Goal: Information Seeking & Learning: Learn about a topic

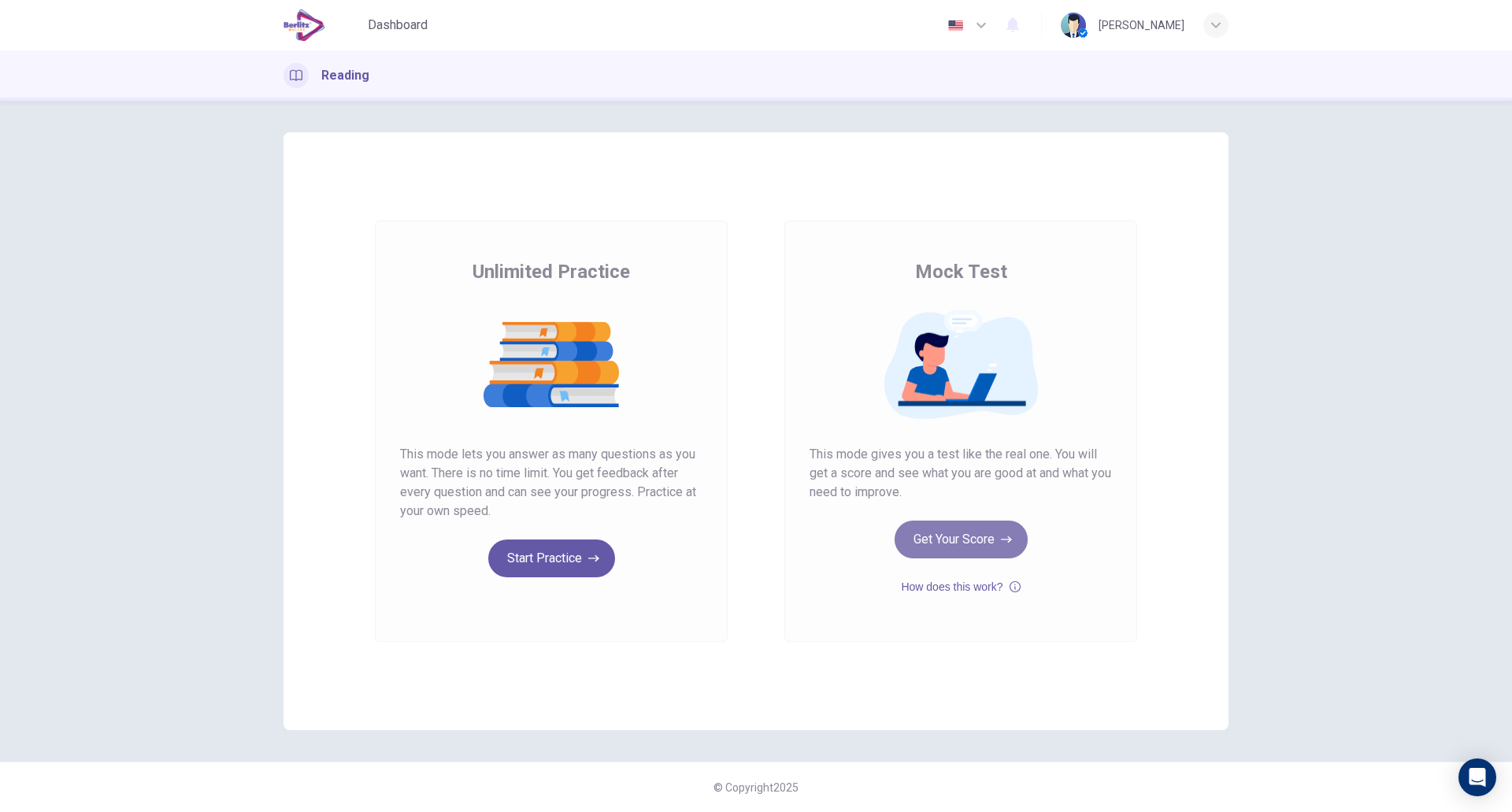
click at [965, 547] on button "Get Your Score" at bounding box center [961, 539] width 133 height 38
click at [957, 544] on button "Get Your Score" at bounding box center [961, 539] width 133 height 38
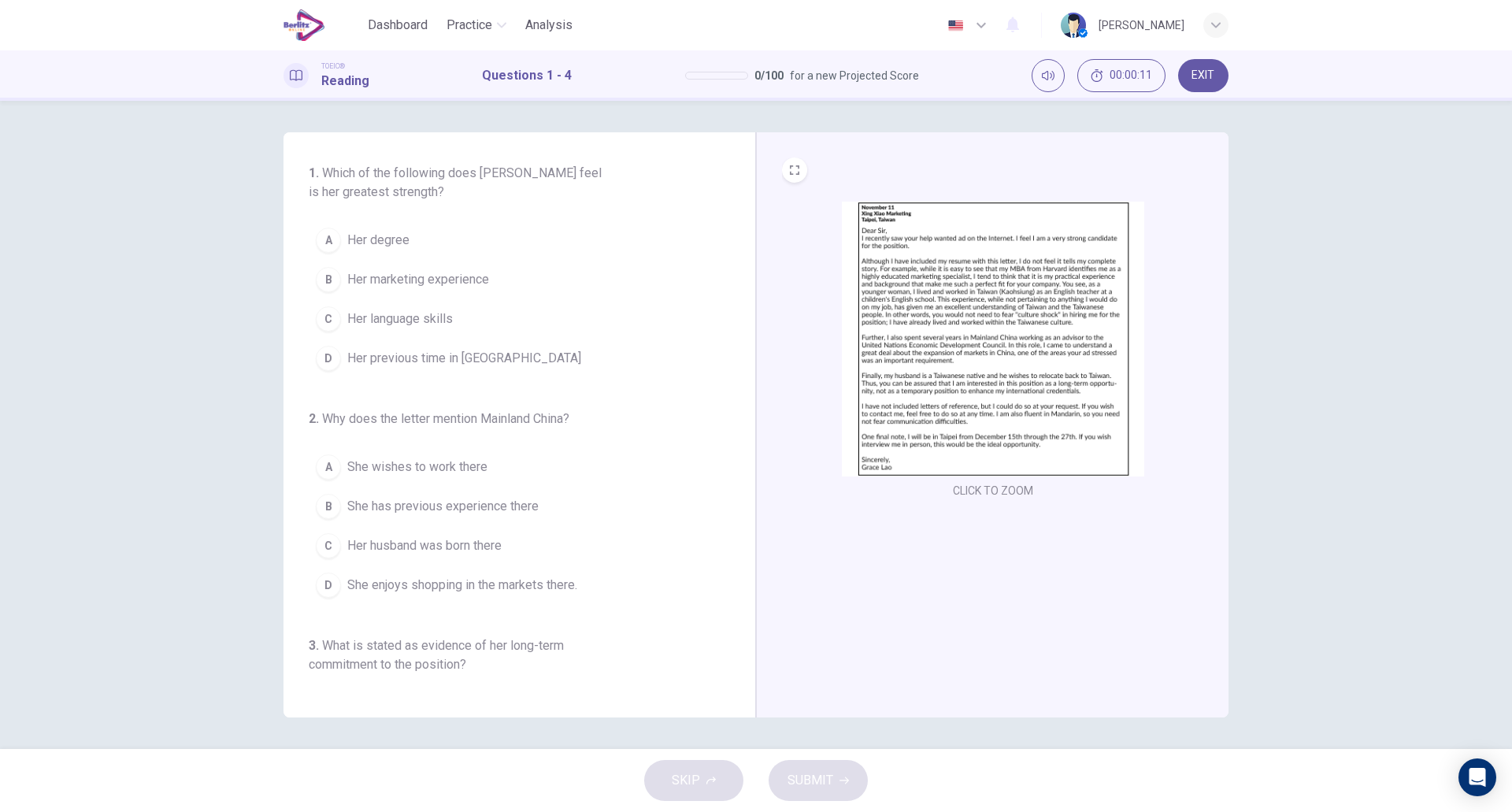
click at [1033, 313] on img at bounding box center [993, 339] width 302 height 275
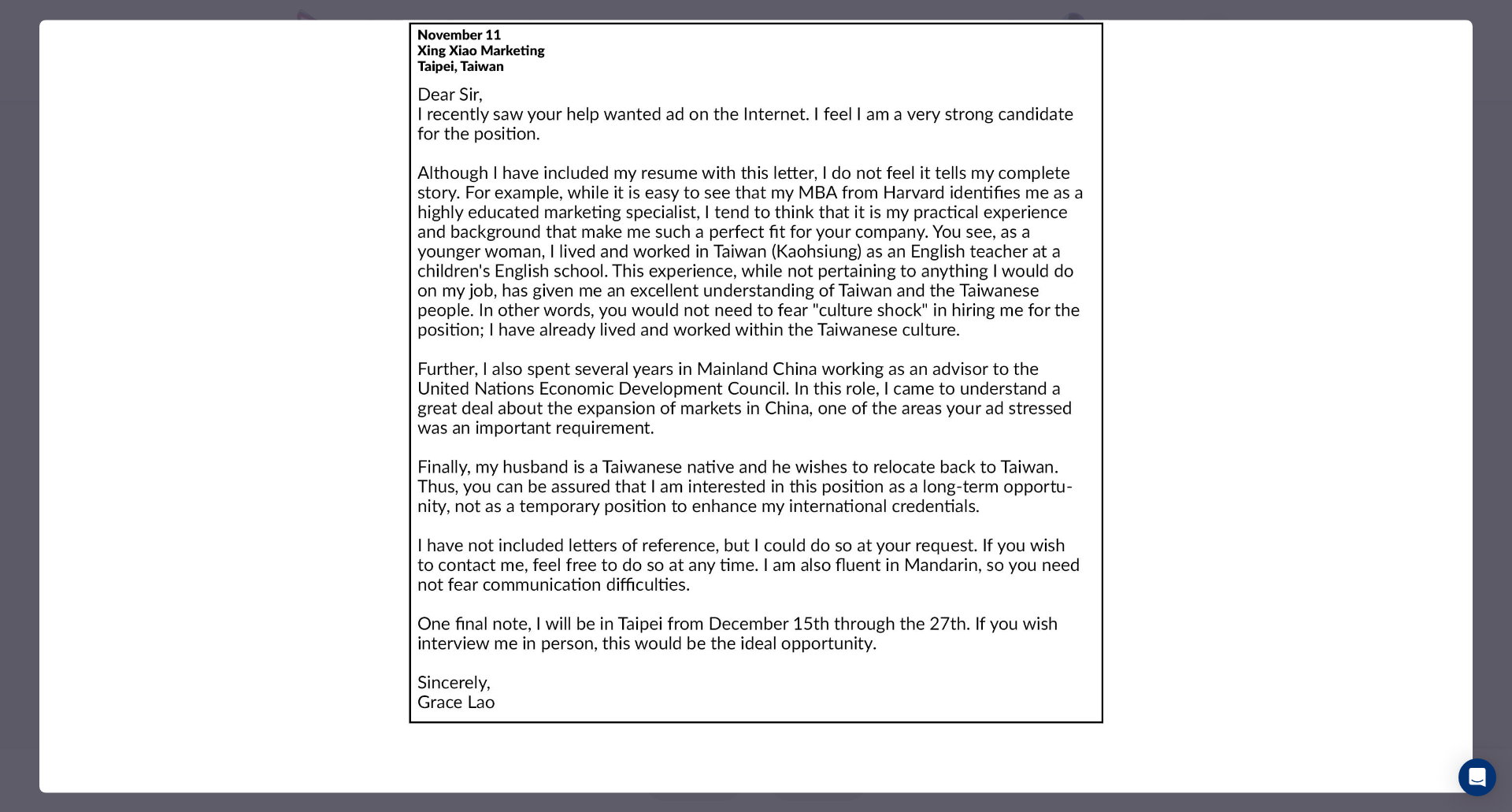
click at [560, 294] on img at bounding box center [756, 372] width 1434 height 706
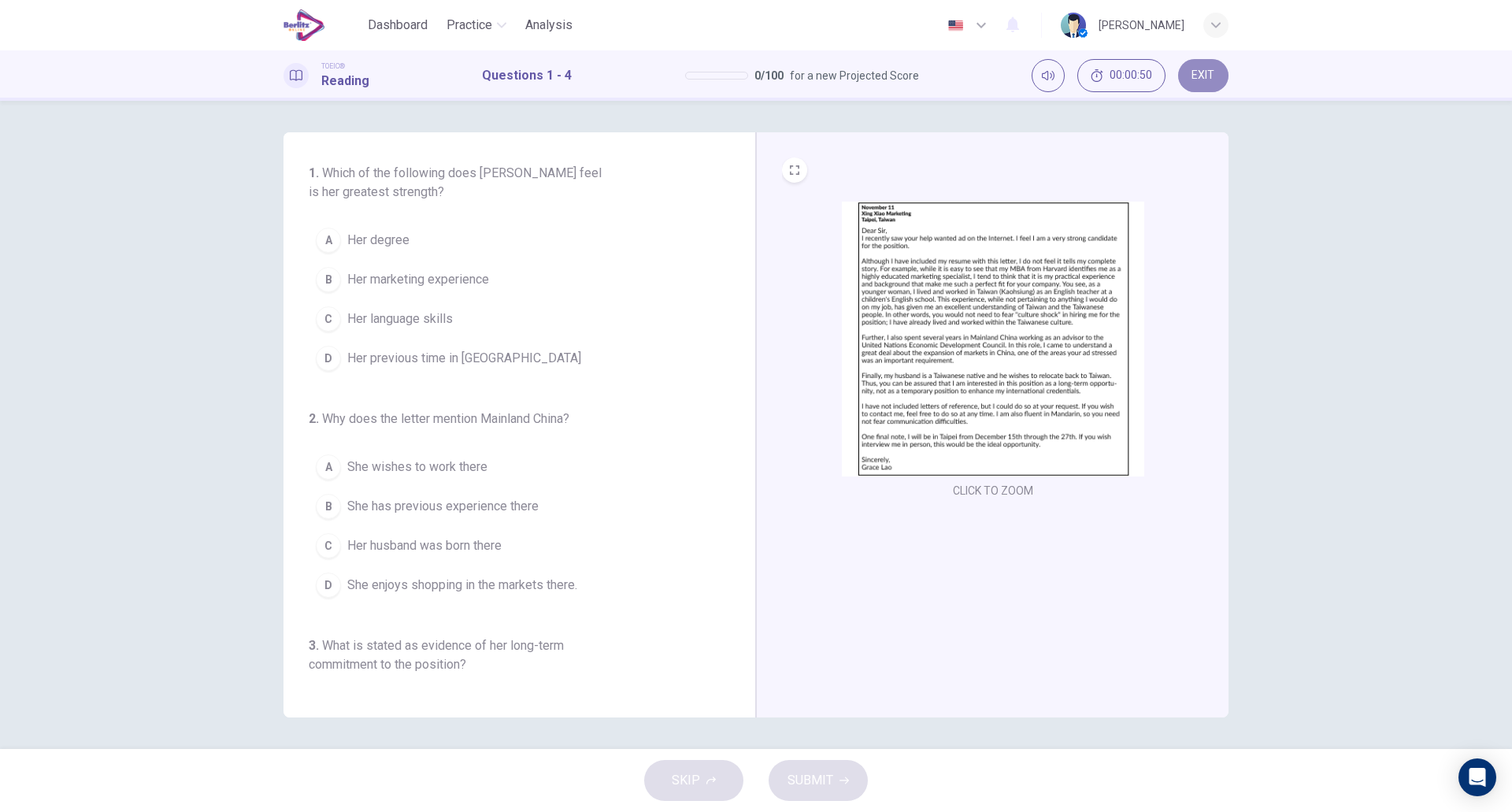
click at [1202, 78] on span "EXIT" at bounding box center [1203, 76] width 23 height 13
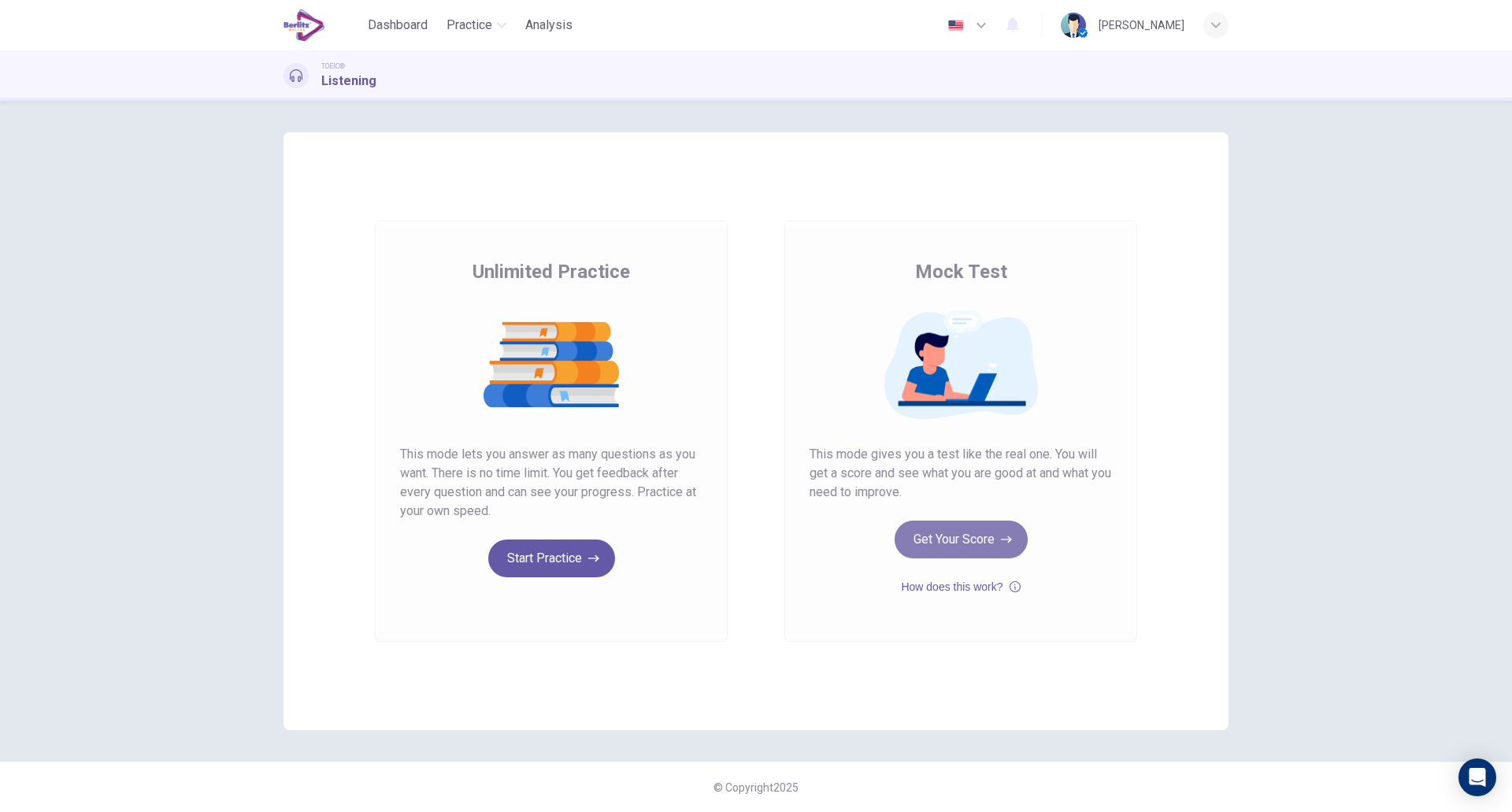
click at [952, 539] on button "Get Your Score" at bounding box center [961, 539] width 133 height 38
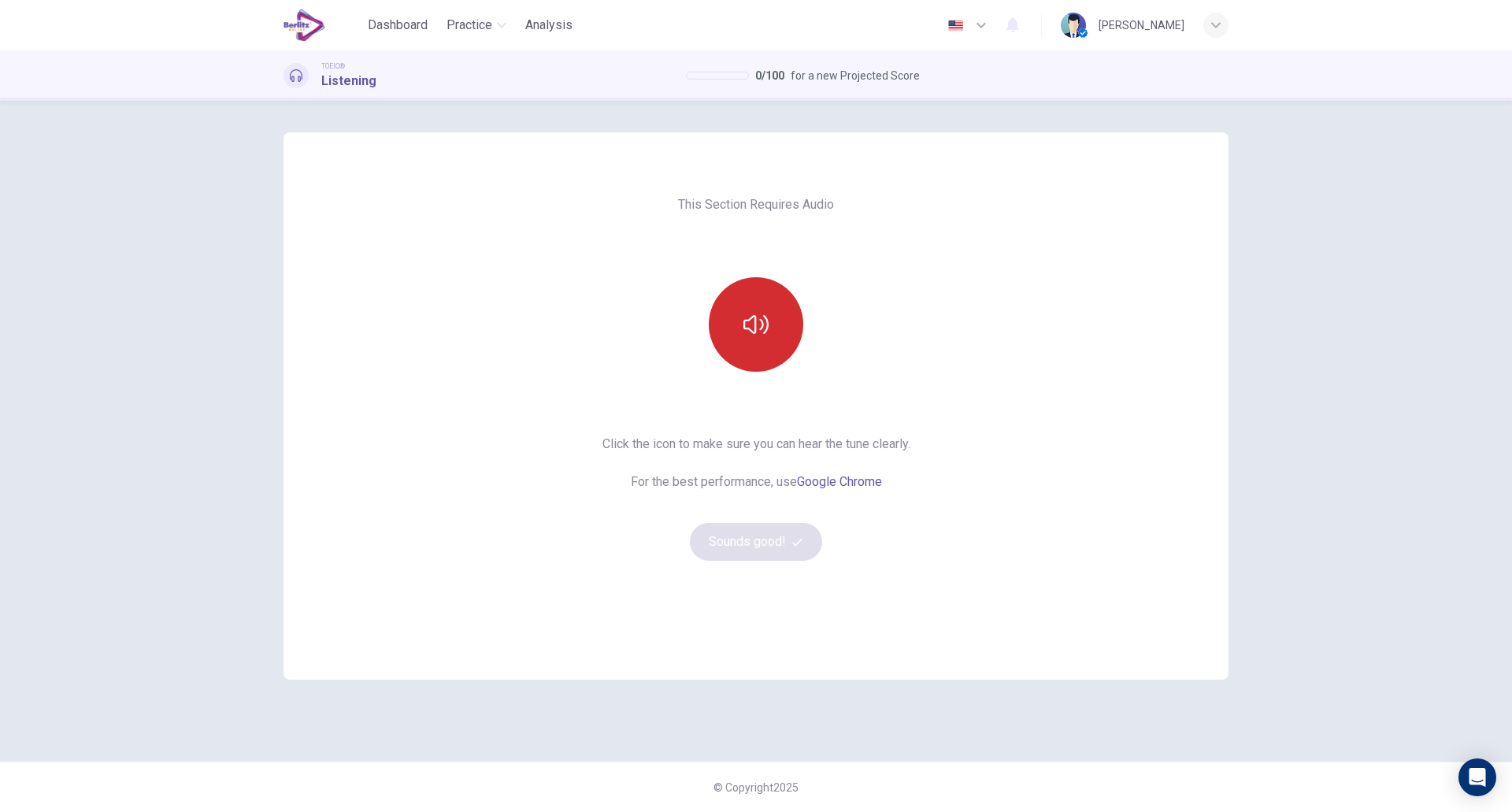
click at [773, 341] on button "button" at bounding box center [756, 324] width 95 height 95
click at [756, 316] on icon "button" at bounding box center [756, 324] width 25 height 25
click at [762, 543] on button "Sounds good!" at bounding box center [756, 542] width 133 height 38
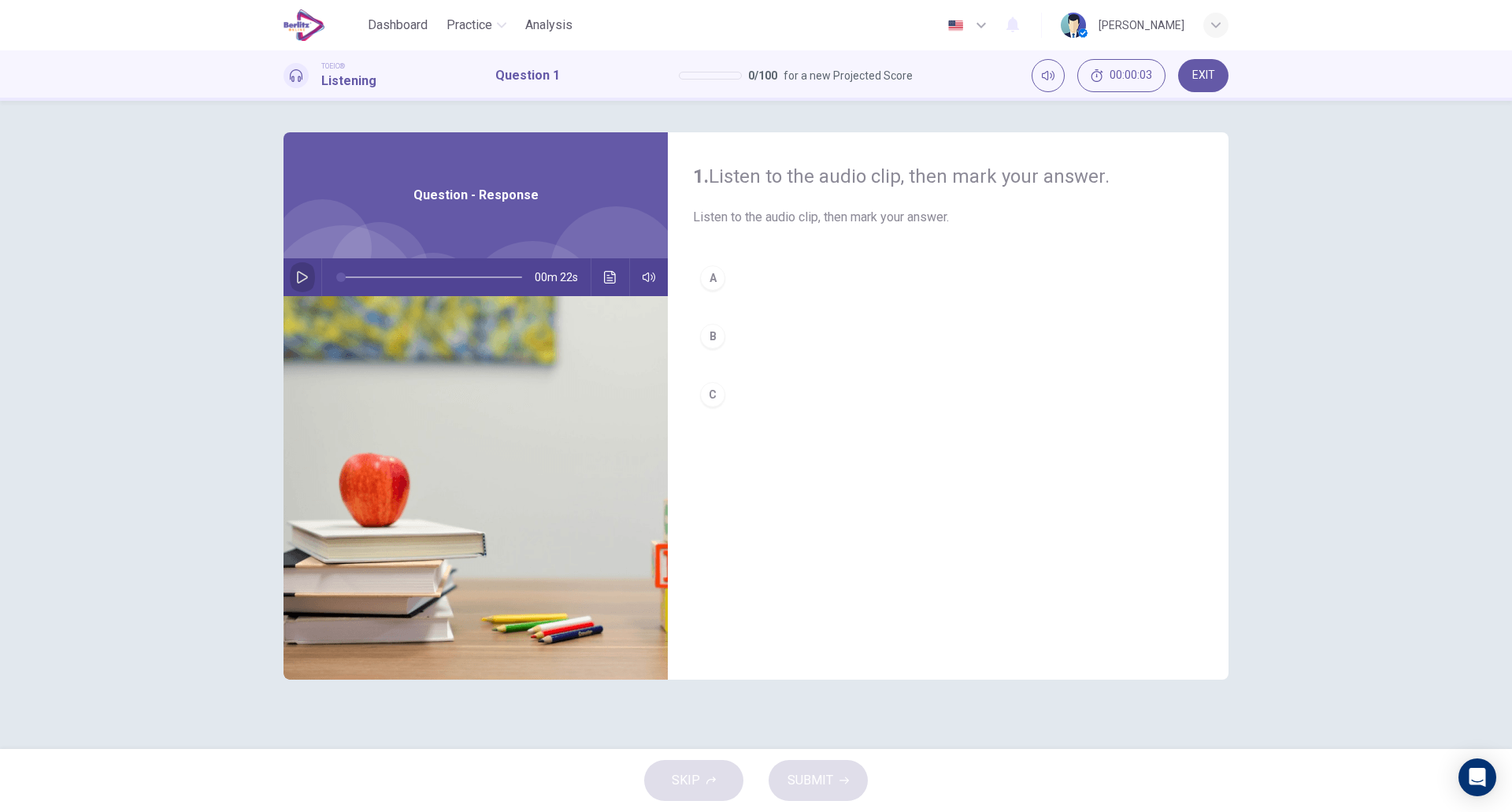
click at [306, 280] on icon "button" at bounding box center [302, 277] width 13 height 13
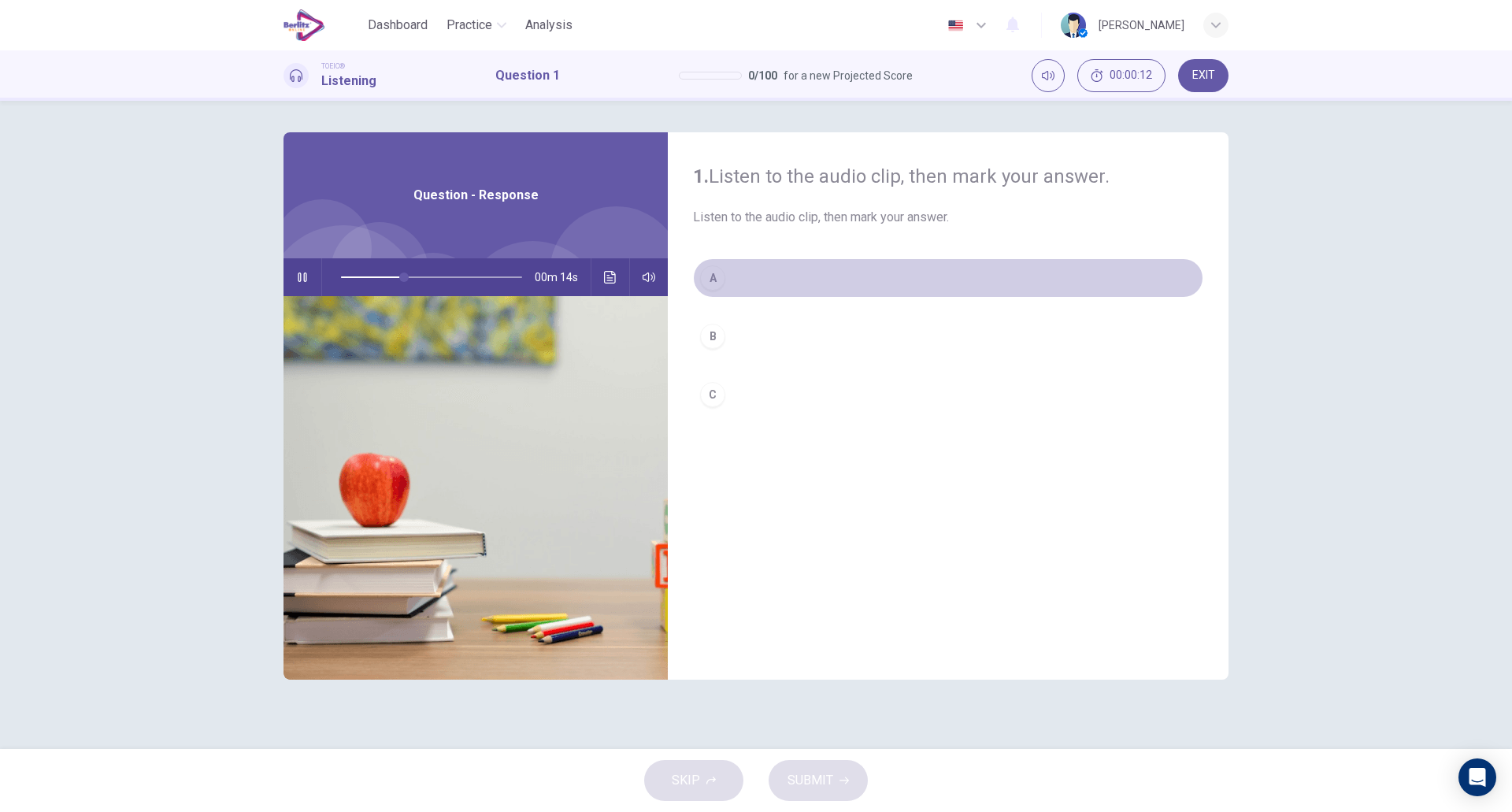
click at [721, 284] on div "A" at bounding box center [712, 277] width 25 height 25
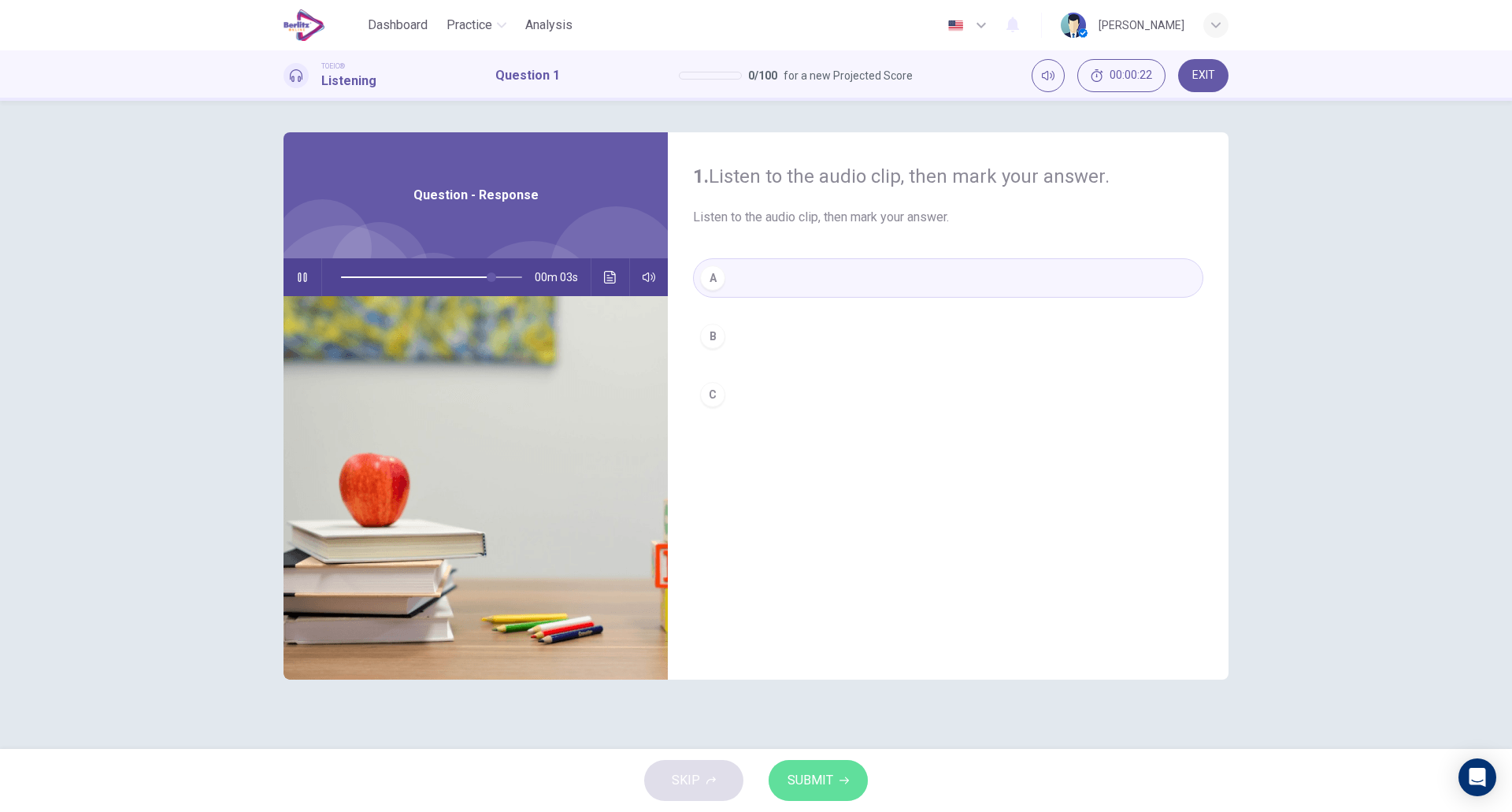
click at [830, 779] on span "SUBMIT" at bounding box center [810, 780] width 45 height 22
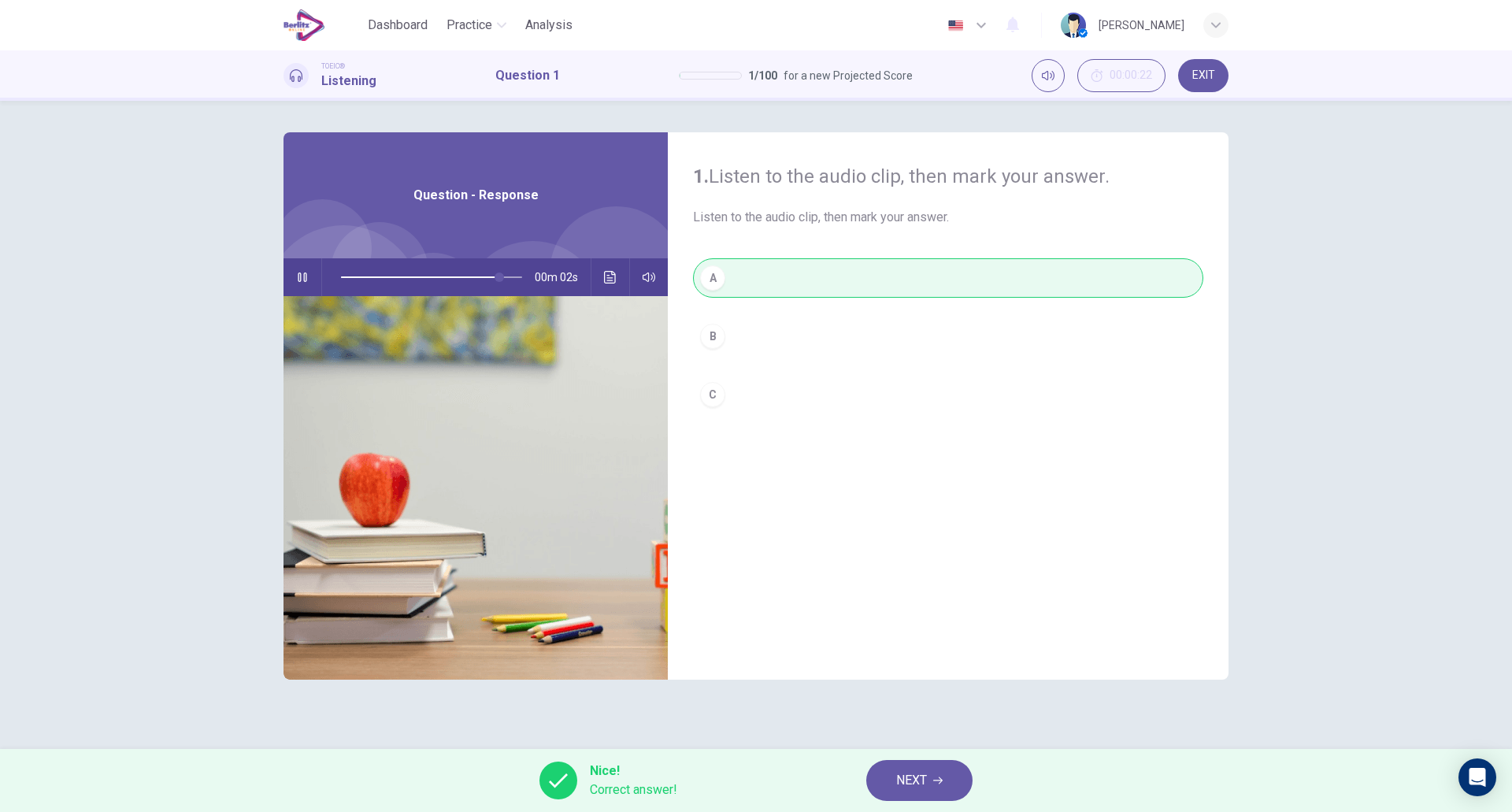
type input "**"
click at [915, 776] on span "NEXT" at bounding box center [912, 780] width 31 height 22
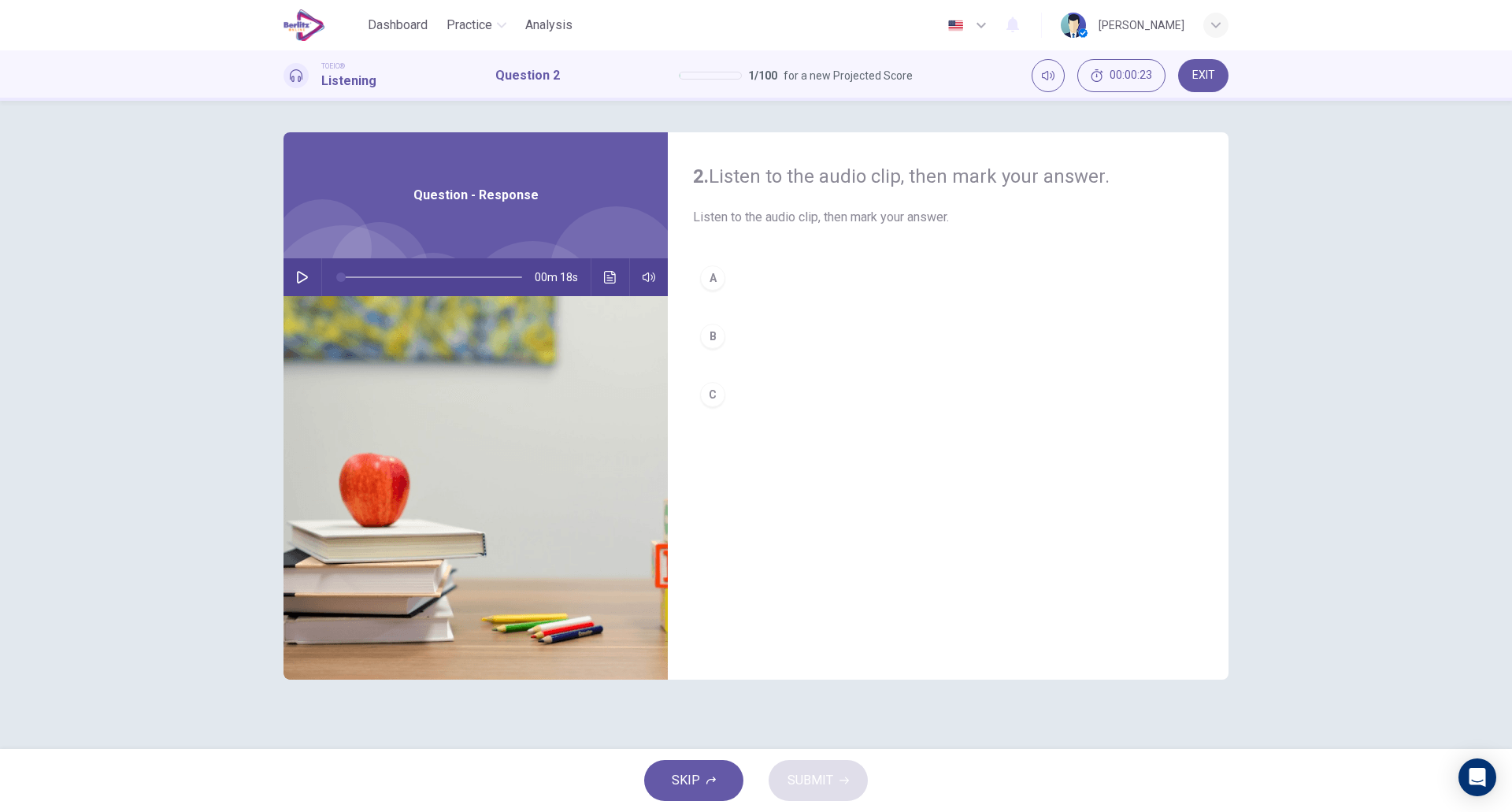
click at [305, 280] on icon "button" at bounding box center [302, 277] width 11 height 13
type input "*"
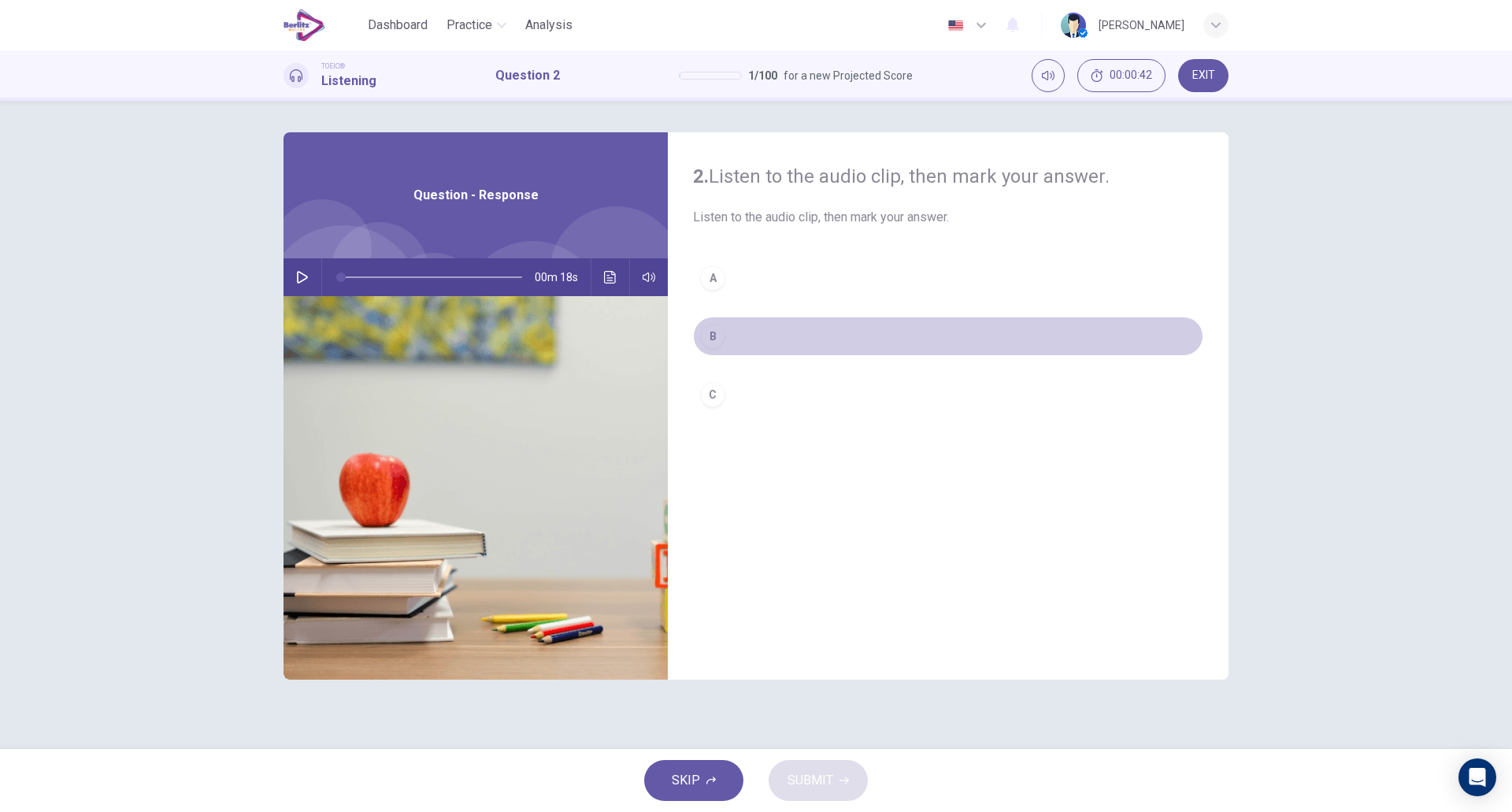
click at [712, 335] on div "B" at bounding box center [712, 336] width 25 height 25
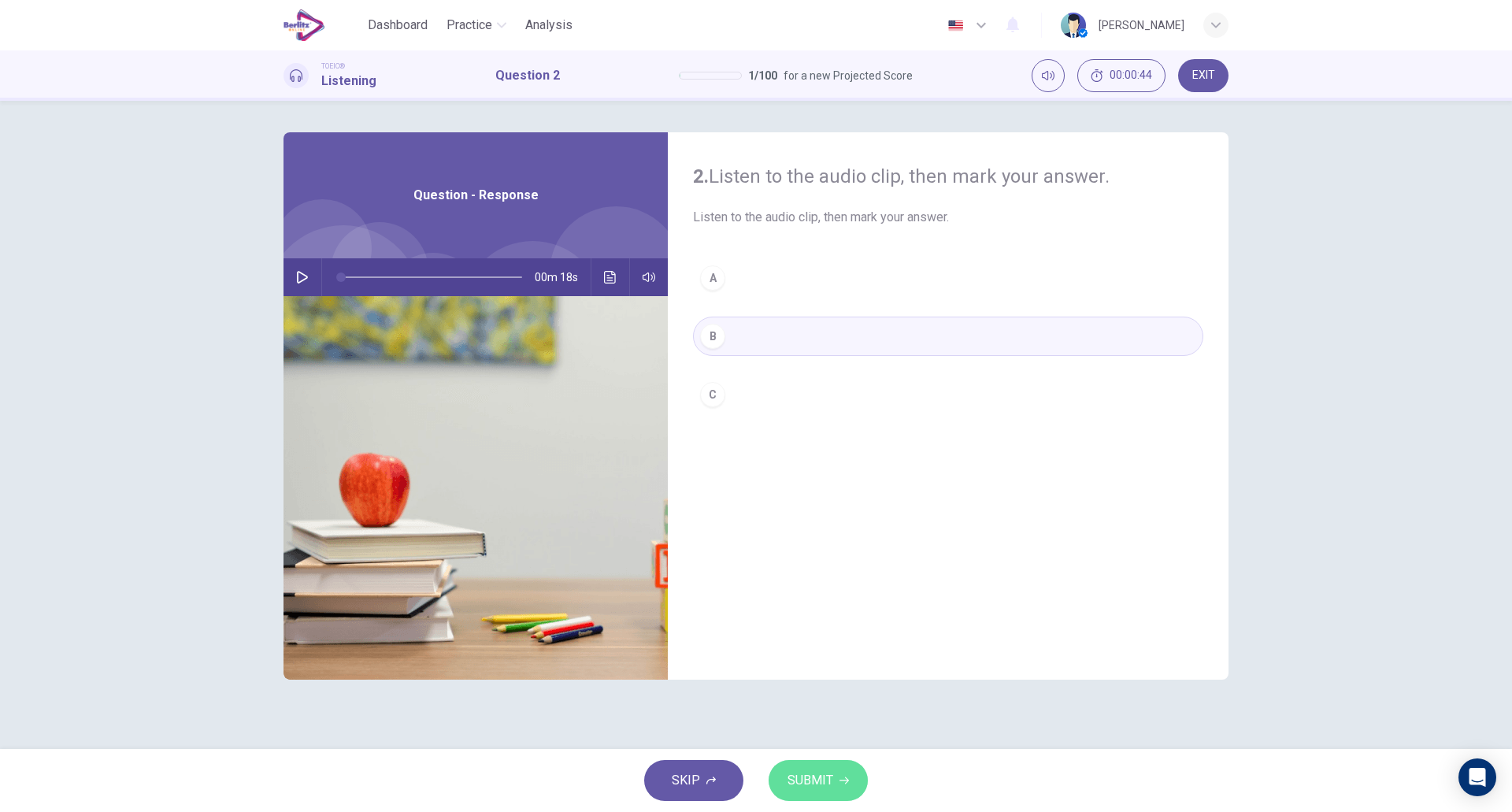
click at [826, 795] on button "SUBMIT" at bounding box center [818, 780] width 99 height 41
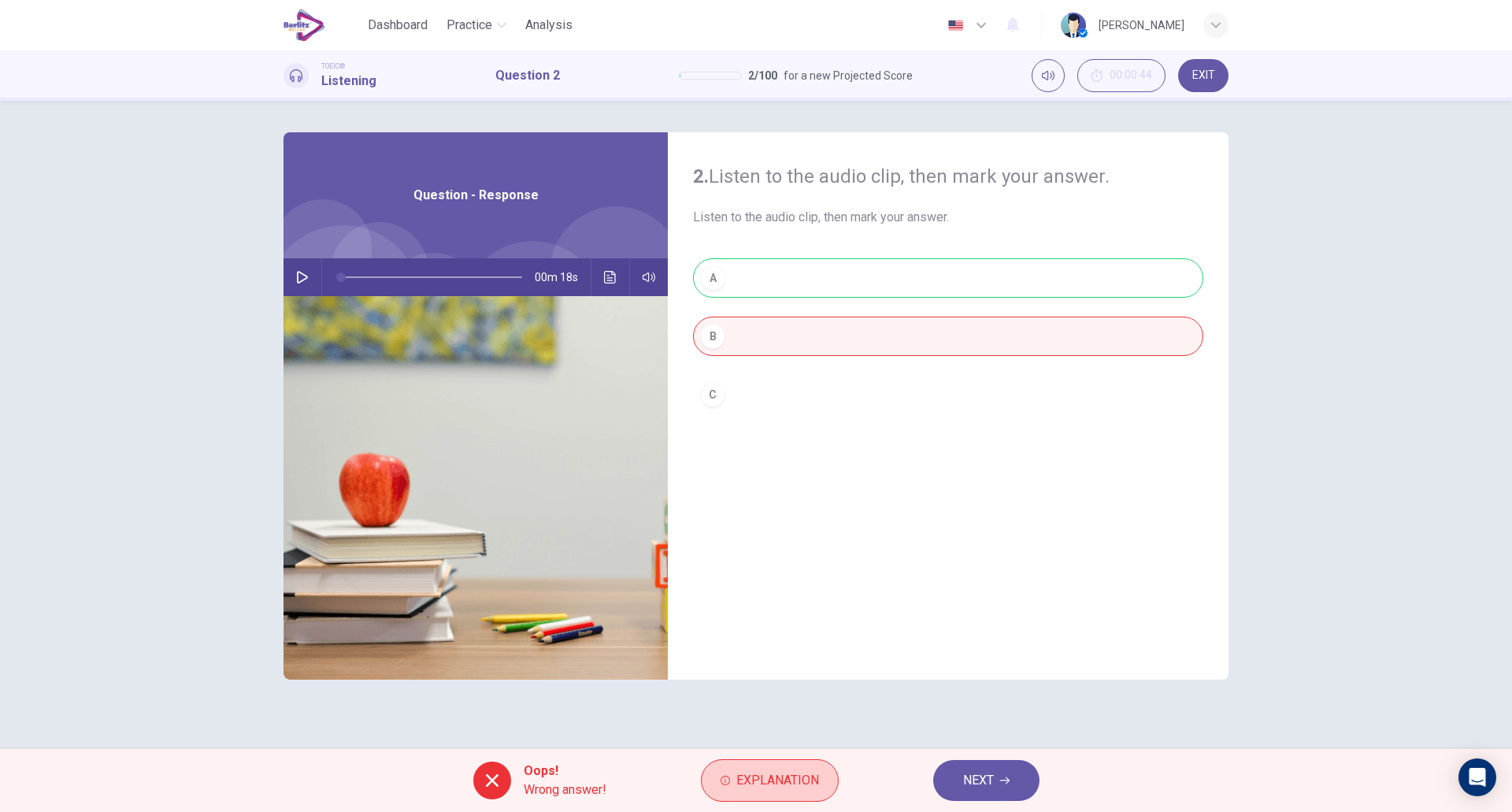
click at [804, 782] on span "Explanation" at bounding box center [778, 780] width 82 height 22
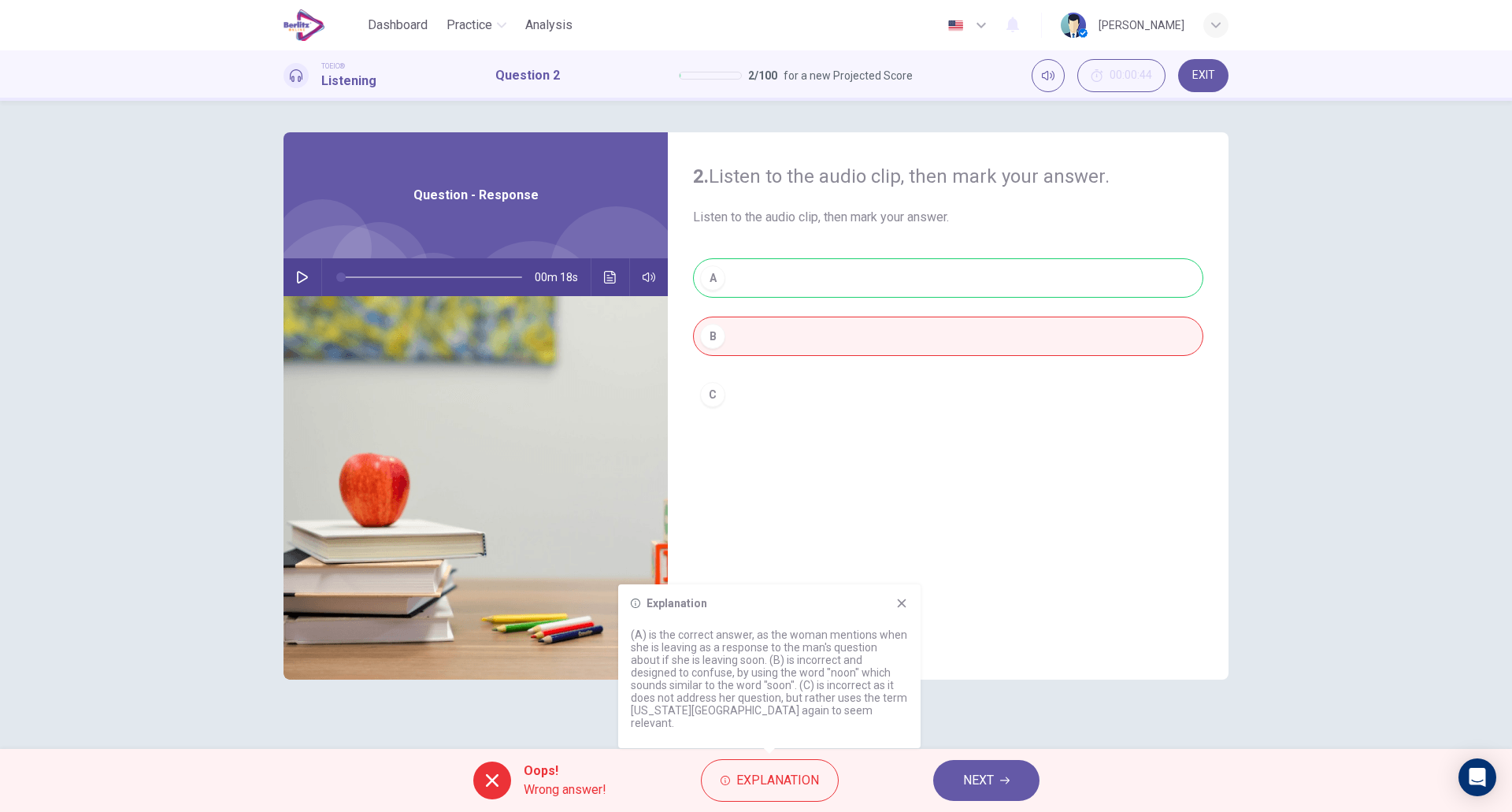
click at [907, 610] on icon at bounding box center [902, 603] width 13 height 13
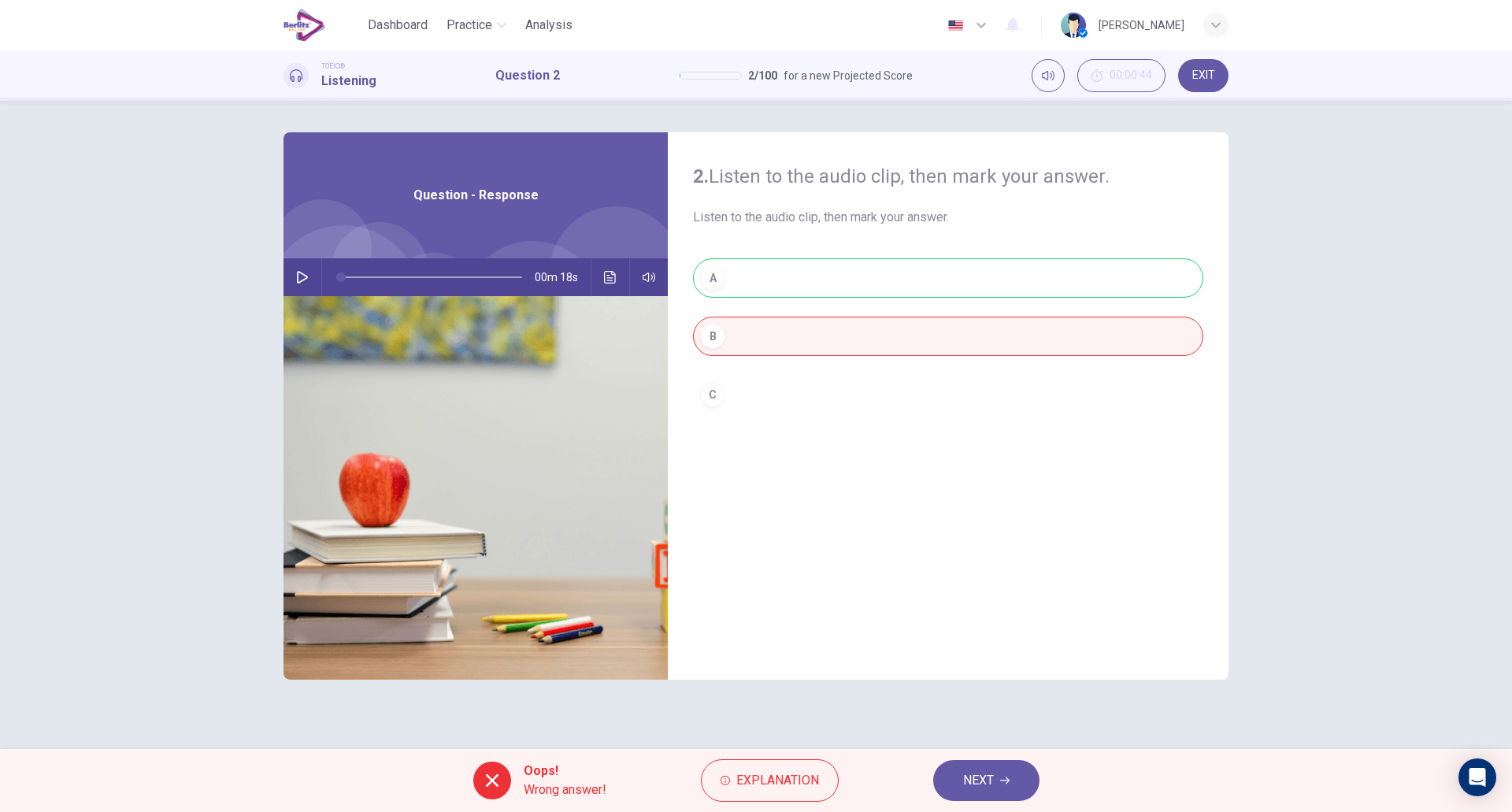
click at [960, 766] on button "NEXT" at bounding box center [986, 780] width 107 height 41
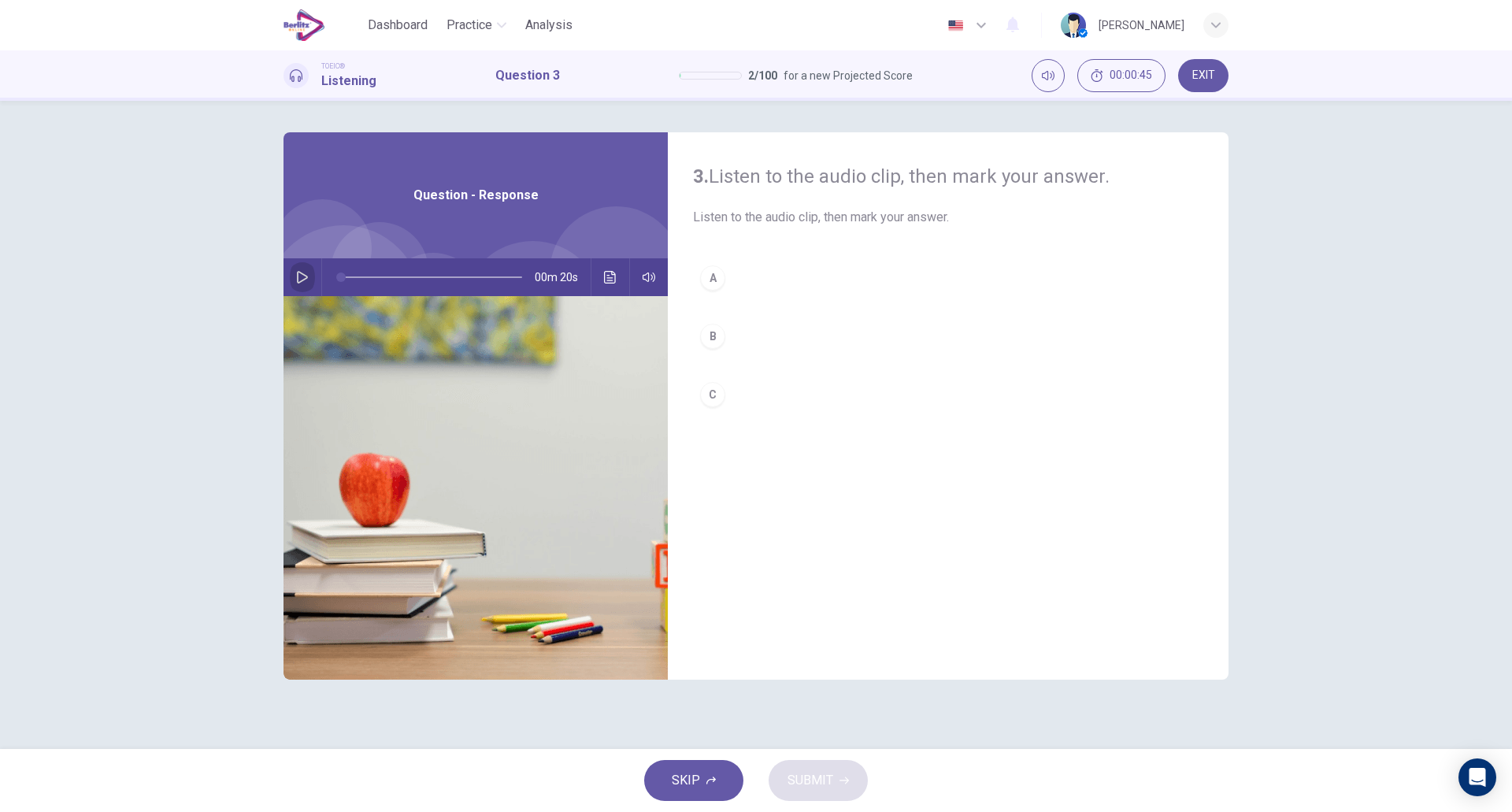
click at [301, 282] on icon "button" at bounding box center [302, 277] width 11 height 13
click at [719, 325] on div "B" at bounding box center [712, 336] width 25 height 25
click at [740, 400] on button "C" at bounding box center [948, 395] width 510 height 40
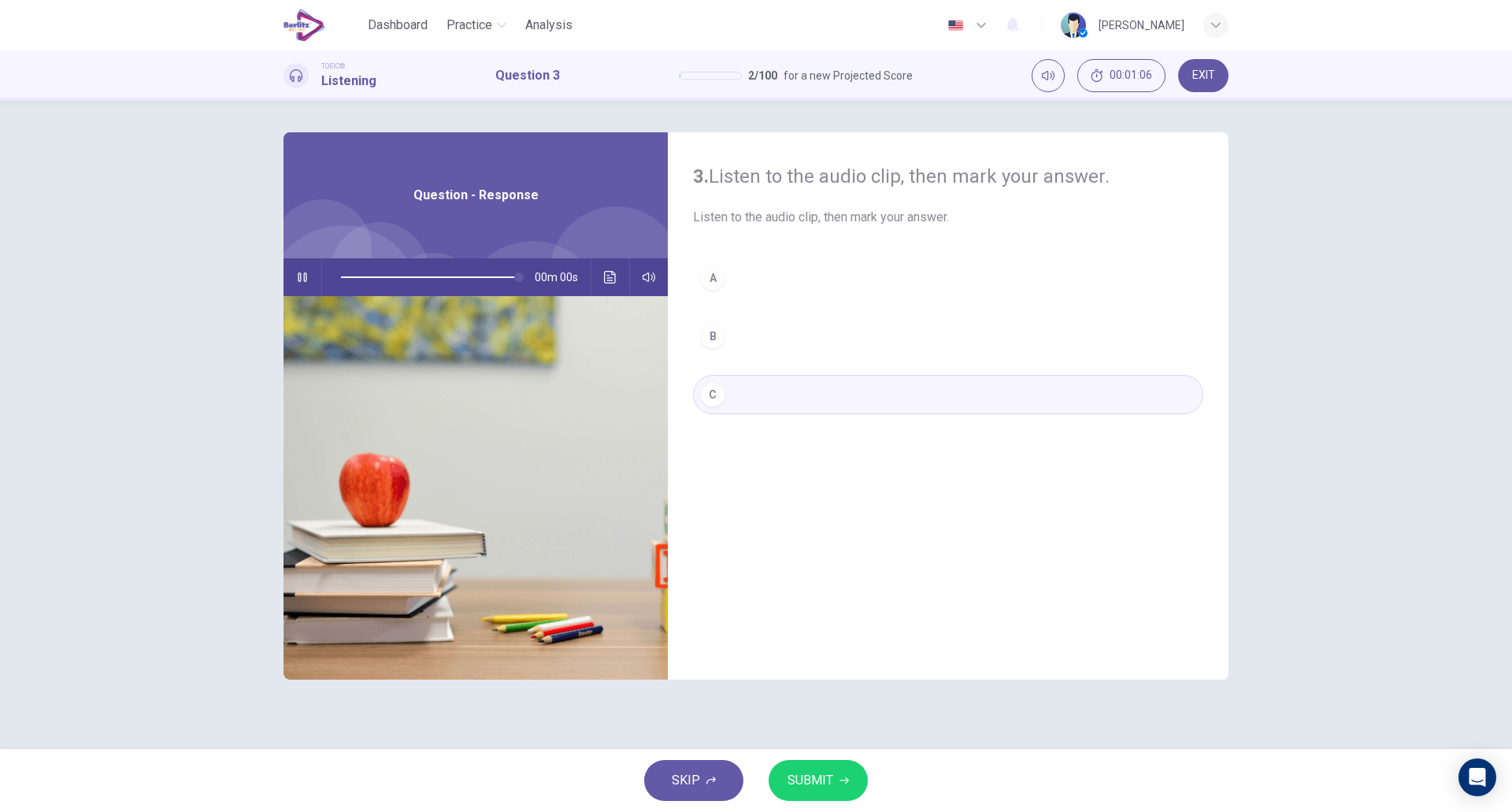
type input "*"
click at [835, 780] on button "SUBMIT" at bounding box center [818, 780] width 99 height 41
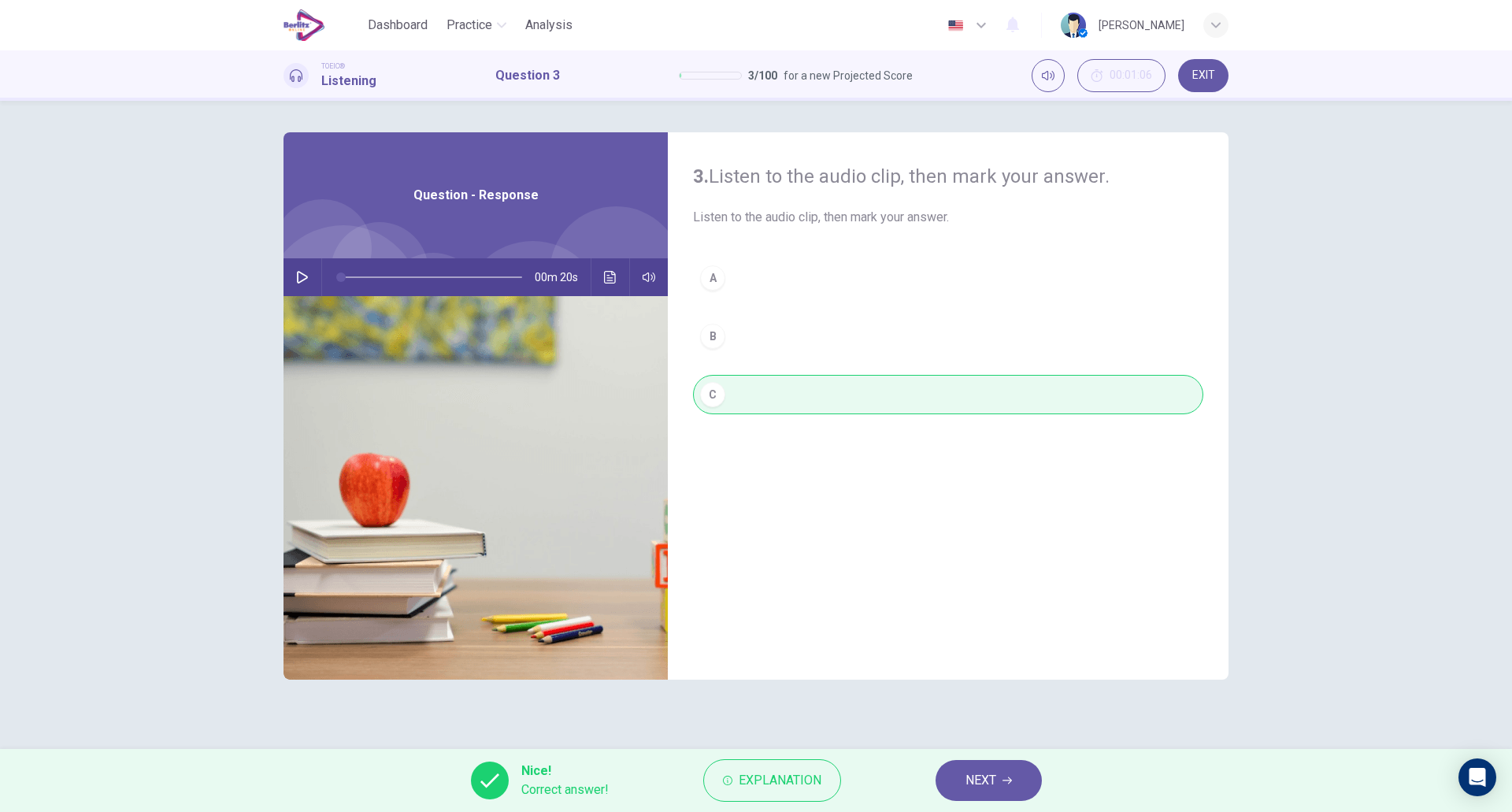
click at [975, 789] on span "NEXT" at bounding box center [981, 780] width 31 height 22
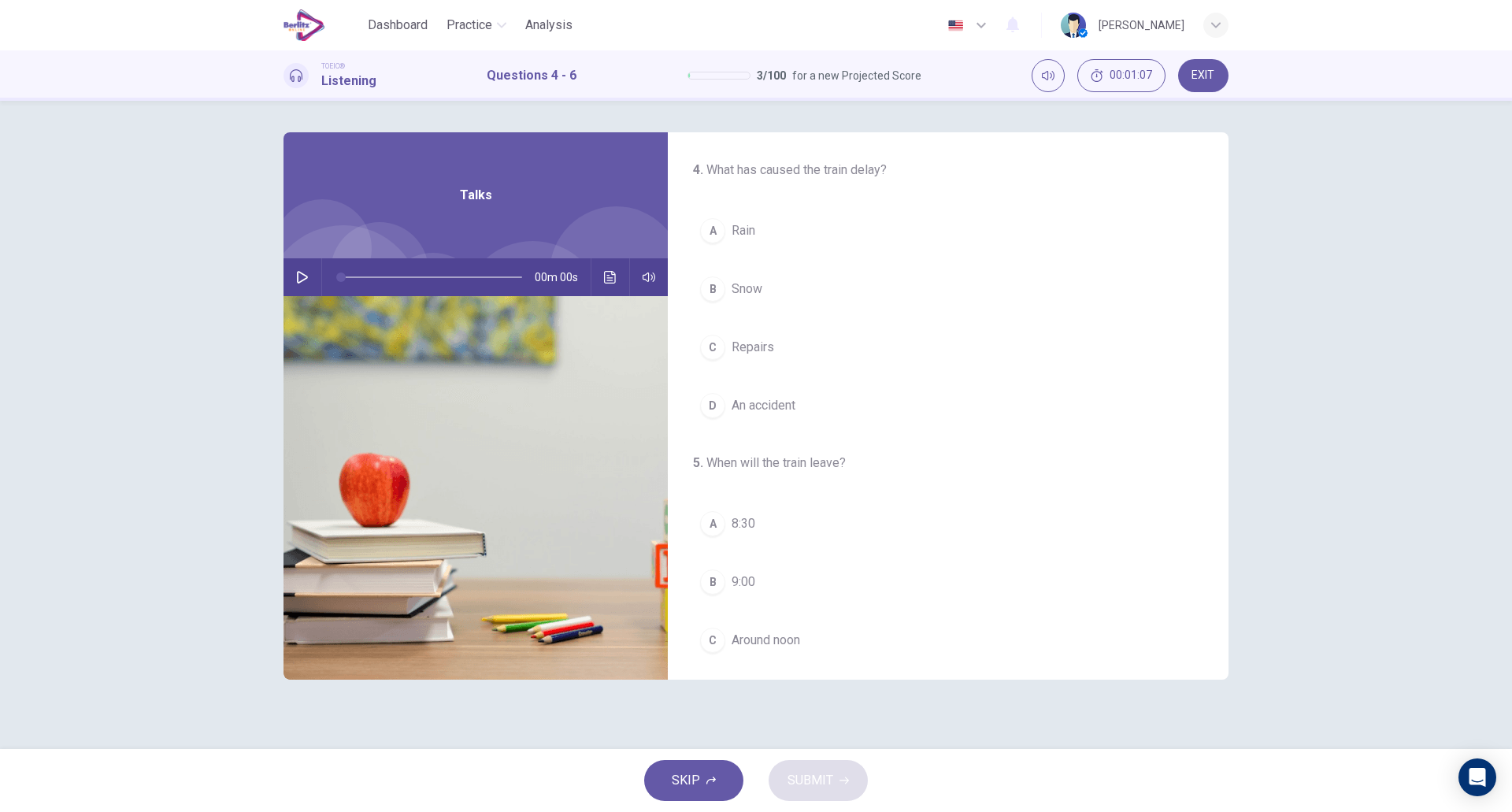
click at [303, 276] on icon "button" at bounding box center [302, 277] width 13 height 13
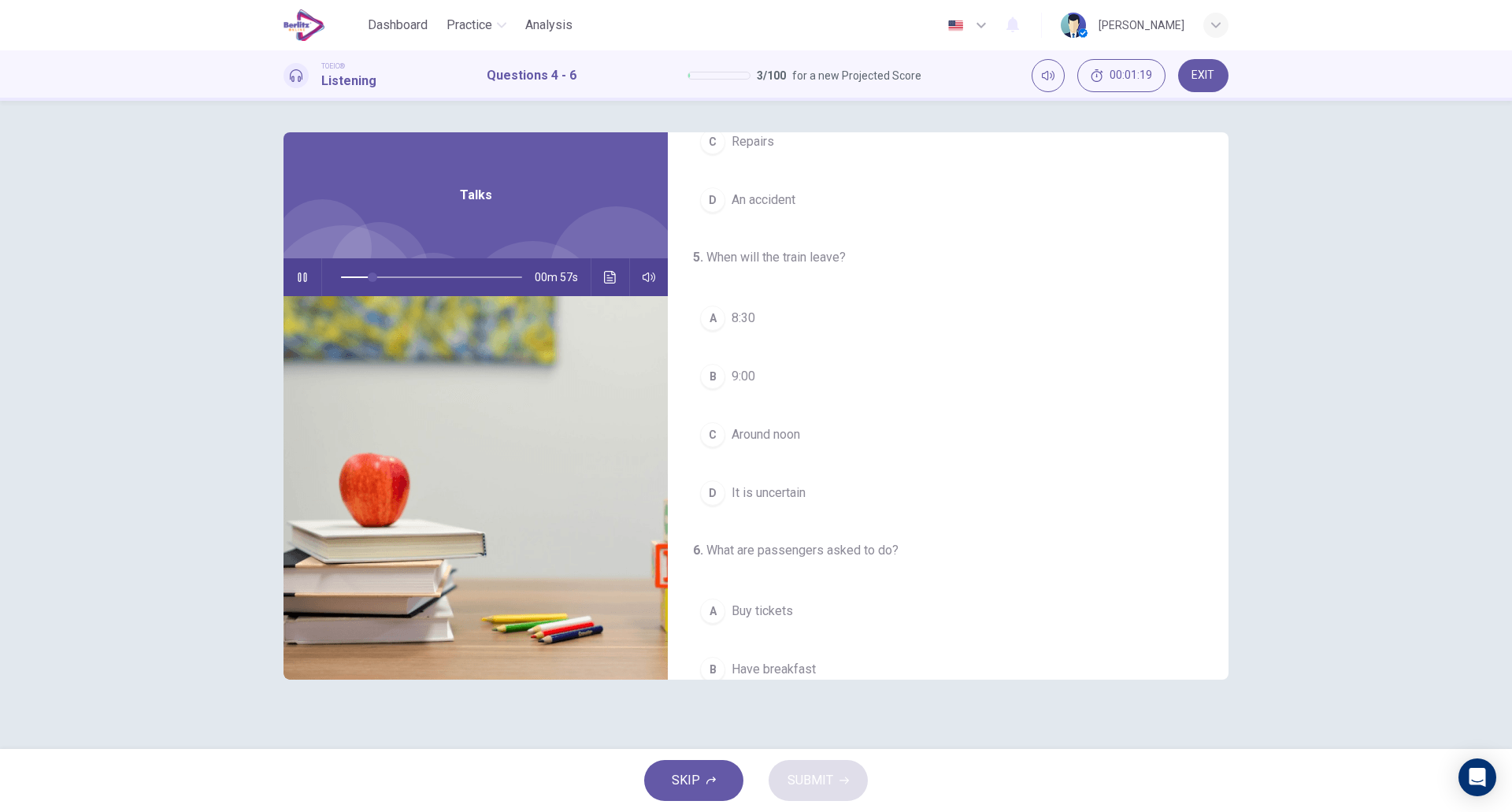
scroll to position [205, 0]
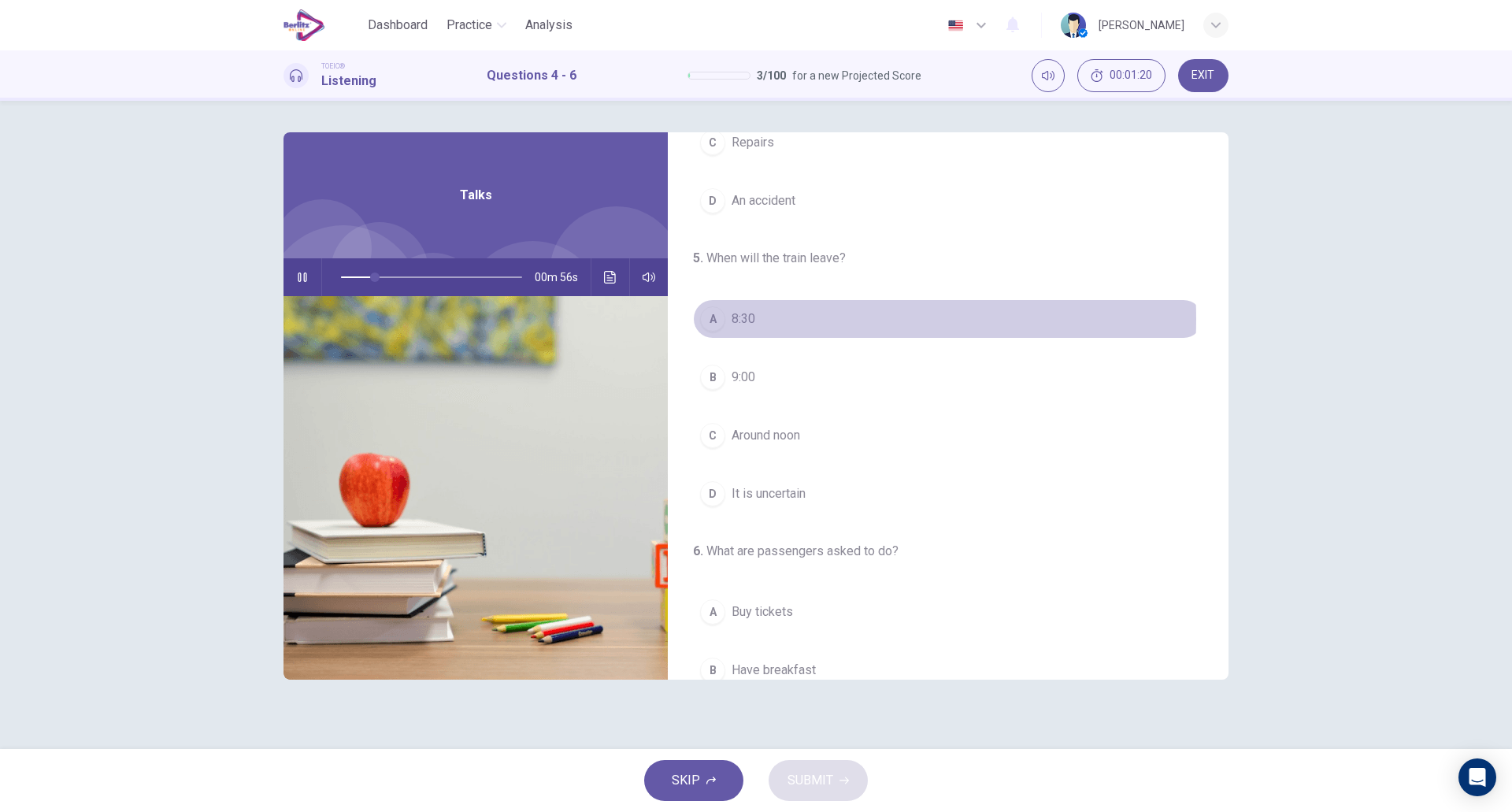
click at [808, 319] on button "A 8:30" at bounding box center [948, 319] width 510 height 40
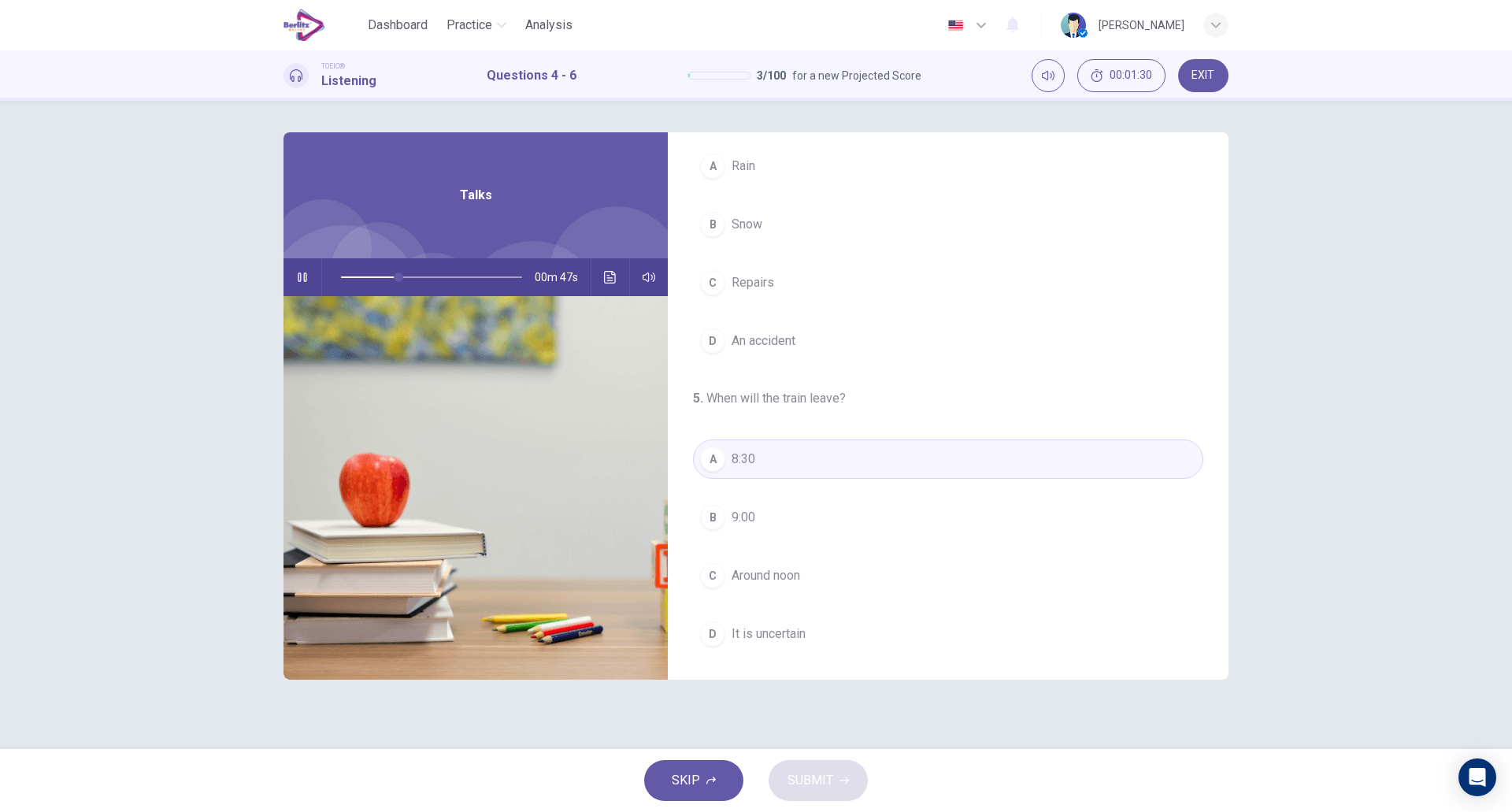
scroll to position [68, 0]
click at [805, 619] on button "D It is uncertain" at bounding box center [948, 631] width 510 height 40
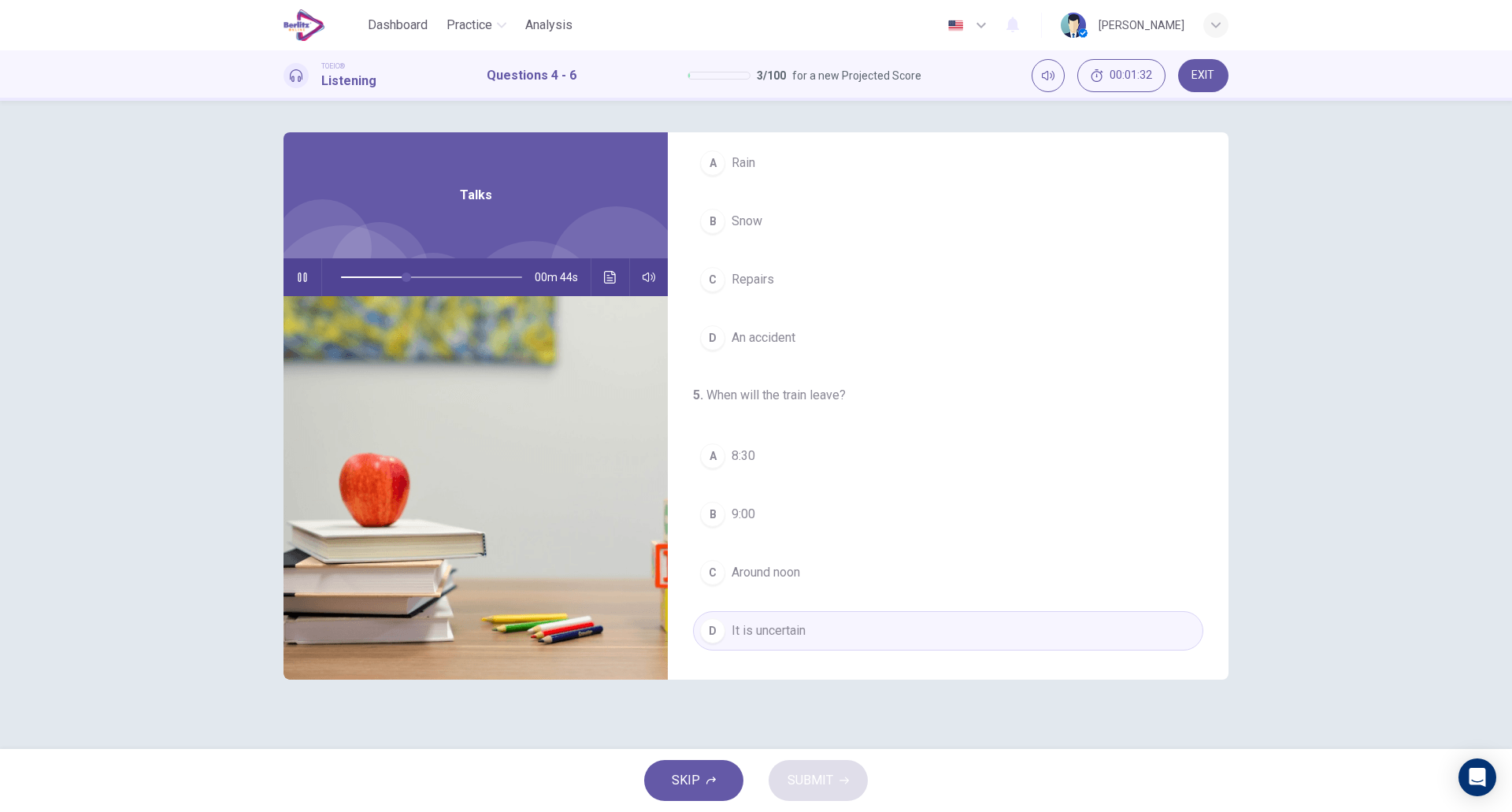
scroll to position [0, 0]
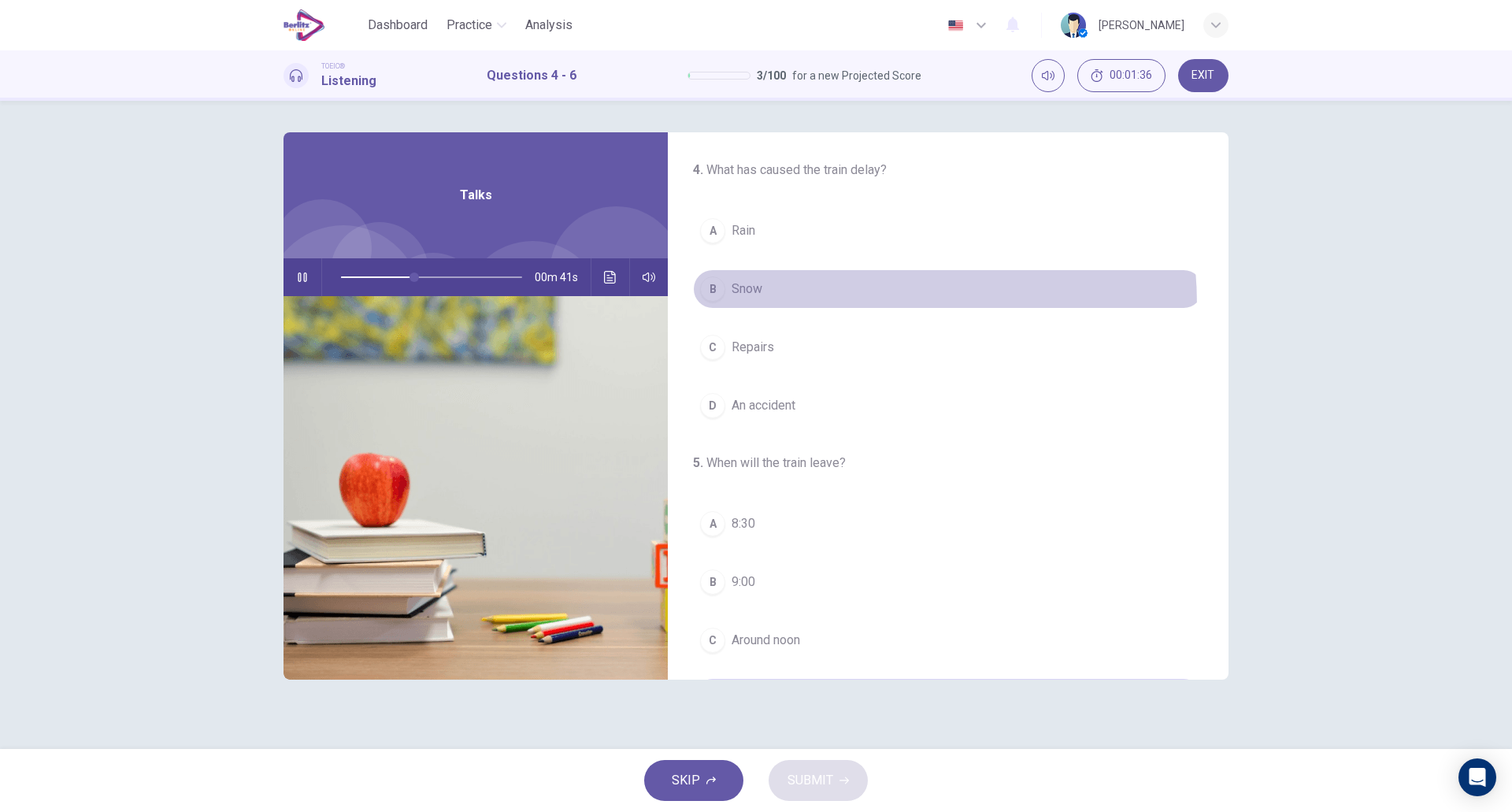
click at [789, 306] on button "B Snow" at bounding box center [948, 289] width 510 height 40
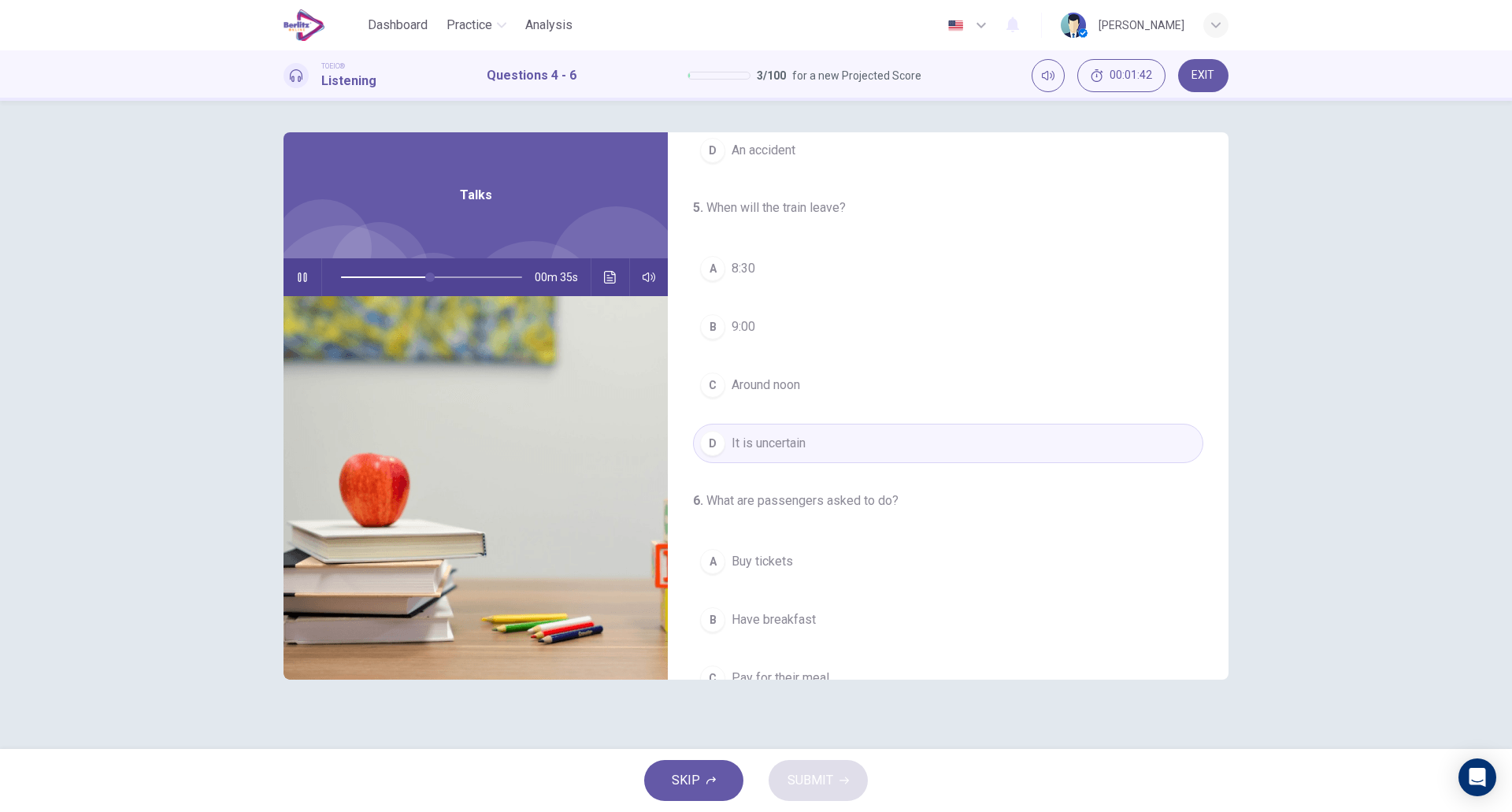
scroll to position [255, 0]
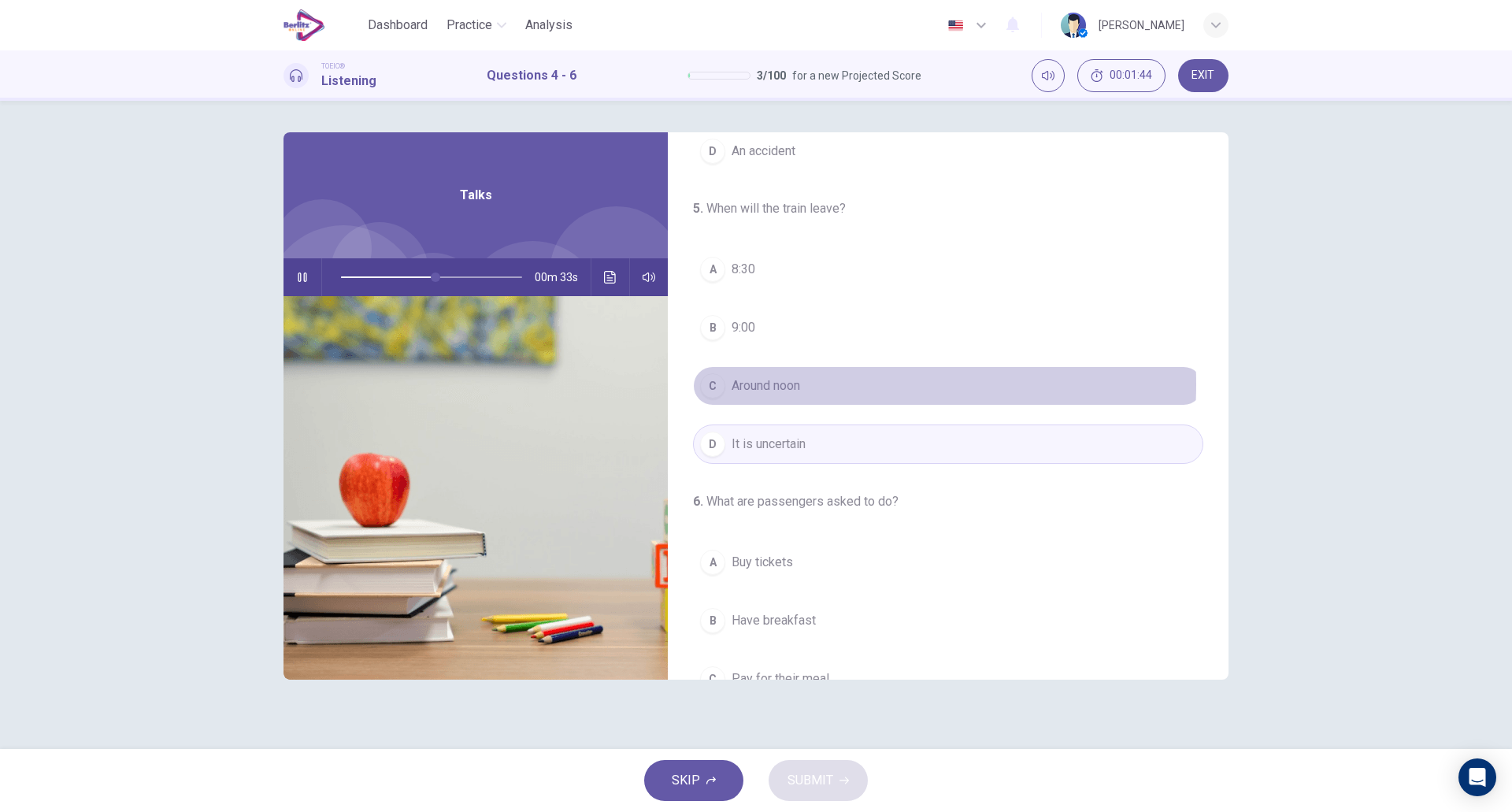
click at [821, 384] on button "C Around noon" at bounding box center [948, 386] width 510 height 40
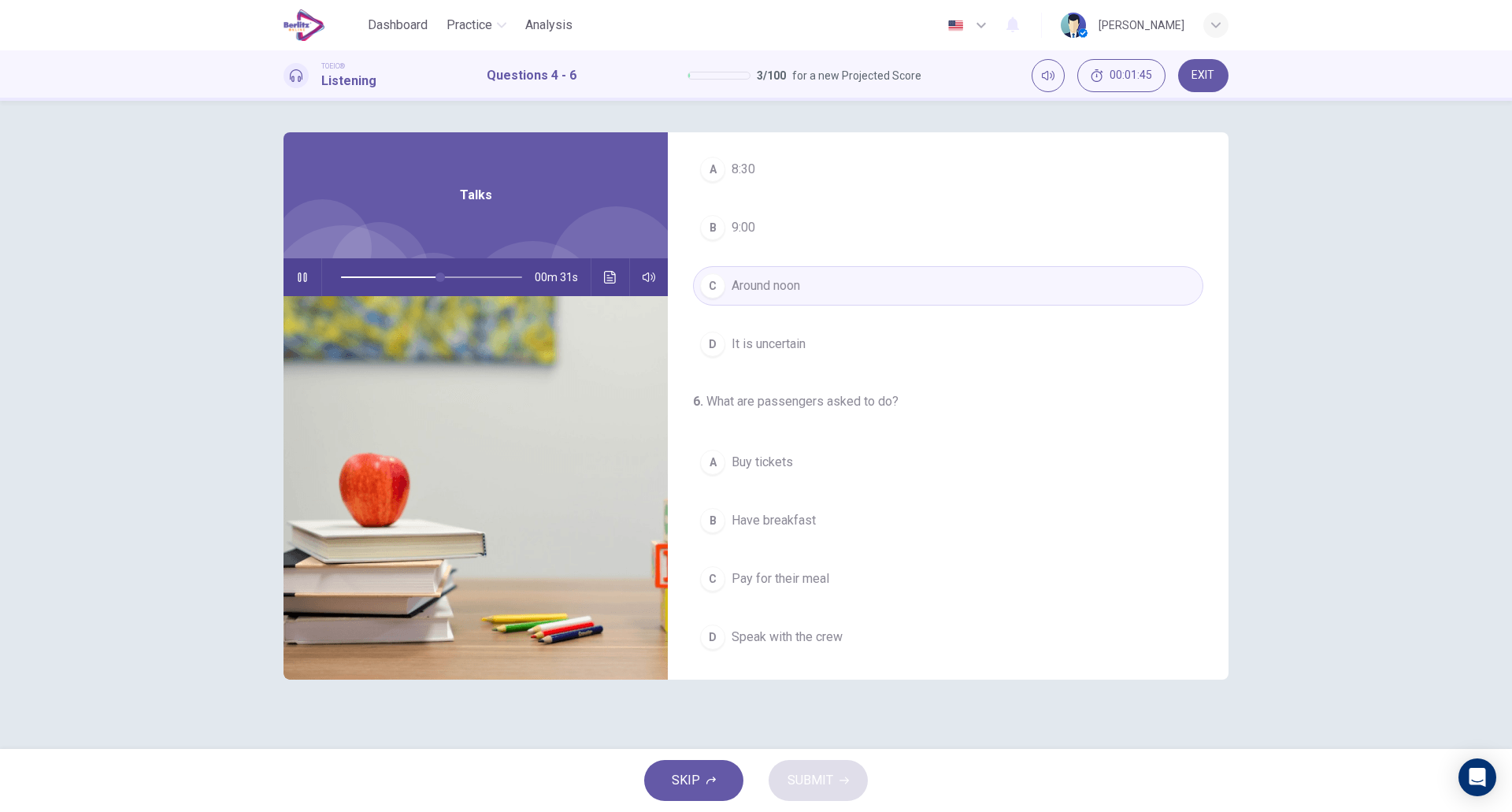
scroll to position [360, 0]
click at [807, 504] on button "B Have breakfast" at bounding box center [948, 515] width 510 height 40
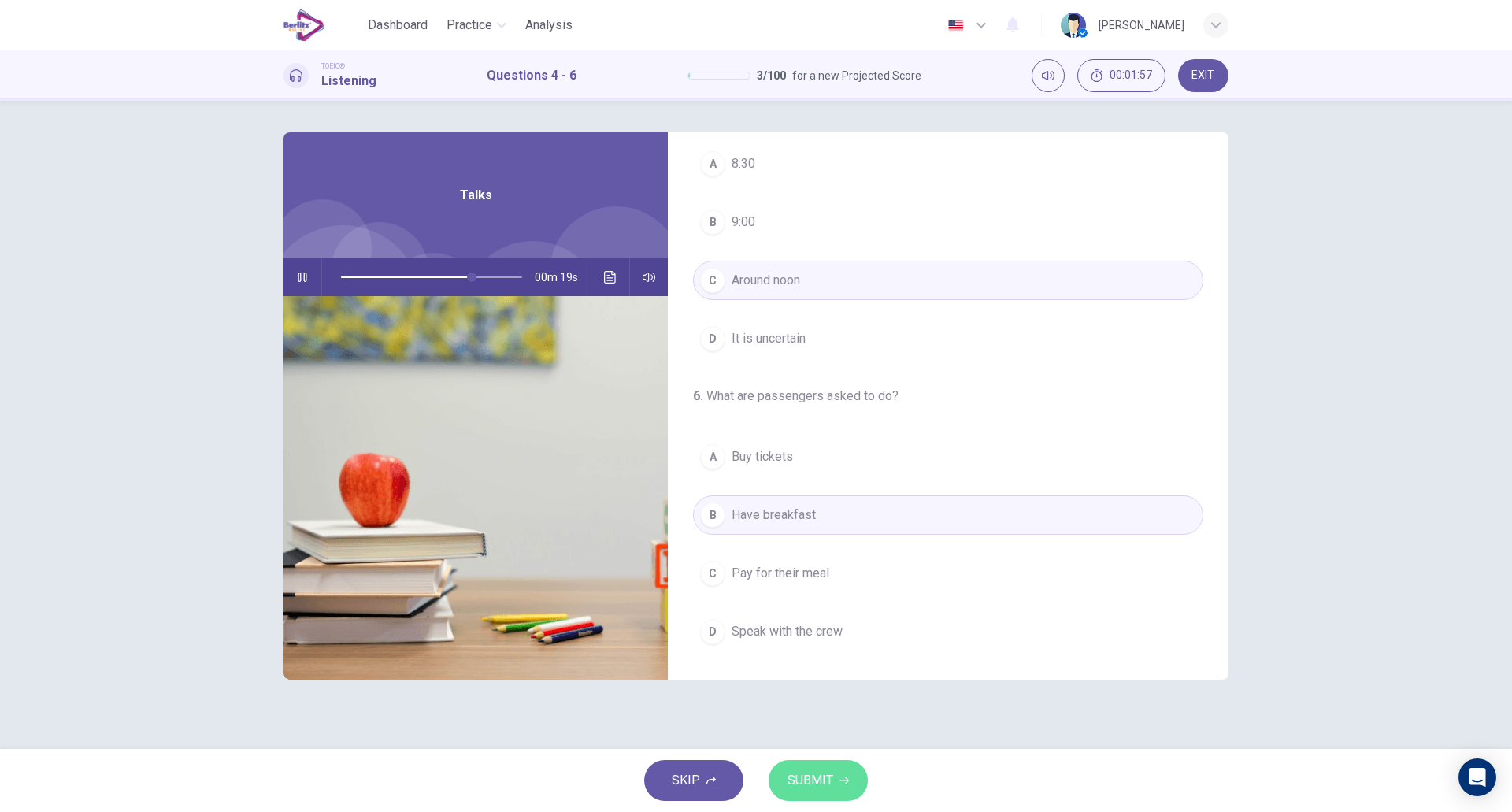
click at [820, 796] on button "SUBMIT" at bounding box center [818, 780] width 99 height 41
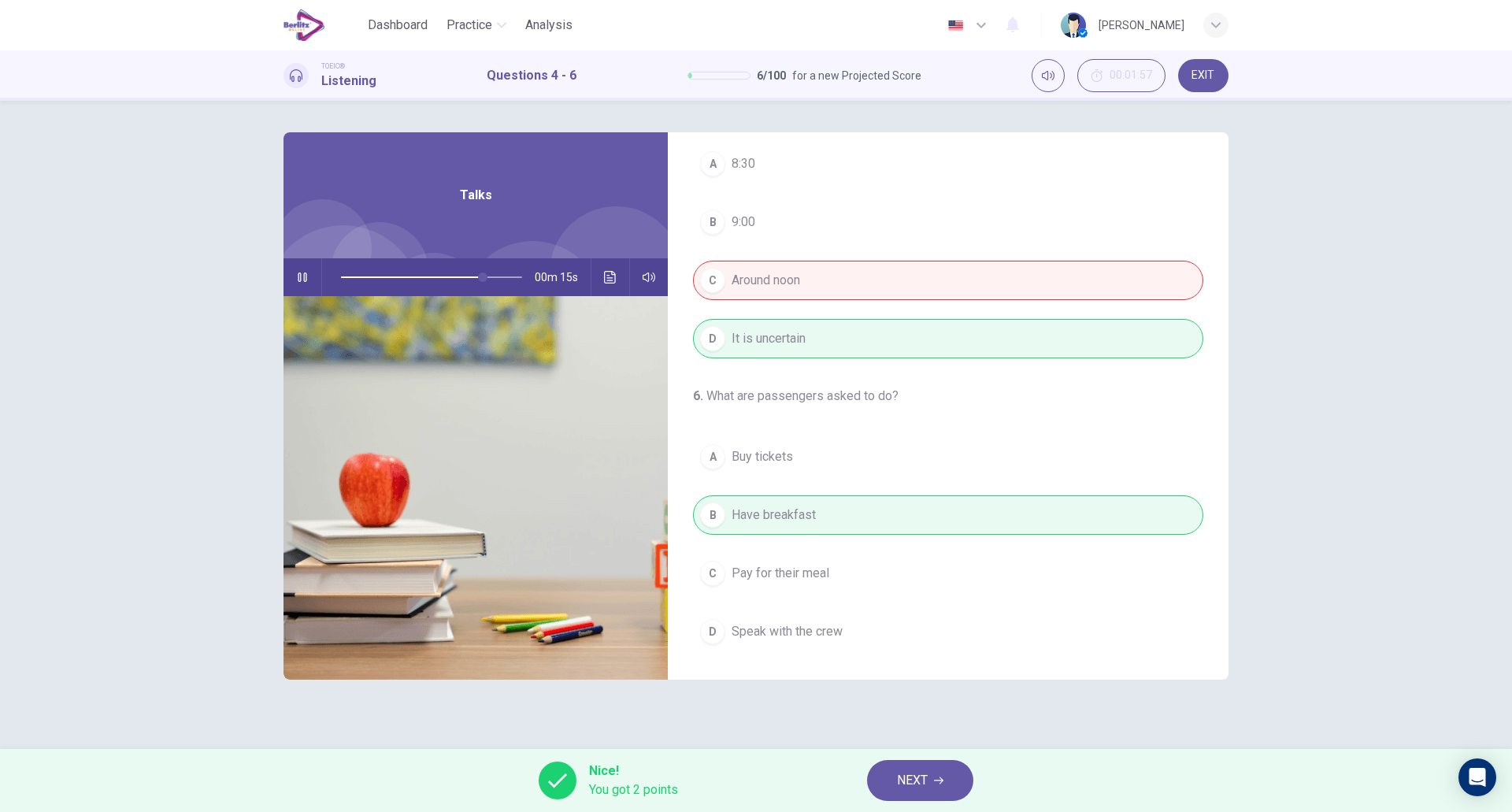
type input "**"
click at [905, 780] on span "NEXT" at bounding box center [913, 780] width 31 height 22
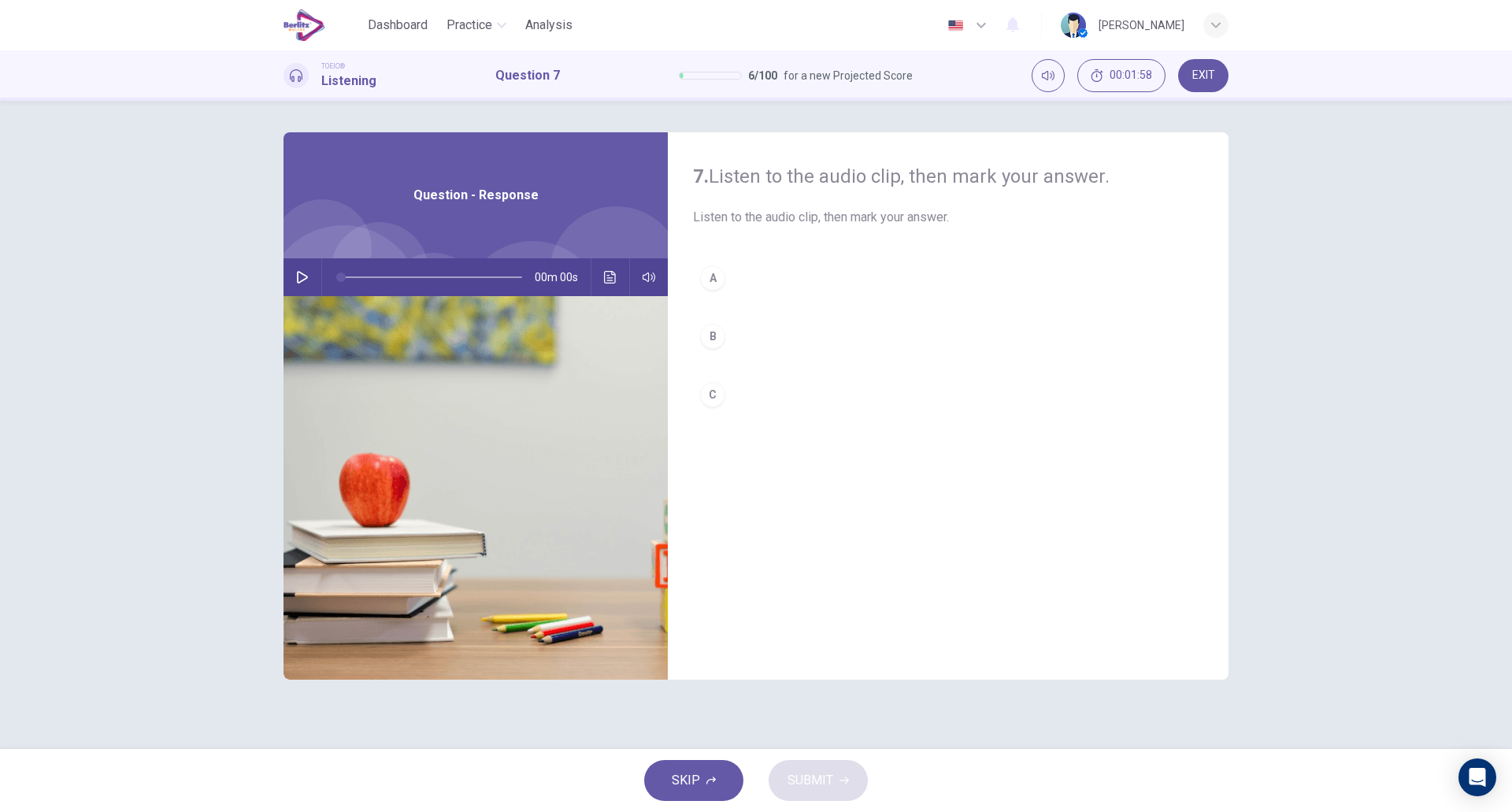
click at [299, 285] on button "button" at bounding box center [302, 277] width 25 height 38
click at [716, 301] on div "A B C" at bounding box center [948, 353] width 510 height 188
click at [746, 333] on button "B" at bounding box center [948, 336] width 510 height 40
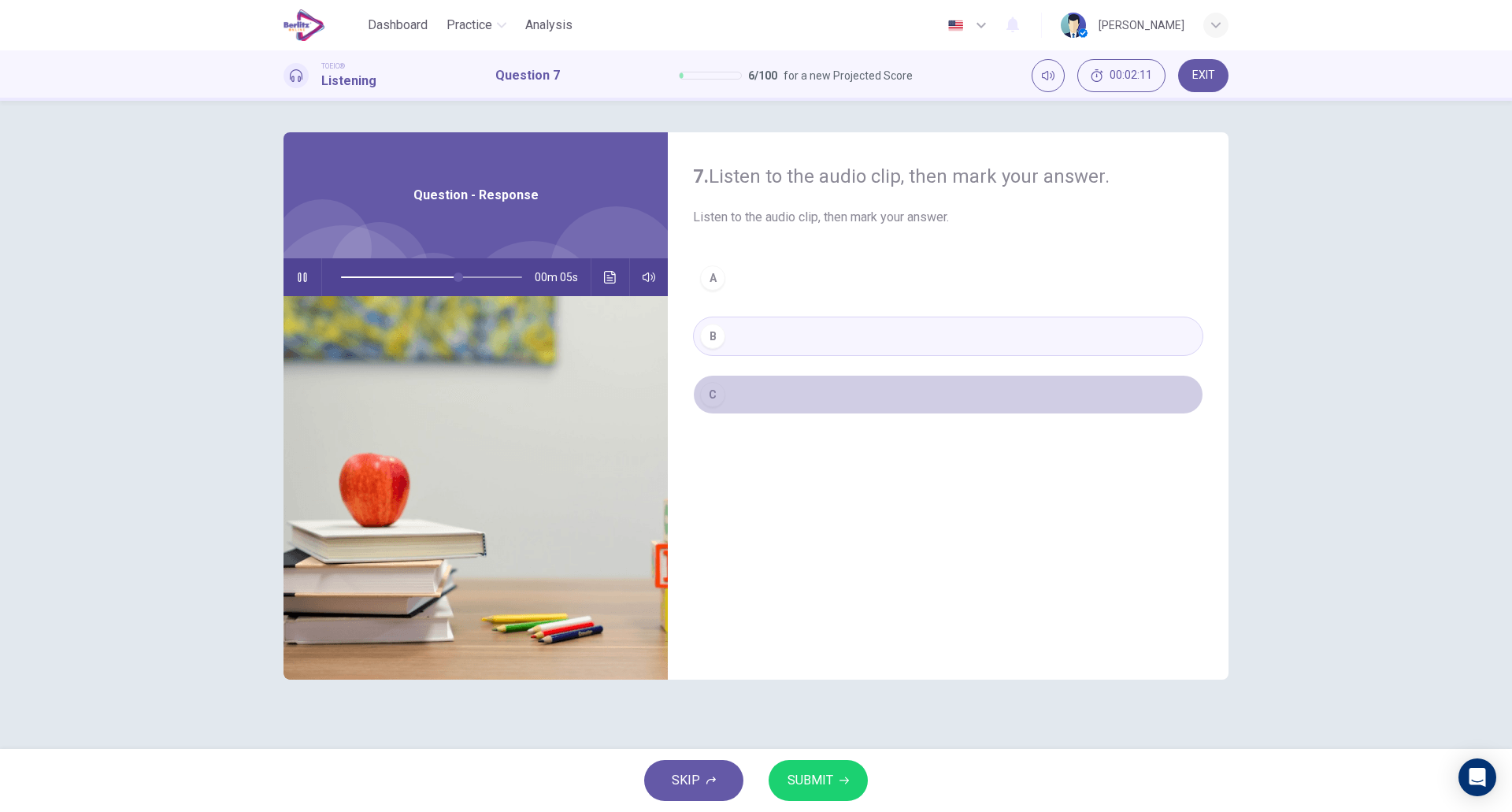
click at [766, 398] on button "C" at bounding box center [948, 395] width 510 height 40
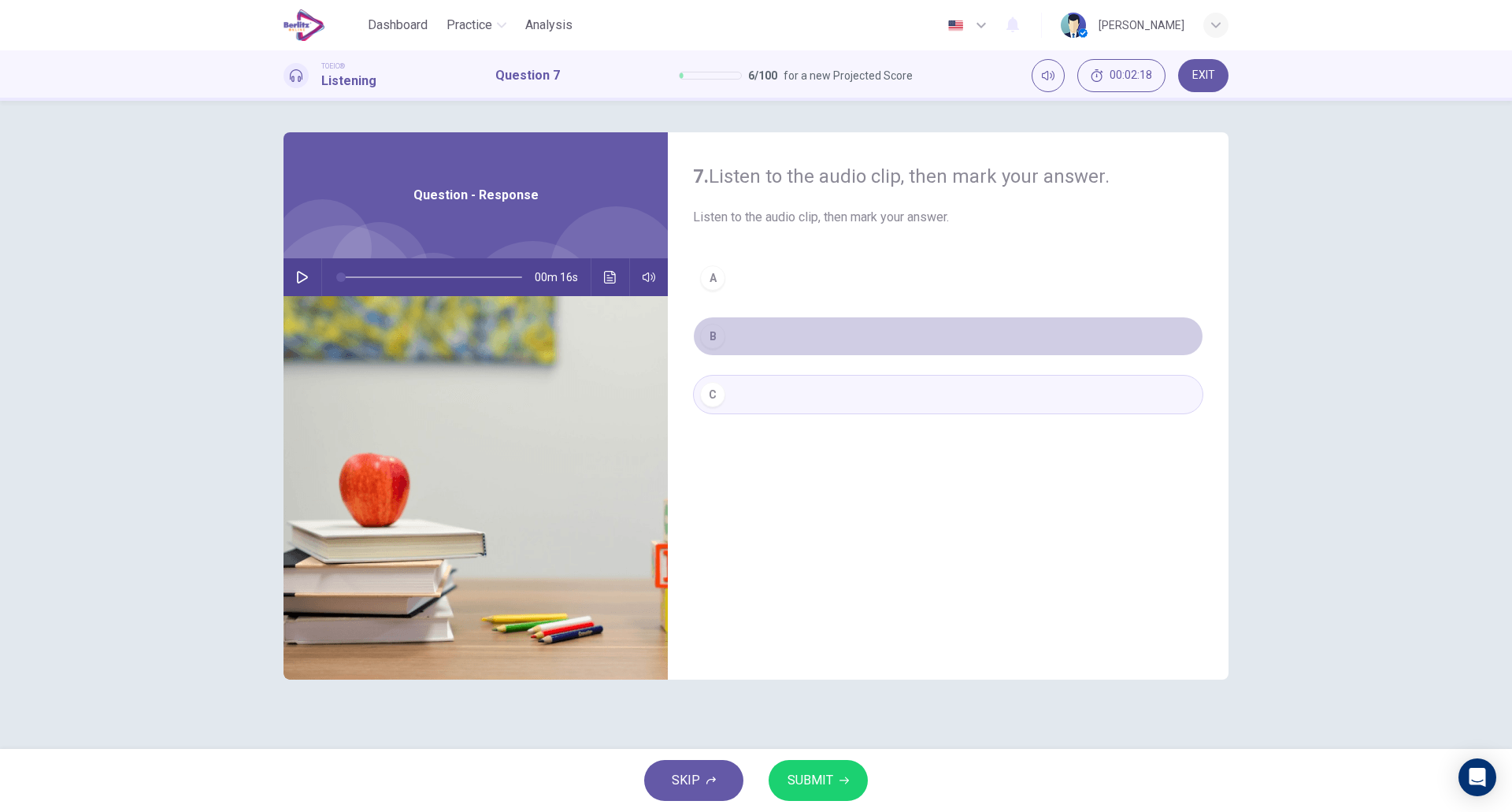
click at [767, 343] on button "B" at bounding box center [948, 336] width 510 height 40
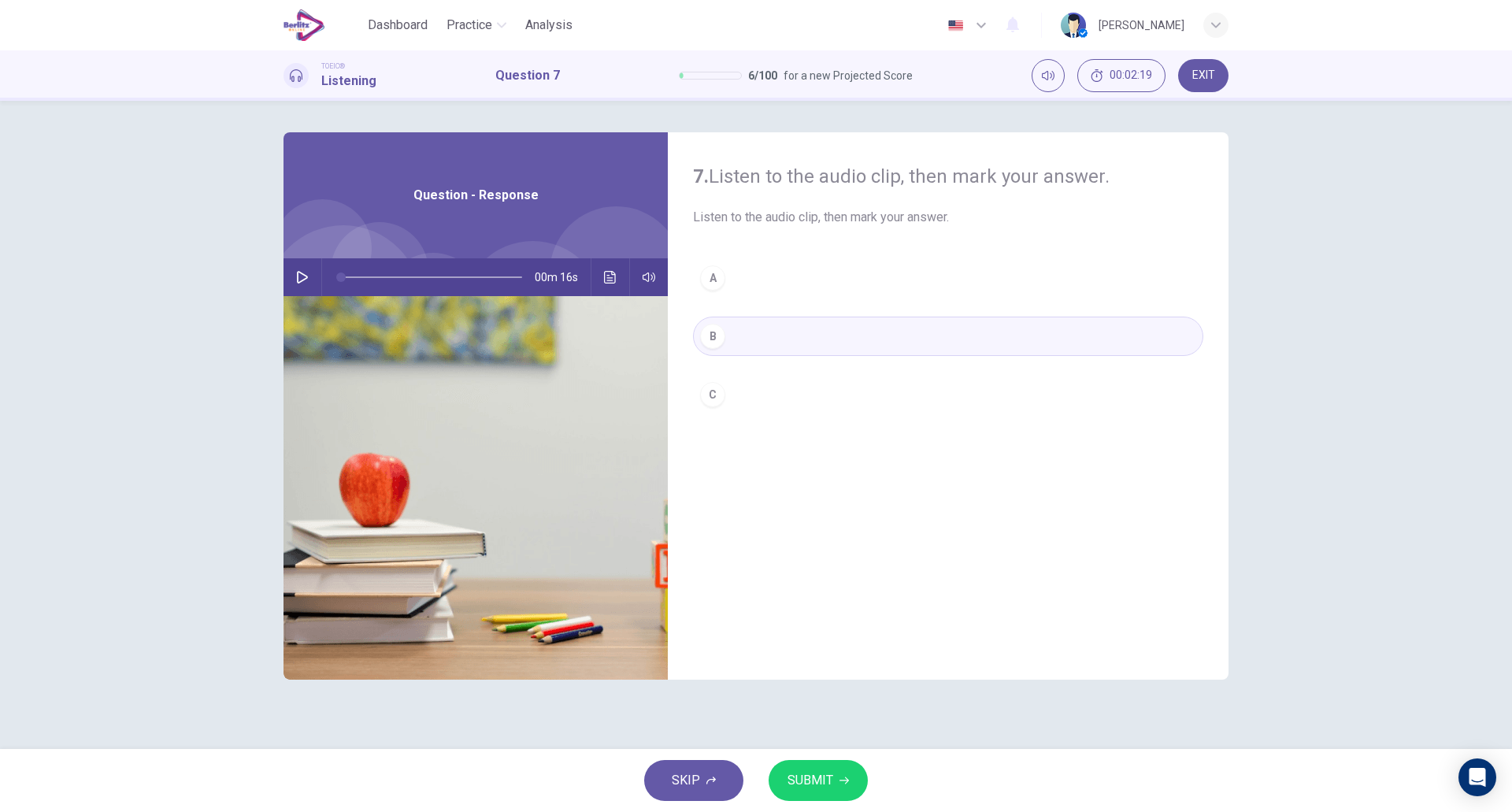
click at [760, 399] on button "C" at bounding box center [948, 395] width 510 height 40
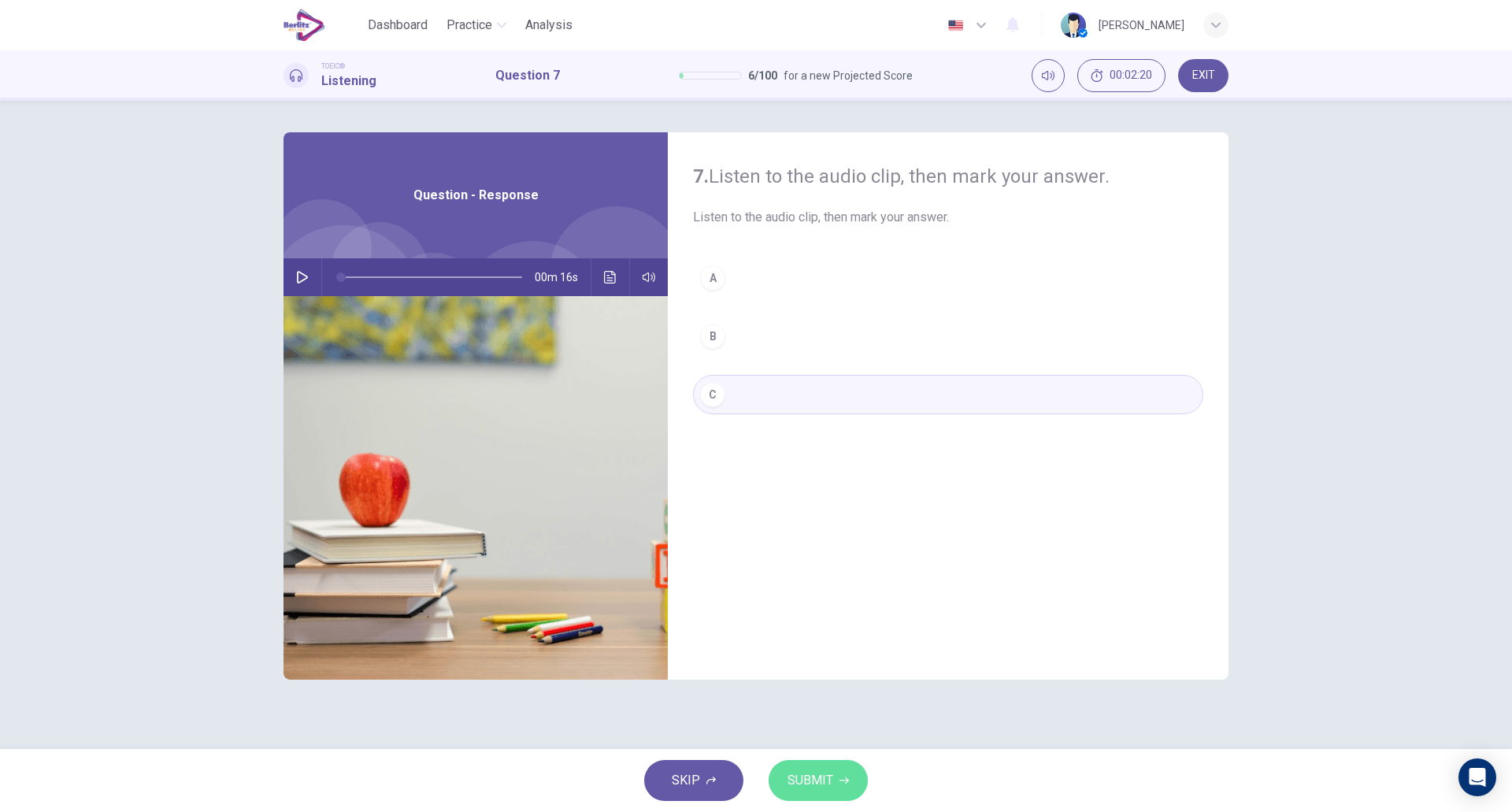
click at [819, 775] on span "SUBMIT" at bounding box center [810, 780] width 45 height 22
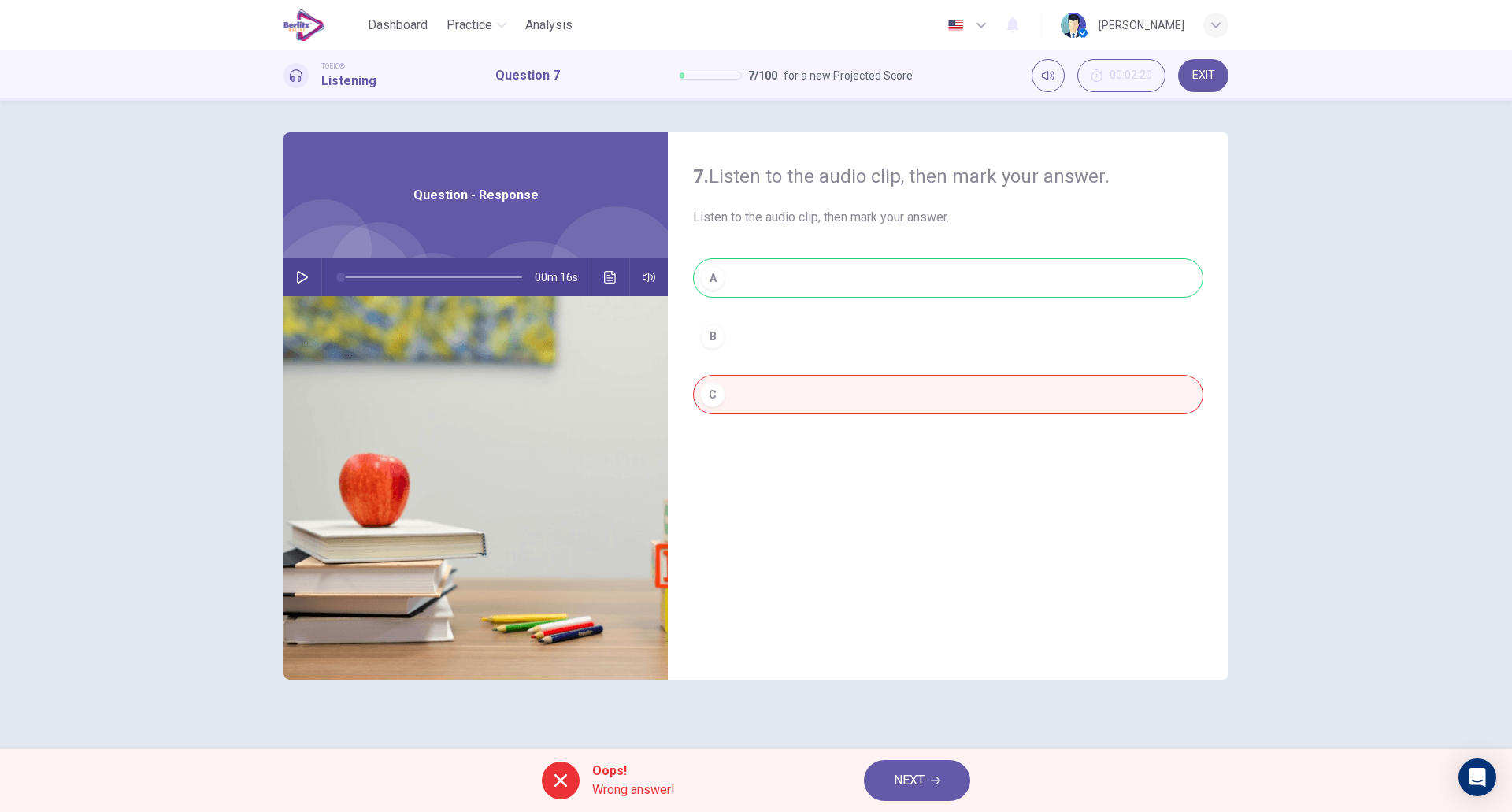
click at [771, 289] on div "A B C" at bounding box center [948, 353] width 510 height 188
click at [310, 276] on button "button" at bounding box center [302, 277] width 25 height 38
type input "**"
click at [894, 785] on span "NEXT" at bounding box center [910, 780] width 31 height 22
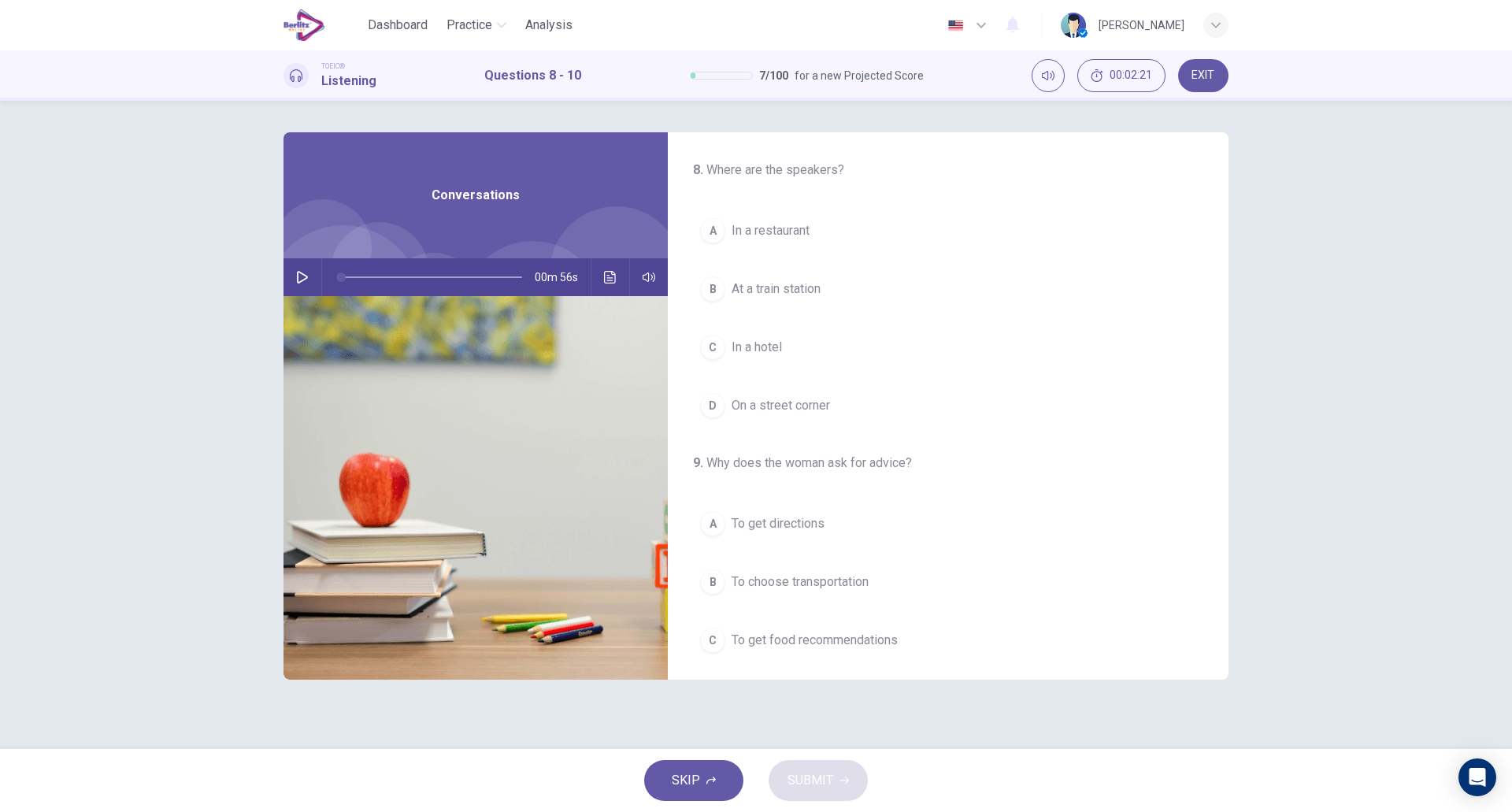
click at [305, 276] on icon "button" at bounding box center [302, 277] width 11 height 13
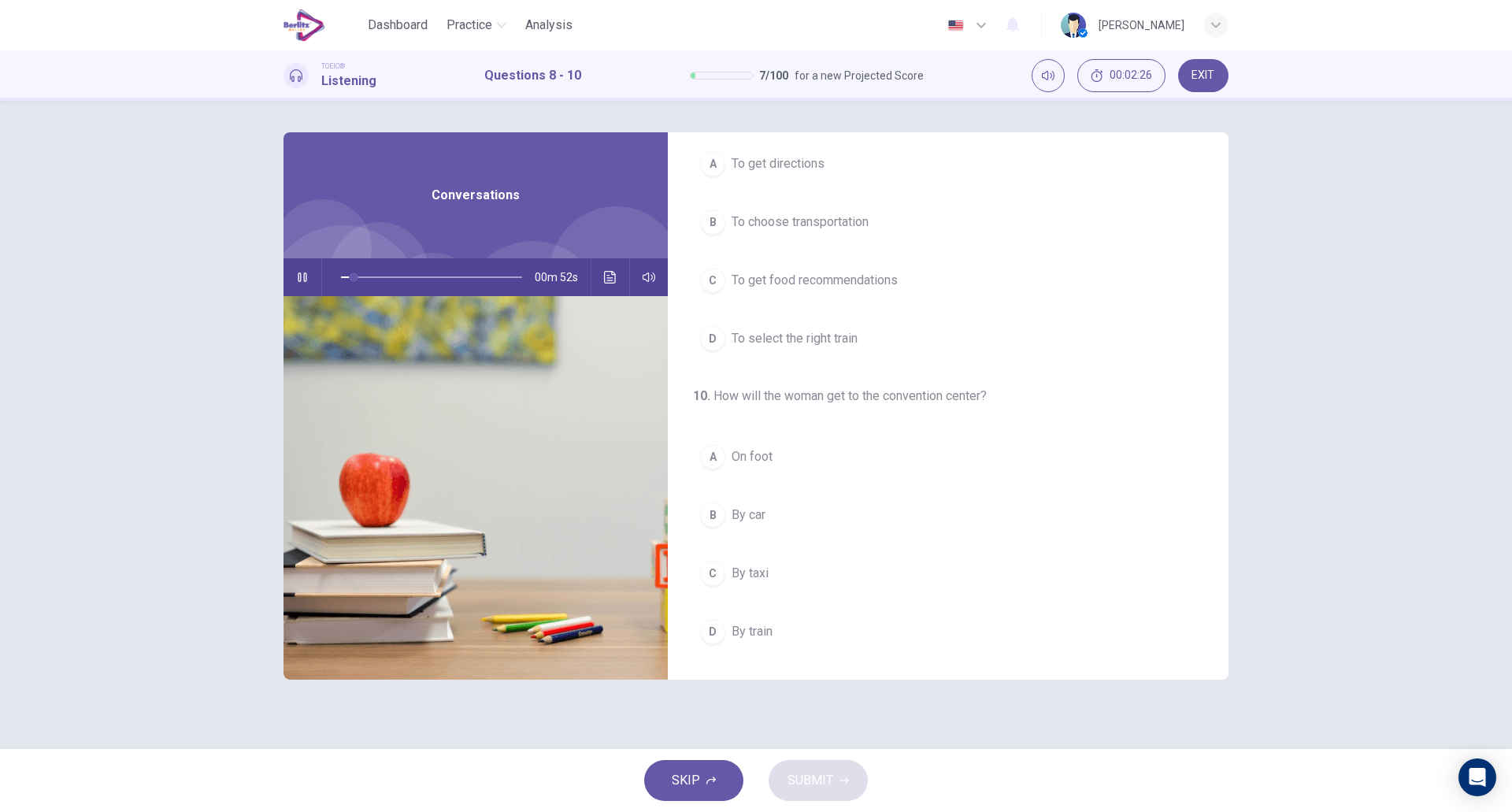
scroll to position [0, 0]
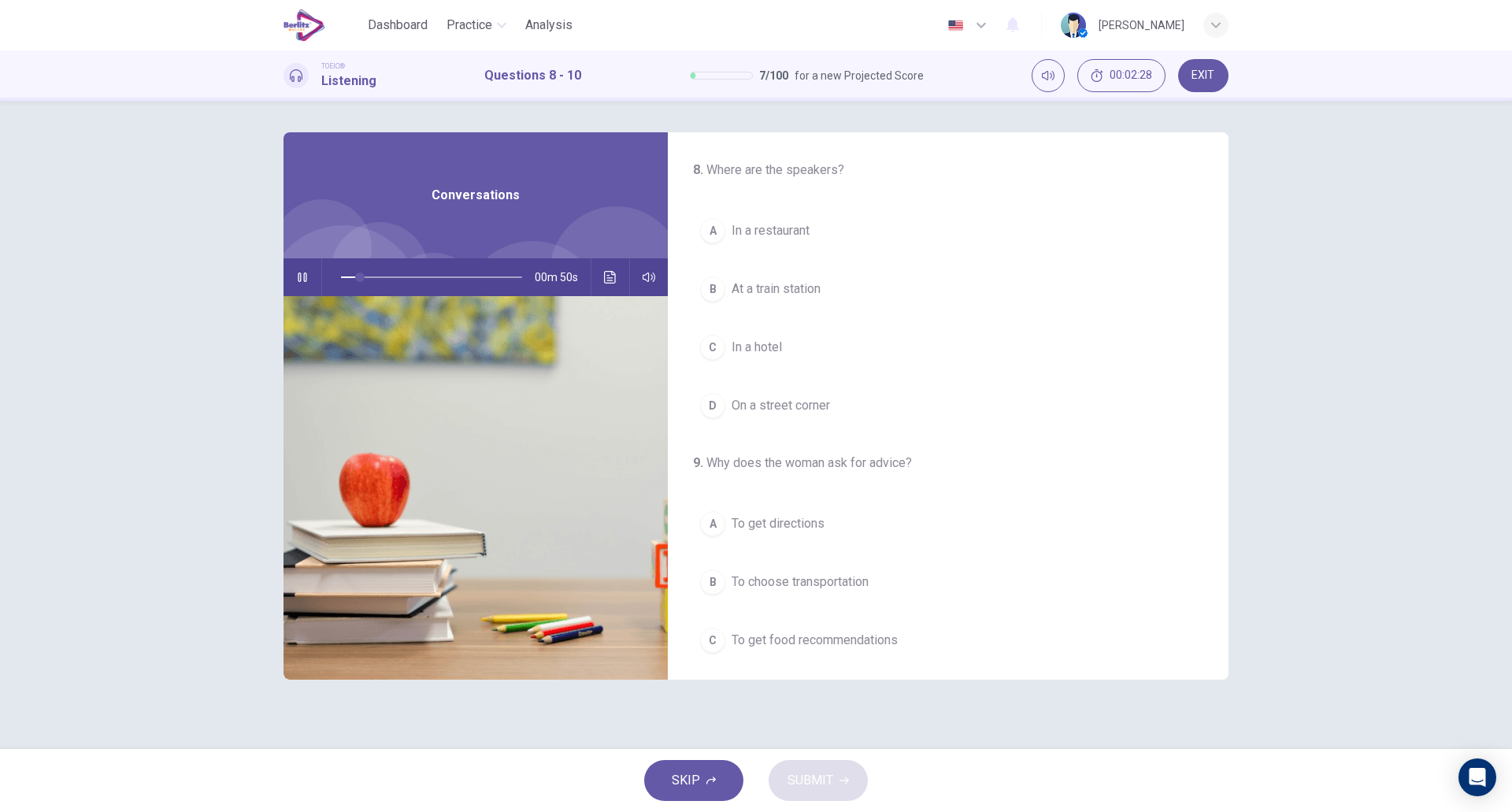
click at [813, 353] on button "C In a hotel" at bounding box center [948, 347] width 510 height 40
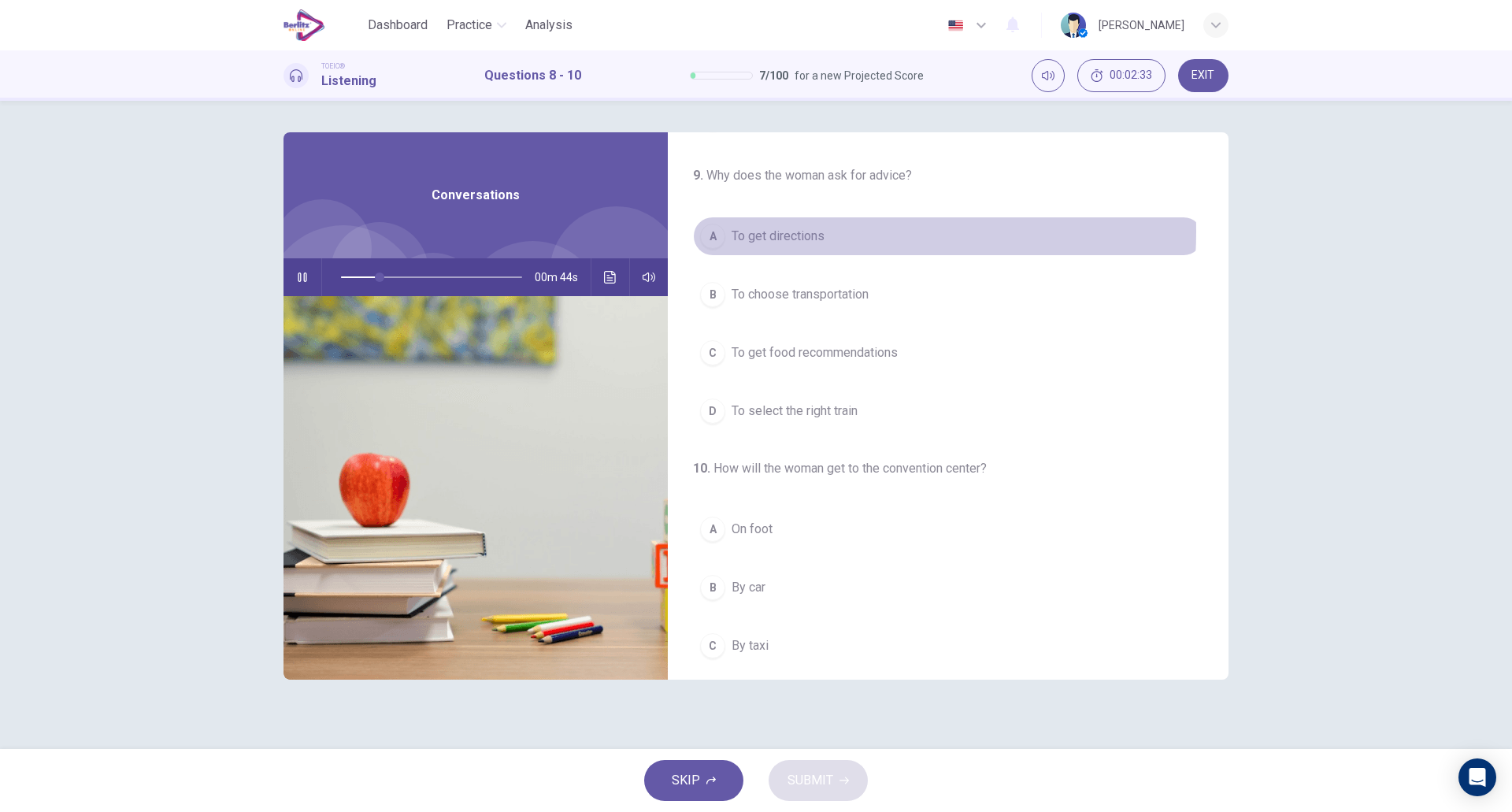
click at [813, 231] on span "To get directions" at bounding box center [778, 236] width 93 height 19
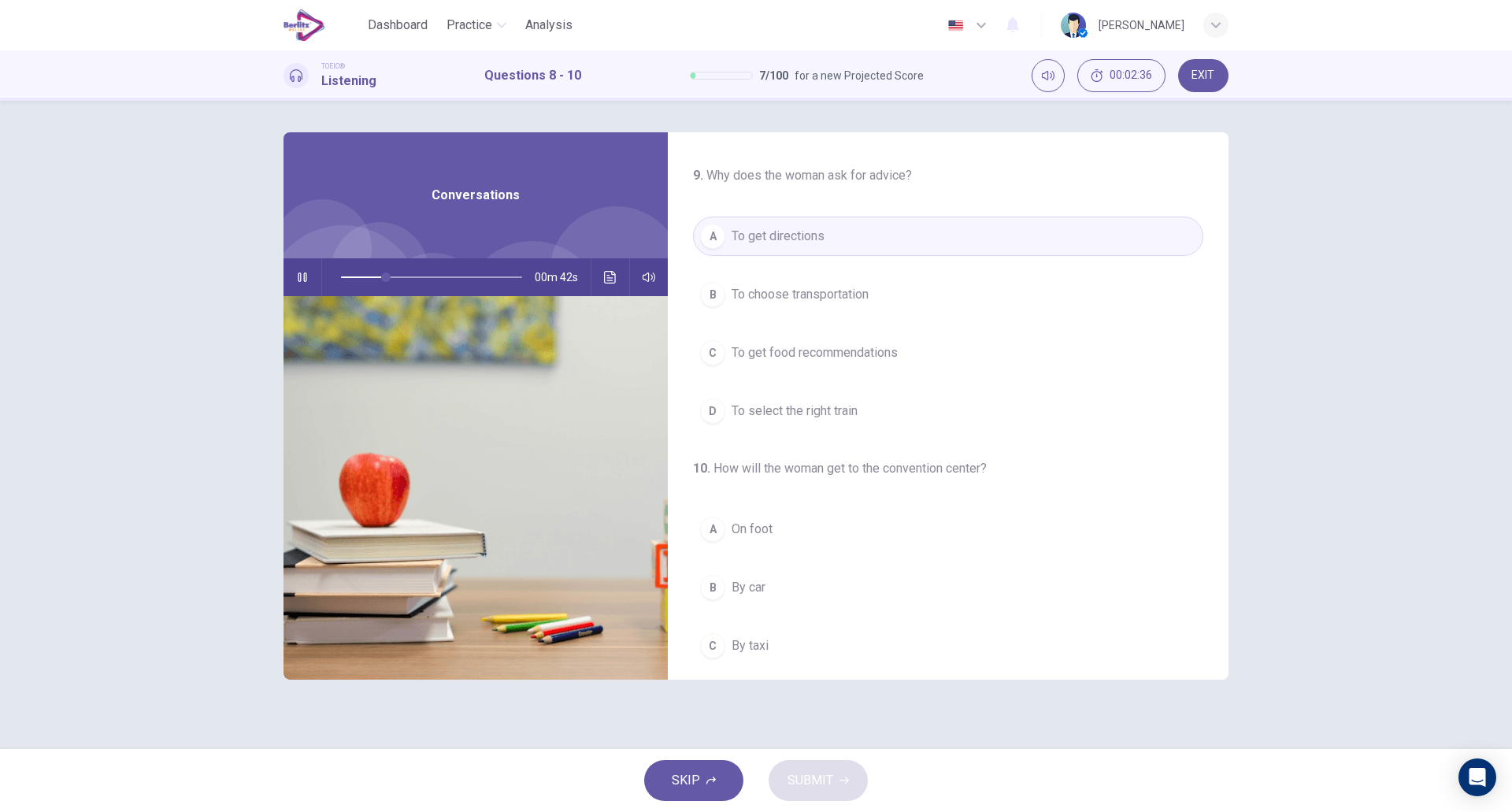
click at [887, 301] on button "B To choose transportation" at bounding box center [948, 294] width 510 height 40
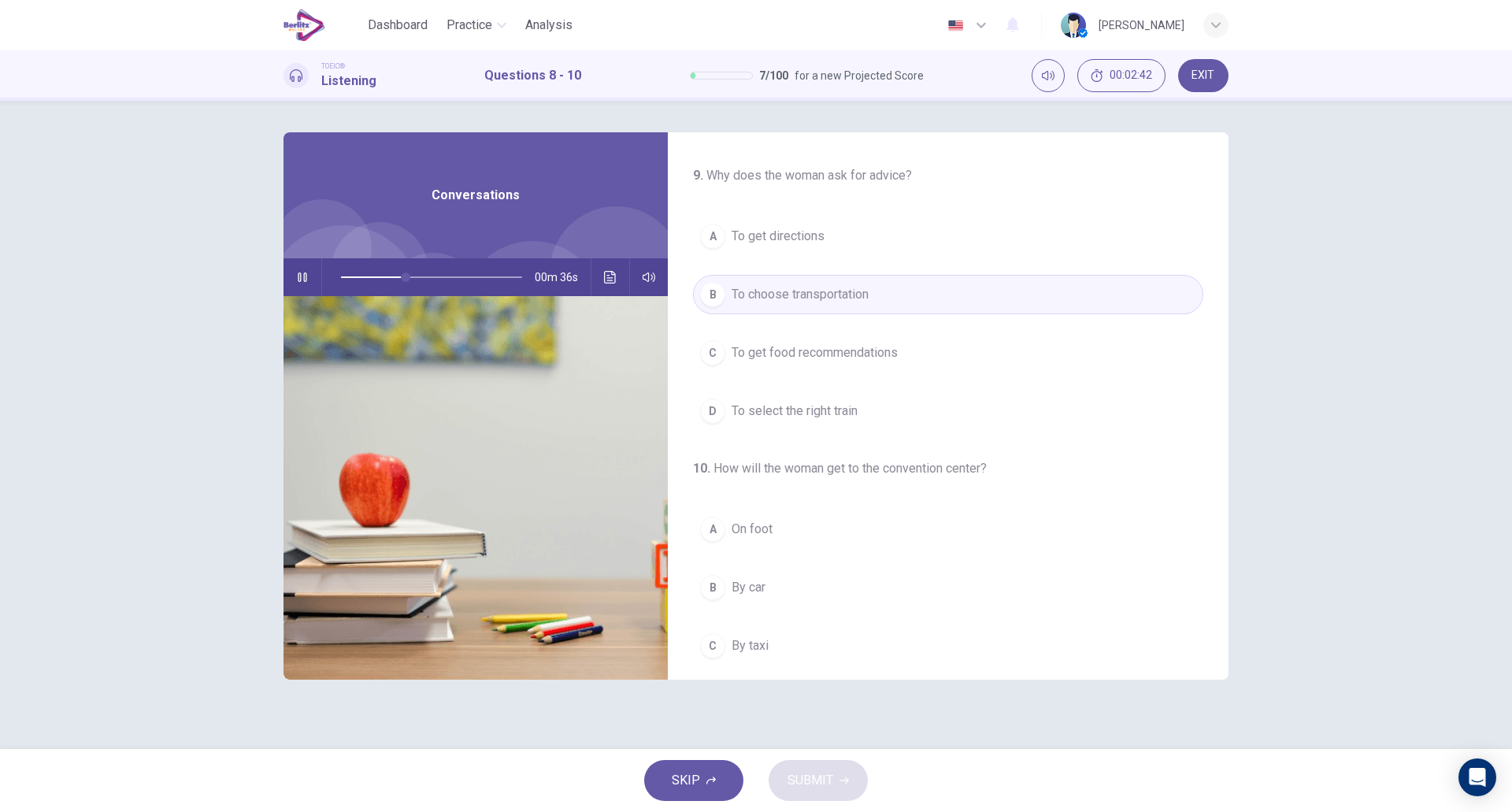
scroll to position [360, 0]
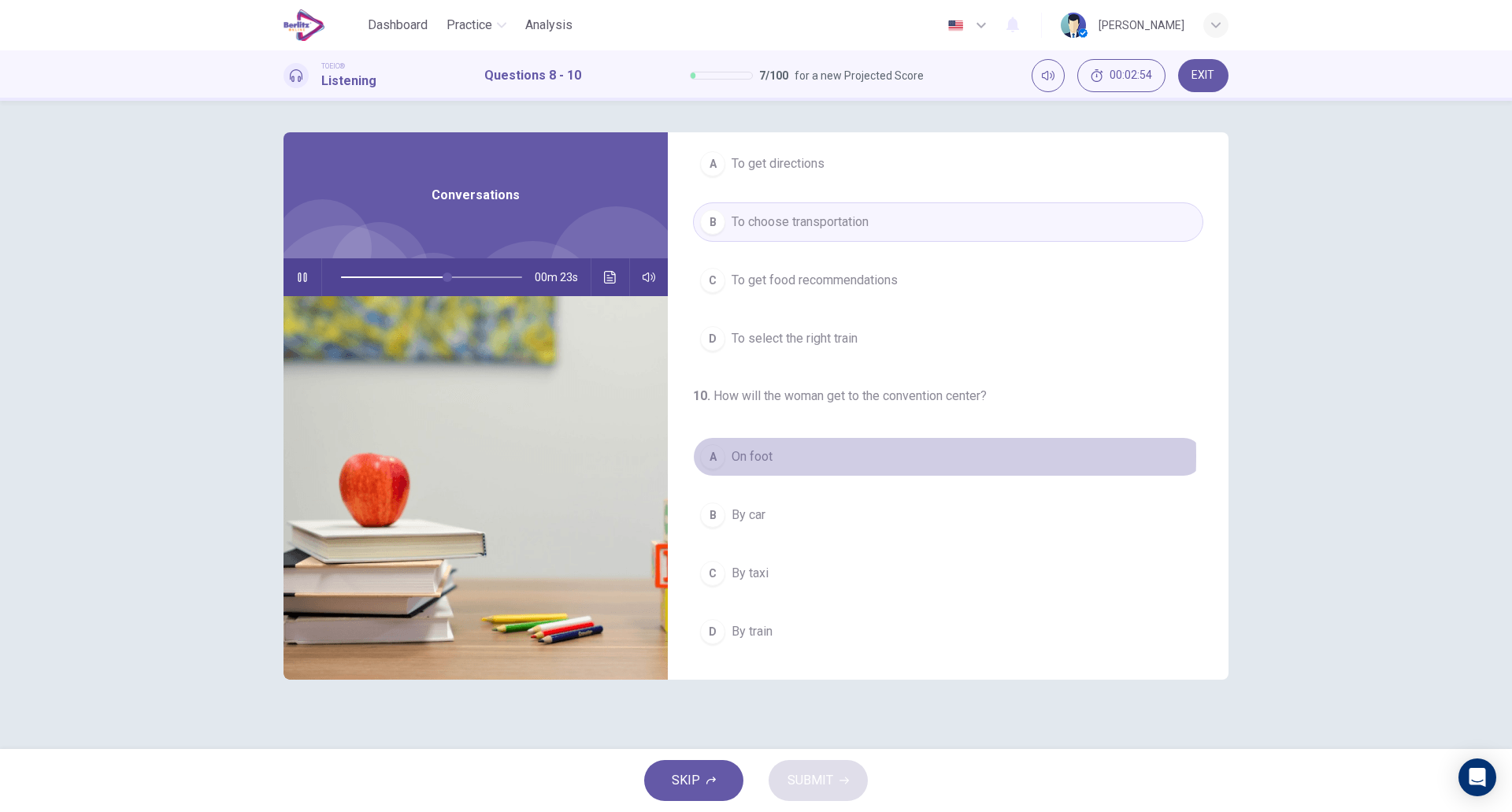
click at [776, 456] on button "A On foot" at bounding box center [948, 457] width 510 height 40
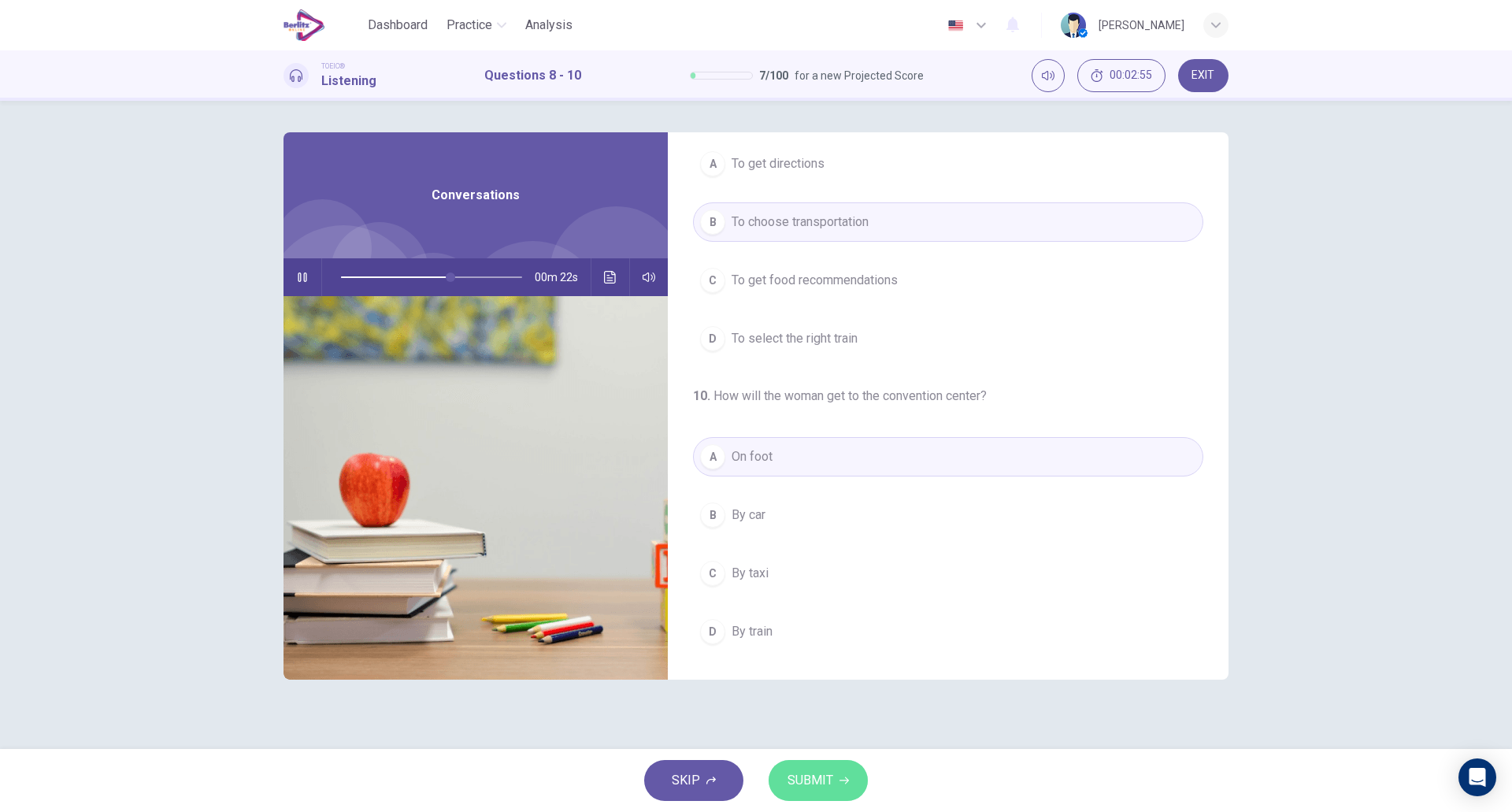
click at [809, 776] on span "SUBMIT" at bounding box center [810, 780] width 45 height 22
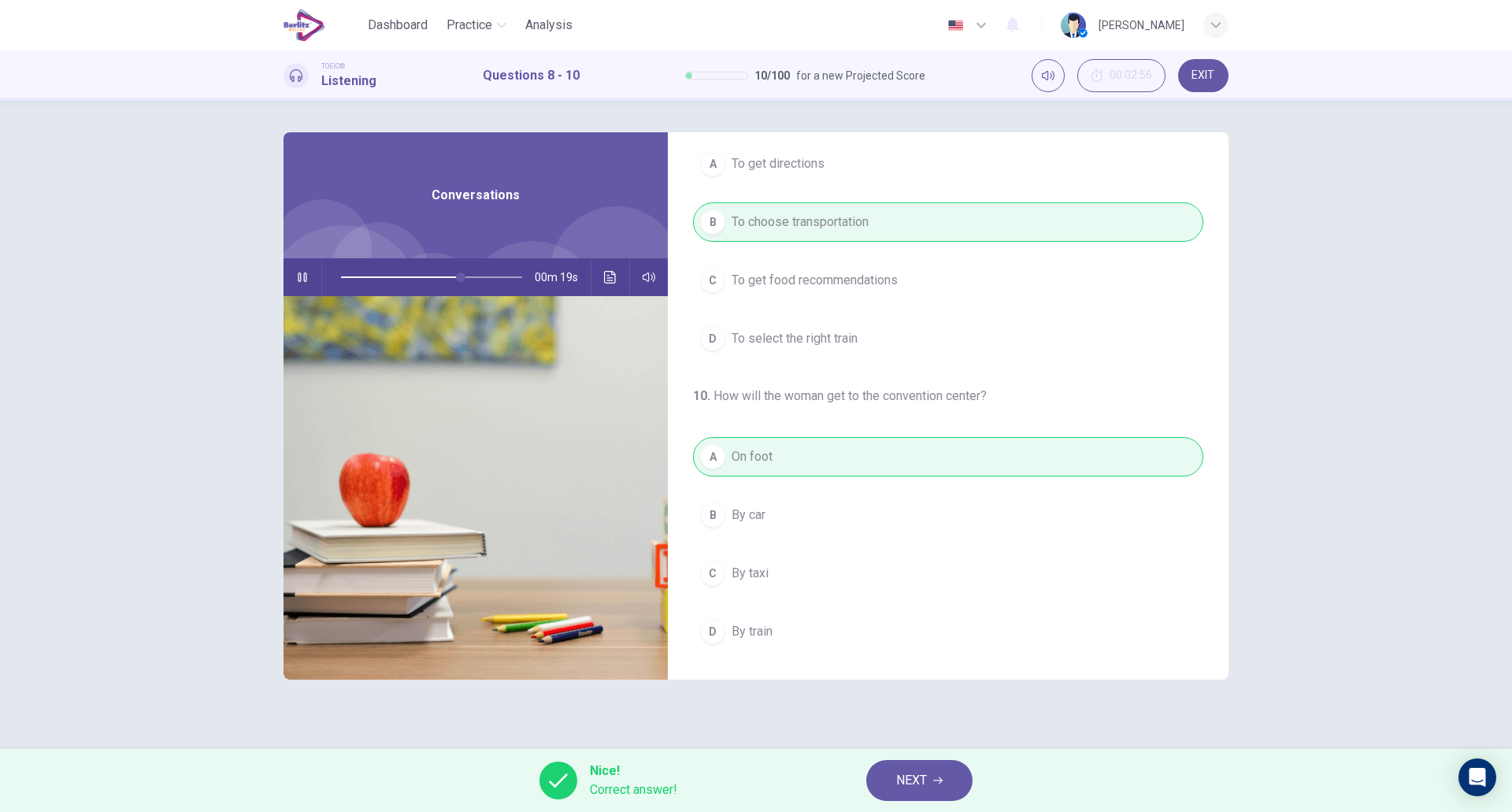
type input "**"
click at [928, 766] on button "NEXT" at bounding box center [920, 780] width 107 height 41
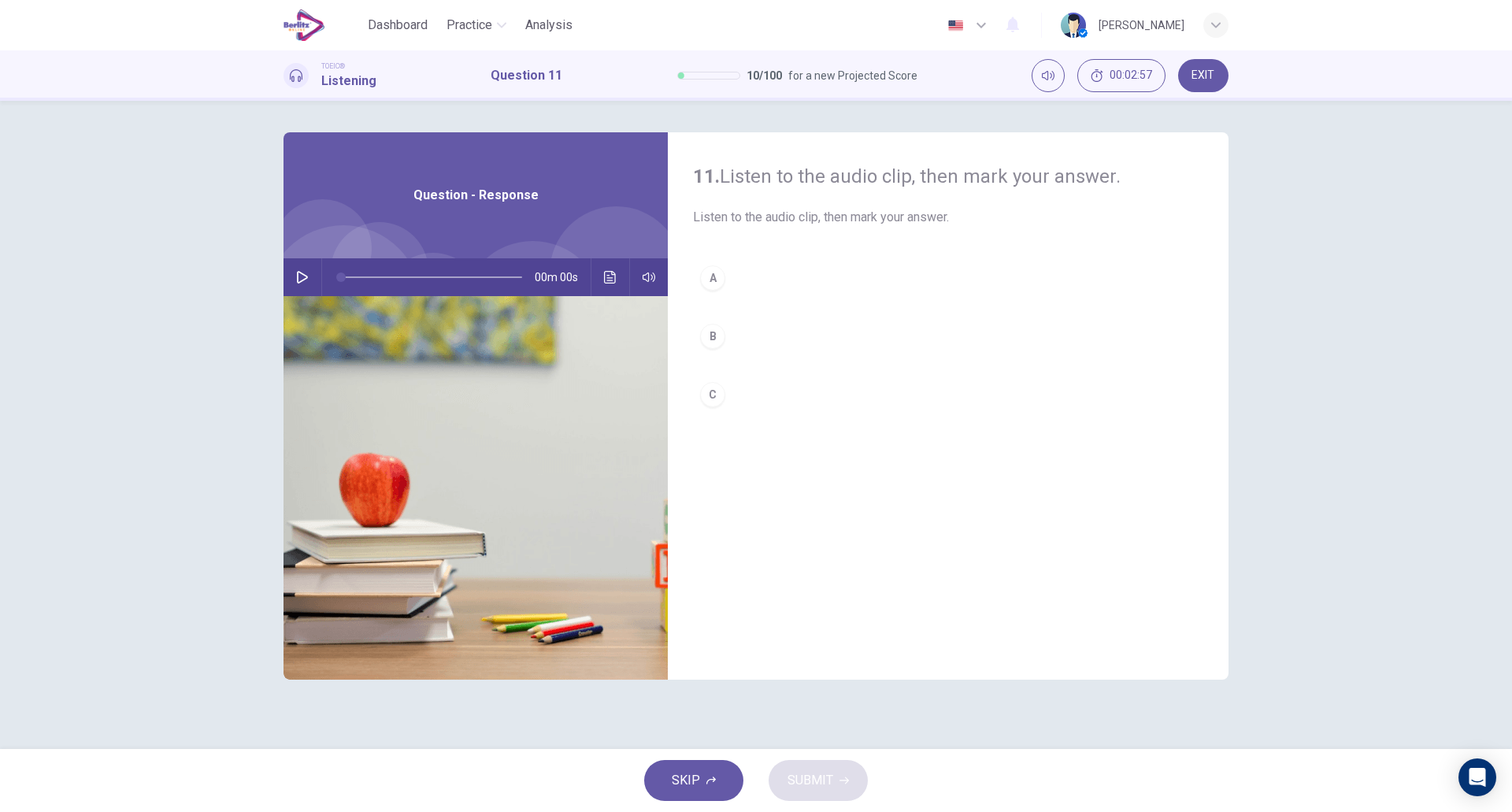
click at [298, 277] on icon "button" at bounding box center [302, 277] width 13 height 13
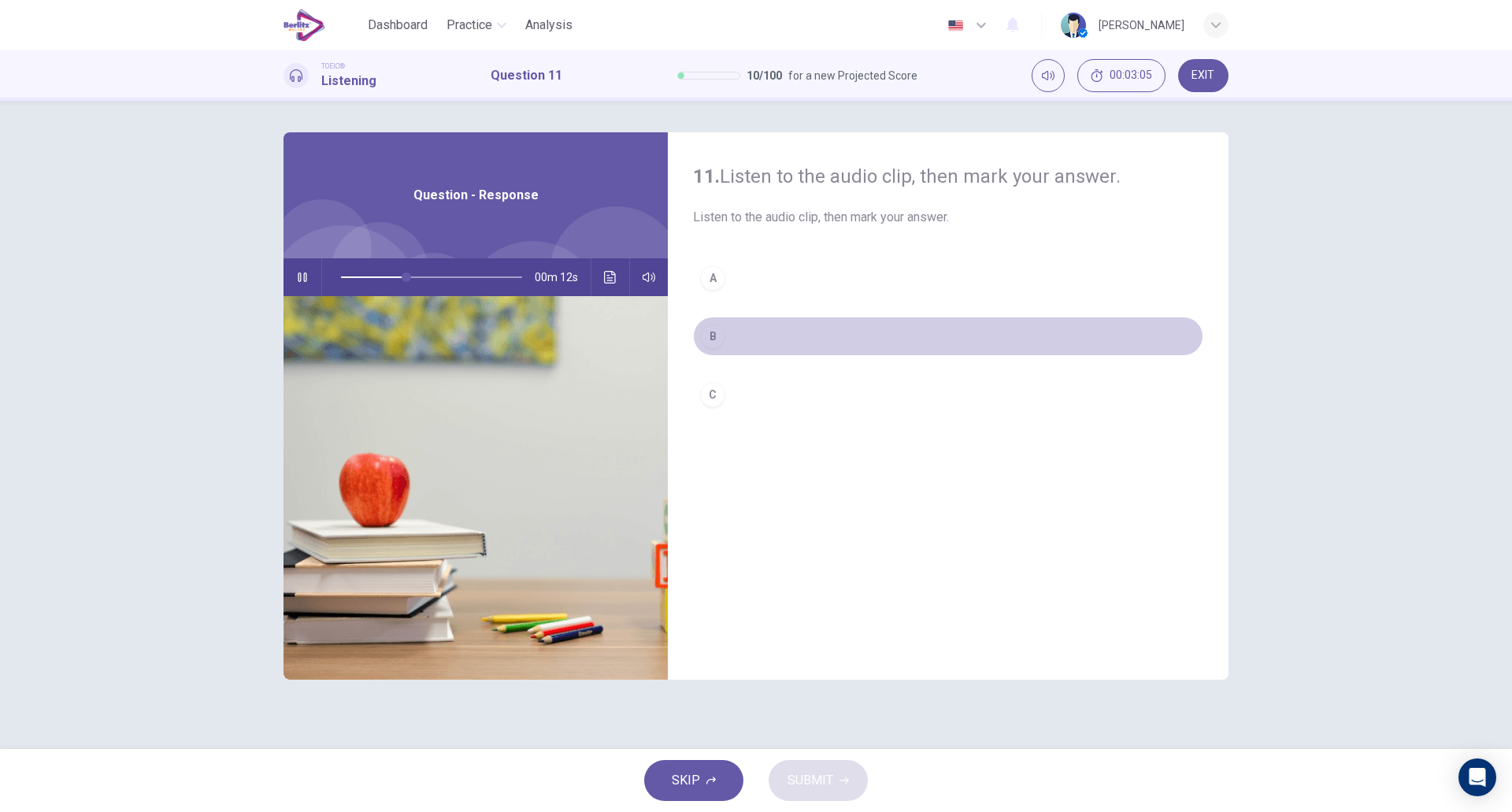
click at [722, 336] on div "B" at bounding box center [712, 336] width 25 height 25
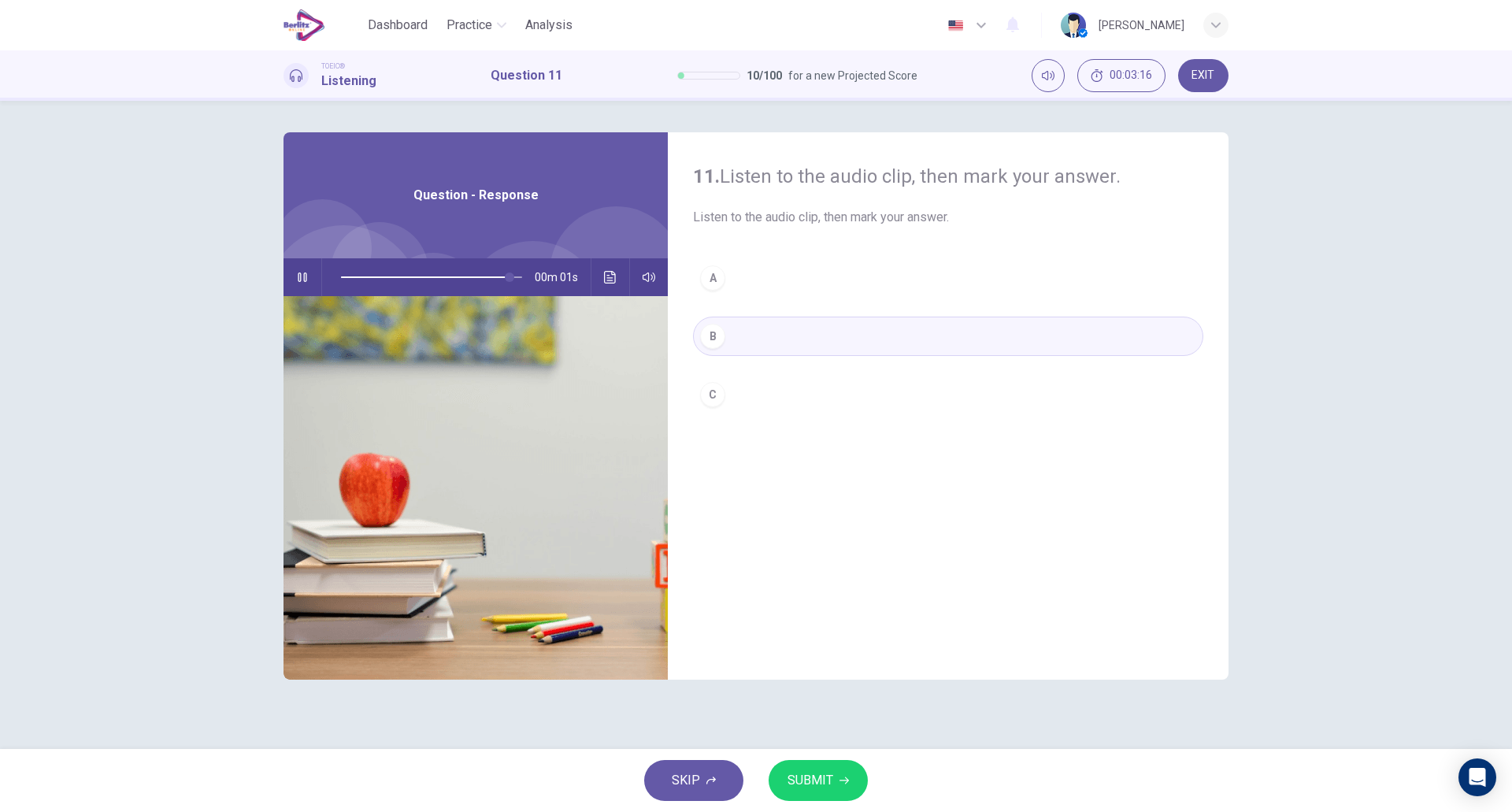
click at [826, 784] on span "SUBMIT" at bounding box center [810, 780] width 45 height 22
type input "*"
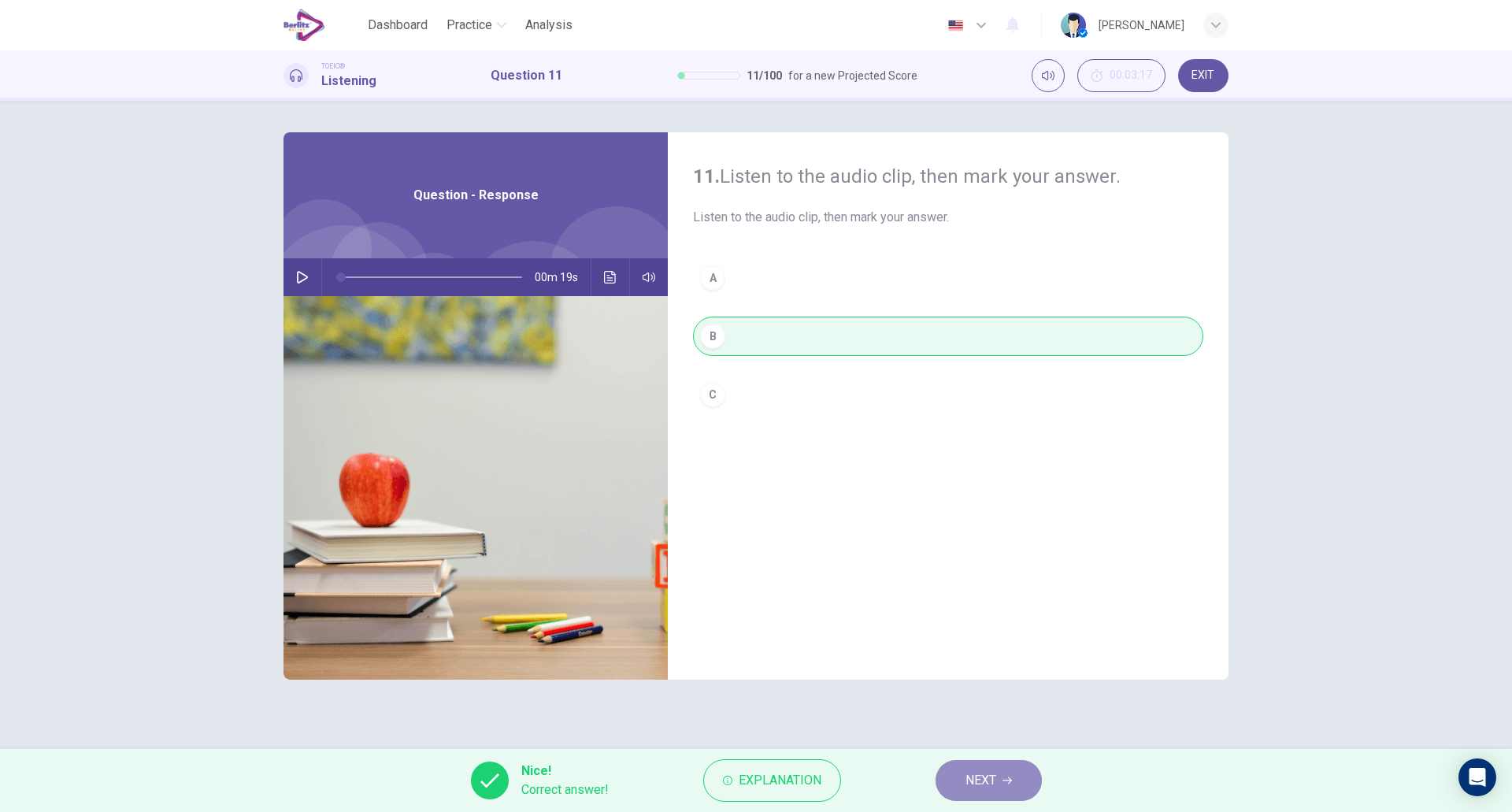
click at [972, 781] on span "NEXT" at bounding box center [981, 780] width 31 height 22
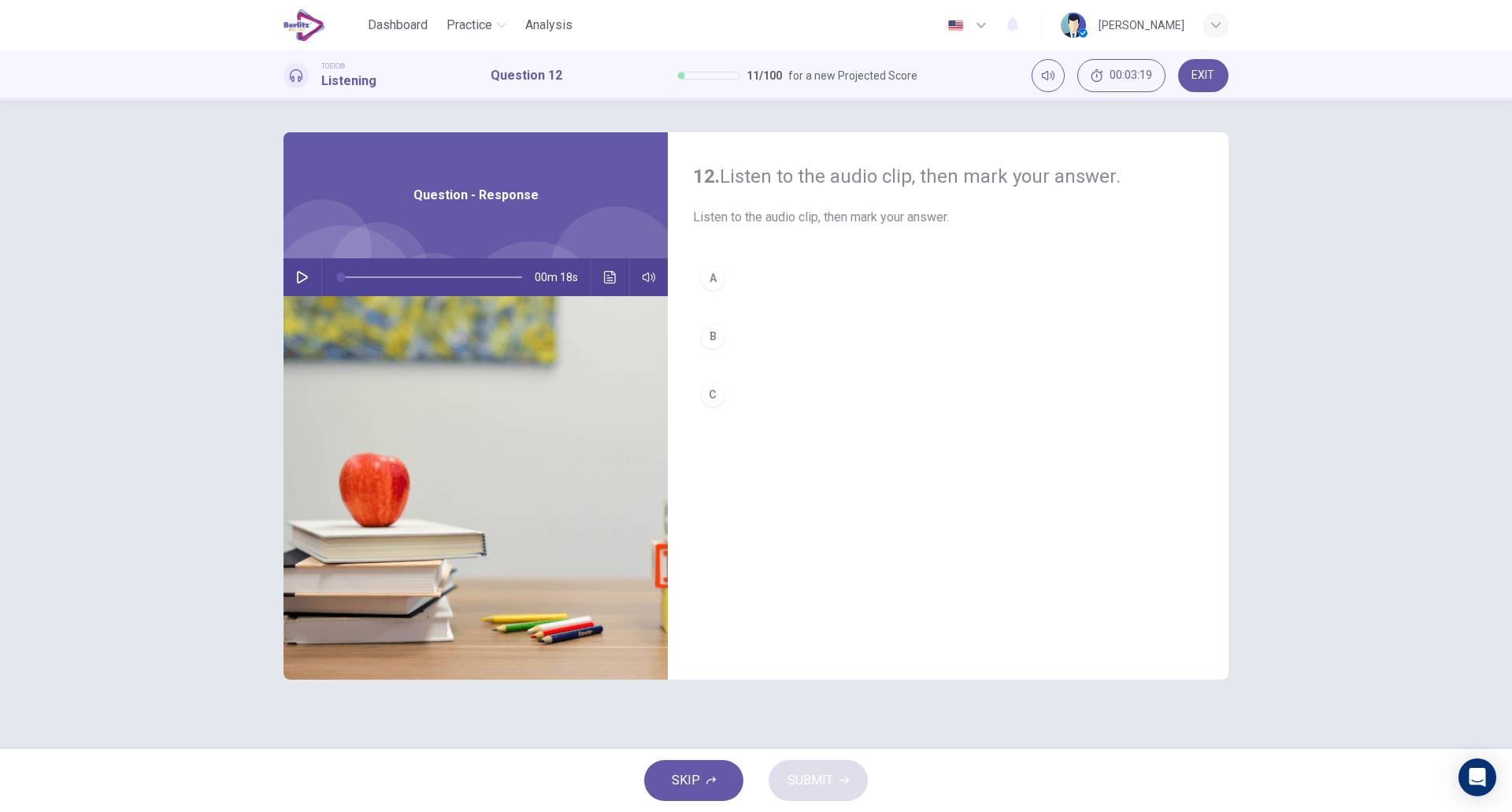
click at [302, 282] on icon "button" at bounding box center [302, 277] width 13 height 13
click at [769, 332] on button "B" at bounding box center [948, 336] width 510 height 40
type input "*"
click at [817, 783] on span "SUBMIT" at bounding box center [810, 780] width 45 height 22
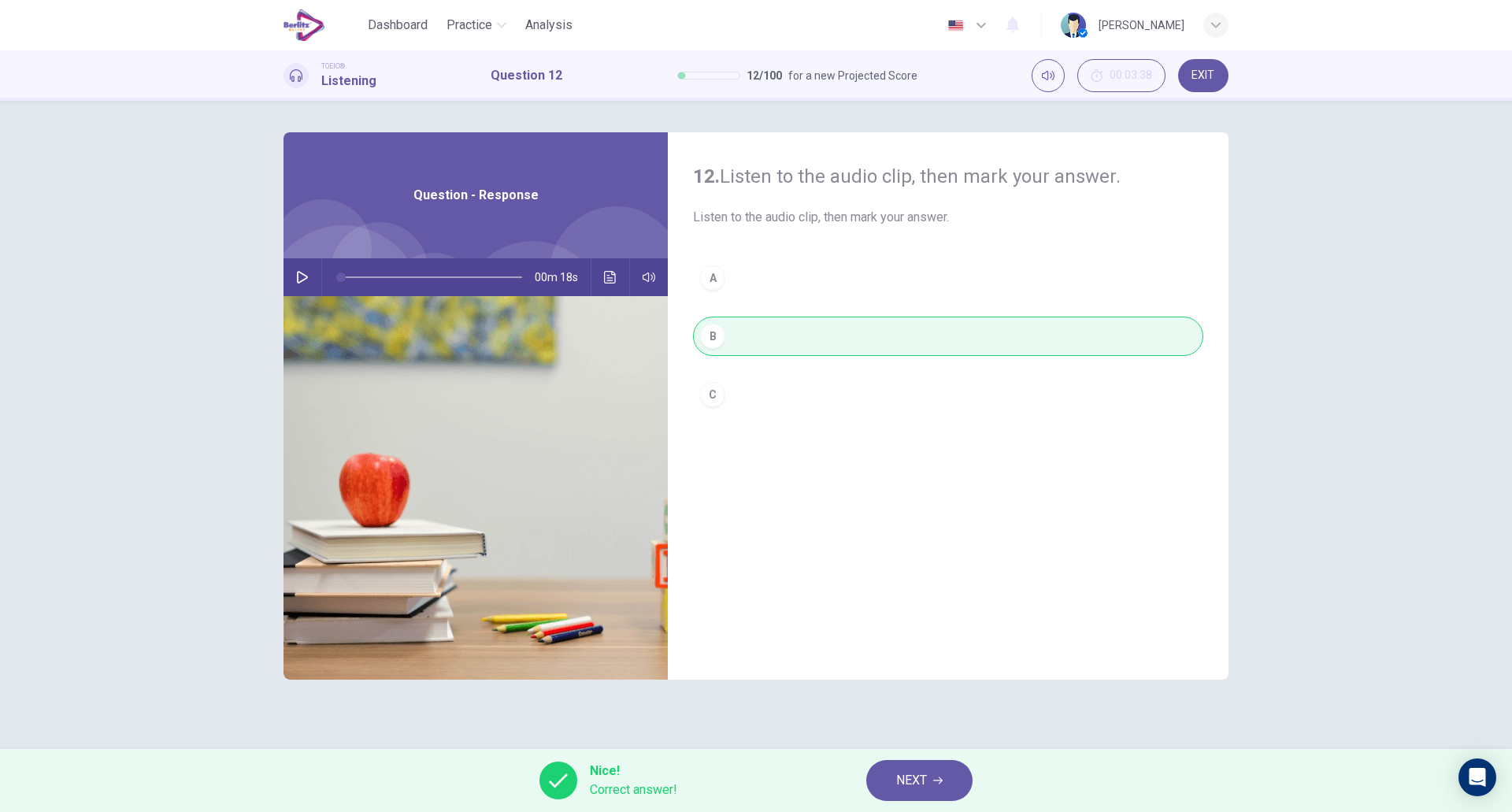
click at [913, 774] on span "NEXT" at bounding box center [912, 780] width 31 height 22
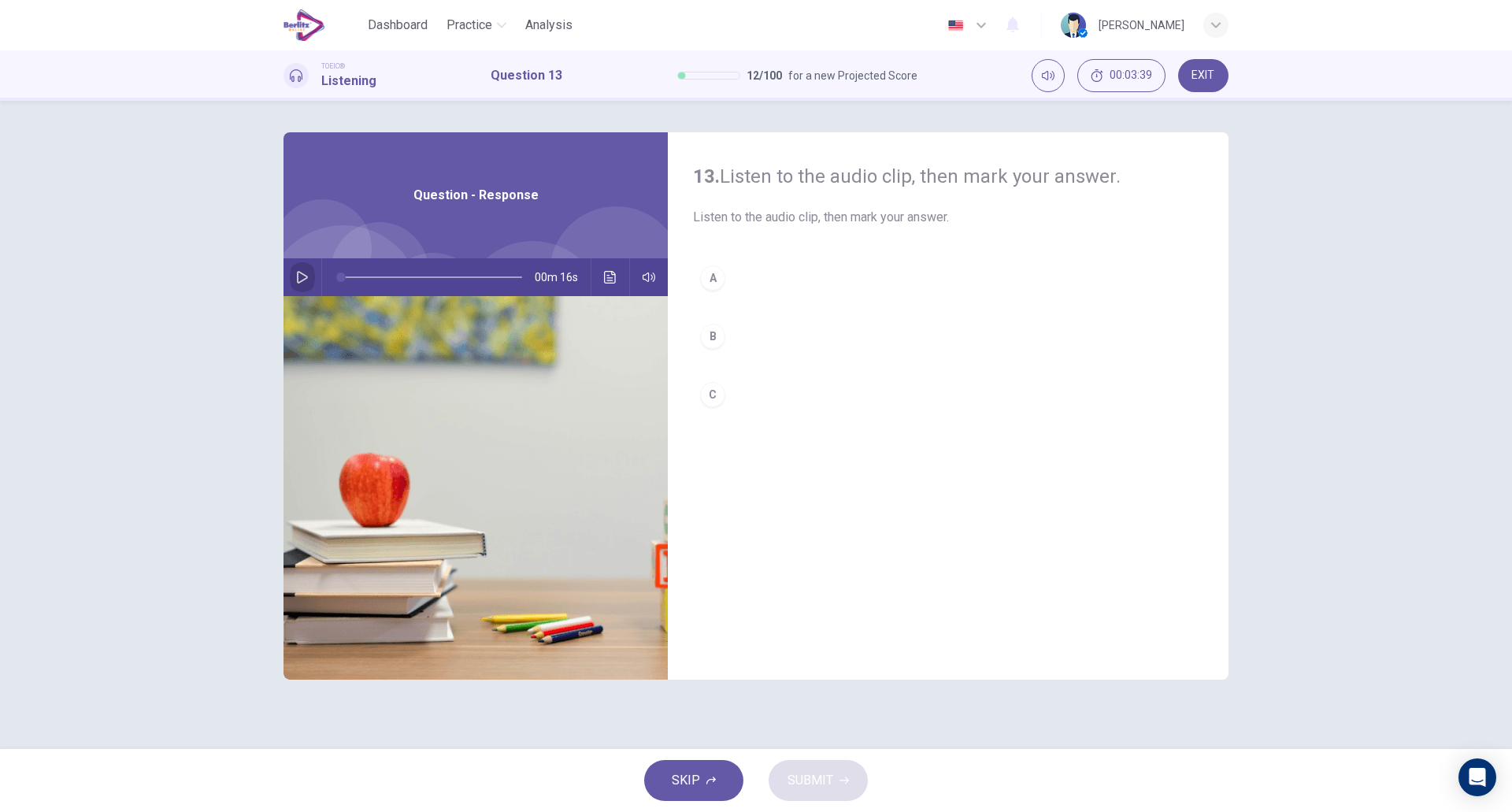
click at [298, 281] on icon "button" at bounding box center [302, 277] width 13 height 13
click at [747, 315] on div "A B C" at bounding box center [948, 353] width 510 height 188
click at [735, 331] on button "B" at bounding box center [948, 336] width 510 height 40
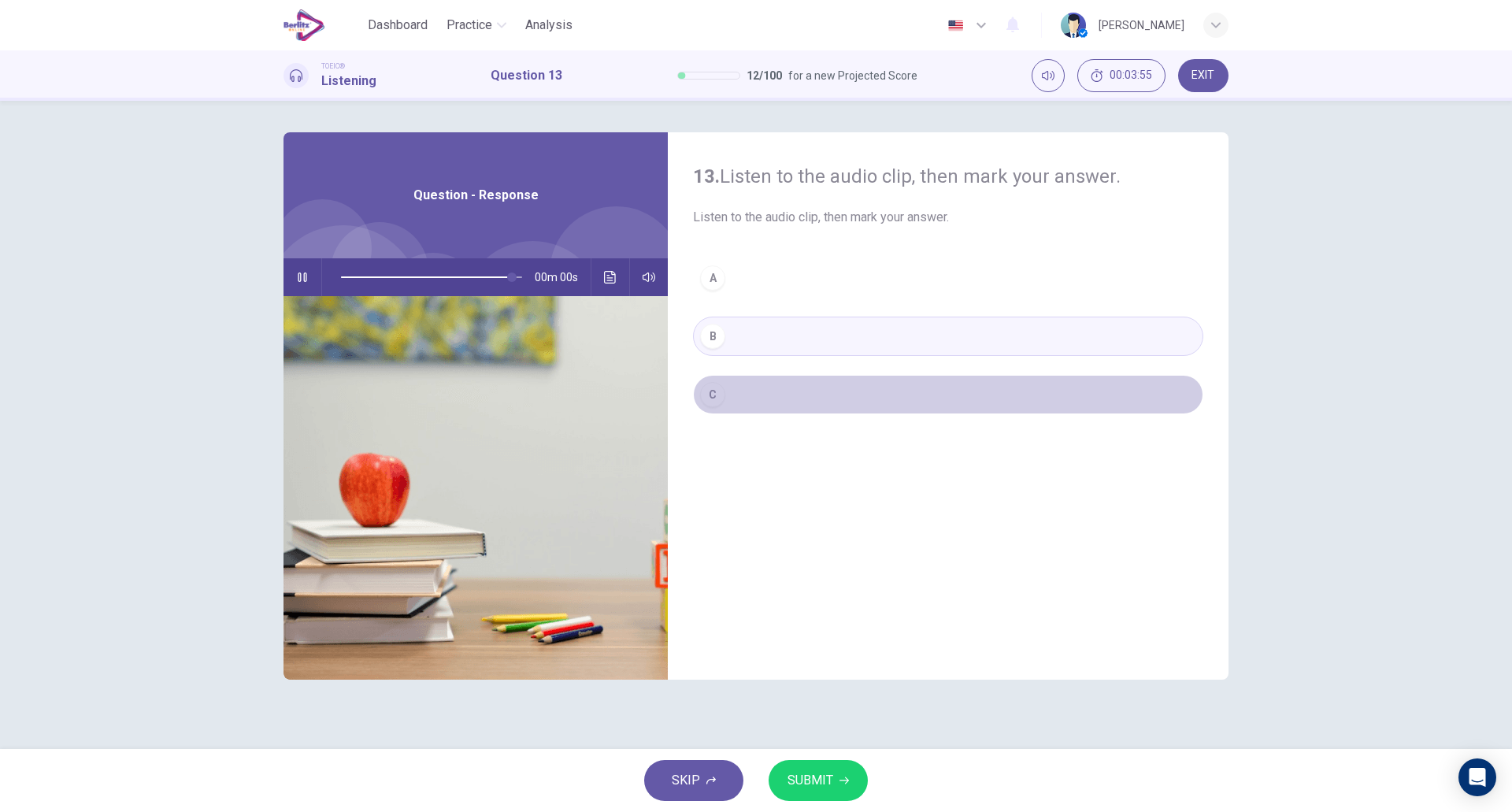
click at [791, 408] on button "C" at bounding box center [948, 395] width 510 height 40
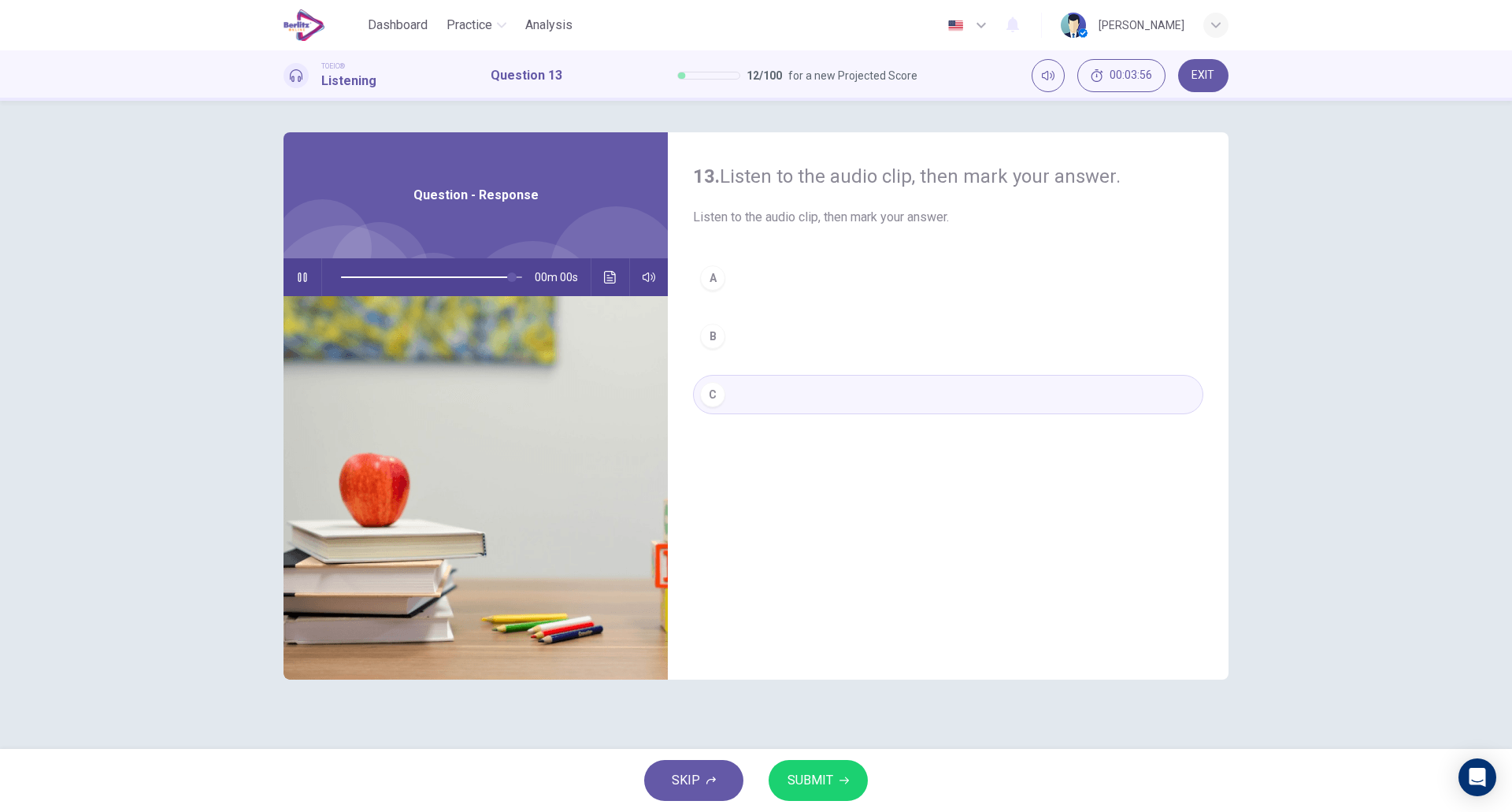
type input "*"
click at [826, 790] on span "SUBMIT" at bounding box center [810, 780] width 45 height 22
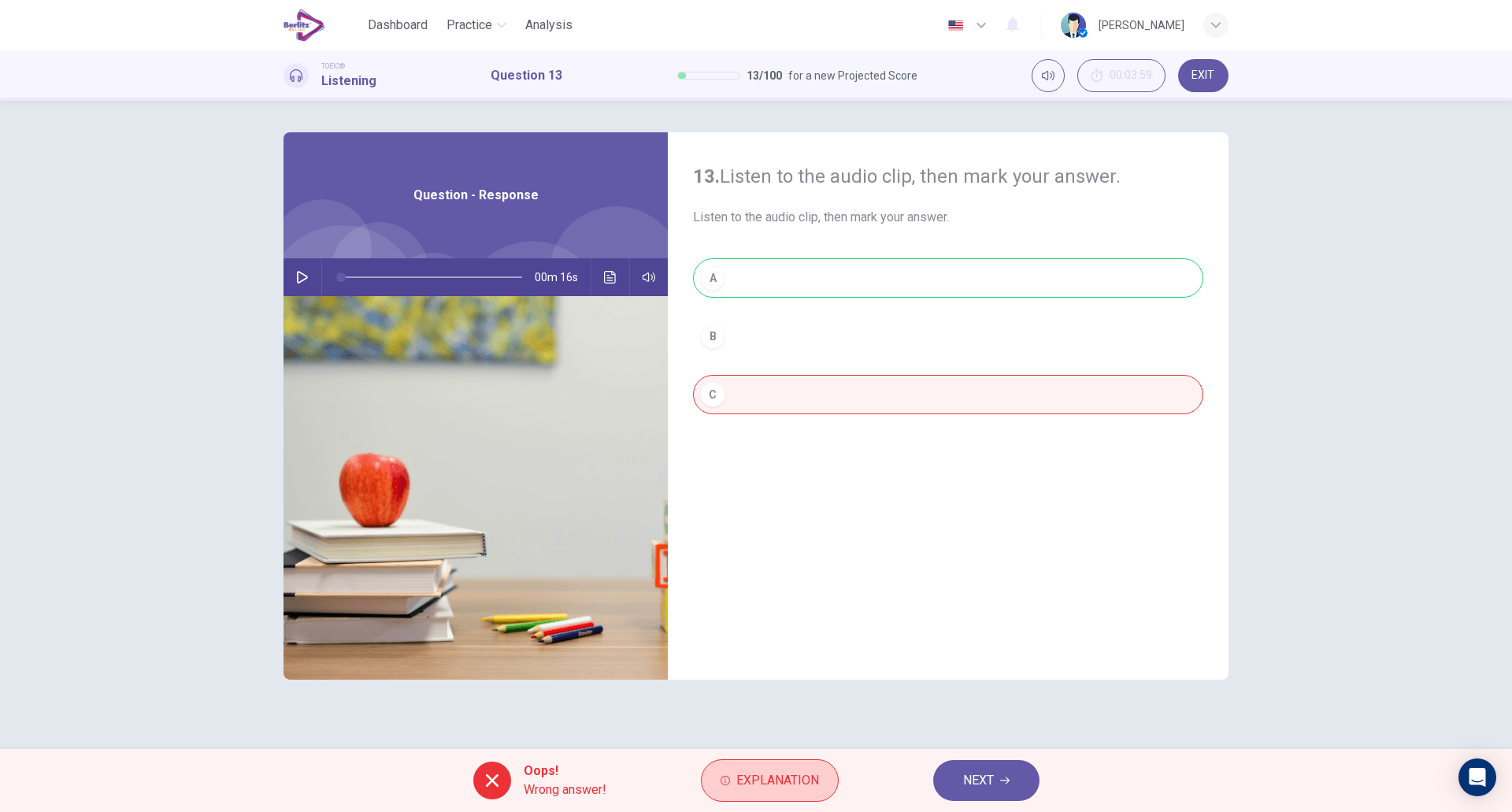
click at [772, 774] on span "Explanation" at bounding box center [778, 780] width 82 height 22
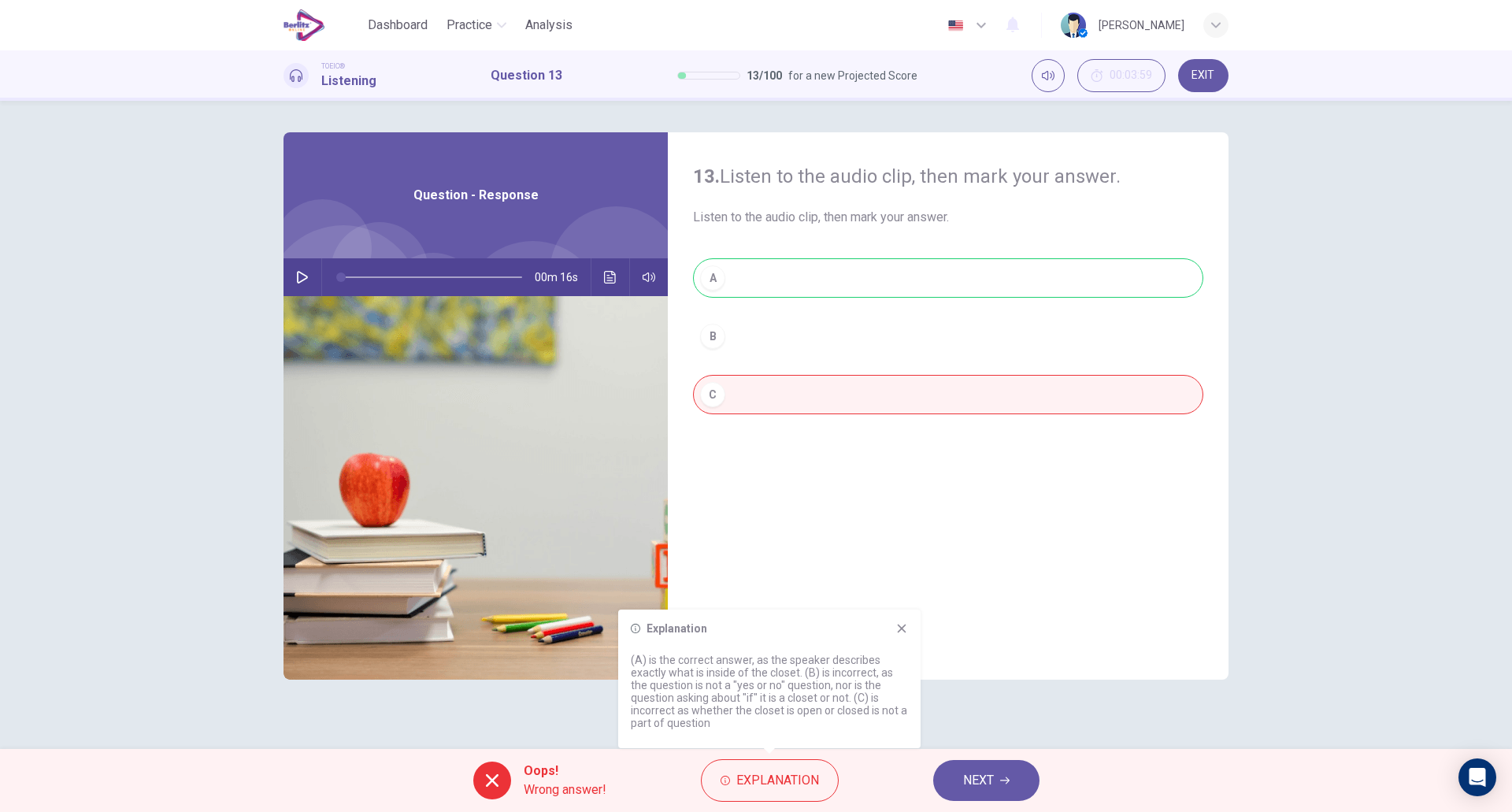
click at [904, 632] on icon at bounding box center [902, 628] width 9 height 9
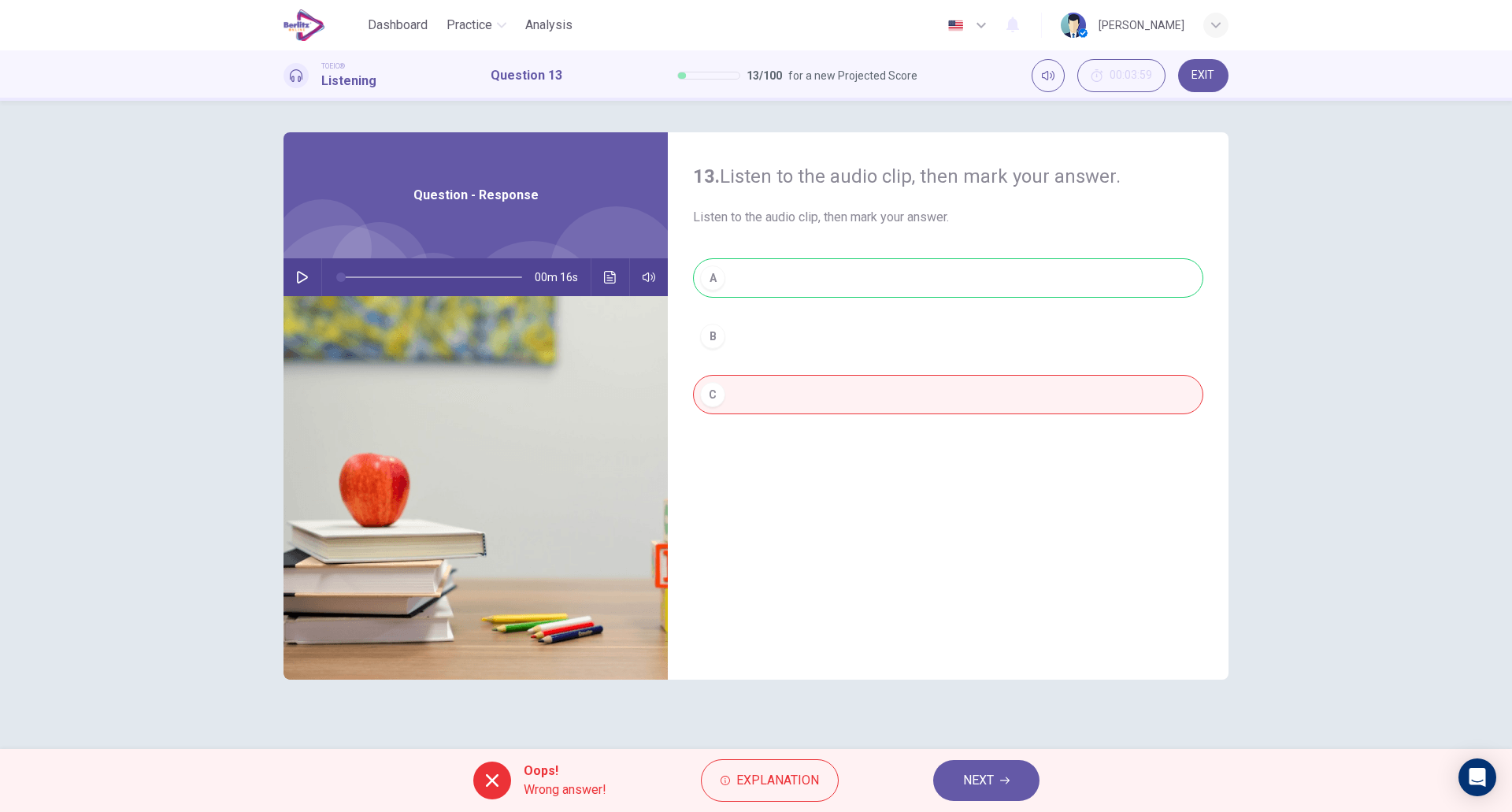
click at [996, 798] on button "NEXT" at bounding box center [986, 780] width 107 height 41
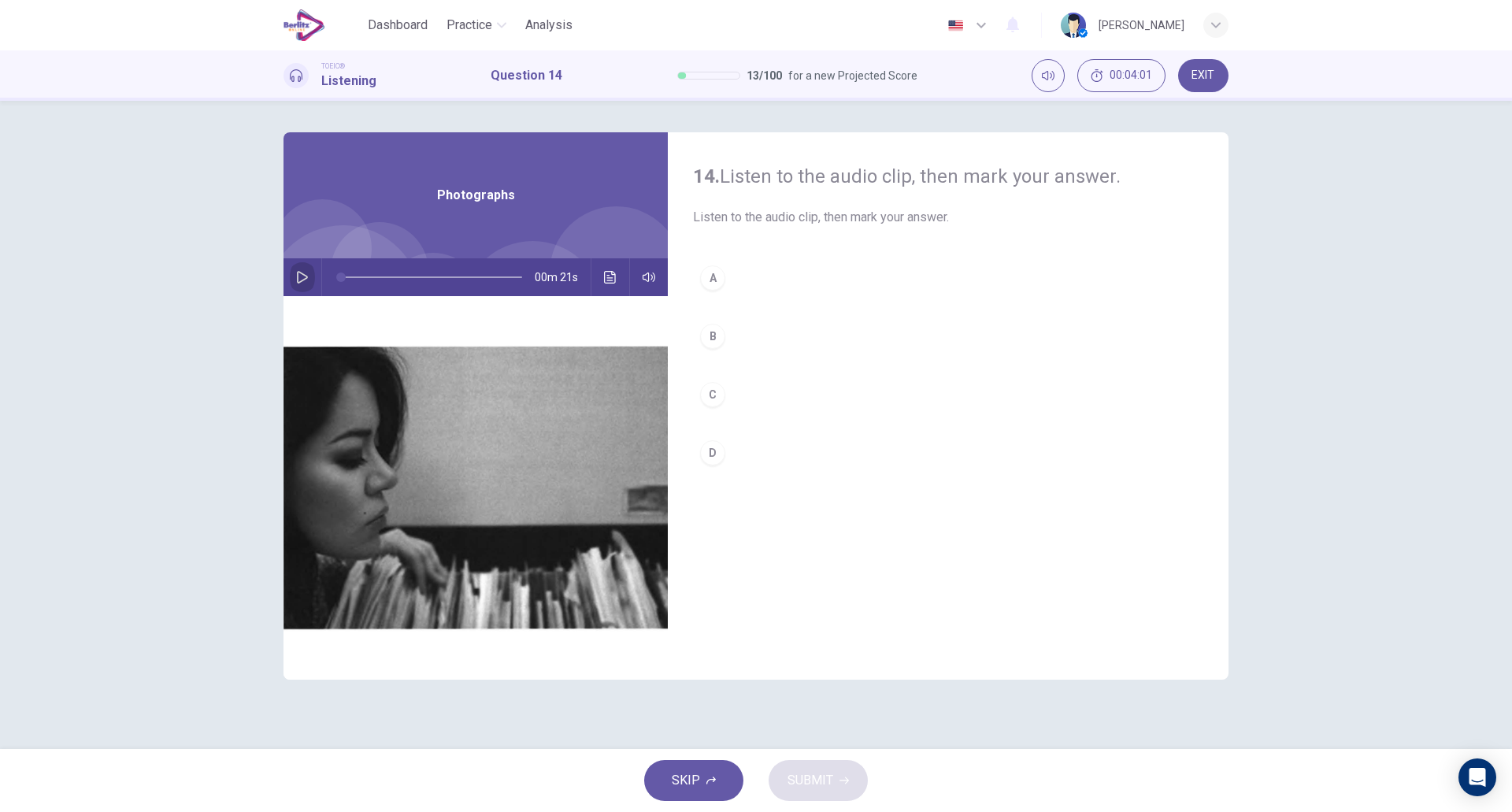
click at [302, 275] on icon "button" at bounding box center [302, 277] width 13 height 13
click at [755, 337] on button "B" at bounding box center [948, 336] width 510 height 40
click at [787, 397] on button "C" at bounding box center [948, 395] width 510 height 40
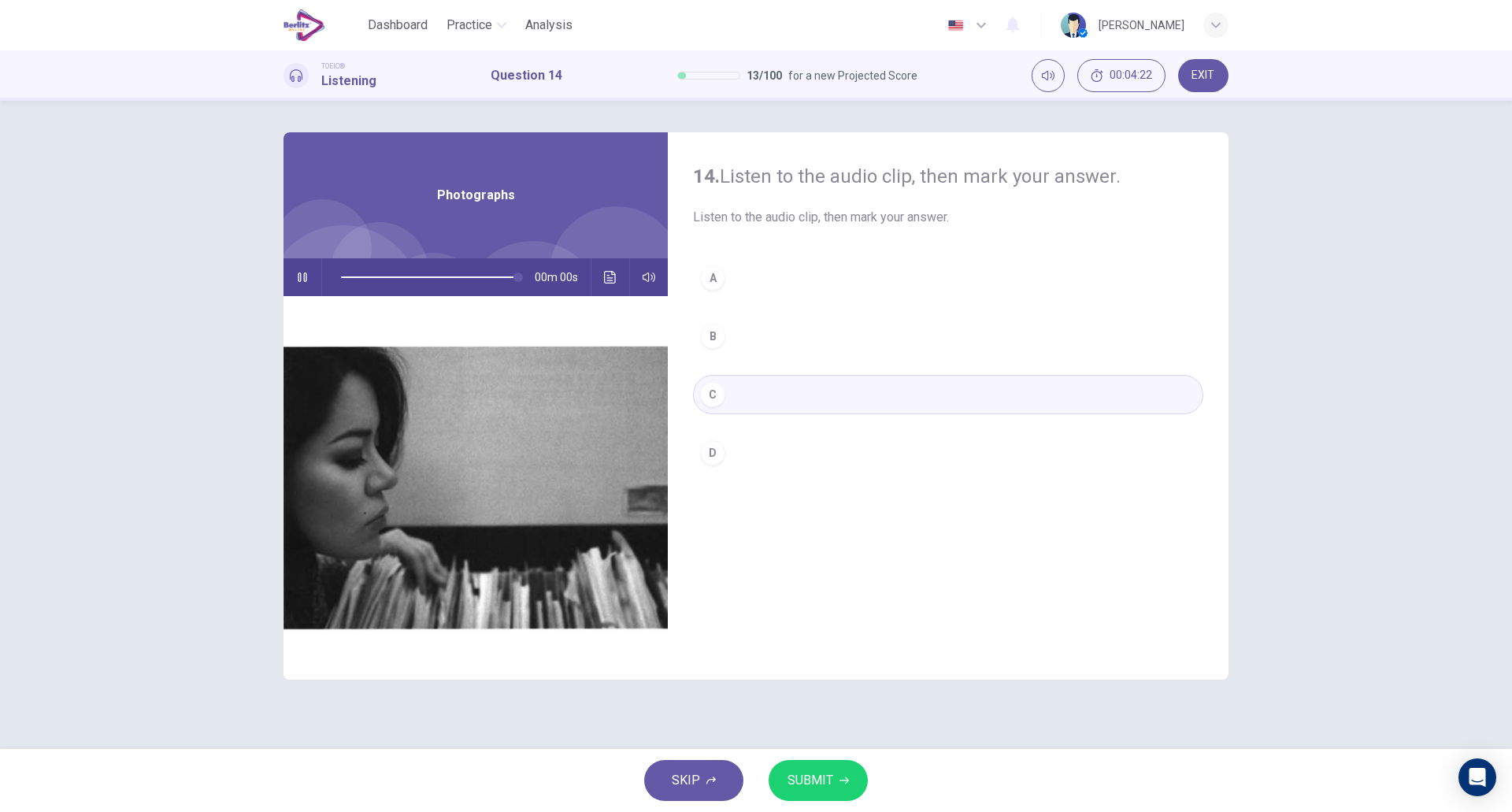
type input "*"
click at [830, 793] on button "SUBMIT" at bounding box center [818, 780] width 99 height 41
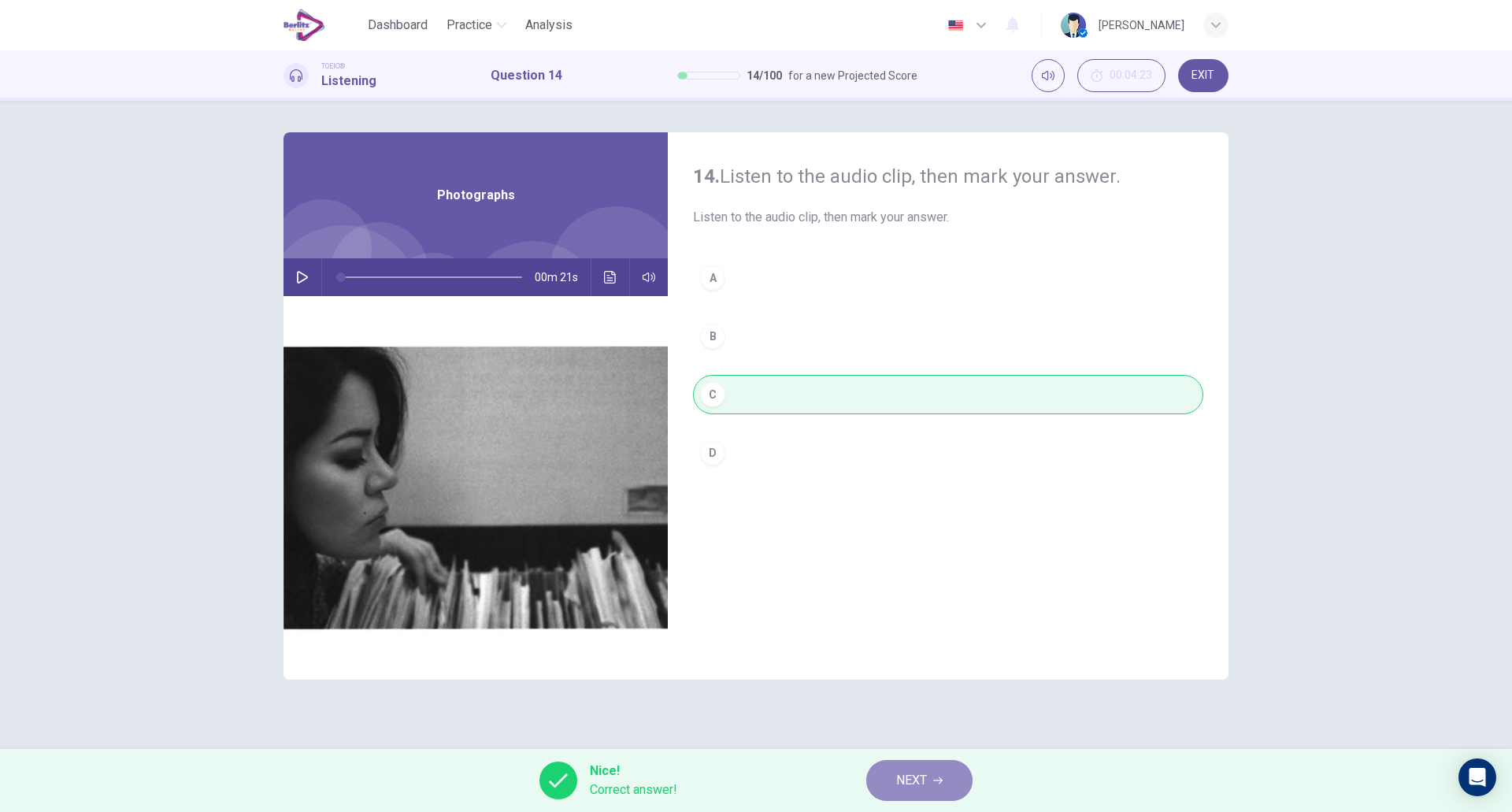
click at [902, 775] on span "NEXT" at bounding box center [912, 780] width 31 height 22
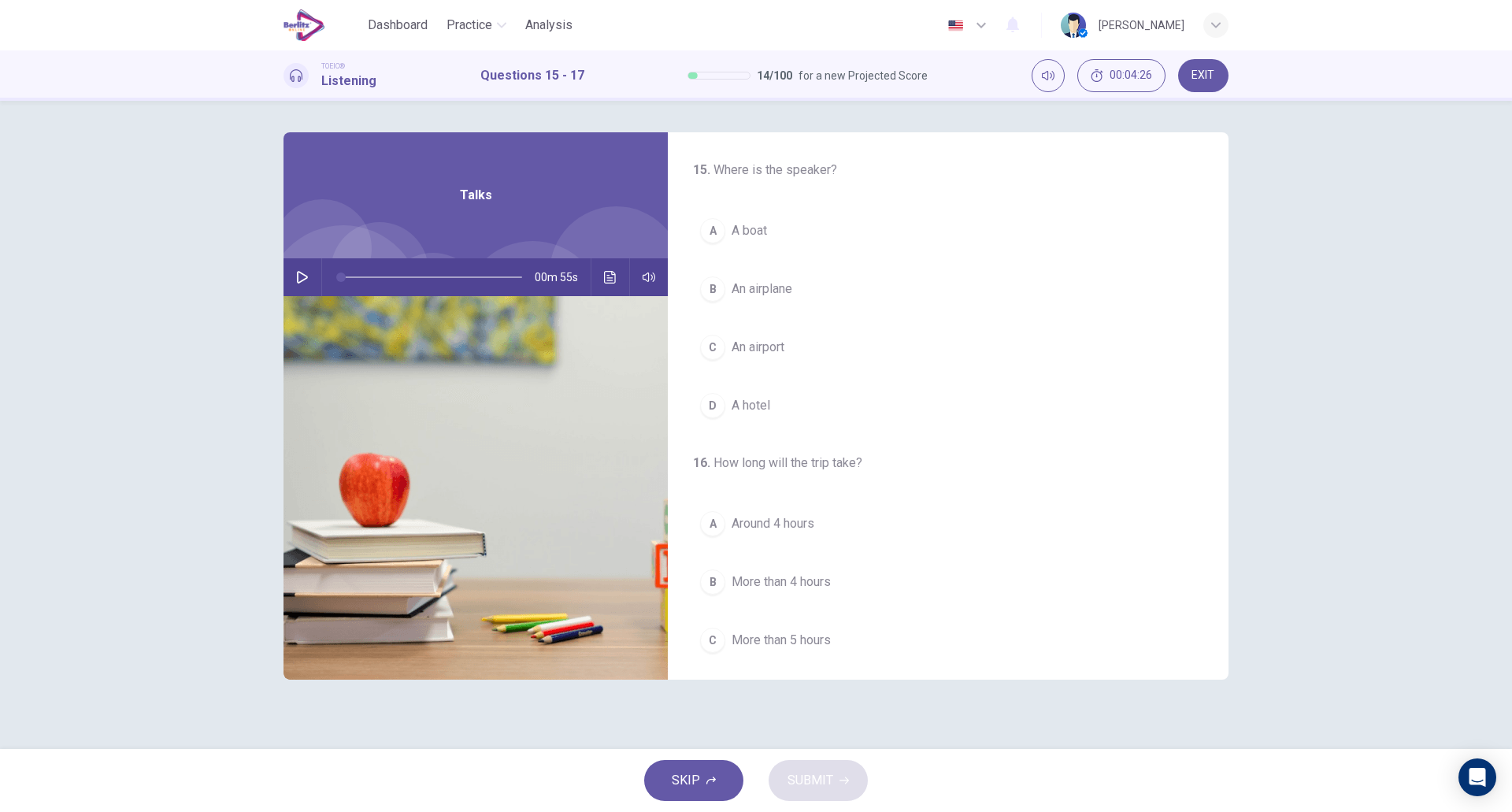
click at [303, 281] on icon "button" at bounding box center [302, 277] width 11 height 13
click at [827, 298] on button "B An airplane" at bounding box center [948, 289] width 510 height 40
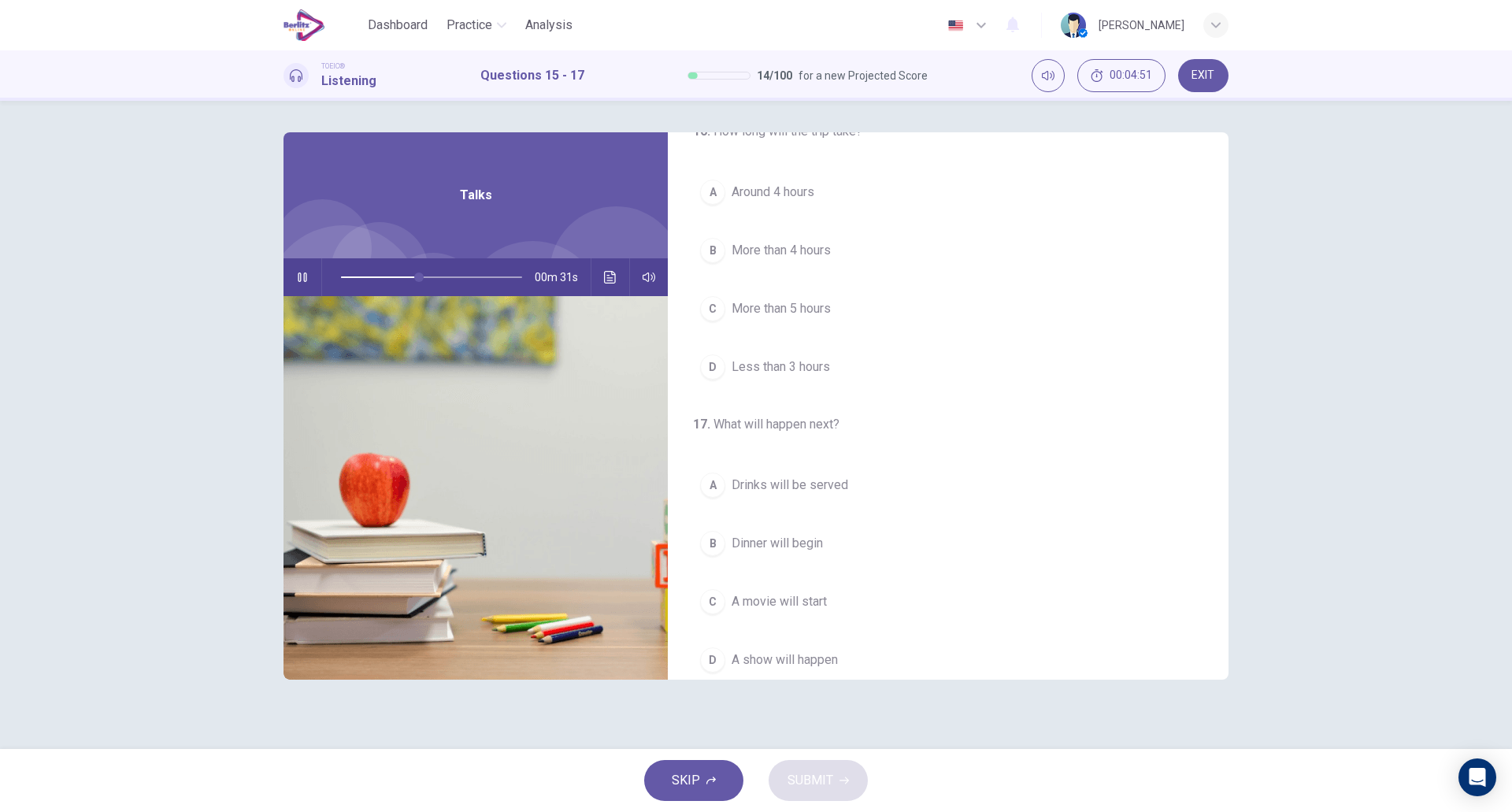
scroll to position [360, 0]
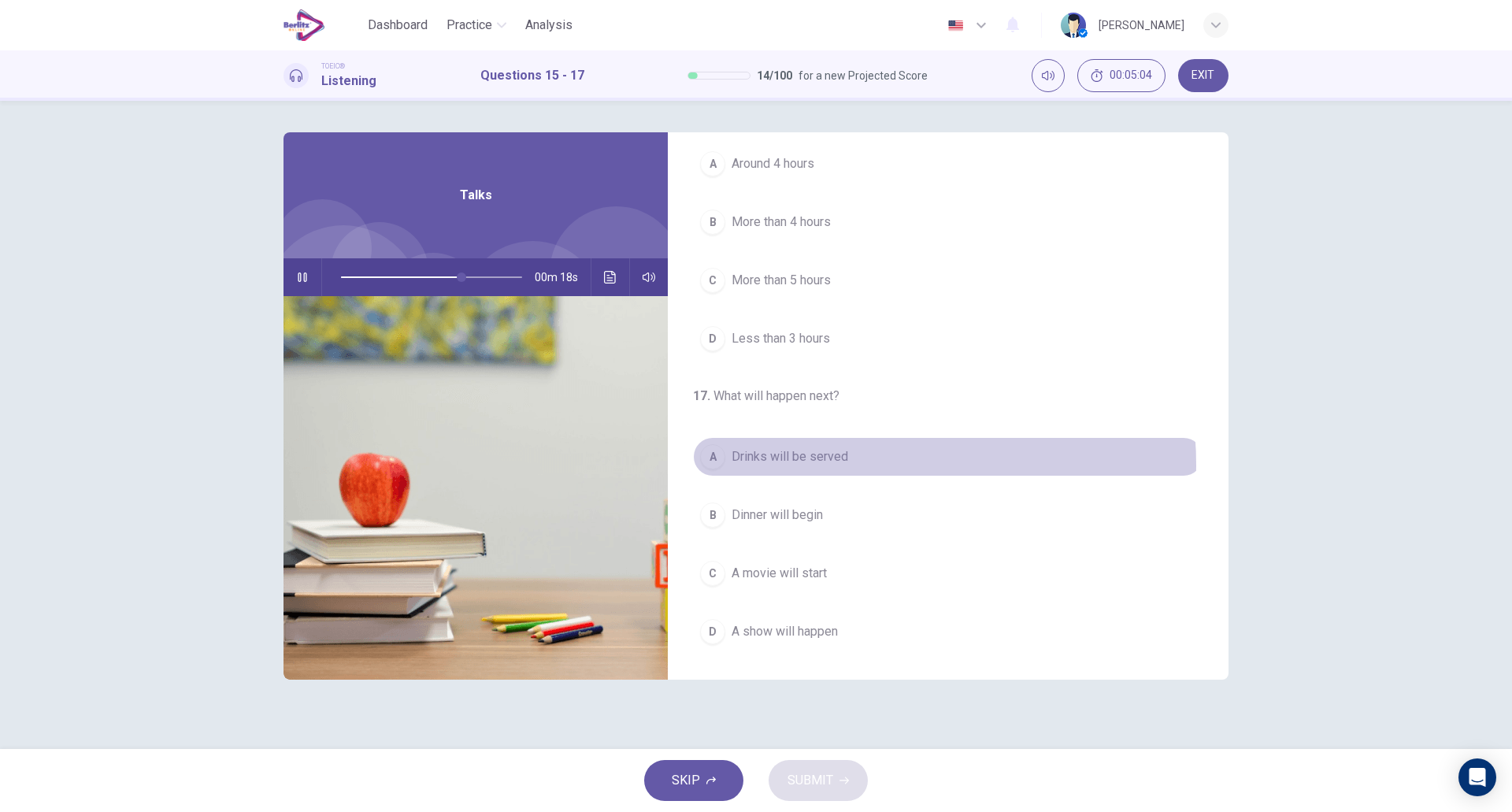
click at [849, 465] on button "A Drinks will be served" at bounding box center [948, 457] width 510 height 40
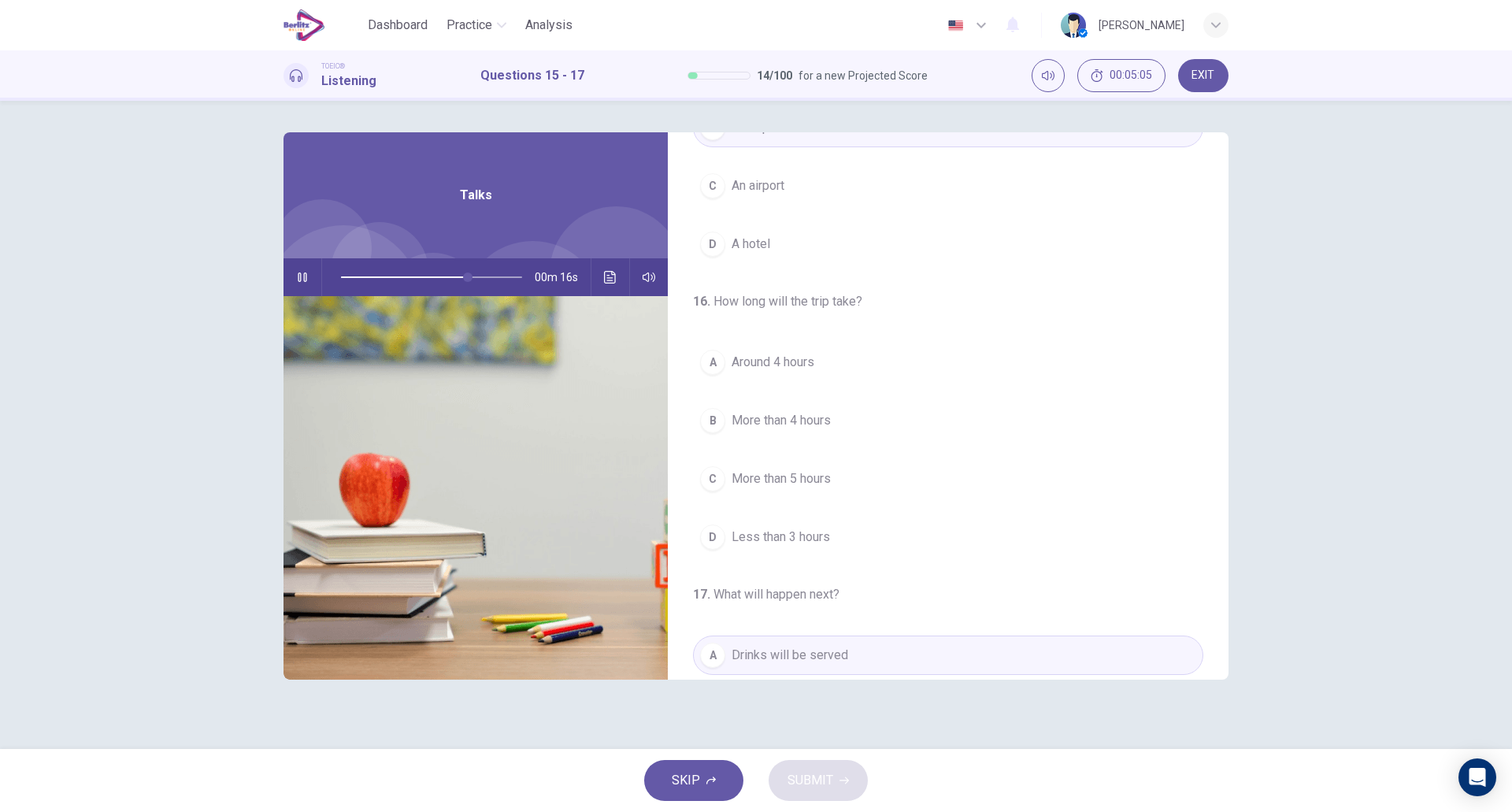
scroll to position [156, 0]
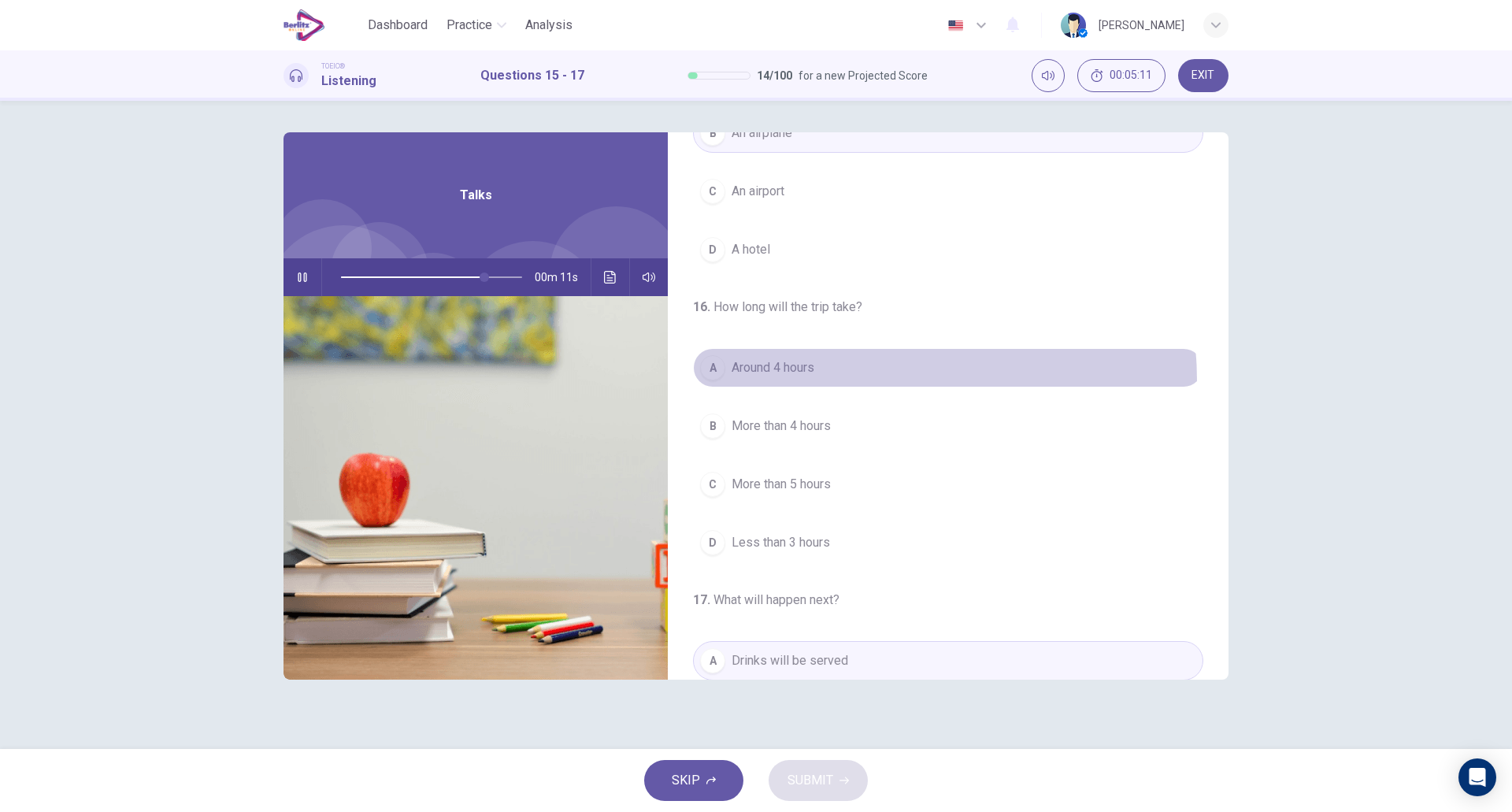
click at [835, 381] on button "A Around 4 hours" at bounding box center [948, 368] width 510 height 40
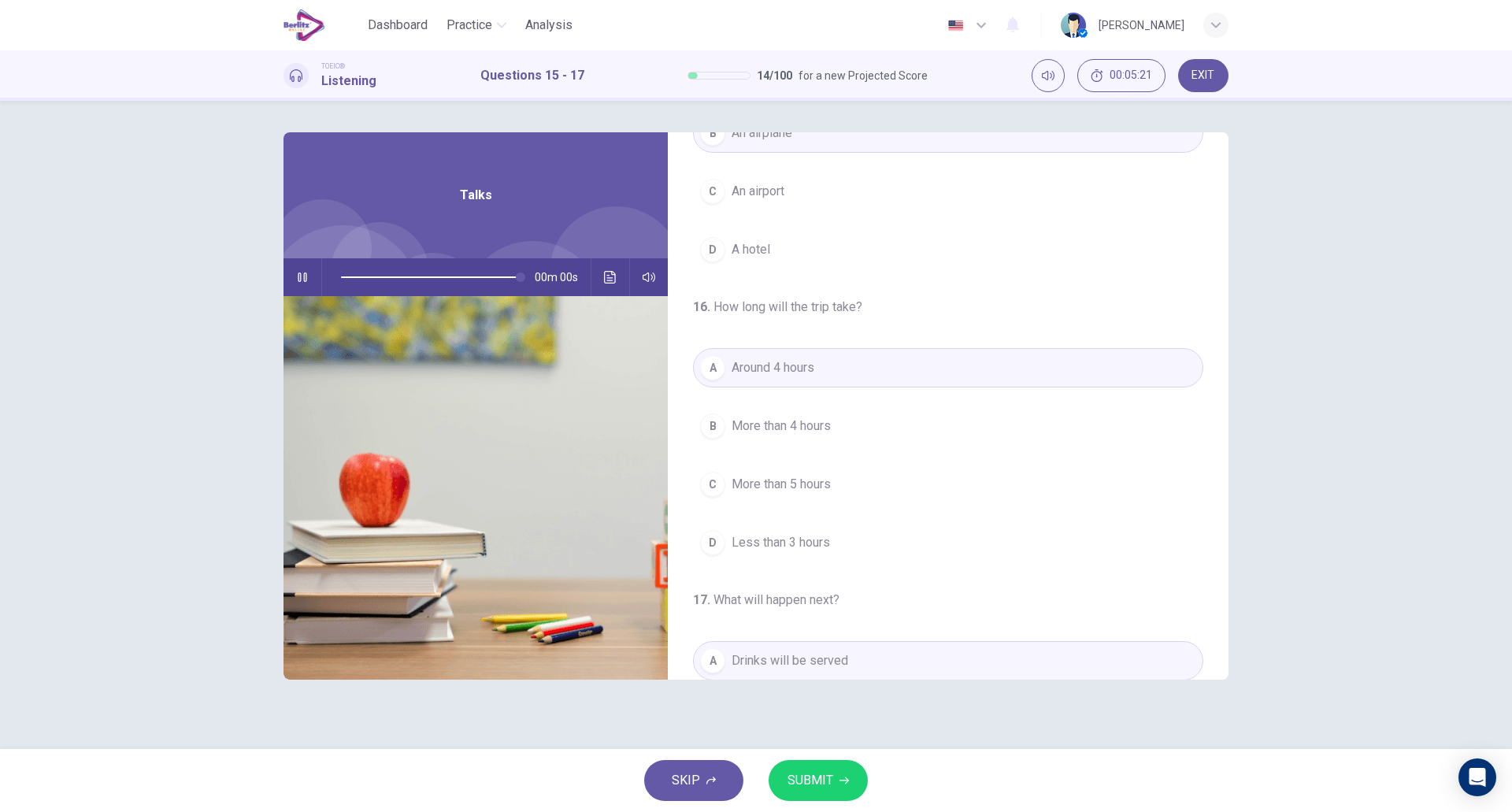
type input "*"
click at [804, 772] on span "SUBMIT" at bounding box center [810, 780] width 45 height 22
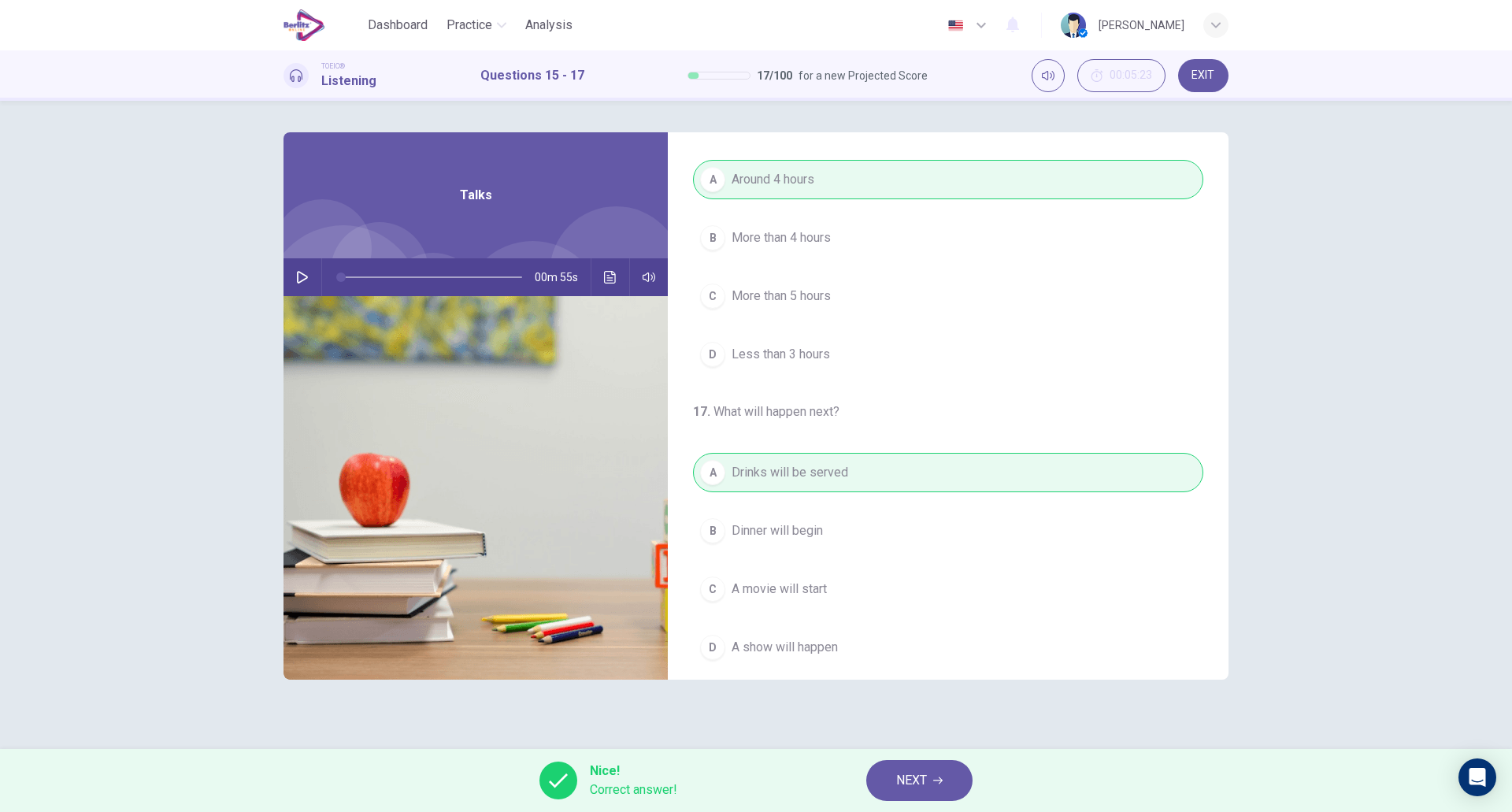
scroll to position [360, 0]
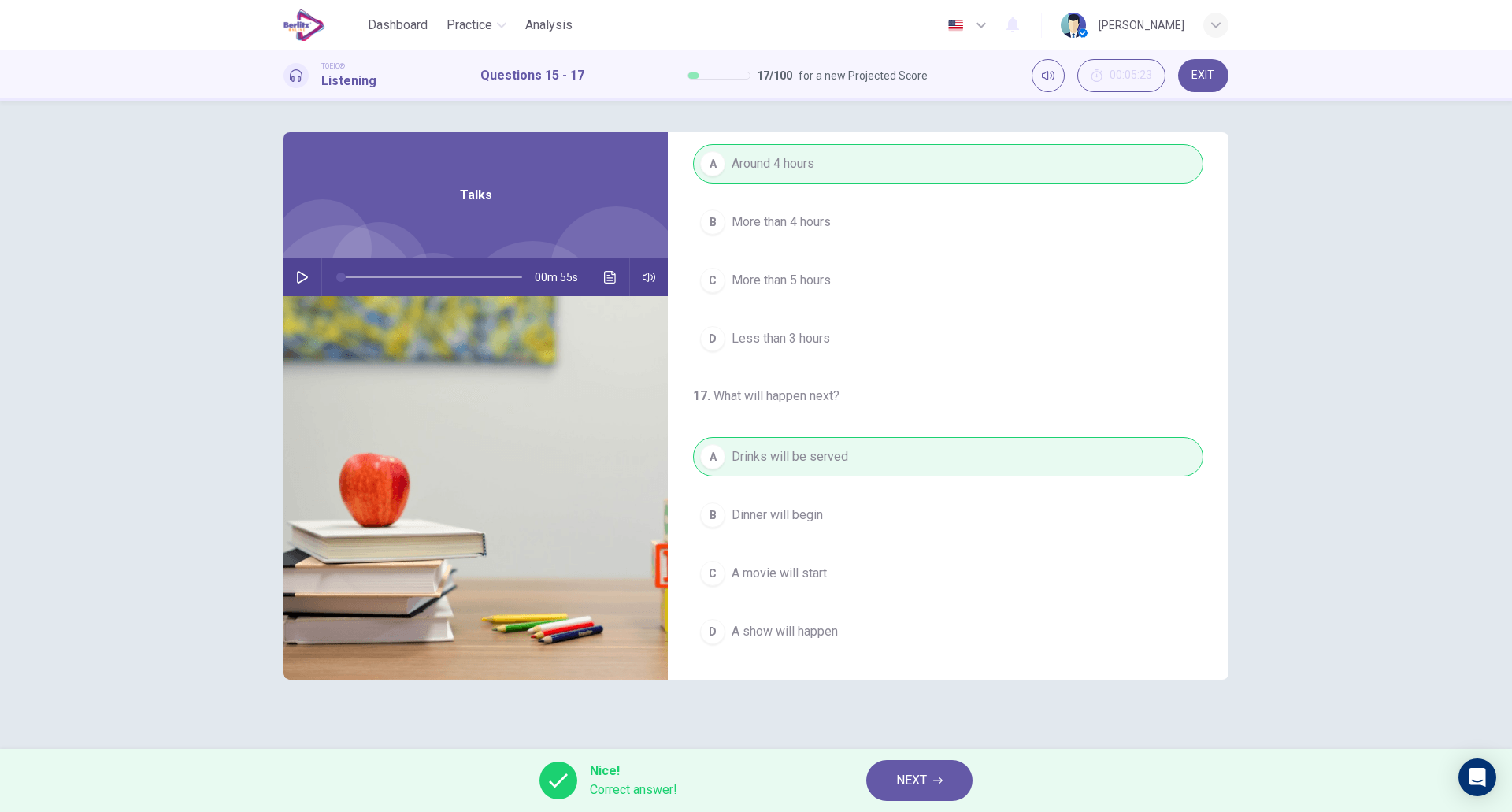
click at [903, 773] on span "NEXT" at bounding box center [912, 780] width 31 height 22
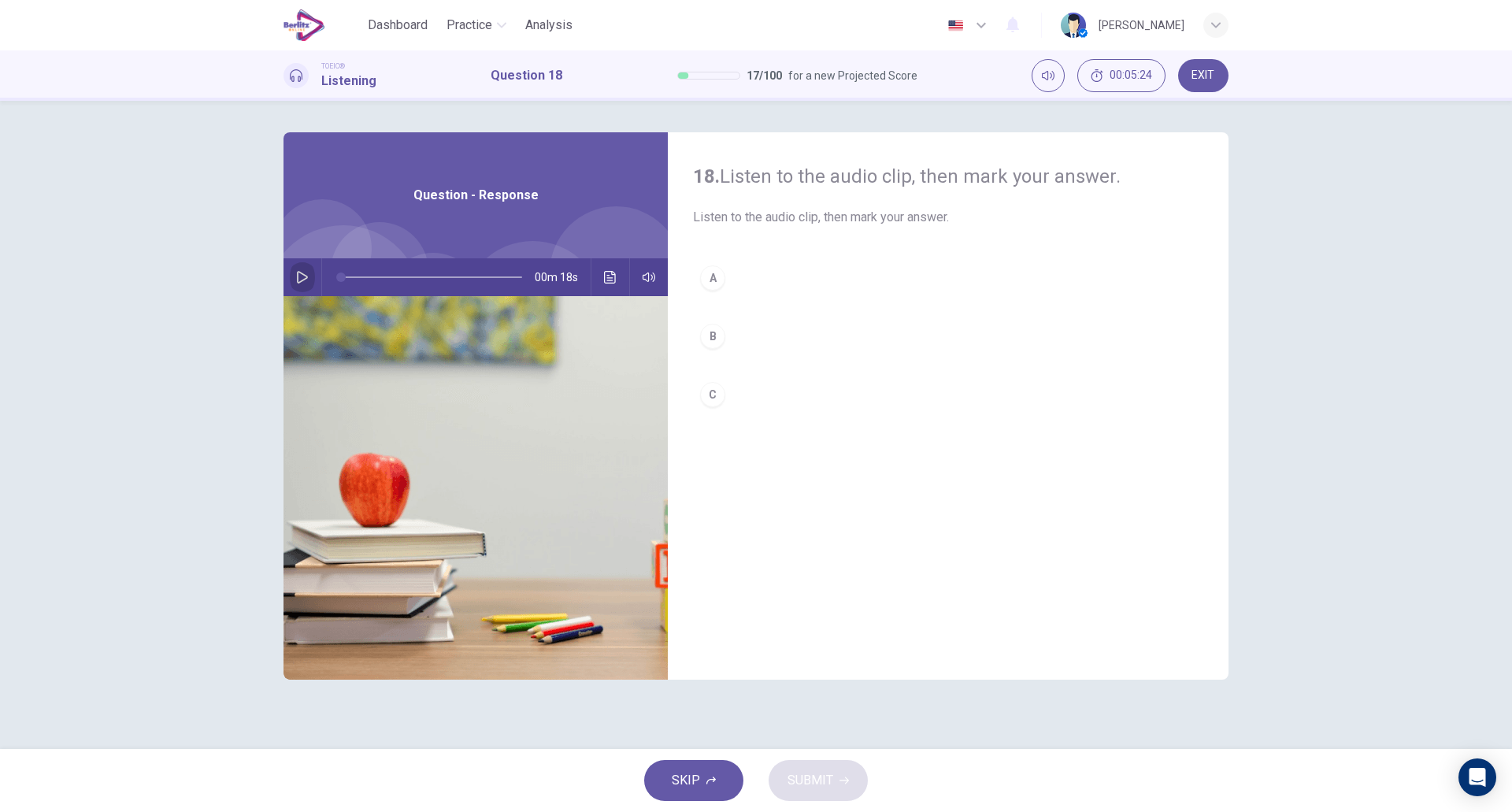
click at [298, 279] on icon "button" at bounding box center [302, 277] width 13 height 13
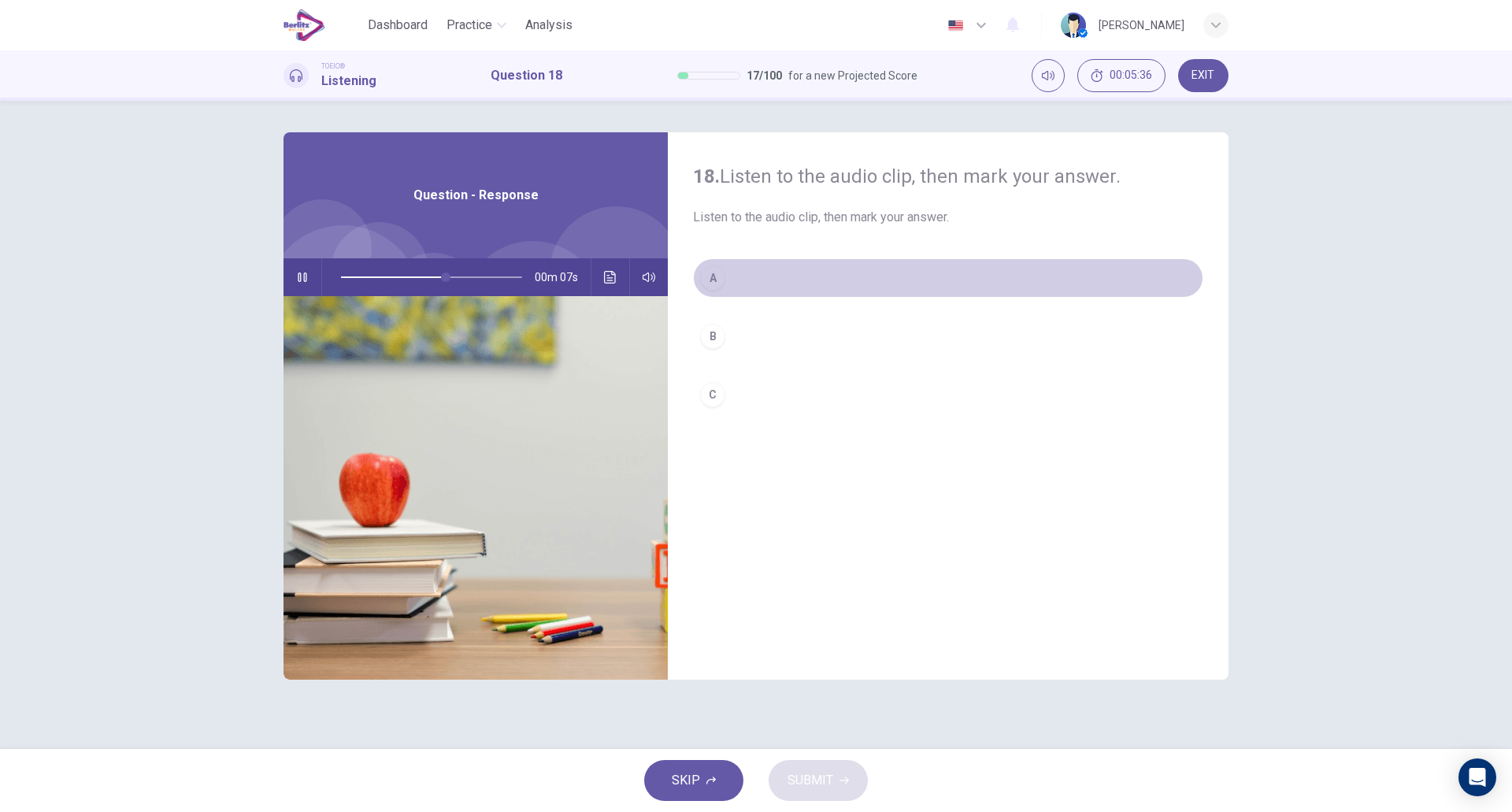
click at [724, 277] on div "A" at bounding box center [712, 277] width 25 height 25
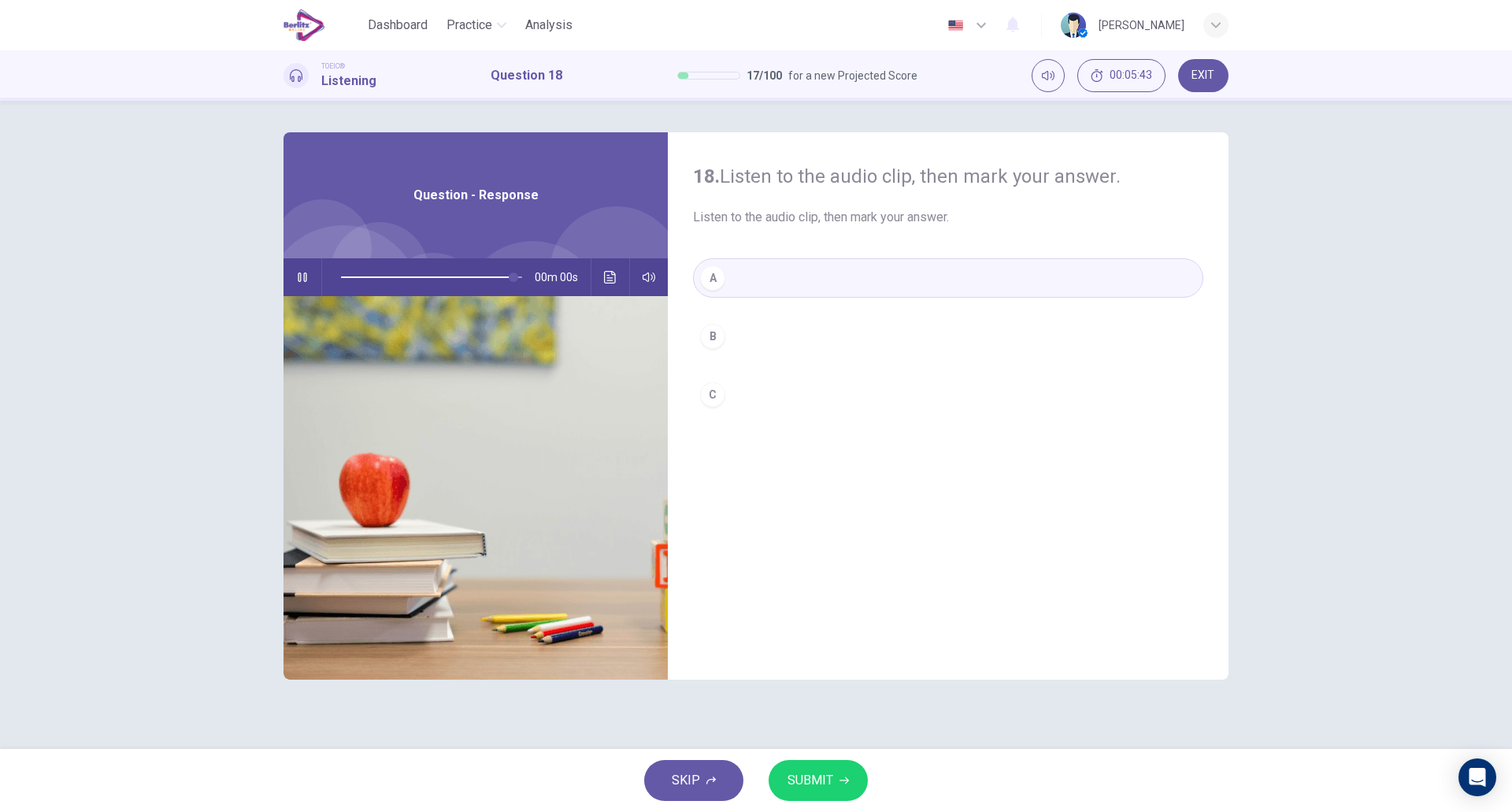
click at [817, 780] on span "SUBMIT" at bounding box center [810, 780] width 45 height 22
type input "*"
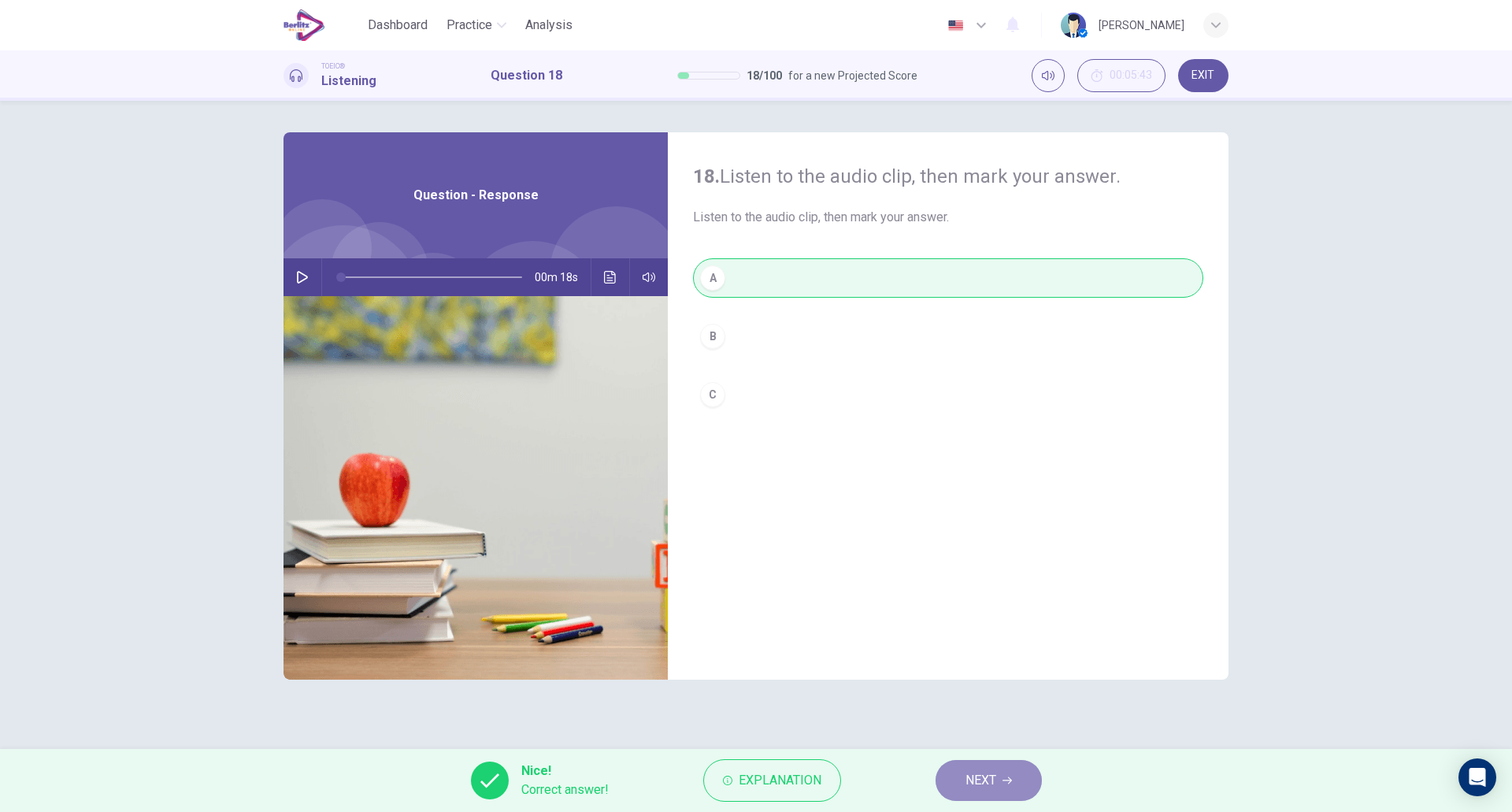
click at [969, 763] on button "NEXT" at bounding box center [989, 780] width 107 height 41
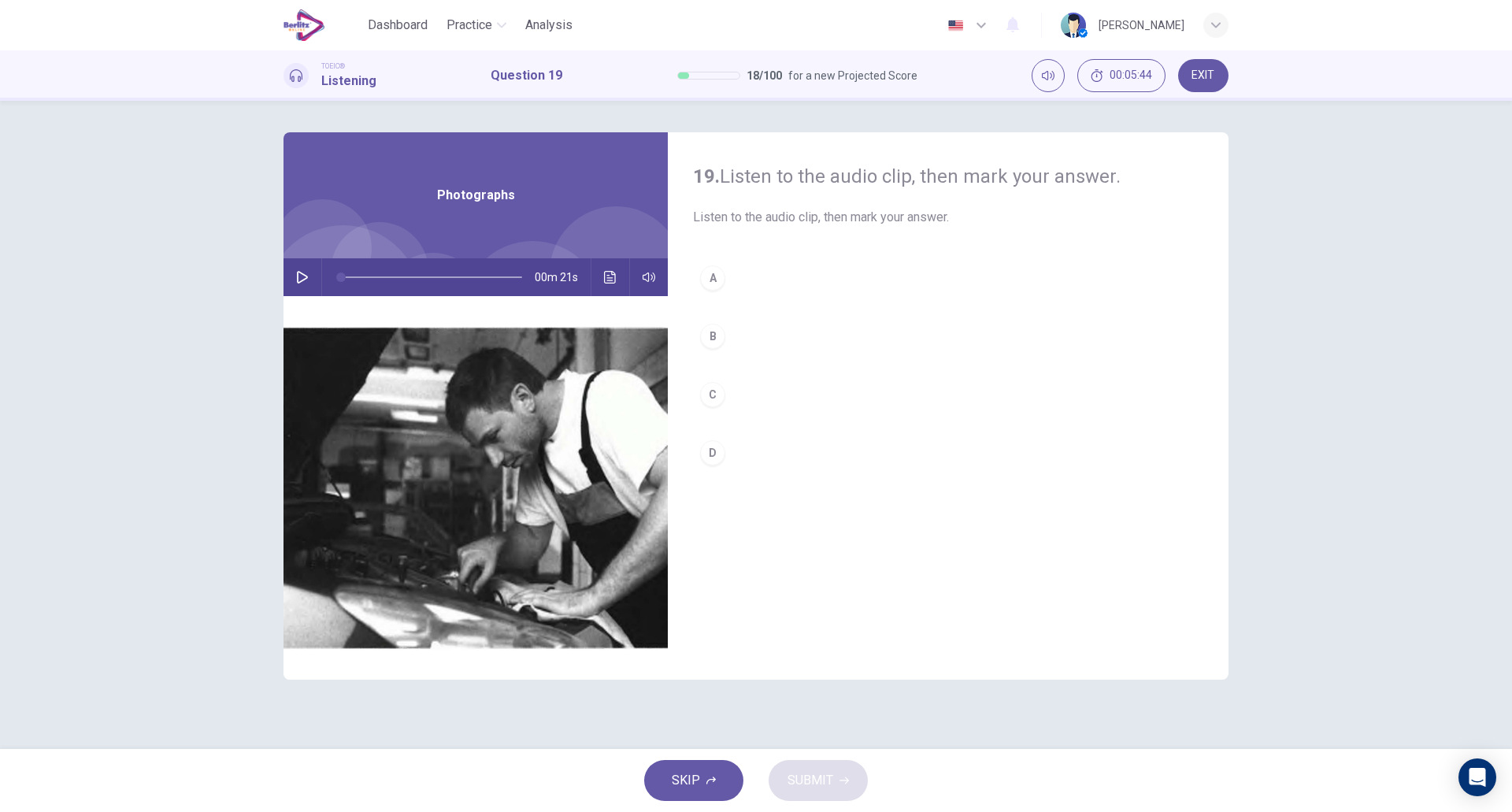
click at [301, 282] on icon "button" at bounding box center [302, 277] width 11 height 13
click at [756, 273] on button "A" at bounding box center [948, 278] width 510 height 40
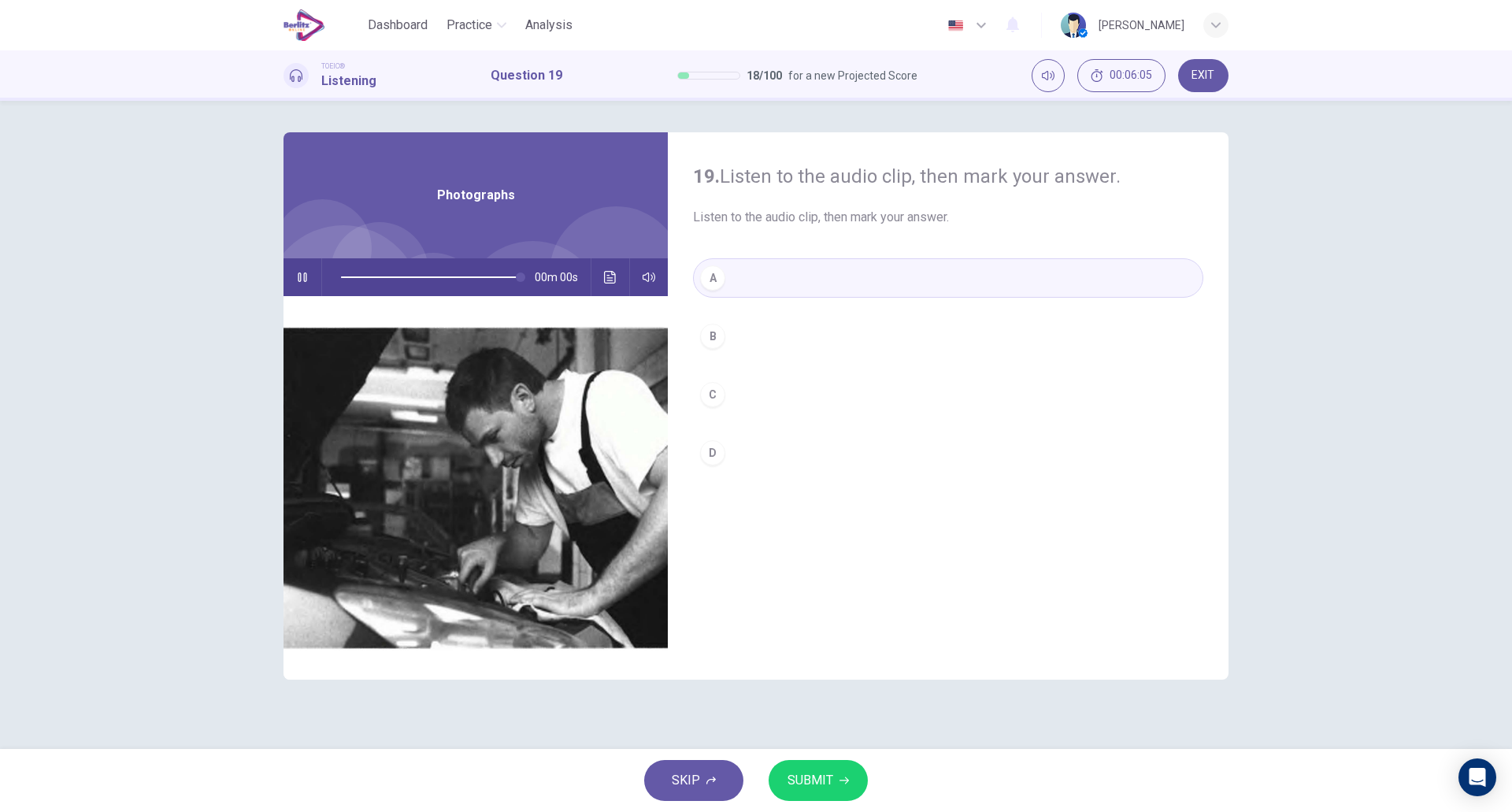
type input "*"
click at [837, 782] on button "SUBMIT" at bounding box center [818, 780] width 99 height 41
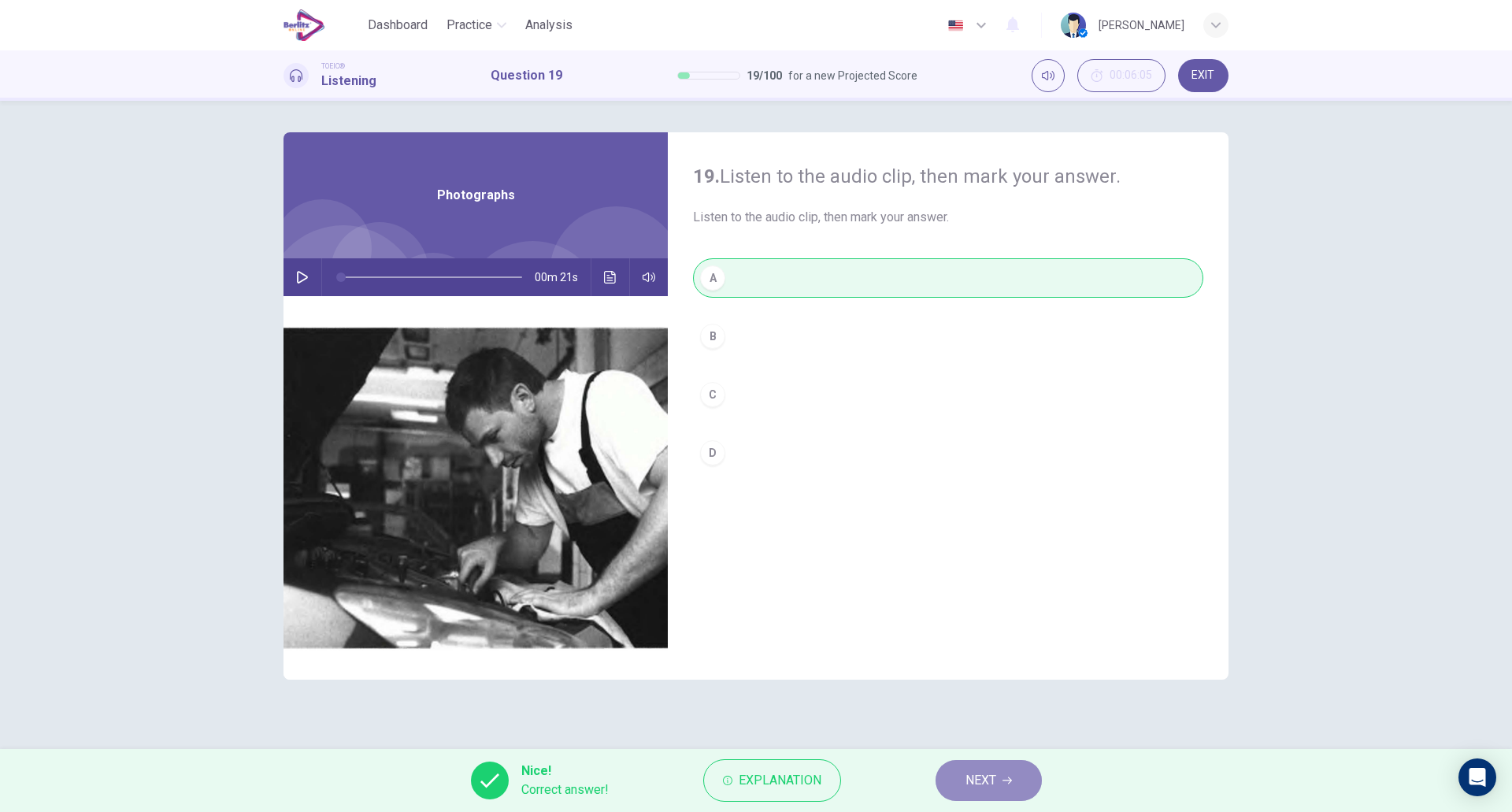
click at [990, 782] on span "NEXT" at bounding box center [981, 780] width 31 height 22
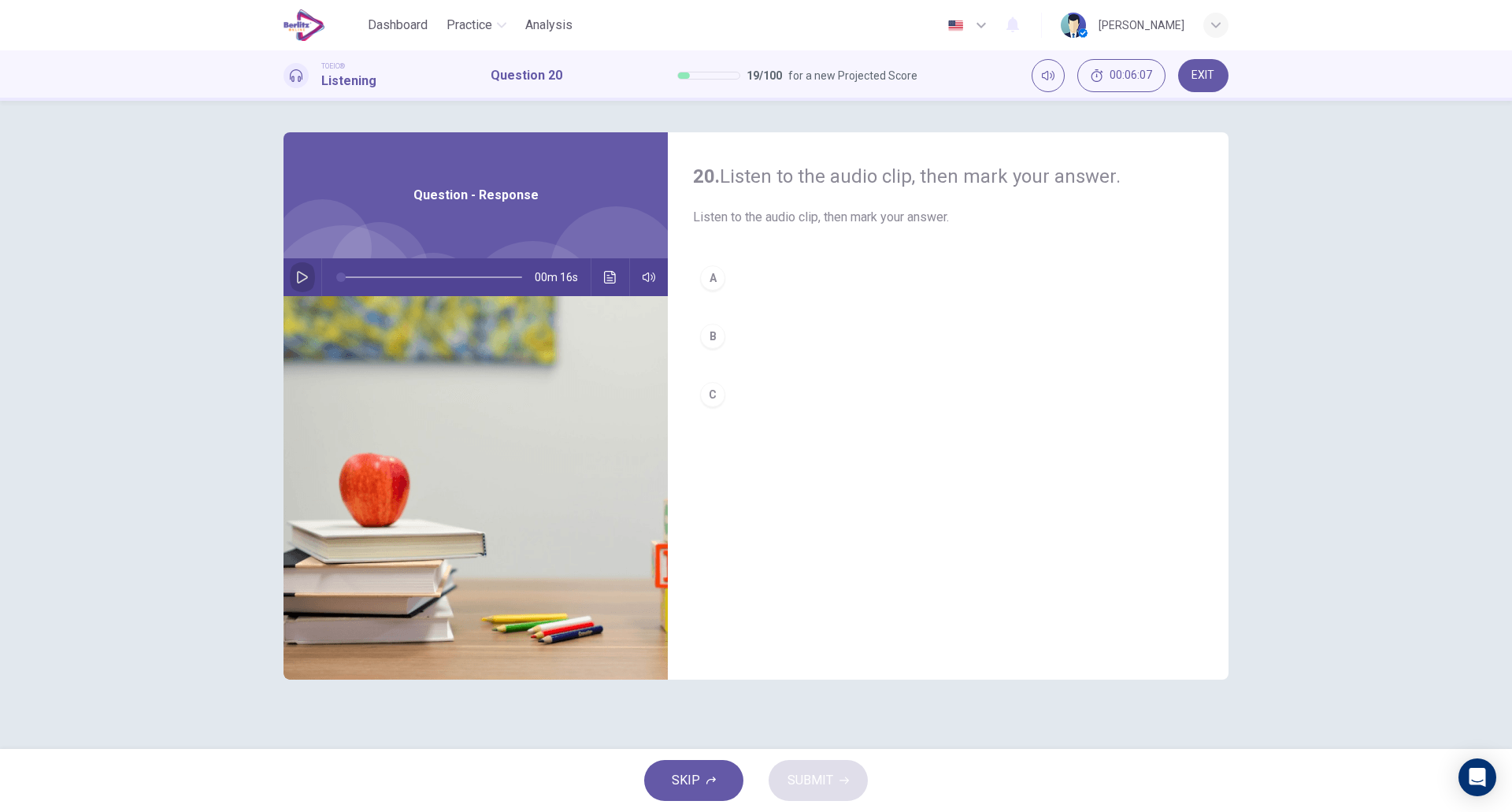
click at [298, 277] on icon "button" at bounding box center [302, 277] width 13 height 13
click at [762, 298] on div "A B C" at bounding box center [948, 353] width 510 height 188
click at [726, 279] on button "A" at bounding box center [948, 278] width 510 height 40
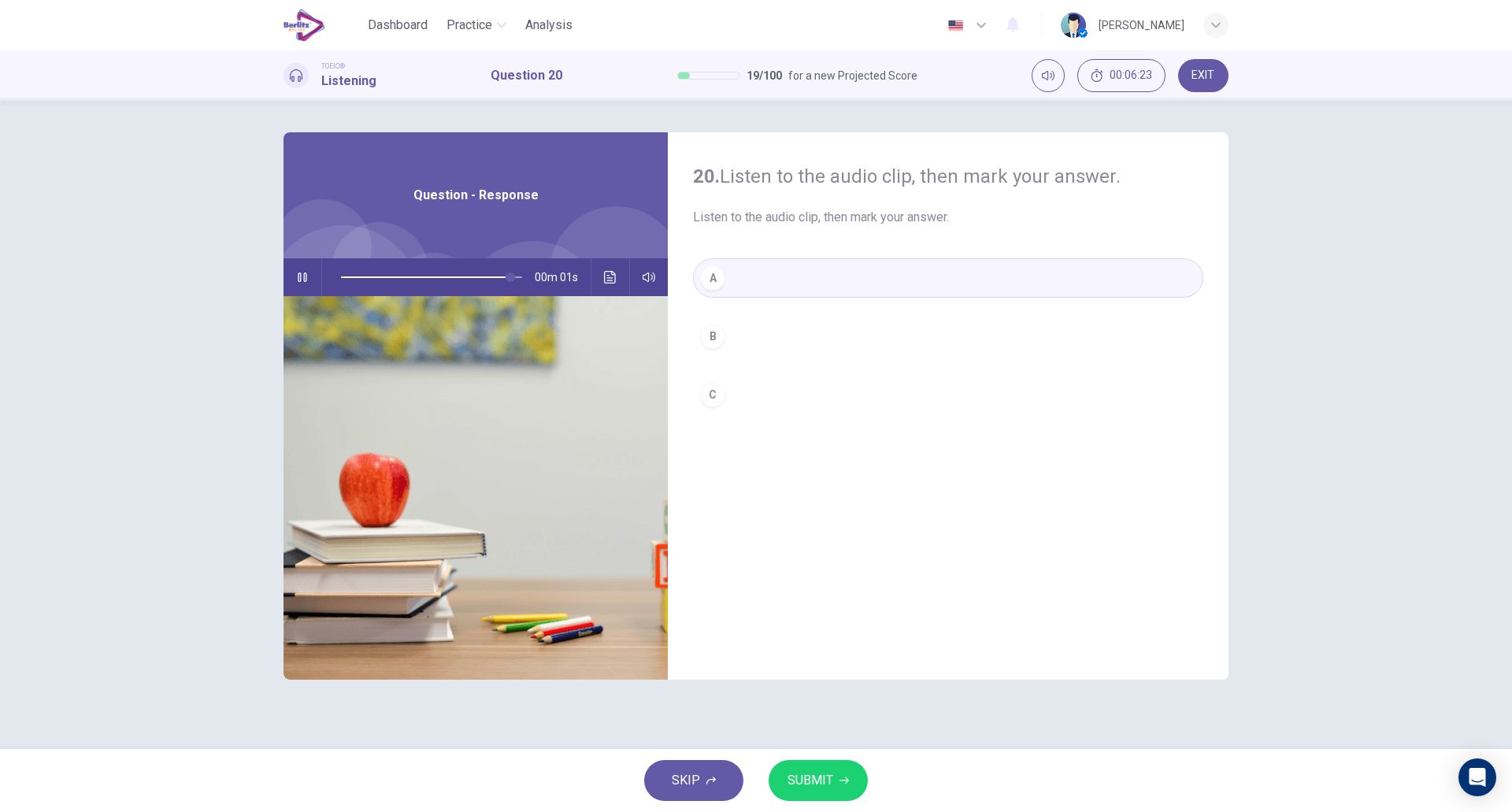
type input "*"
click at [826, 780] on span "SUBMIT" at bounding box center [810, 780] width 45 height 22
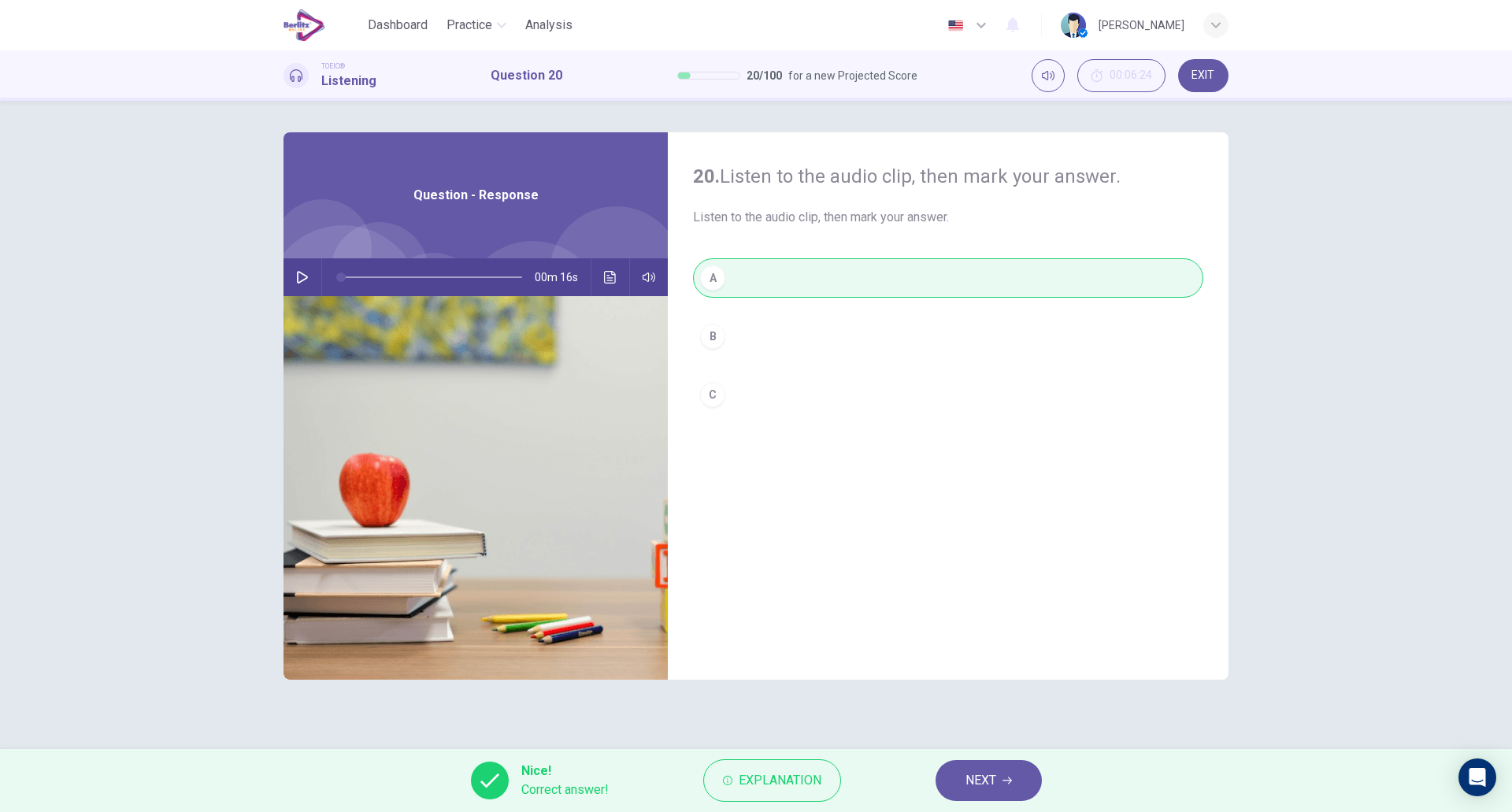
click at [1010, 777] on icon "button" at bounding box center [1007, 780] width 10 height 7
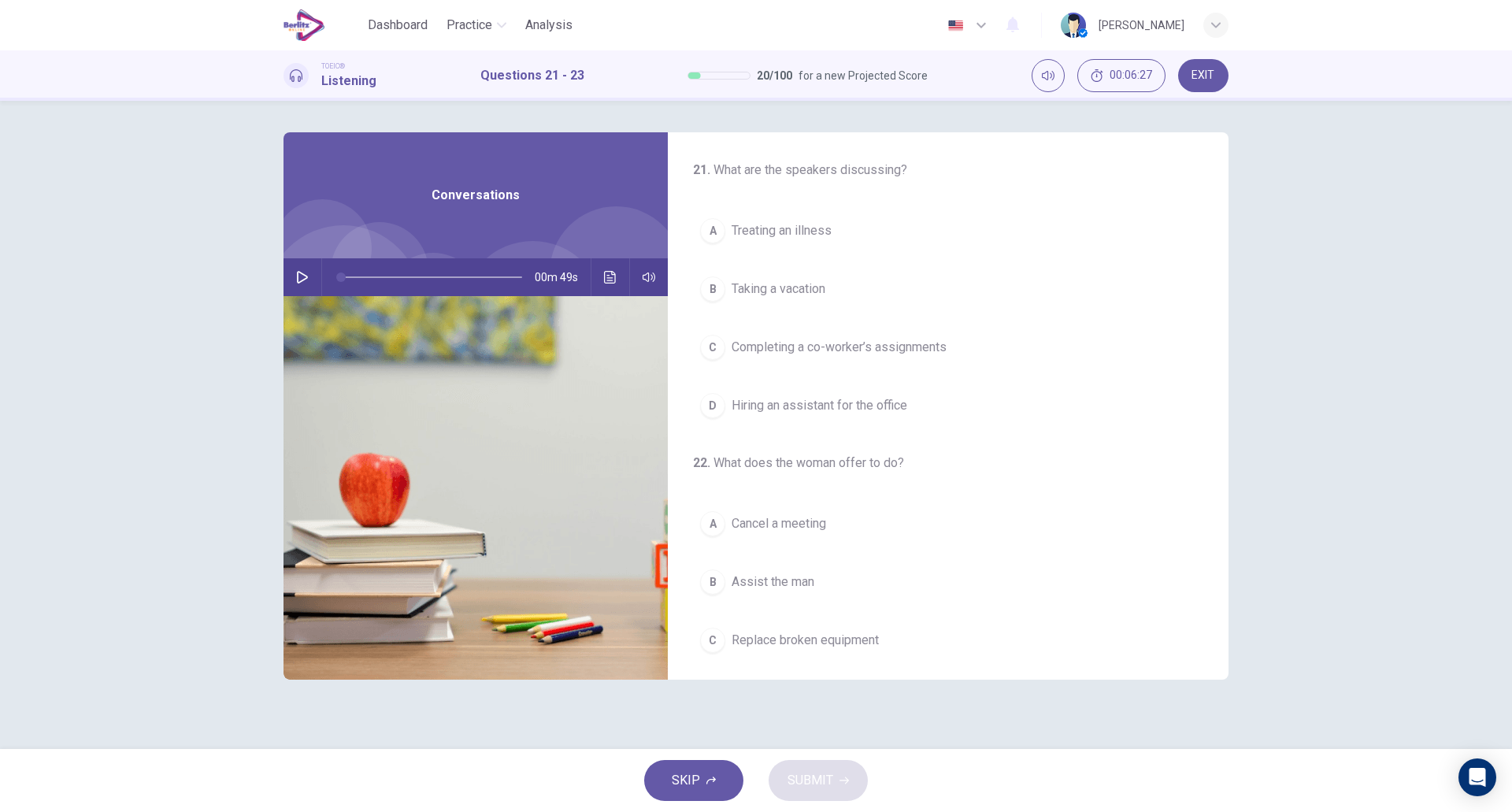
click at [303, 277] on icon "button" at bounding box center [302, 277] width 13 height 13
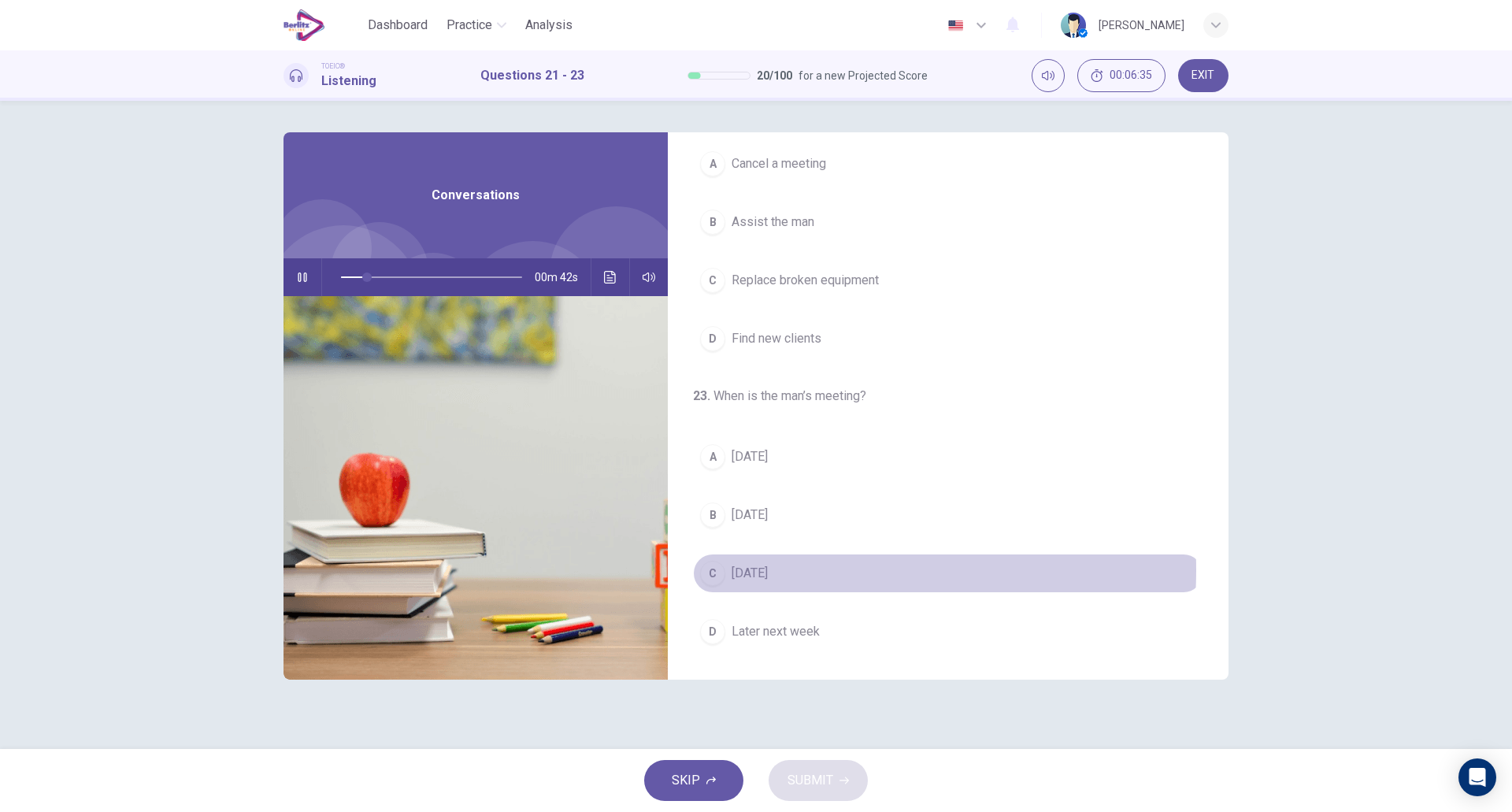
click at [768, 570] on span "[DATE]" at bounding box center [750, 573] width 36 height 19
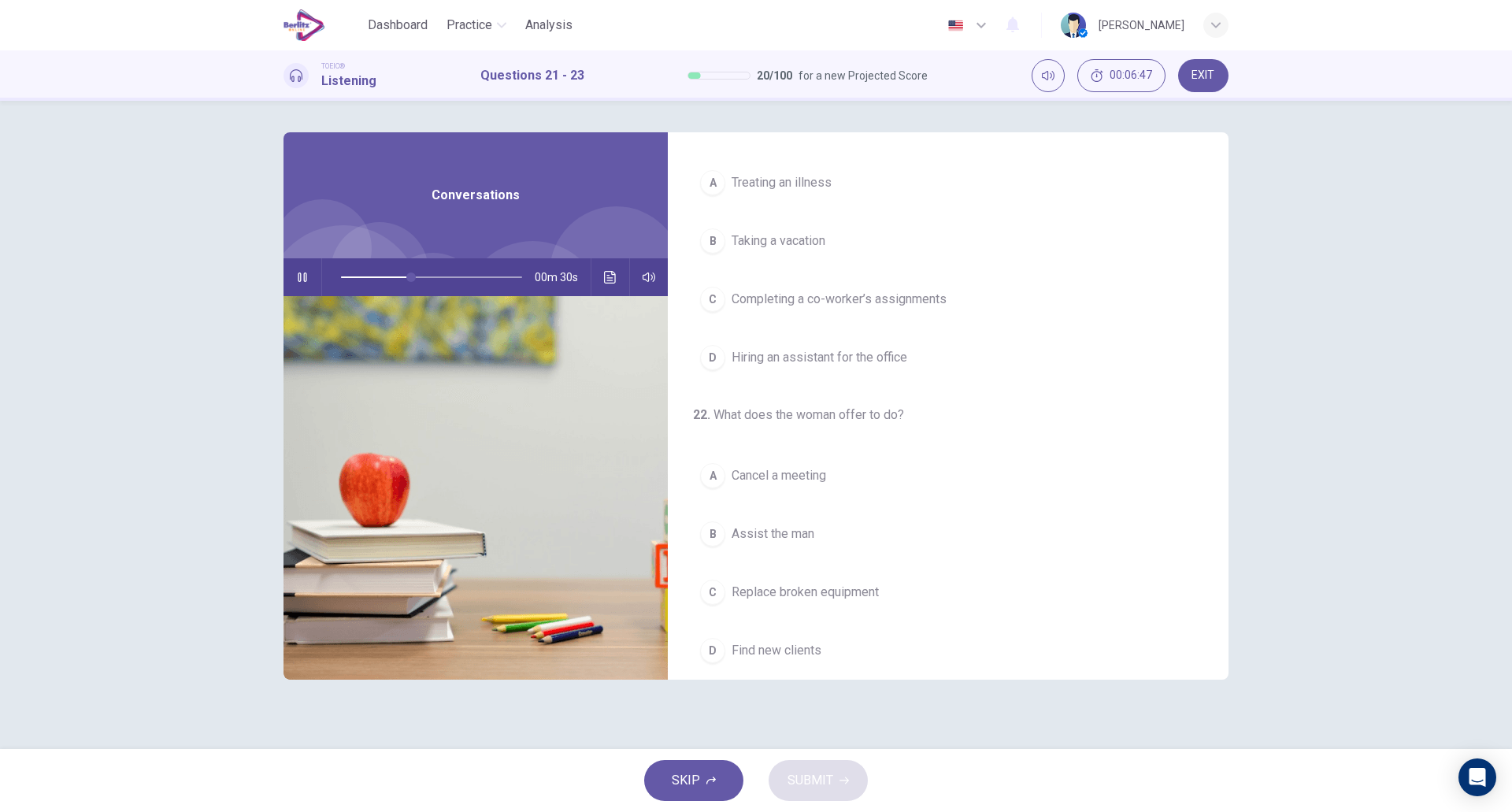
scroll to position [0, 0]
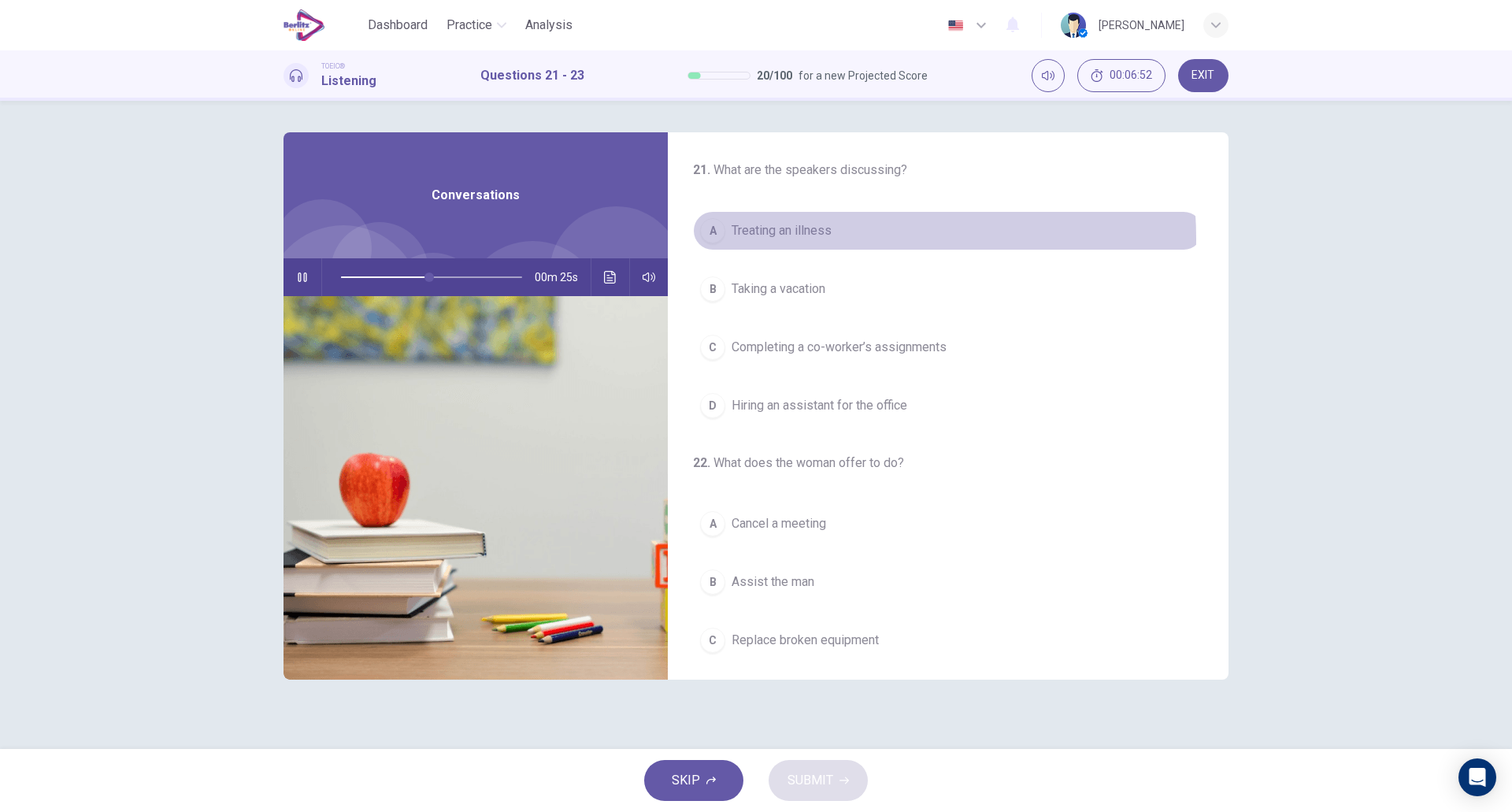
click at [835, 239] on button "A Treating an illness" at bounding box center [948, 230] width 510 height 40
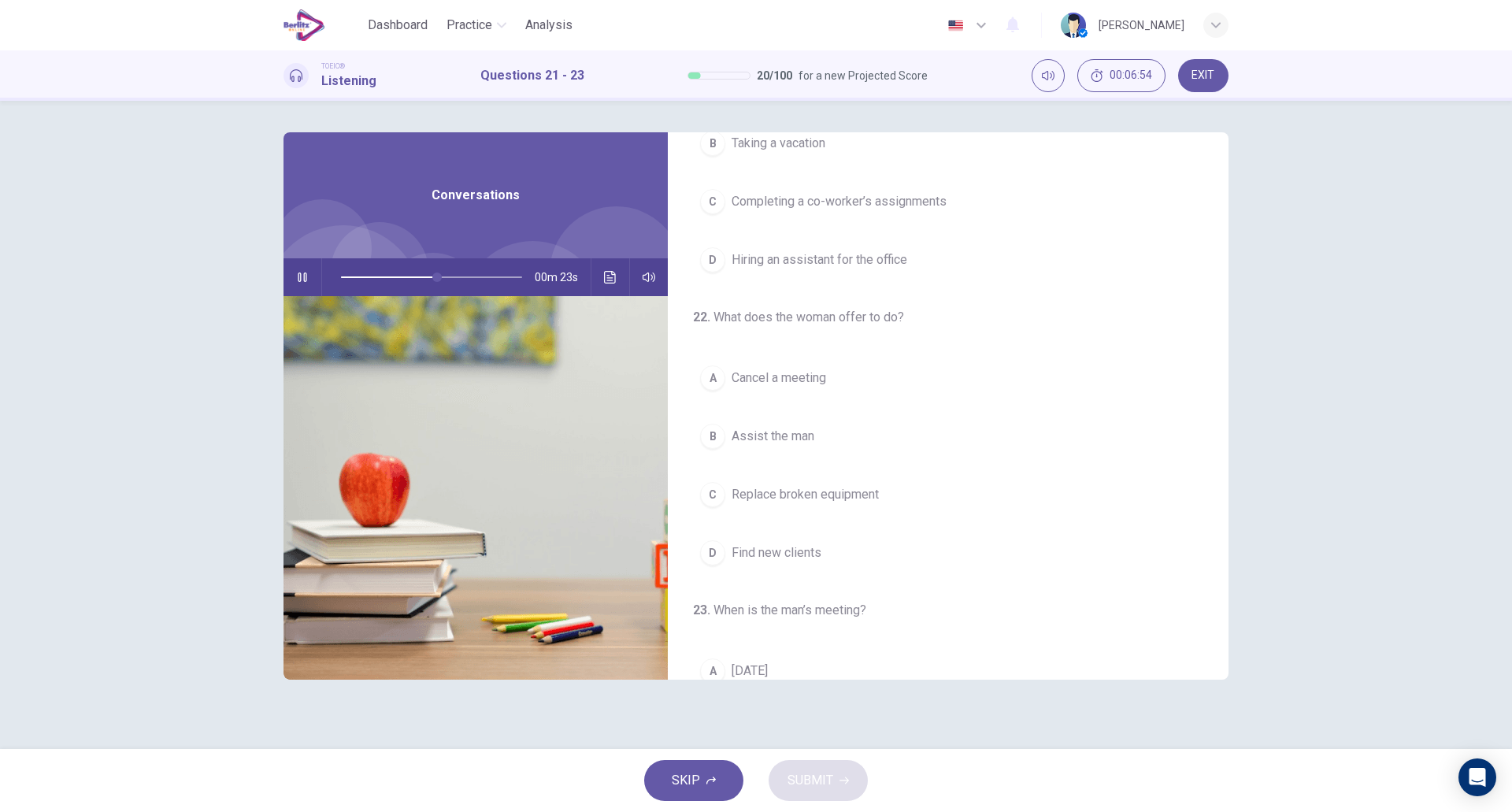
scroll to position [146, 0]
click at [851, 552] on button "D Find new clients" at bounding box center [948, 552] width 510 height 40
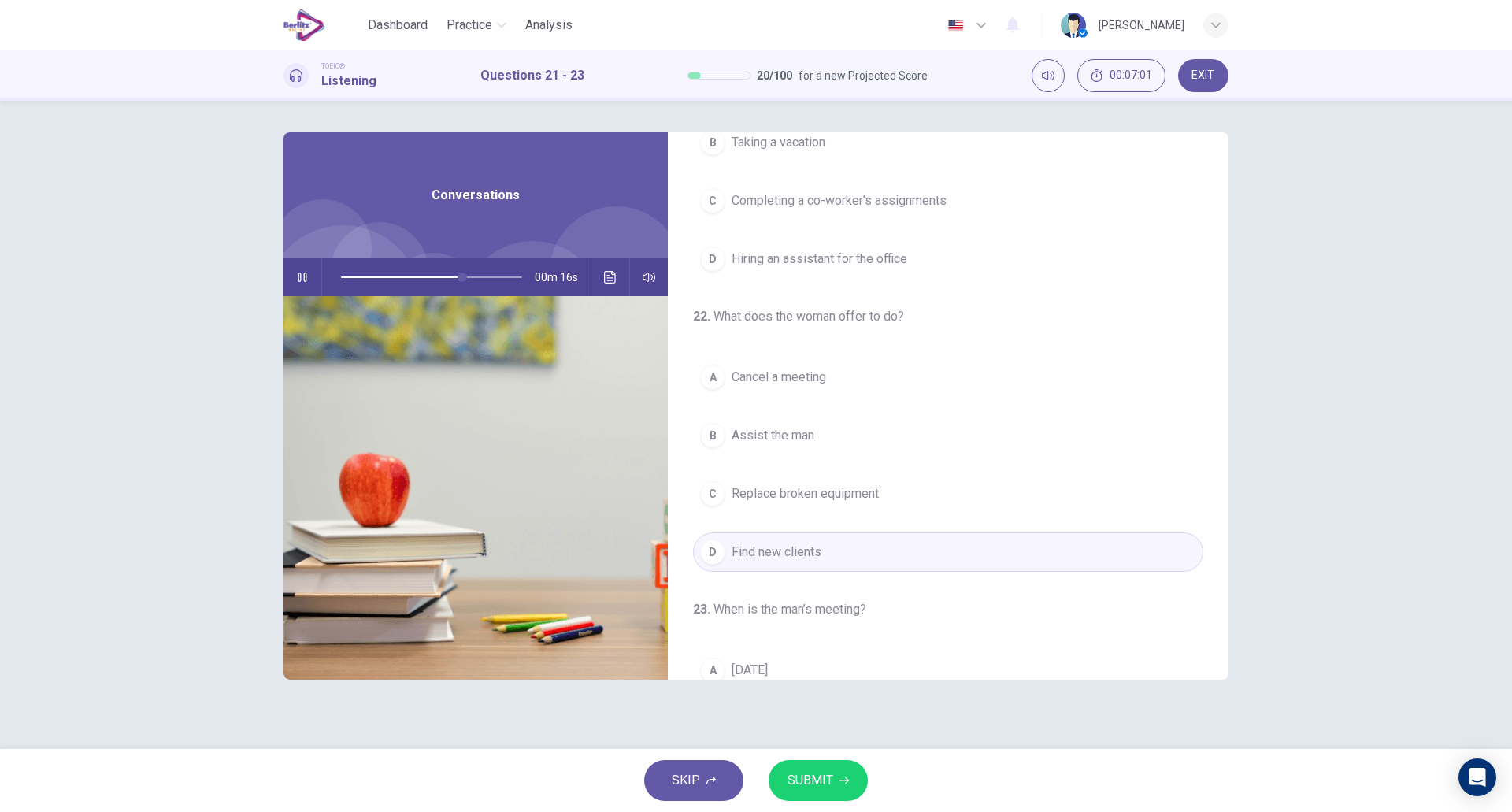
click at [808, 433] on span "Assist the man" at bounding box center [773, 435] width 82 height 19
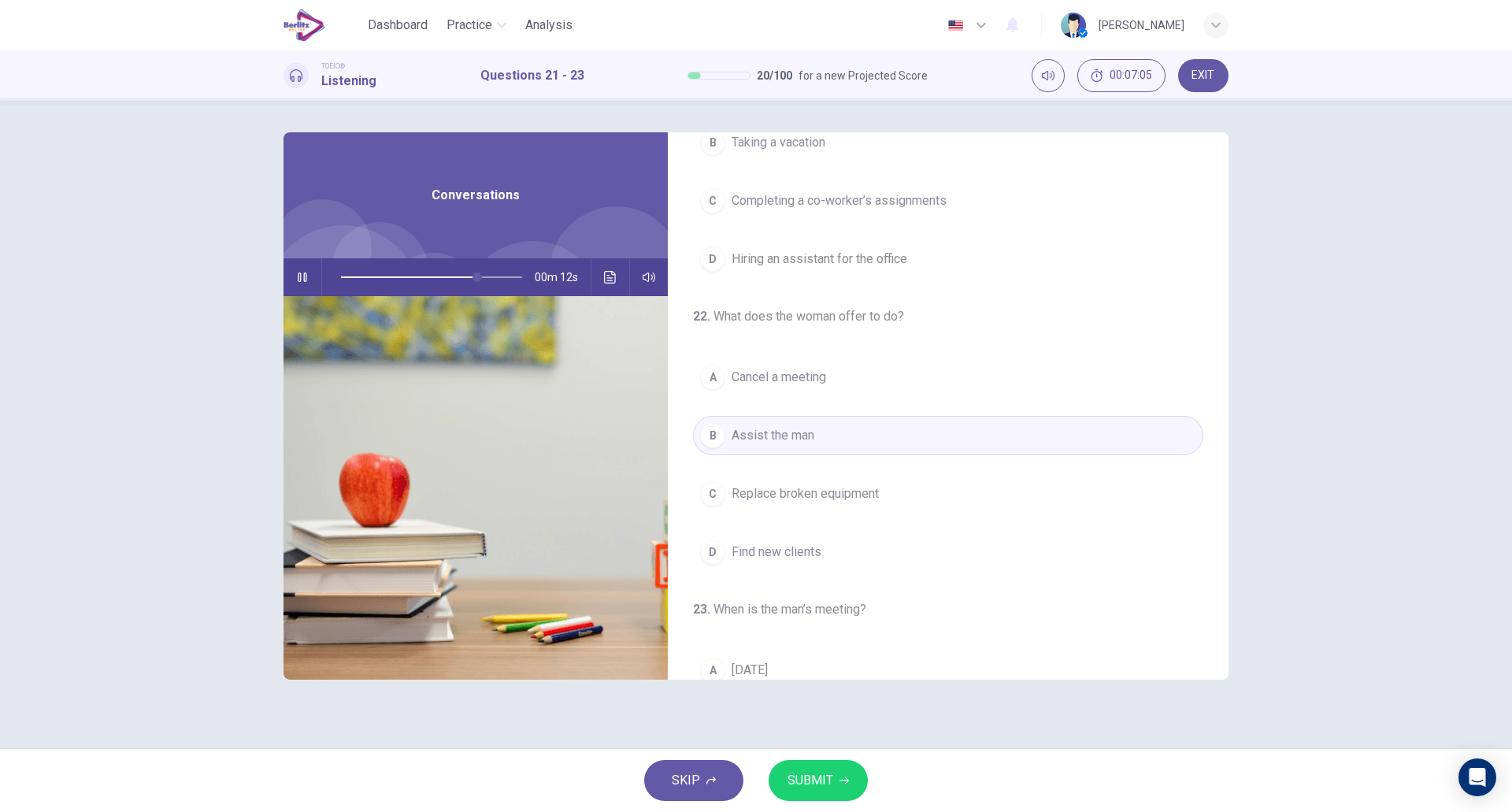
scroll to position [360, 0]
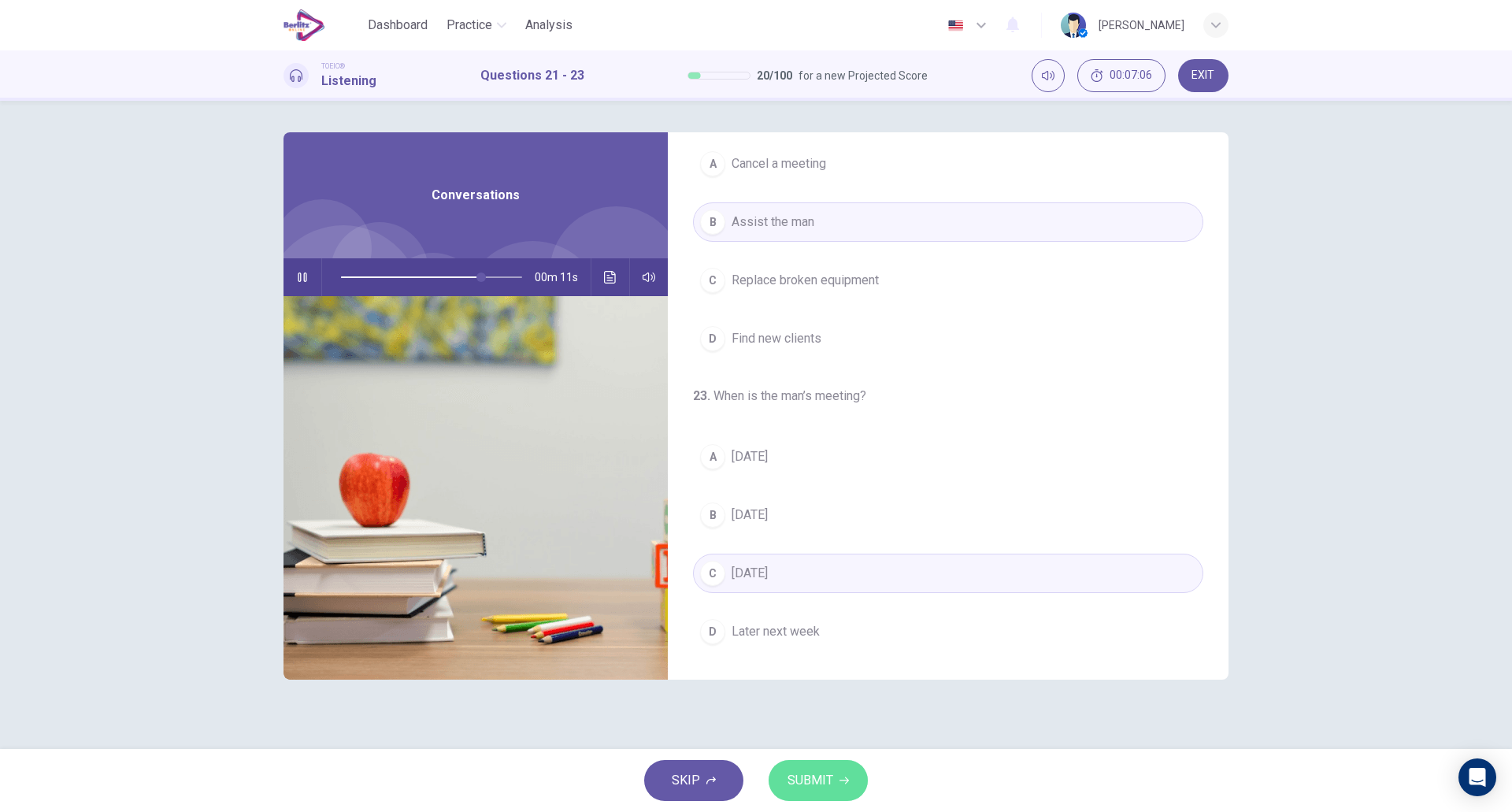
click at [821, 785] on span "SUBMIT" at bounding box center [810, 780] width 45 height 22
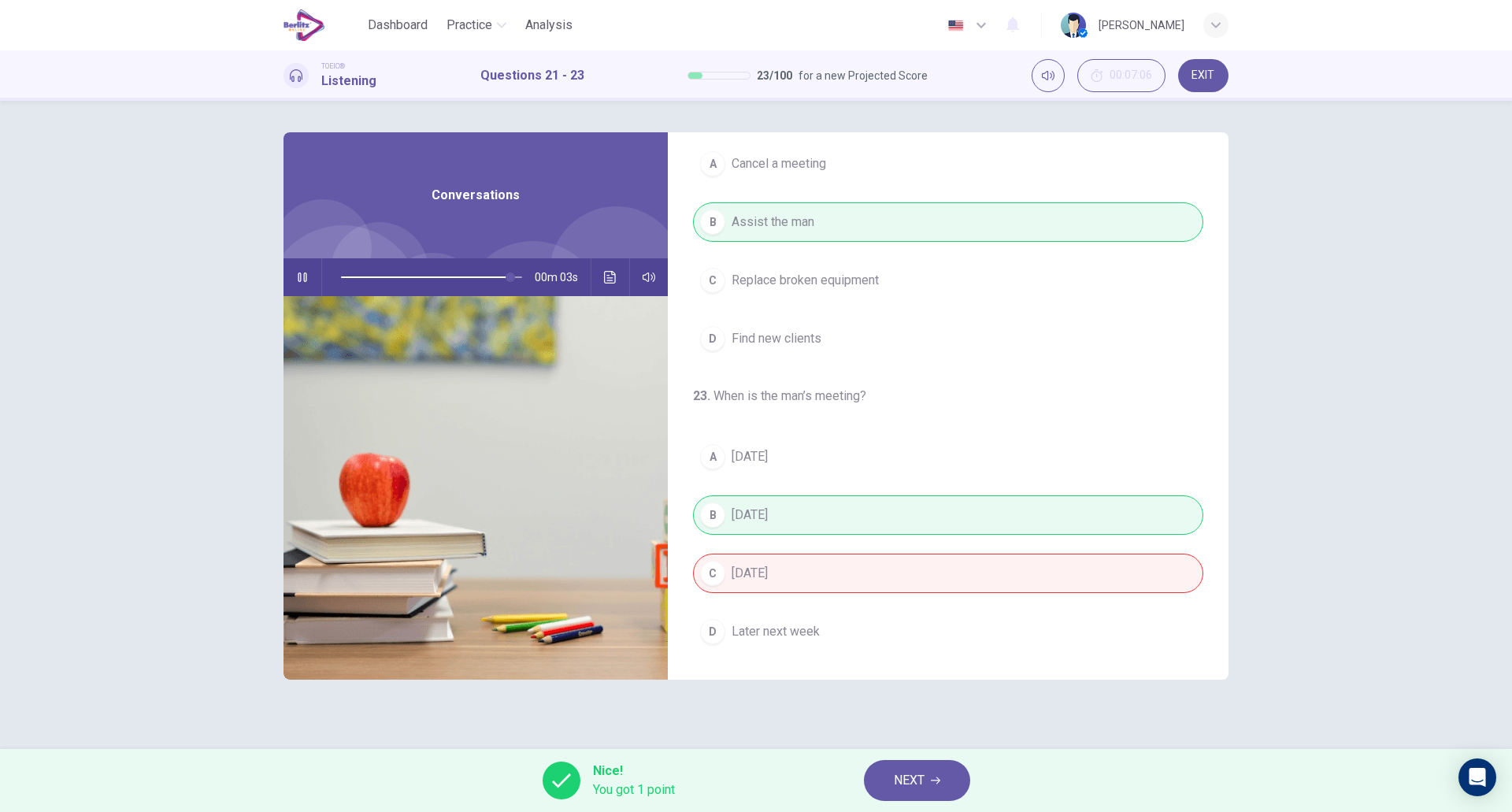
type input "**"
click at [936, 785] on button "NEXT" at bounding box center [918, 780] width 107 height 41
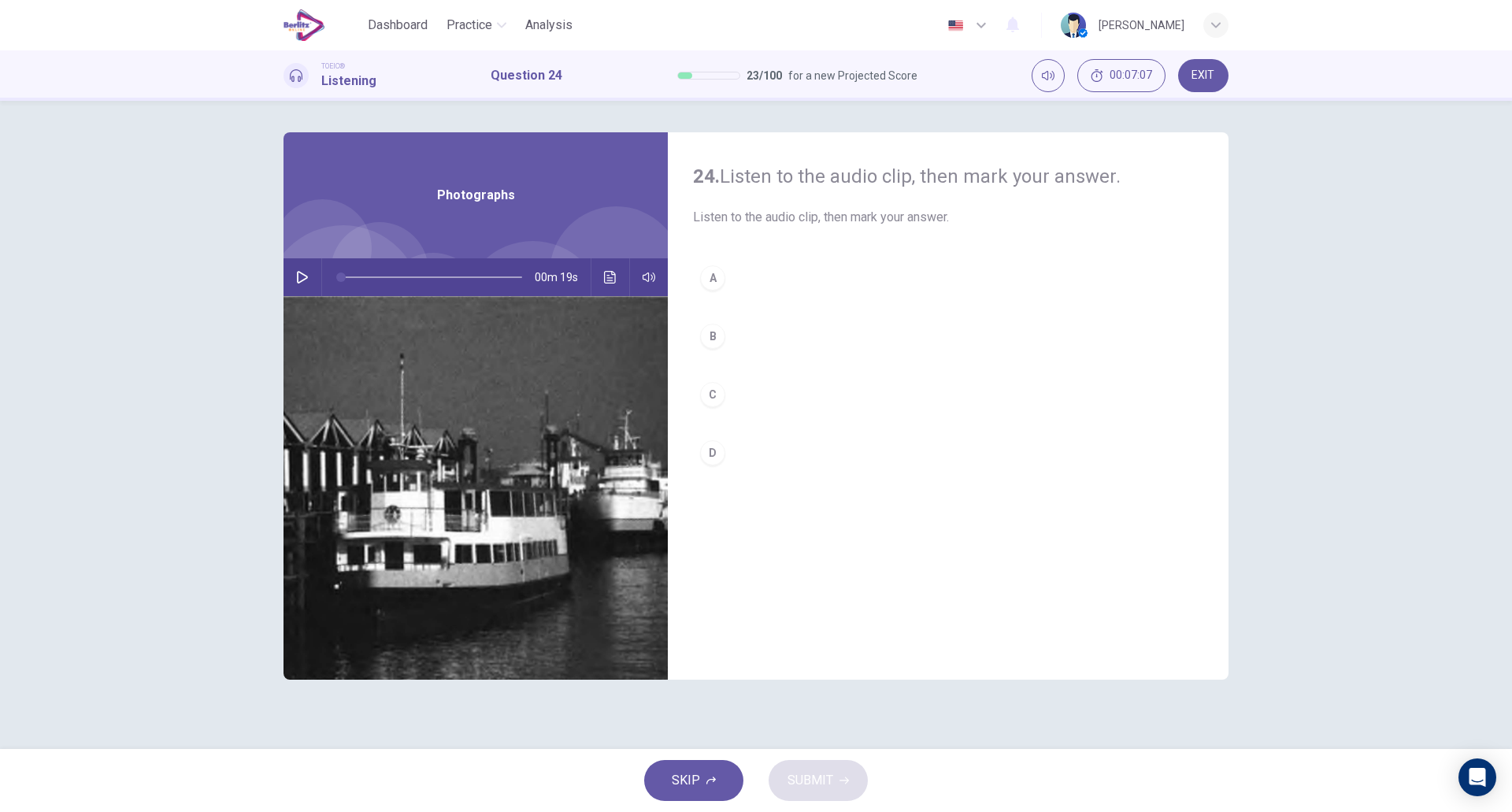
click at [300, 281] on icon "button" at bounding box center [302, 277] width 13 height 13
click at [749, 285] on button "A" at bounding box center [948, 278] width 510 height 40
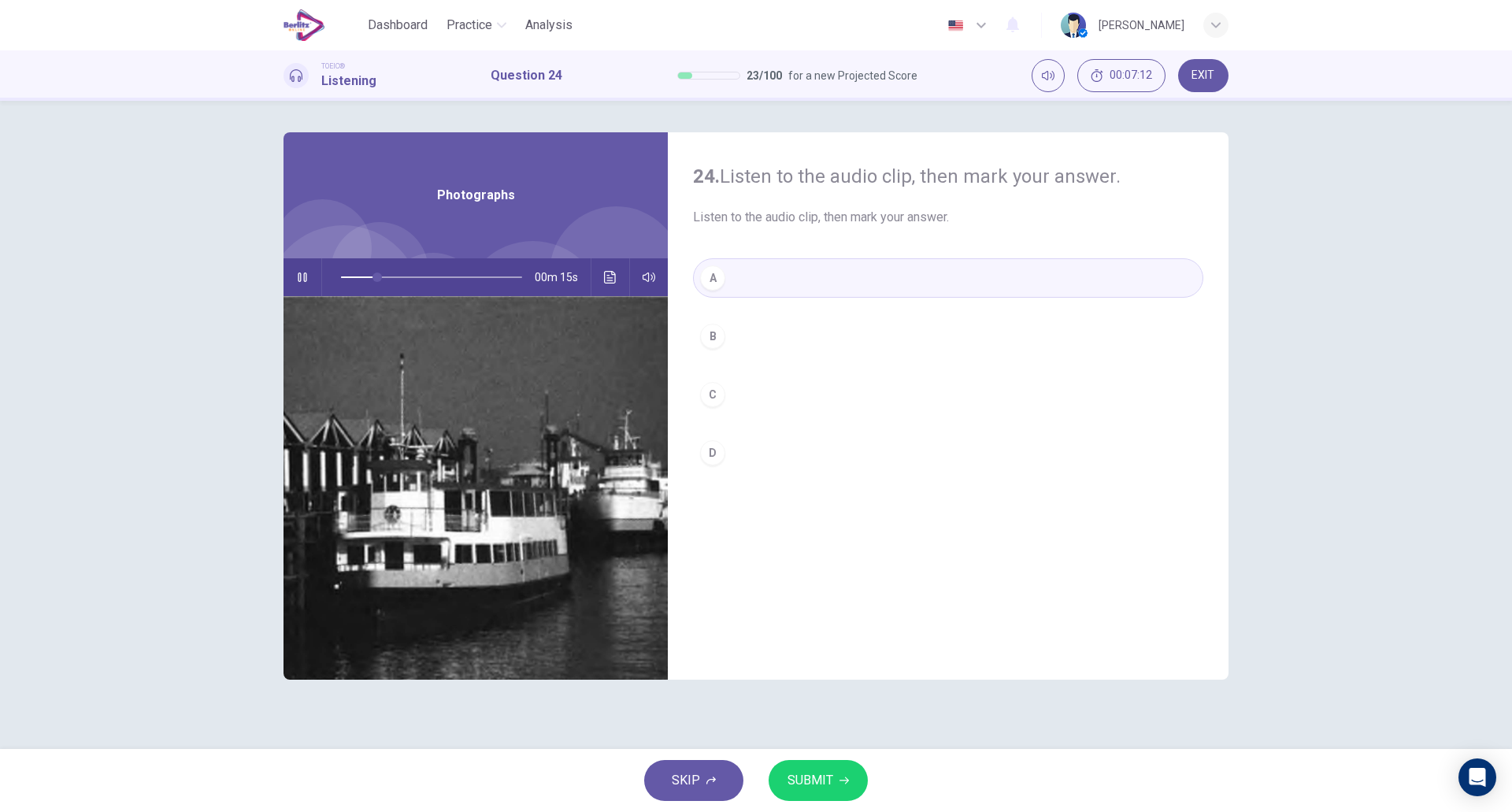
click at [750, 335] on button "B" at bounding box center [948, 336] width 510 height 40
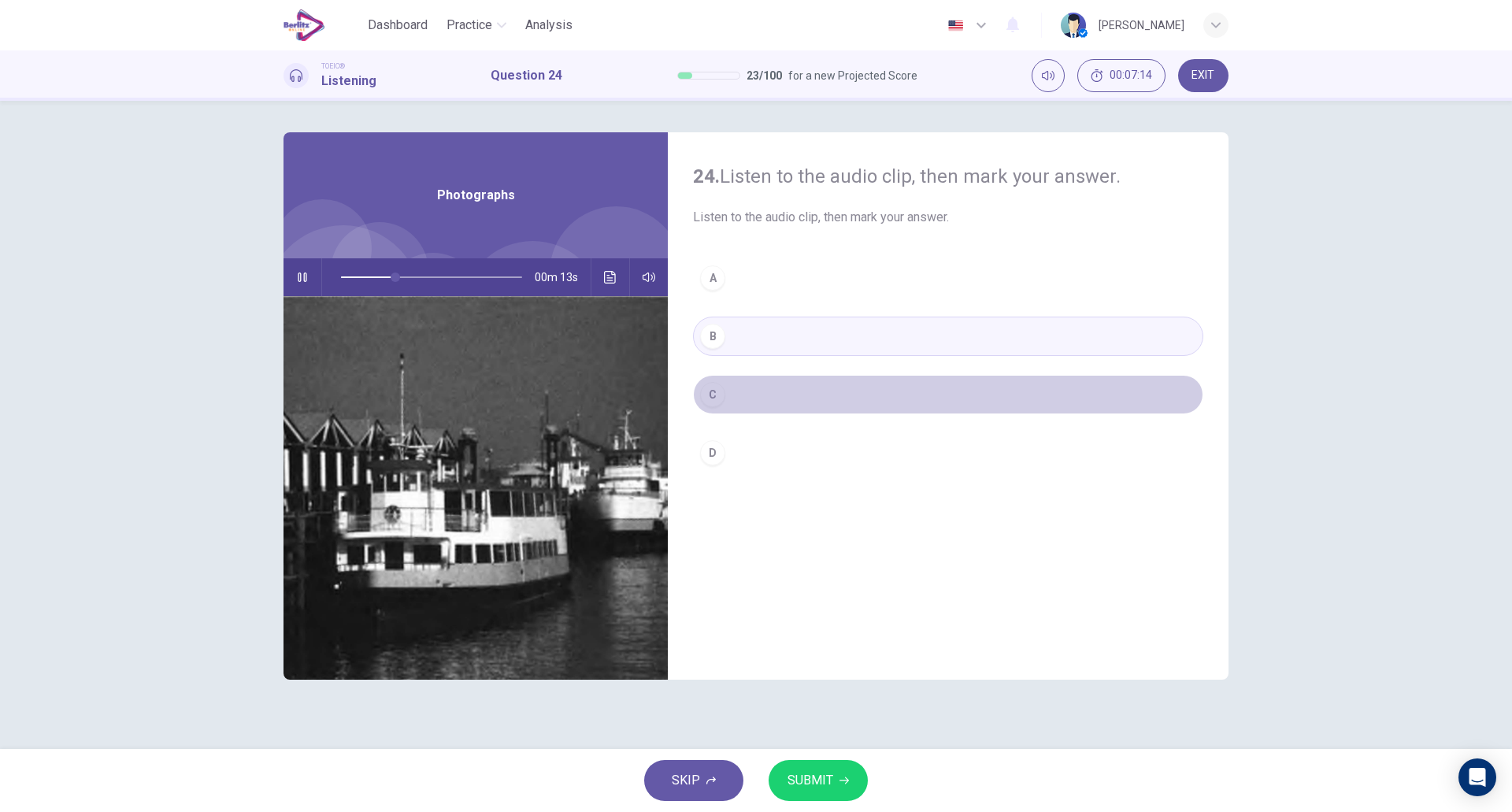
click at [741, 396] on button "C" at bounding box center [948, 395] width 510 height 40
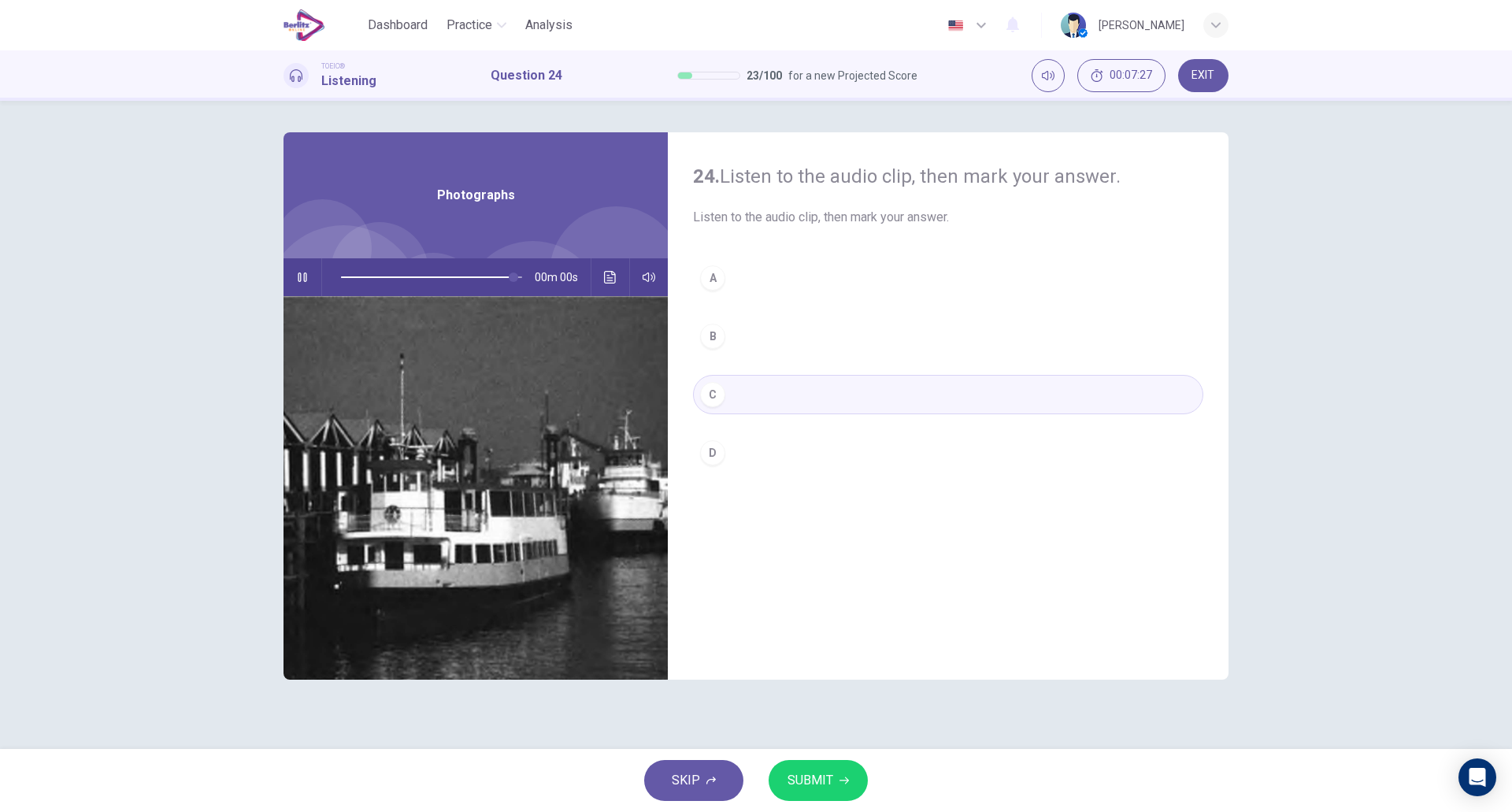
type input "*"
click at [724, 463] on button "D" at bounding box center [948, 453] width 510 height 40
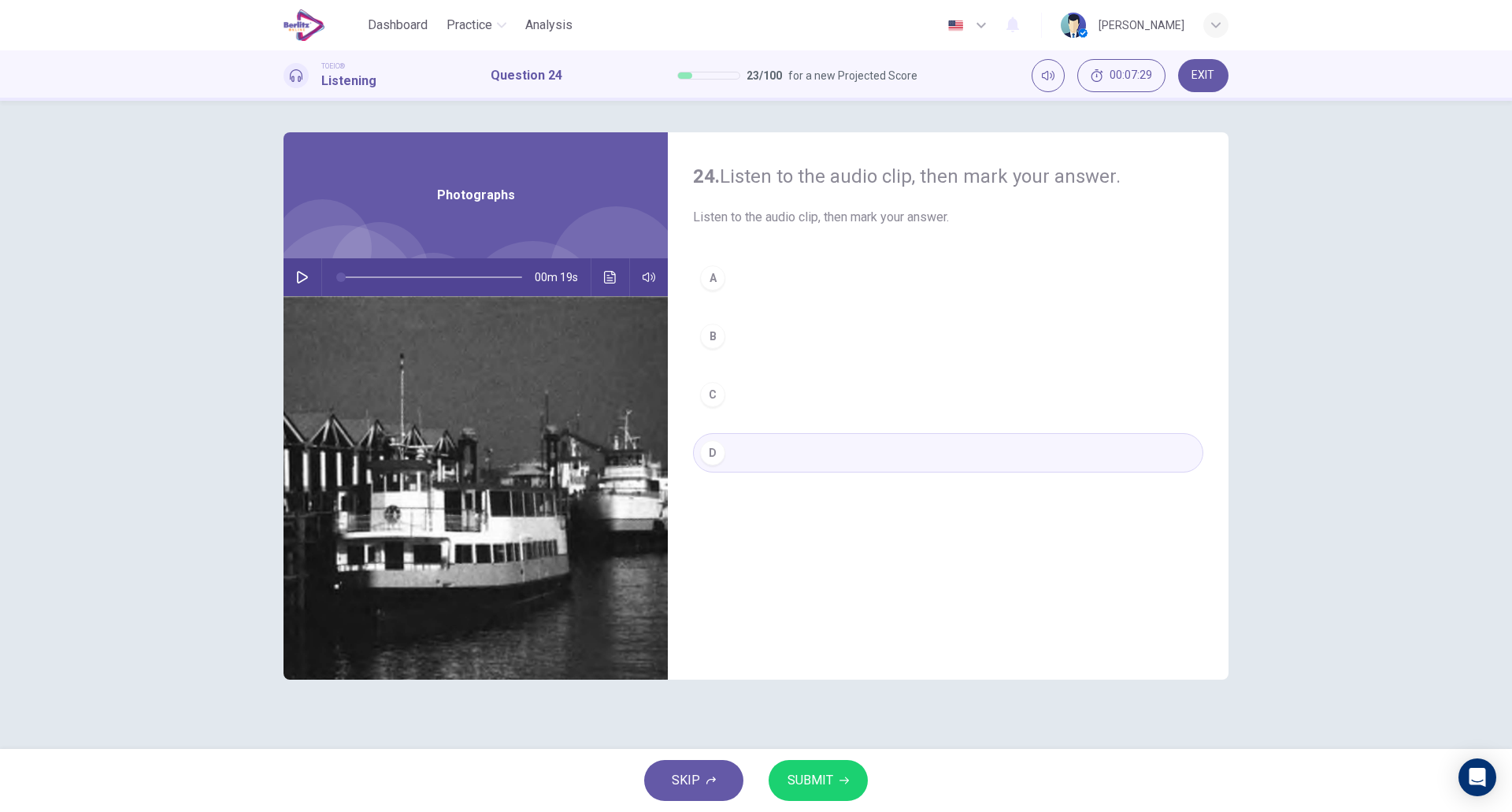
click at [817, 772] on span "SUBMIT" at bounding box center [810, 780] width 45 height 22
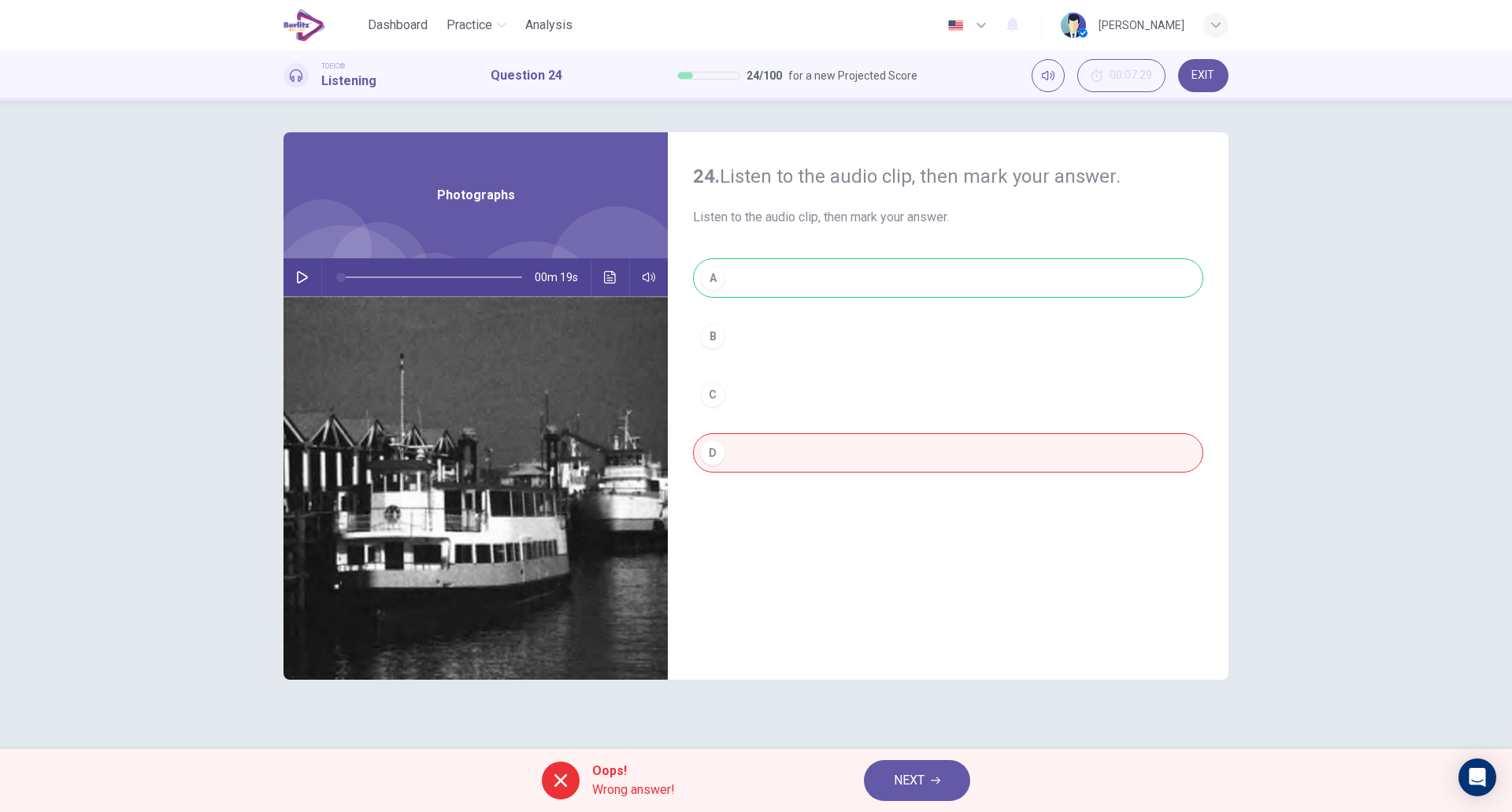
click at [734, 281] on div "A B C D" at bounding box center [948, 382] width 510 height 246
click at [904, 779] on span "NEXT" at bounding box center [910, 780] width 31 height 22
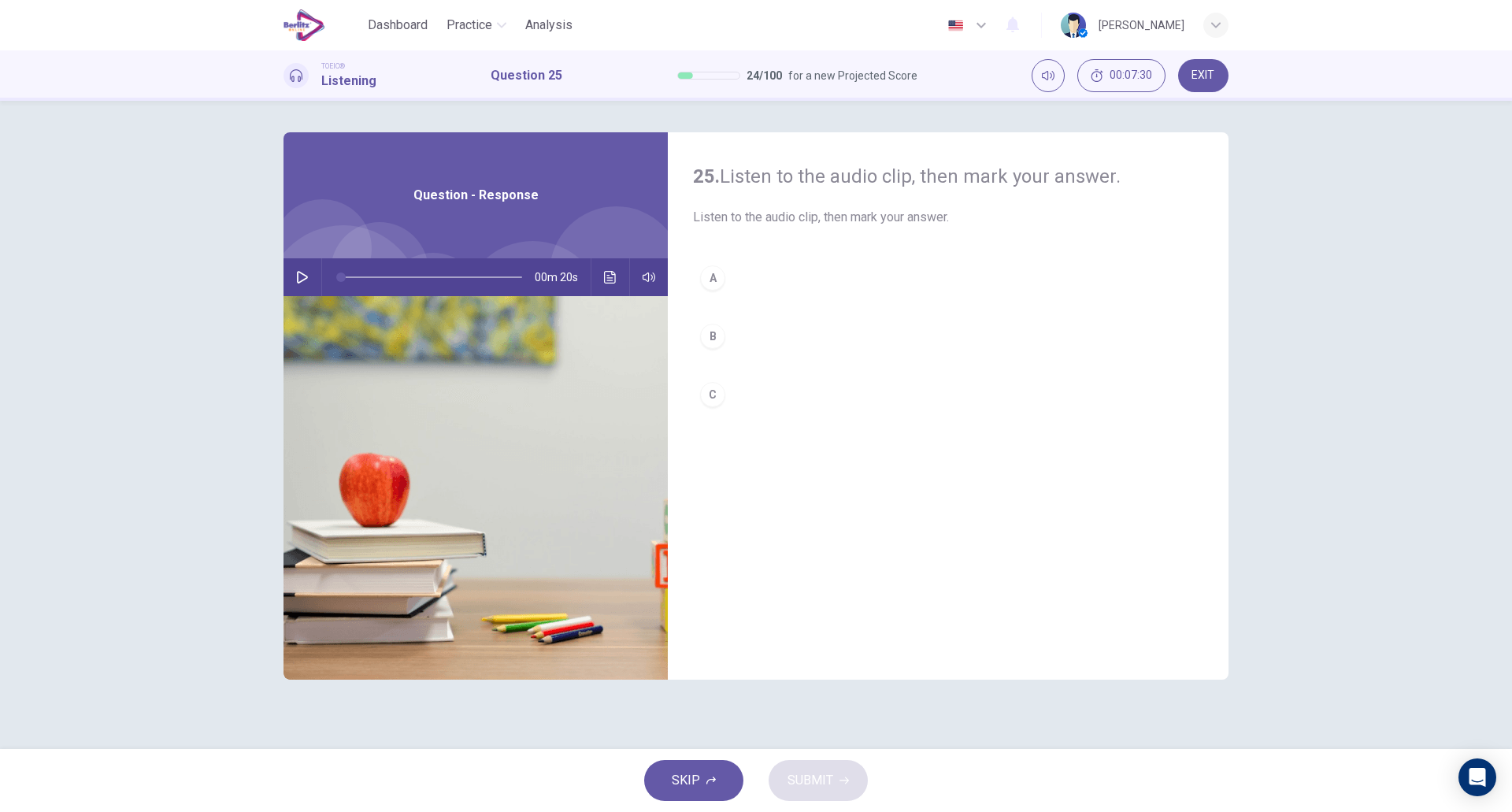
click at [305, 273] on icon "button" at bounding box center [302, 277] width 13 height 13
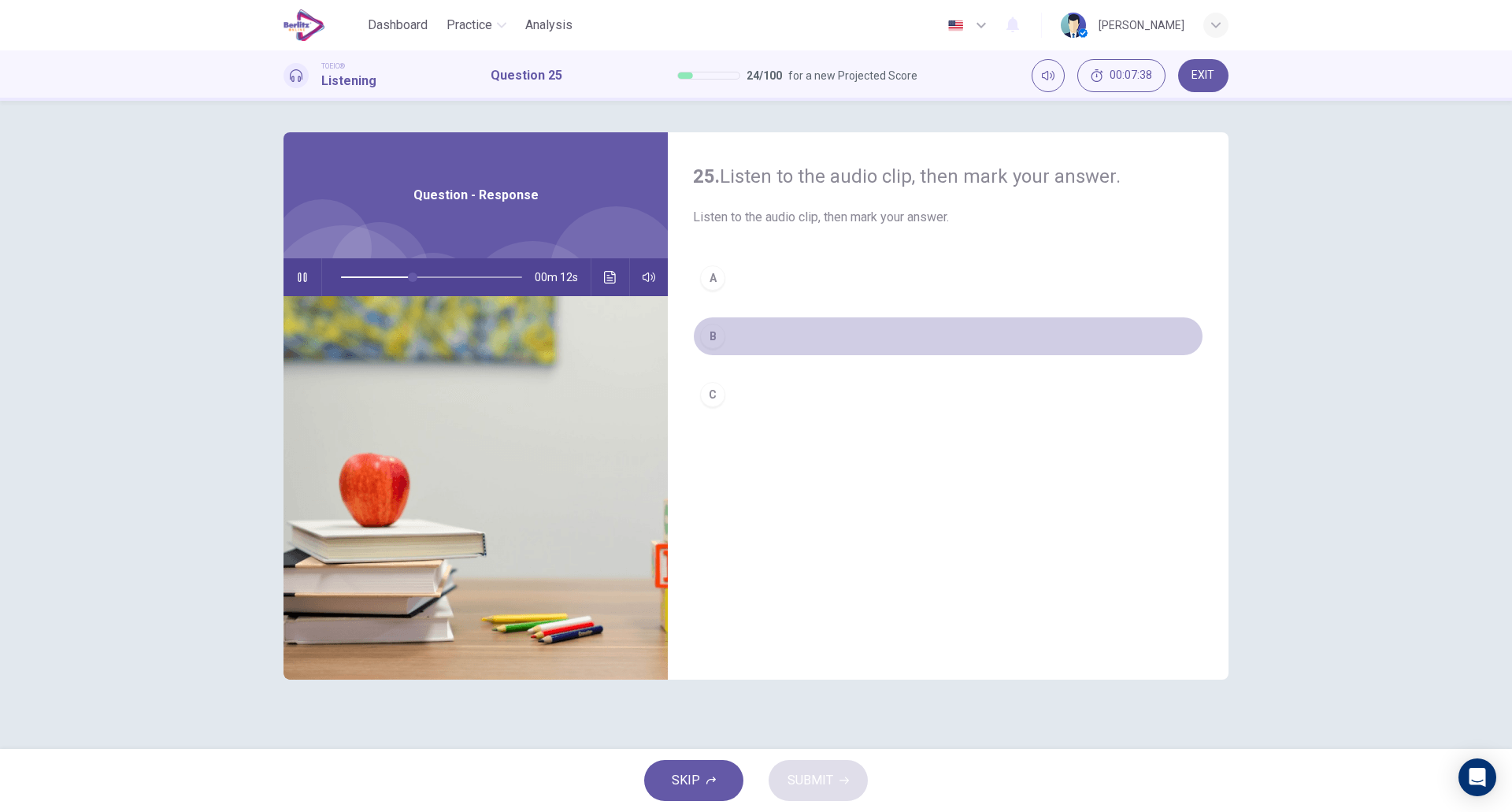
click at [742, 335] on button "B" at bounding box center [948, 336] width 510 height 40
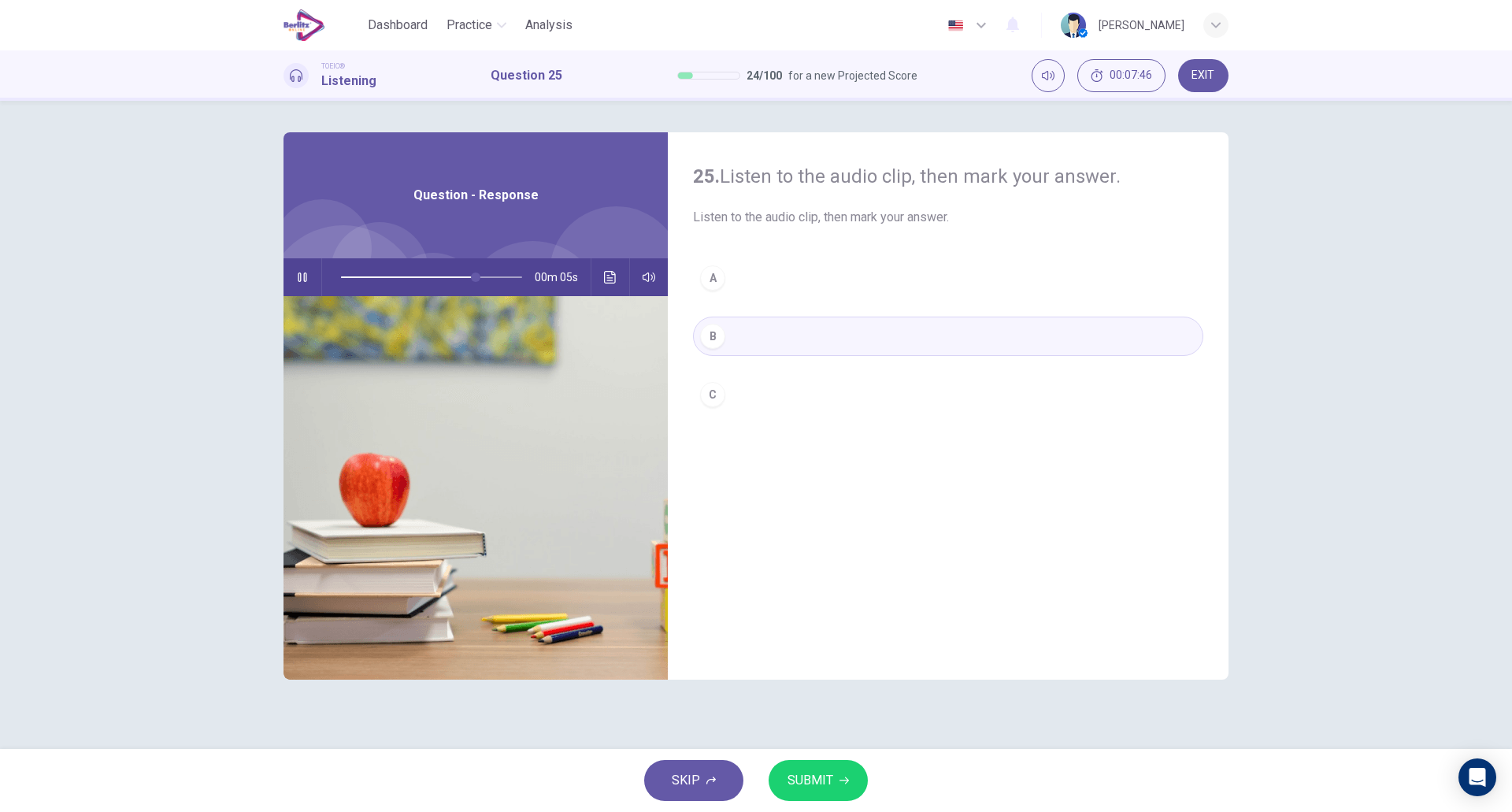
click at [724, 394] on div "C" at bounding box center [712, 394] width 25 height 25
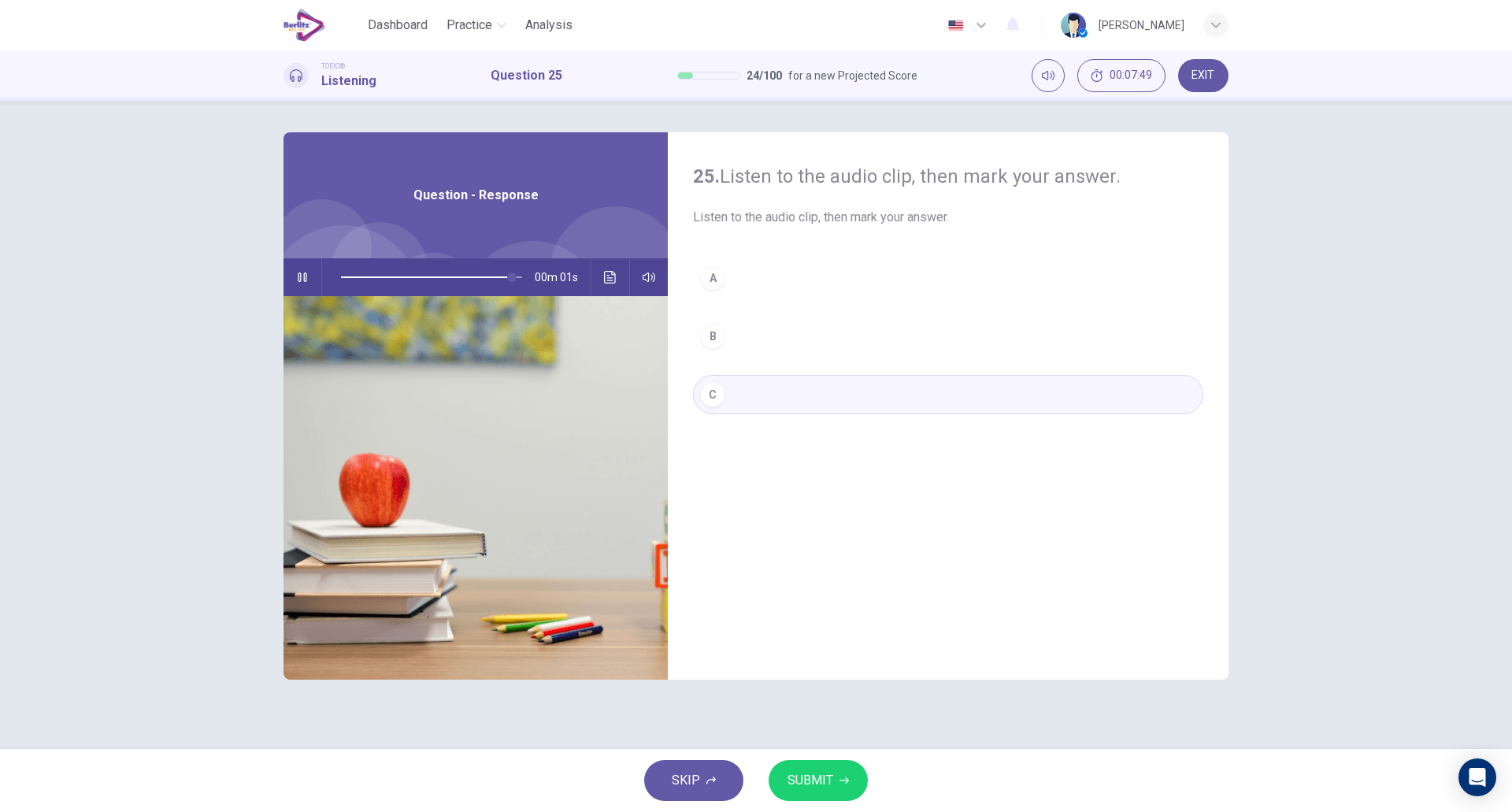
click at [808, 771] on span "SUBMIT" at bounding box center [810, 780] width 45 height 22
type input "*"
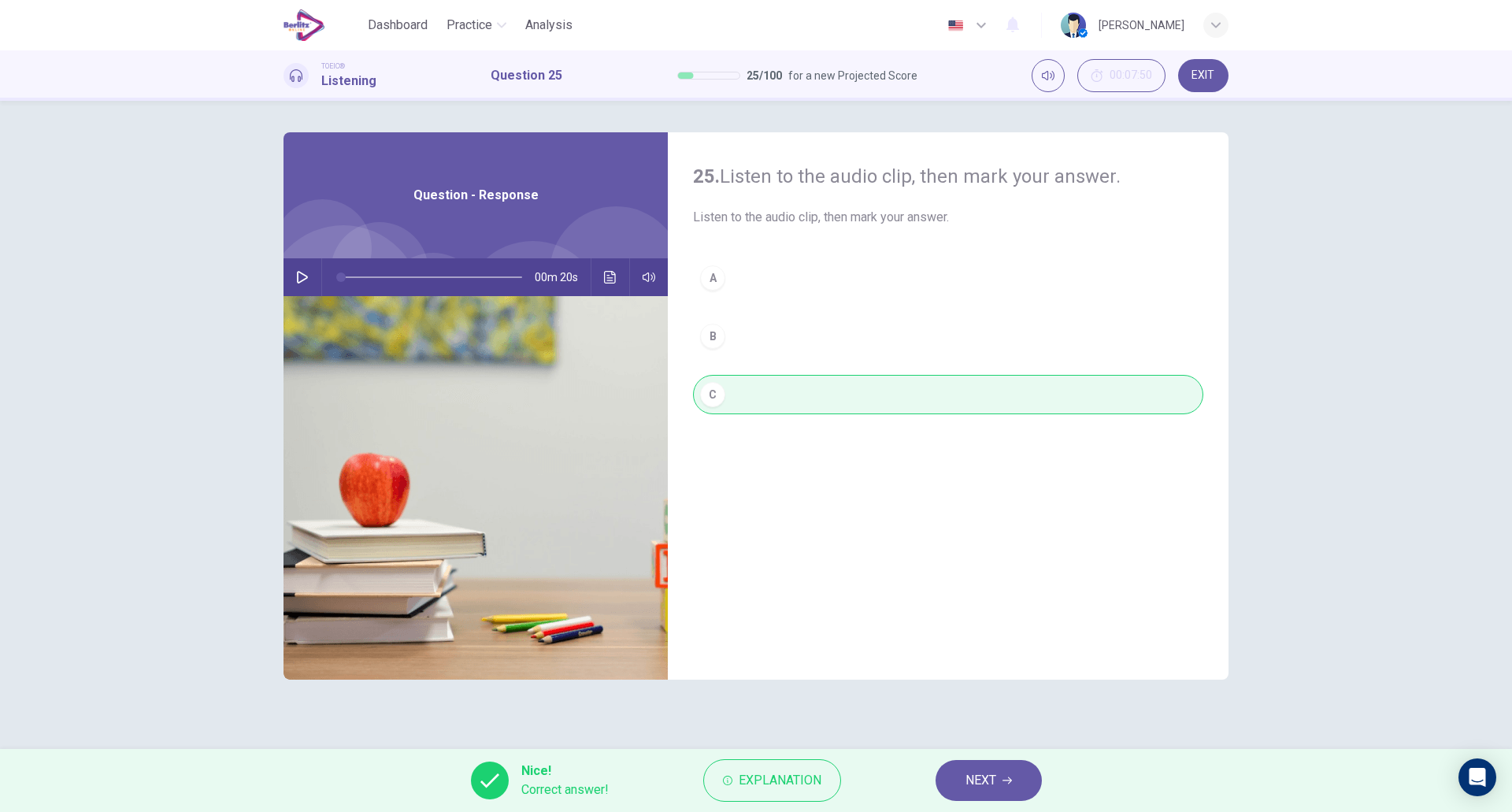
click at [965, 768] on button "NEXT" at bounding box center [989, 780] width 107 height 41
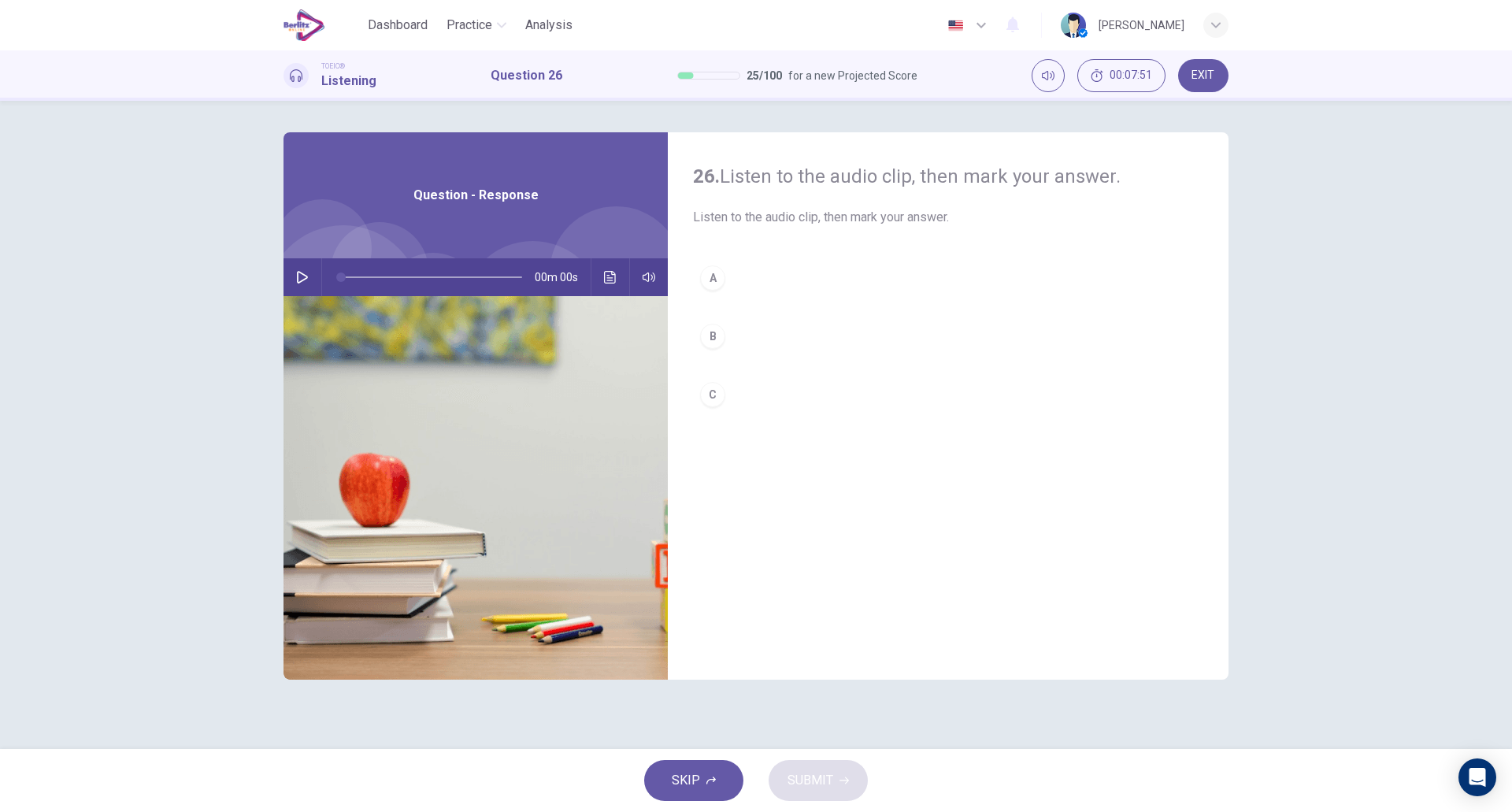
click at [306, 273] on icon "button" at bounding box center [302, 277] width 13 height 13
click at [299, 277] on icon "button" at bounding box center [302, 277] width 13 height 13
click at [756, 308] on div "A B C" at bounding box center [948, 353] width 510 height 188
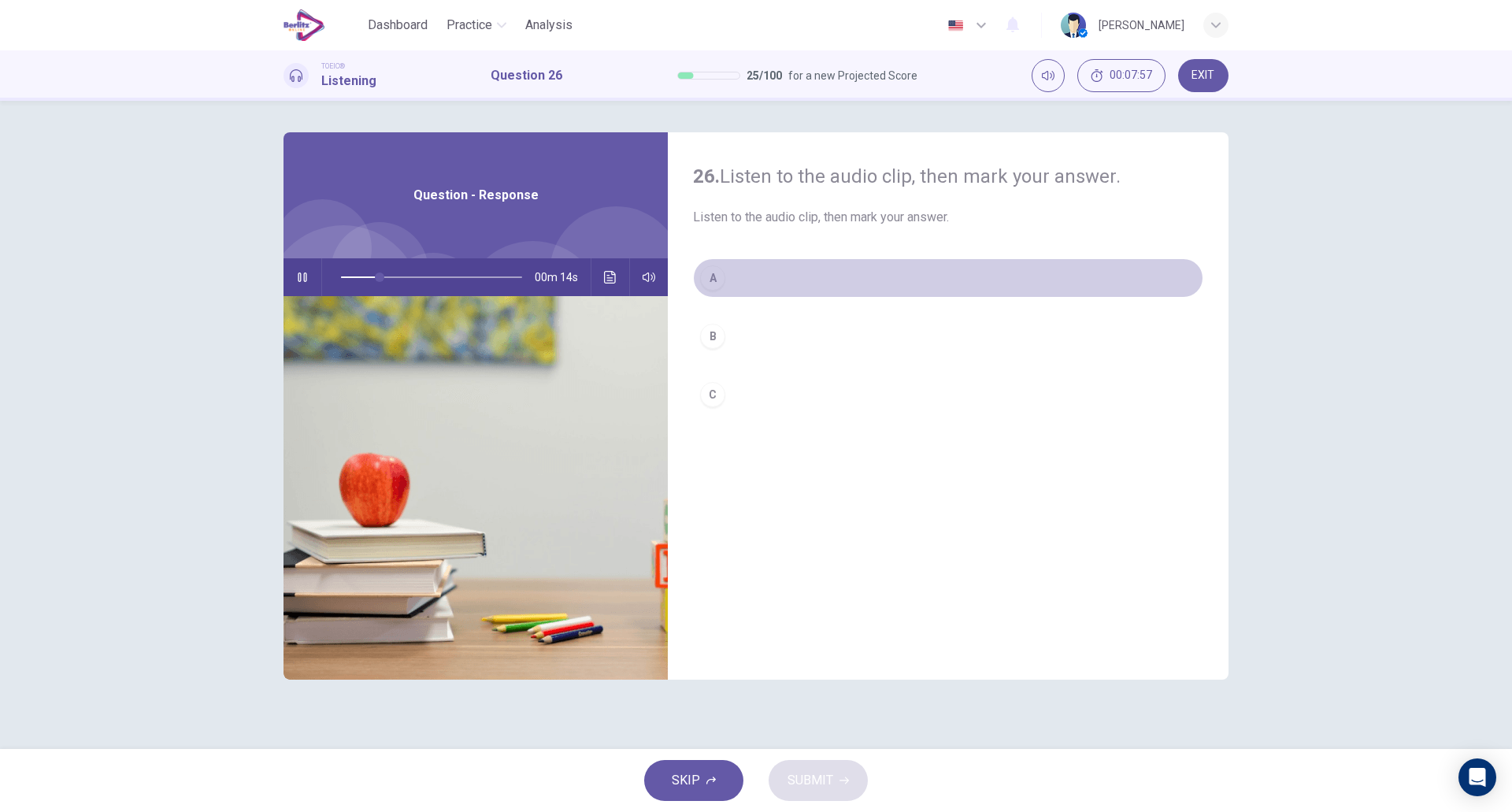
click at [740, 289] on button "A" at bounding box center [948, 278] width 510 height 40
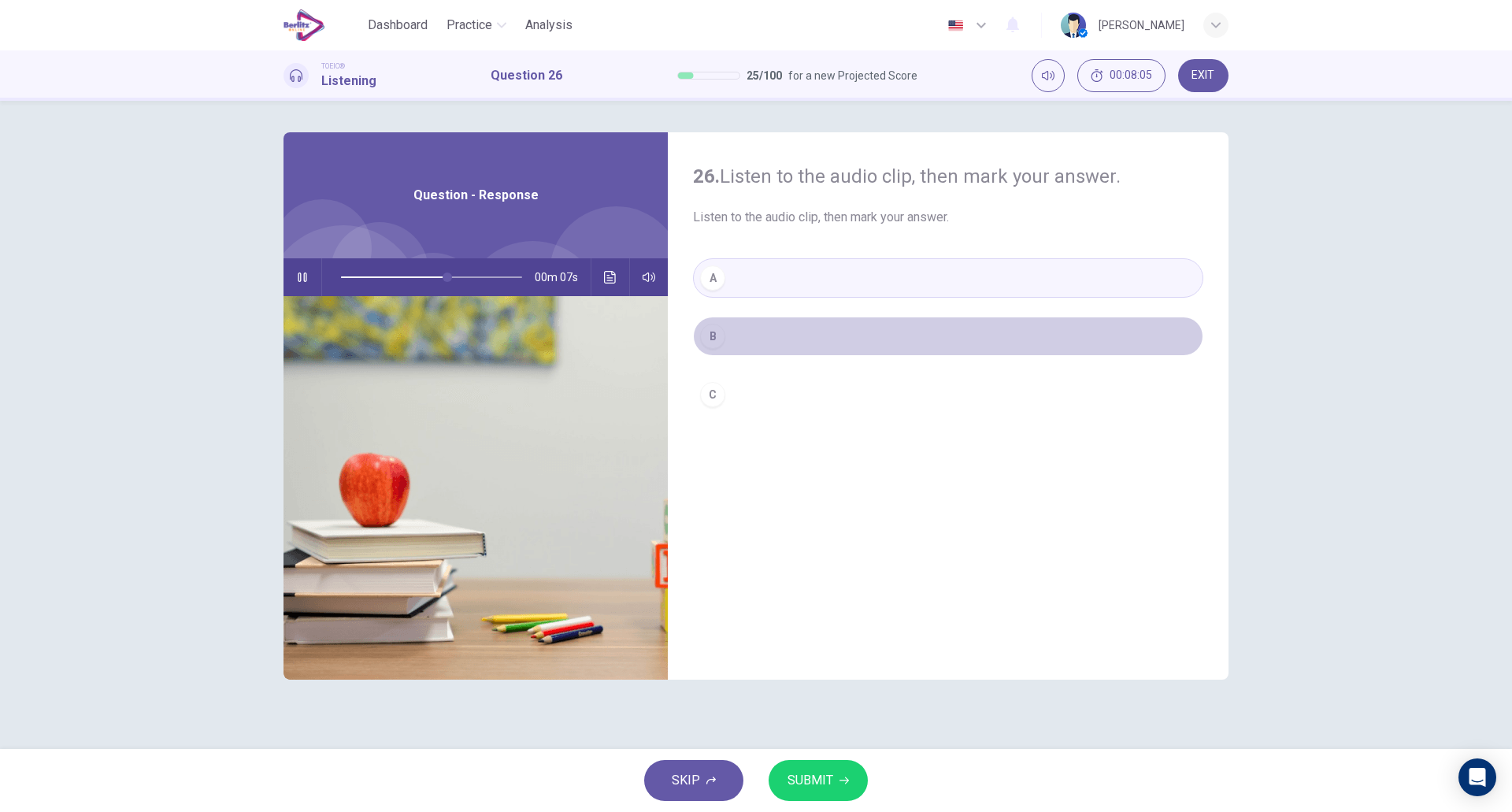
click at [748, 341] on button "B" at bounding box center [948, 336] width 510 height 40
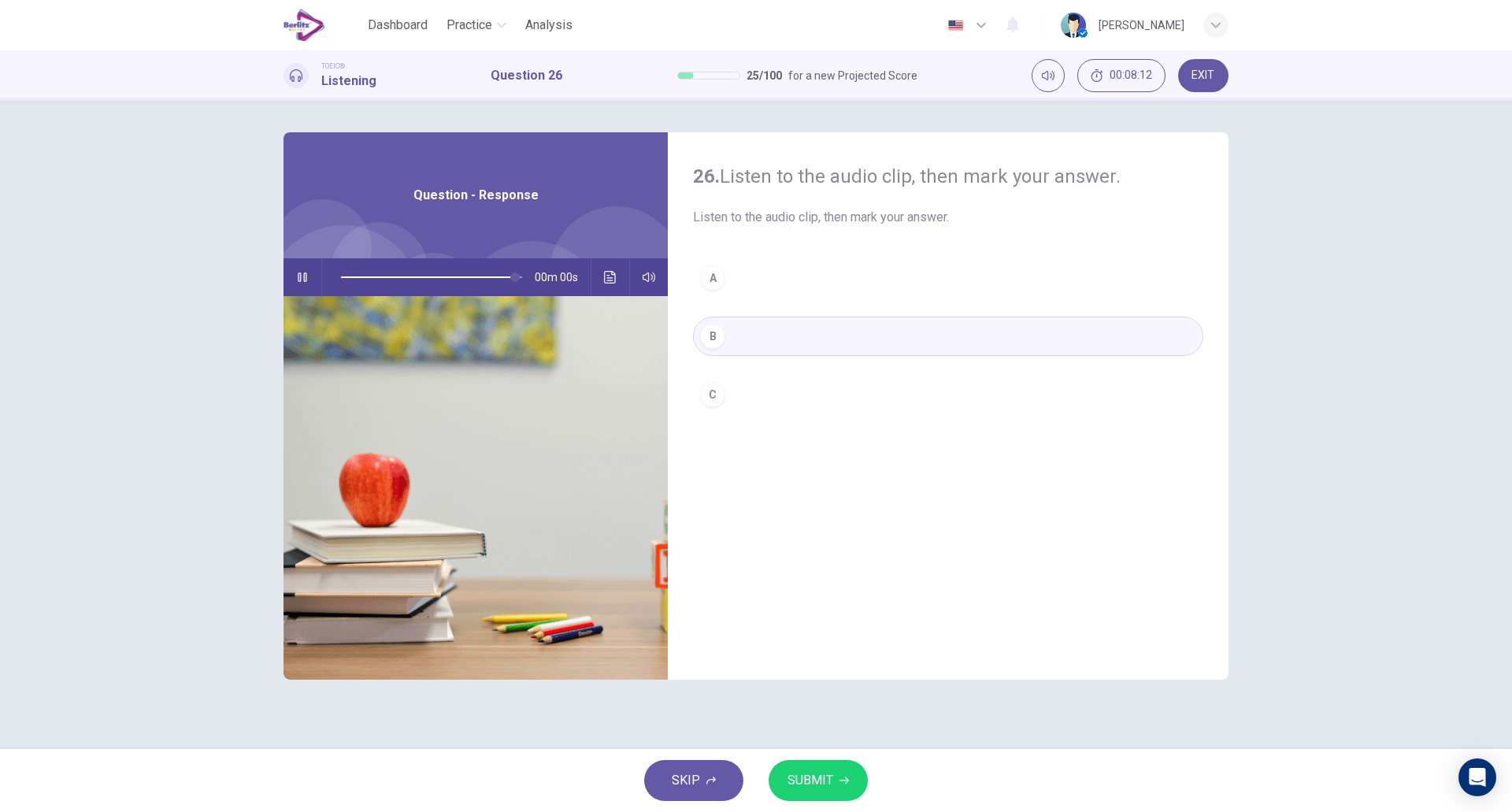
type input "*"
click at [830, 782] on span "SUBMIT" at bounding box center [810, 780] width 45 height 22
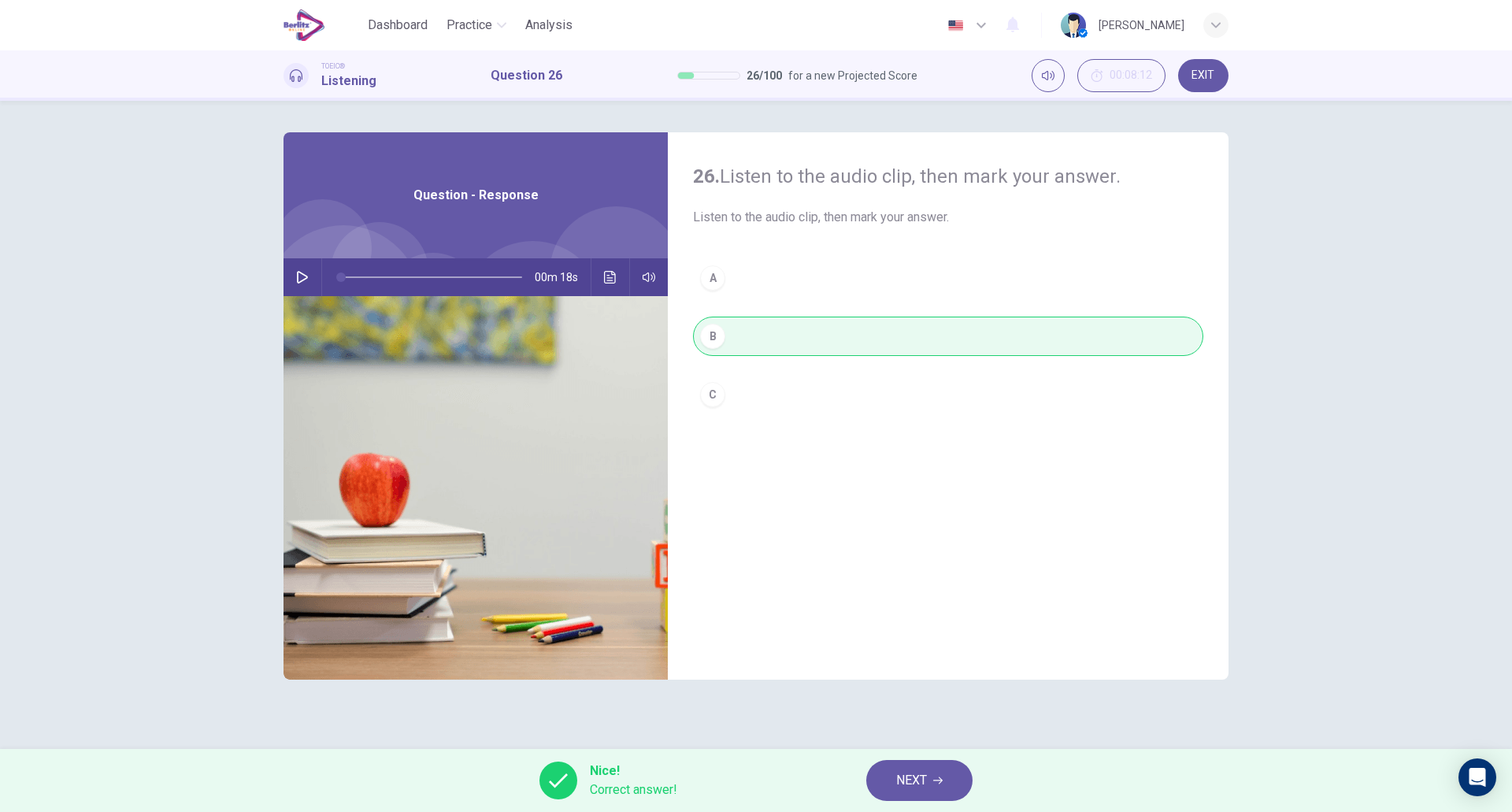
click at [919, 761] on button "NEXT" at bounding box center [920, 780] width 107 height 41
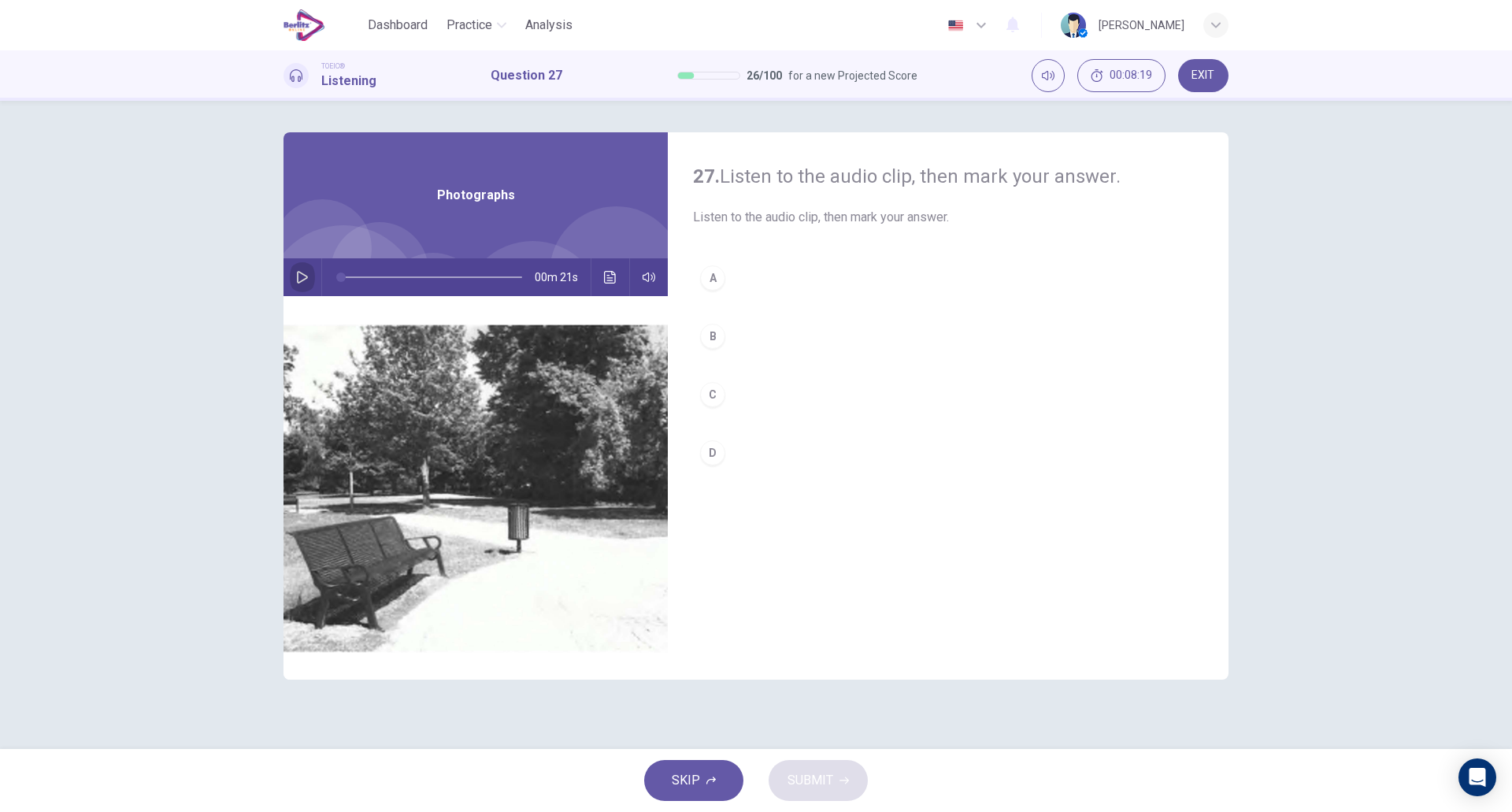
click at [295, 277] on button "button" at bounding box center [302, 277] width 25 height 38
click at [762, 335] on button "B" at bounding box center [948, 336] width 510 height 40
type input "*"
click at [801, 787] on span "SUBMIT" at bounding box center [810, 780] width 45 height 22
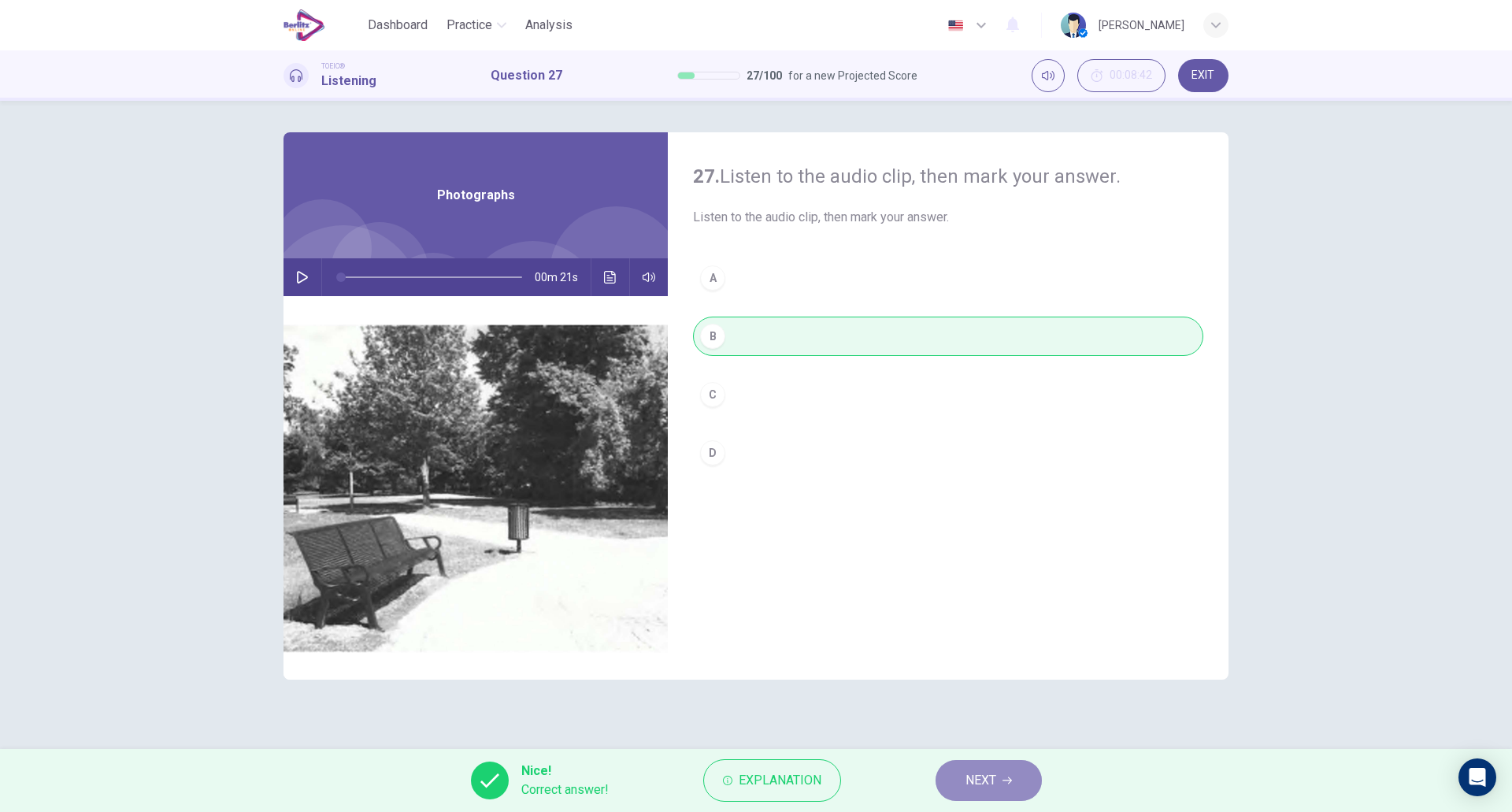
click at [996, 786] on span "NEXT" at bounding box center [981, 780] width 31 height 22
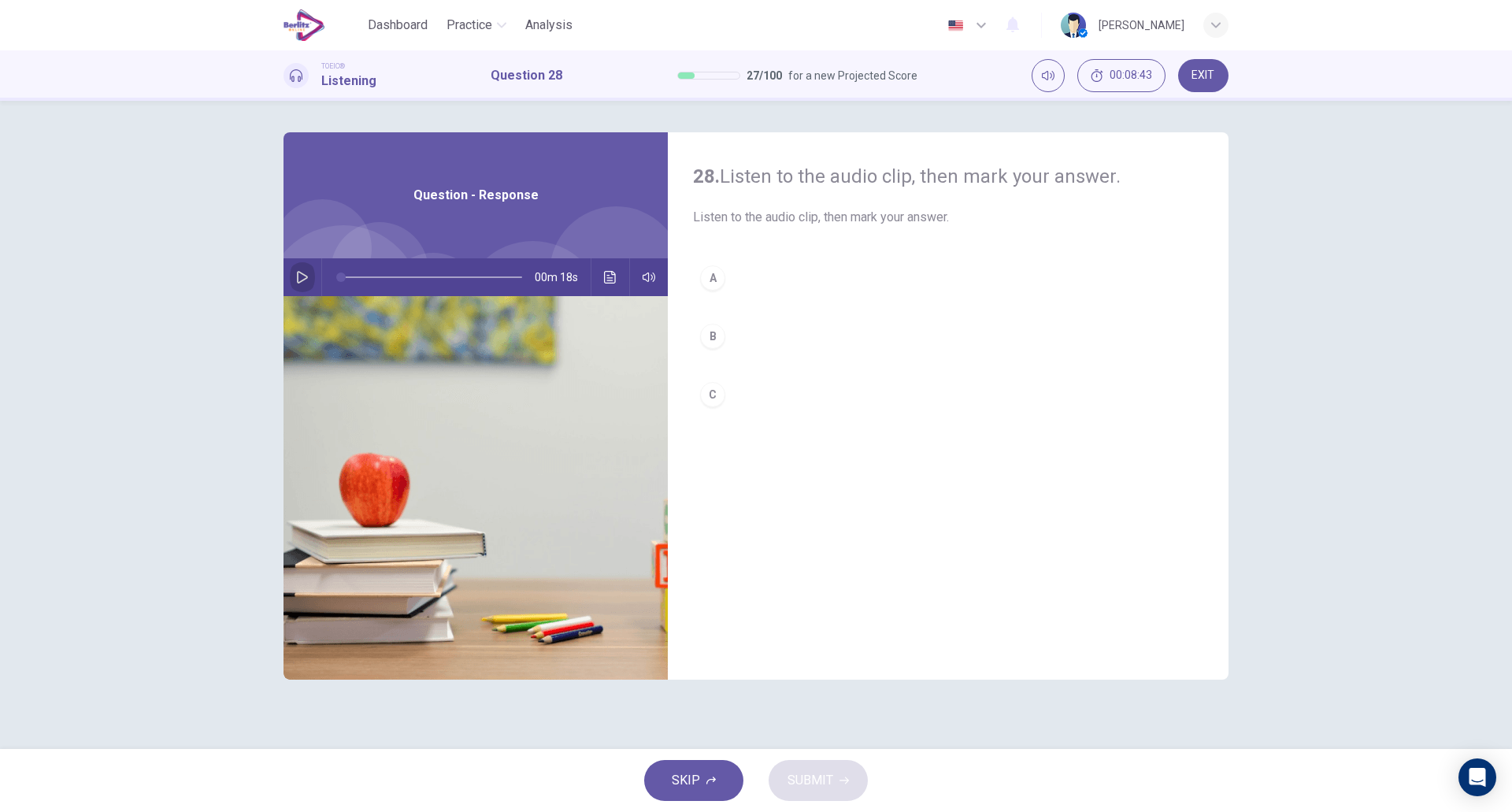
click at [299, 268] on button "button" at bounding box center [302, 277] width 25 height 38
click at [750, 282] on button "A" at bounding box center [948, 278] width 510 height 40
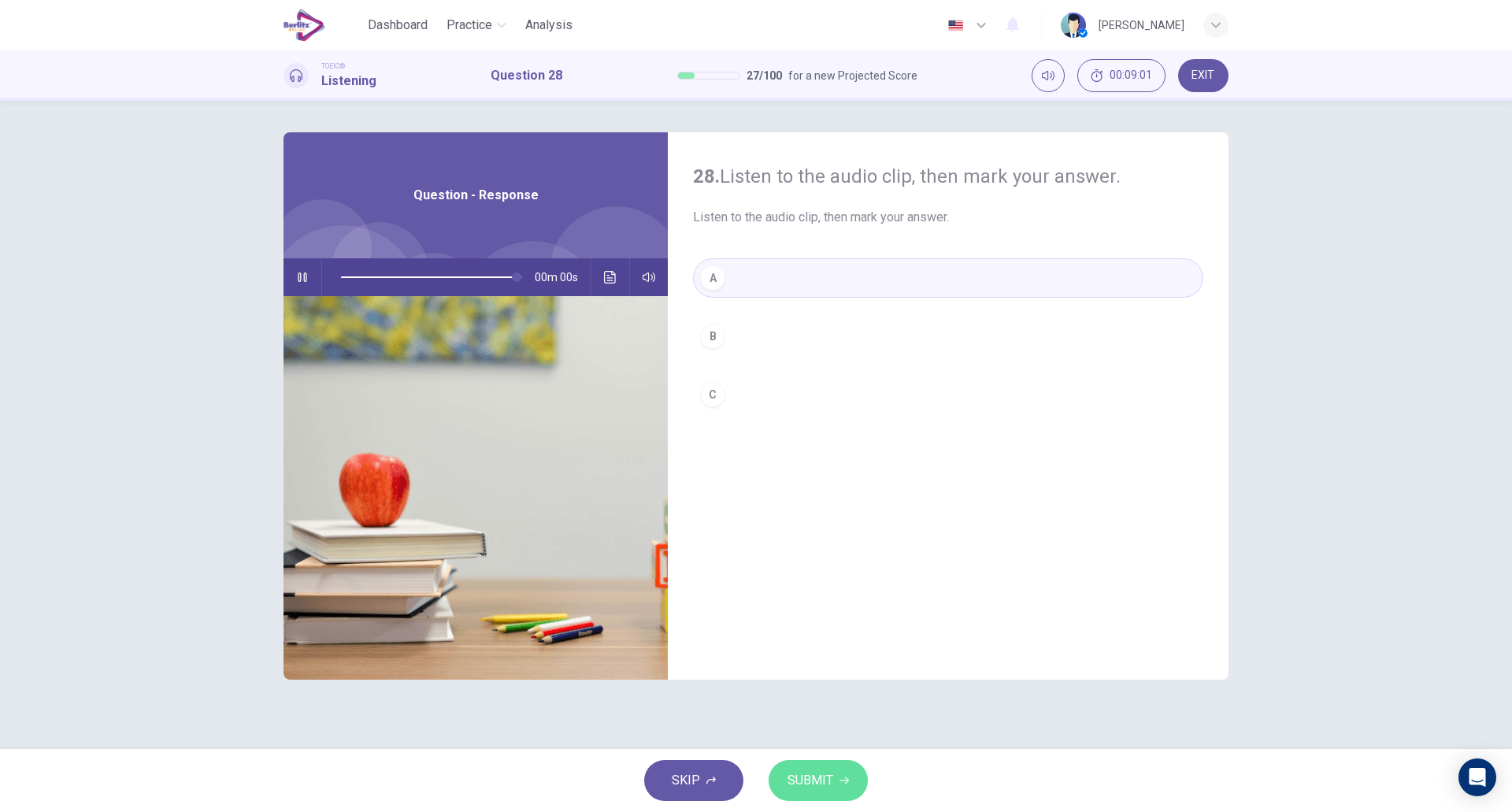
click at [797, 778] on span "SUBMIT" at bounding box center [810, 780] width 45 height 22
type input "*"
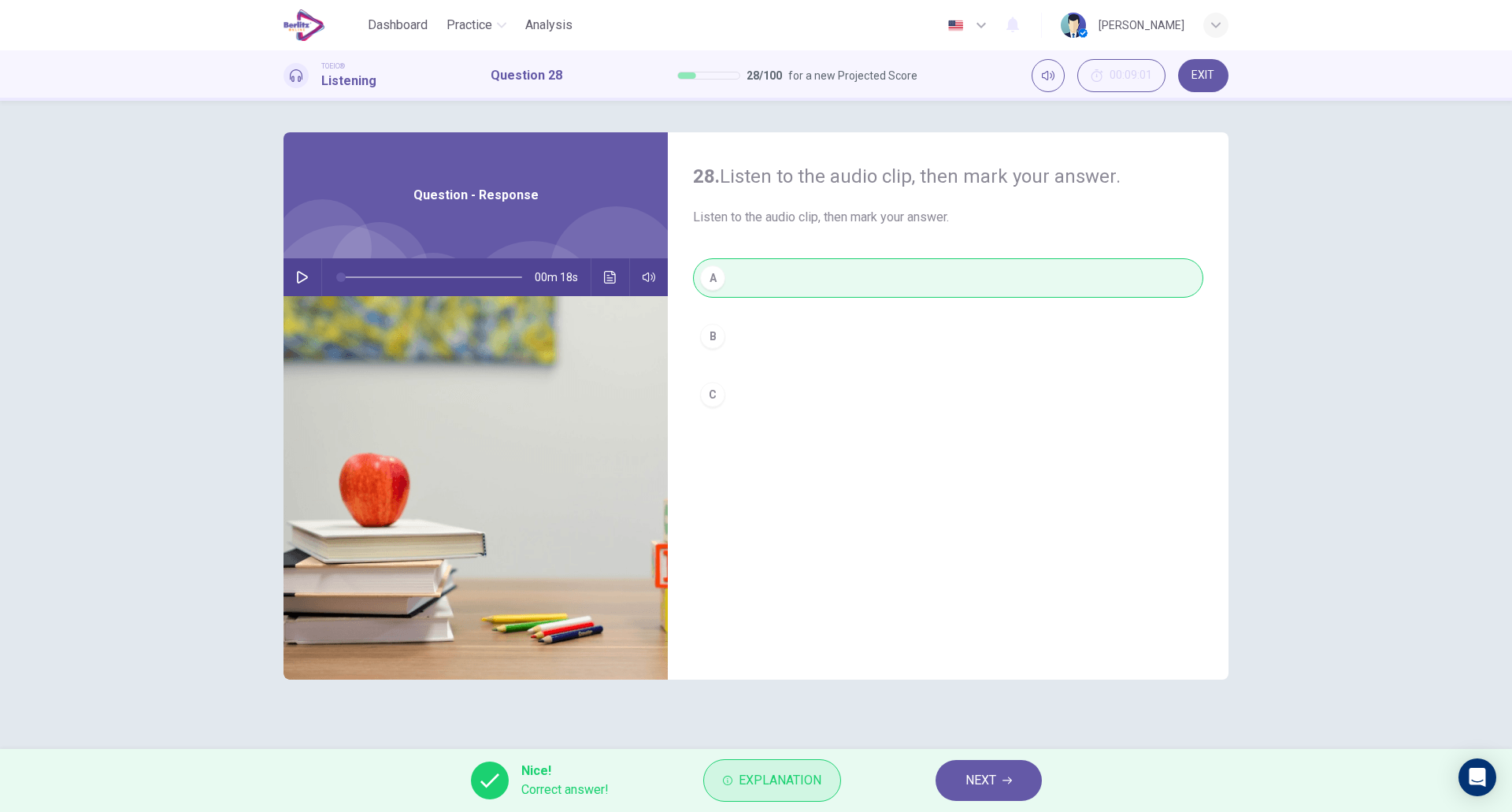
click at [730, 770] on button "Explanation" at bounding box center [772, 780] width 137 height 43
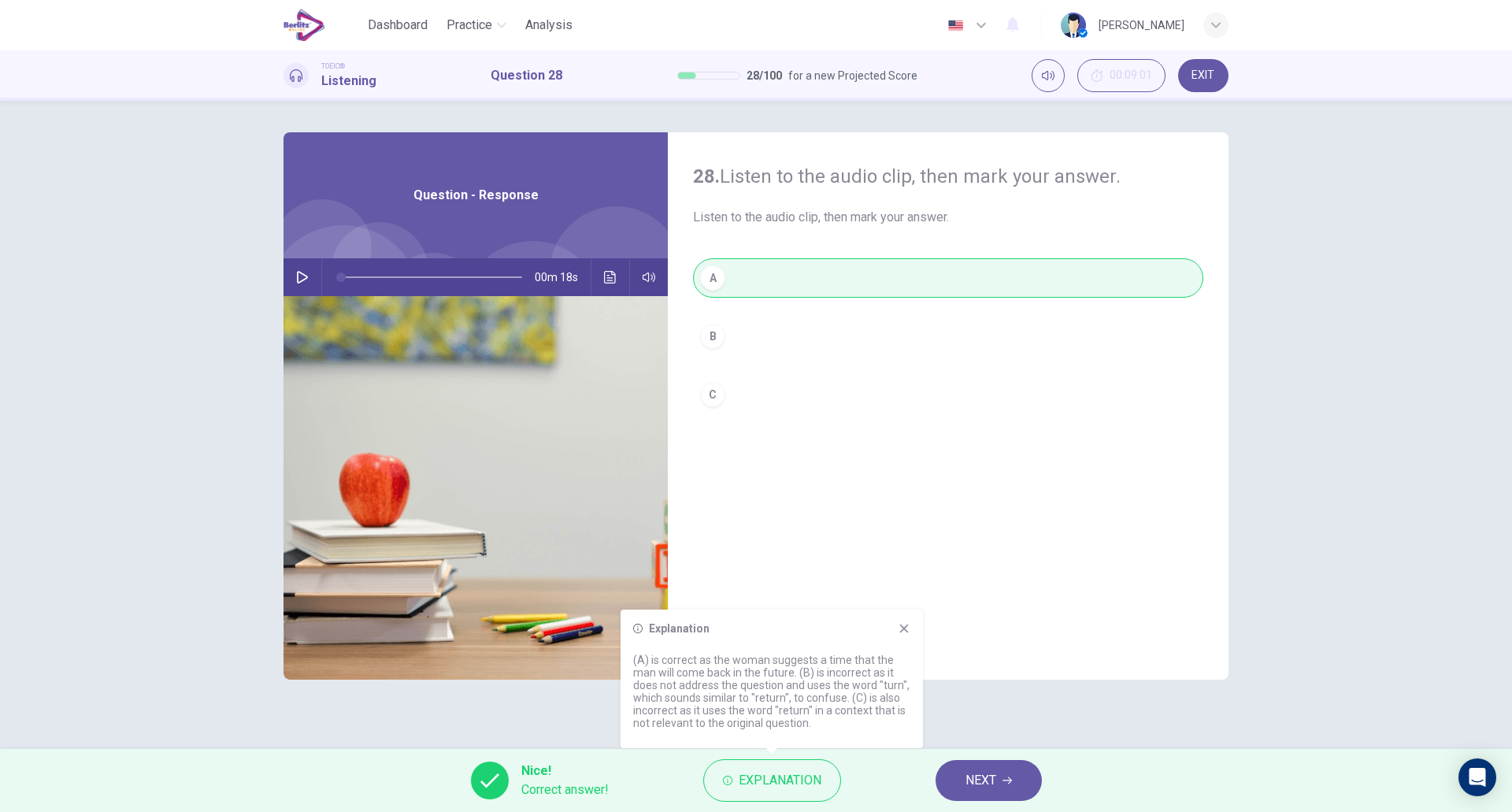
click at [917, 628] on div "Explanation (A) is correct as the woman suggests a time that the man will come …" at bounding box center [772, 679] width 302 height 138
click at [908, 628] on icon at bounding box center [905, 629] width 13 height 13
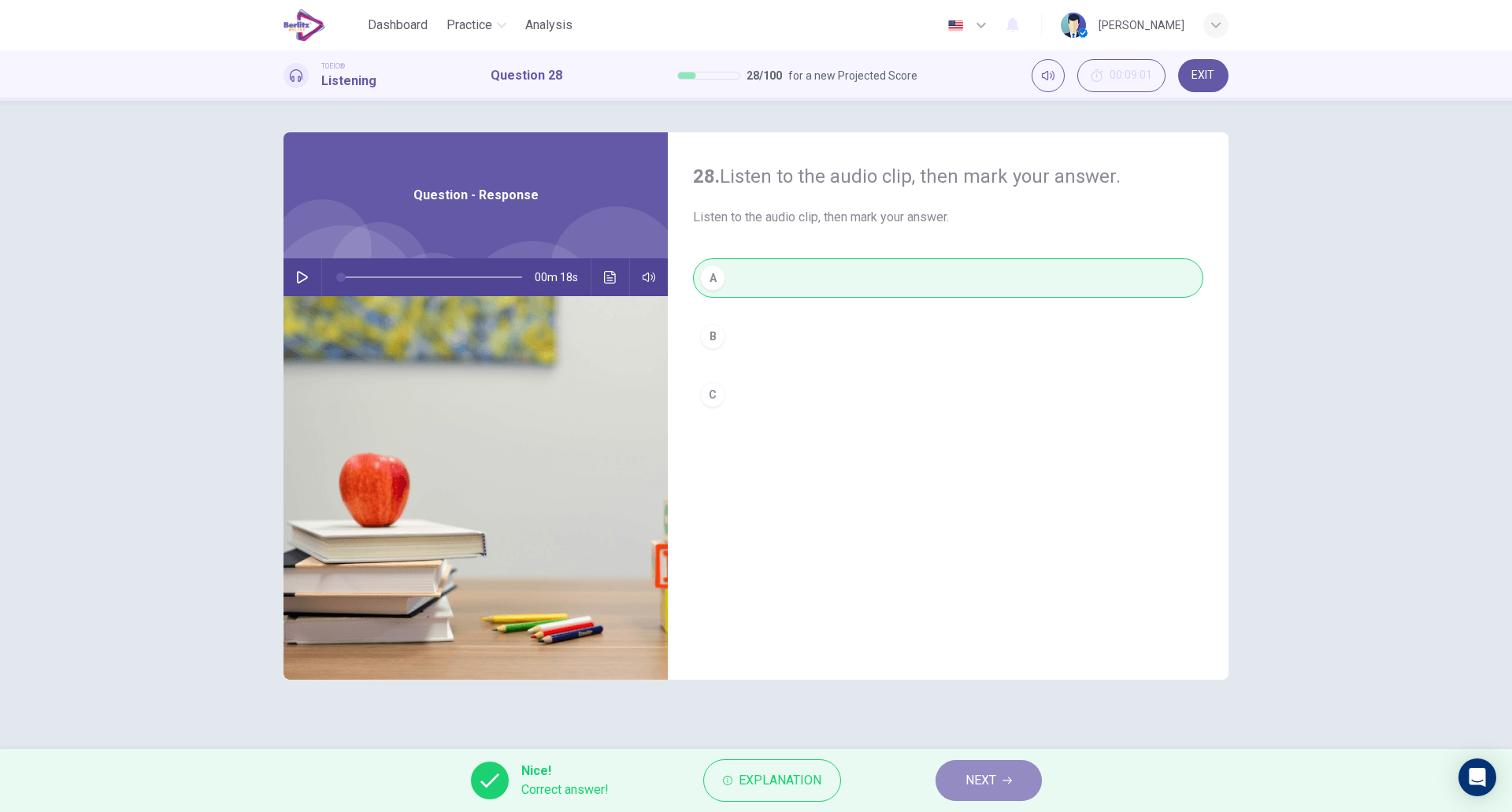
click at [975, 777] on span "NEXT" at bounding box center [981, 780] width 31 height 22
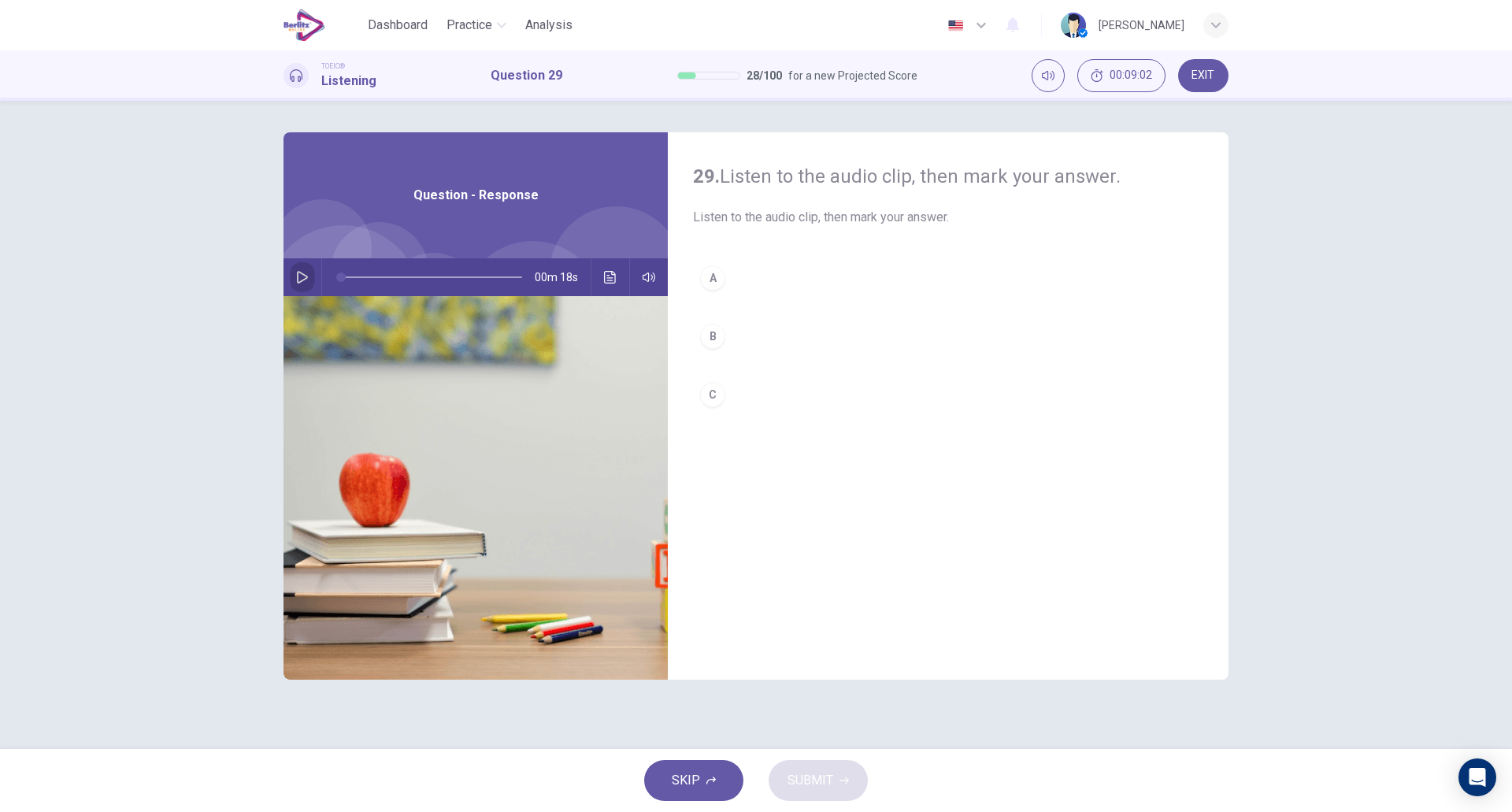
click at [305, 275] on icon "button" at bounding box center [302, 277] width 11 height 13
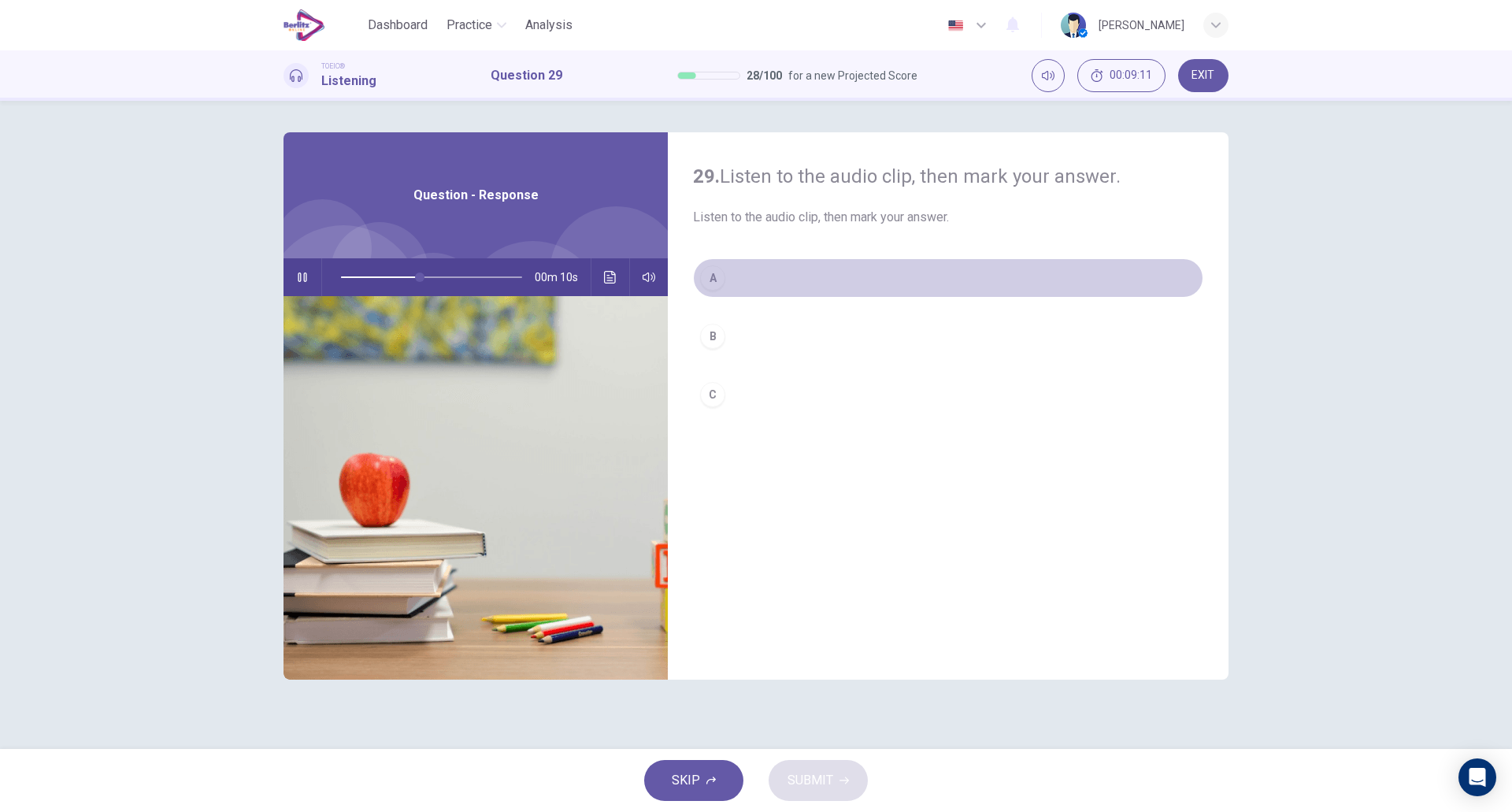
click at [745, 281] on button "A" at bounding box center [948, 278] width 510 height 40
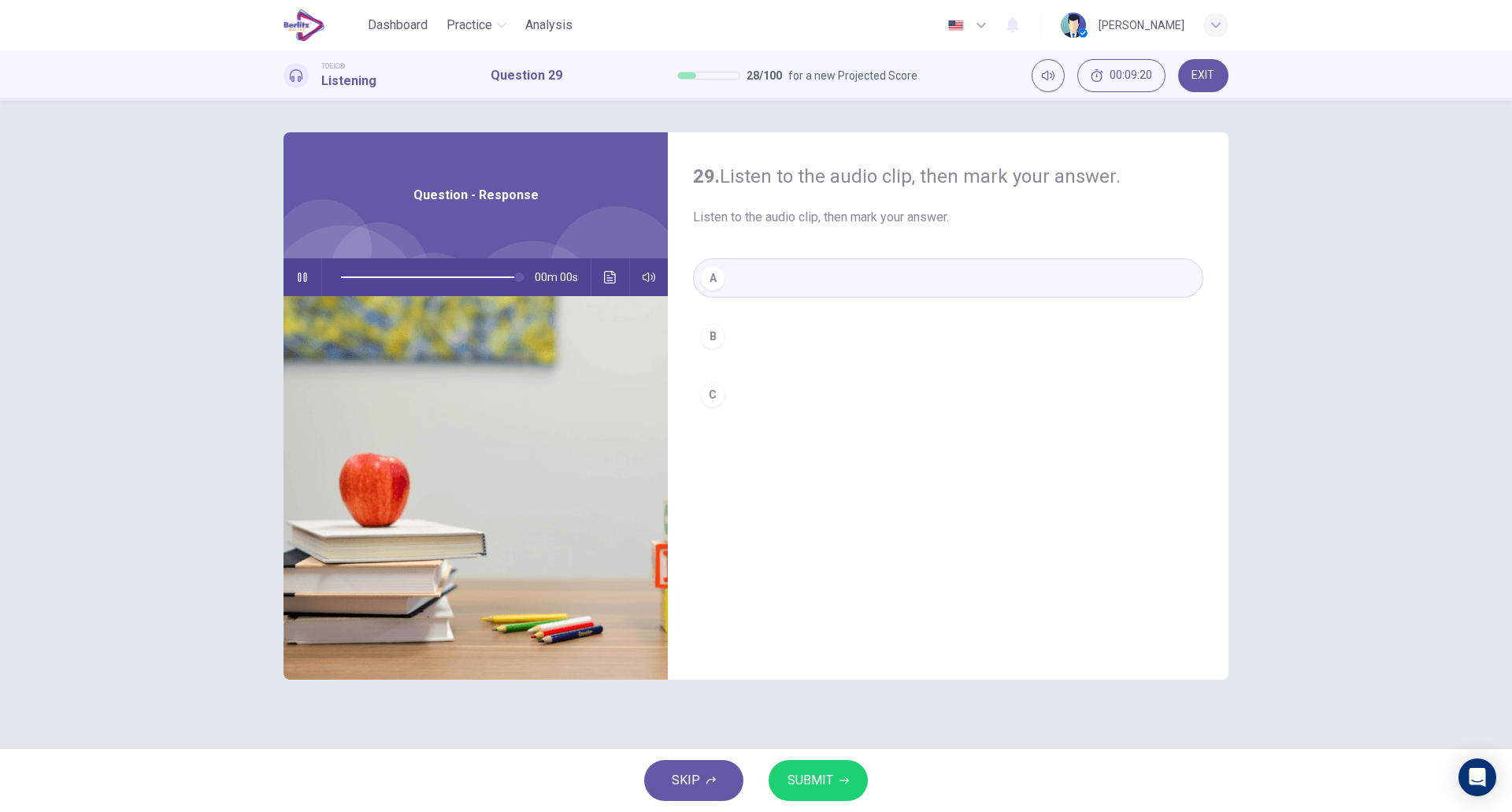
type input "*"
click at [741, 344] on button "B" at bounding box center [948, 336] width 510 height 40
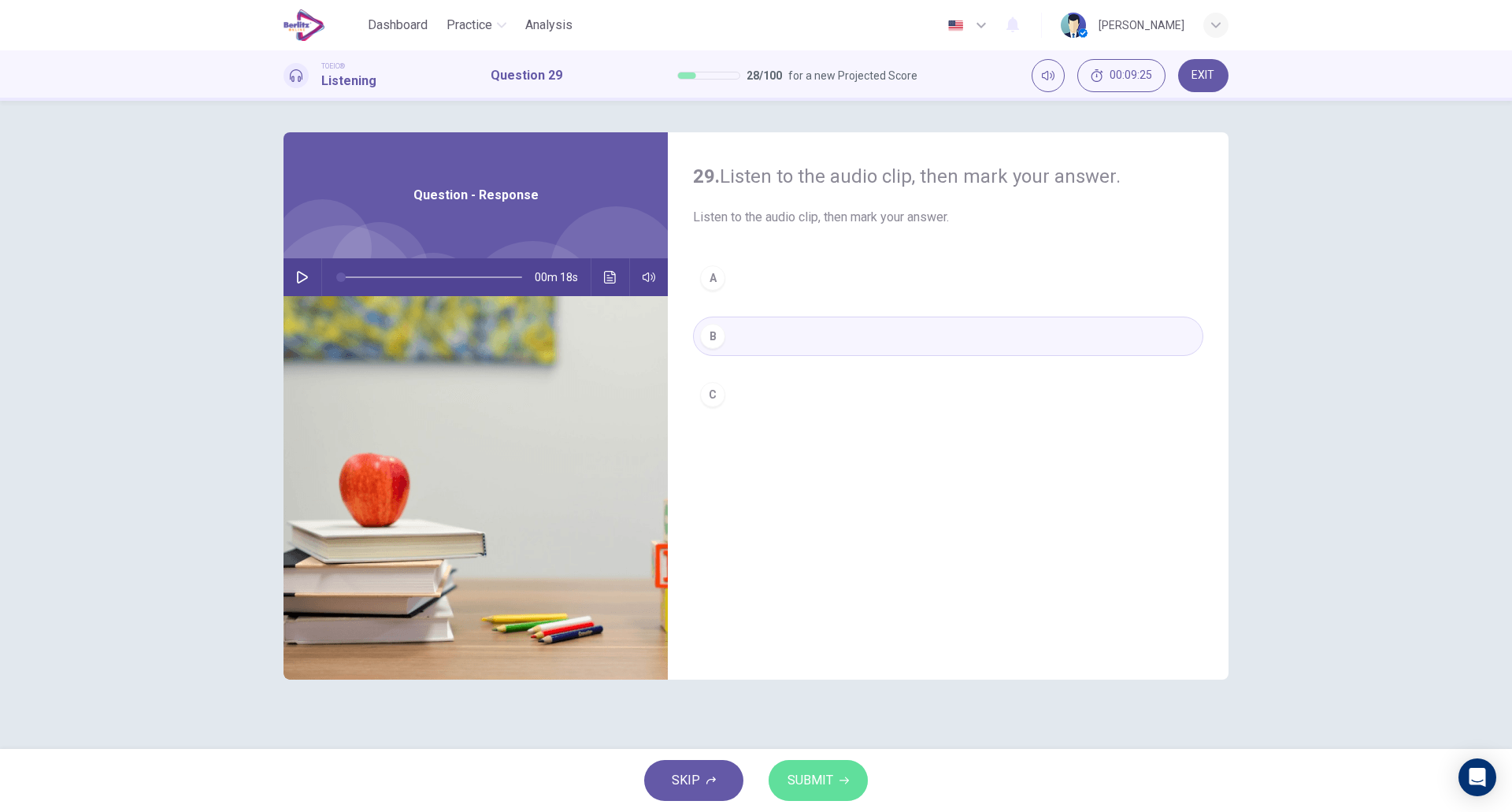
click at [827, 780] on span "SUBMIT" at bounding box center [810, 780] width 45 height 22
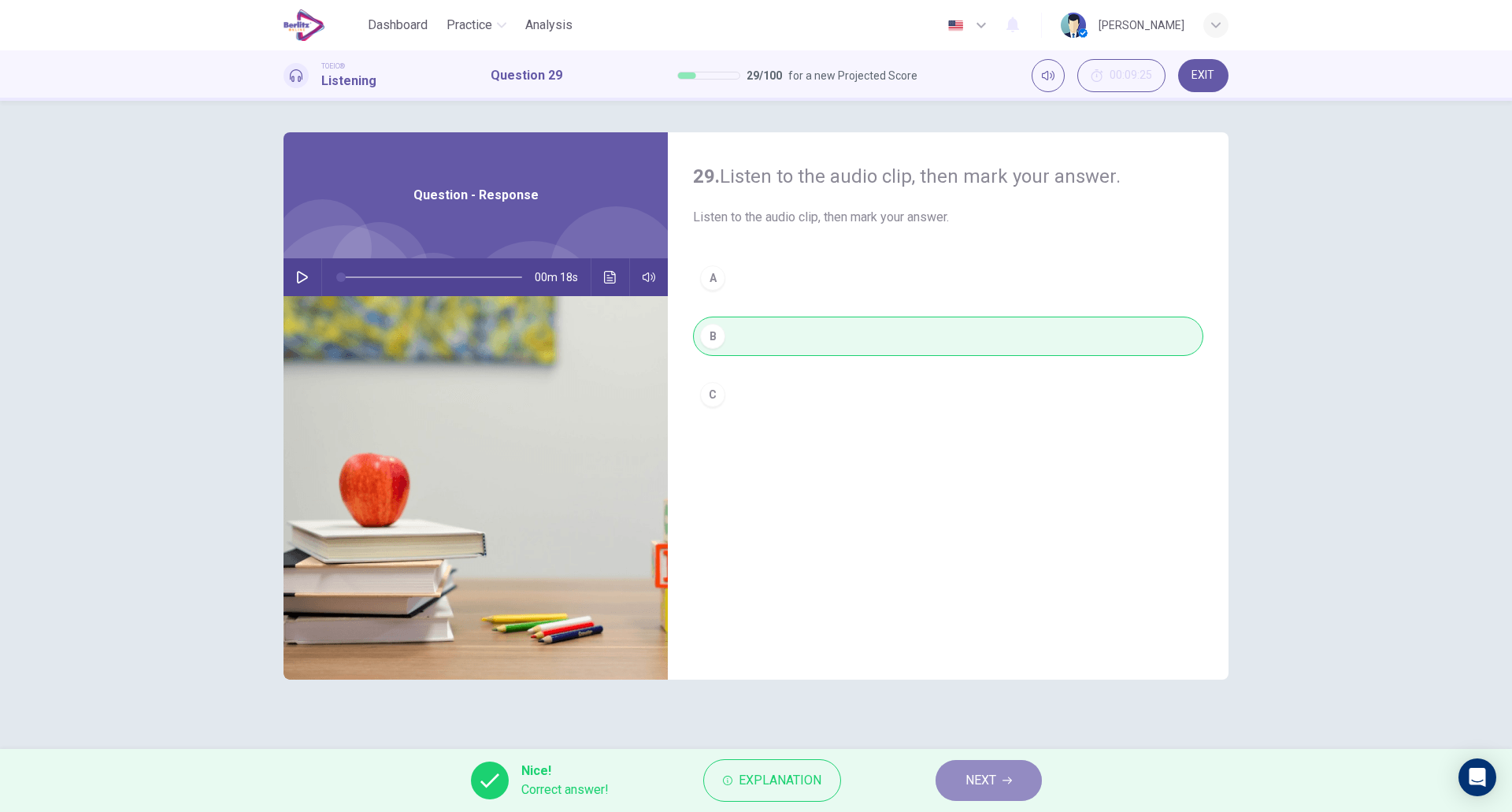
click at [989, 789] on span "NEXT" at bounding box center [981, 780] width 31 height 22
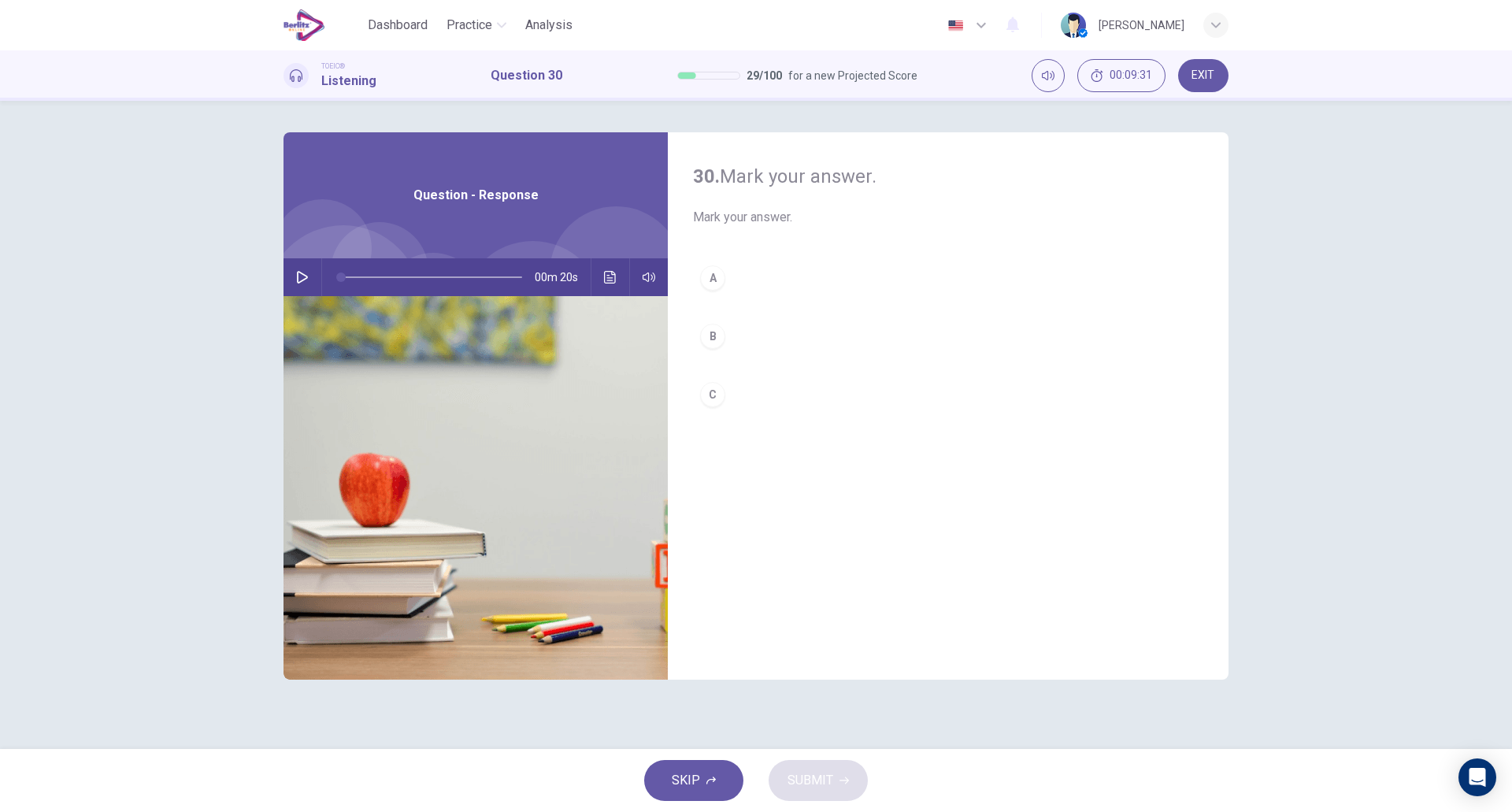
click at [308, 277] on icon "button" at bounding box center [302, 277] width 13 height 13
click at [745, 387] on button "C" at bounding box center [948, 395] width 510 height 40
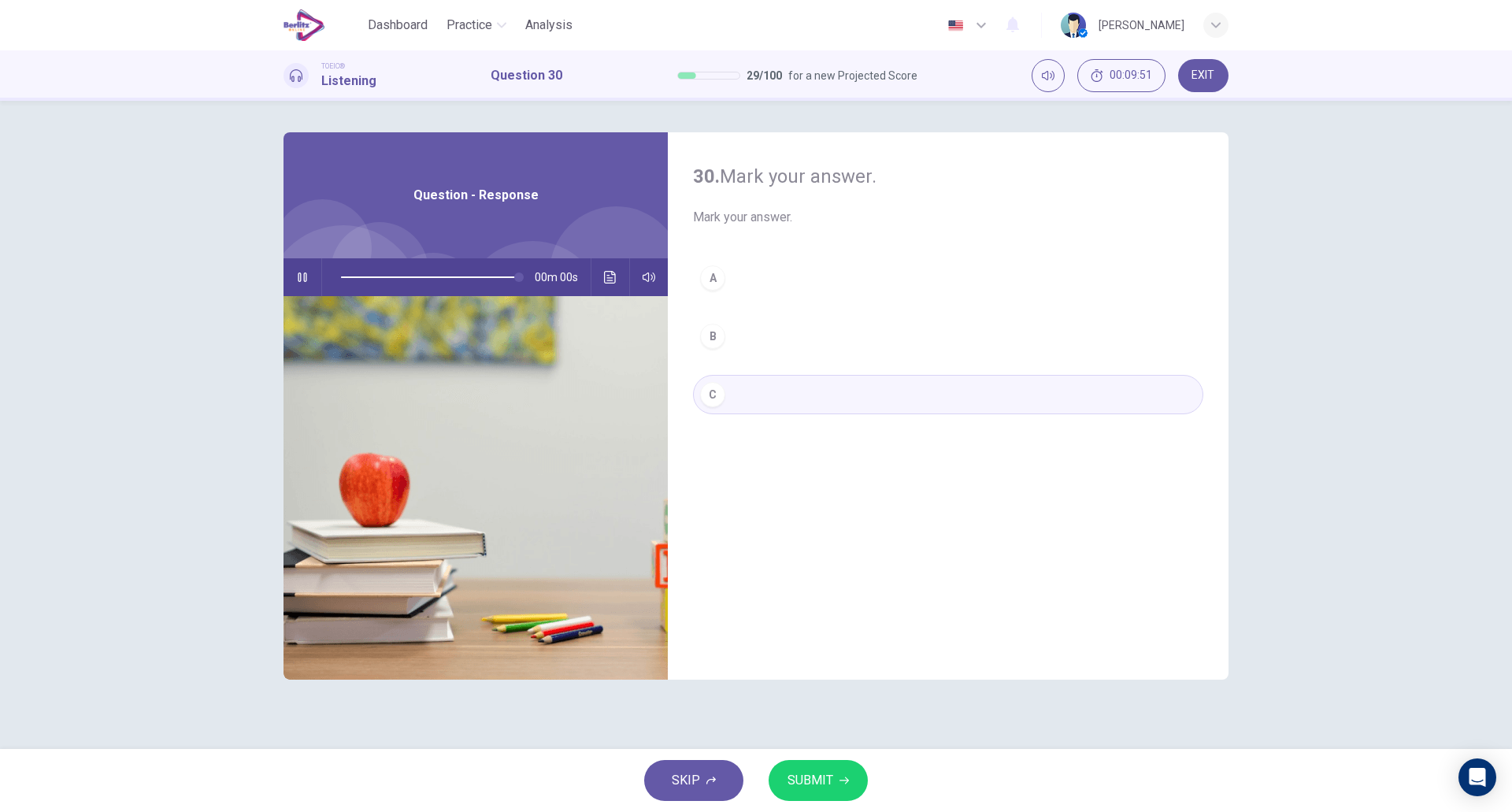
type input "*"
click at [785, 776] on button "SUBMIT" at bounding box center [818, 780] width 99 height 41
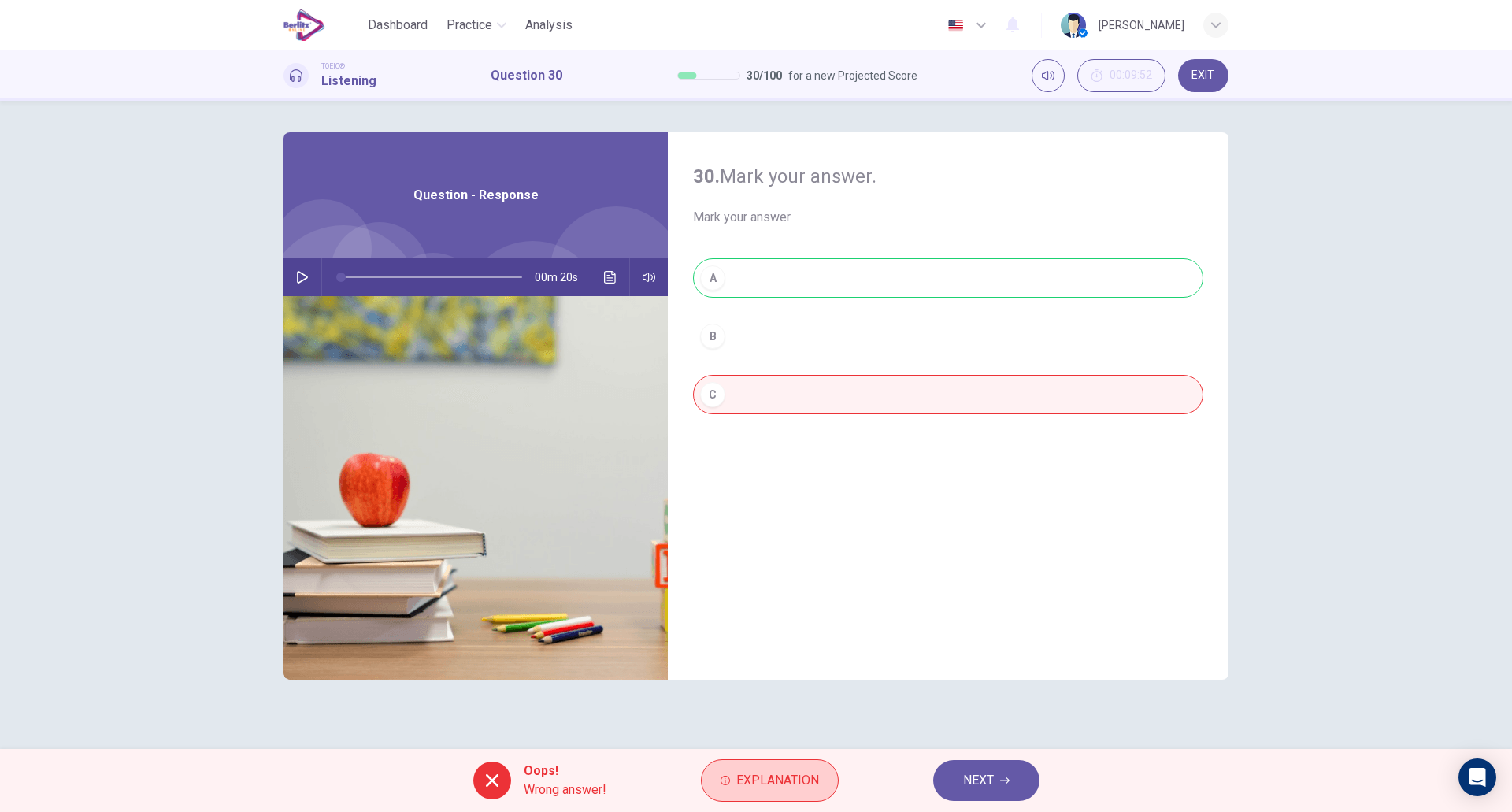
click at [742, 776] on span "Explanation" at bounding box center [778, 780] width 82 height 22
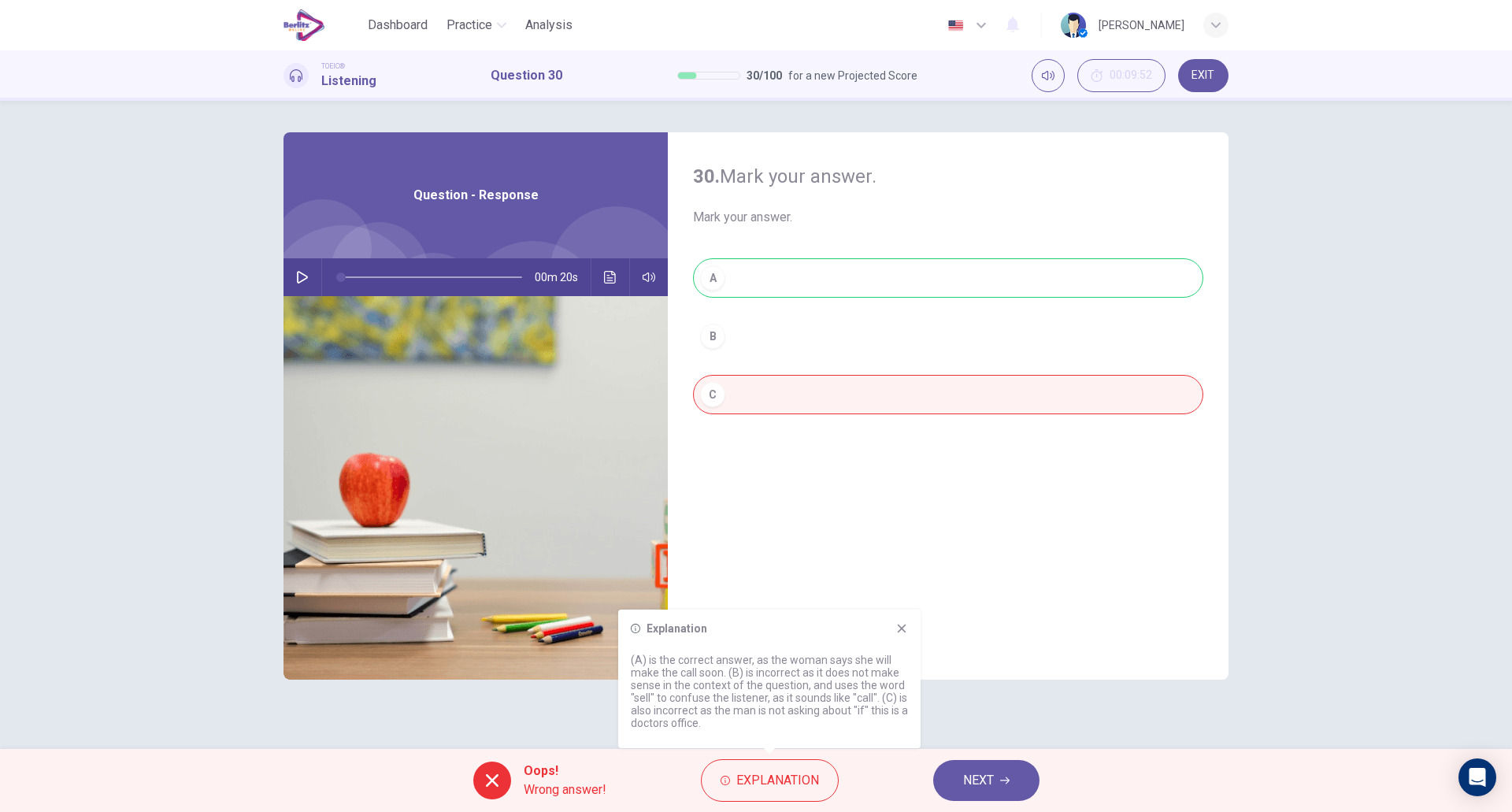
click at [901, 621] on div "Explanation (A) is the correct answer, as the woman says she will make the call…" at bounding box center [770, 679] width 302 height 138
click at [901, 627] on icon at bounding box center [902, 628] width 9 height 9
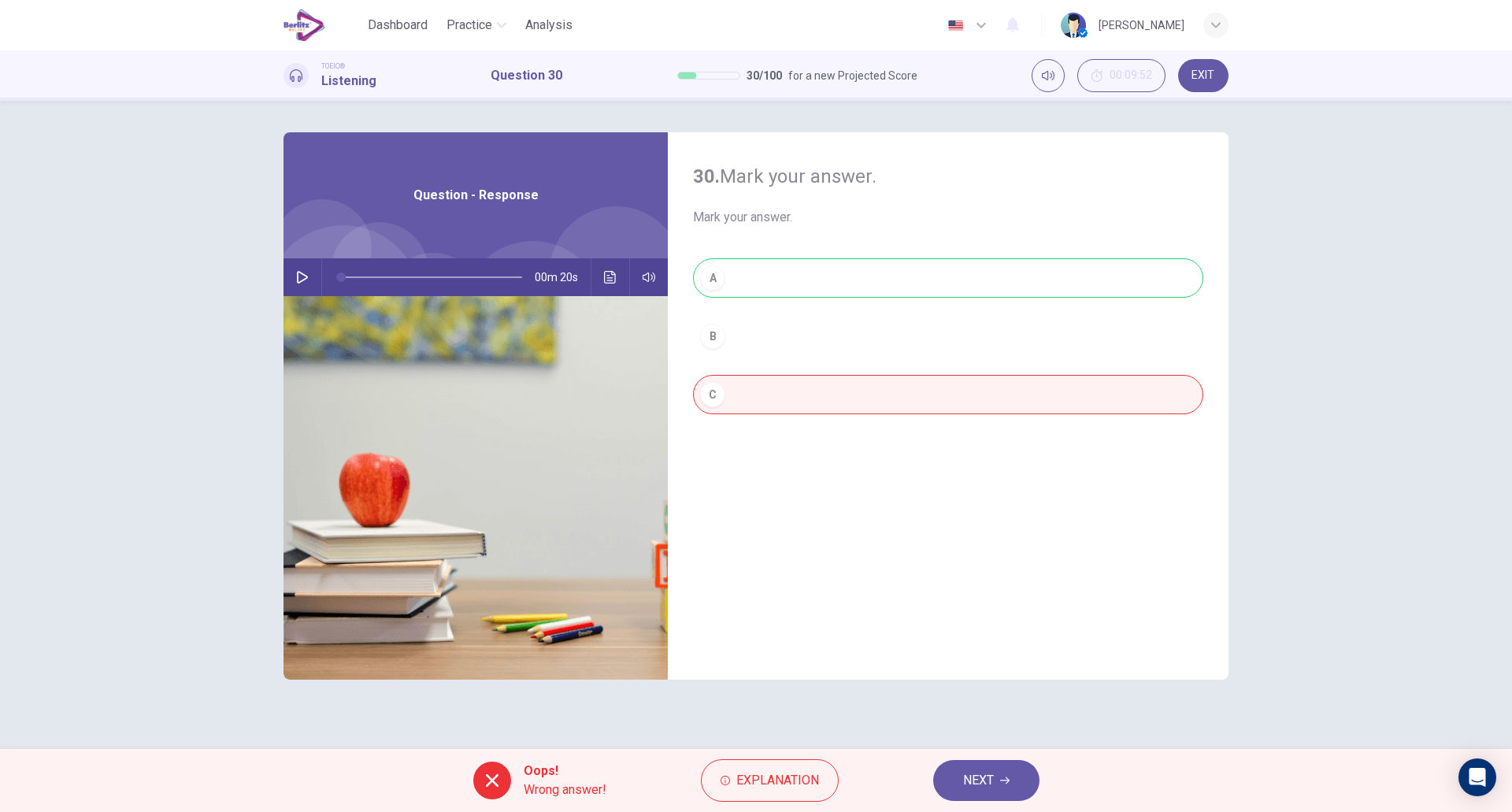
click at [858, 730] on div "30. Mark your answer. Mark your answer. A B C Question - Response 00m 20s" at bounding box center [756, 425] width 1512 height 649
click at [995, 788] on button "NEXT" at bounding box center [986, 780] width 107 height 41
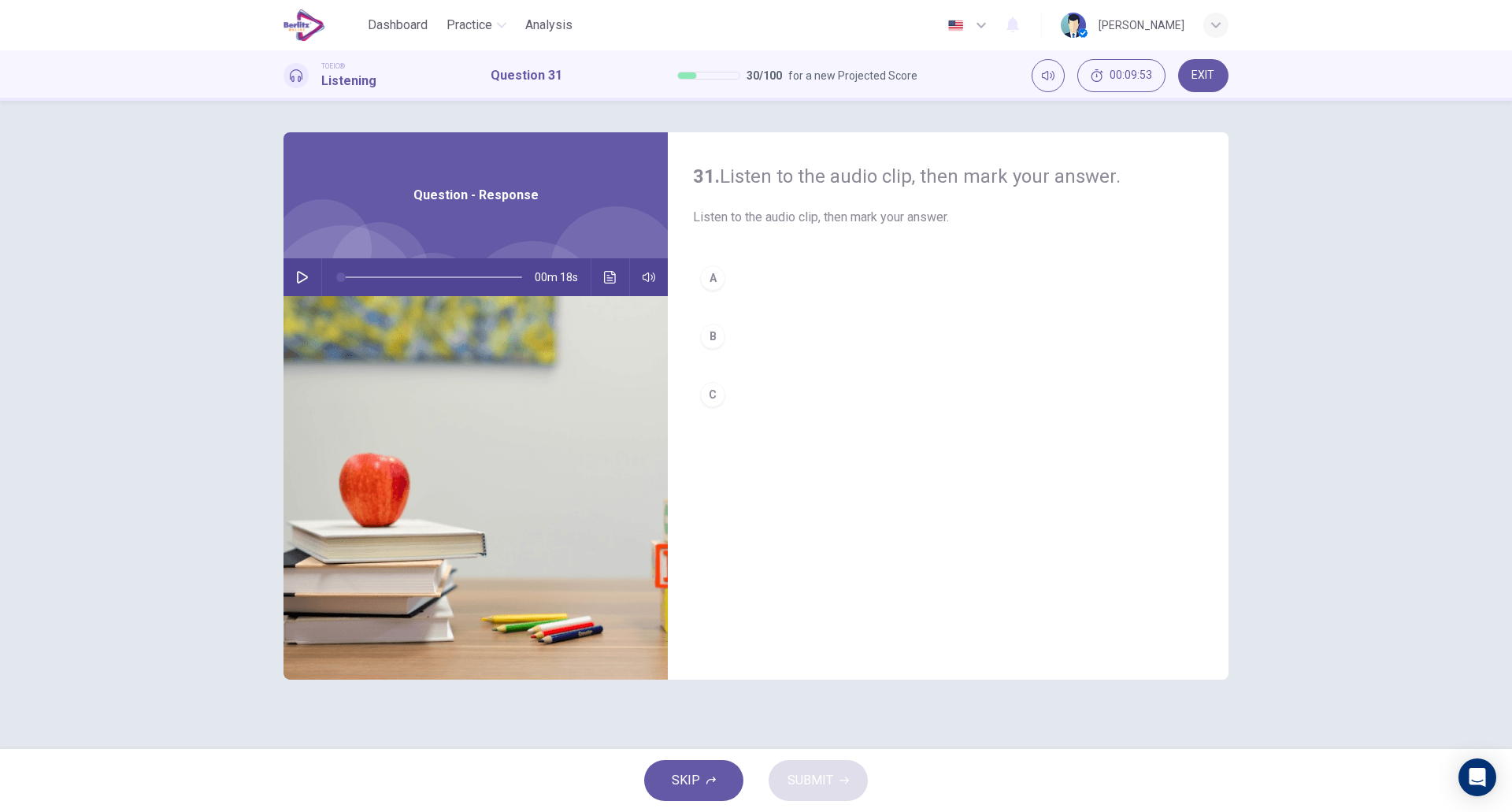
click at [292, 277] on button "button" at bounding box center [302, 277] width 25 height 38
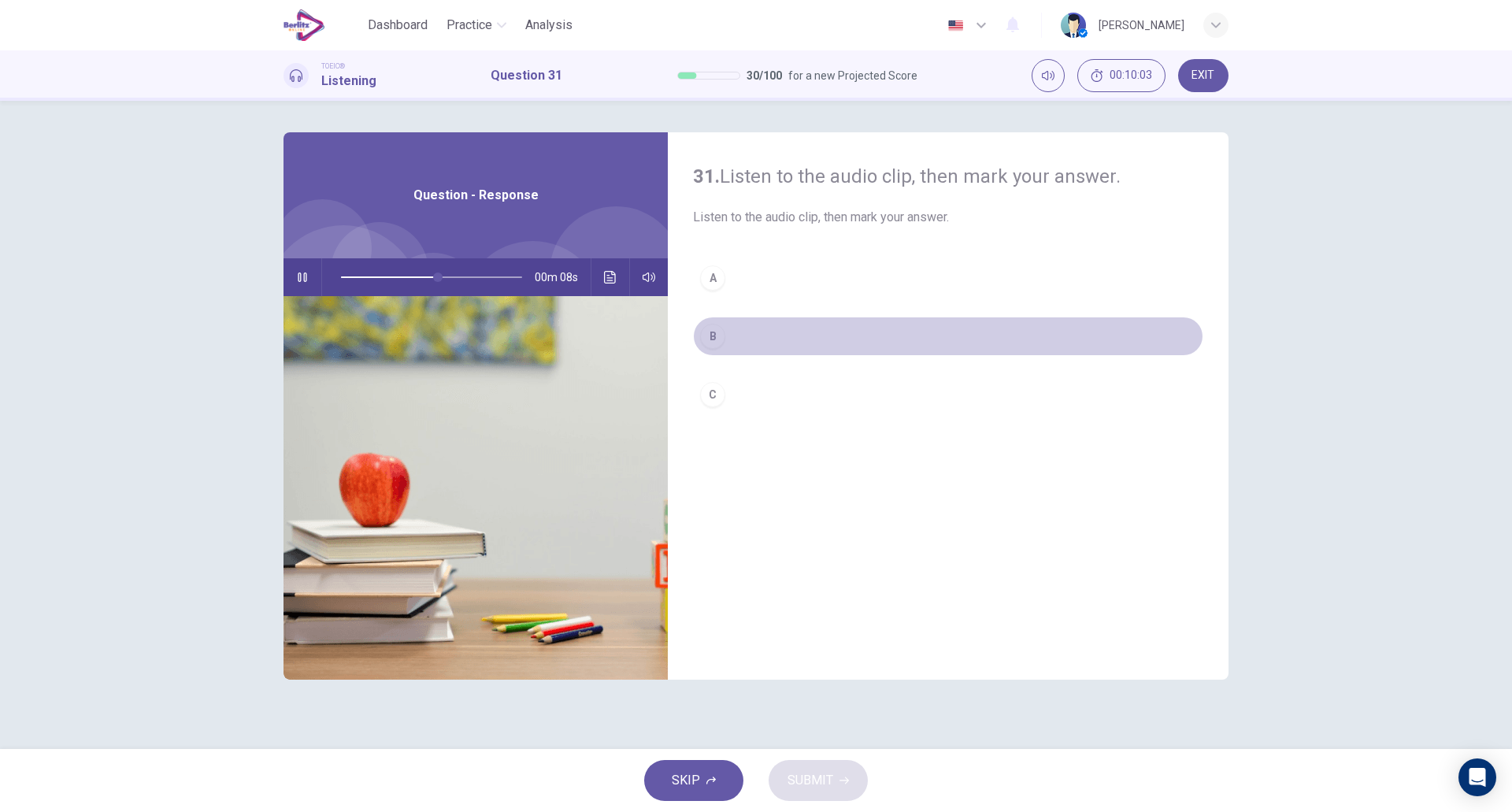
click at [765, 341] on button "B" at bounding box center [948, 336] width 510 height 40
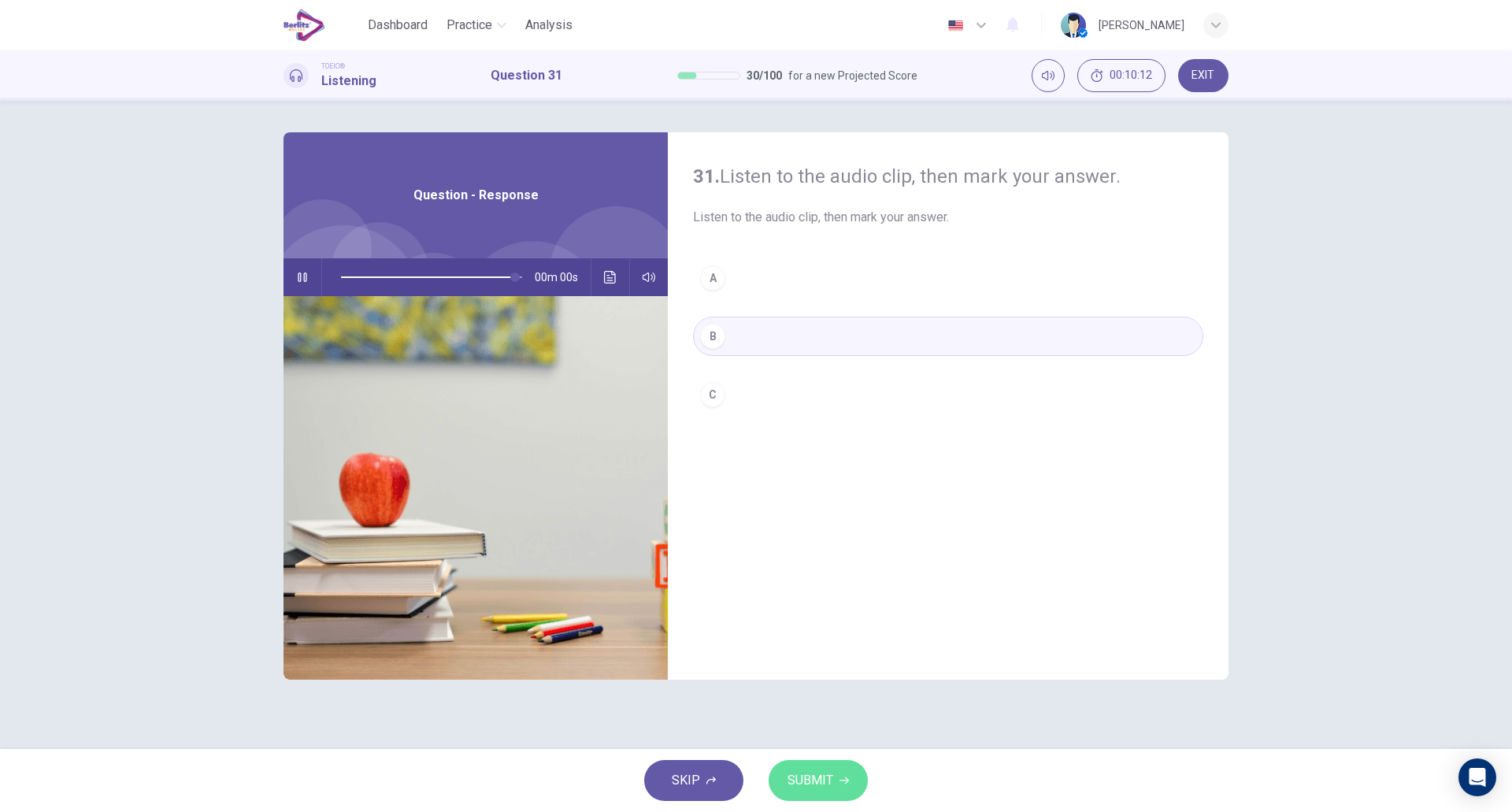
type input "*"
click at [804, 778] on span "SUBMIT" at bounding box center [810, 780] width 45 height 22
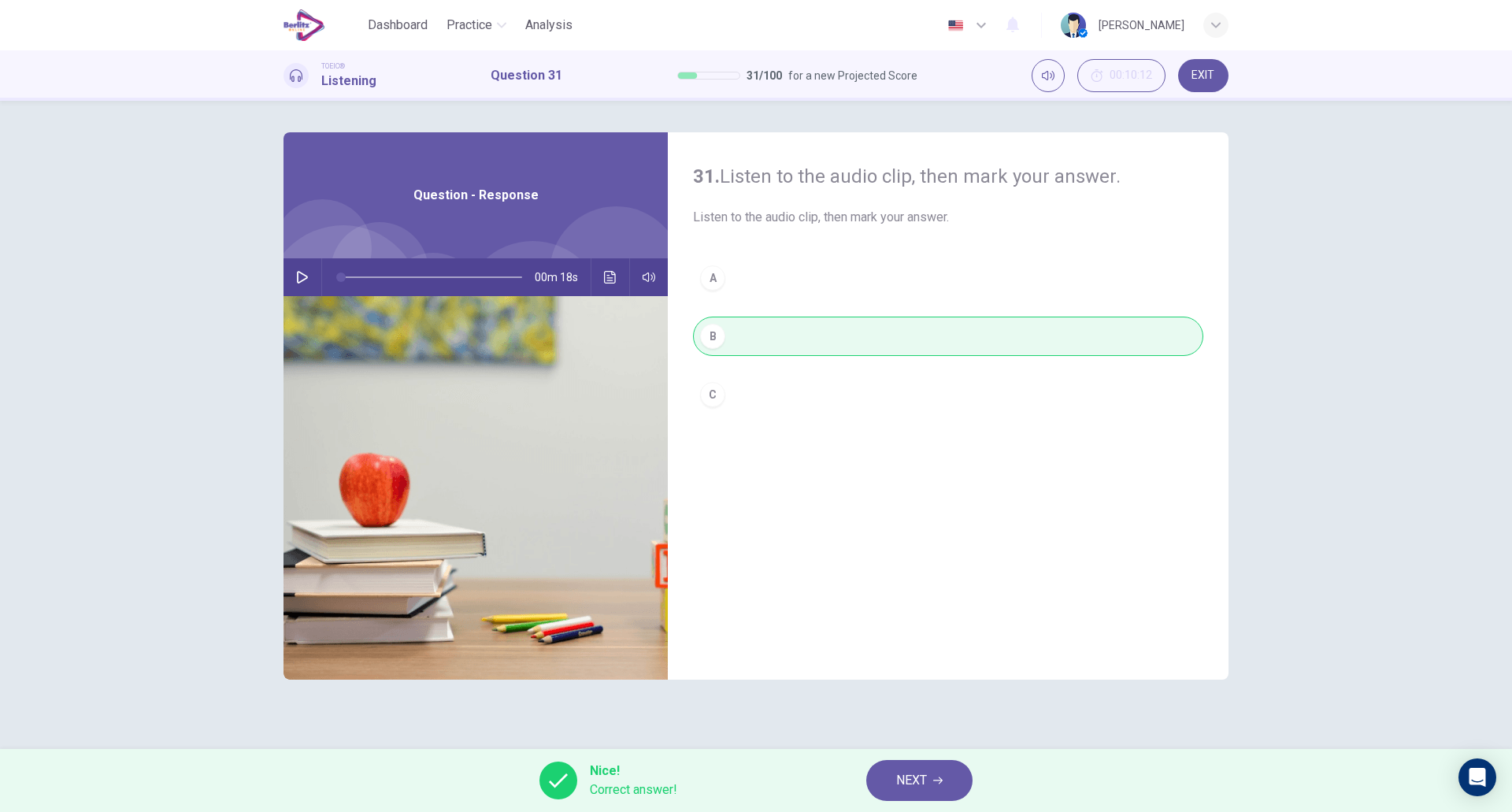
click at [893, 789] on button "NEXT" at bounding box center [920, 780] width 107 height 41
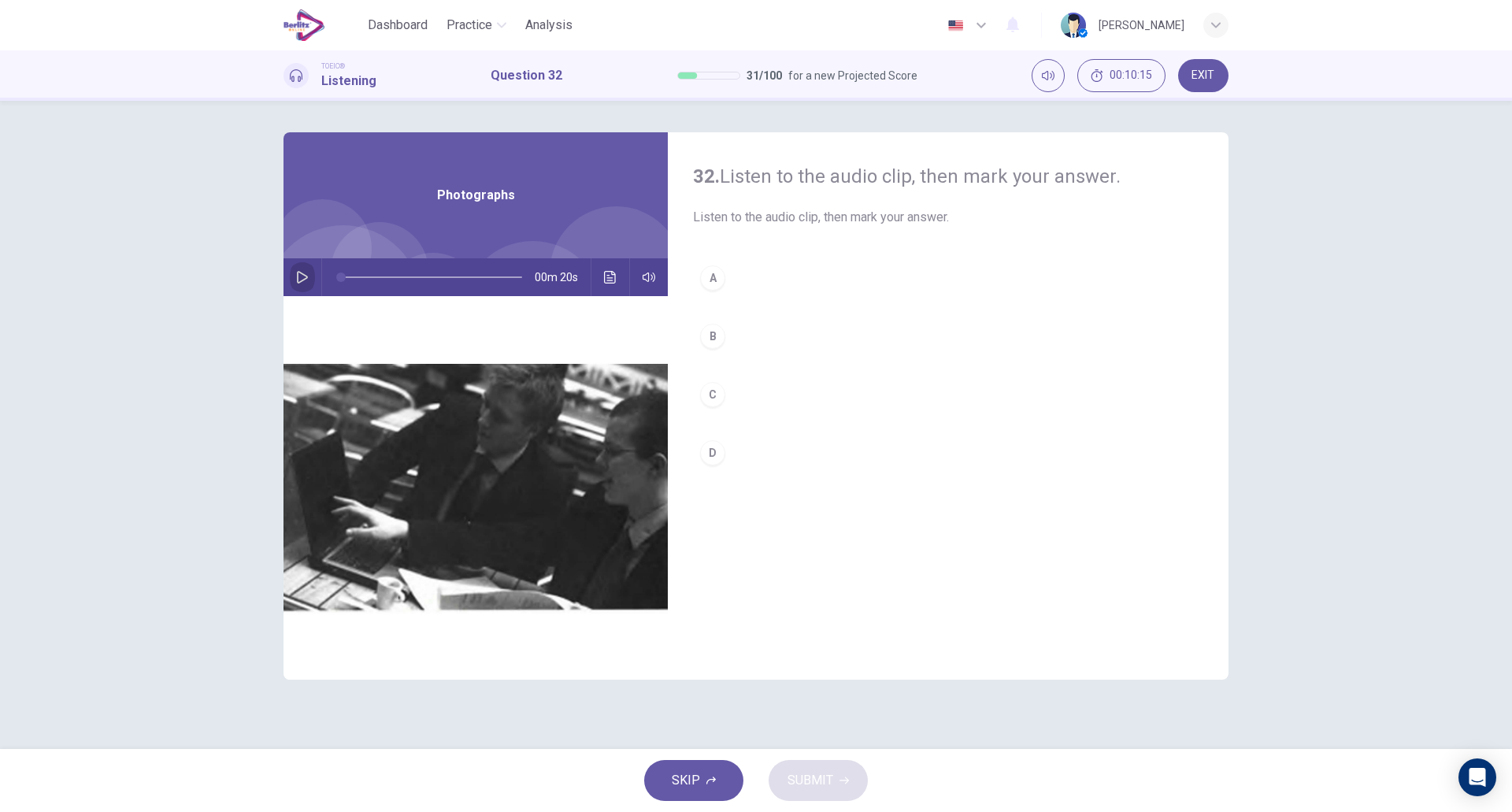
click at [298, 276] on icon "button" at bounding box center [302, 277] width 13 height 13
click at [731, 285] on button "A" at bounding box center [948, 278] width 510 height 40
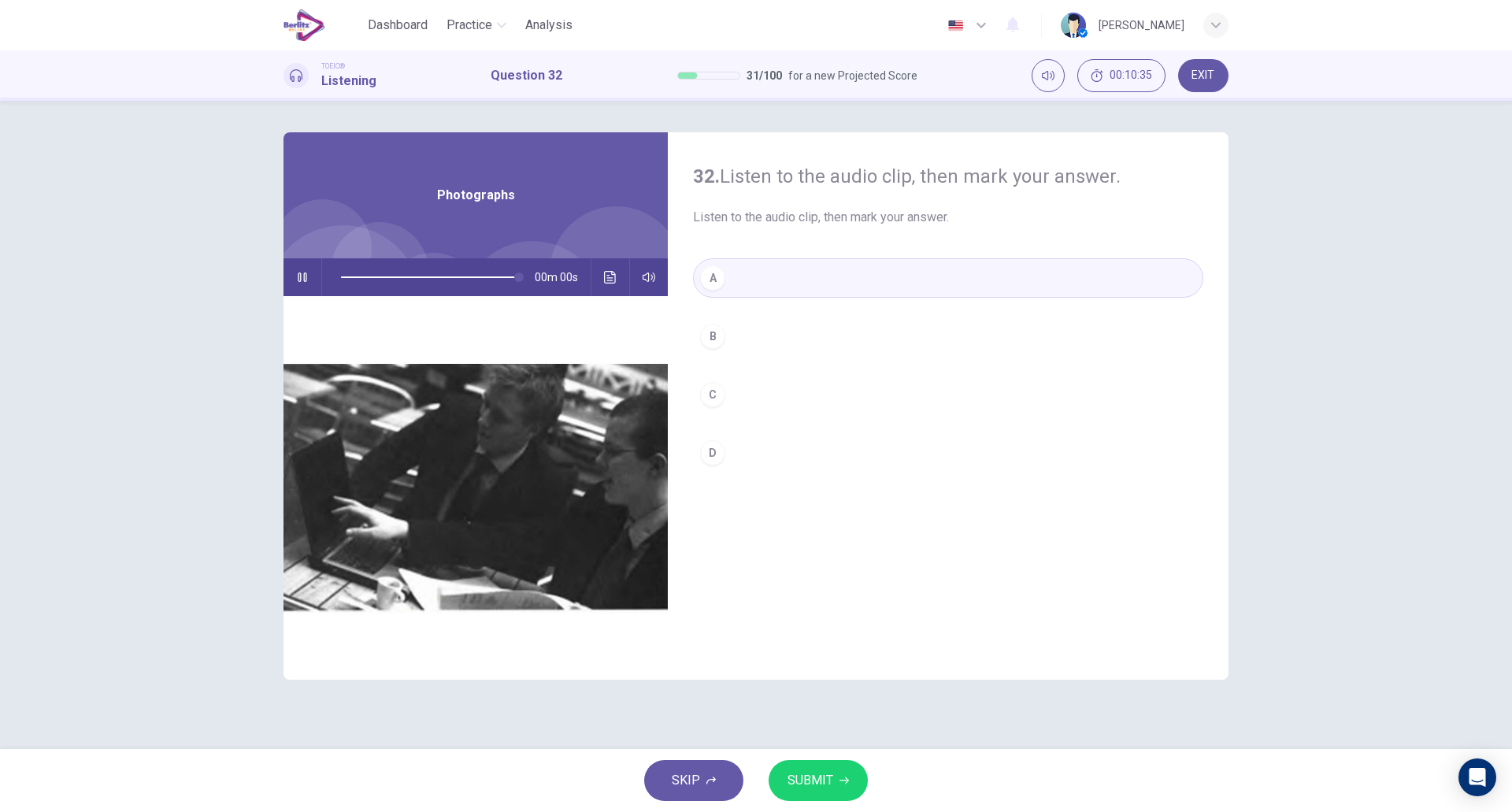
click at [811, 767] on button "SUBMIT" at bounding box center [818, 780] width 99 height 41
type input "*"
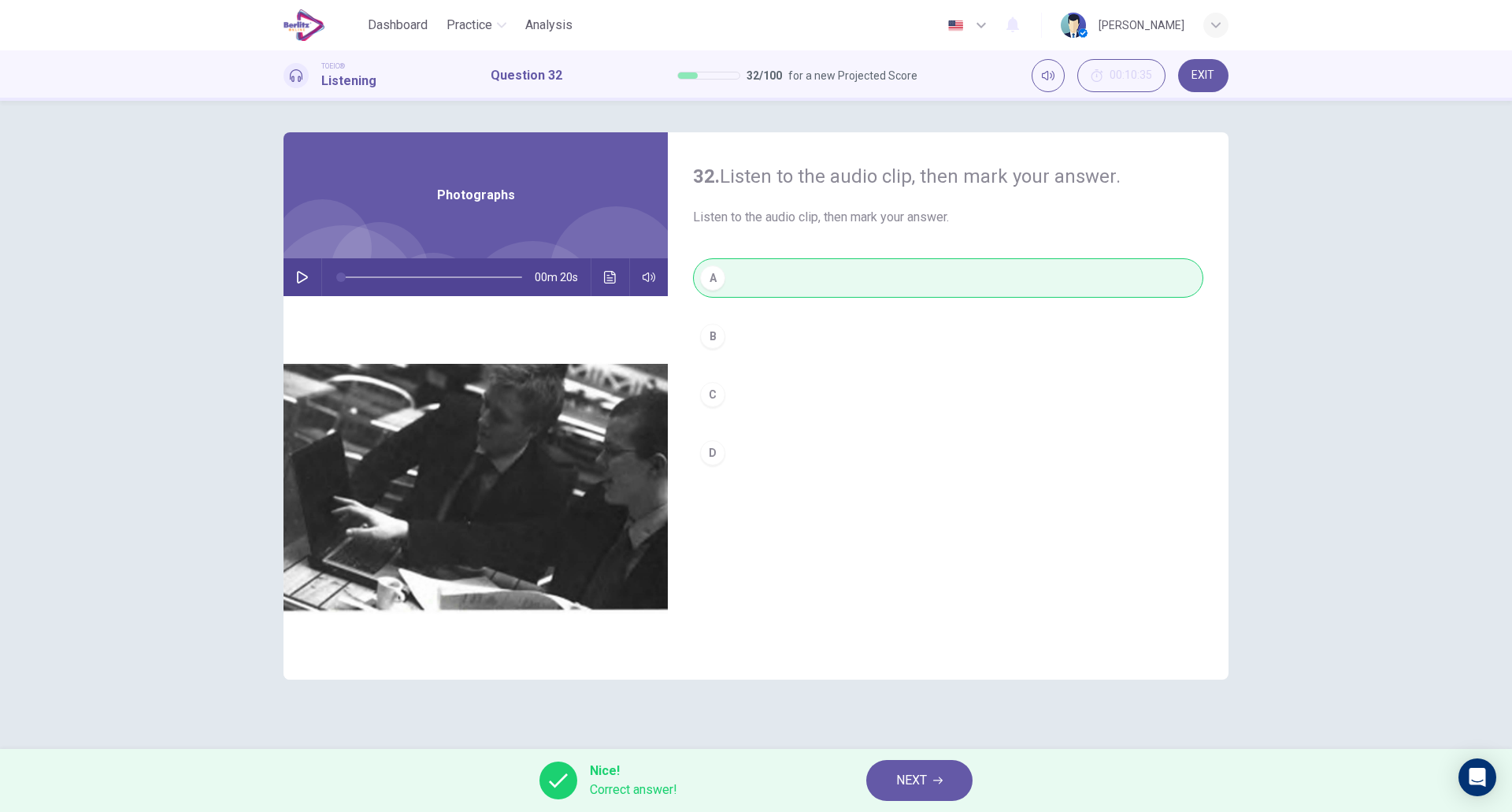
click at [939, 784] on icon "button" at bounding box center [938, 781] width 10 height 10
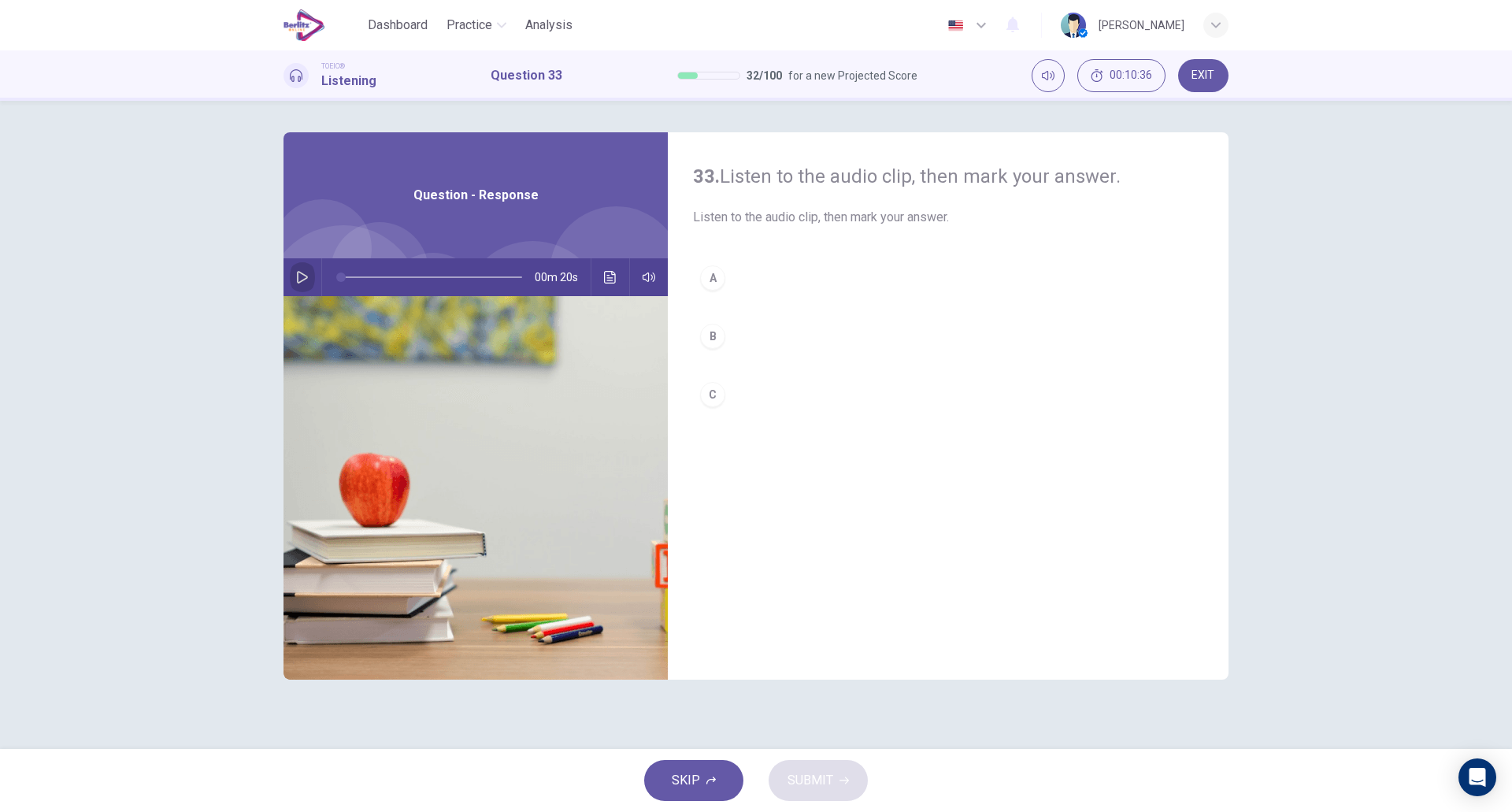
click at [305, 277] on icon "button" at bounding box center [302, 277] width 13 height 13
type input "*"
click at [736, 398] on button "C" at bounding box center [948, 395] width 510 height 40
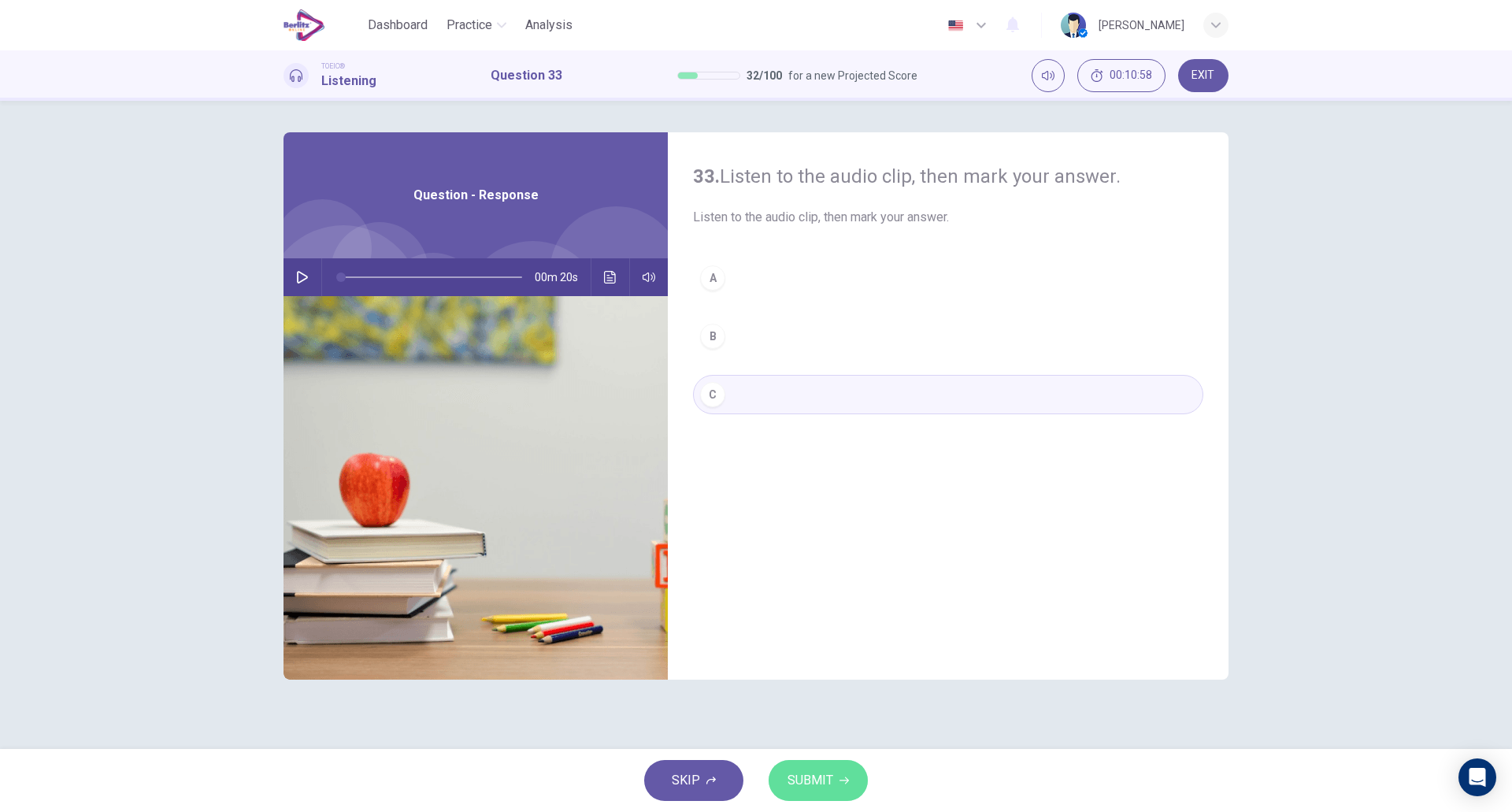
click at [831, 795] on button "SUBMIT" at bounding box center [818, 780] width 99 height 41
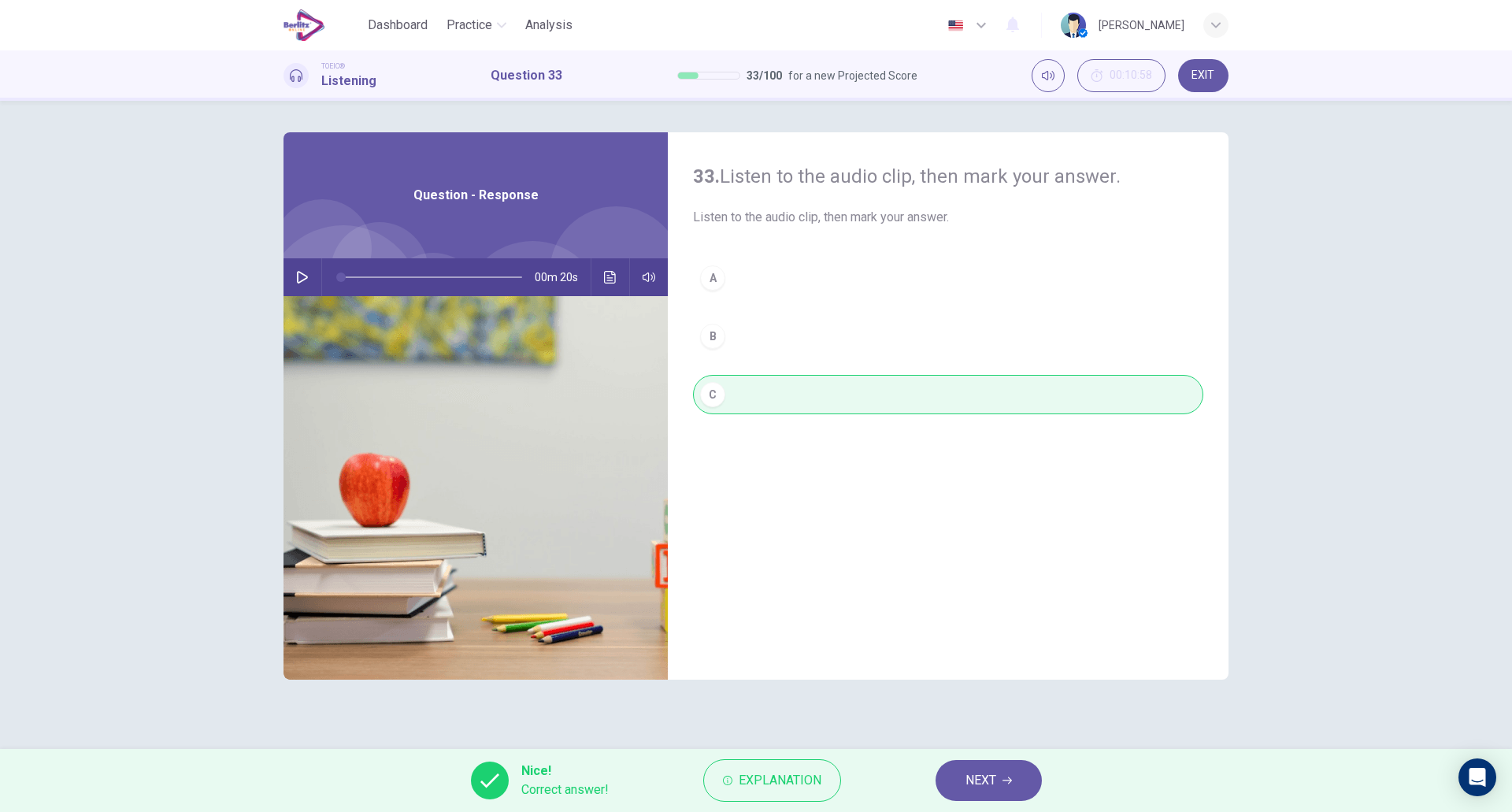
click at [970, 776] on span "NEXT" at bounding box center [981, 780] width 31 height 22
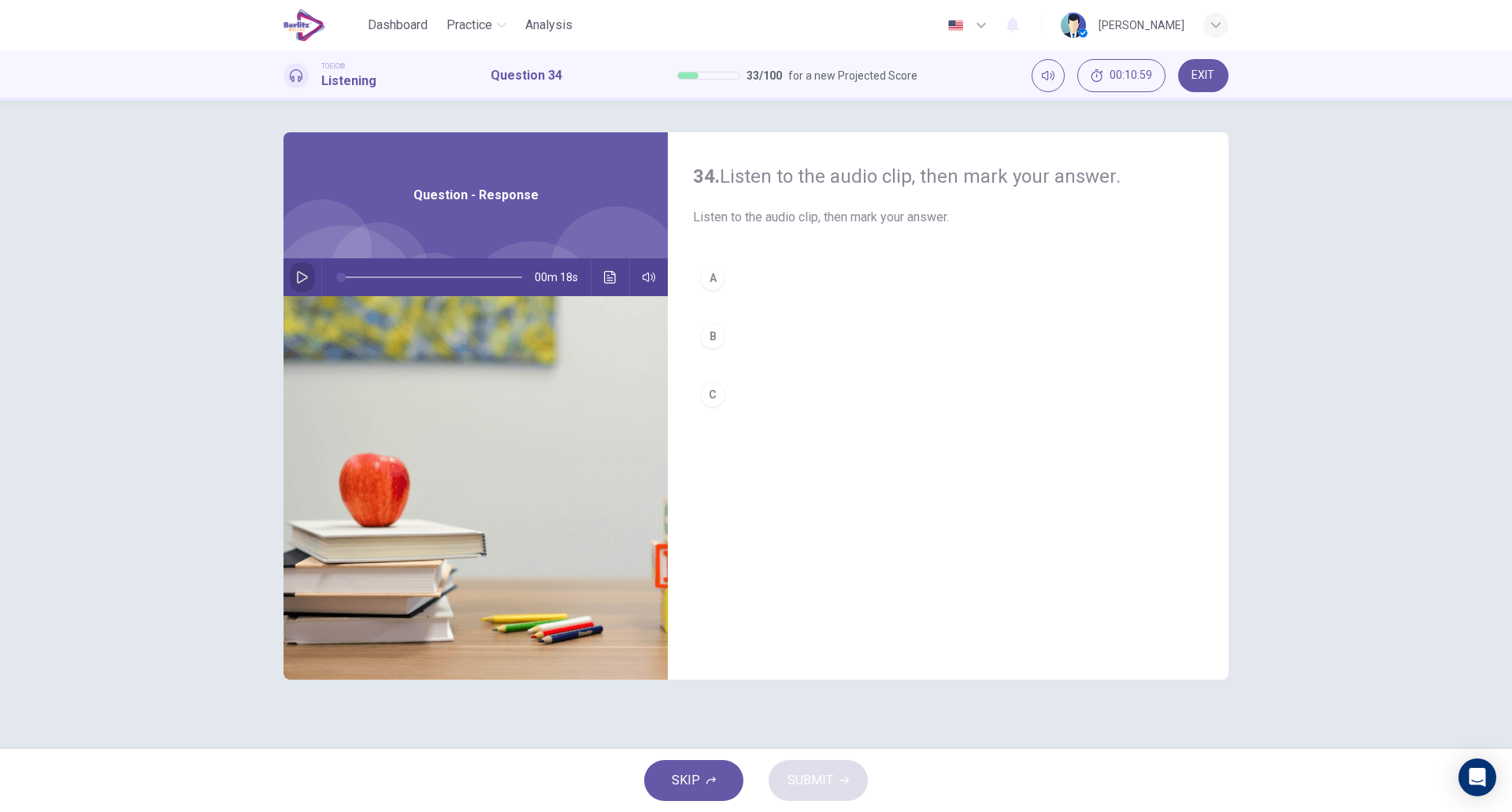
click at [298, 285] on button "button" at bounding box center [302, 277] width 25 height 38
type input "*"
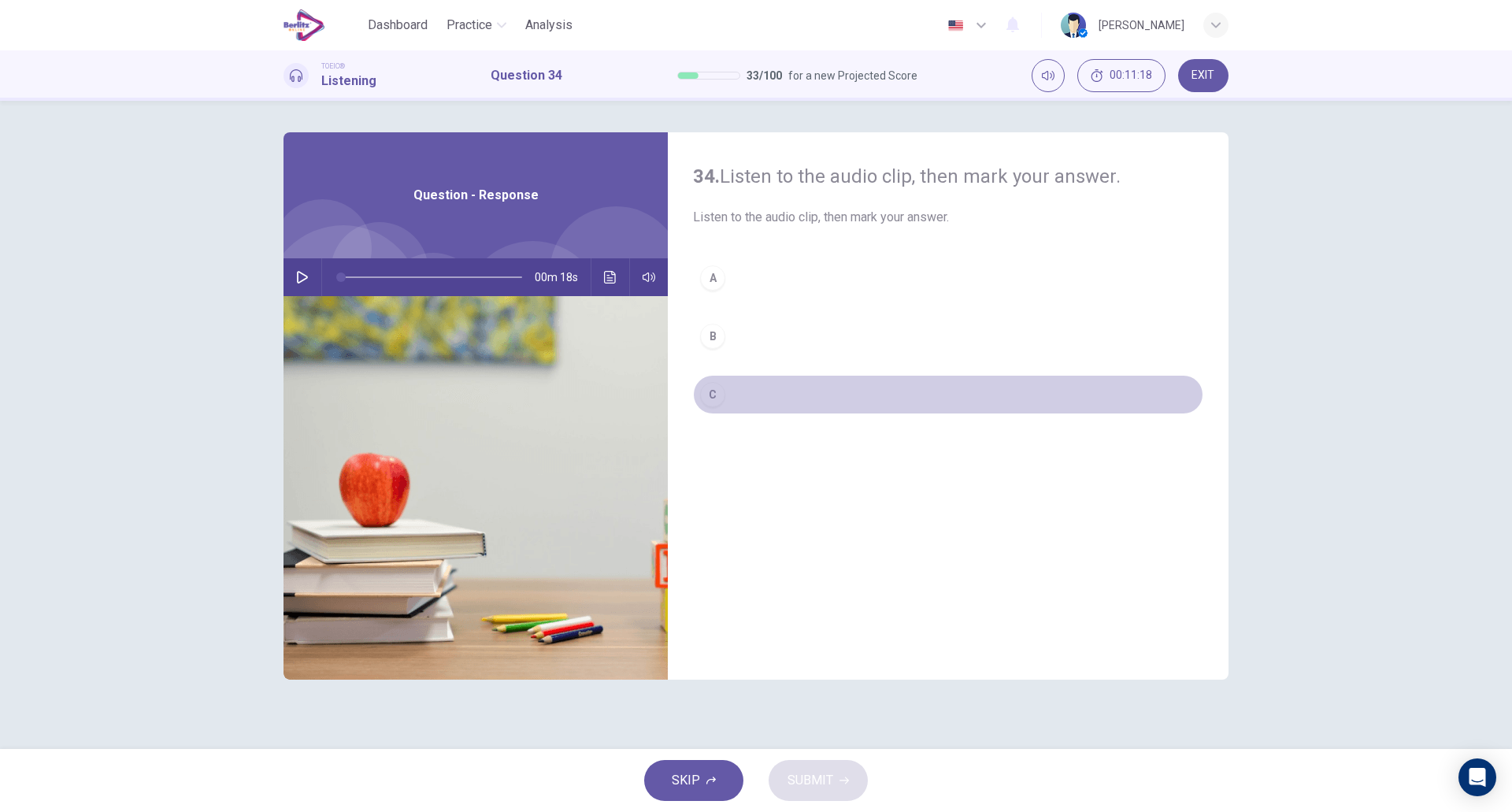
click at [749, 403] on button "C" at bounding box center [948, 395] width 510 height 40
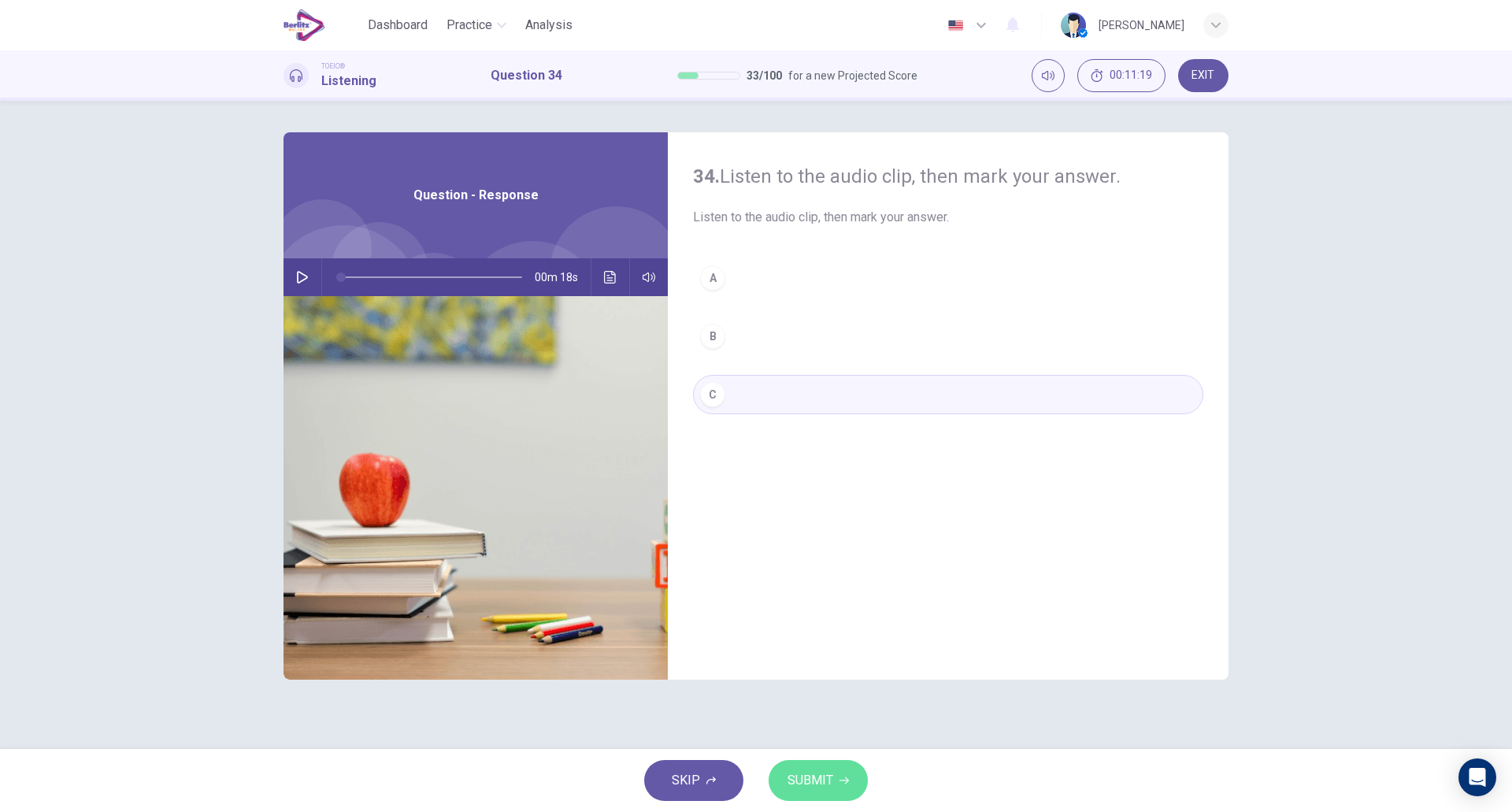
click at [827, 780] on span "SUBMIT" at bounding box center [810, 780] width 45 height 22
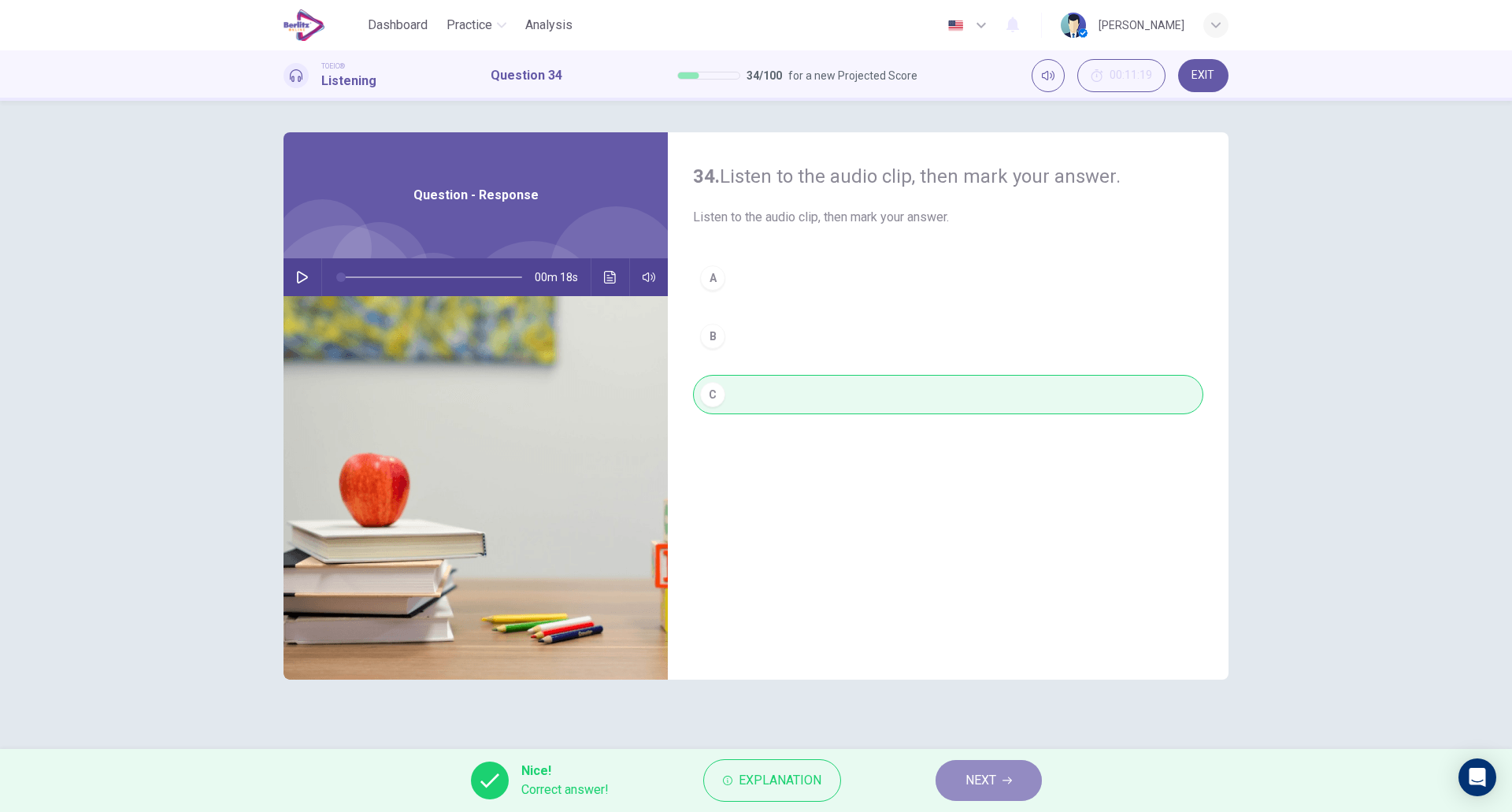
click at [971, 773] on span "NEXT" at bounding box center [981, 780] width 31 height 22
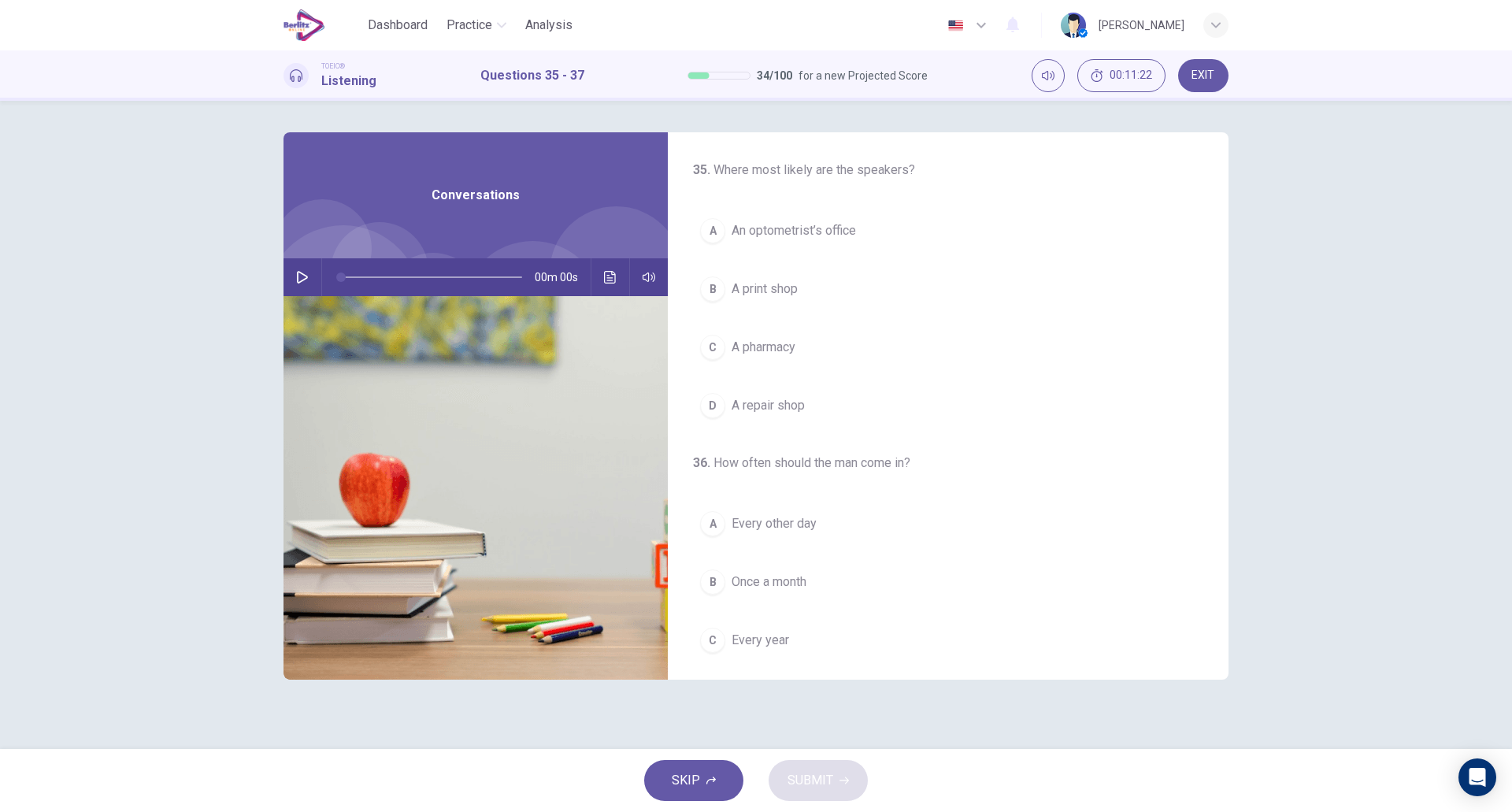
click at [301, 283] on icon "button" at bounding box center [302, 277] width 13 height 13
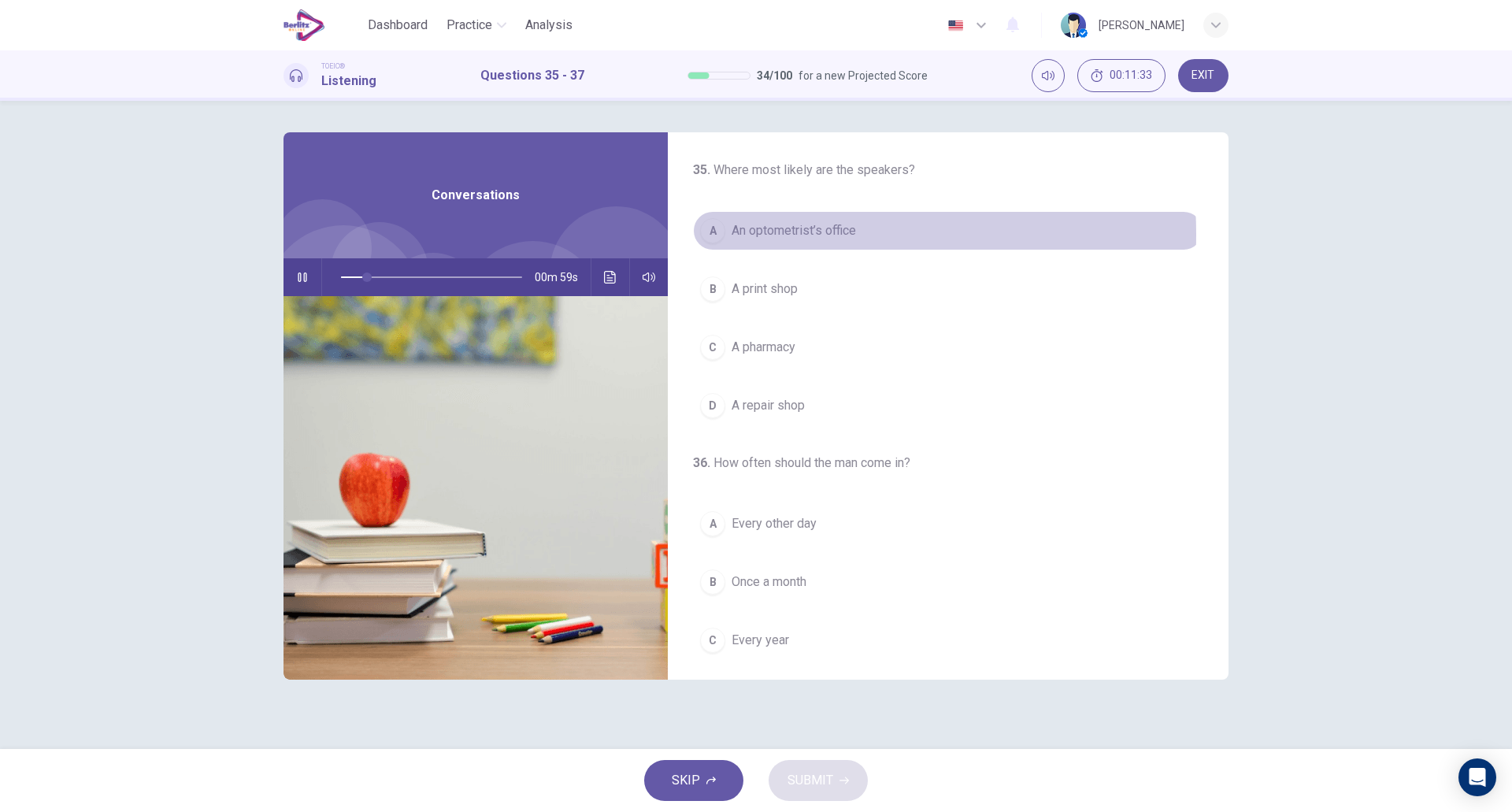
click at [787, 234] on span "An optometrist’s office" at bounding box center [794, 230] width 125 height 19
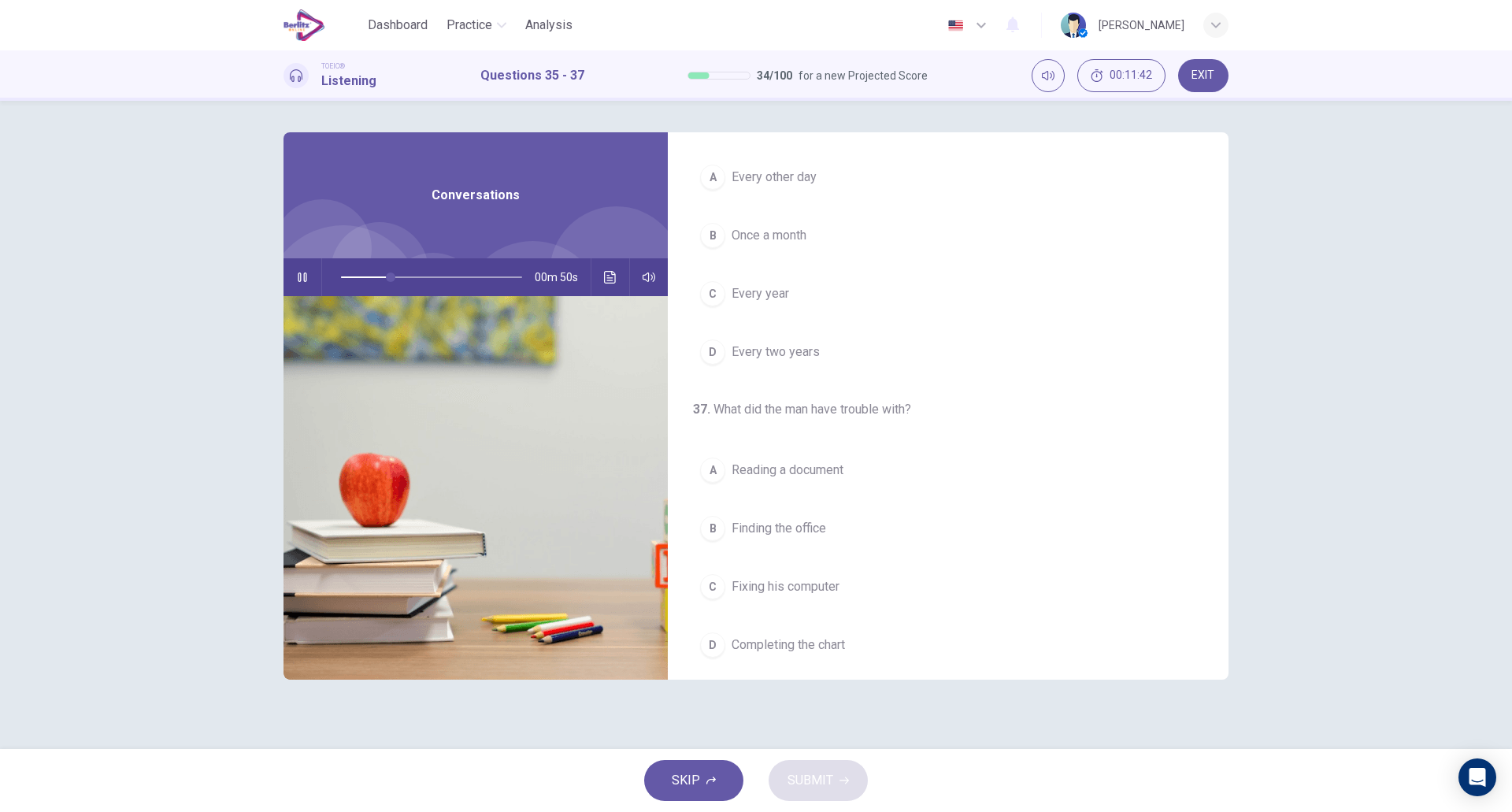
scroll to position [360, 0]
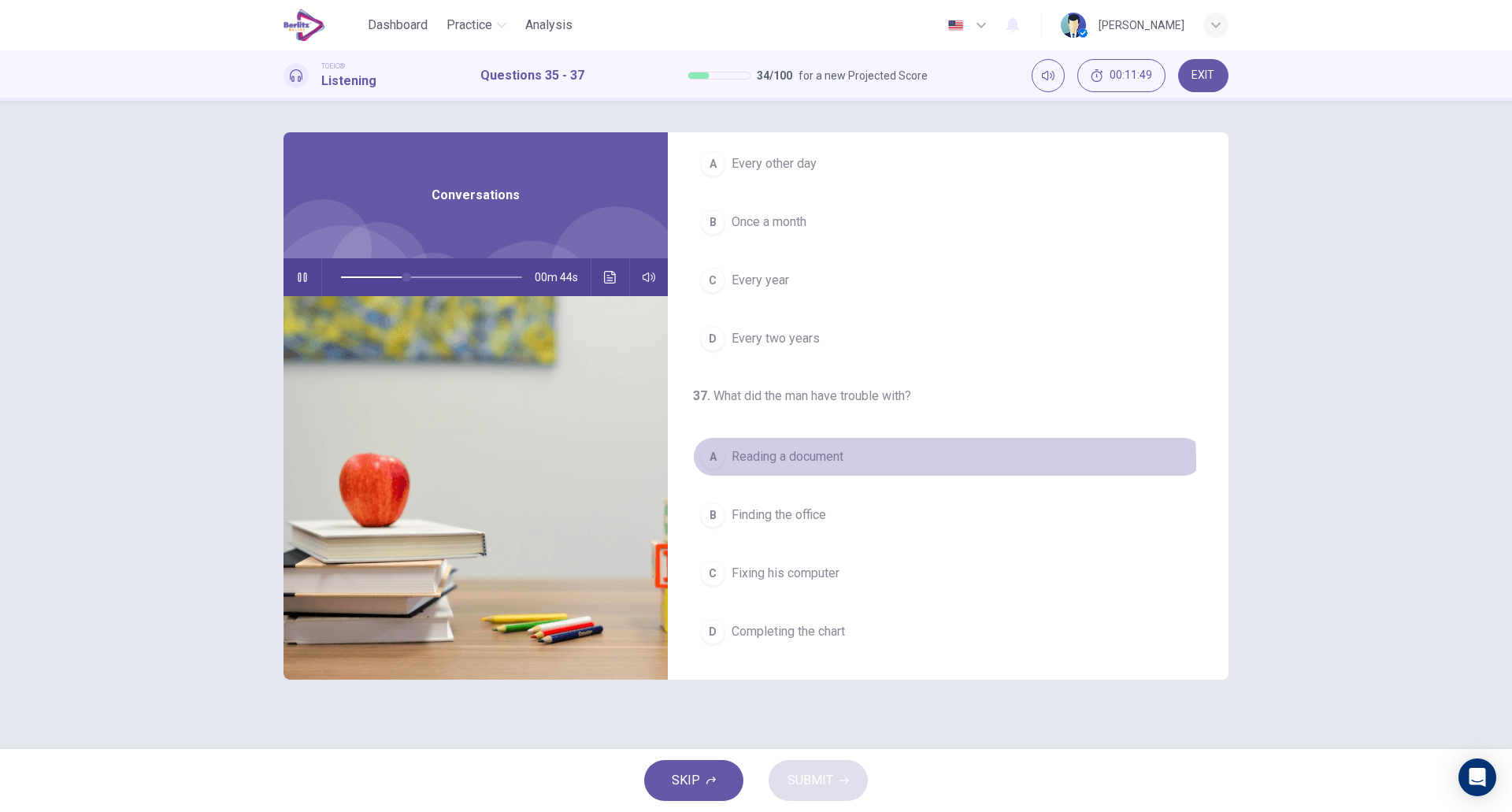
click at [821, 463] on span "Reading a document" at bounding box center [788, 456] width 112 height 19
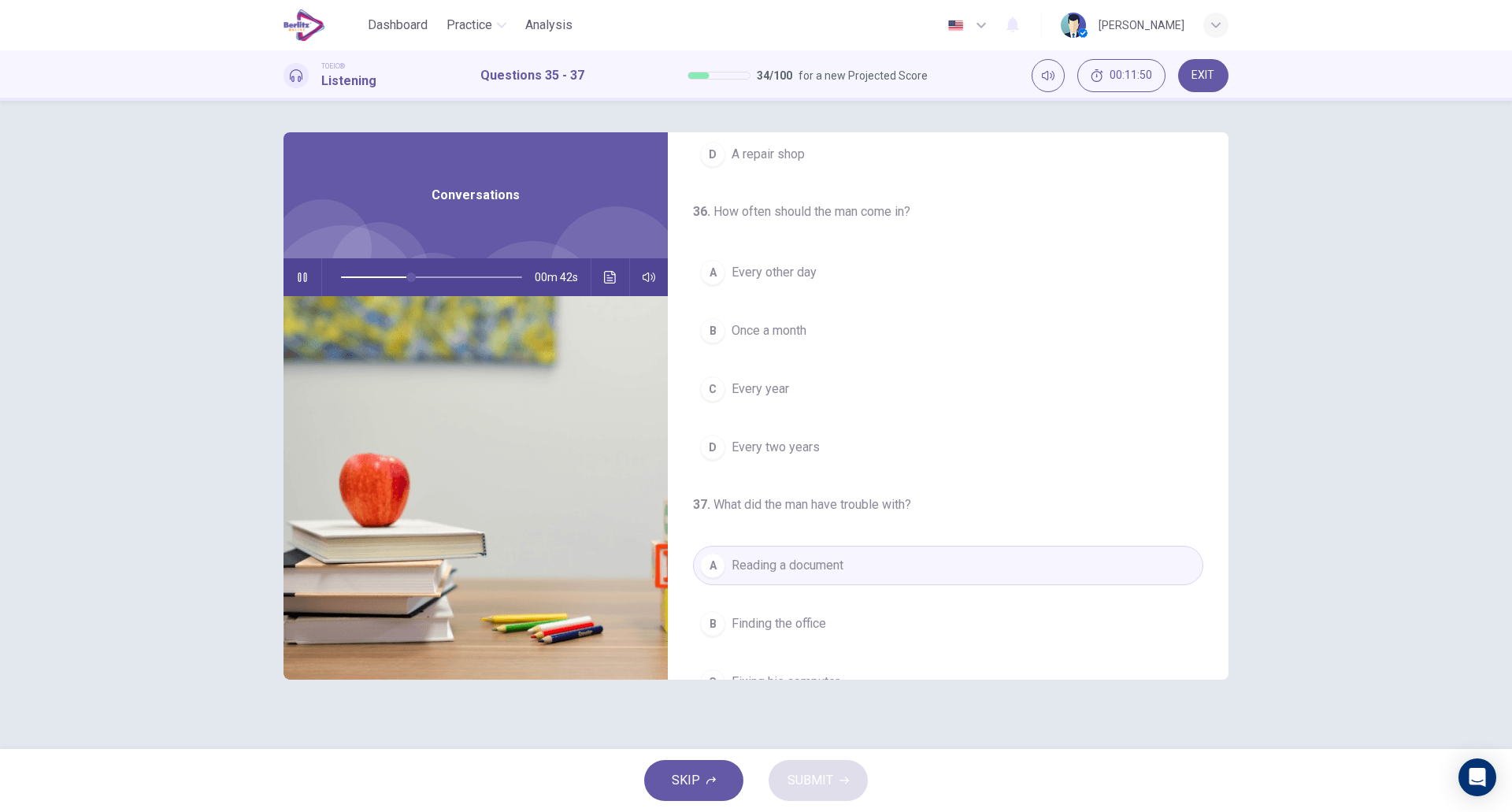
scroll to position [243, 0]
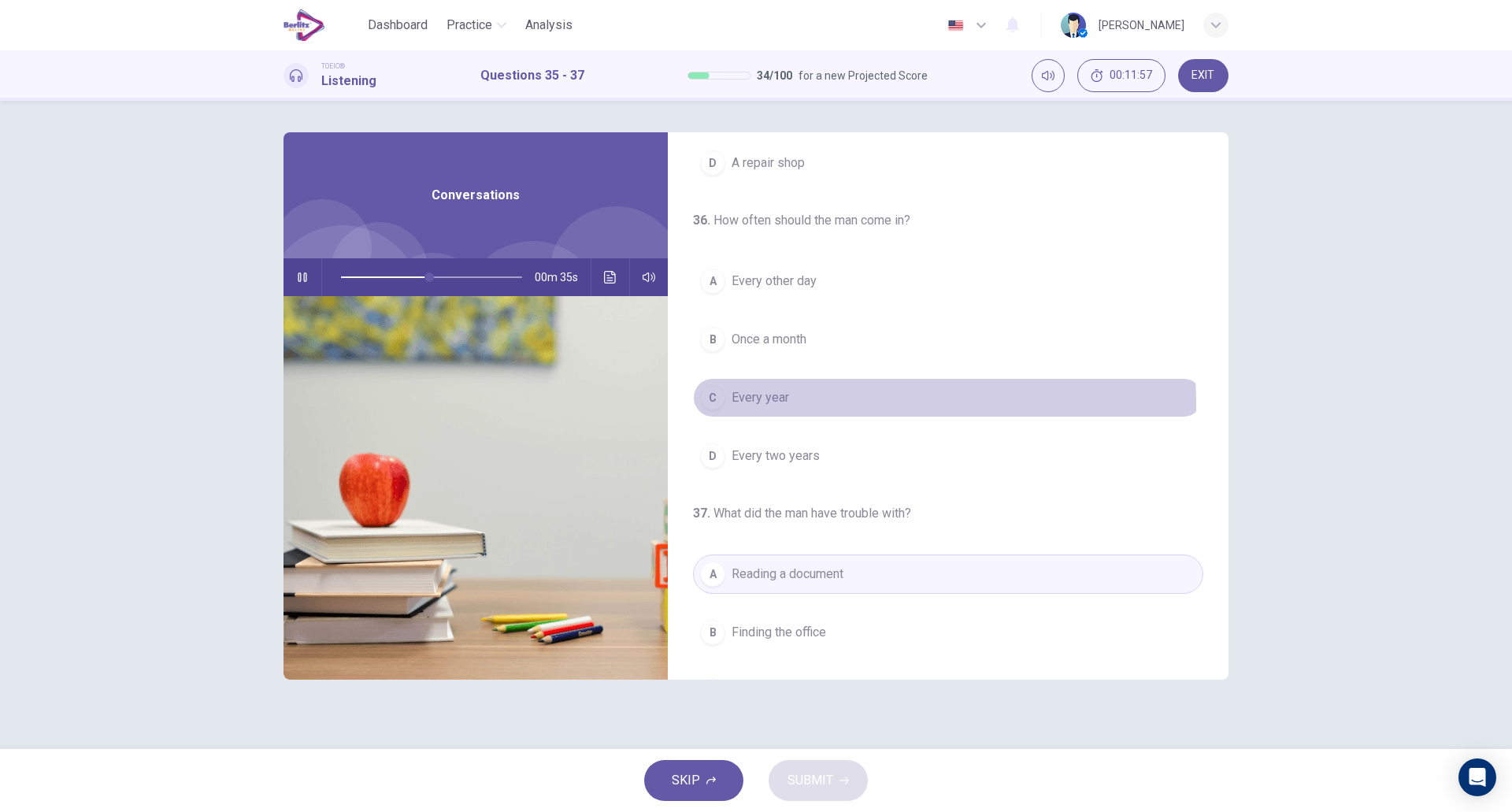
click at [813, 404] on button "C Every year" at bounding box center [948, 398] width 510 height 40
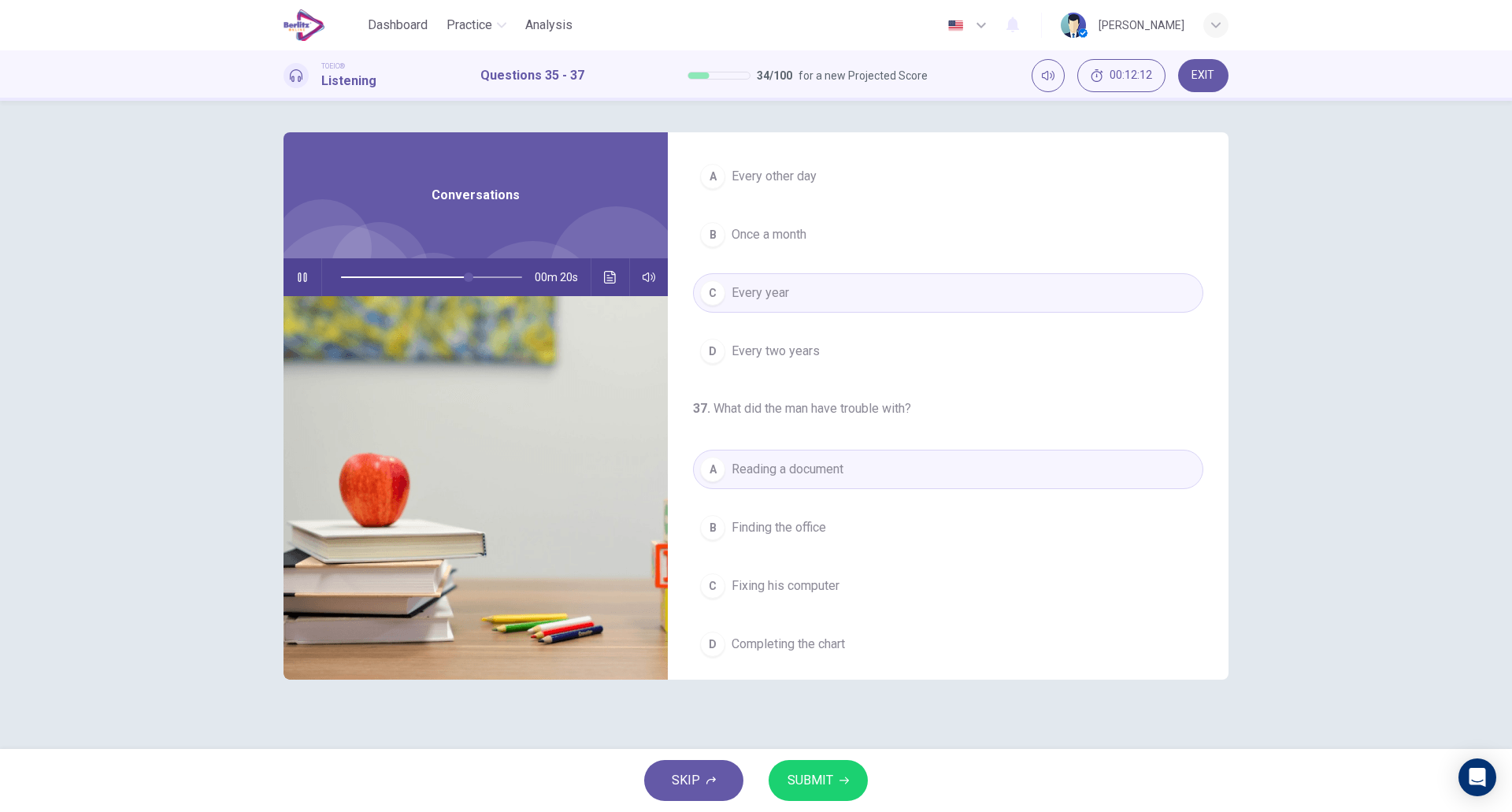
scroll to position [360, 0]
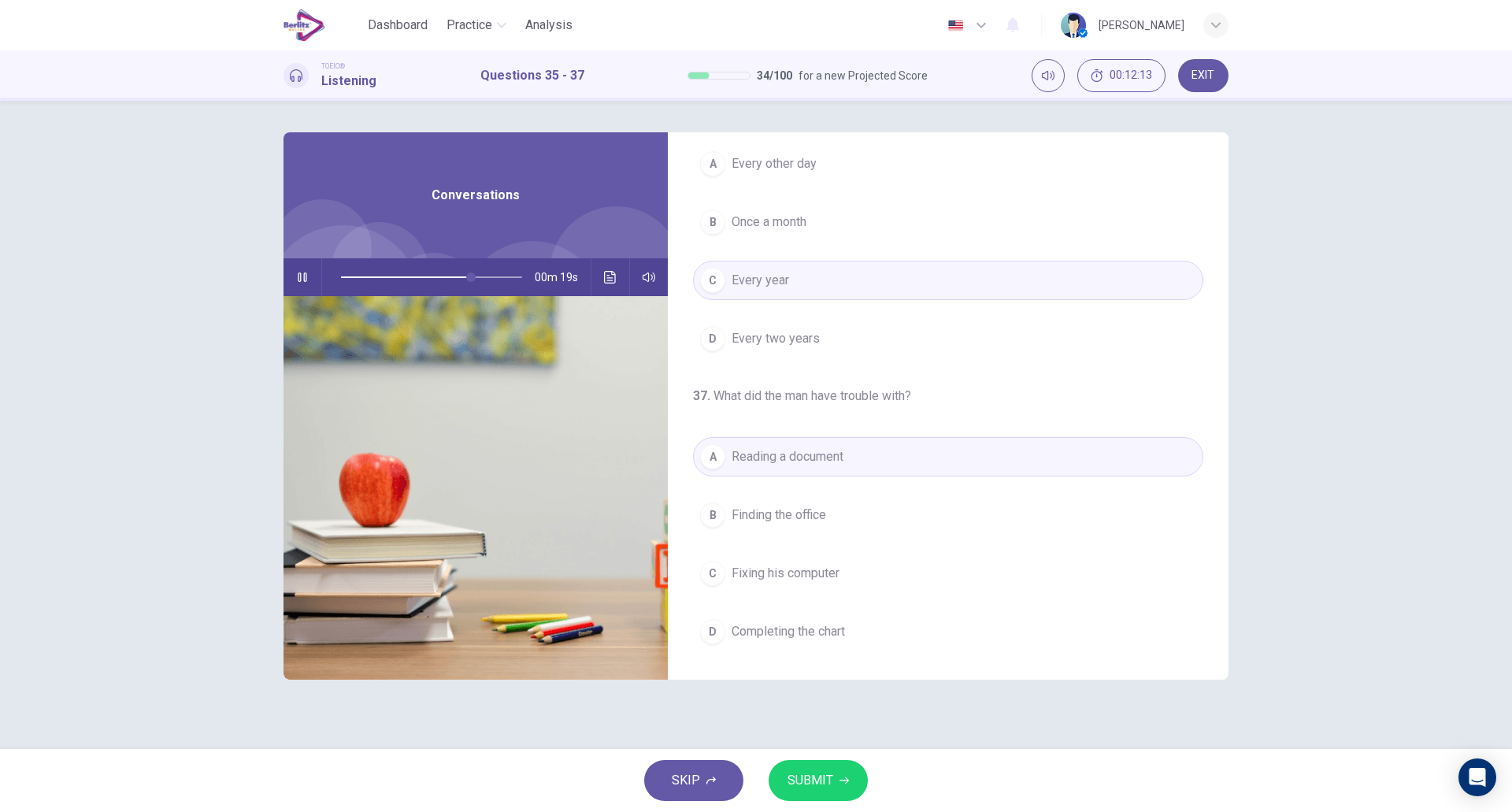
click at [813, 768] on button "SUBMIT" at bounding box center [818, 780] width 99 height 41
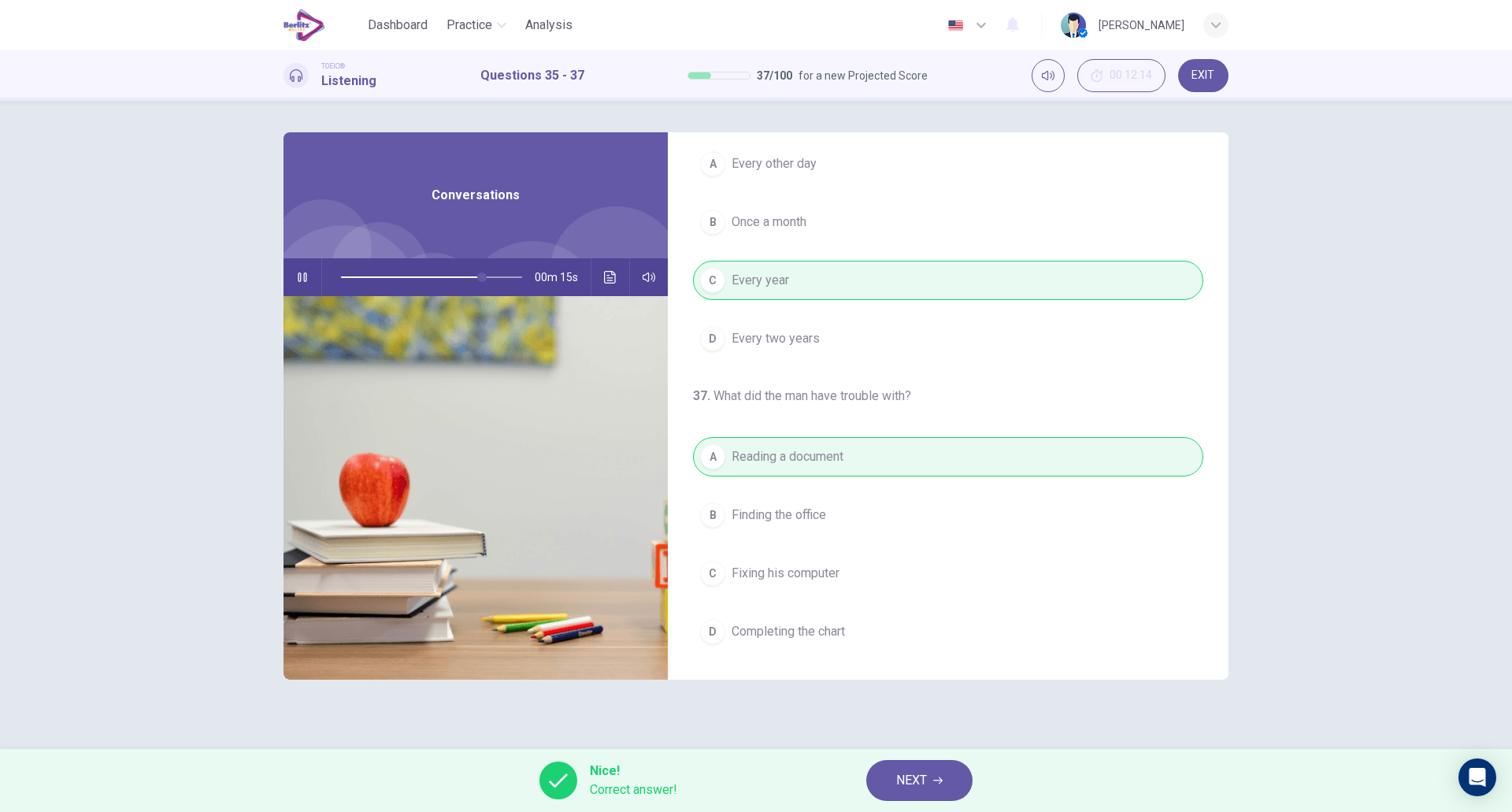
type input "**"
click at [911, 785] on span "NEXT" at bounding box center [912, 780] width 31 height 22
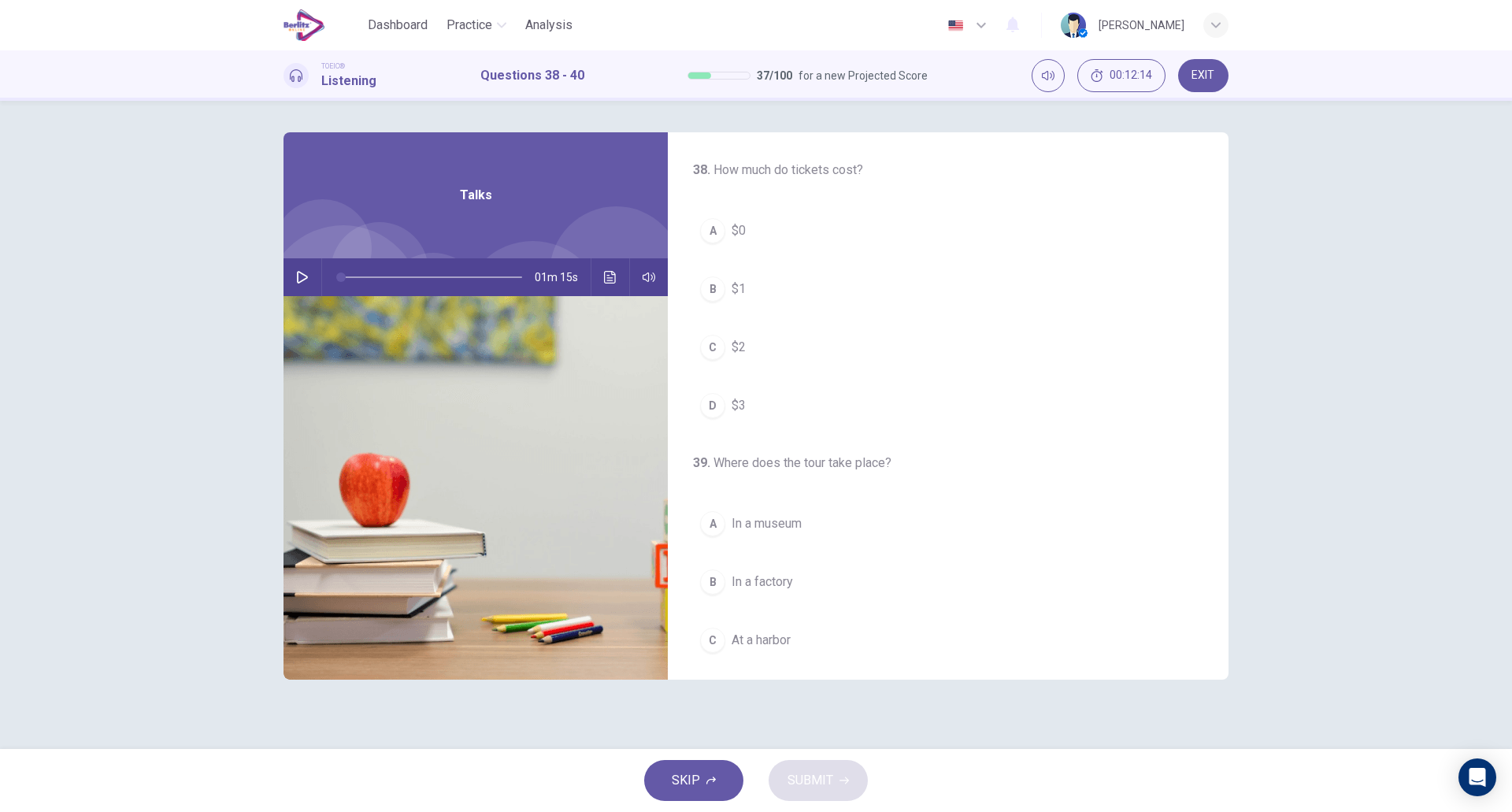
click at [297, 280] on icon "button" at bounding box center [302, 277] width 13 height 13
click at [806, 239] on button "A $0" at bounding box center [948, 230] width 510 height 40
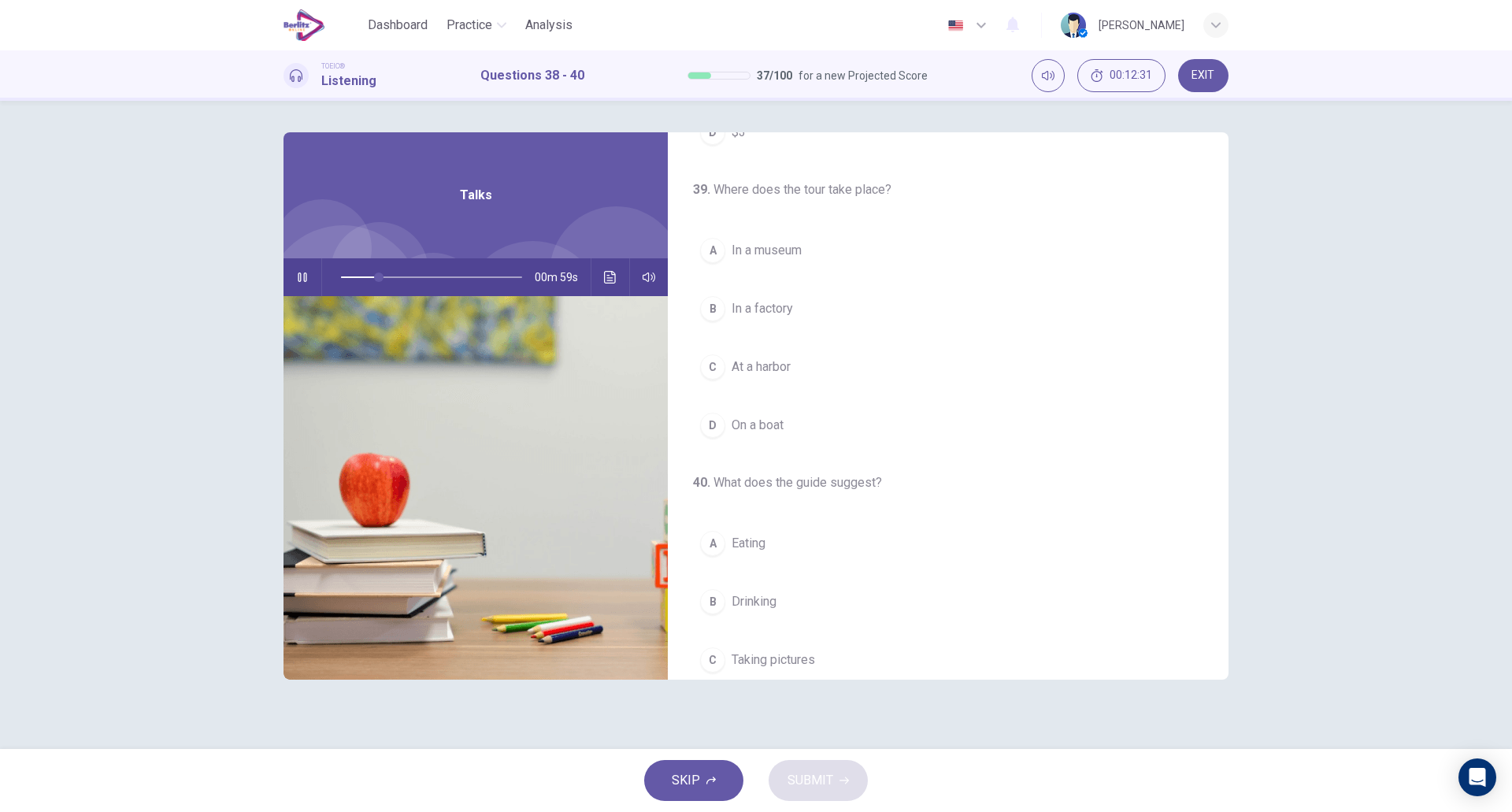
scroll to position [274, 0]
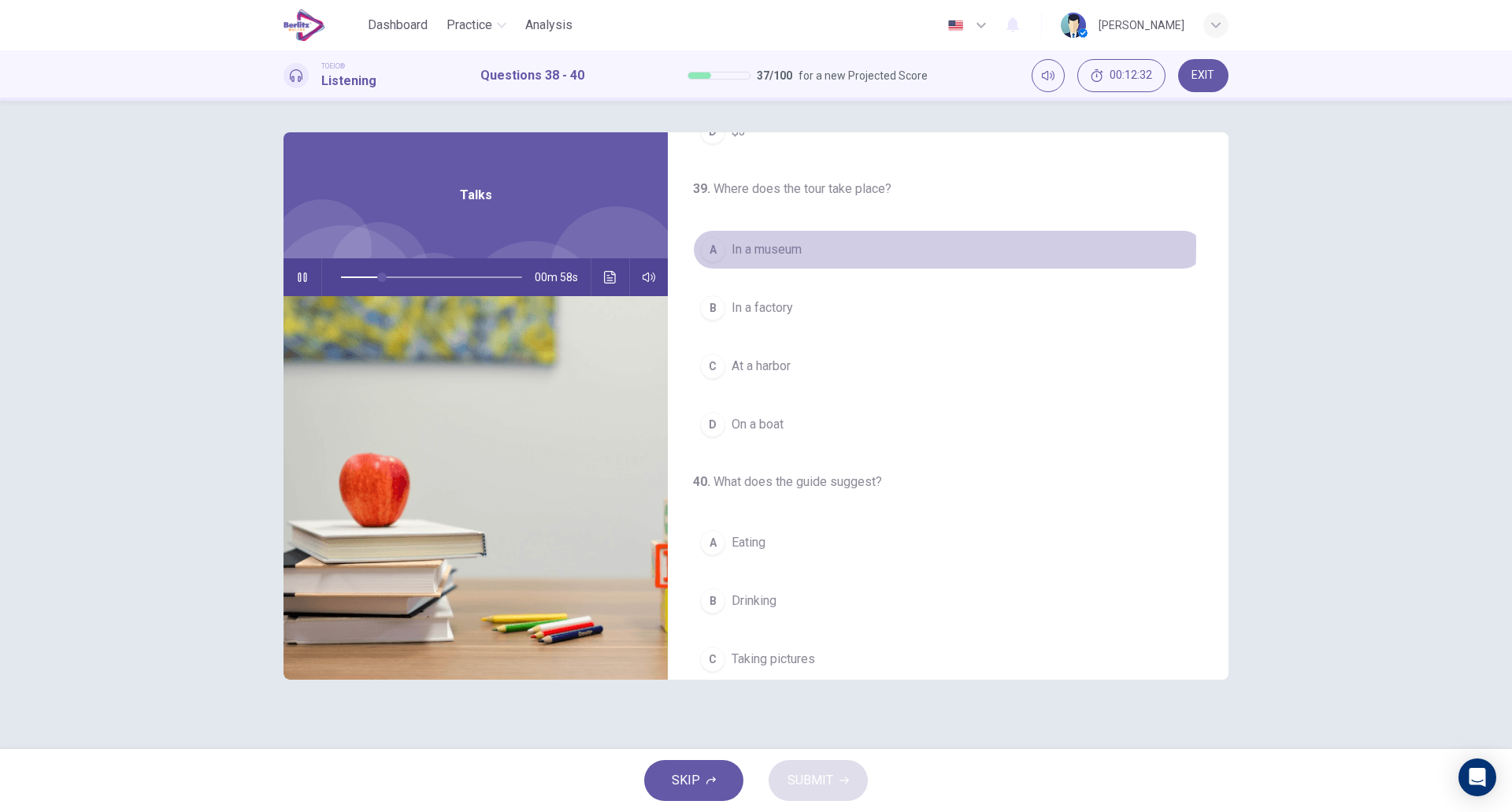
click at [802, 247] on span "In a museum" at bounding box center [767, 249] width 70 height 19
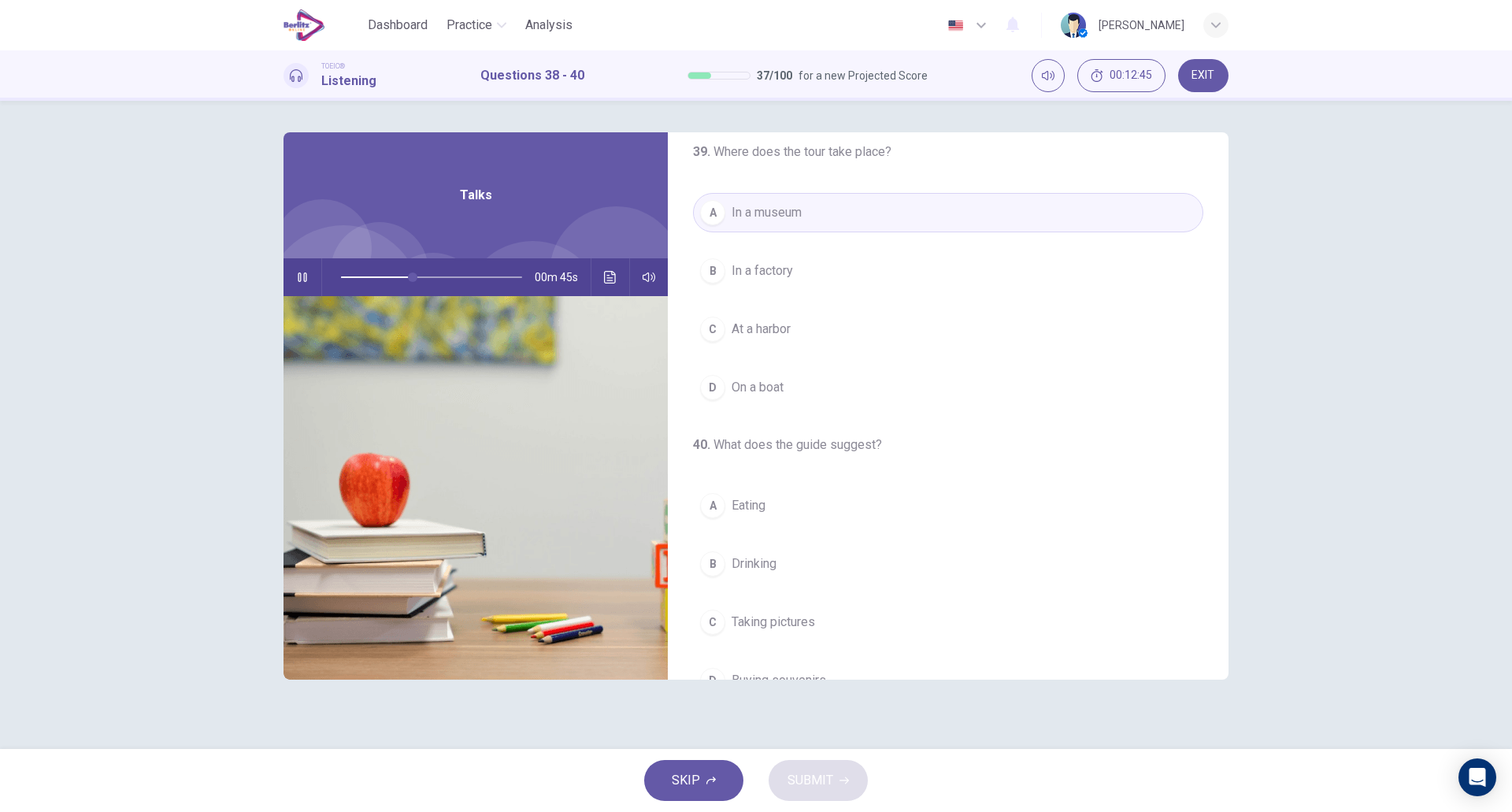
scroll to position [360, 0]
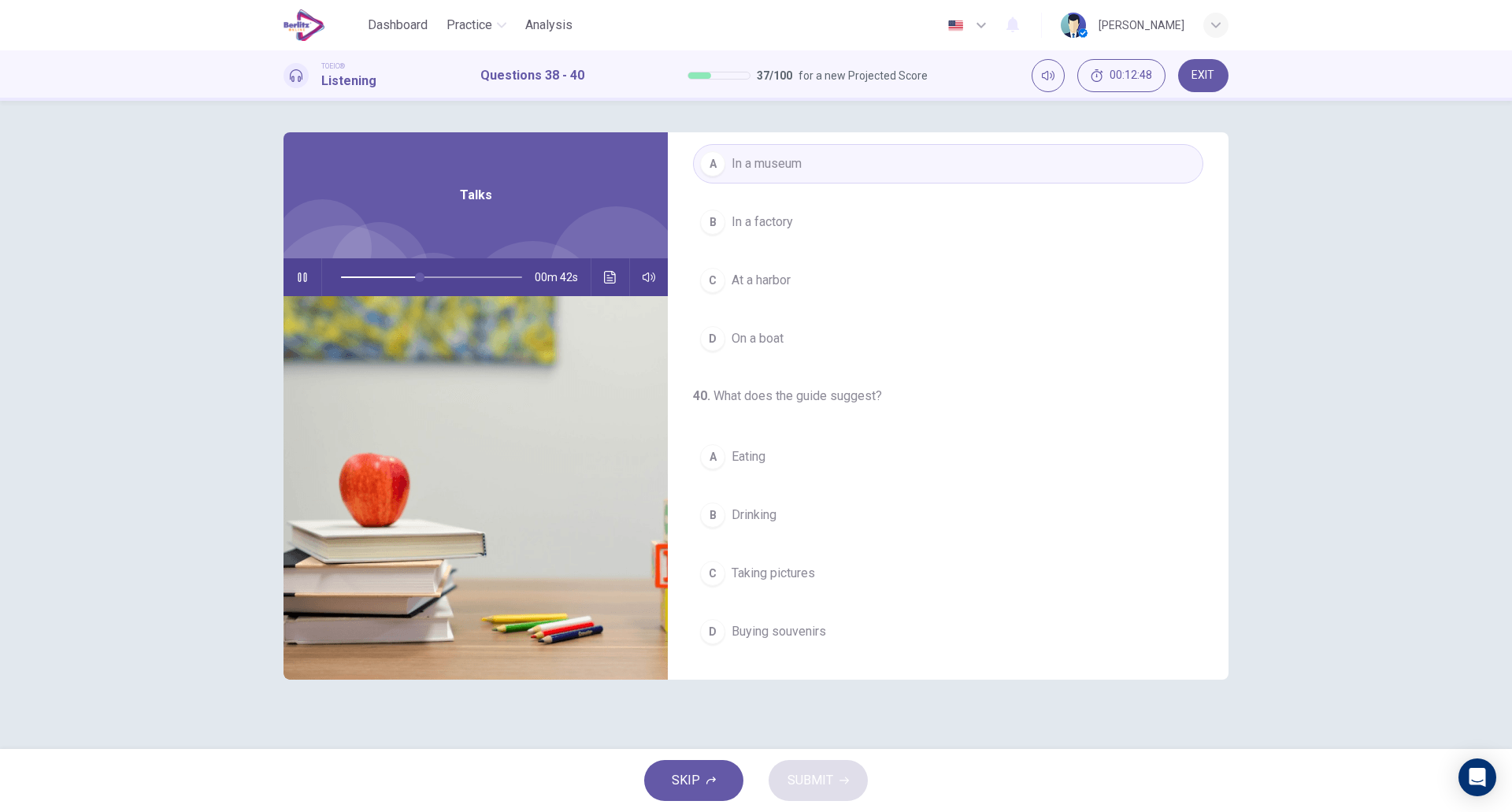
click at [844, 577] on button "C Taking pictures" at bounding box center [948, 573] width 510 height 40
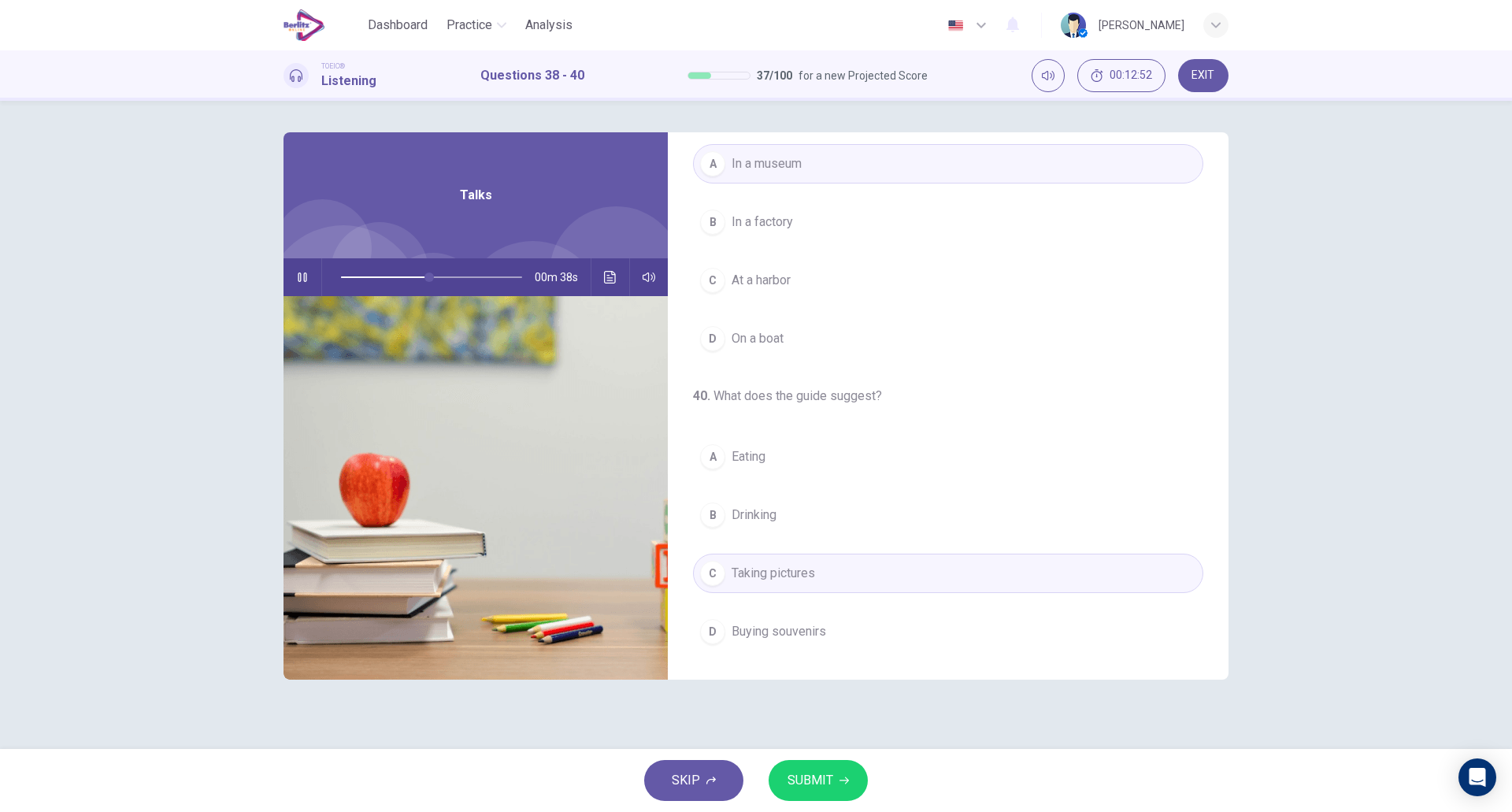
click at [826, 653] on div "38 . How much do tickets cost? A $0 B $1 C $2 D $3 39 . Where does the tour tak…" at bounding box center [948, 226] width 561 height 907
click at [800, 641] on button "D Buying souvenirs" at bounding box center [948, 632] width 510 height 40
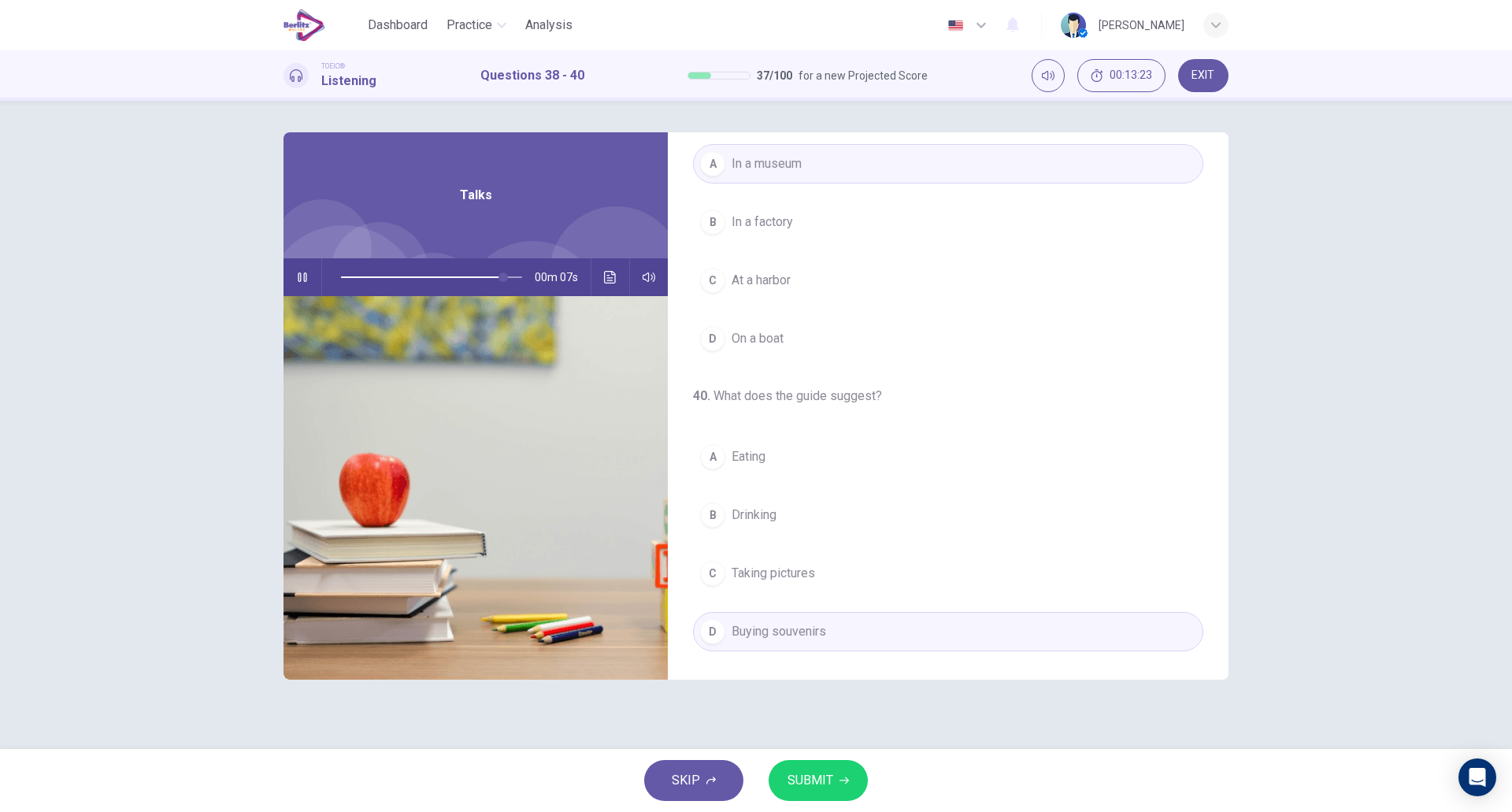
click at [237, 581] on div "38 . How much do tickets cost? A $0 B $1 C $2 D $3 39 . Where does the tour tak…" at bounding box center [756, 425] width 1512 height 649
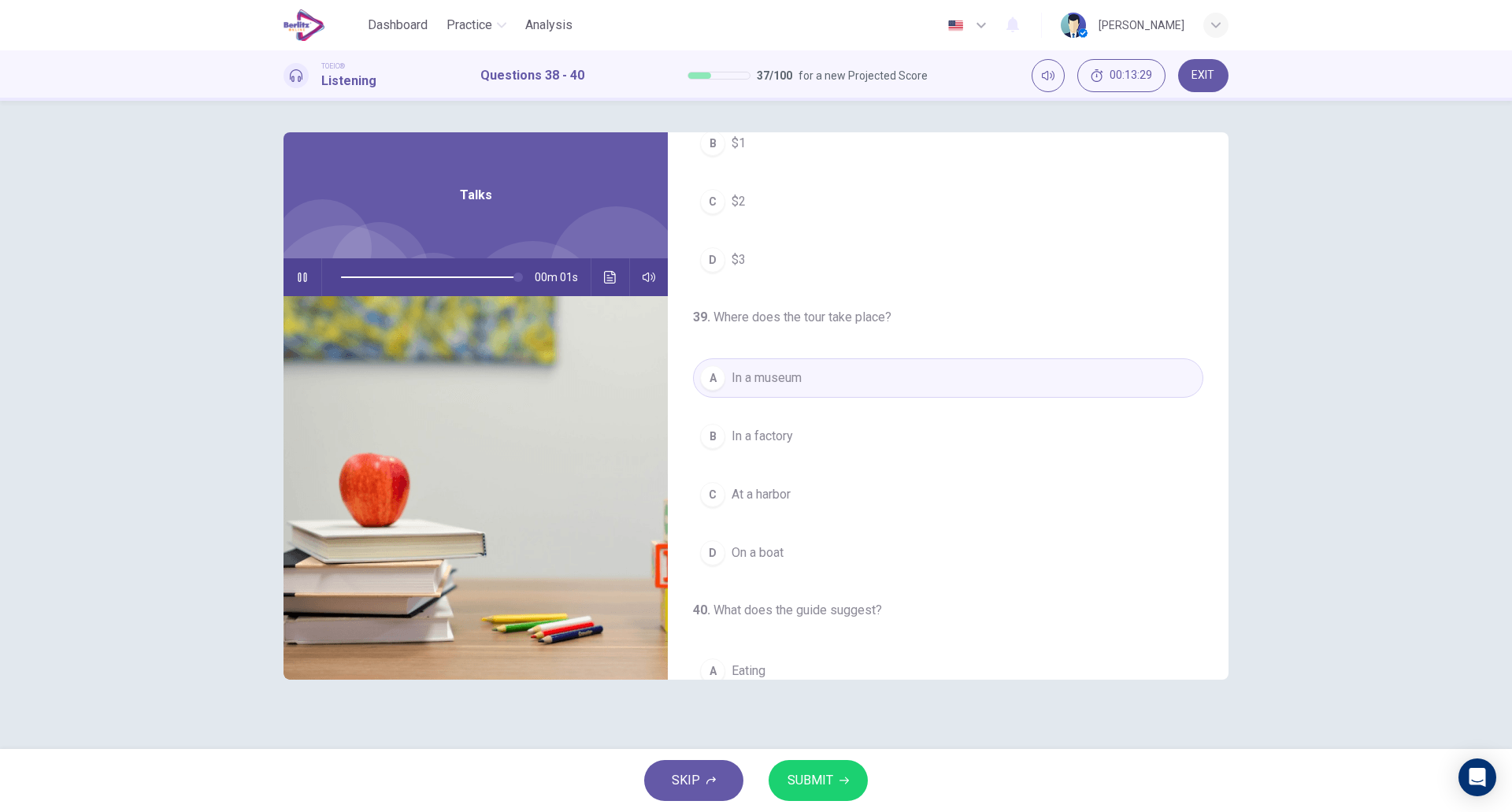
scroll to position [0, 0]
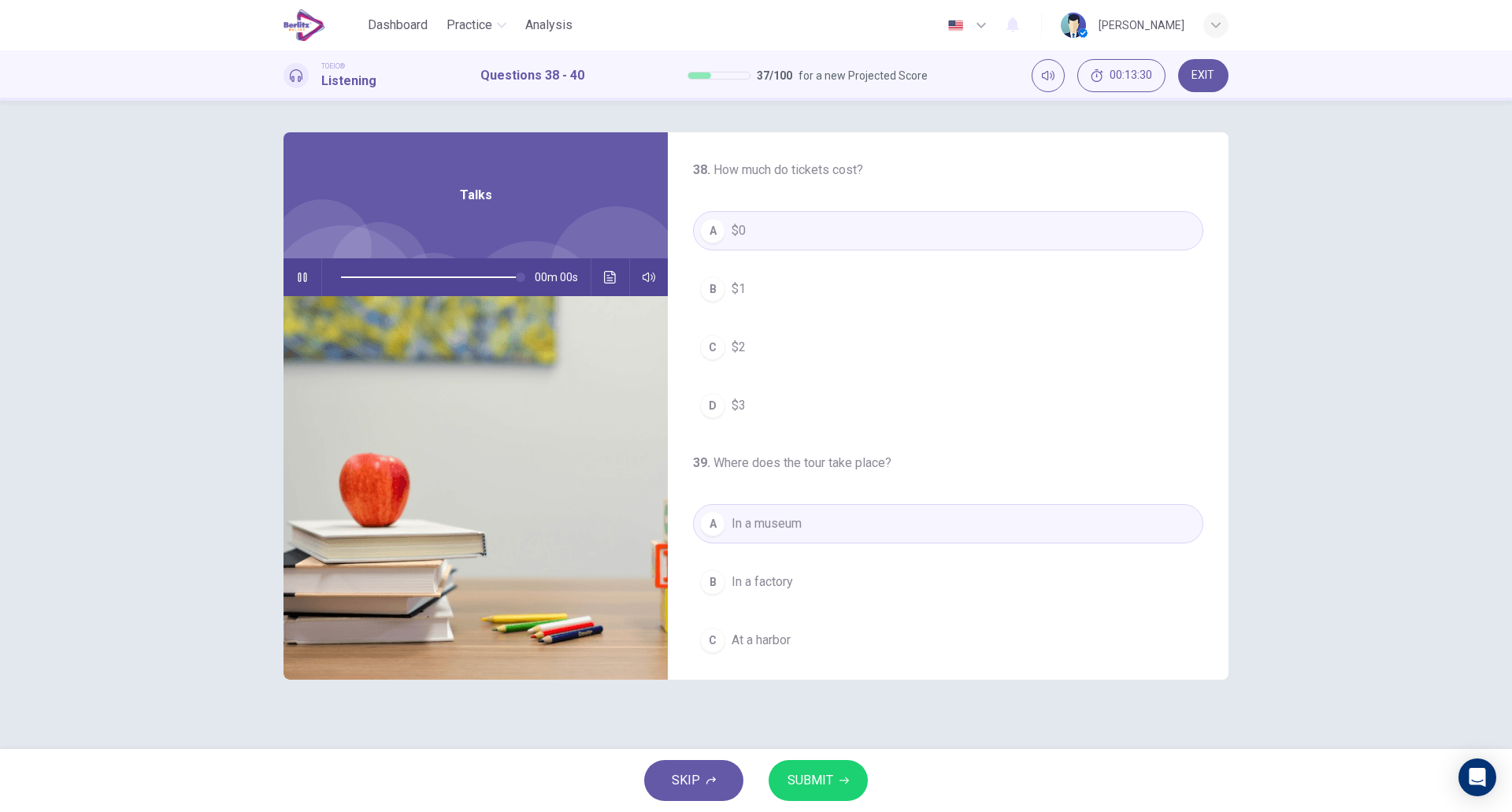
type input "*"
click at [826, 776] on span "SUBMIT" at bounding box center [810, 780] width 45 height 22
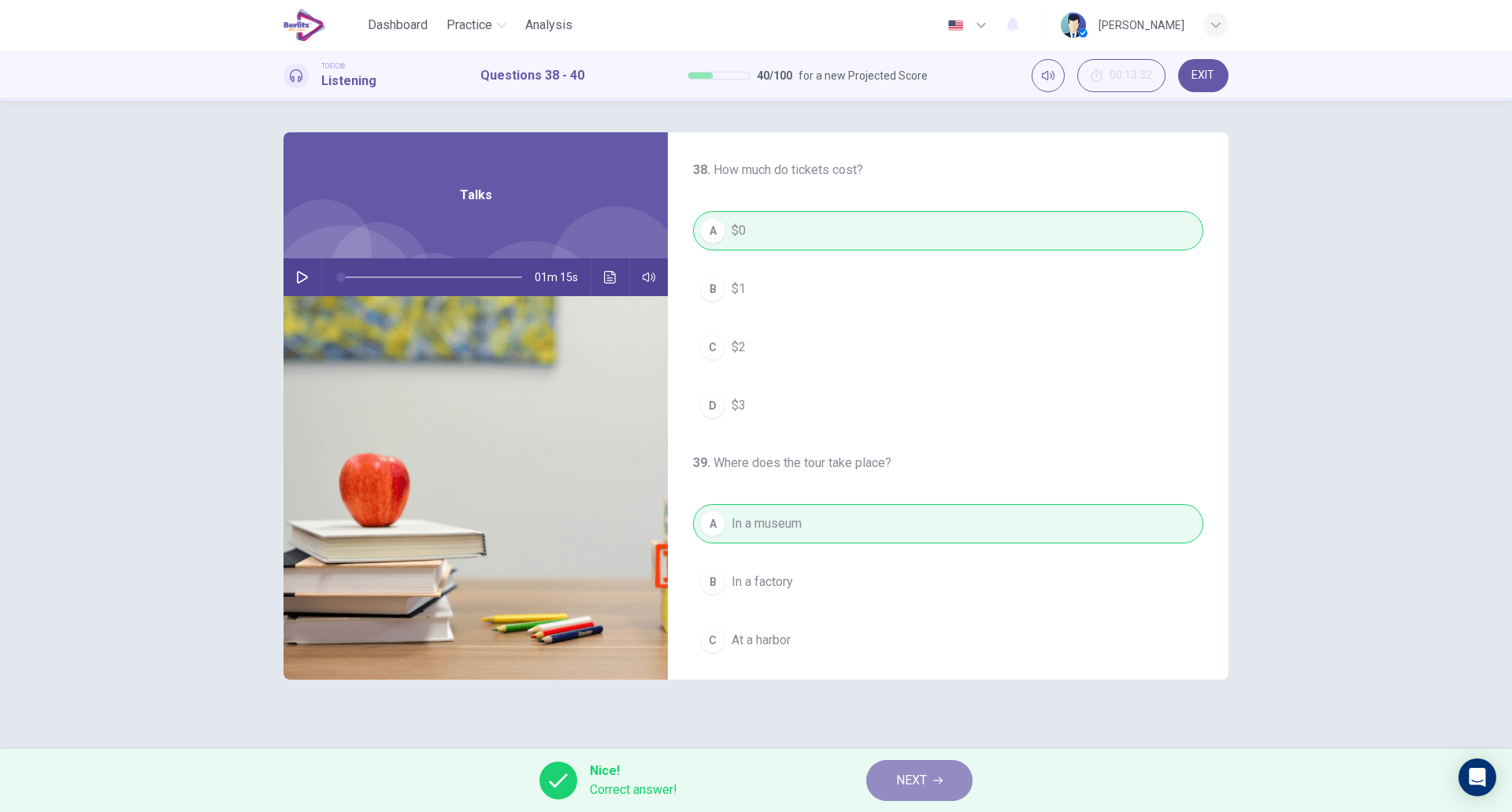
click at [914, 797] on button "NEXT" at bounding box center [920, 780] width 107 height 41
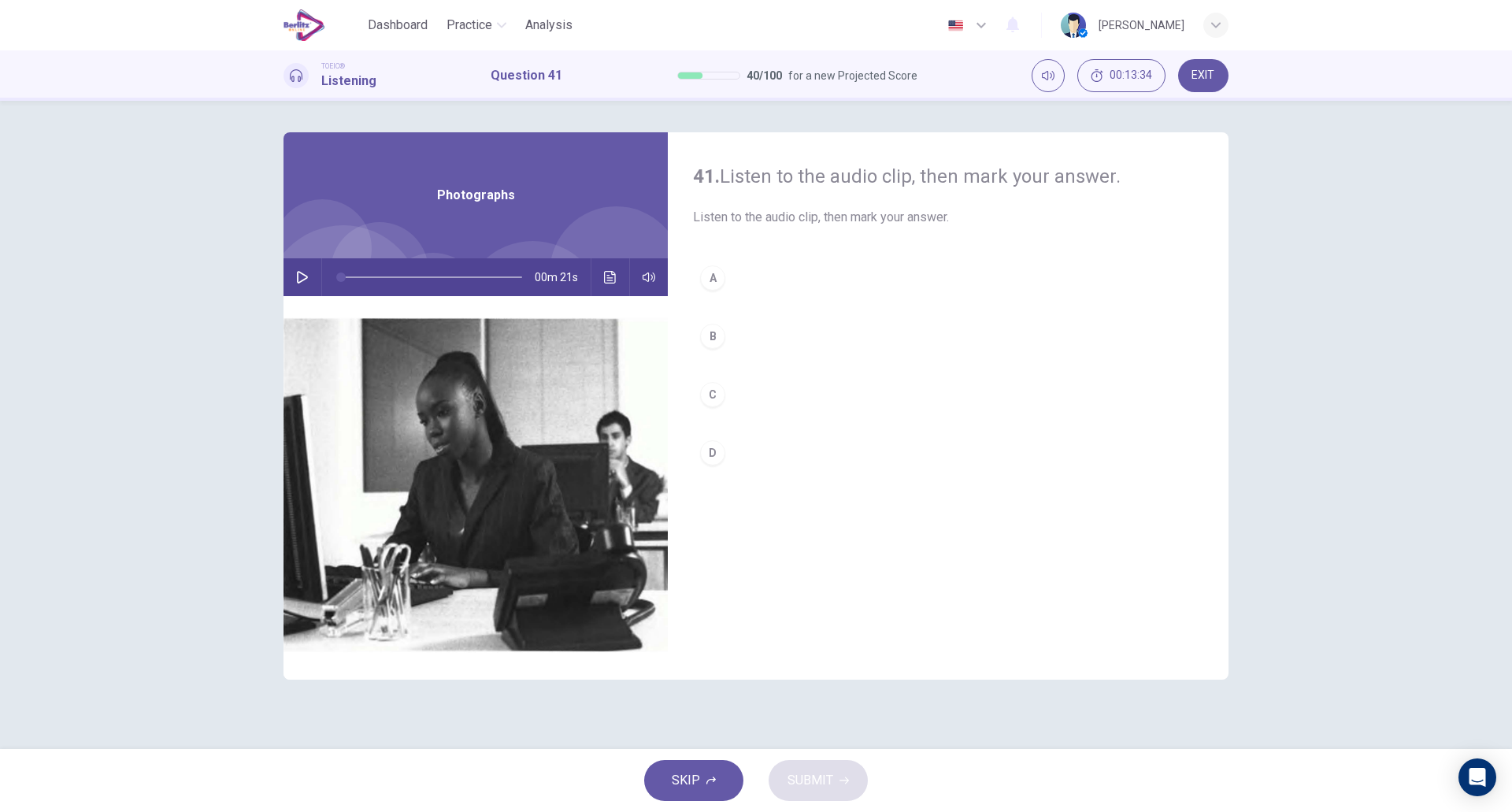
click at [296, 269] on button "button" at bounding box center [302, 277] width 25 height 38
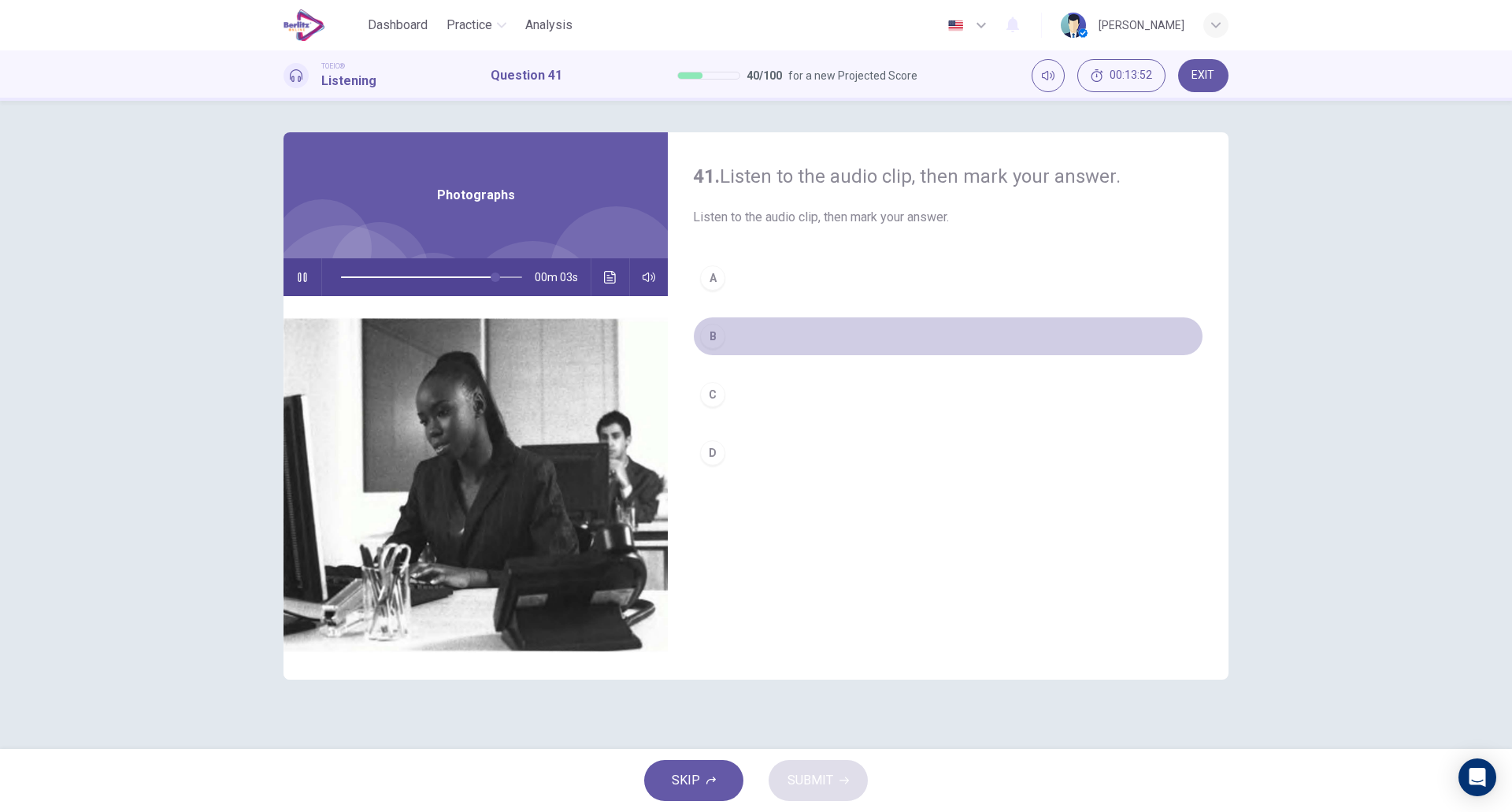
click at [767, 345] on button "B" at bounding box center [948, 336] width 510 height 40
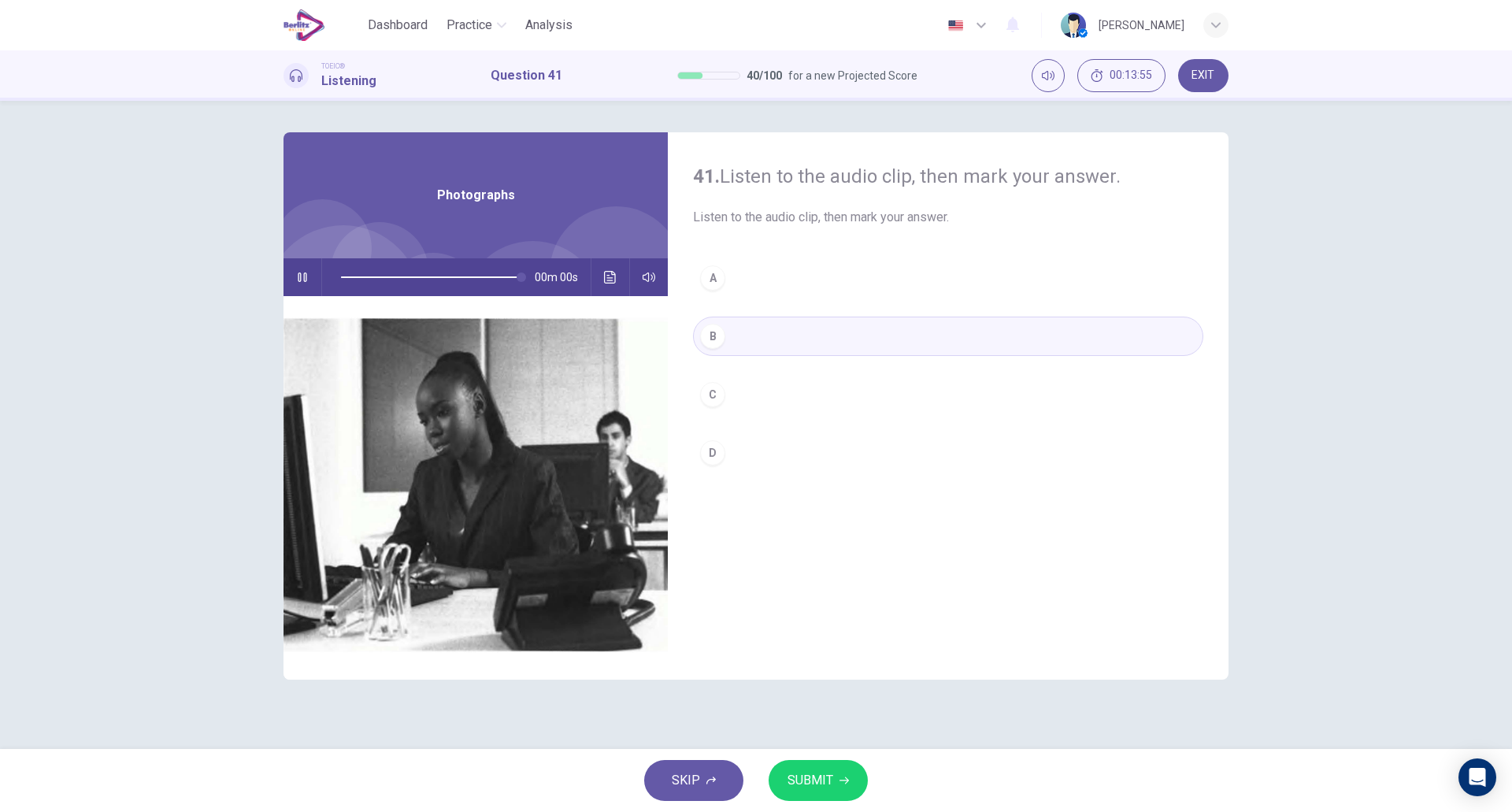
type input "*"
click at [816, 774] on span "SUBMIT" at bounding box center [810, 780] width 45 height 22
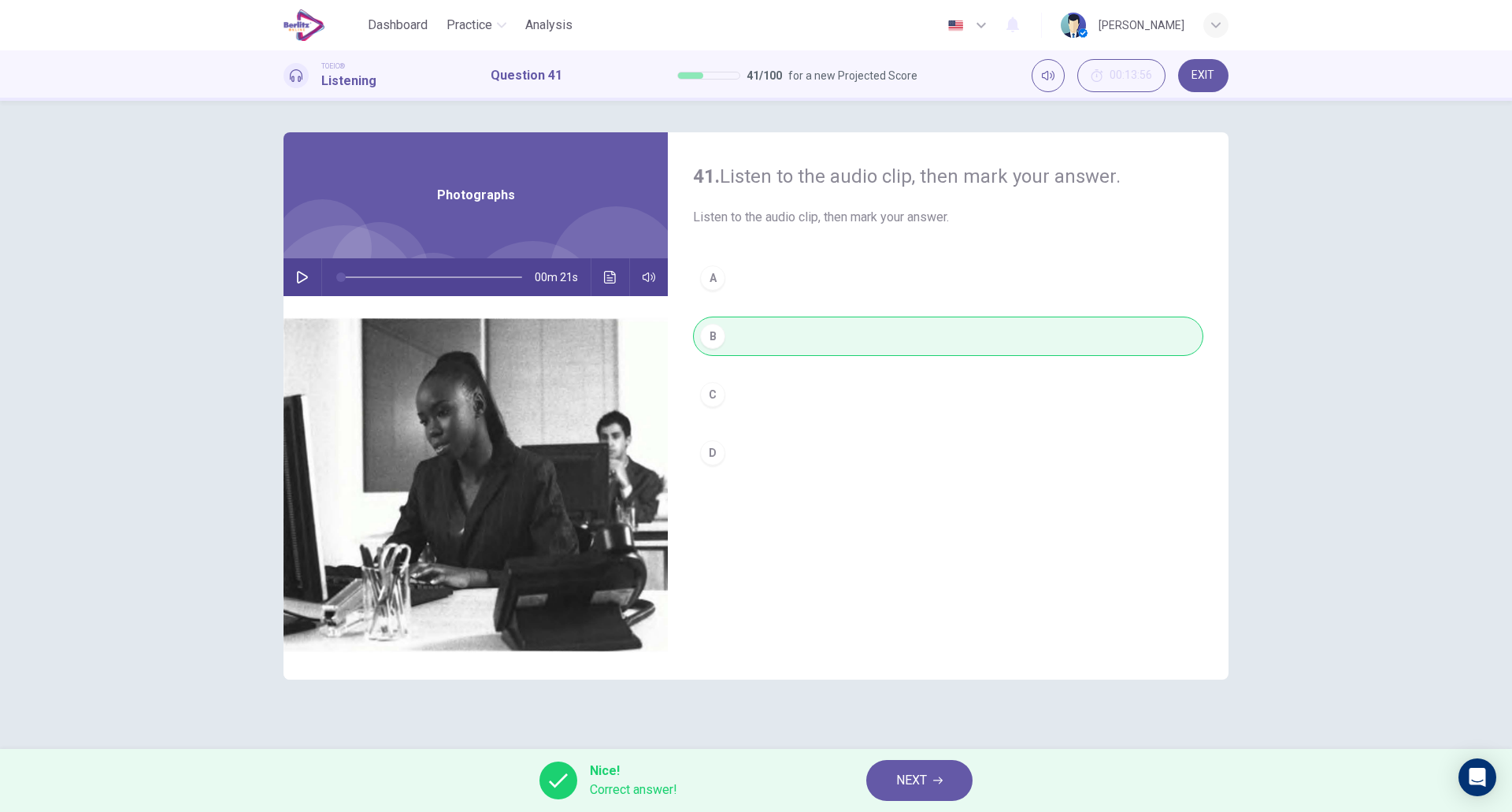
click at [919, 797] on button "NEXT" at bounding box center [920, 780] width 107 height 41
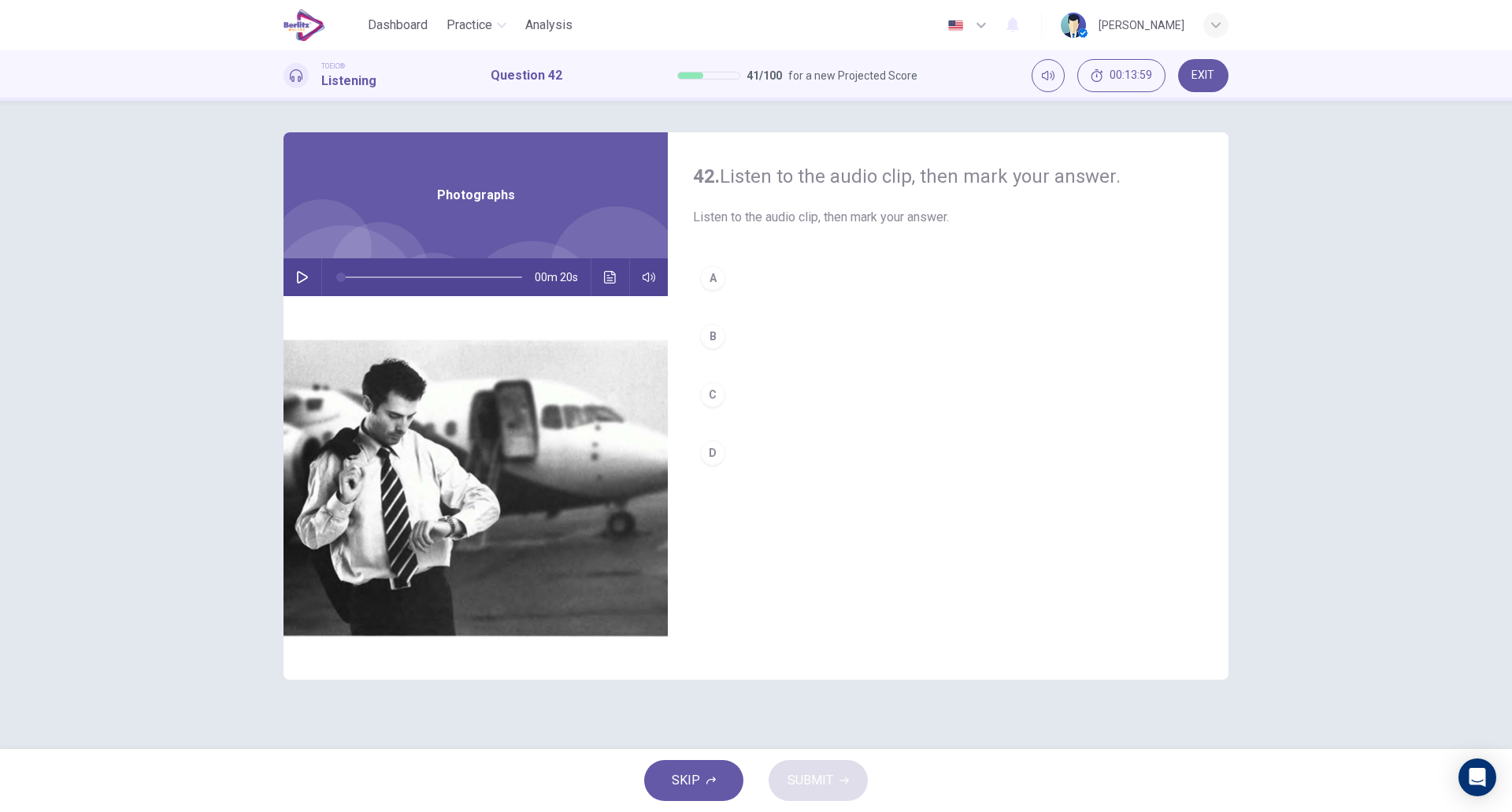
click at [298, 282] on icon "button" at bounding box center [302, 277] width 11 height 13
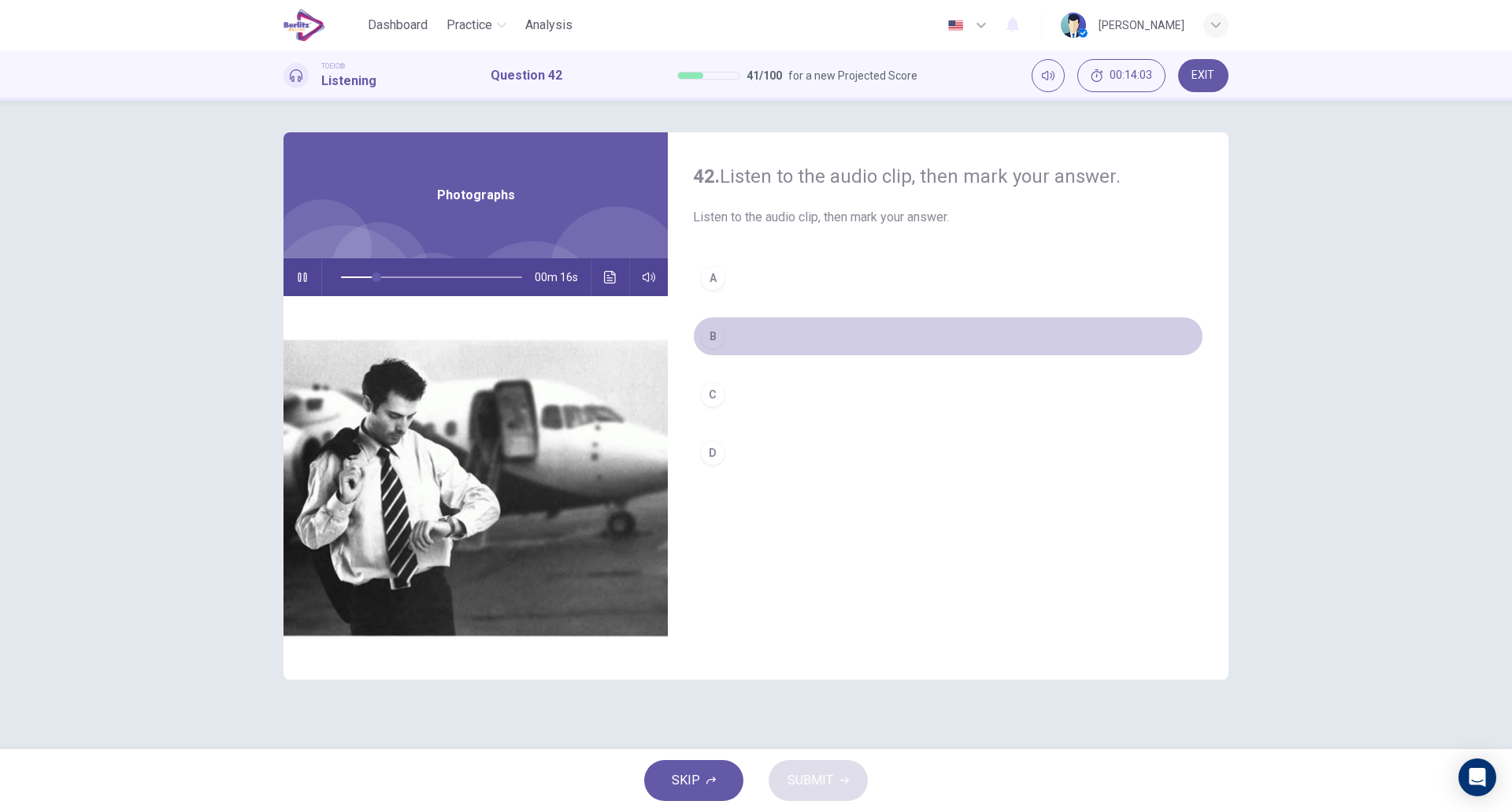
click at [743, 326] on button "B" at bounding box center [948, 336] width 510 height 40
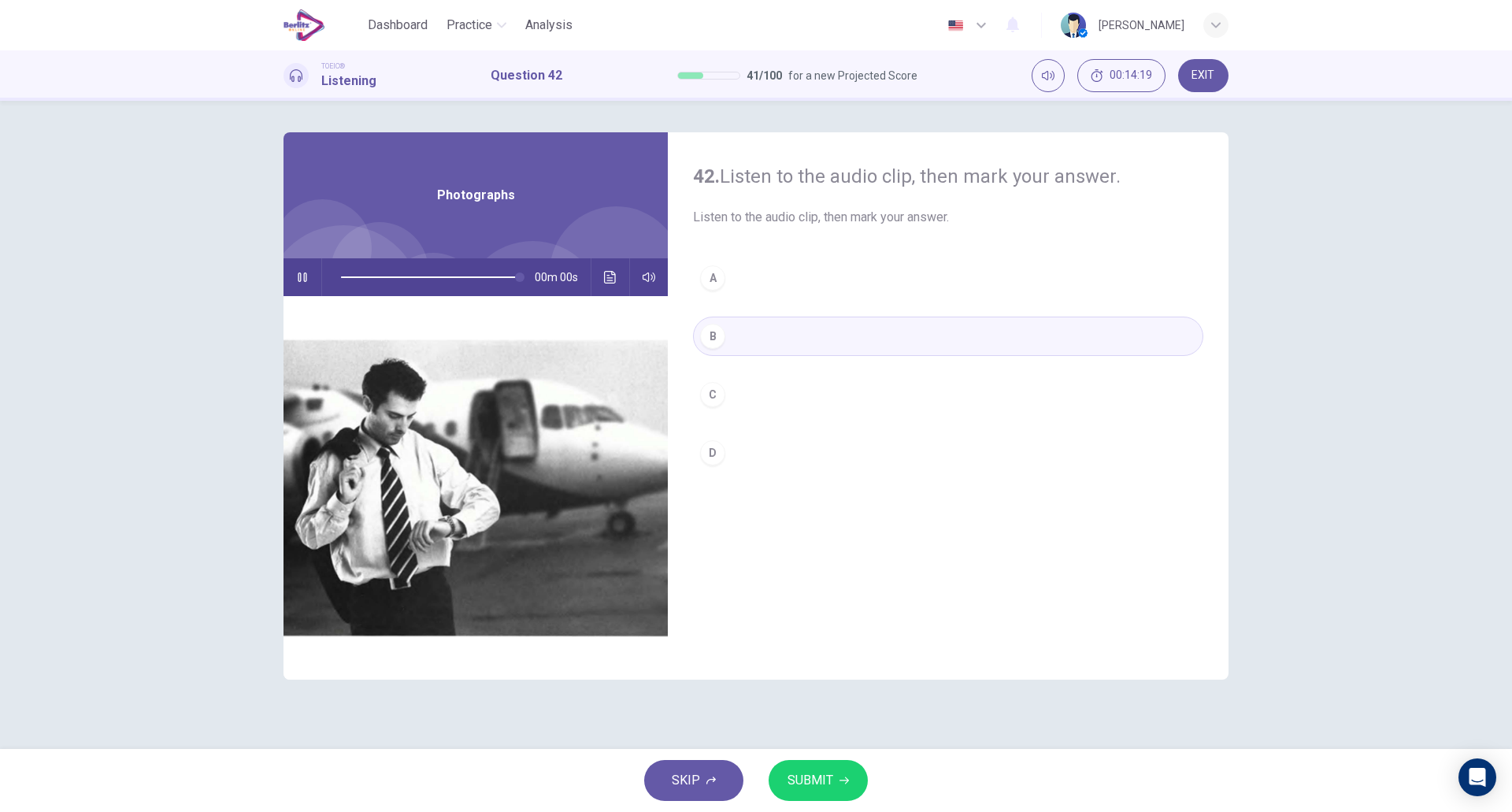
type input "*"
click at [808, 773] on span "SUBMIT" at bounding box center [810, 780] width 45 height 22
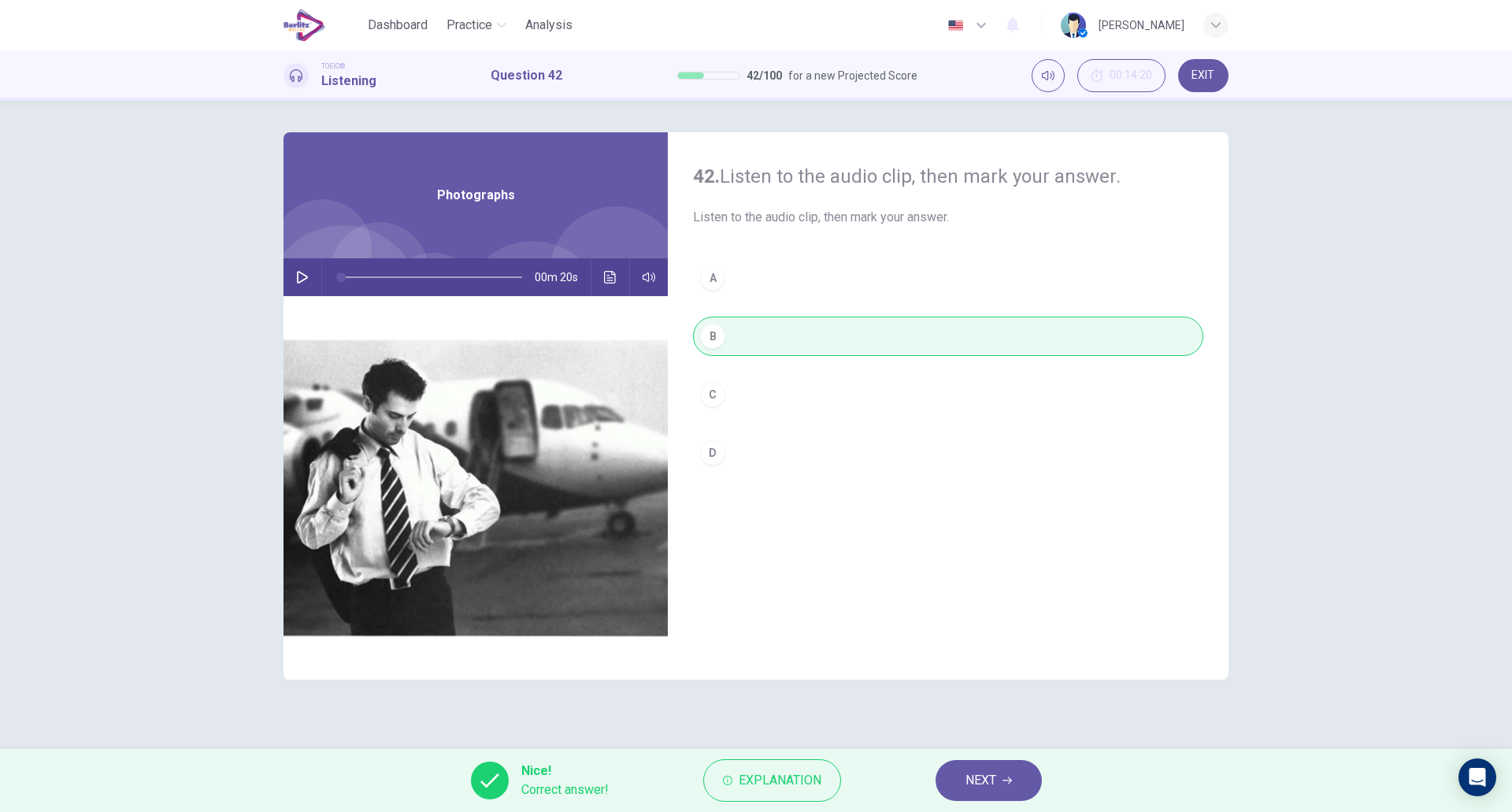
click at [970, 786] on span "NEXT" at bounding box center [981, 780] width 31 height 22
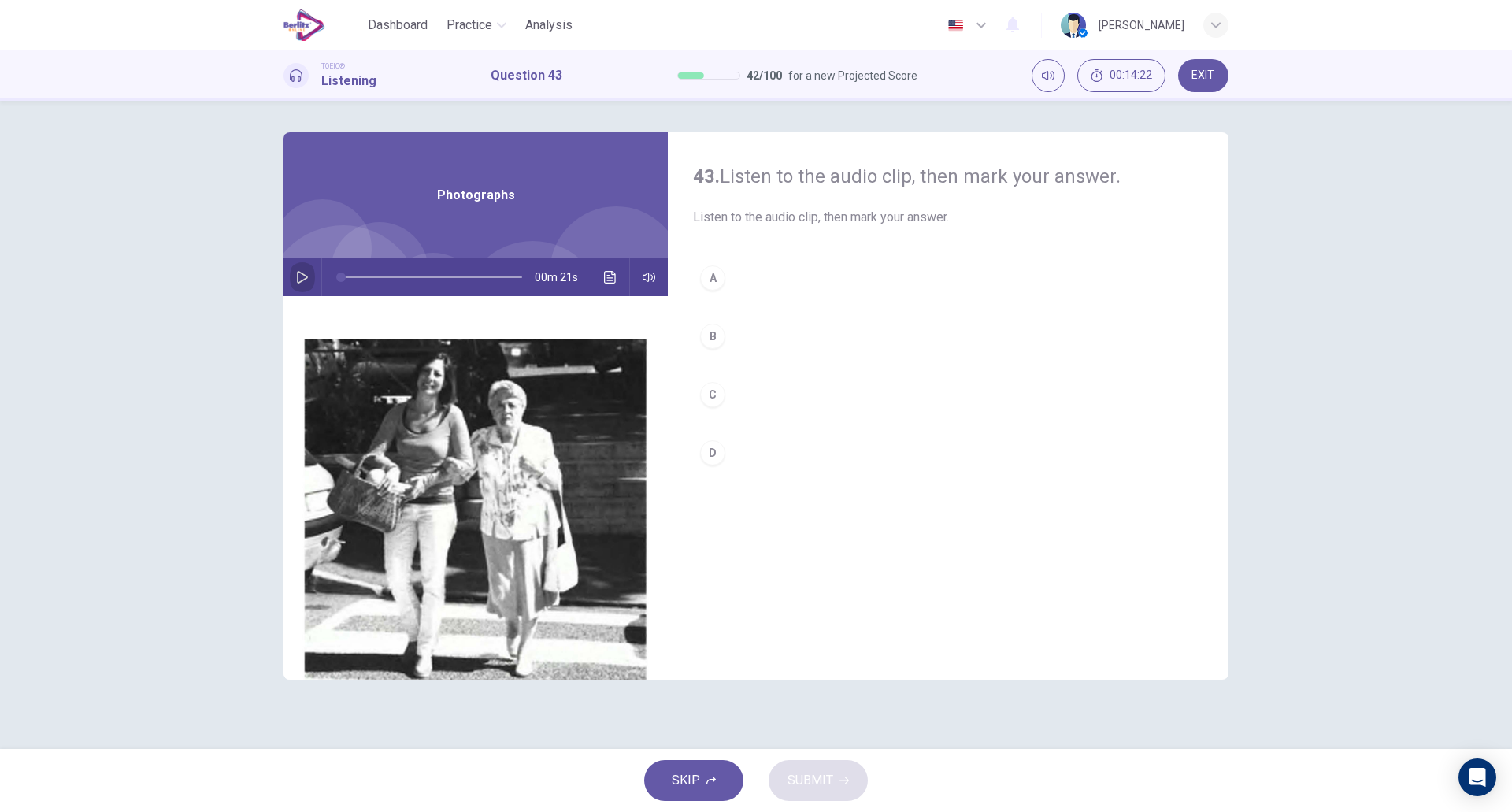
click at [305, 278] on icon "button" at bounding box center [302, 277] width 13 height 13
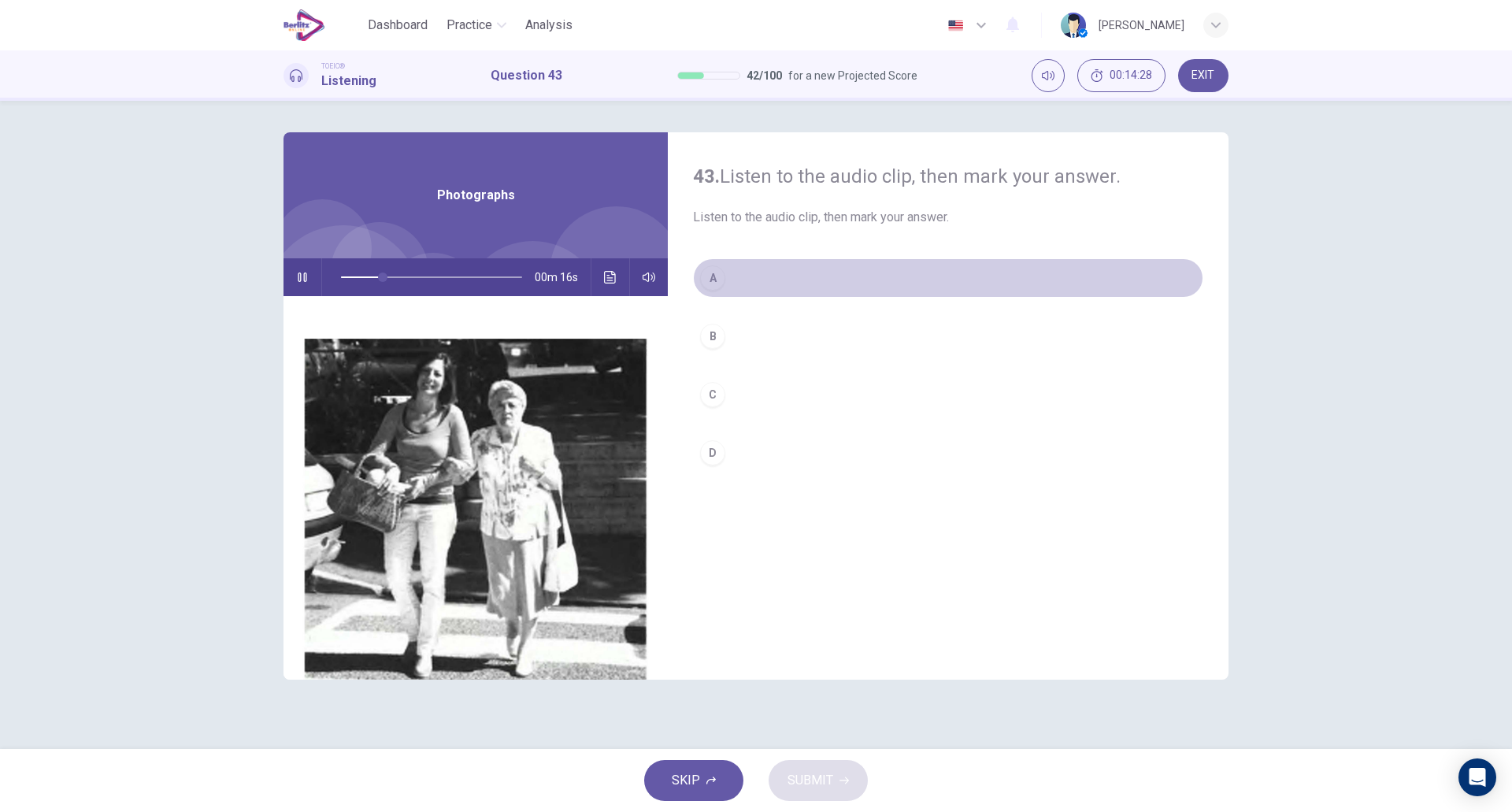
click at [794, 290] on button "A" at bounding box center [948, 278] width 510 height 40
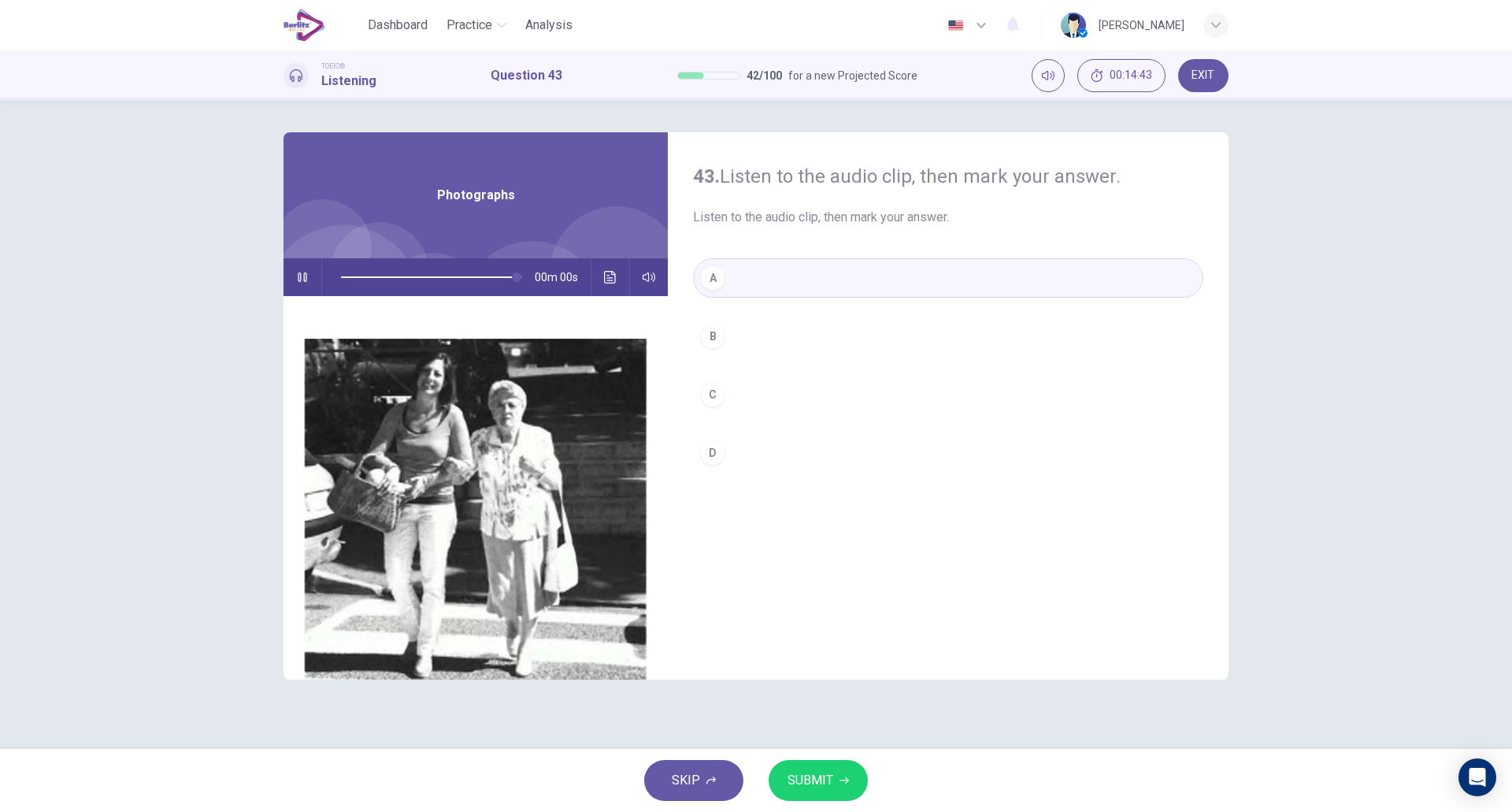
type input "*"
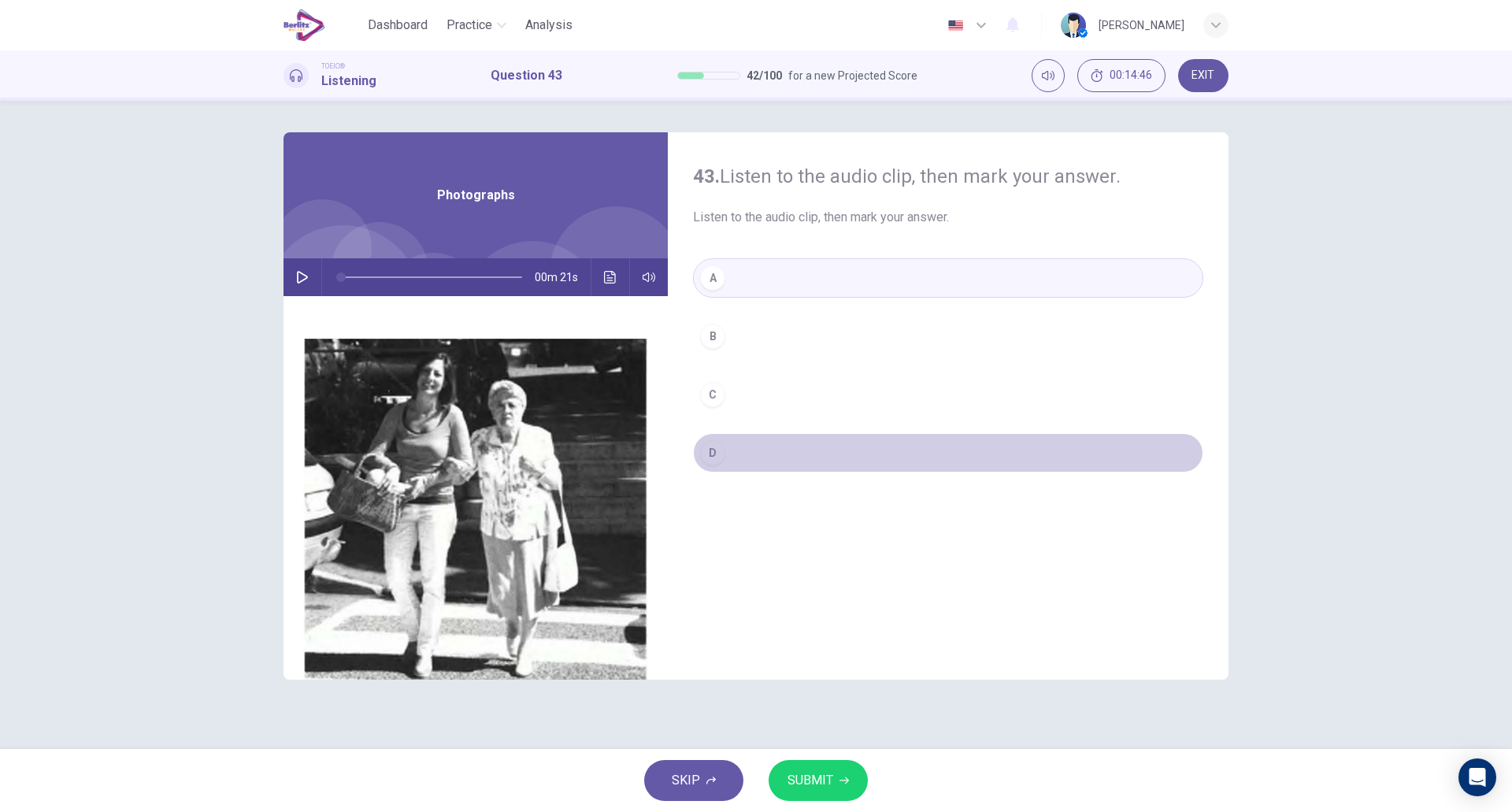
click at [748, 466] on button "D" at bounding box center [948, 453] width 510 height 40
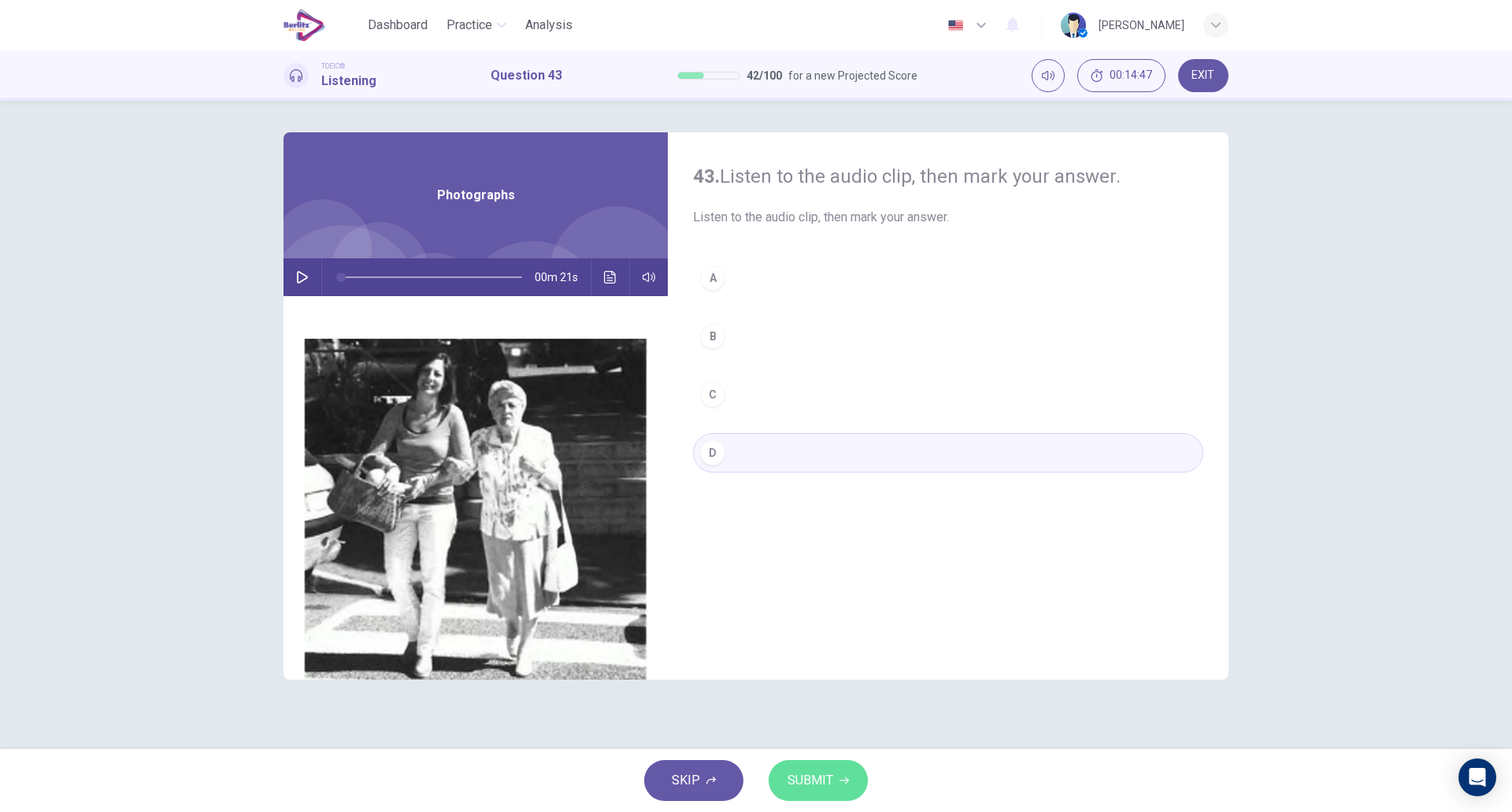
click at [813, 789] on span "SUBMIT" at bounding box center [810, 780] width 45 height 22
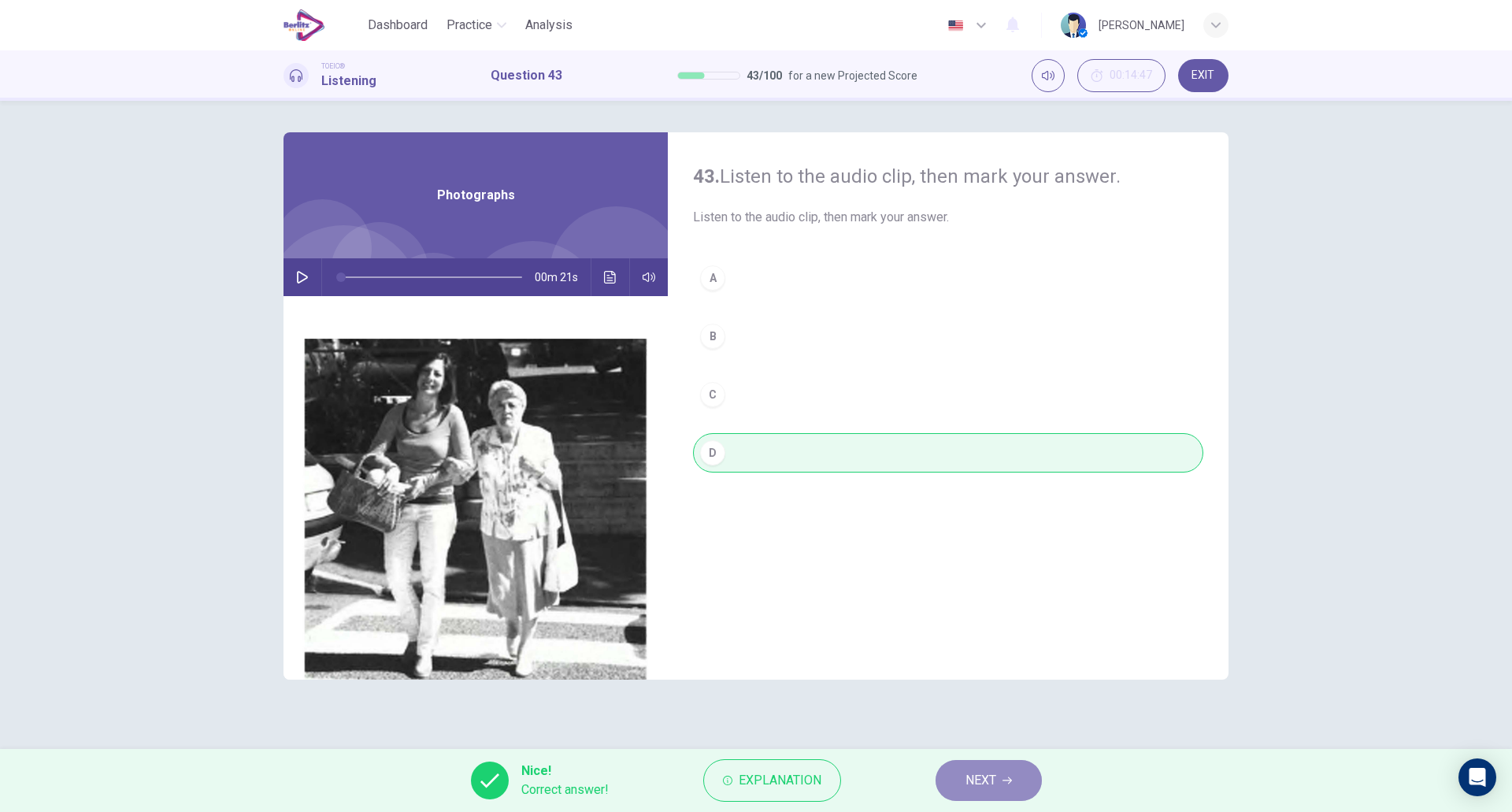
click at [960, 784] on button "NEXT" at bounding box center [989, 780] width 107 height 41
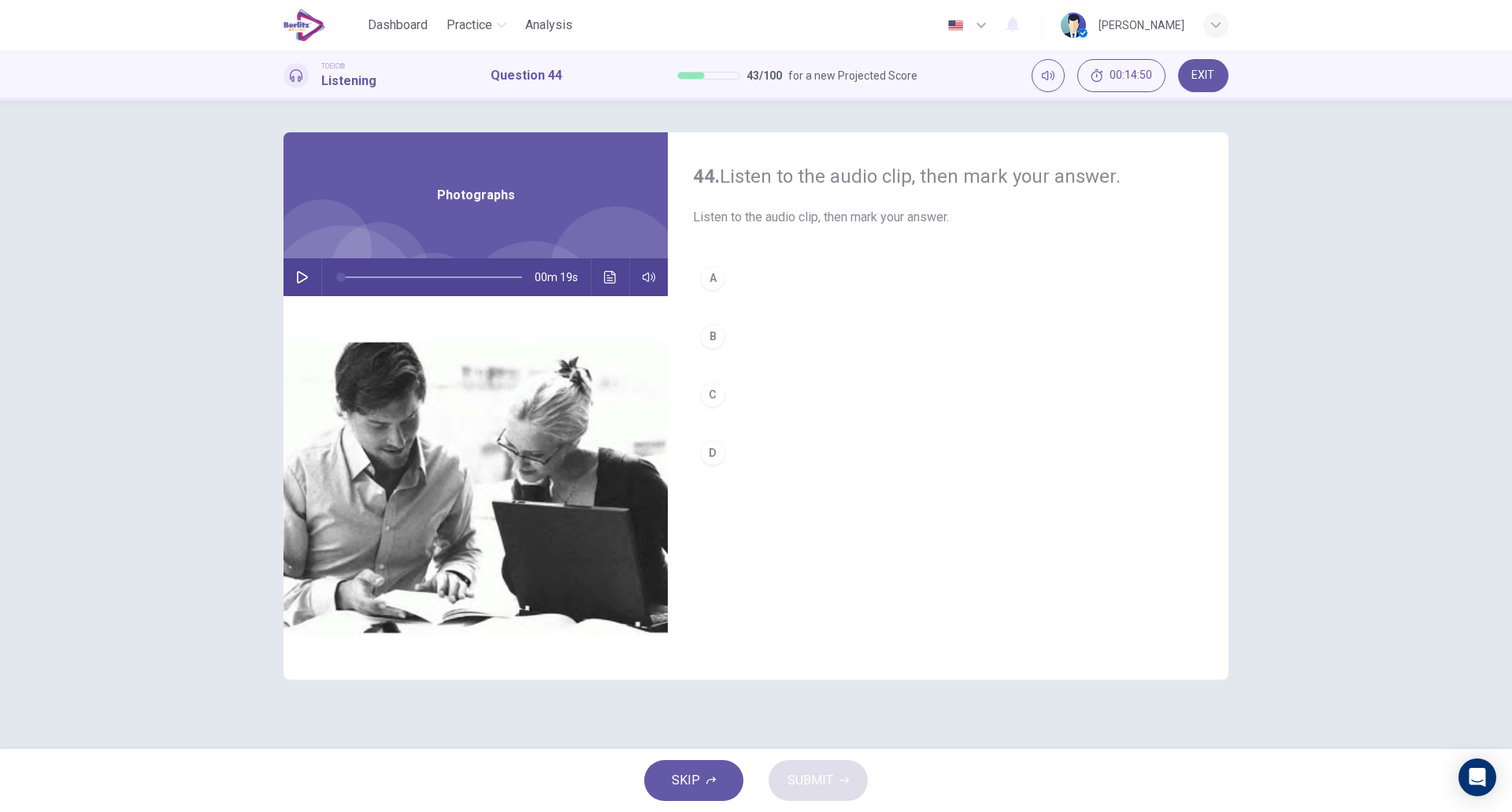
click at [300, 277] on icon "button" at bounding box center [302, 277] width 13 height 13
click at [716, 288] on div "A" at bounding box center [712, 277] width 25 height 25
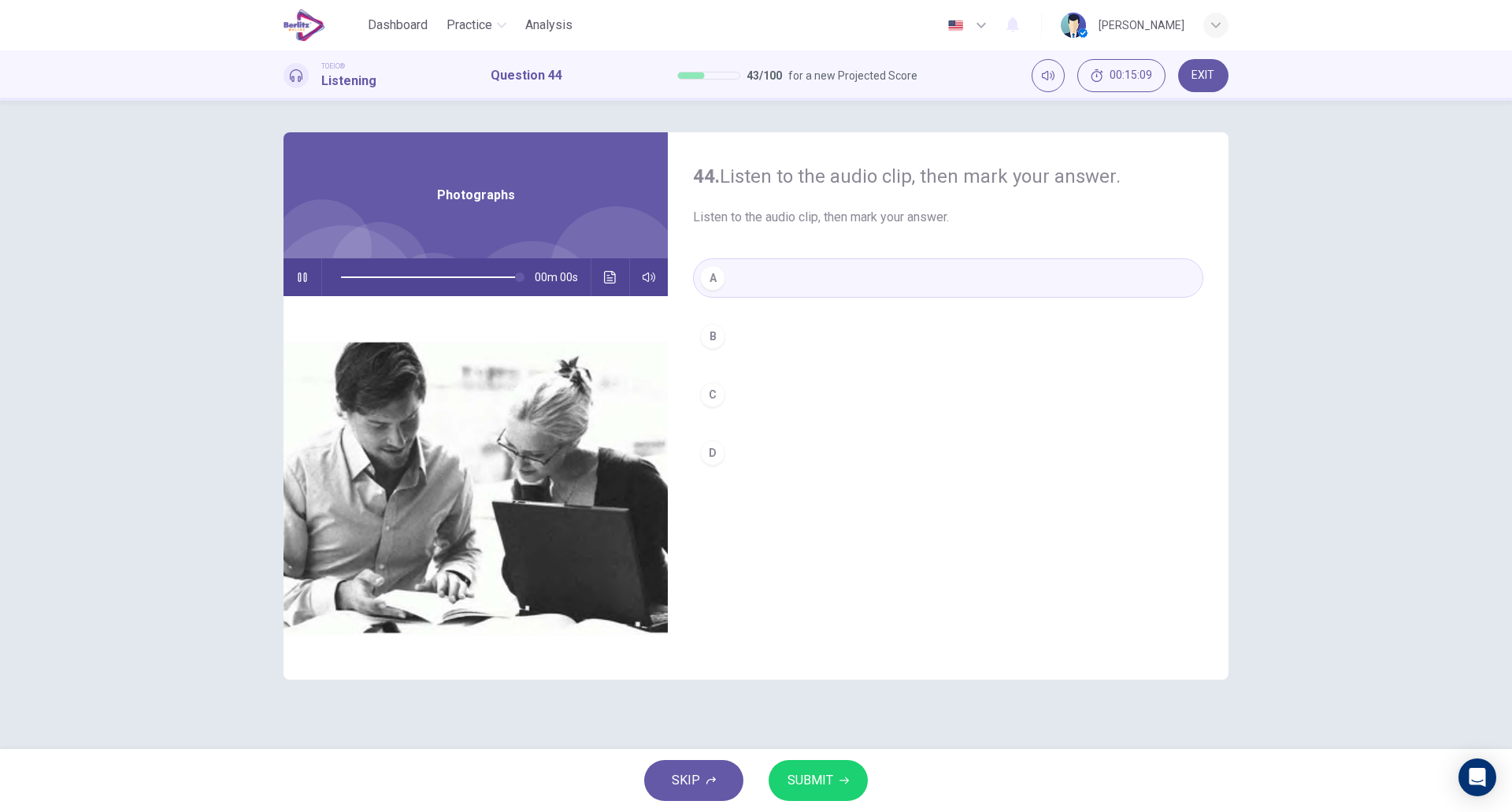
type input "*"
click at [821, 772] on span "SUBMIT" at bounding box center [810, 780] width 45 height 22
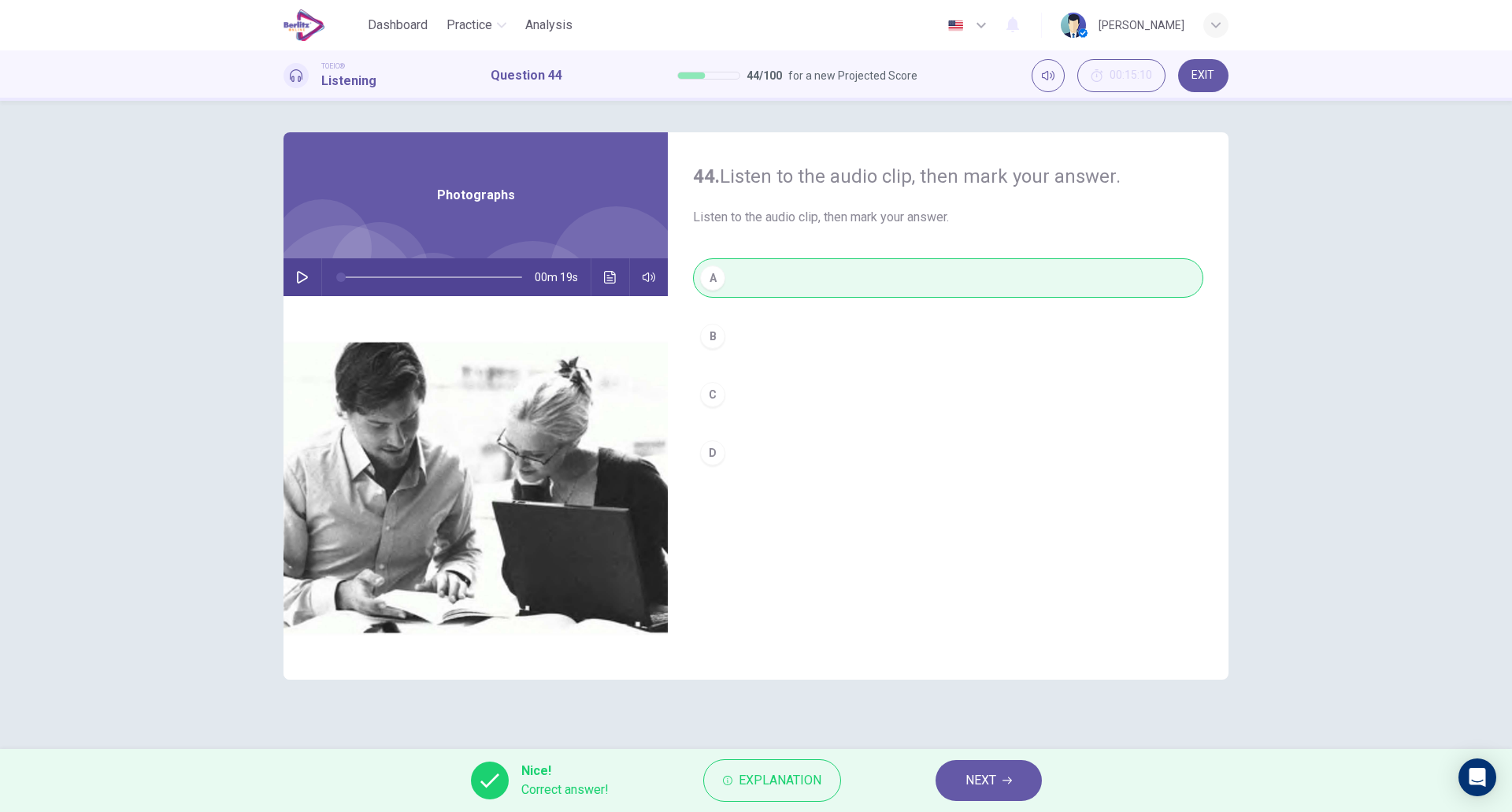
click at [935, 782] on button "NEXT" at bounding box center [989, 780] width 107 height 41
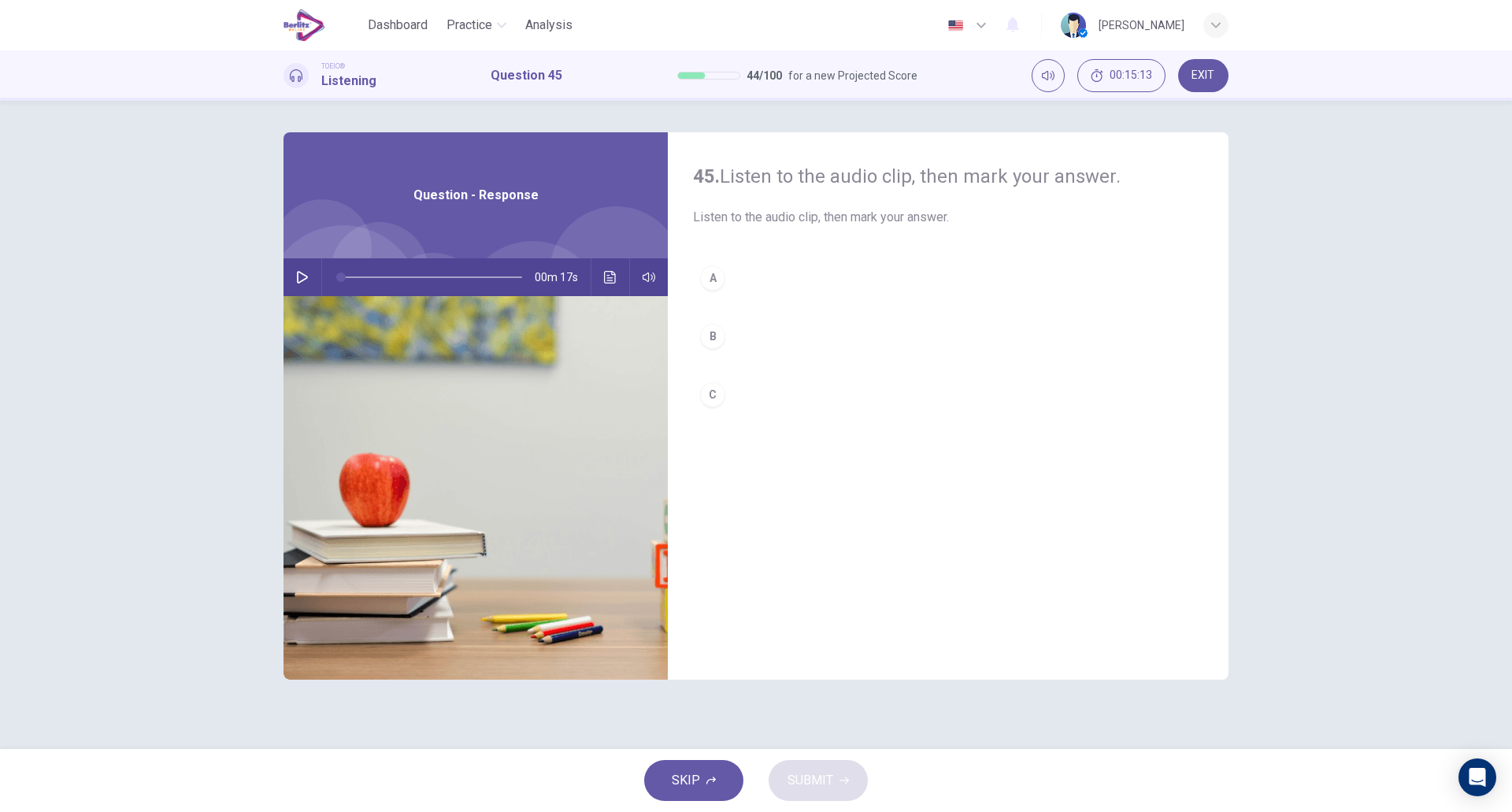
click at [300, 284] on button "button" at bounding box center [302, 277] width 25 height 38
type input "*"
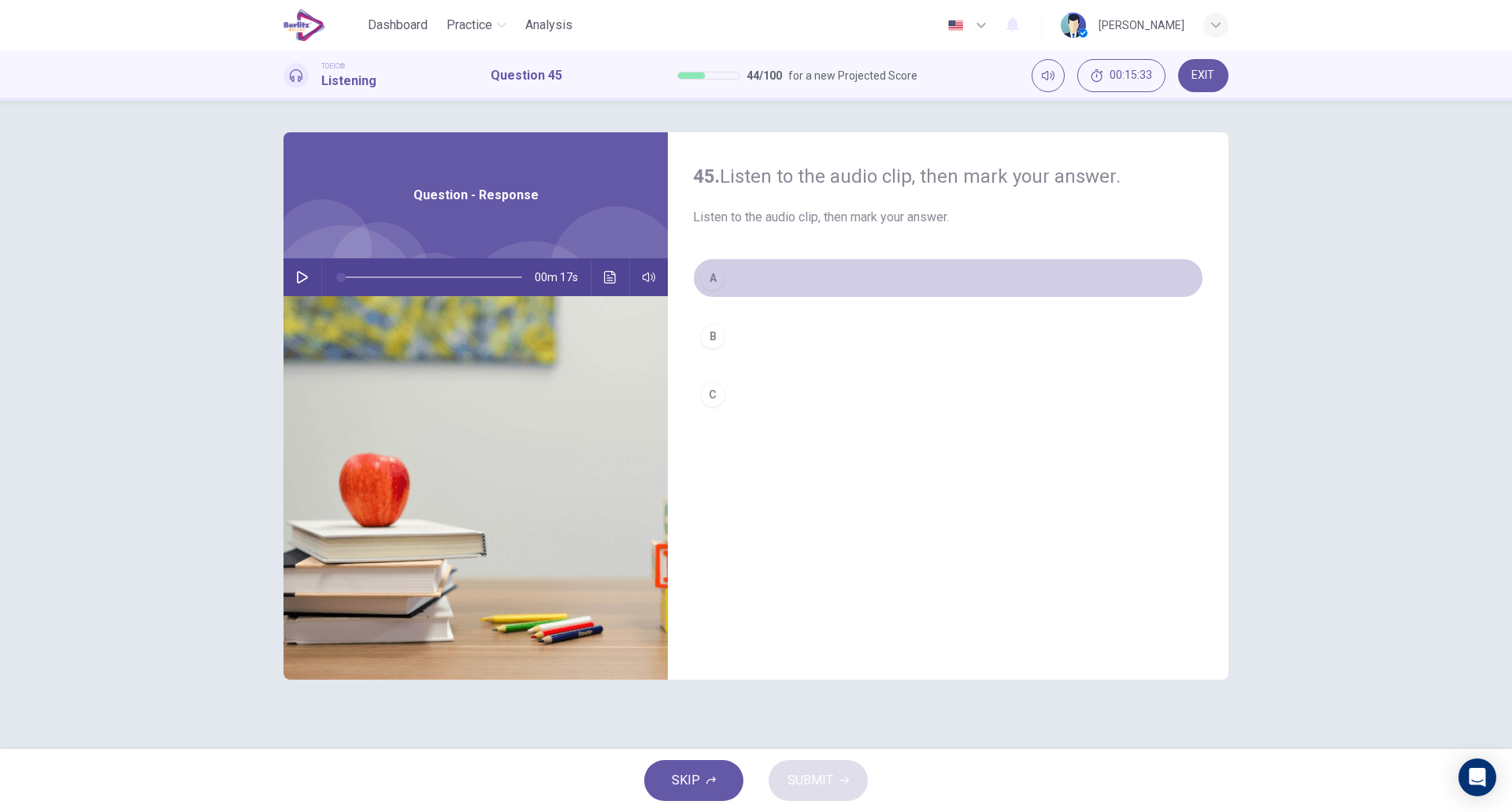
click at [734, 275] on button "A" at bounding box center [948, 278] width 510 height 40
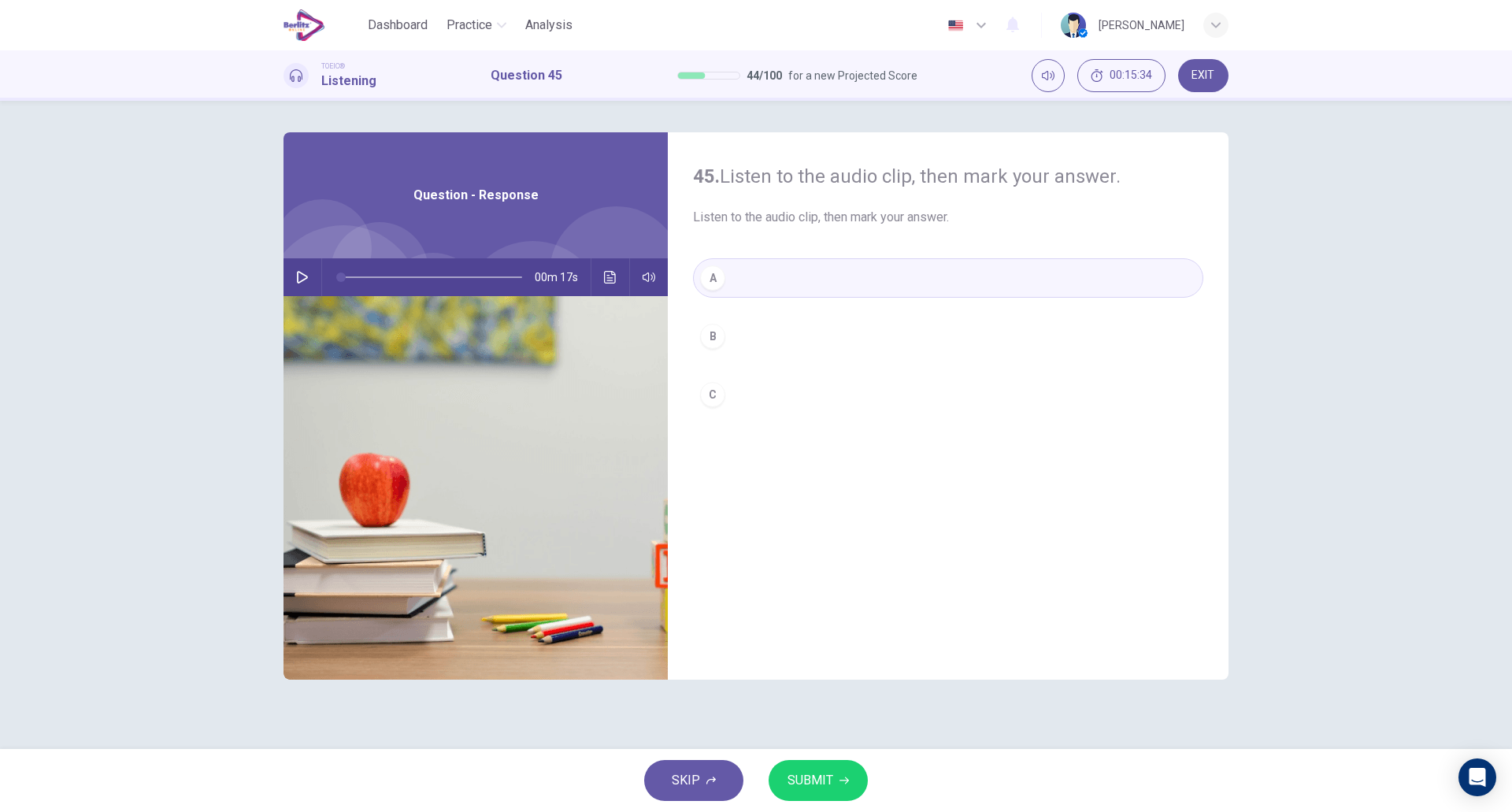
click at [819, 762] on button "SUBMIT" at bounding box center [818, 780] width 99 height 41
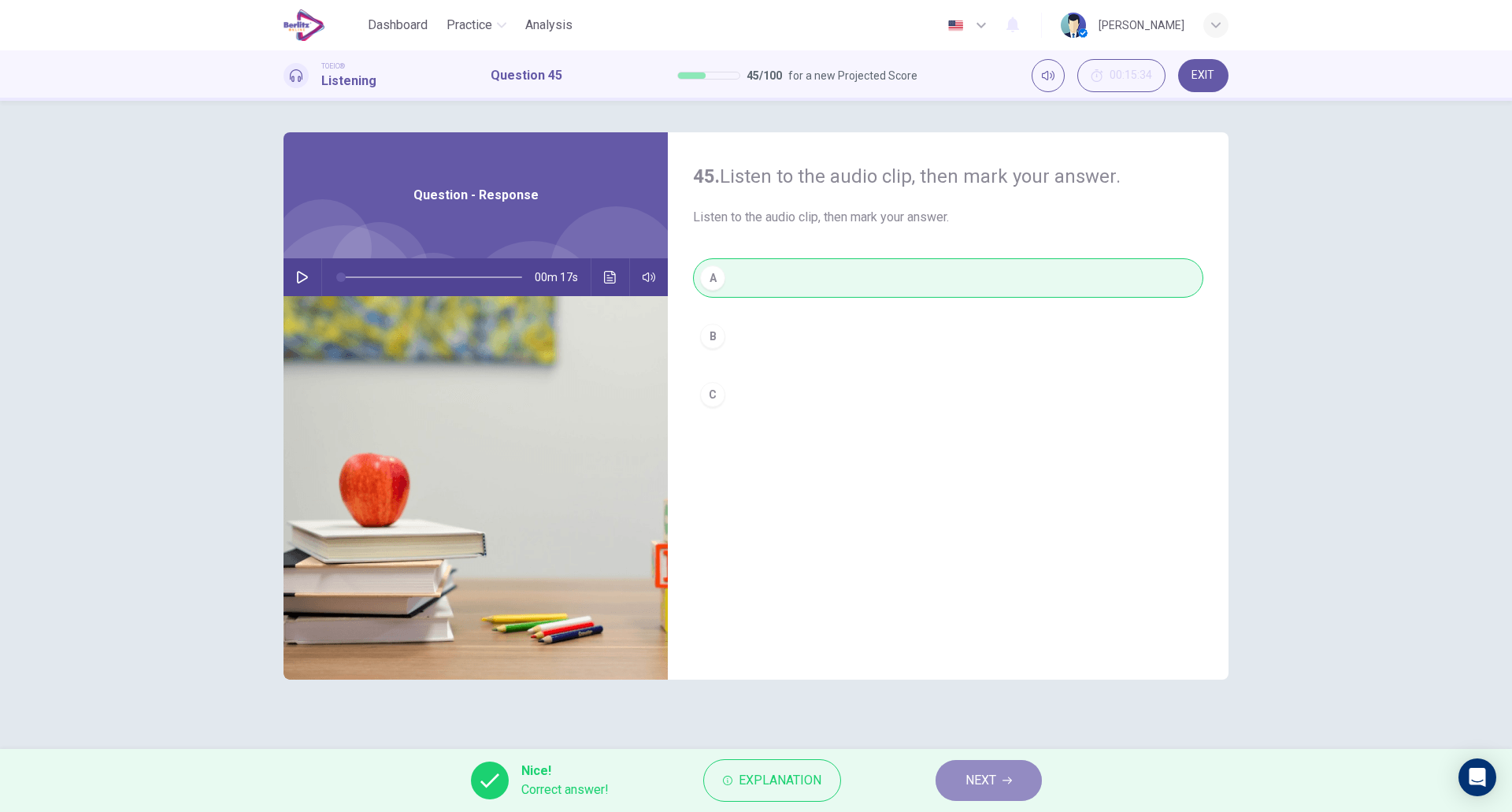
click at [1013, 773] on button "NEXT" at bounding box center [989, 780] width 107 height 41
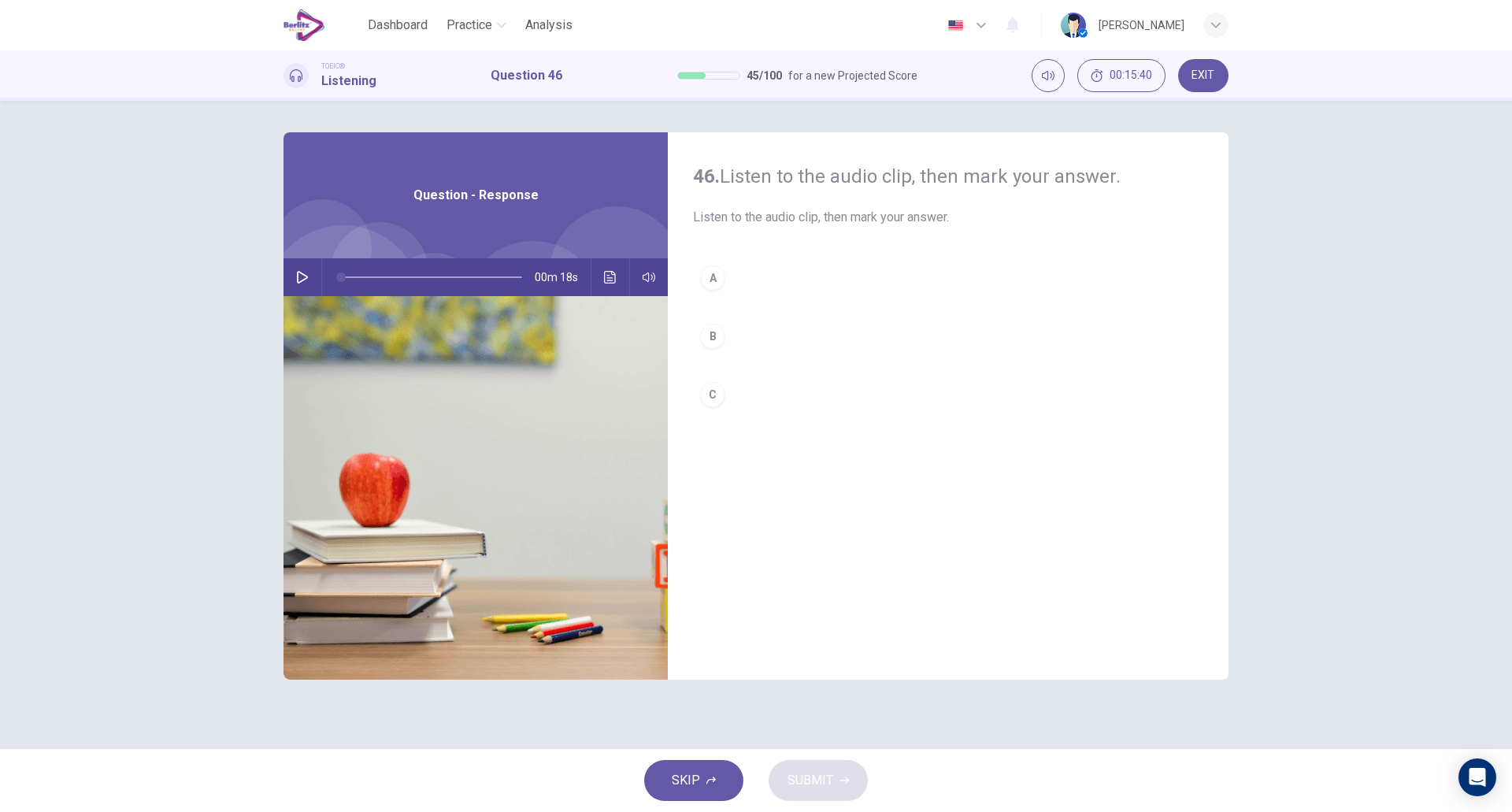
click at [300, 273] on icon "button" at bounding box center [302, 277] width 11 height 13
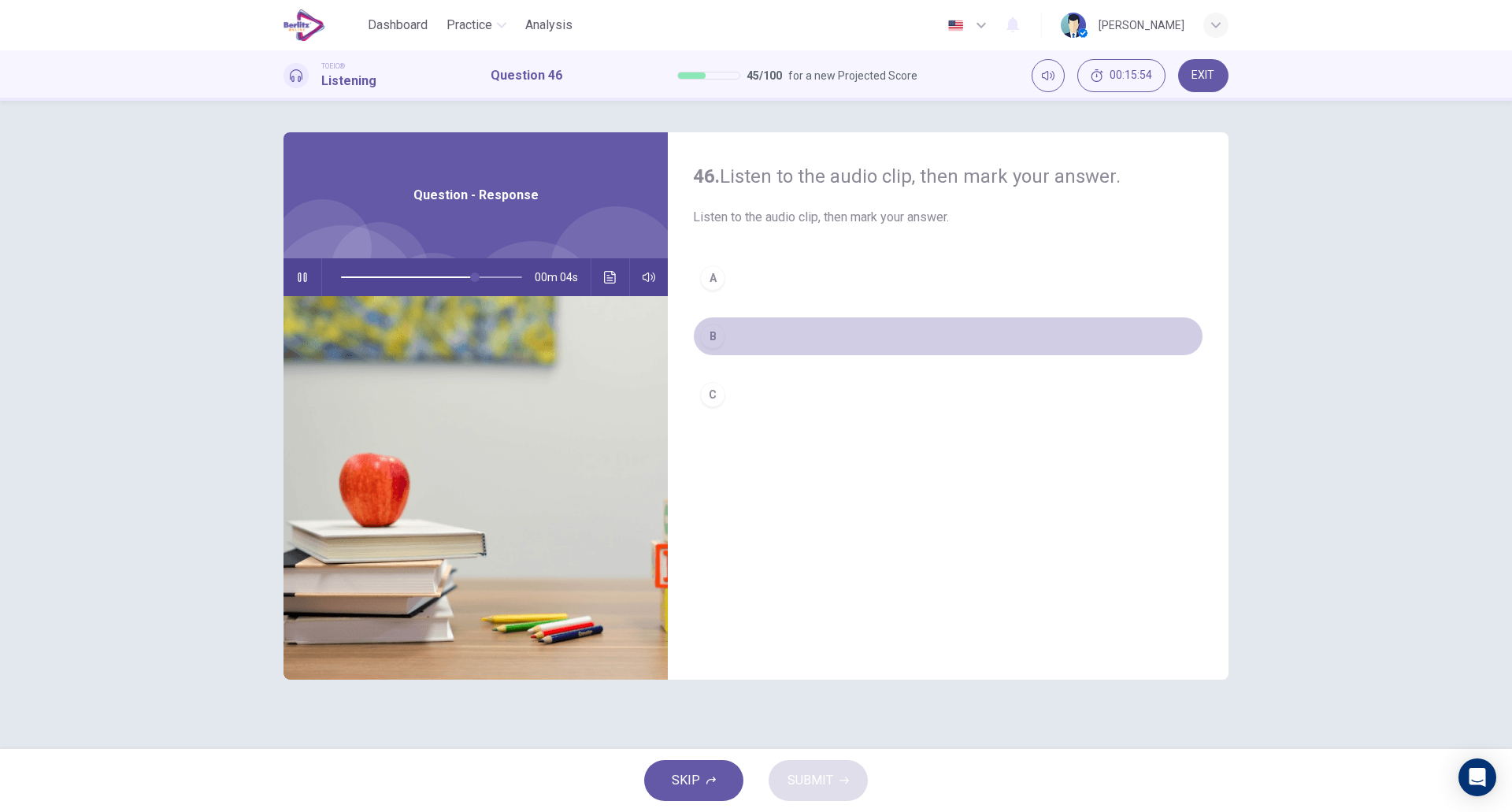
click at [718, 351] on button "B" at bounding box center [948, 336] width 510 height 40
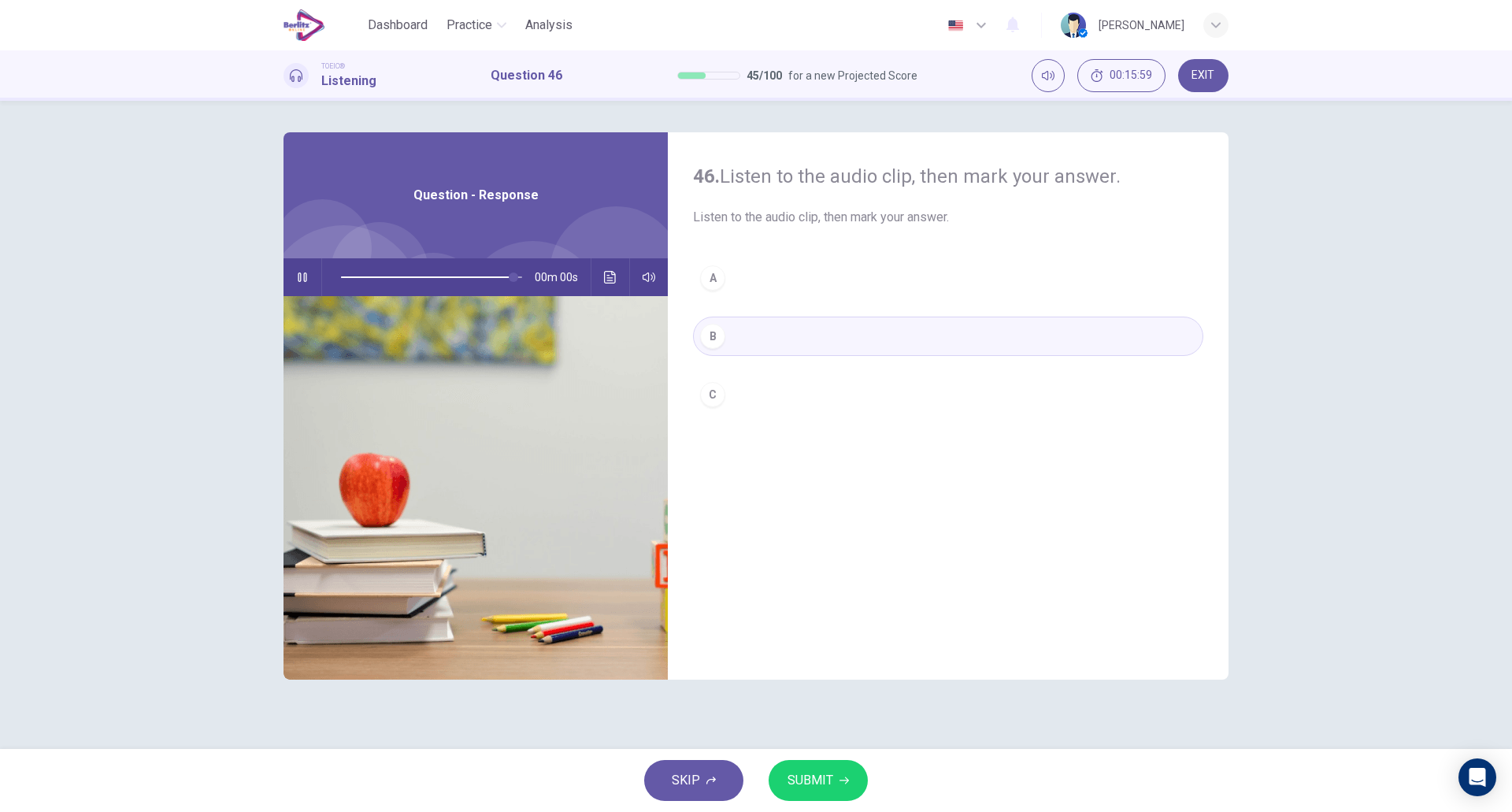
type input "*"
click at [809, 782] on span "SUBMIT" at bounding box center [810, 780] width 45 height 22
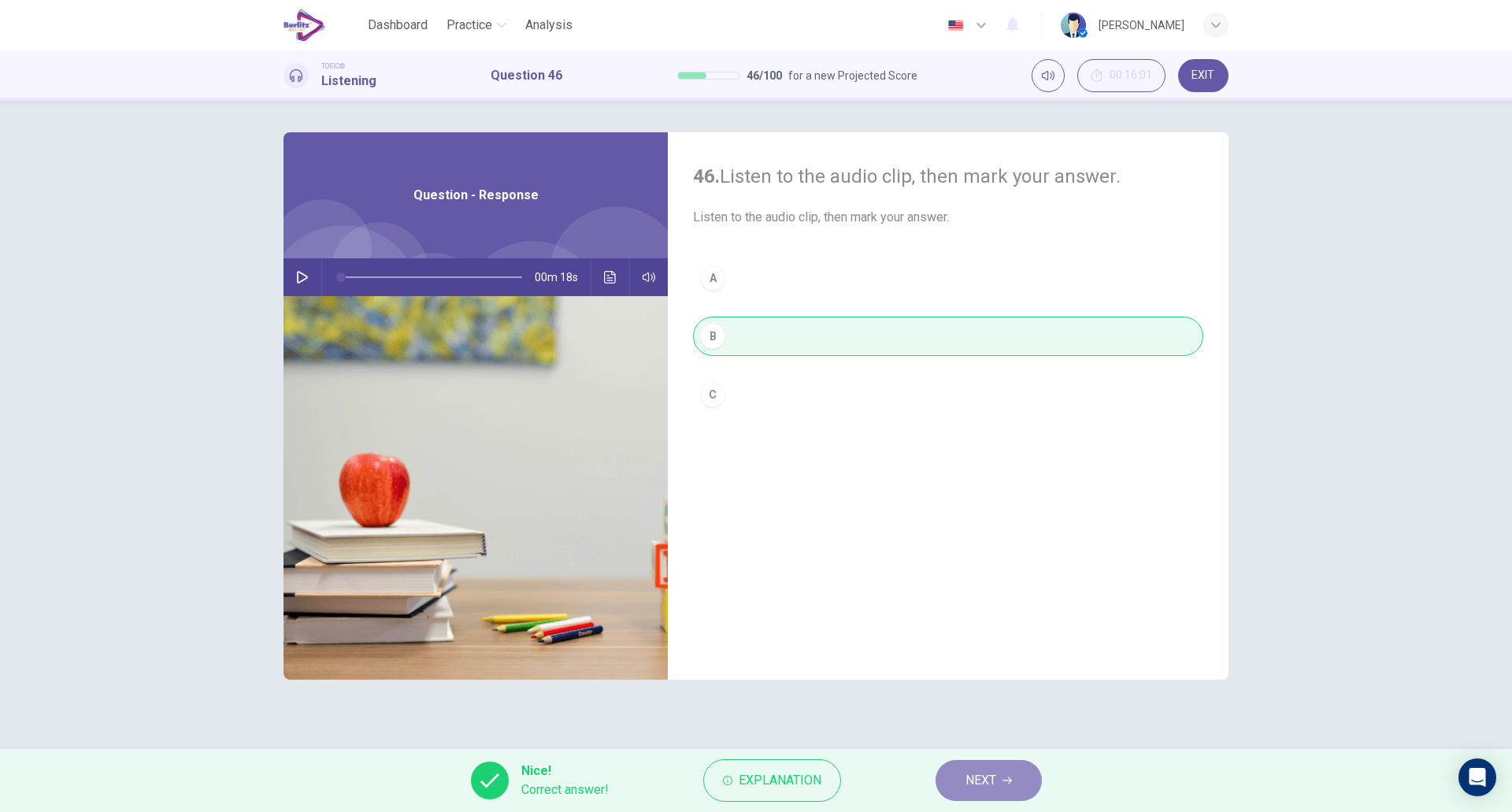
click at [982, 780] on span "NEXT" at bounding box center [981, 780] width 31 height 22
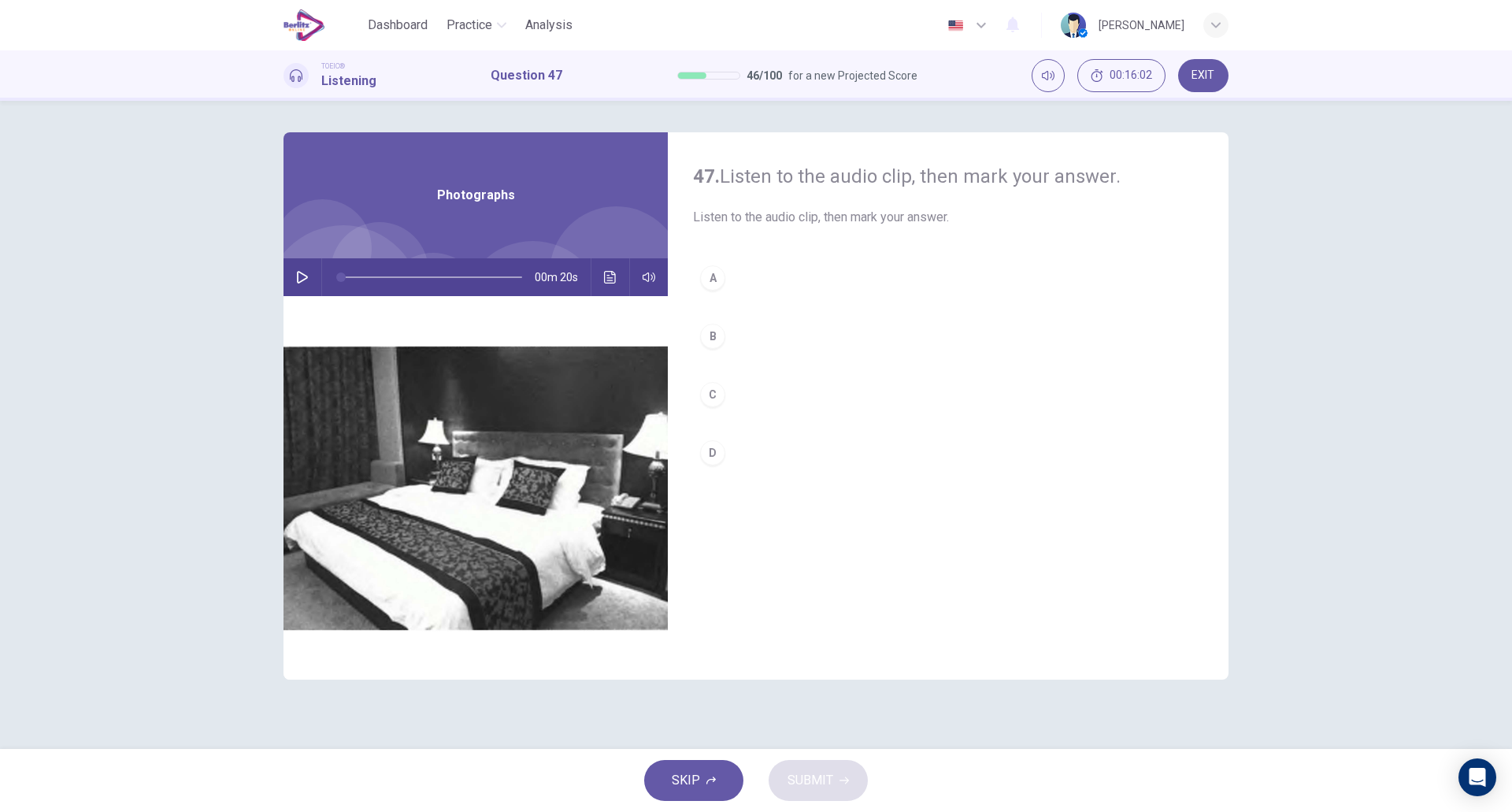
click at [302, 278] on icon "button" at bounding box center [302, 277] width 13 height 13
click at [775, 284] on button "A" at bounding box center [948, 278] width 510 height 40
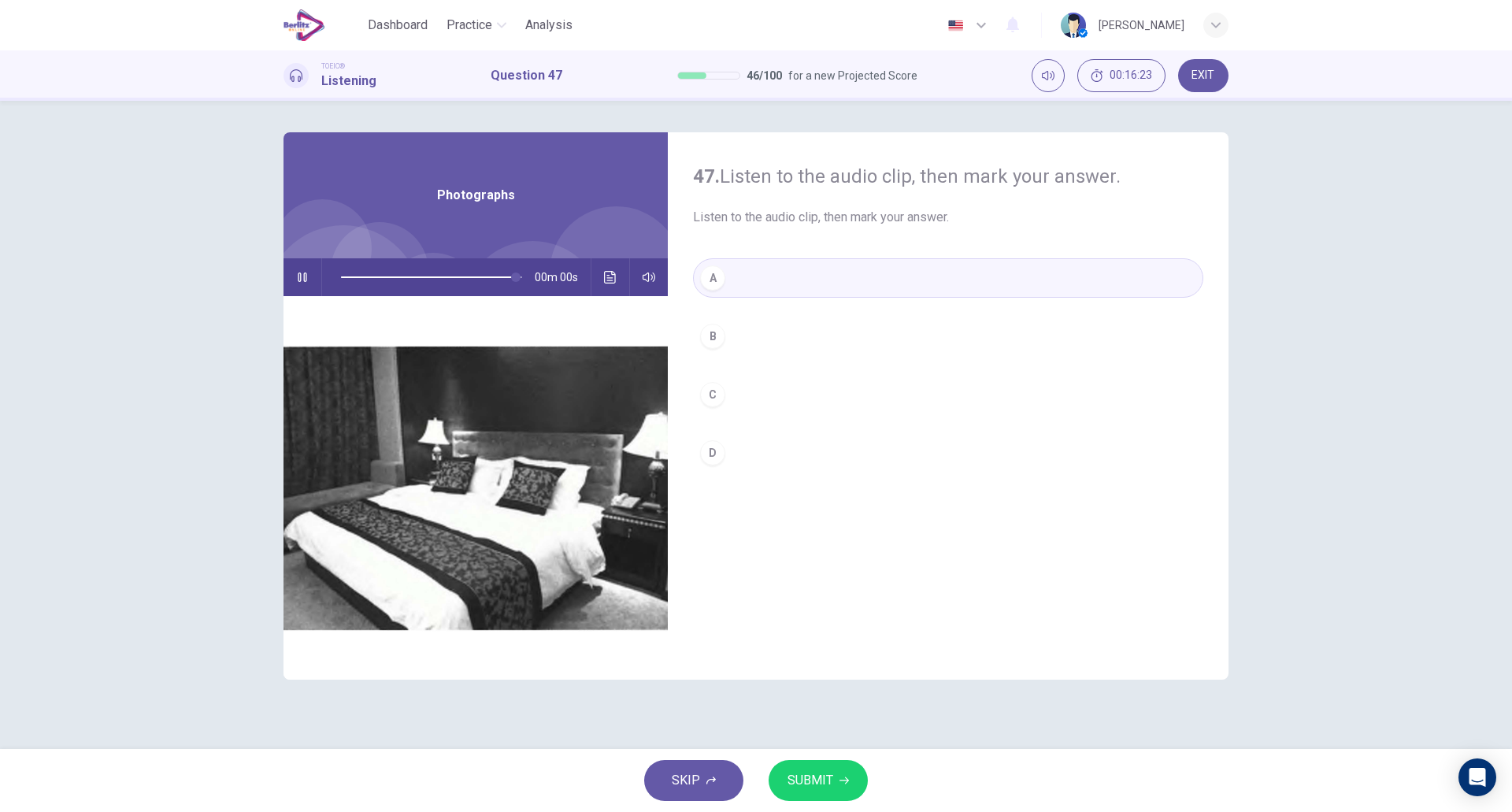
type input "*"
click at [790, 775] on span "SUBMIT" at bounding box center [810, 780] width 45 height 22
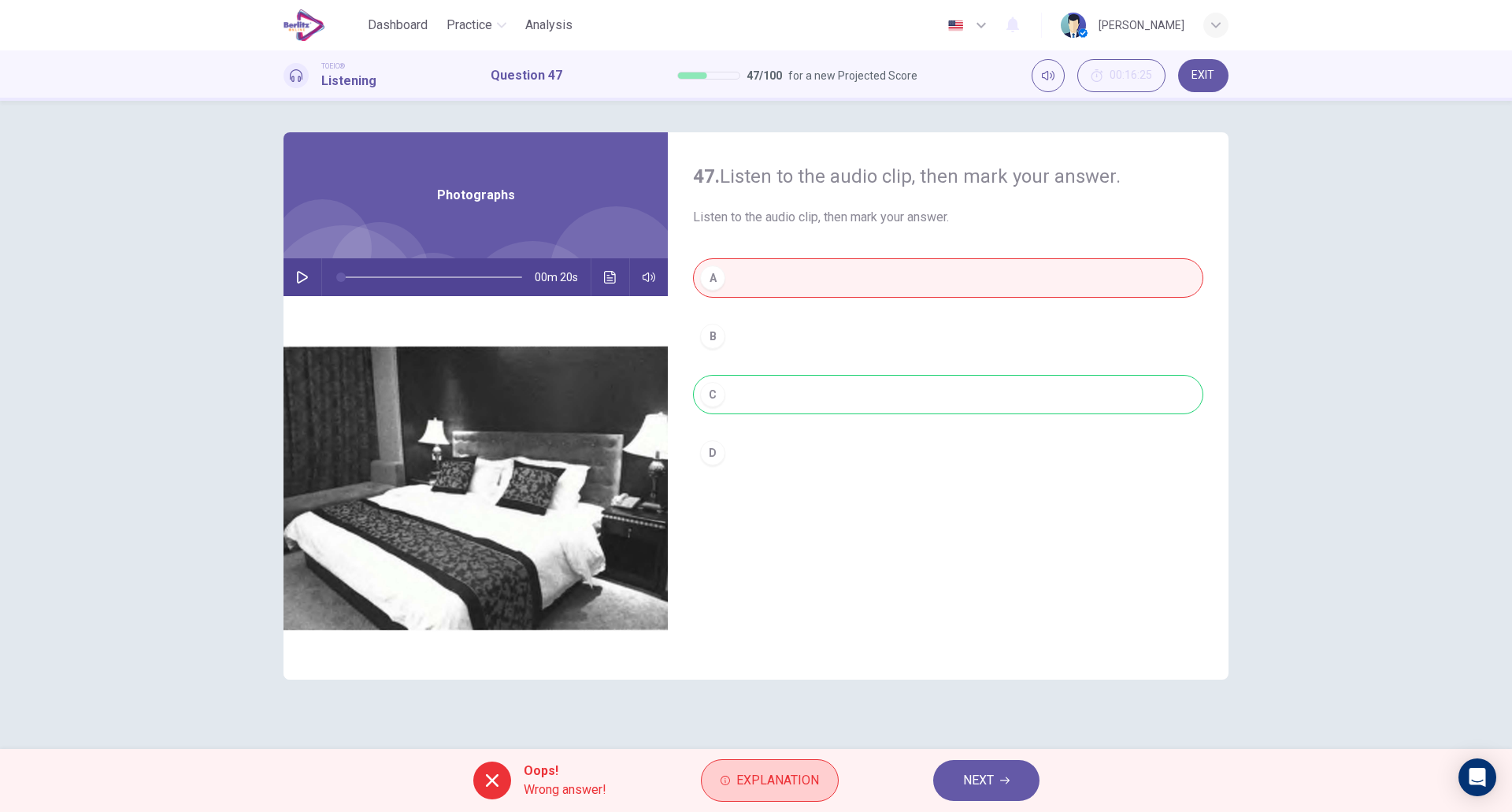
click at [786, 776] on span "Explanation" at bounding box center [778, 780] width 82 height 22
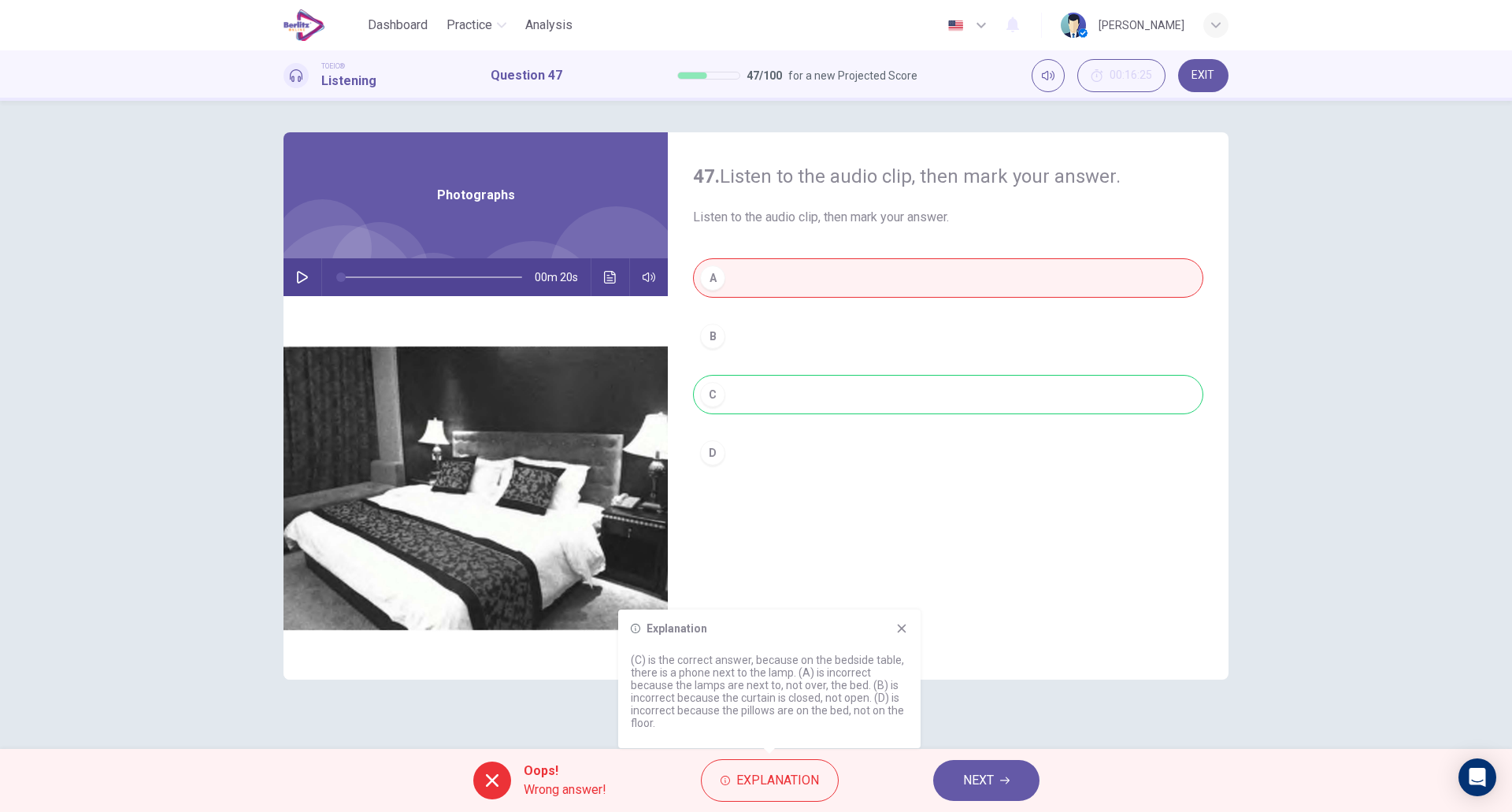
click at [989, 785] on span "NEXT" at bounding box center [978, 780] width 31 height 22
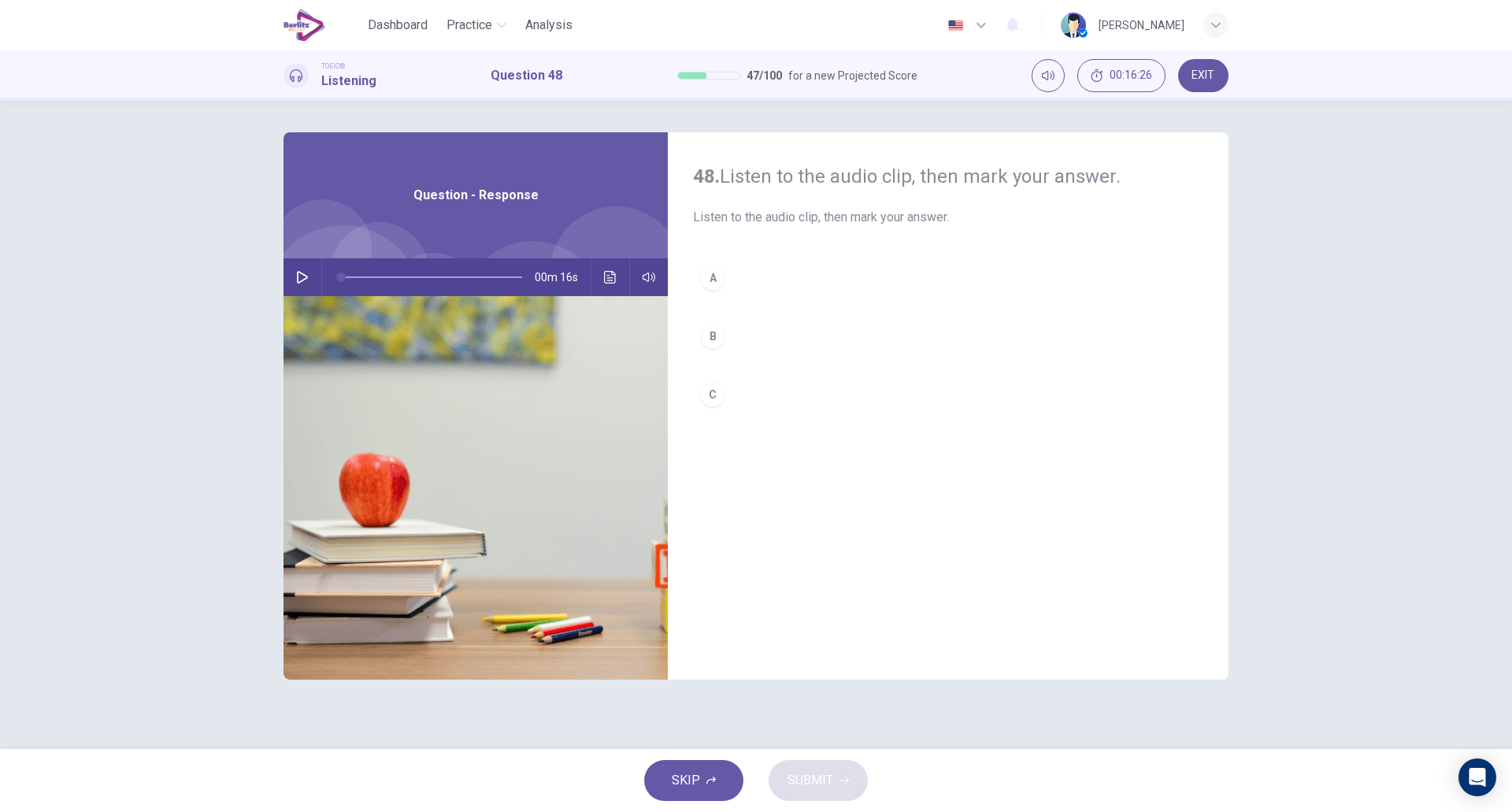
click at [299, 278] on icon "button" at bounding box center [302, 277] width 13 height 13
click at [741, 285] on button "A" at bounding box center [948, 278] width 510 height 40
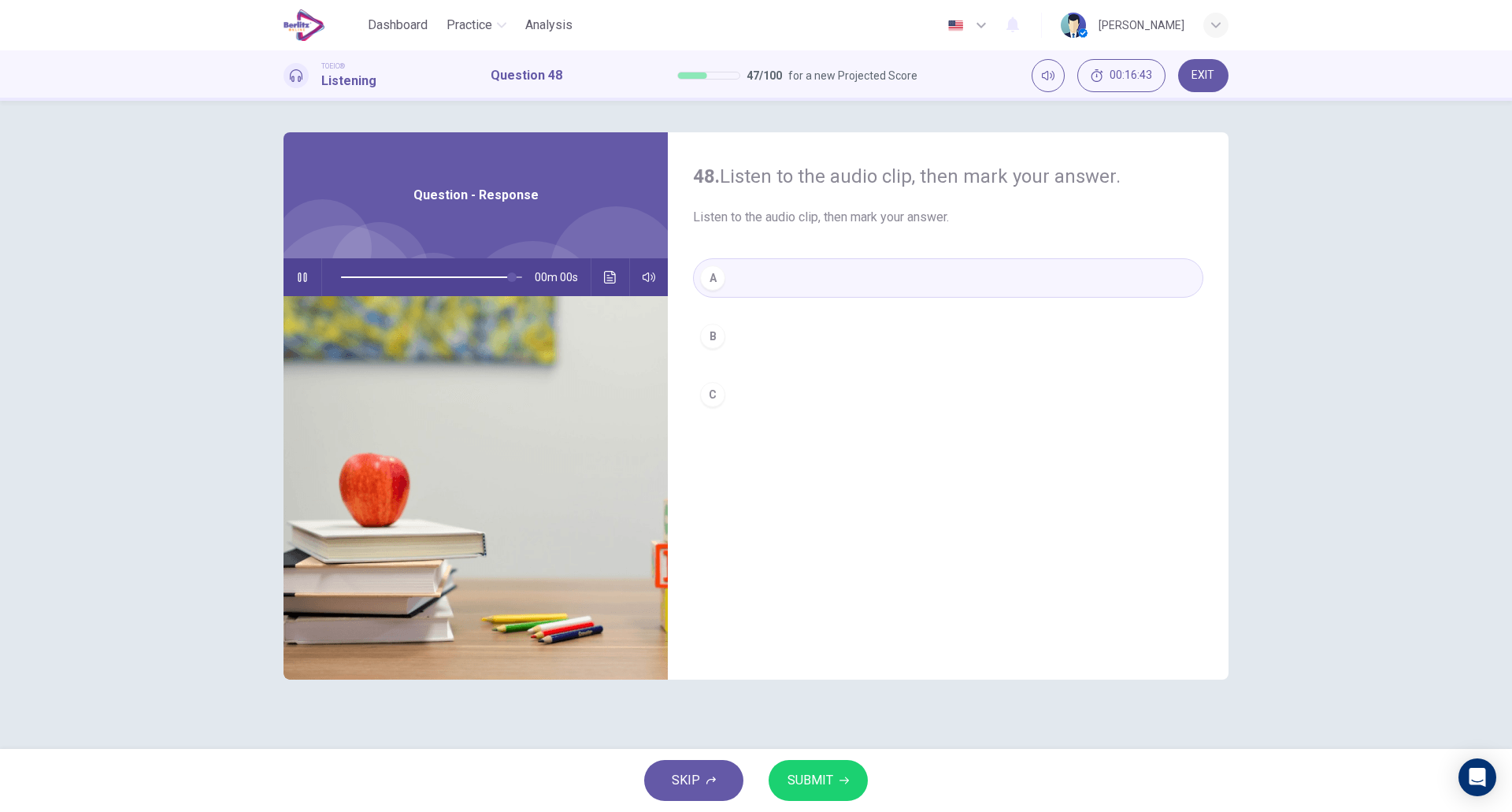
type input "*"
click at [793, 772] on span "SUBMIT" at bounding box center [810, 780] width 45 height 22
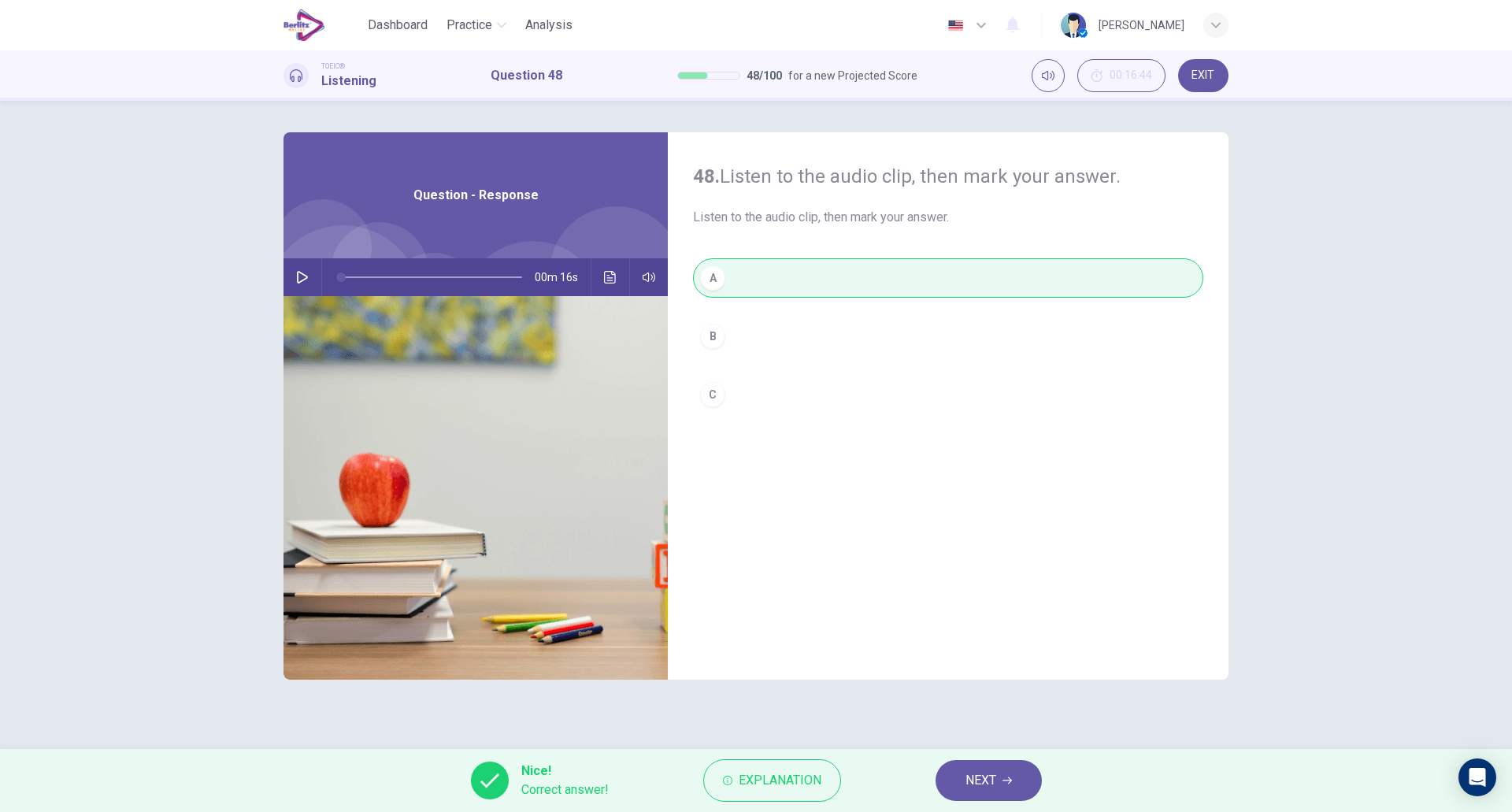
click at [973, 788] on span "NEXT" at bounding box center [981, 780] width 31 height 22
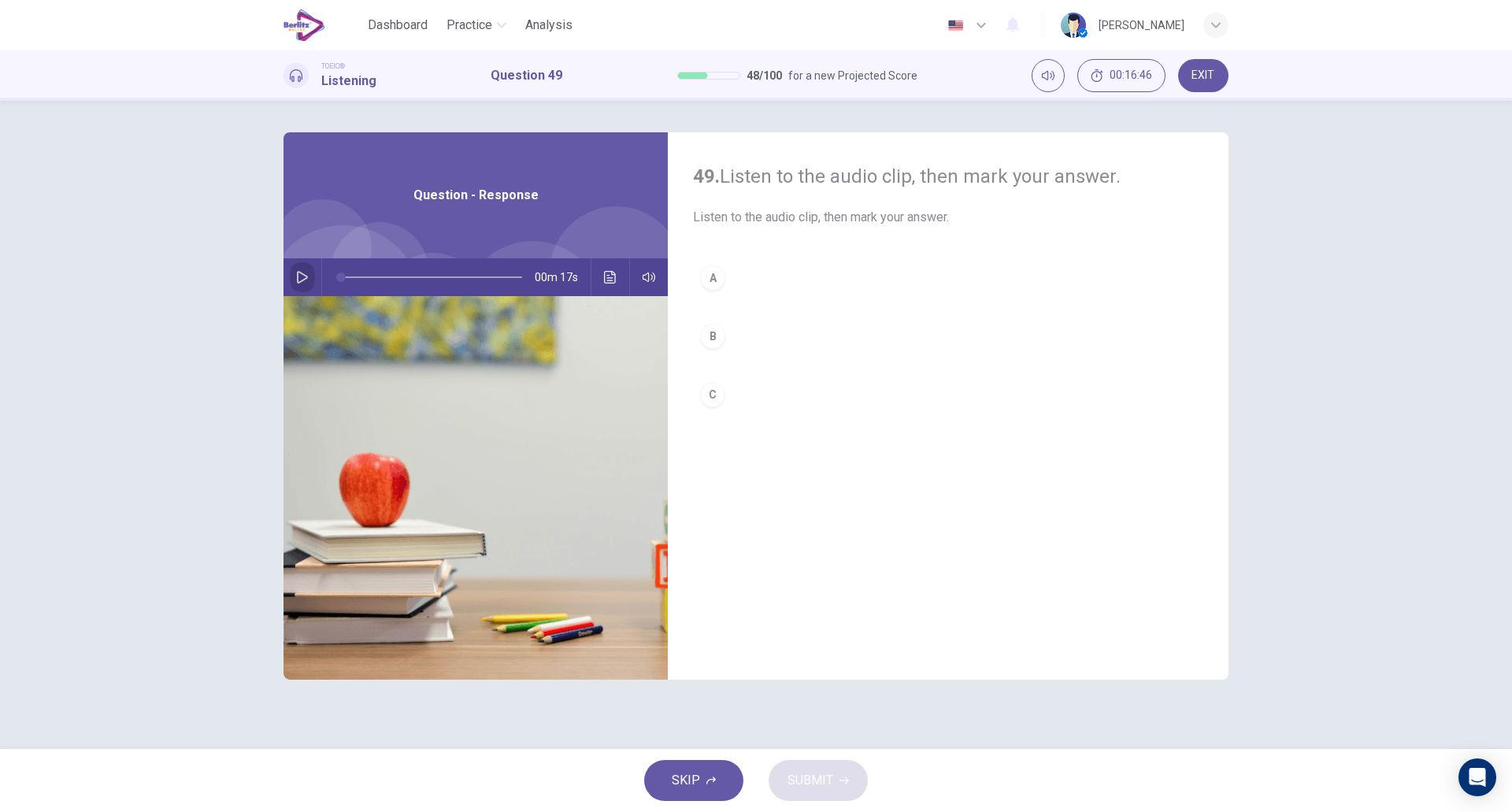
click at [298, 271] on icon "button" at bounding box center [302, 277] width 13 height 13
click at [757, 264] on button "A" at bounding box center [948, 278] width 510 height 40
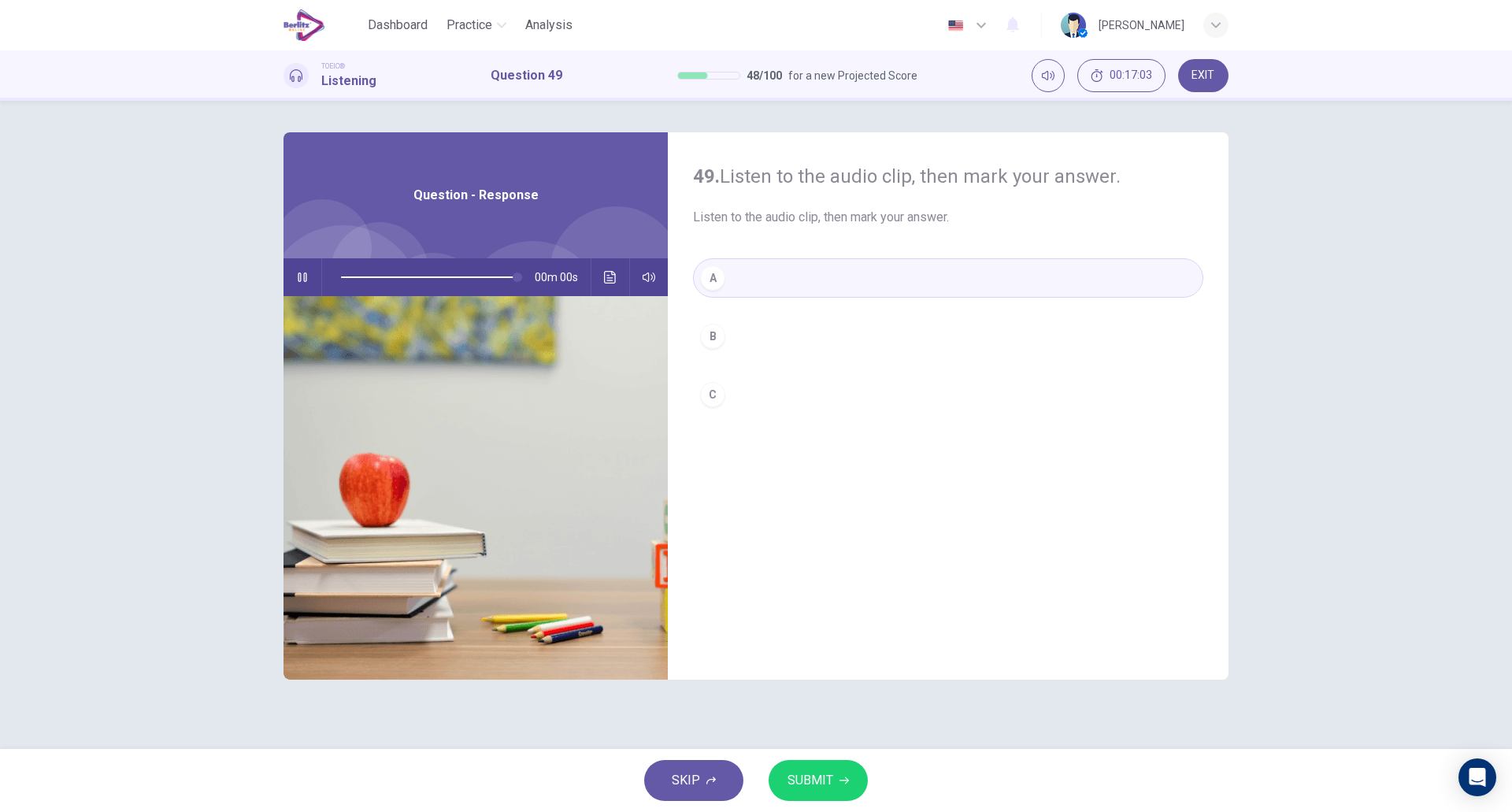
type input "*"
click at [812, 789] on span "SUBMIT" at bounding box center [810, 780] width 45 height 22
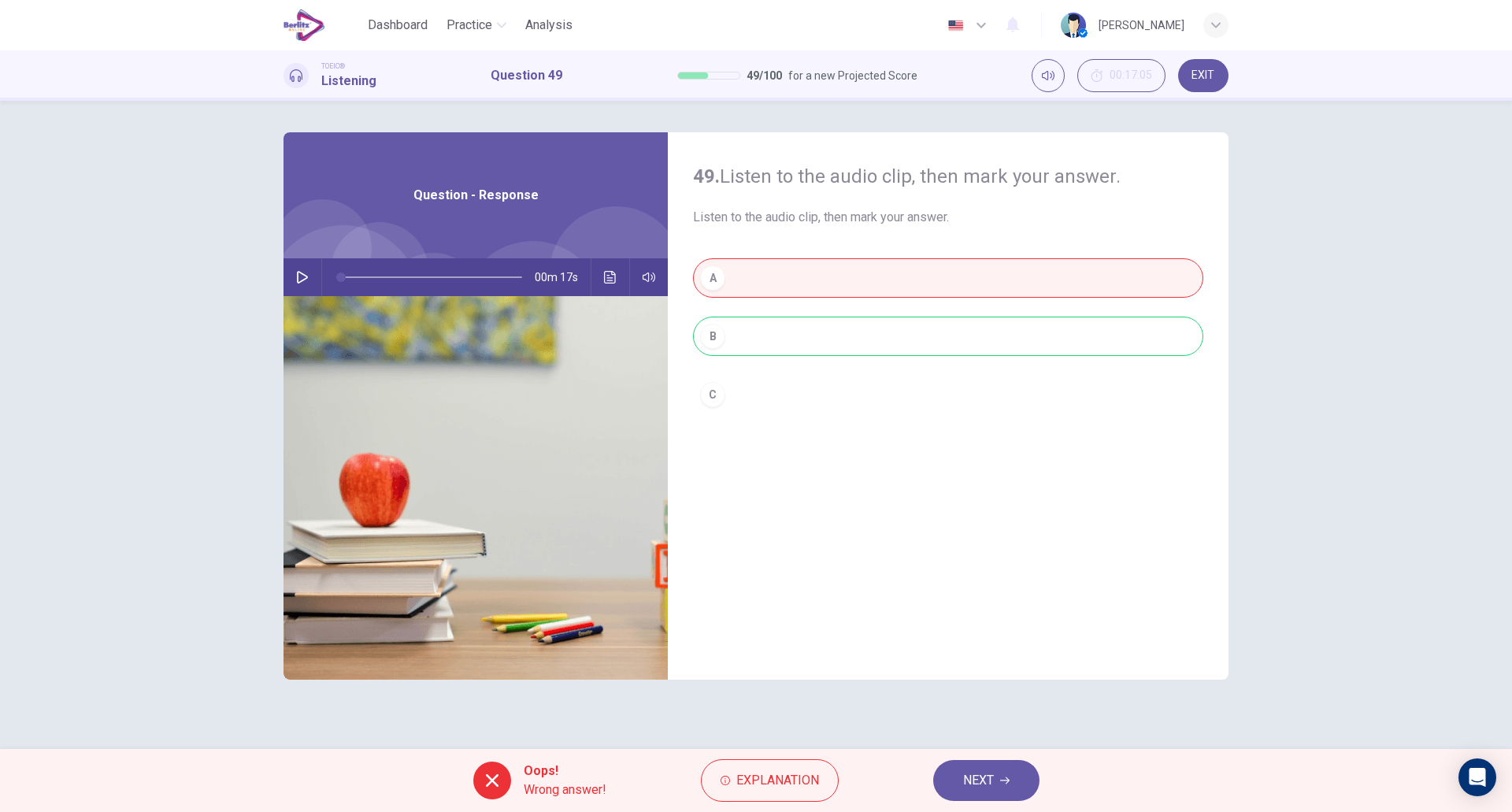
click at [812, 789] on span "Explanation" at bounding box center [778, 780] width 82 height 22
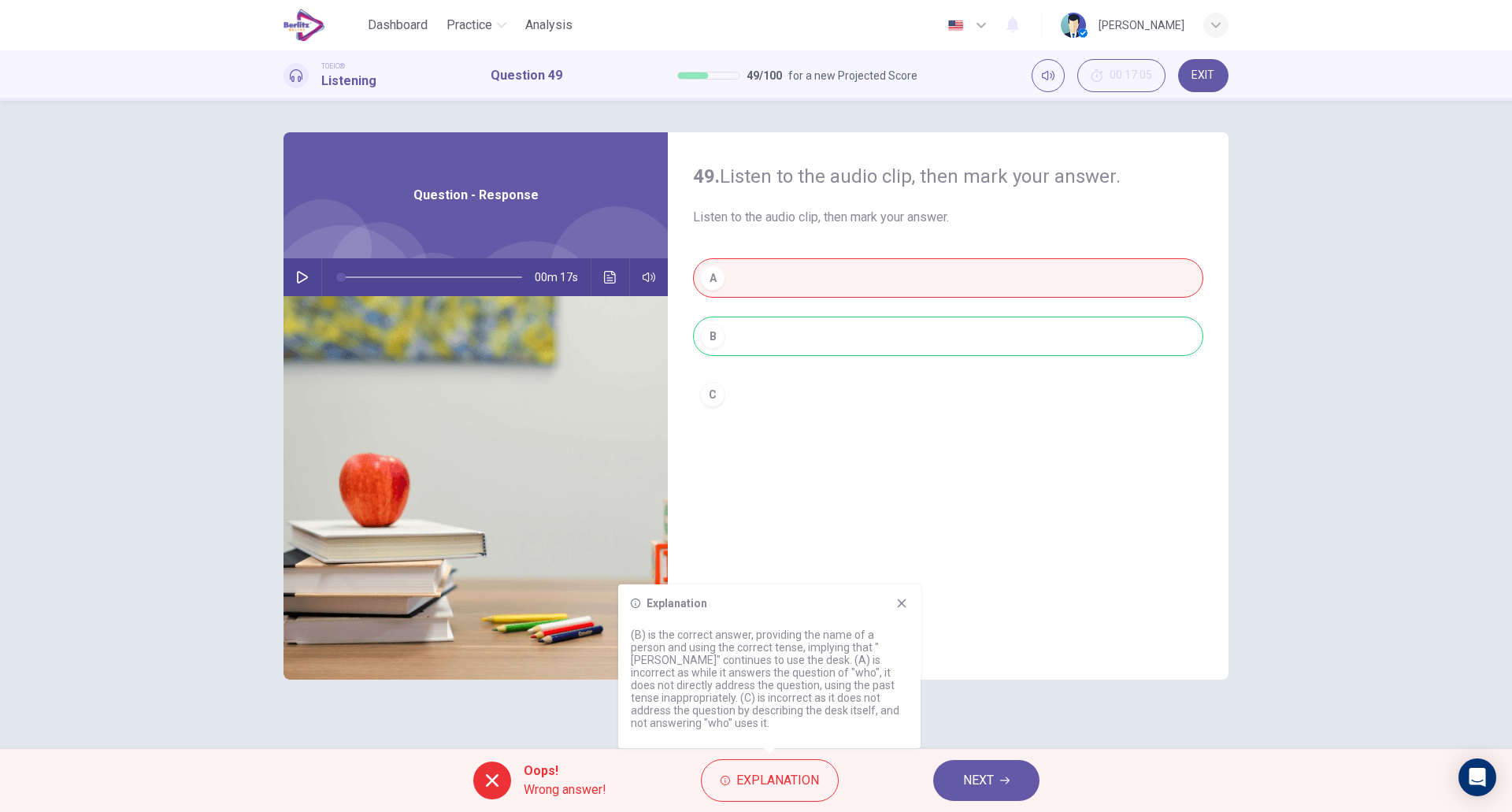
click at [903, 607] on icon at bounding box center [902, 603] width 13 height 13
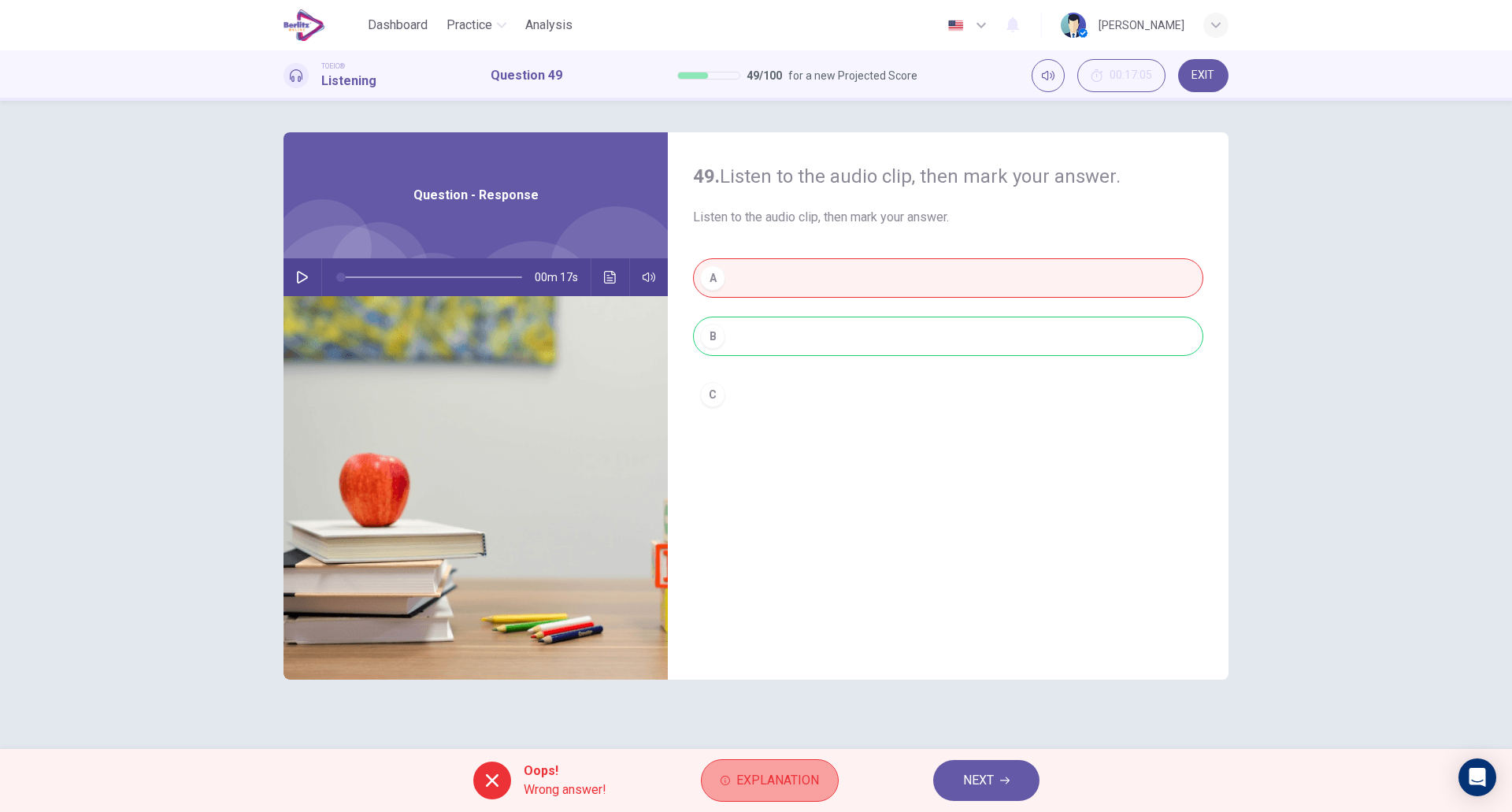
click at [768, 782] on span "Explanation" at bounding box center [778, 780] width 82 height 22
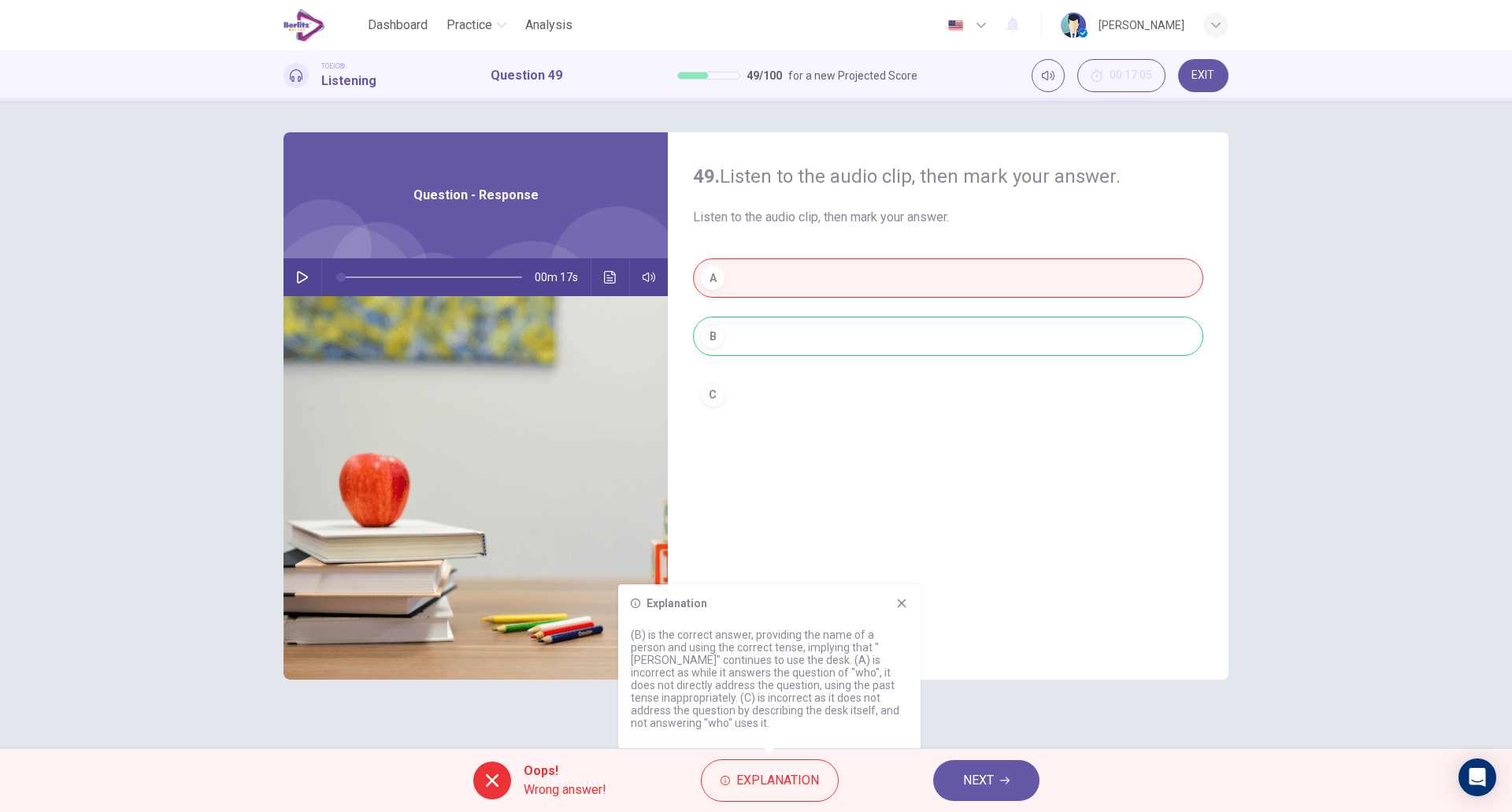
click at [905, 605] on icon at bounding box center [902, 603] width 13 height 13
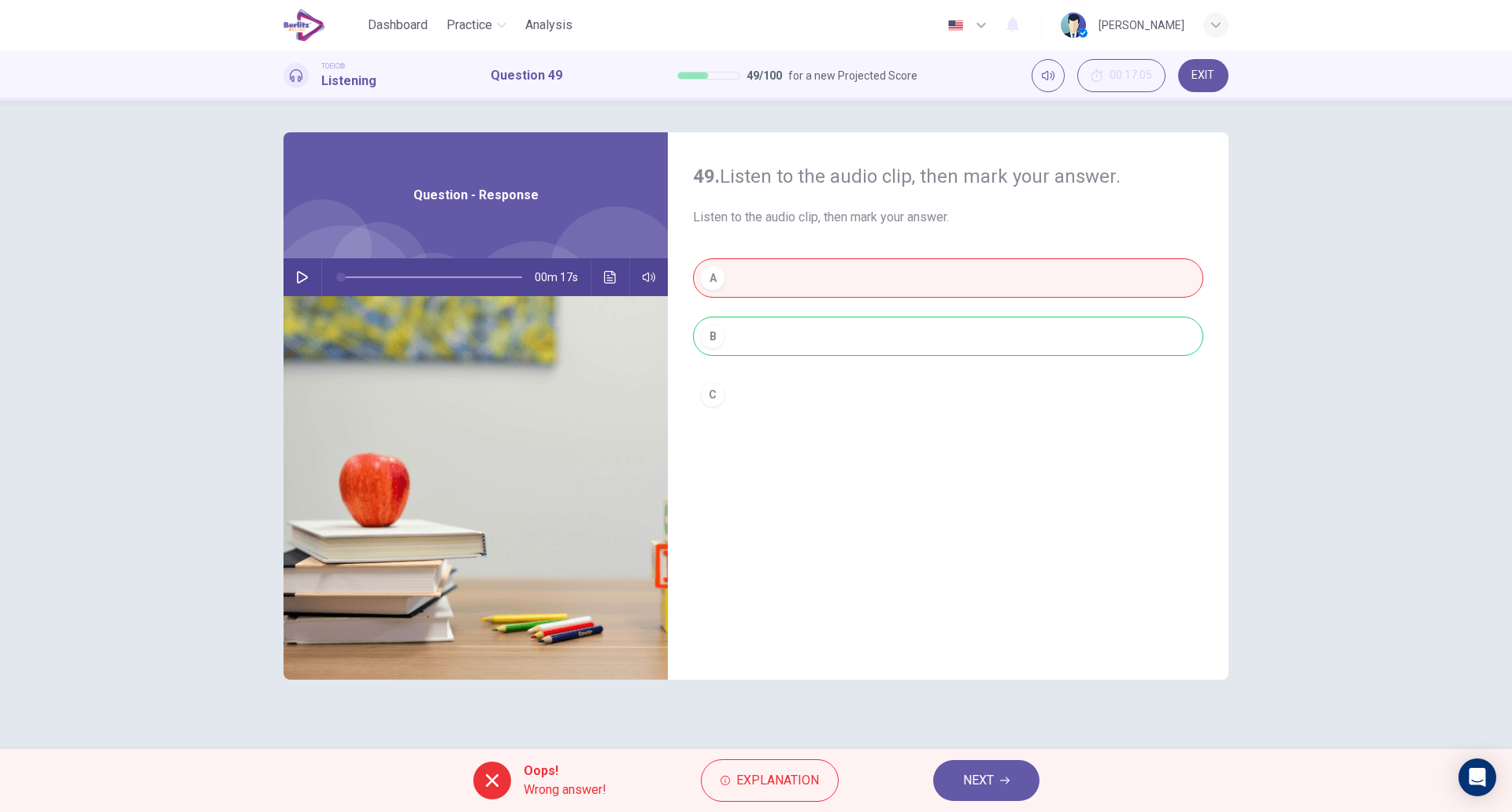
click at [967, 778] on span "NEXT" at bounding box center [978, 780] width 31 height 22
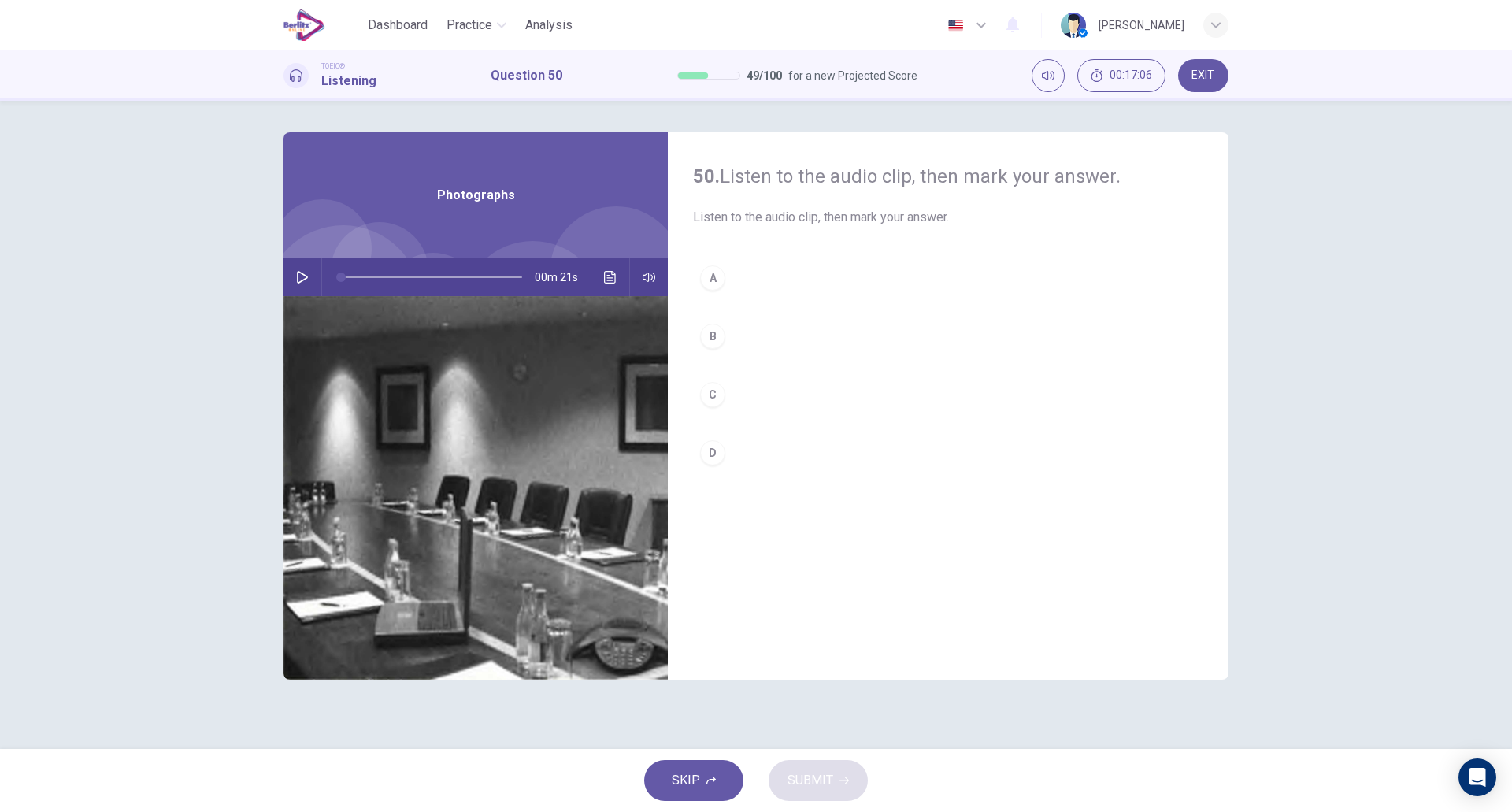
click at [306, 279] on icon "button" at bounding box center [302, 277] width 11 height 13
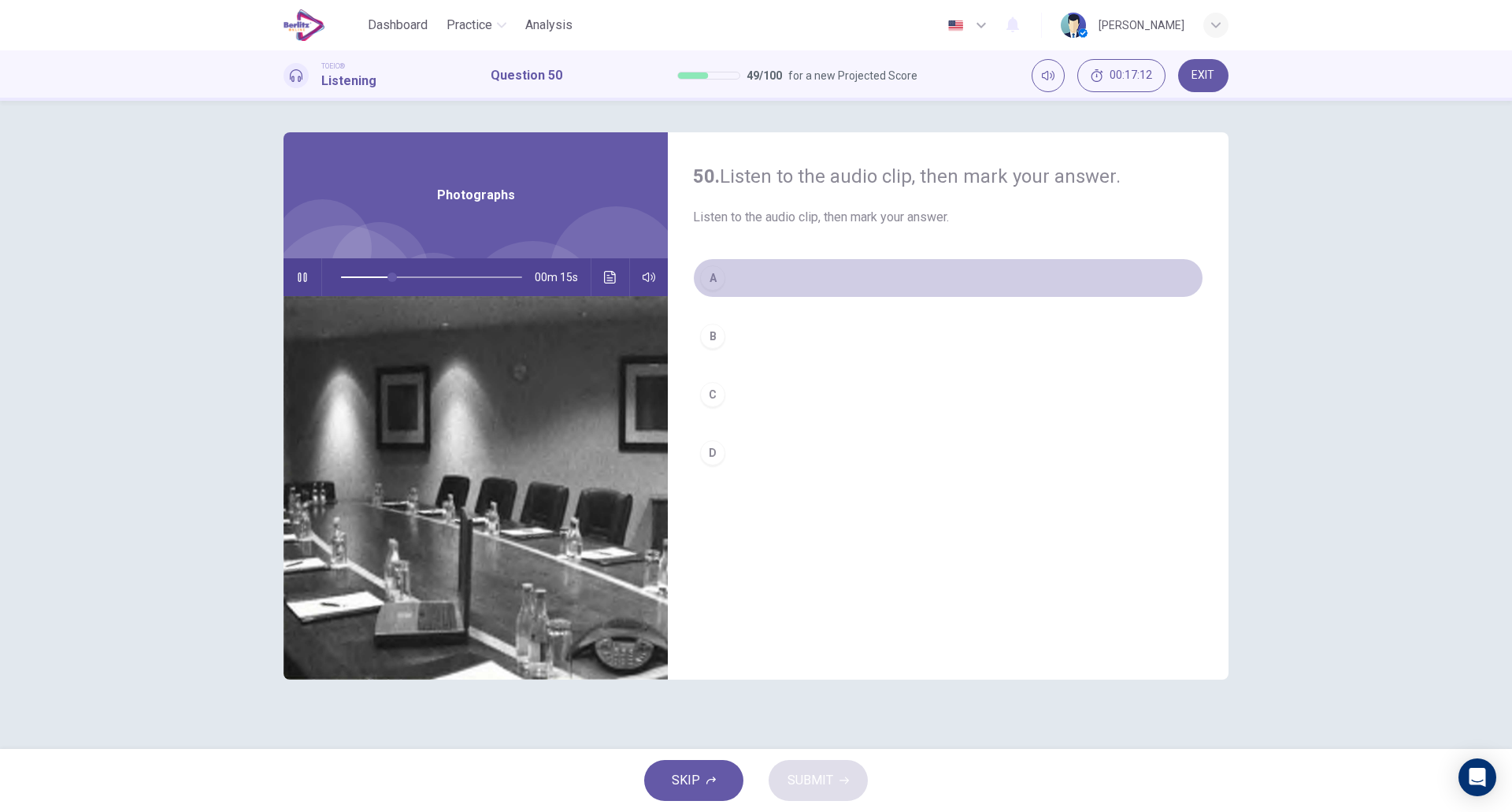
click at [745, 288] on button "A" at bounding box center [948, 278] width 510 height 40
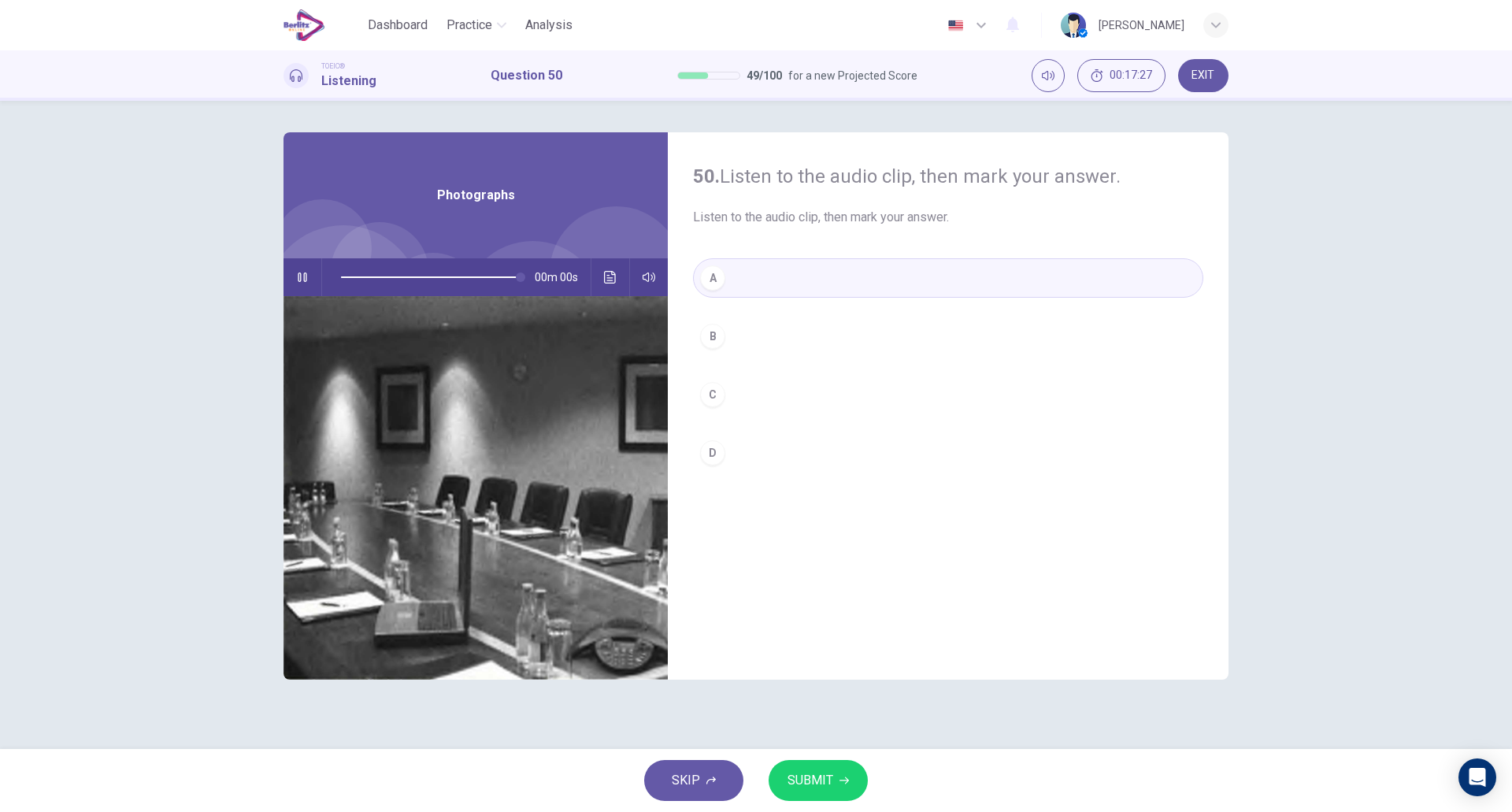
type input "*"
click at [830, 769] on button "SUBMIT" at bounding box center [818, 780] width 99 height 41
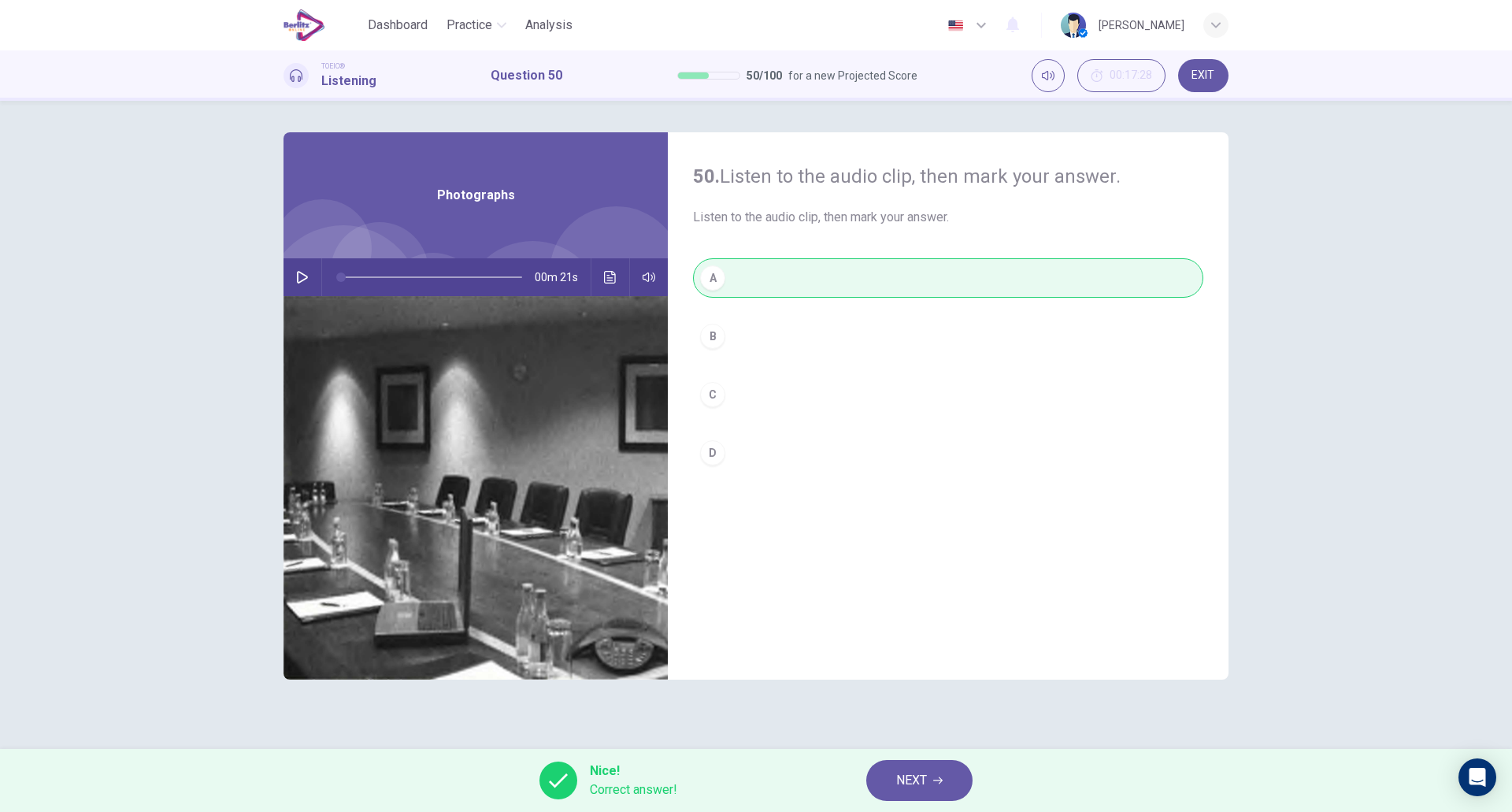
click at [941, 778] on icon "button" at bounding box center [938, 780] width 10 height 7
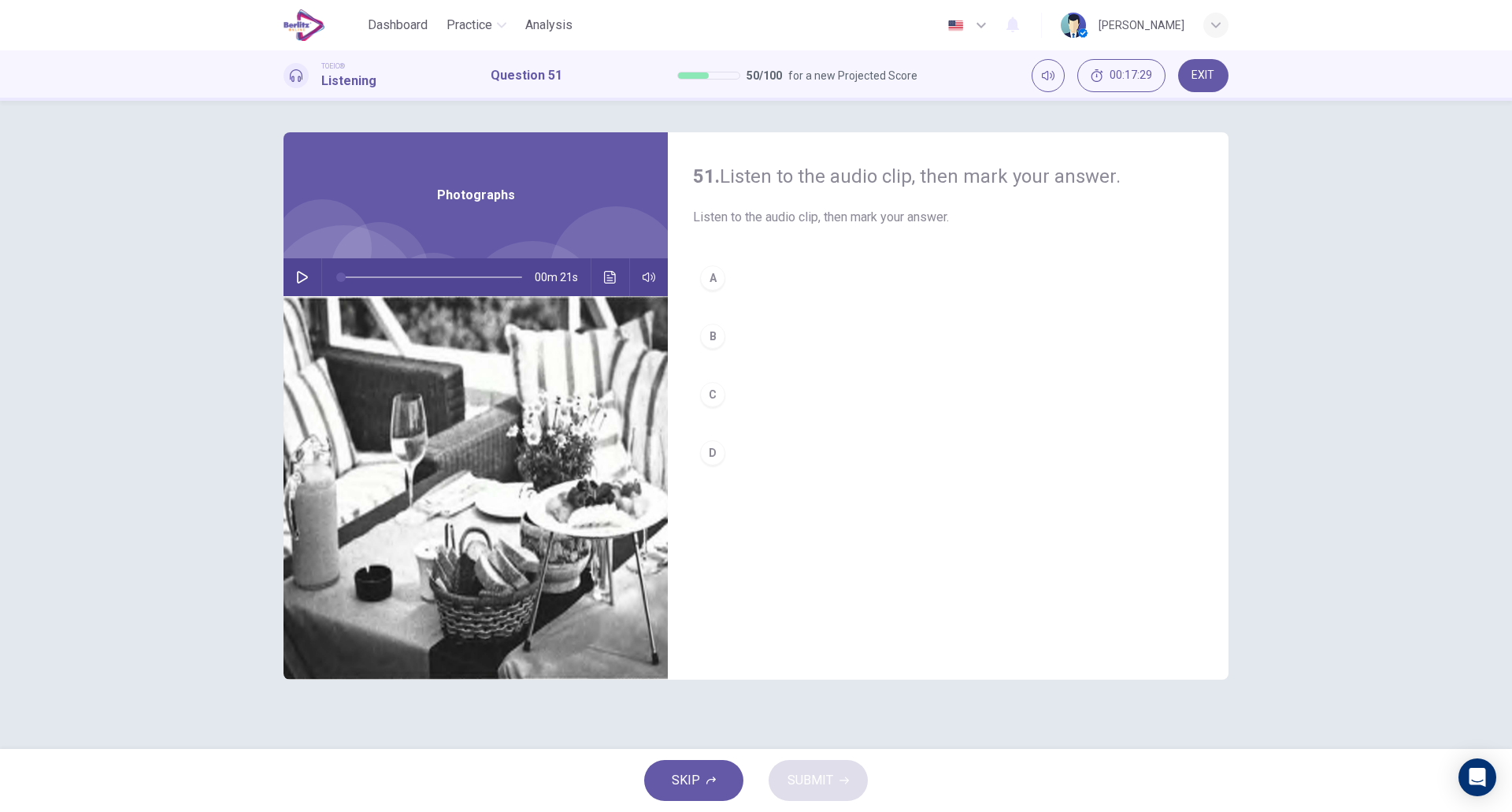
click at [305, 279] on icon "button" at bounding box center [302, 277] width 11 height 13
click at [744, 465] on button "D" at bounding box center [948, 453] width 510 height 40
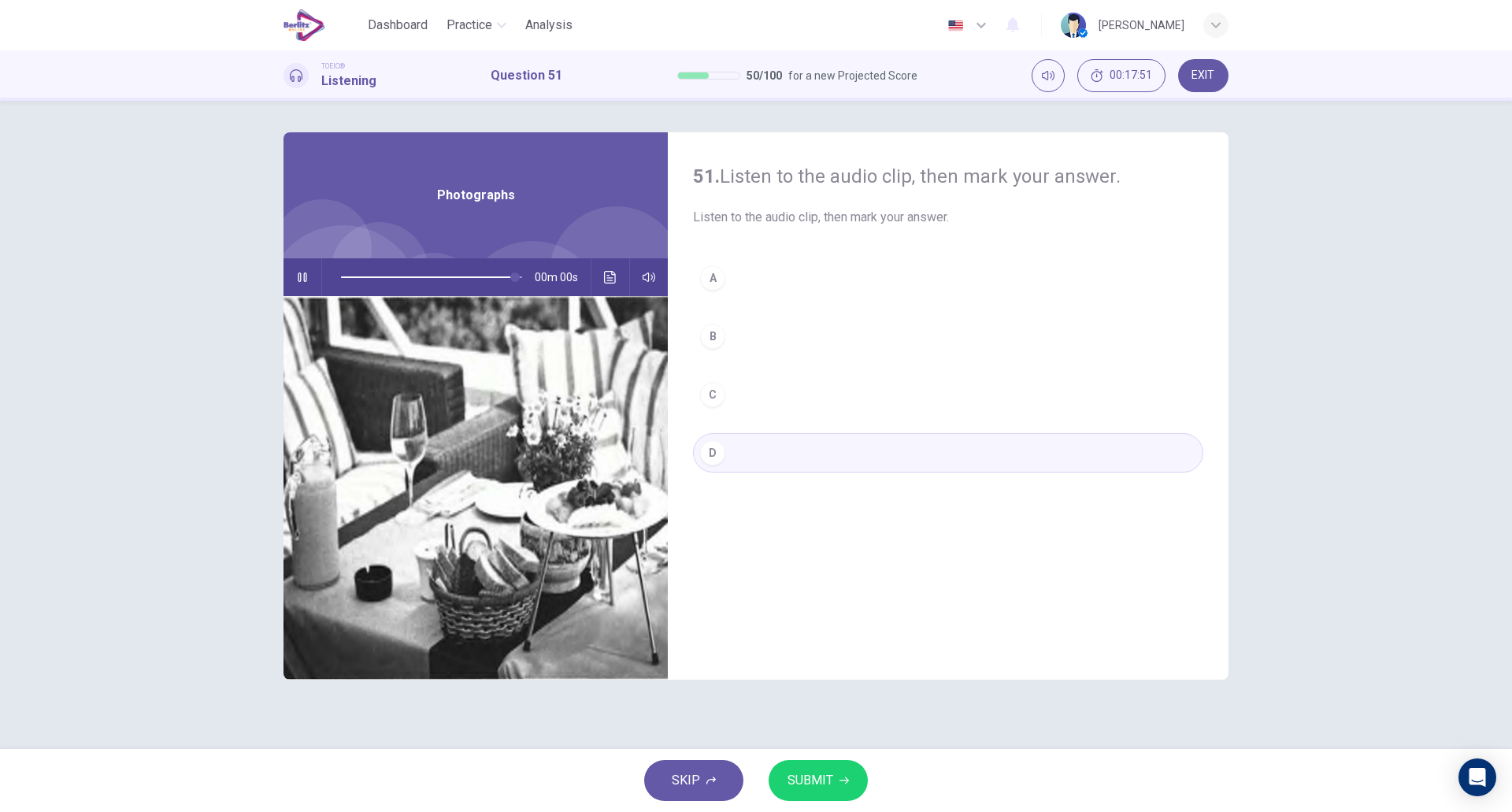
type input "*"
click at [797, 800] on button "SUBMIT" at bounding box center [818, 780] width 99 height 41
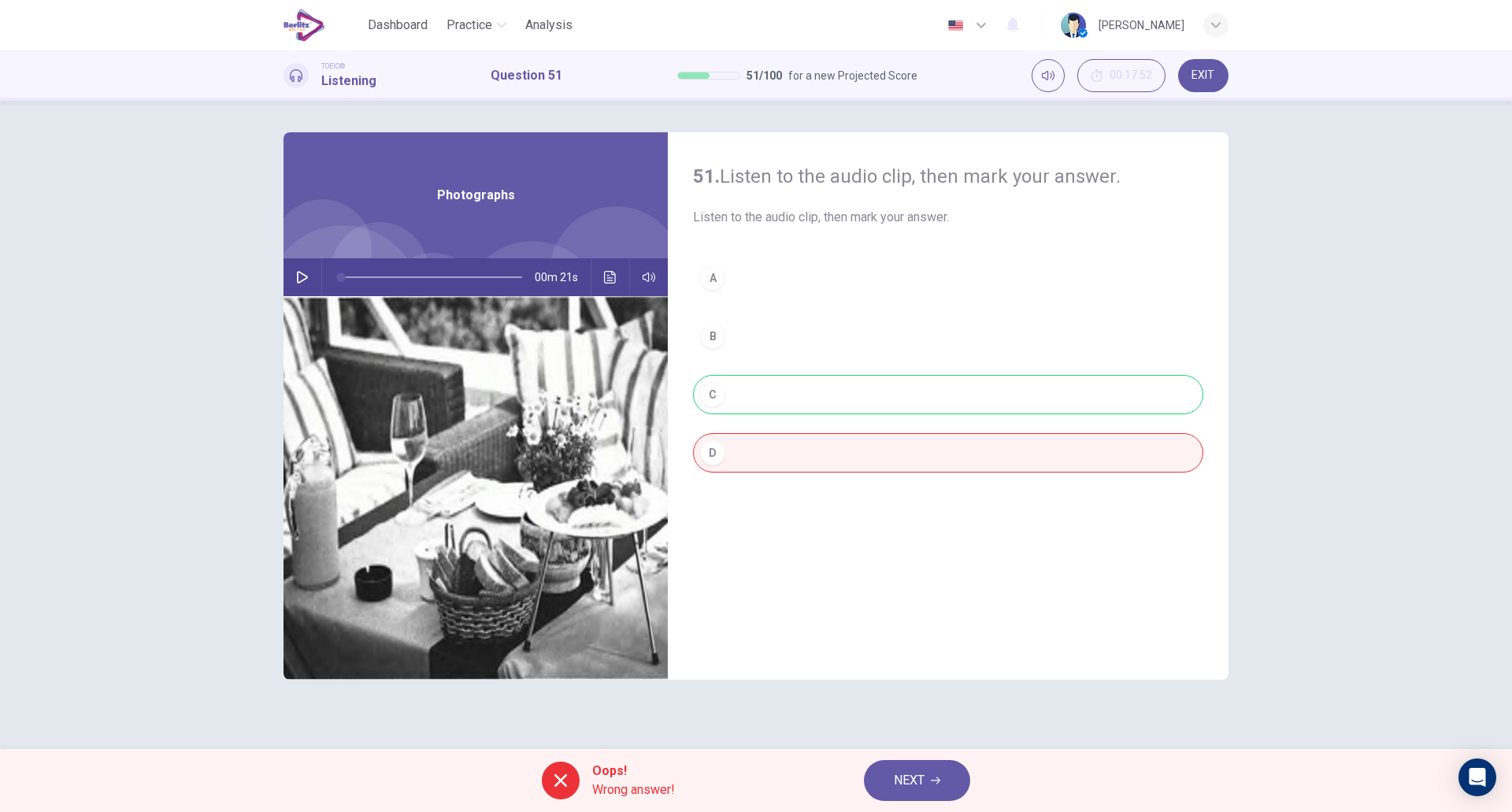
click at [756, 395] on div "A B C D" at bounding box center [948, 382] width 510 height 246
click at [623, 785] on span "Wrong answer!" at bounding box center [634, 789] width 82 height 19
click at [906, 787] on span "NEXT" at bounding box center [910, 780] width 31 height 22
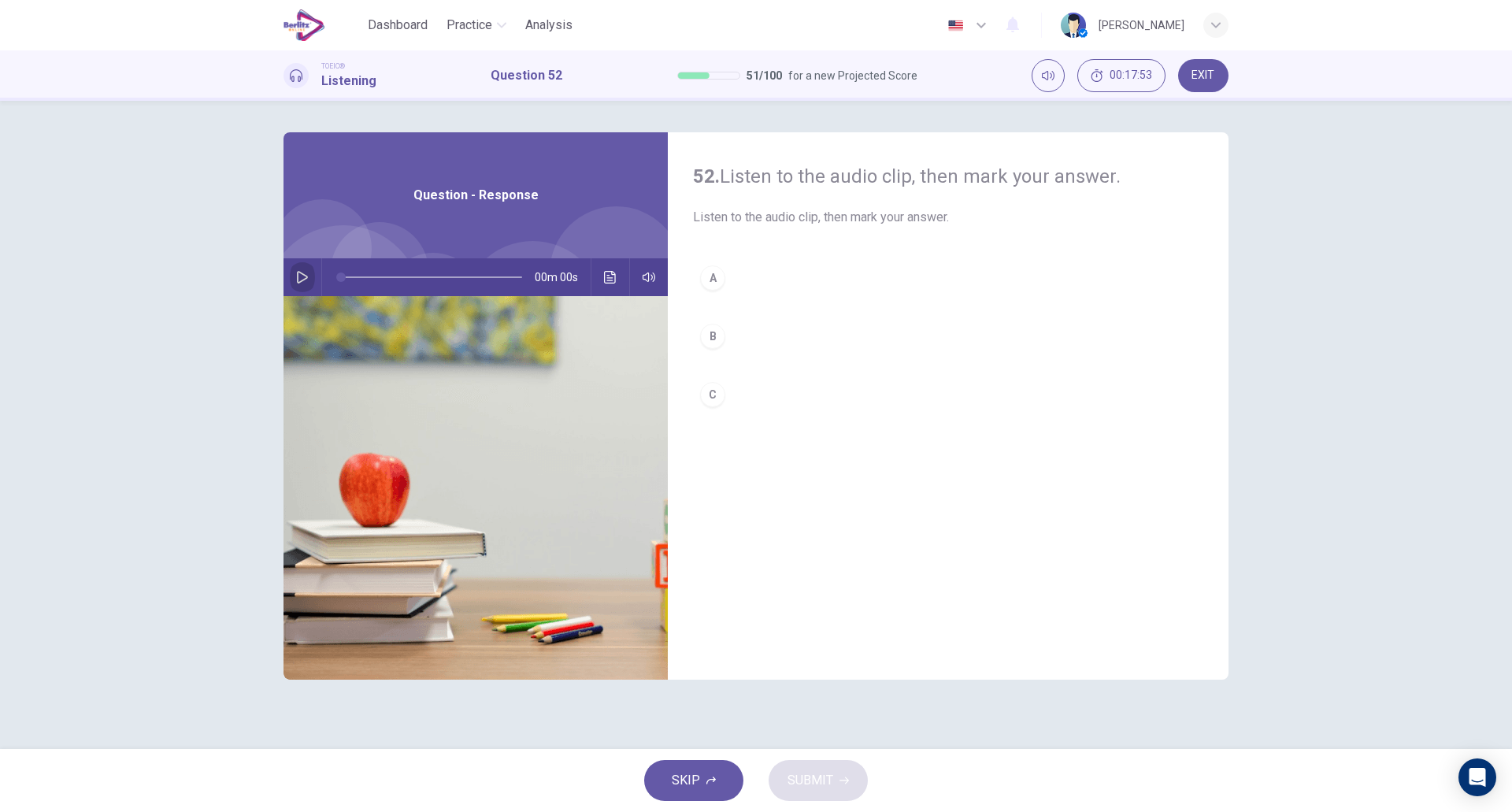
click at [303, 273] on icon "button" at bounding box center [302, 277] width 13 height 13
click at [294, 270] on button "button" at bounding box center [302, 277] width 25 height 38
click at [750, 341] on button "B" at bounding box center [948, 336] width 510 height 40
type input "*"
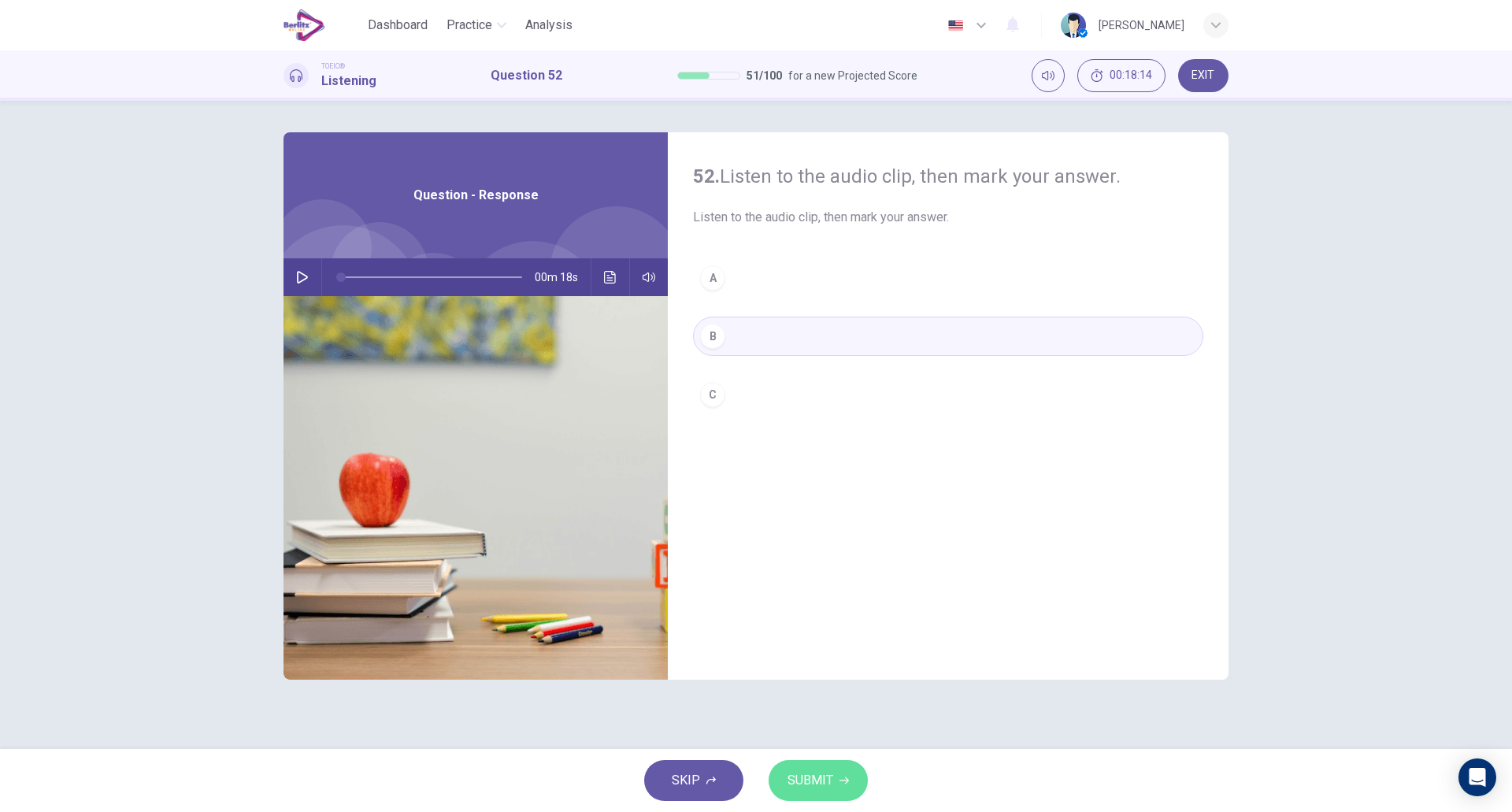
click at [821, 784] on span "SUBMIT" at bounding box center [810, 780] width 45 height 22
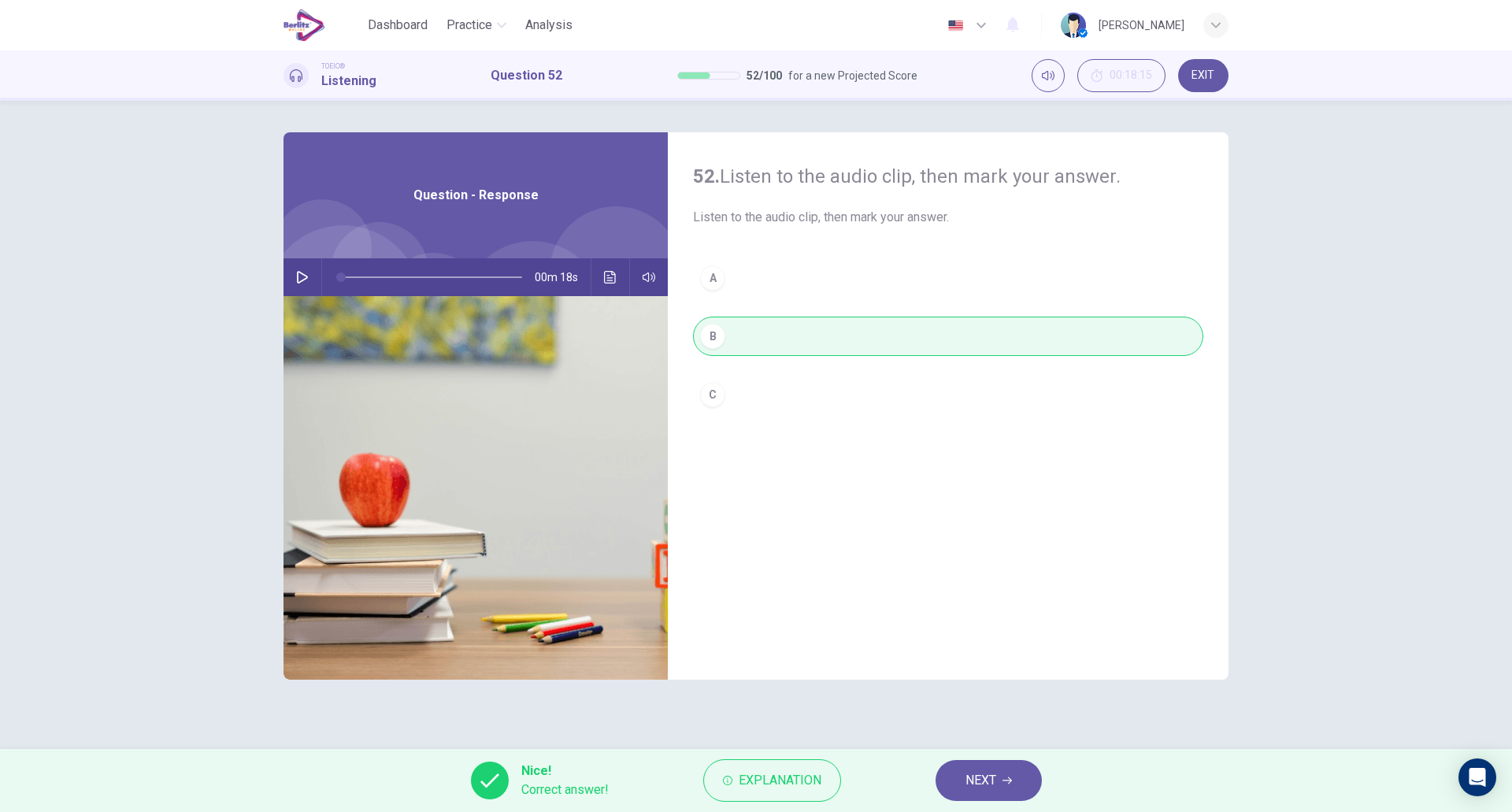
click at [966, 768] on button "NEXT" at bounding box center [989, 780] width 107 height 41
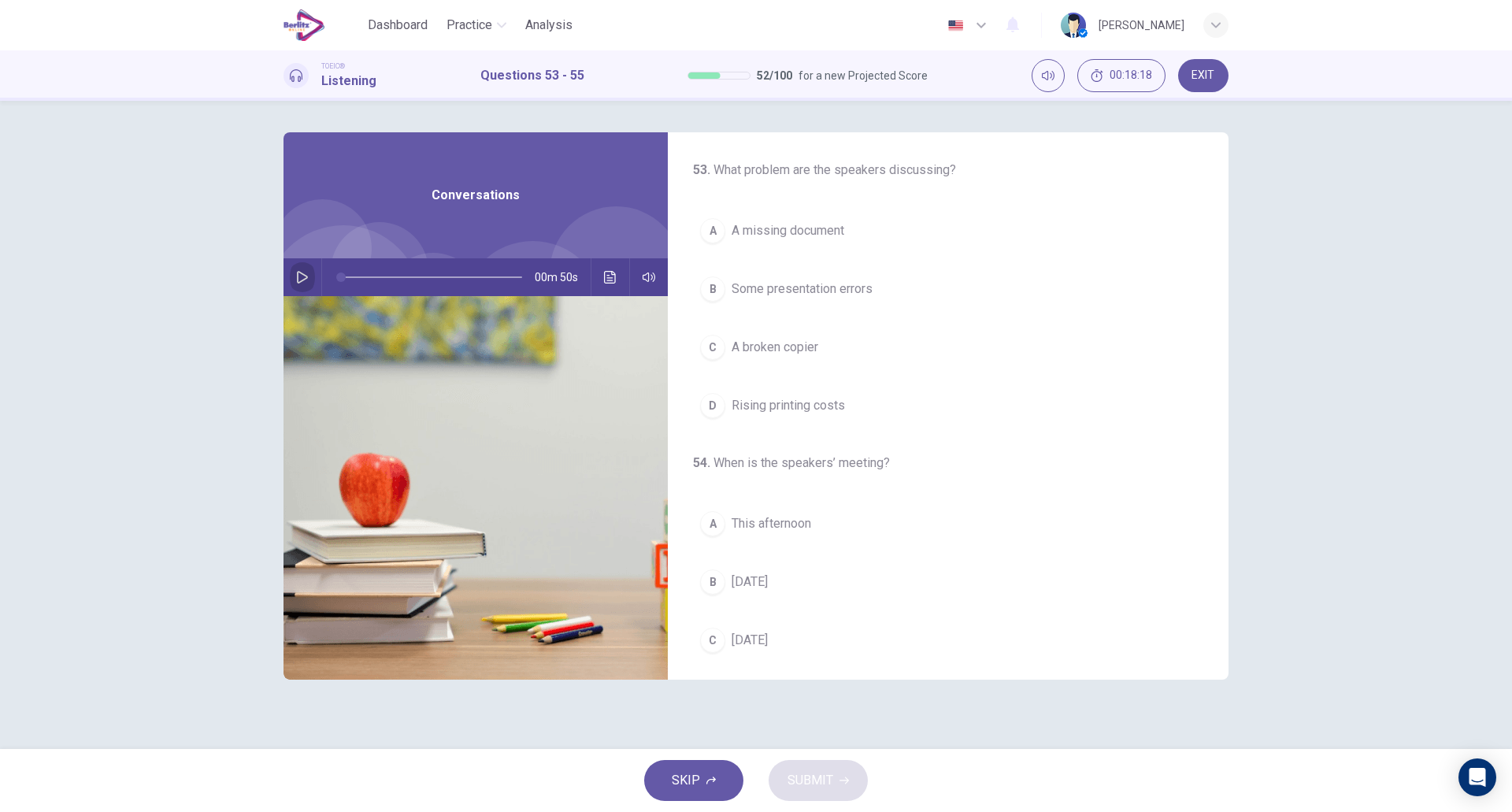
click at [300, 278] on icon "button" at bounding box center [302, 277] width 13 height 13
click at [893, 345] on button "C A broken copier" at bounding box center [948, 347] width 510 height 40
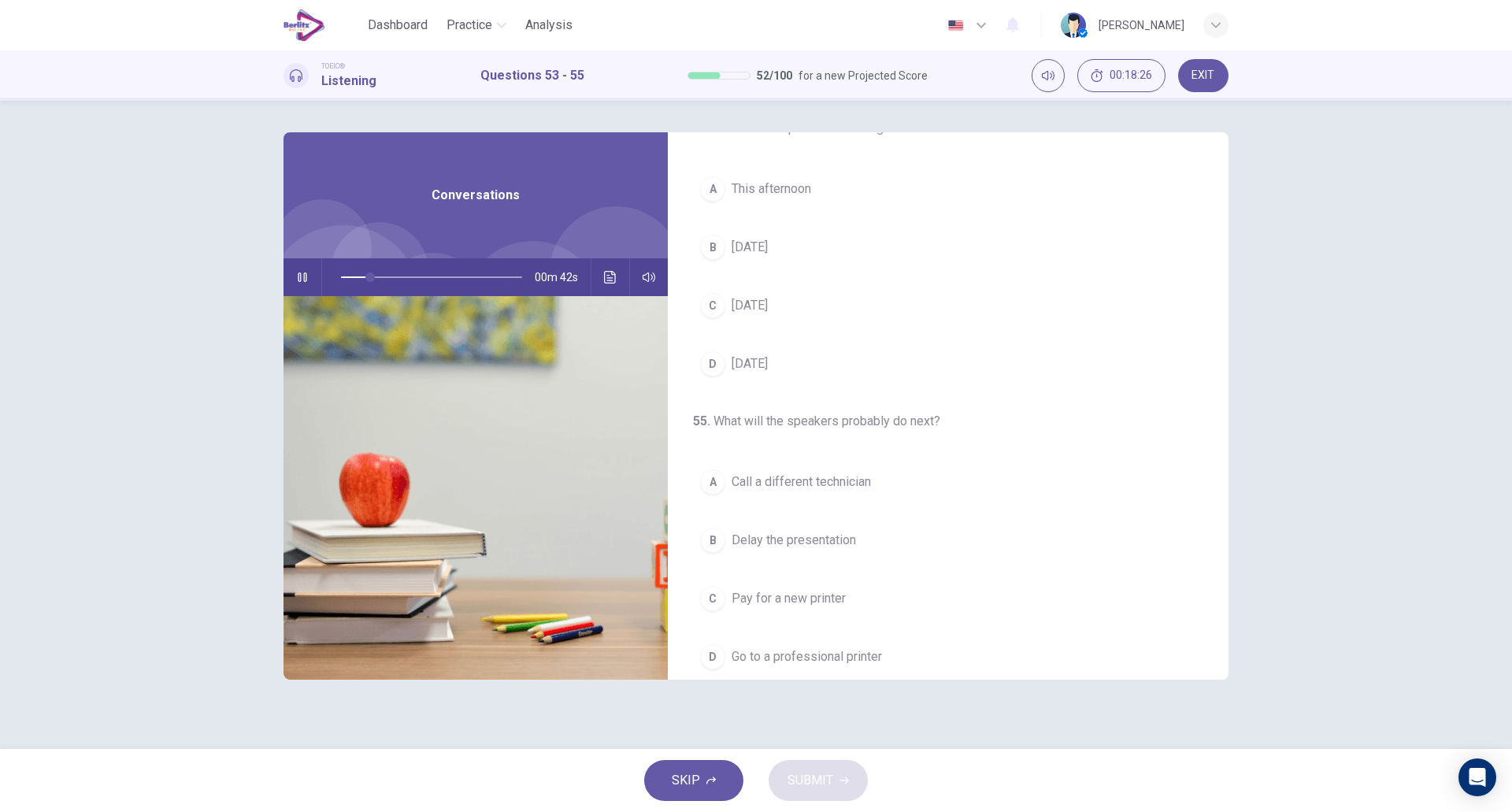
scroll to position [335, 0]
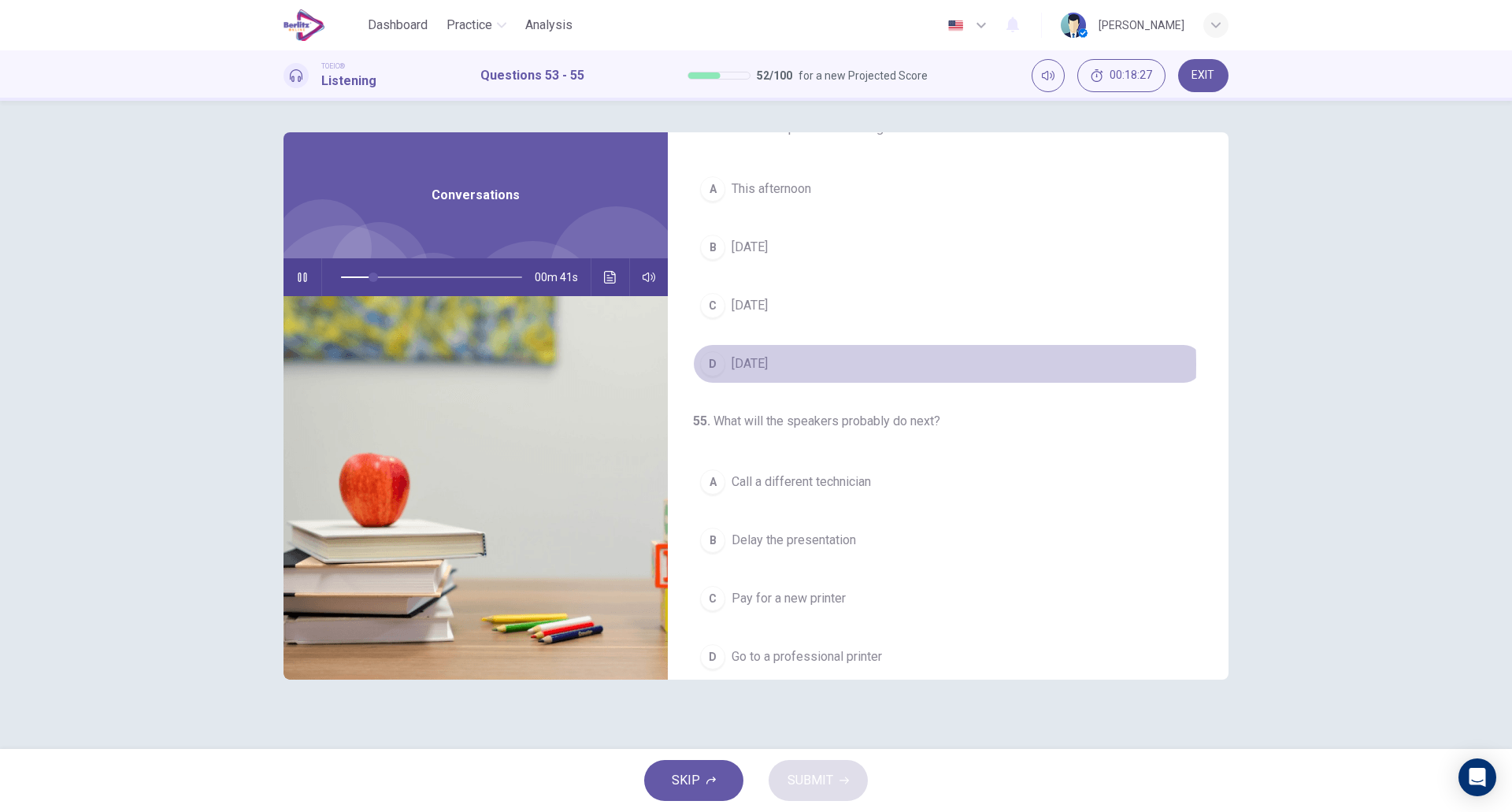
click at [768, 365] on span "[DATE]" at bounding box center [750, 363] width 36 height 19
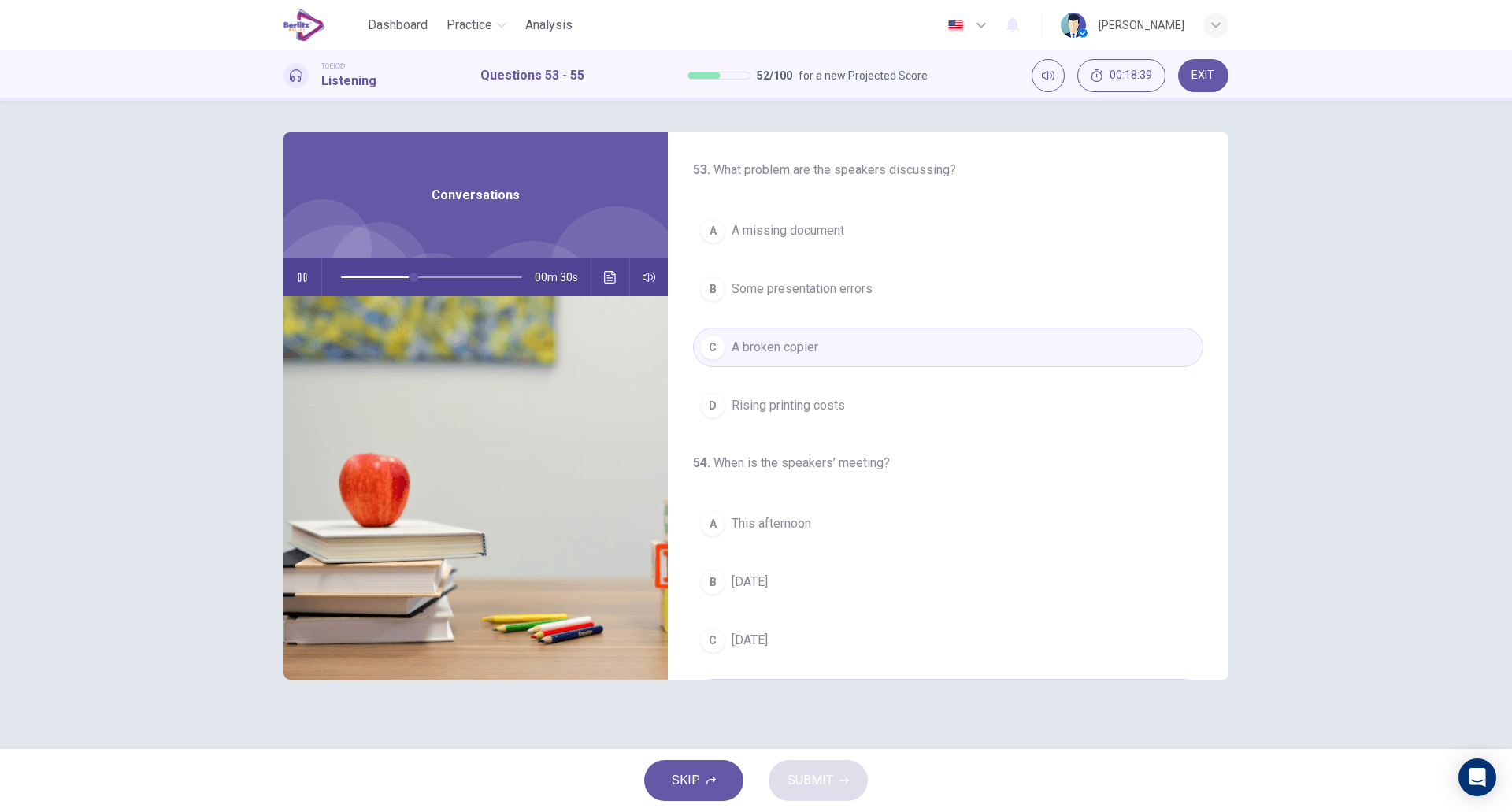
scroll to position [360, 0]
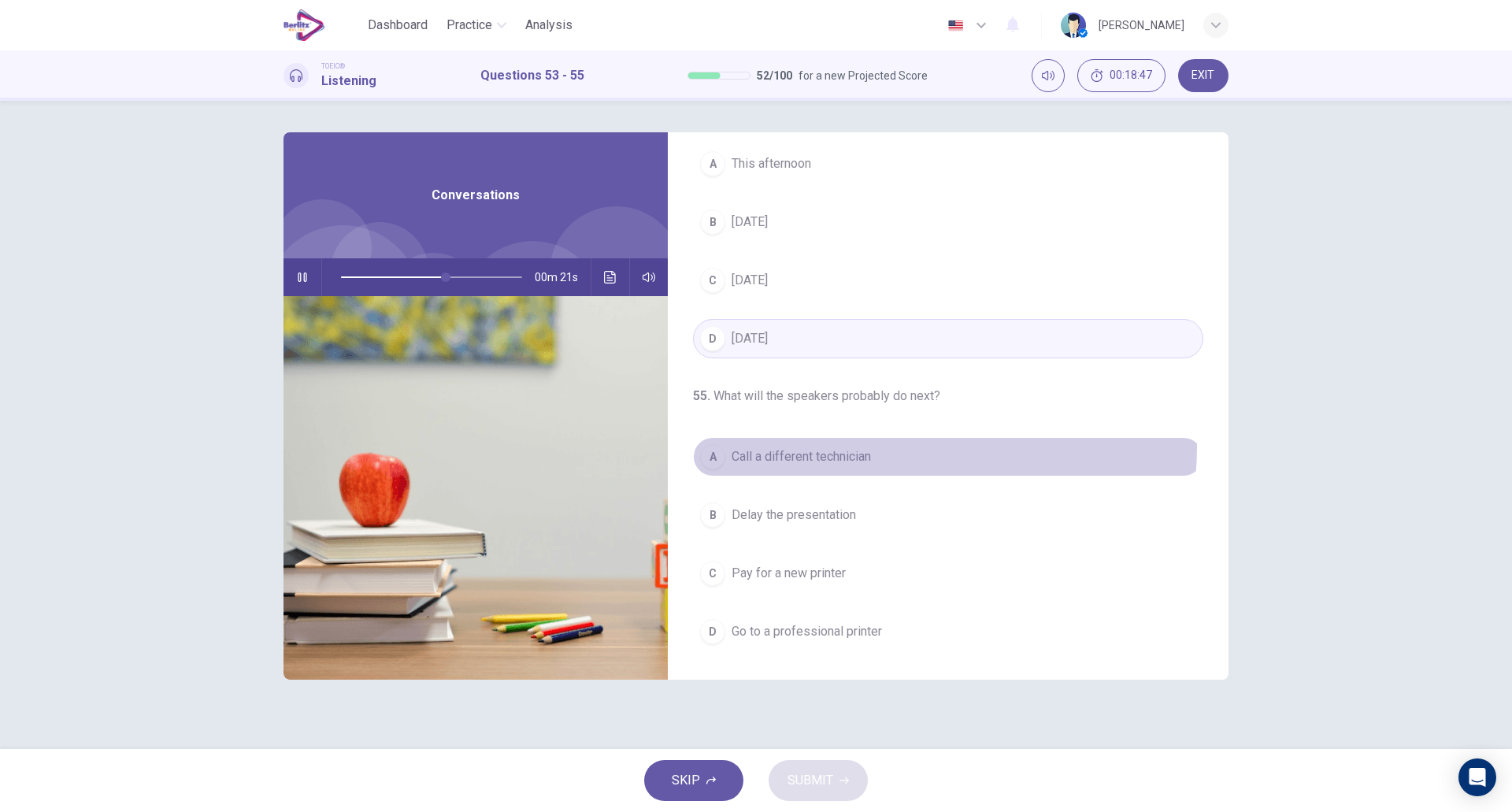
click at [863, 446] on button "A Call a different technician" at bounding box center [948, 457] width 510 height 40
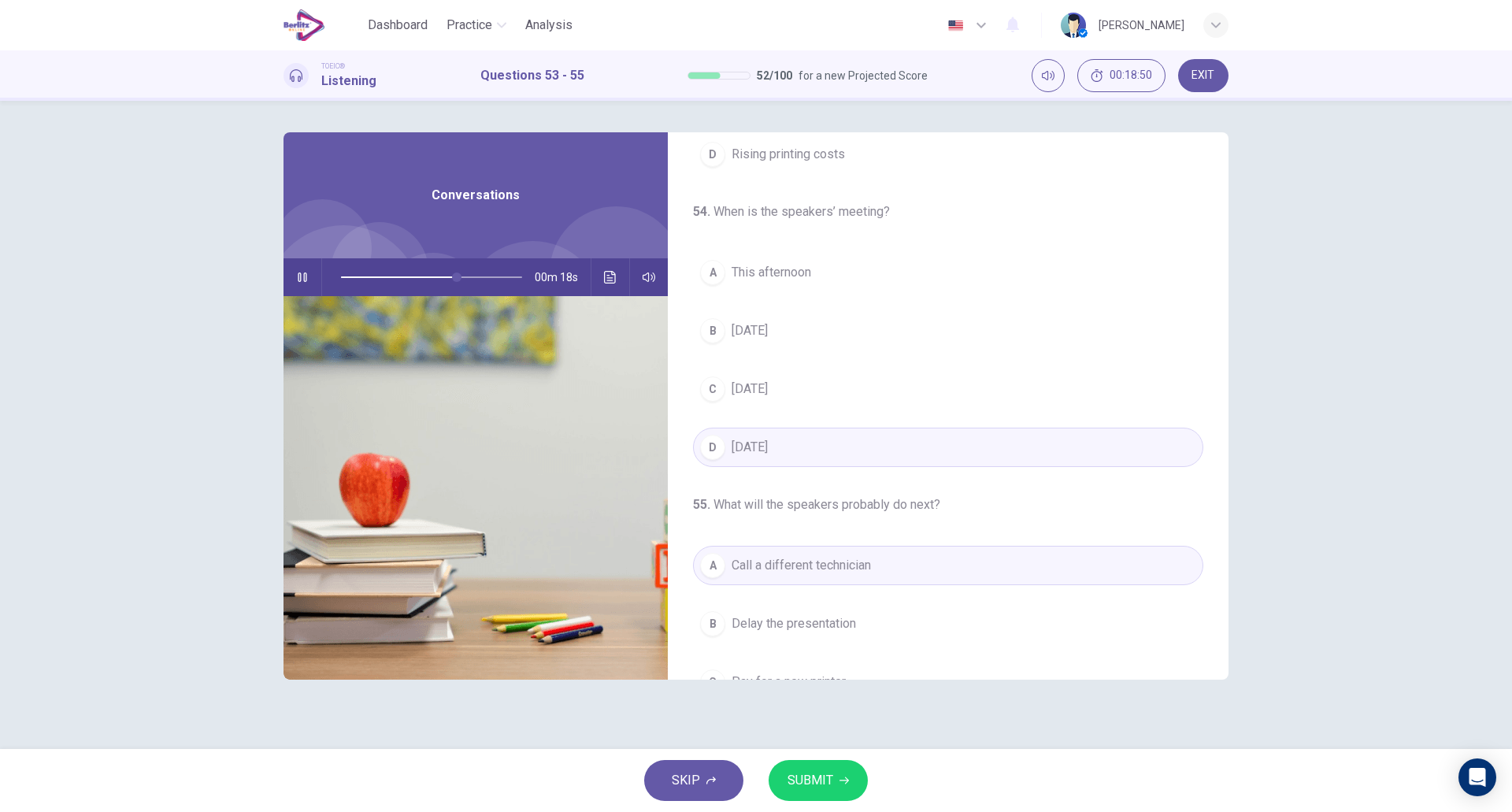
scroll to position [251, 0]
click at [768, 336] on span "[DATE]" at bounding box center [750, 331] width 36 height 19
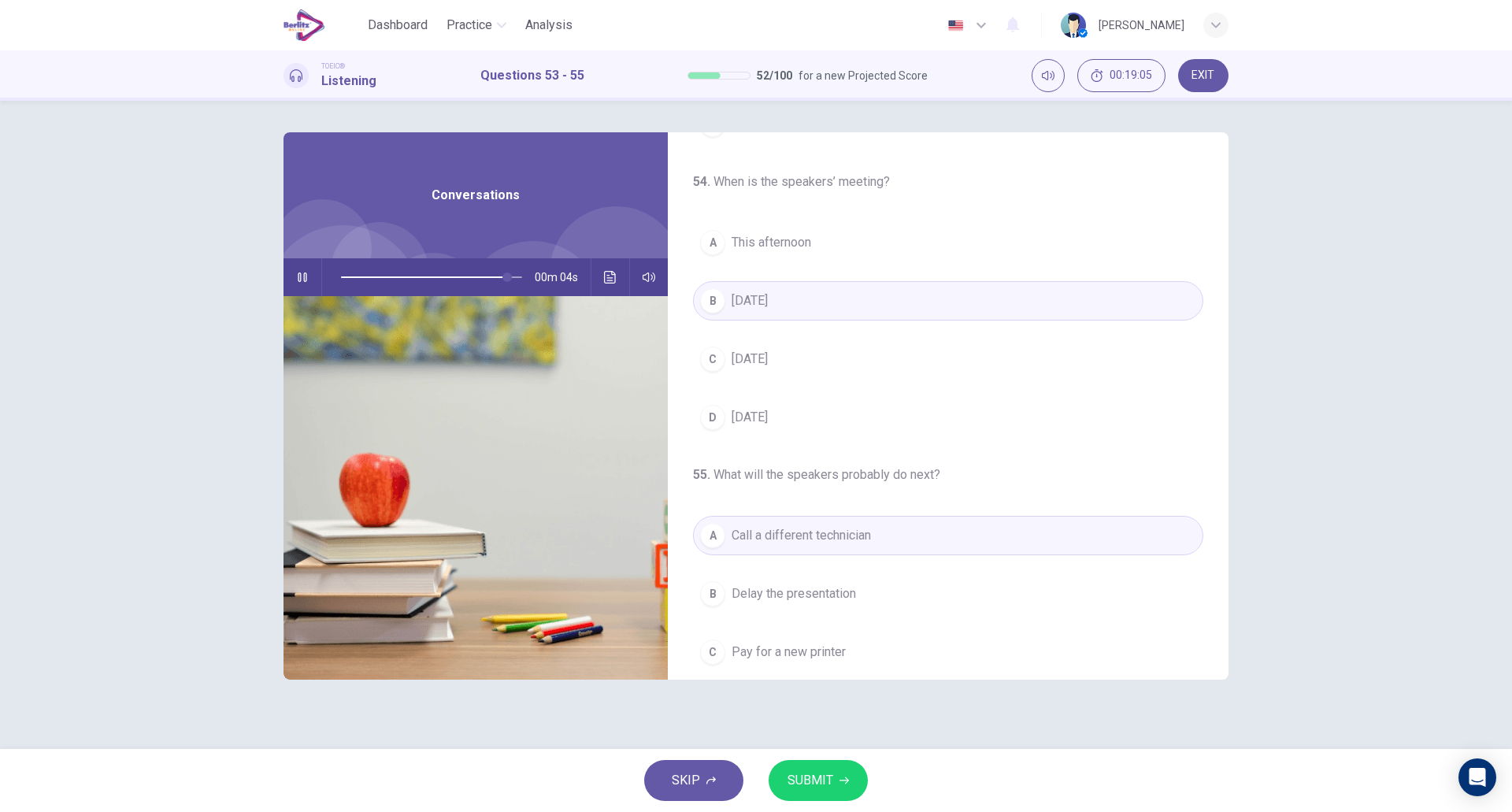
scroll to position [360, 0]
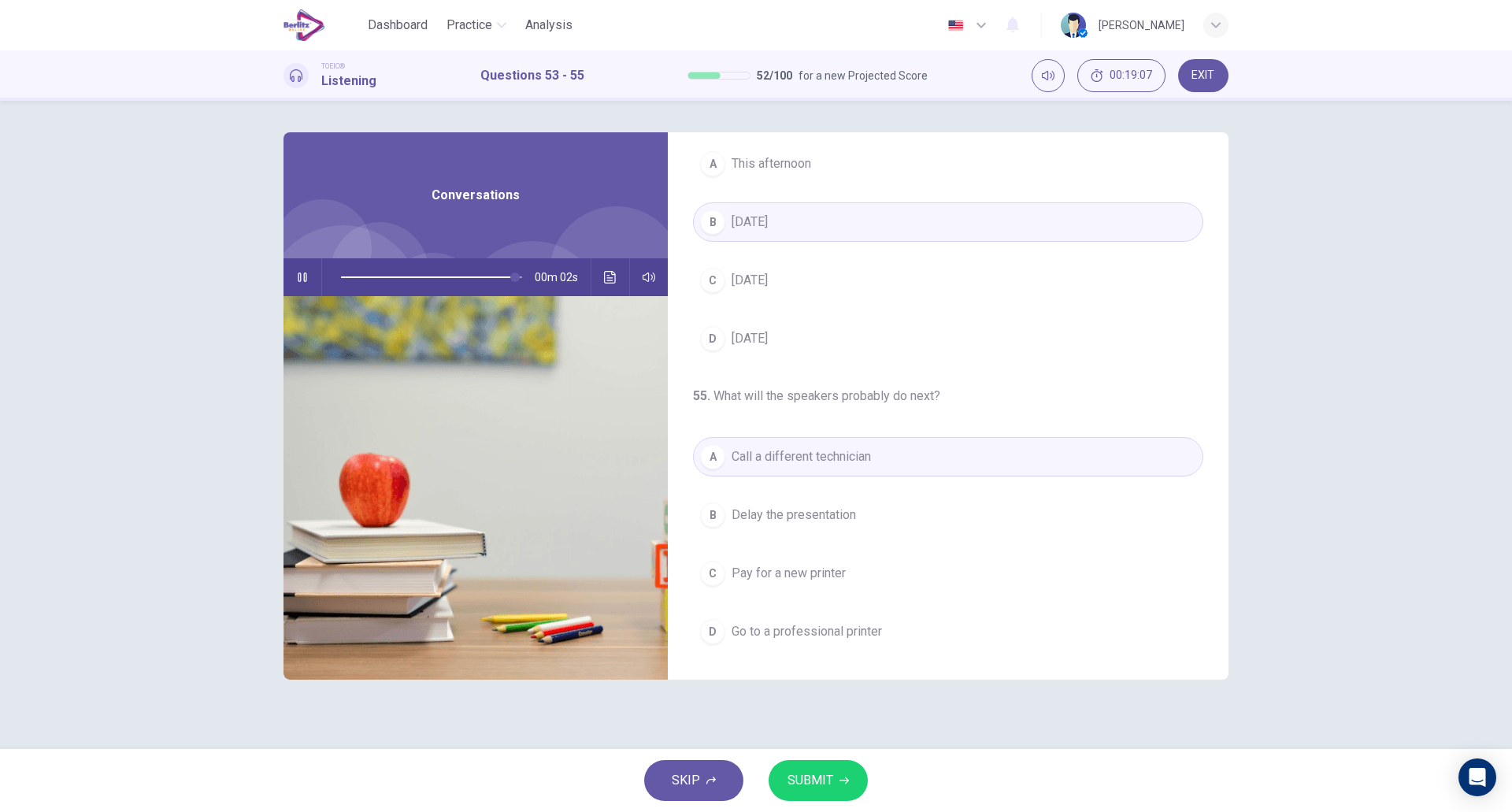
click at [879, 493] on div "A Call a different technician B Delay the presentation C Pay for a new printer …" at bounding box center [948, 544] width 510 height 214
click at [872, 510] on button "B Delay the presentation" at bounding box center [948, 515] width 510 height 40
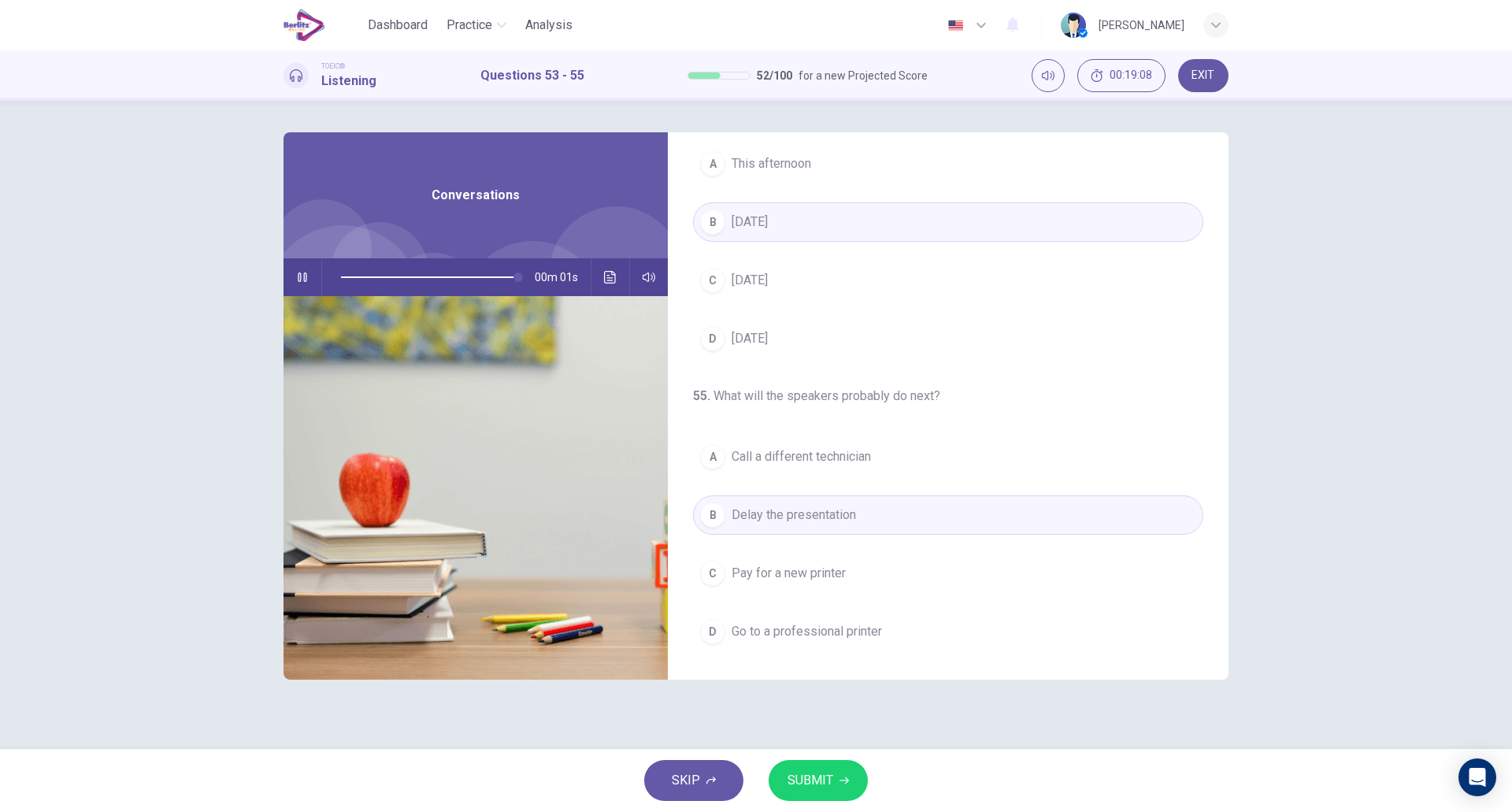
type input "*"
click at [812, 779] on span "SUBMIT" at bounding box center [810, 780] width 45 height 22
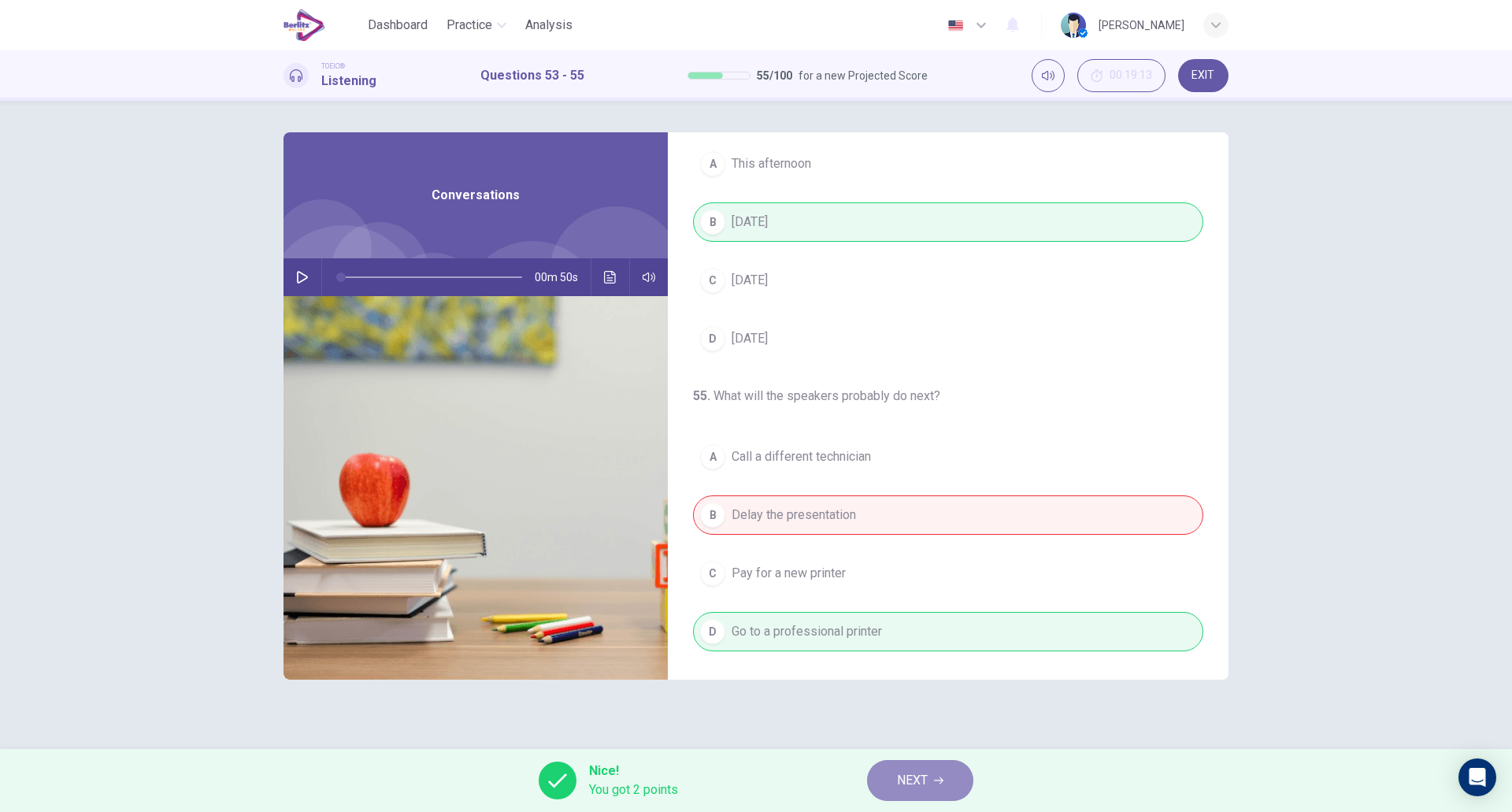
click at [923, 778] on span "NEXT" at bounding box center [913, 780] width 31 height 22
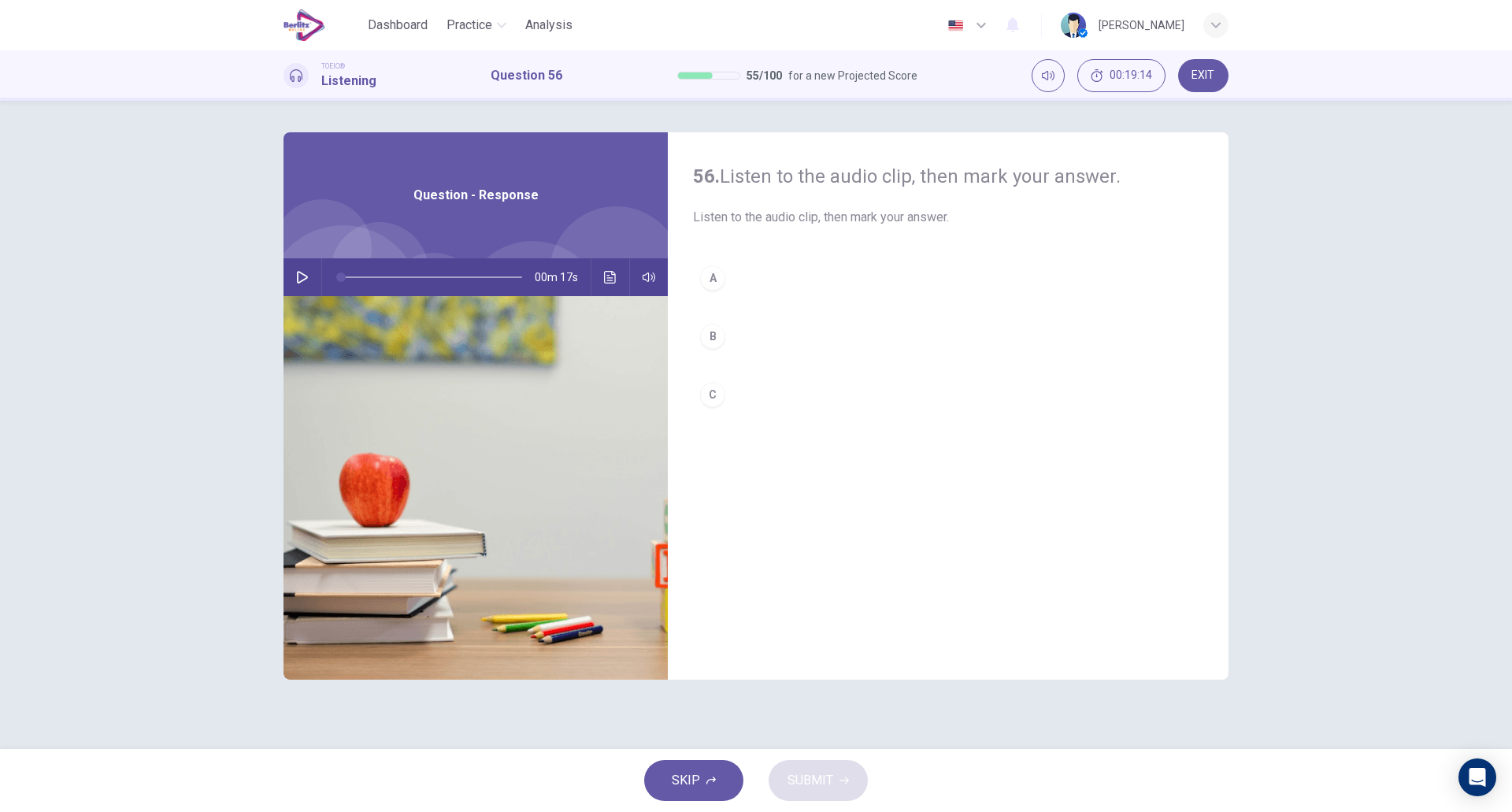
click at [299, 273] on icon "button" at bounding box center [302, 277] width 13 height 13
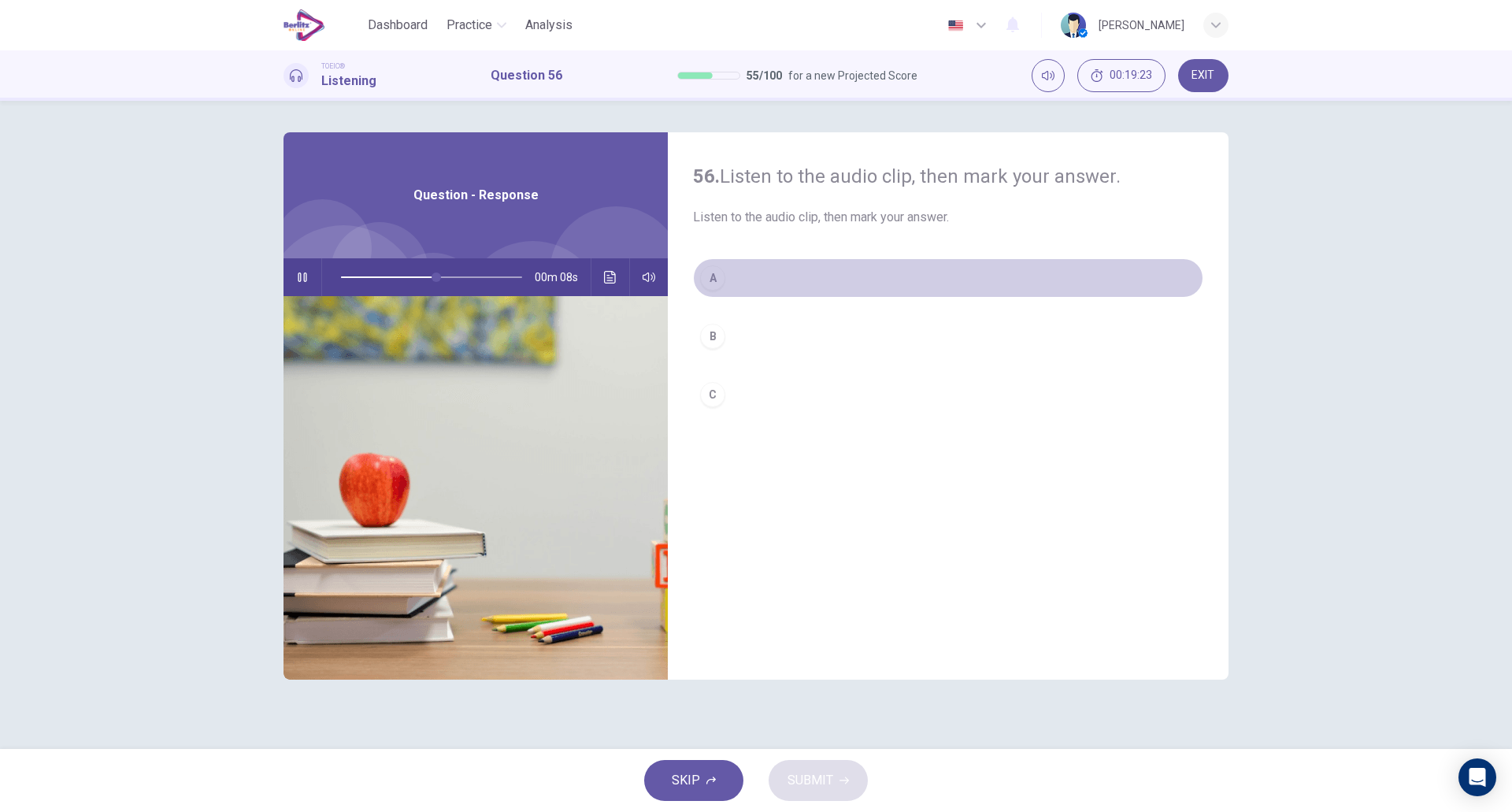
click at [755, 295] on button "A" at bounding box center [948, 278] width 510 height 40
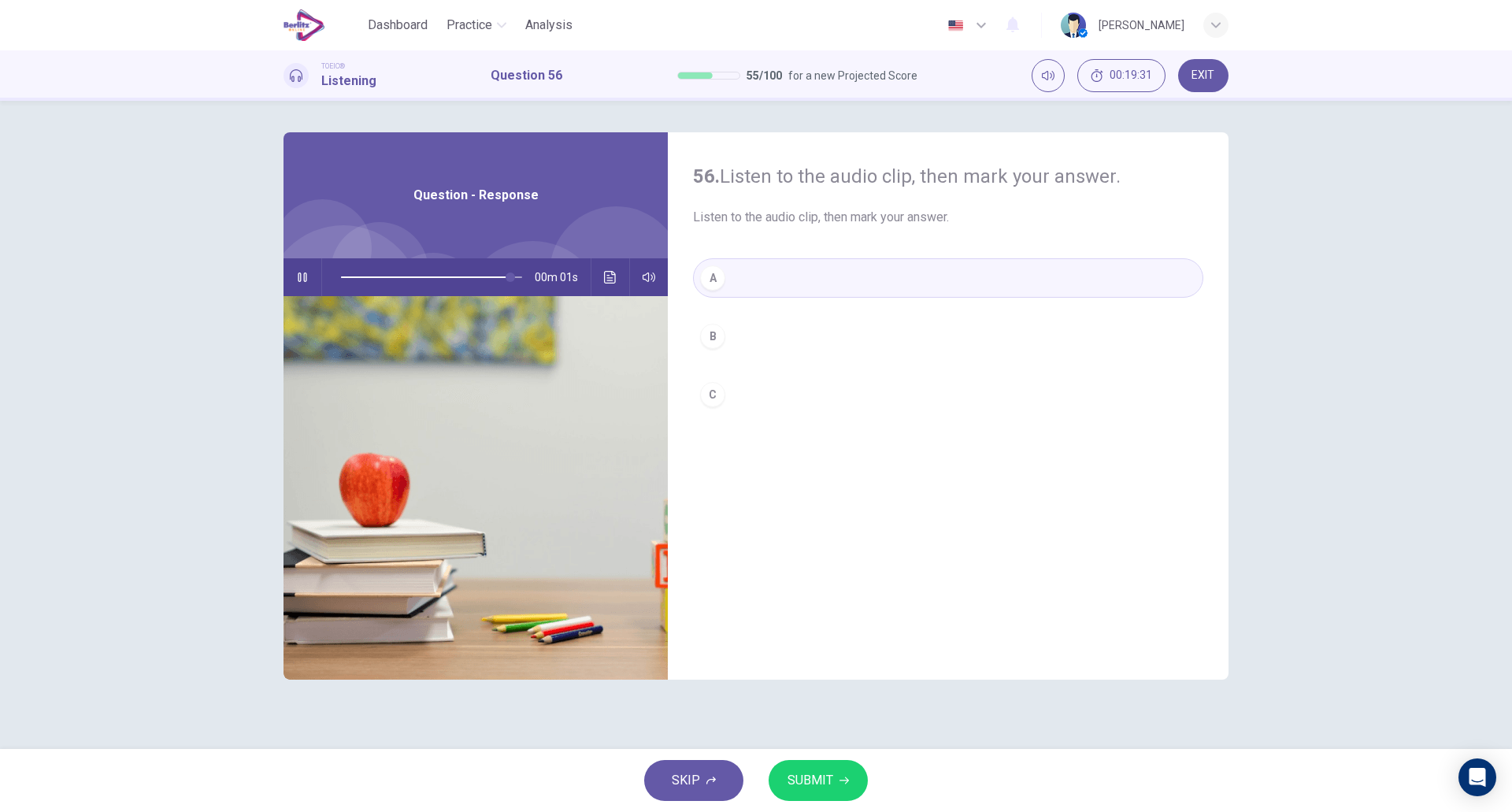
type input "*"
click at [834, 763] on button "SUBMIT" at bounding box center [818, 780] width 99 height 41
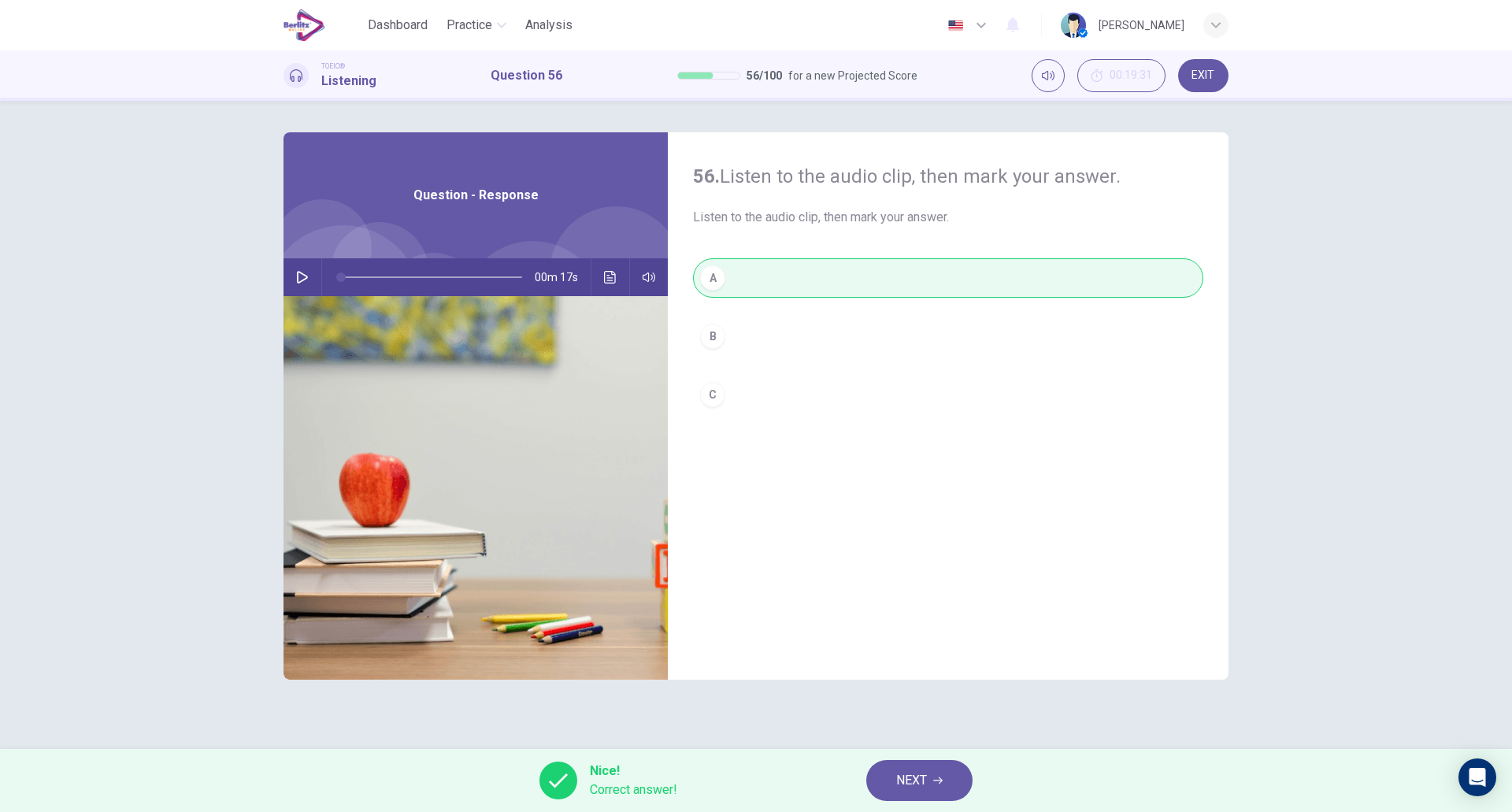
click at [889, 785] on button "NEXT" at bounding box center [920, 780] width 107 height 41
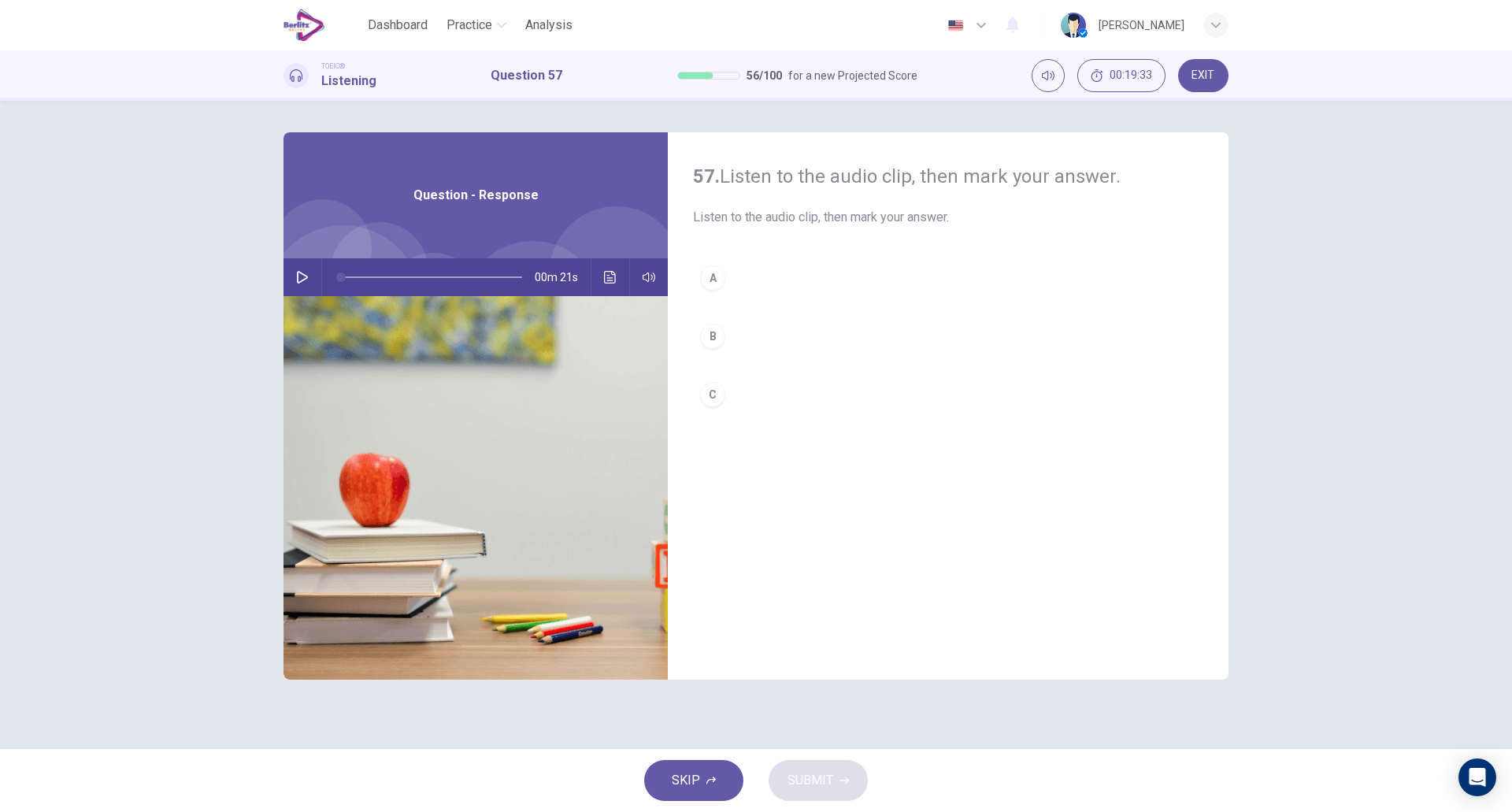
click at [303, 278] on icon "button" at bounding box center [302, 277] width 13 height 13
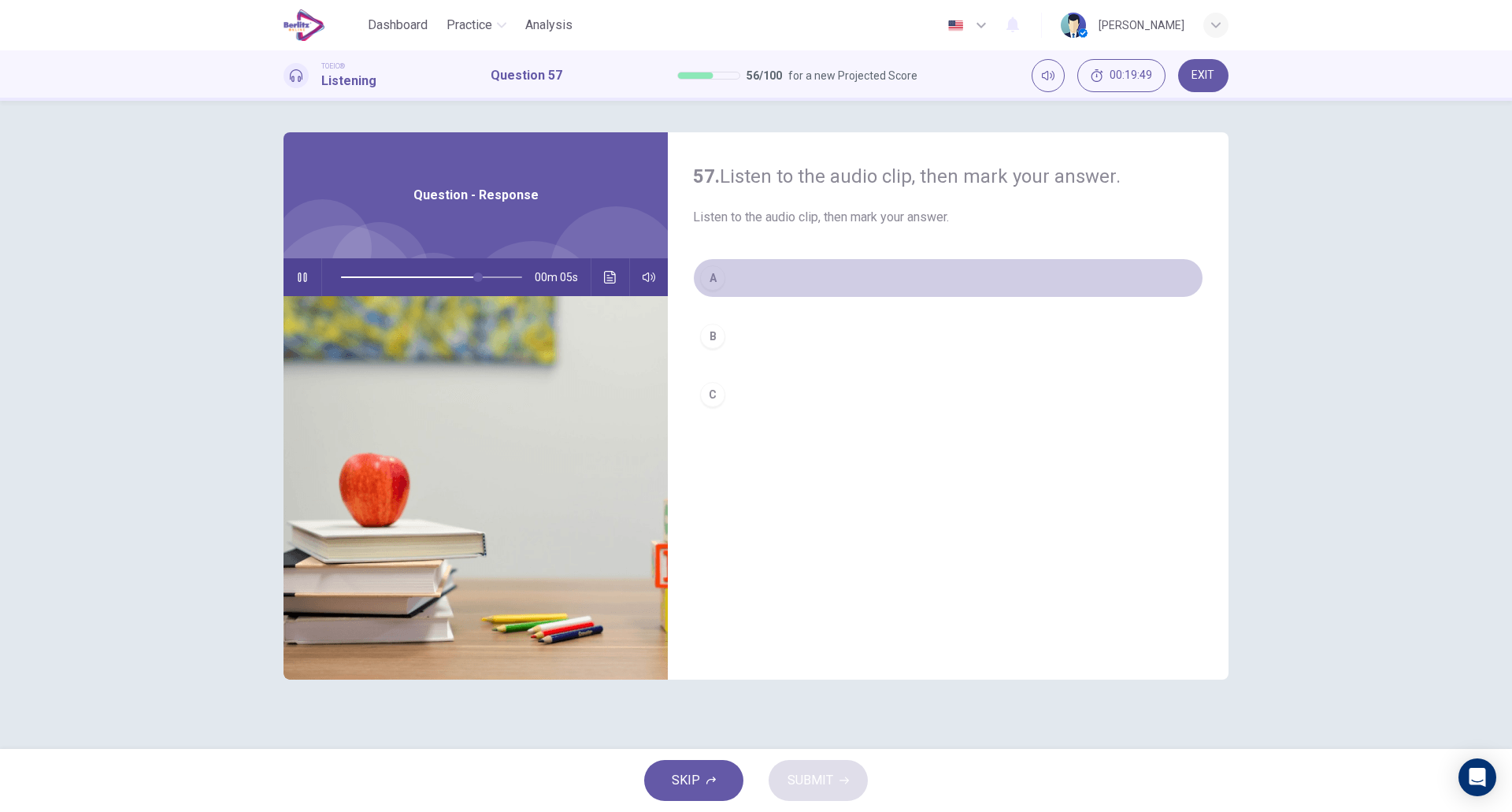
click at [733, 279] on button "A" at bounding box center [948, 278] width 510 height 40
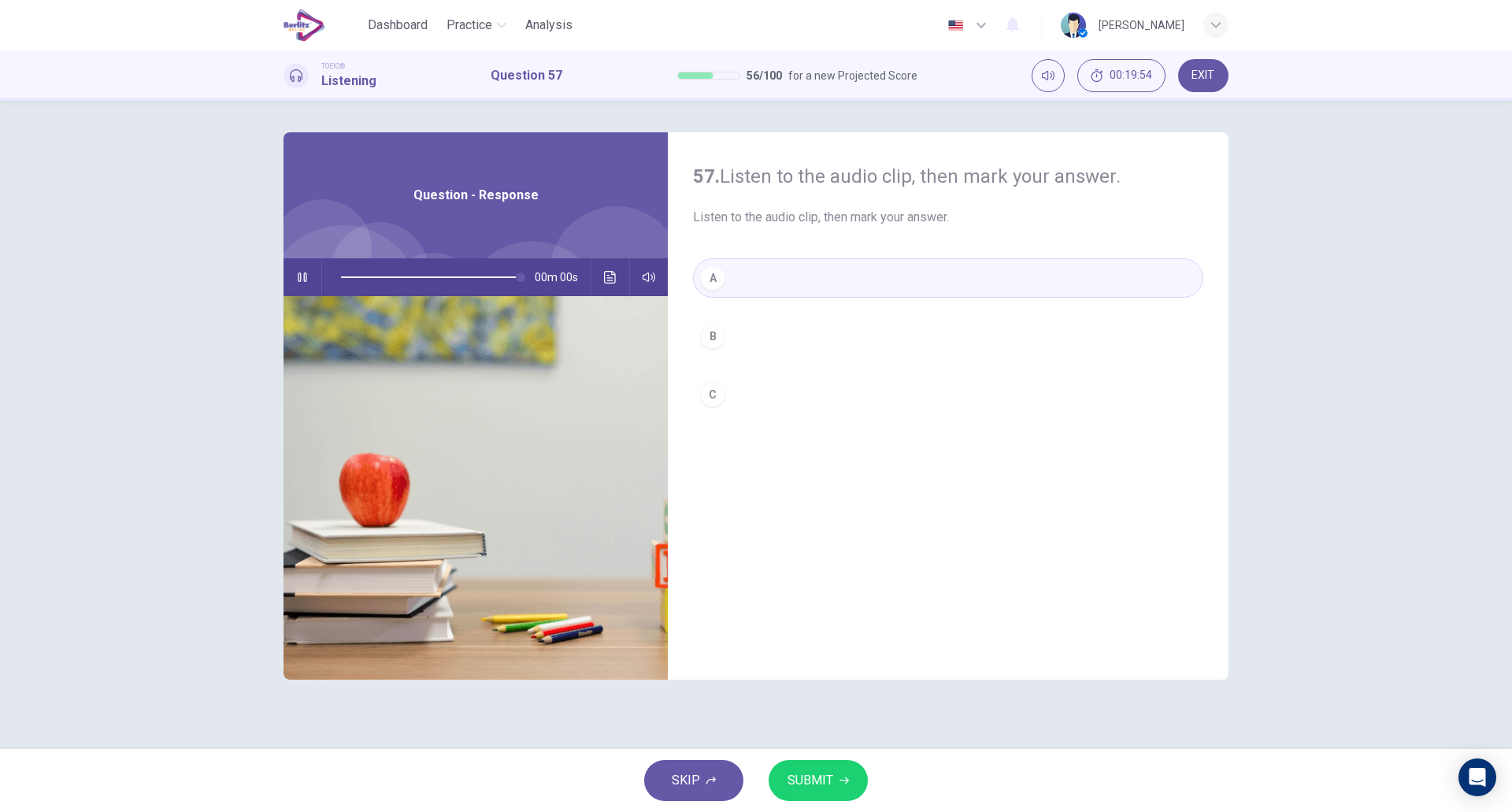
type input "*"
click at [833, 788] on button "SUBMIT" at bounding box center [818, 780] width 99 height 41
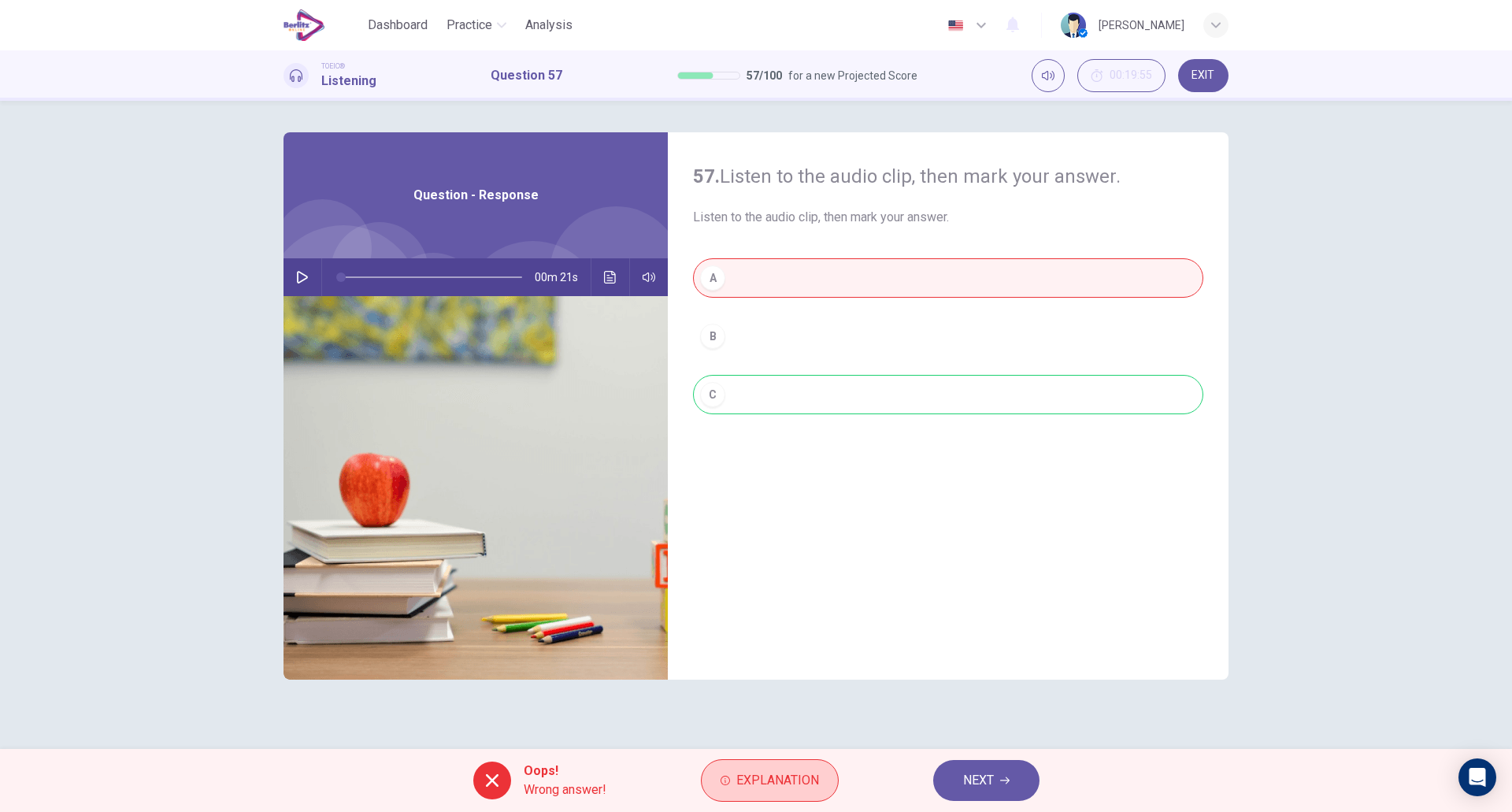
click at [745, 786] on span "Explanation" at bounding box center [778, 780] width 82 height 22
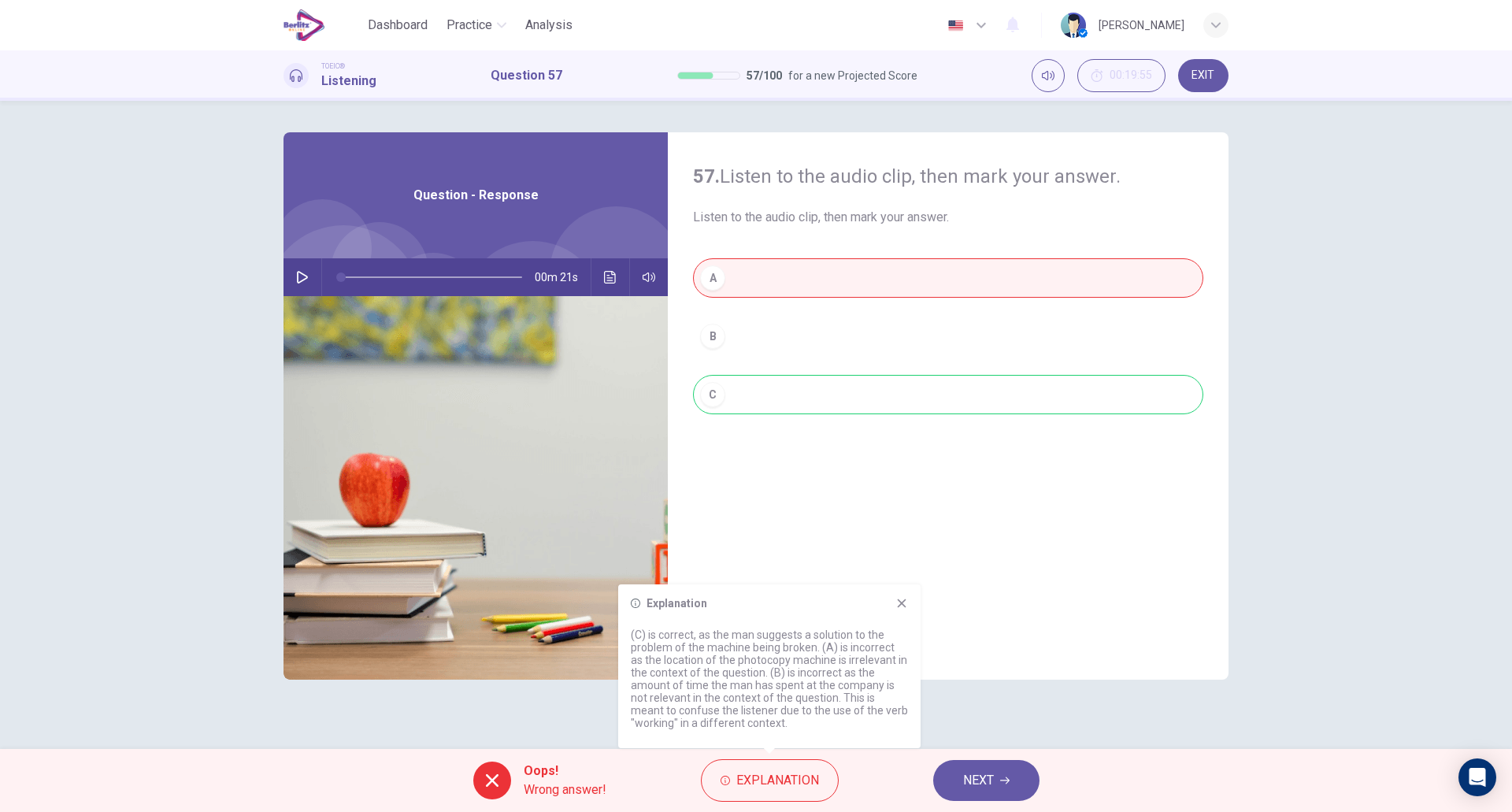
click at [900, 607] on icon at bounding box center [902, 603] width 13 height 13
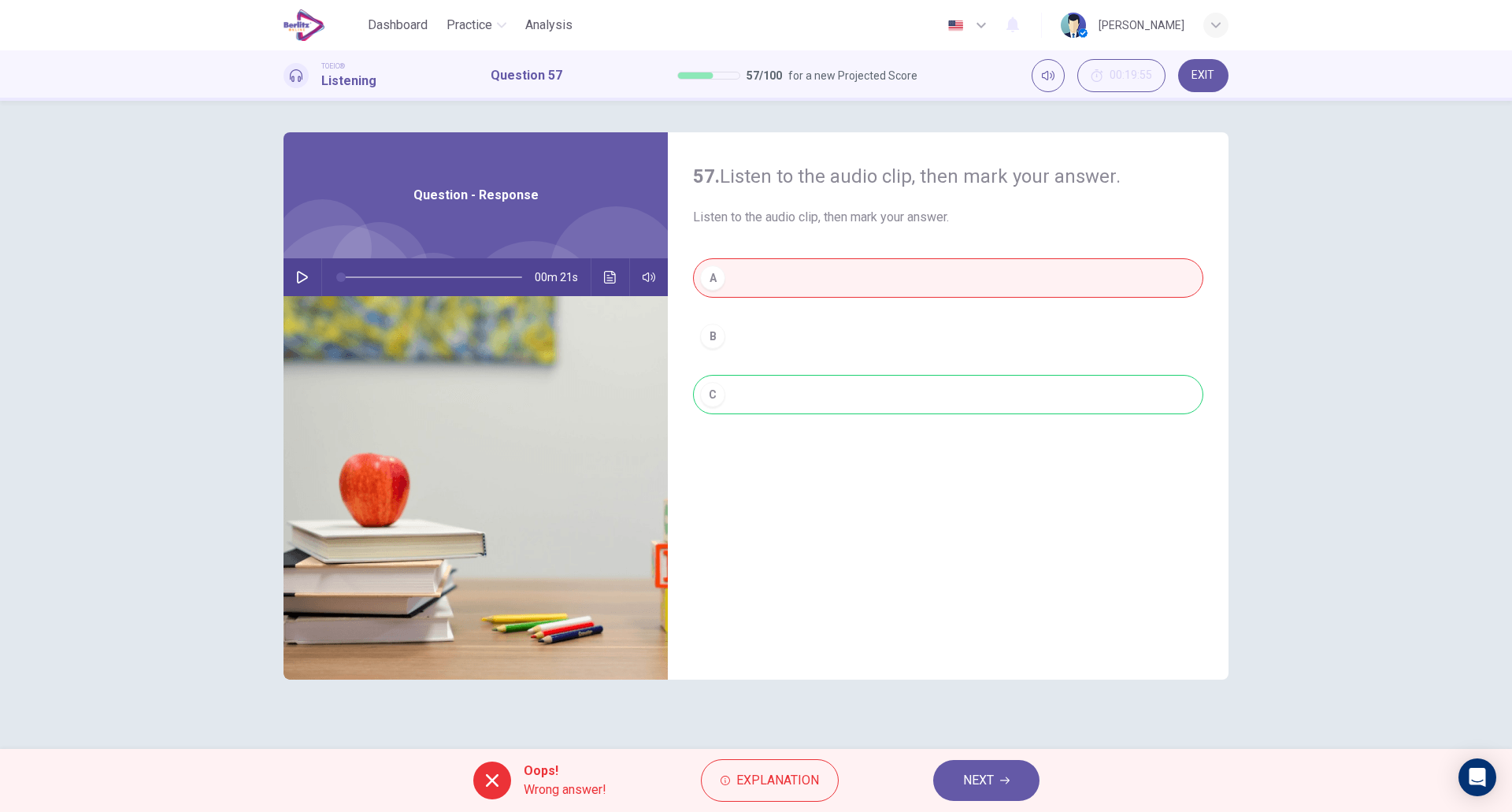
click at [973, 774] on span "NEXT" at bounding box center [978, 780] width 31 height 22
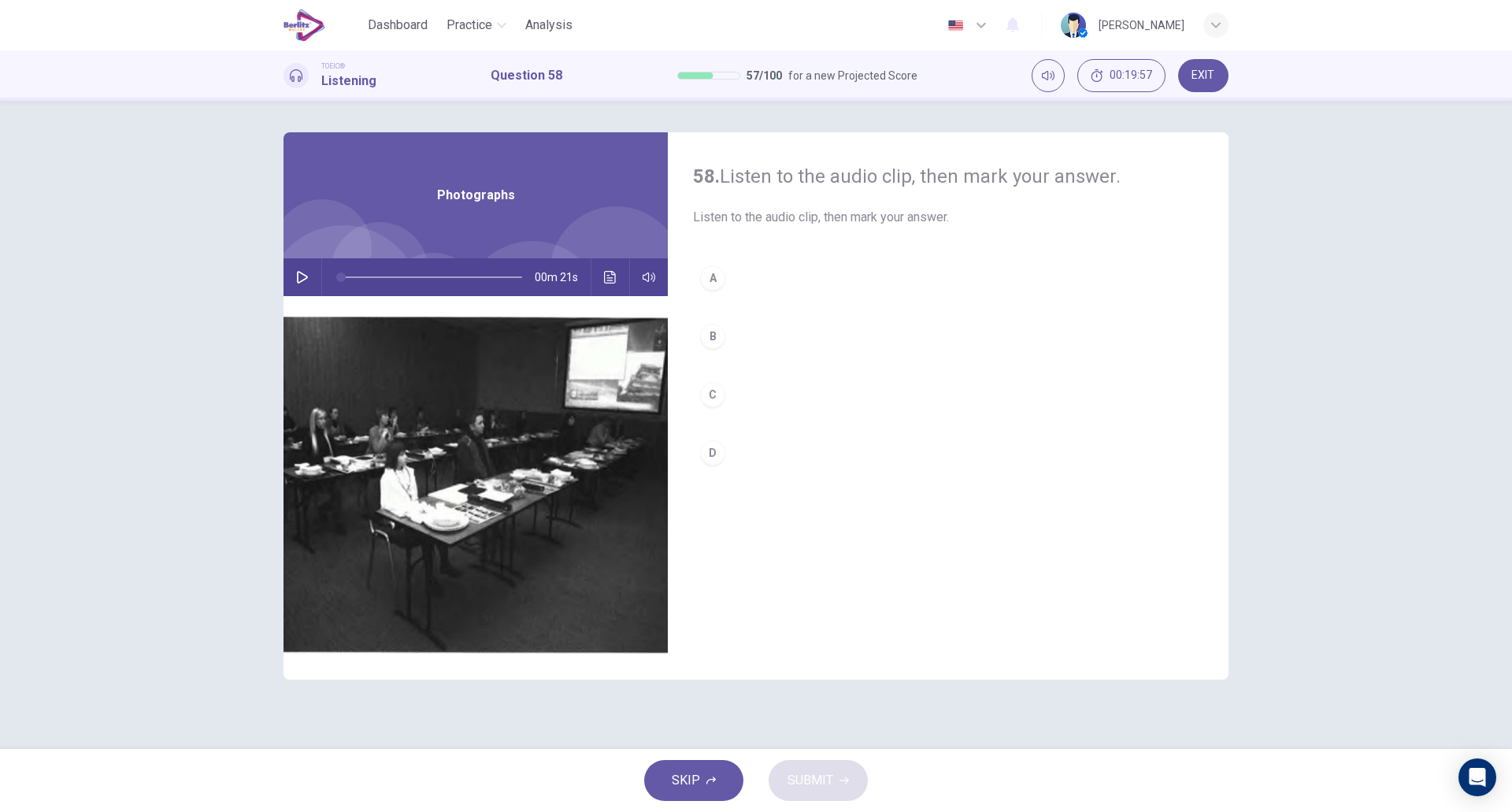
click at [300, 281] on icon "button" at bounding box center [302, 277] width 13 height 13
click at [724, 299] on div "A B C D" at bounding box center [948, 382] width 510 height 246
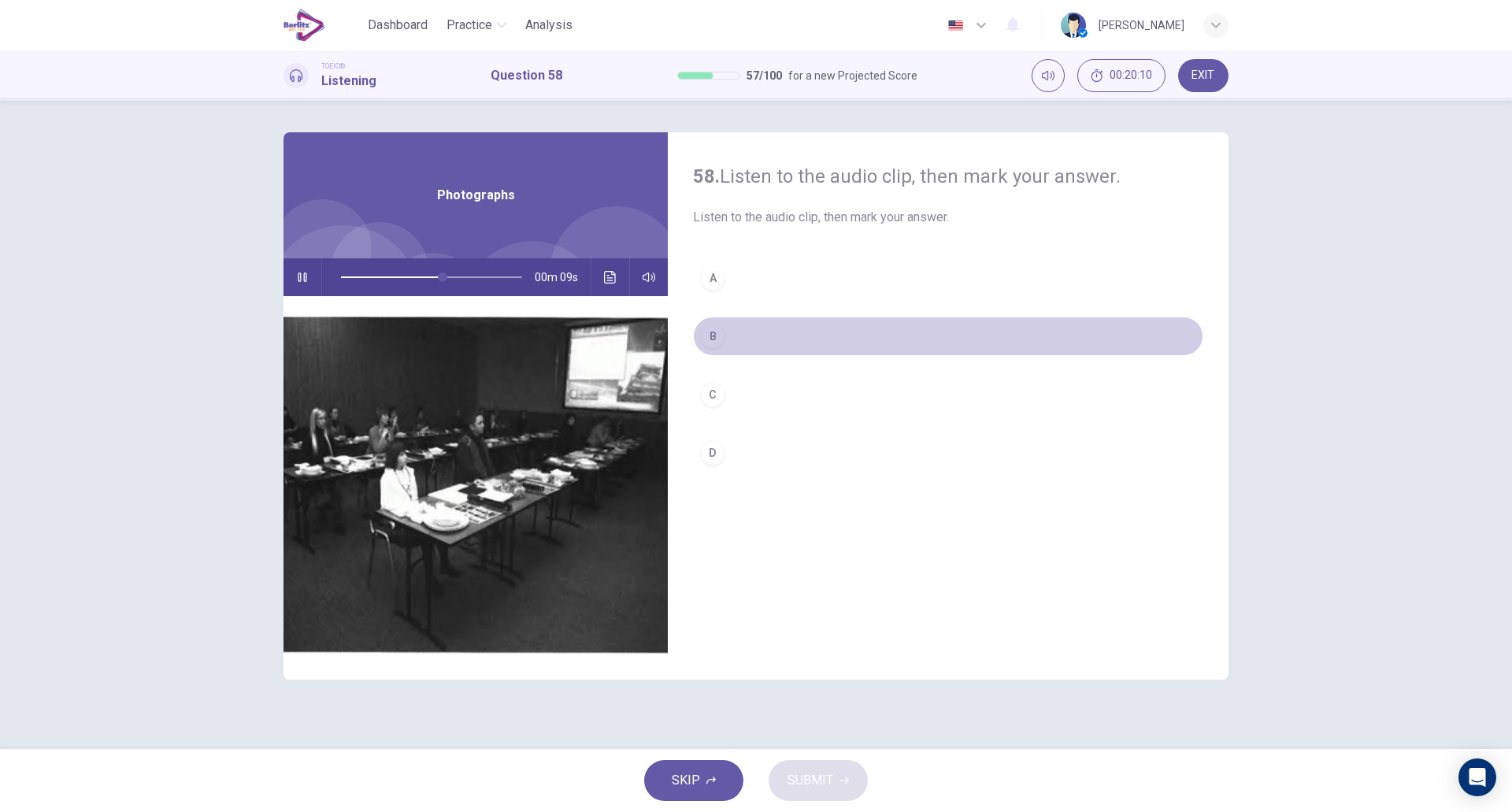
click at [733, 351] on button "B" at bounding box center [948, 336] width 510 height 40
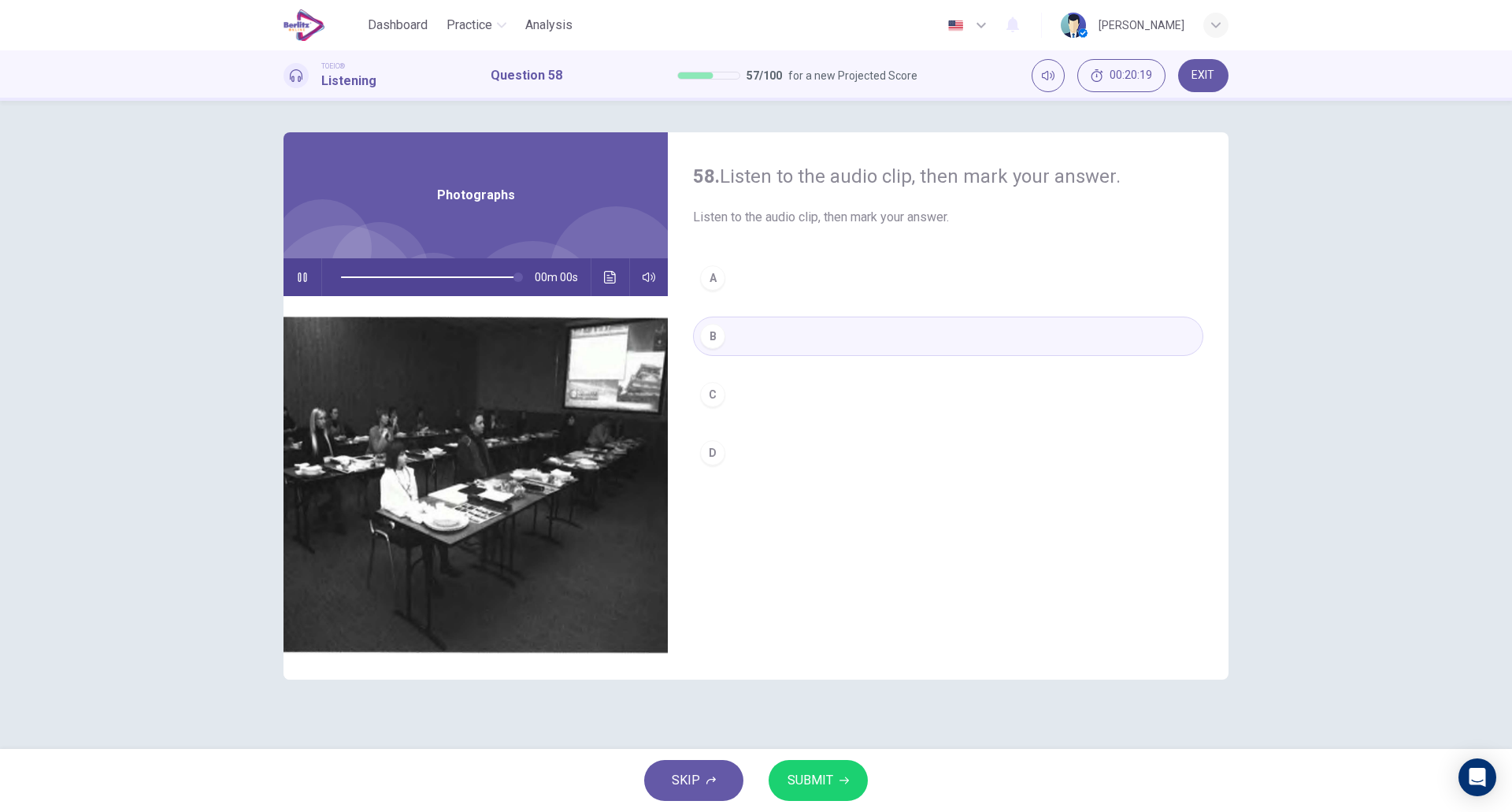
type input "*"
click at [798, 773] on span "SUBMIT" at bounding box center [810, 780] width 45 height 22
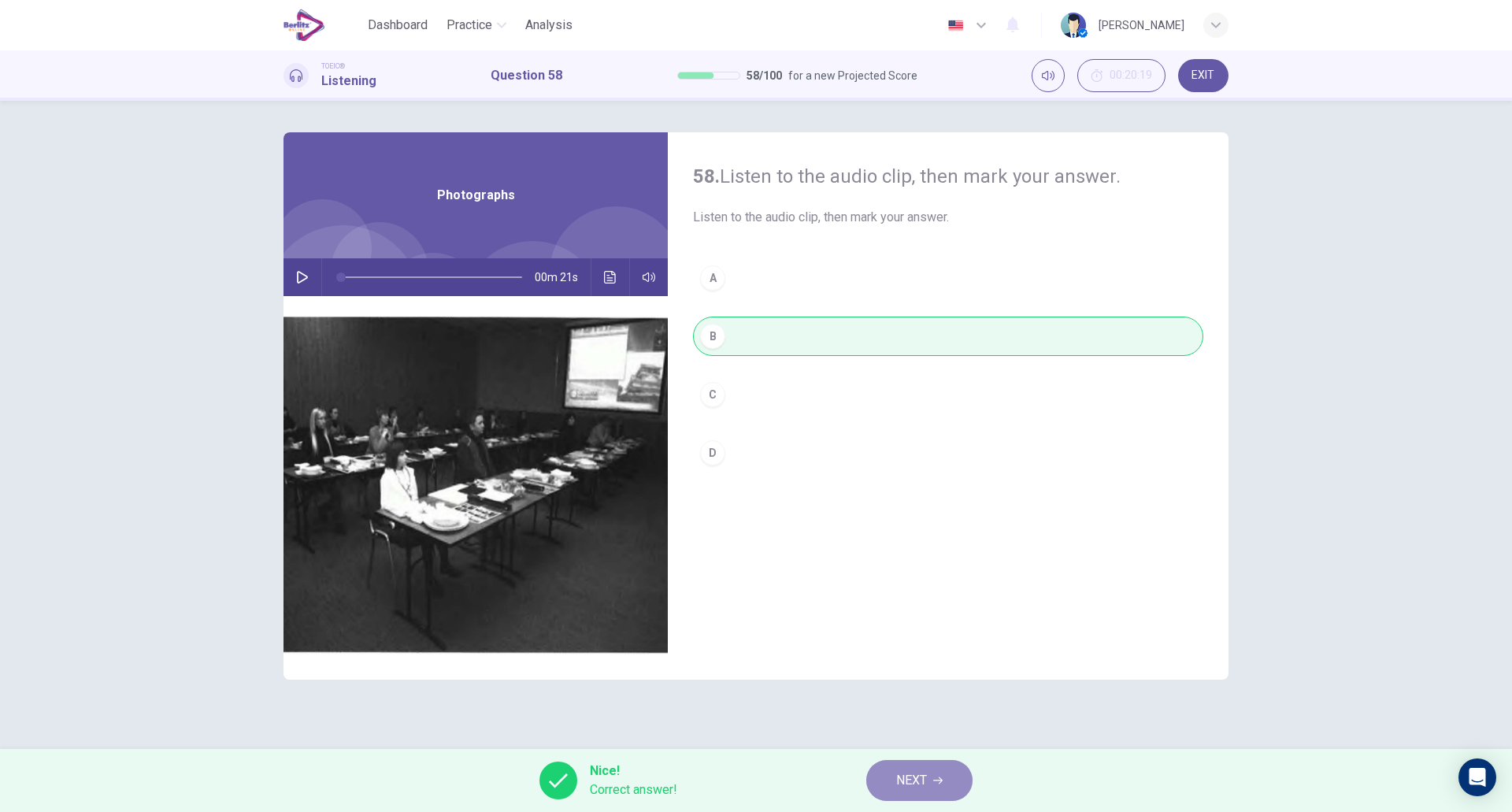
click at [905, 773] on span "NEXT" at bounding box center [912, 780] width 31 height 22
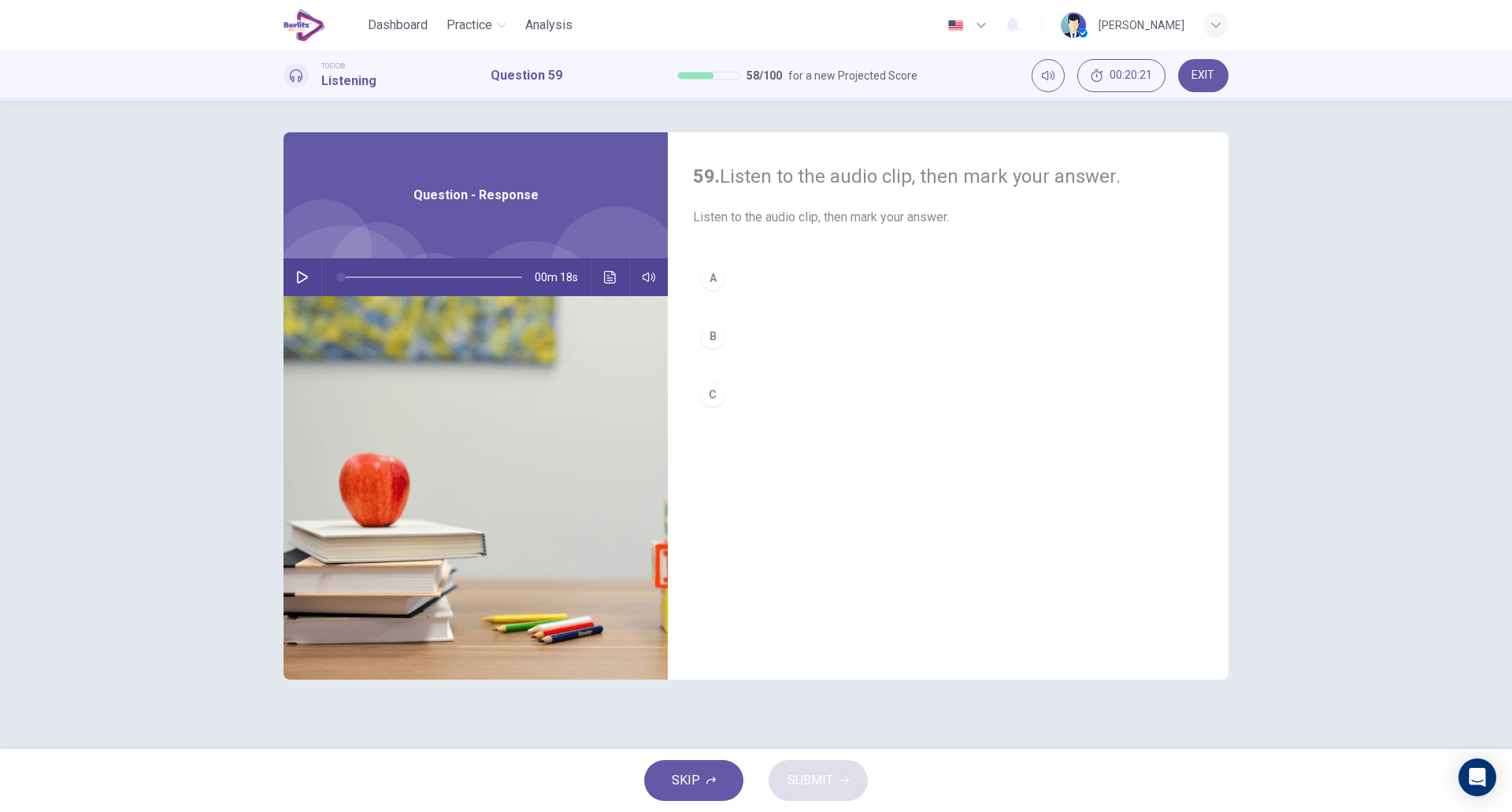
click at [305, 280] on icon "button" at bounding box center [302, 277] width 11 height 13
click at [735, 346] on button "B" at bounding box center [948, 336] width 510 height 40
type input "*"
click at [806, 776] on span "SUBMIT" at bounding box center [810, 780] width 45 height 22
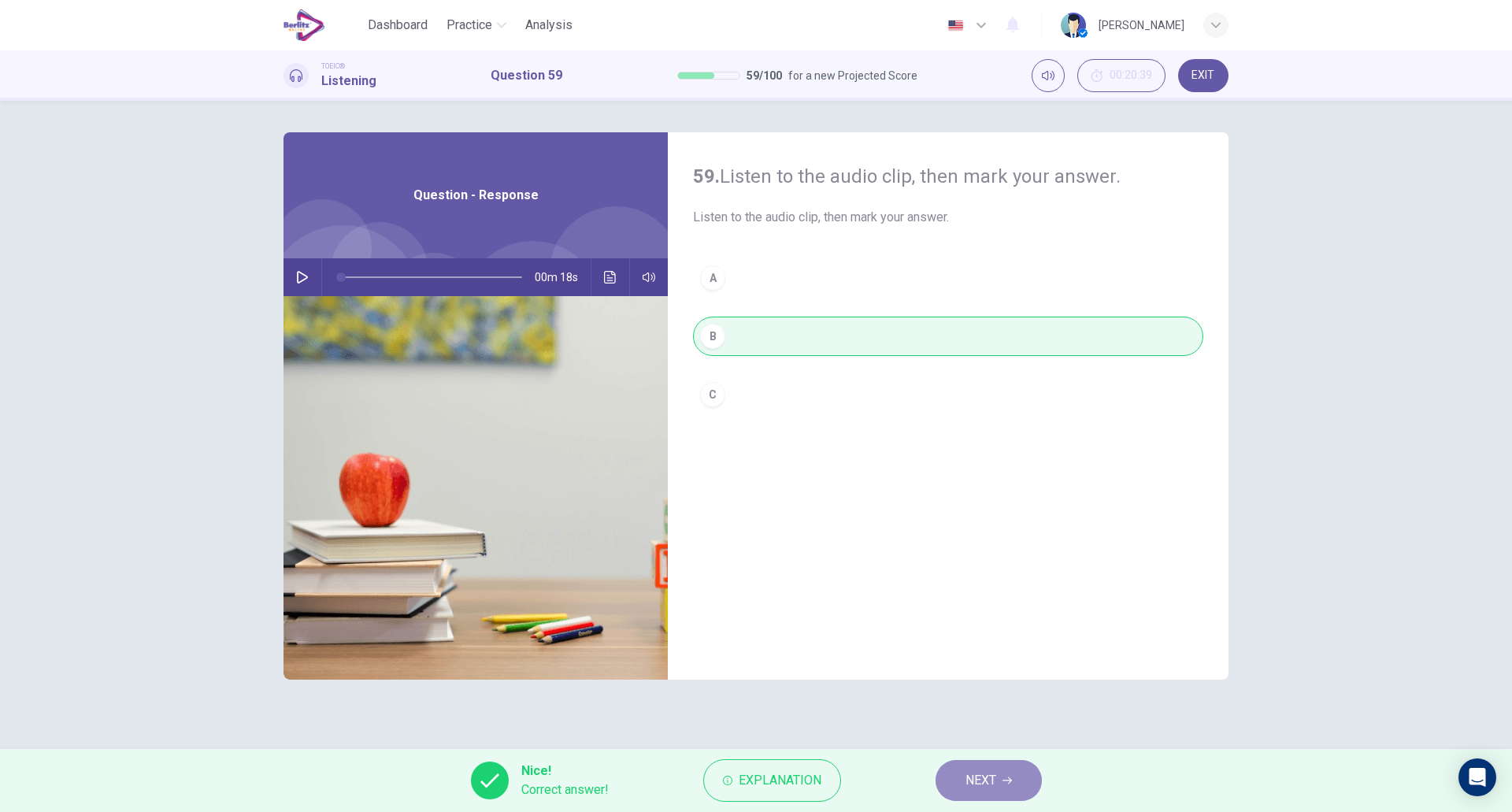
click at [982, 780] on span "NEXT" at bounding box center [981, 780] width 31 height 22
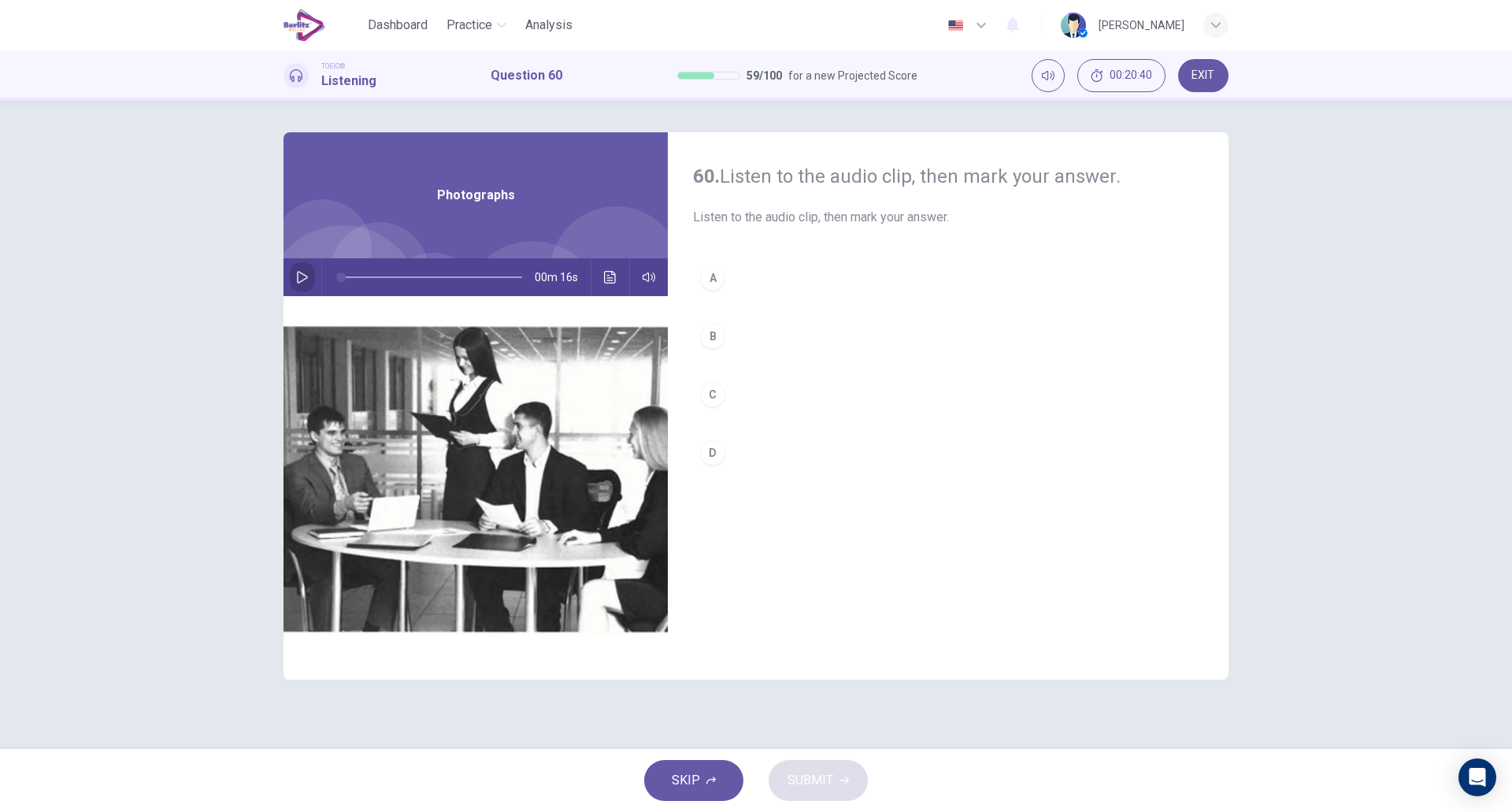
click at [309, 288] on button "button" at bounding box center [302, 277] width 25 height 38
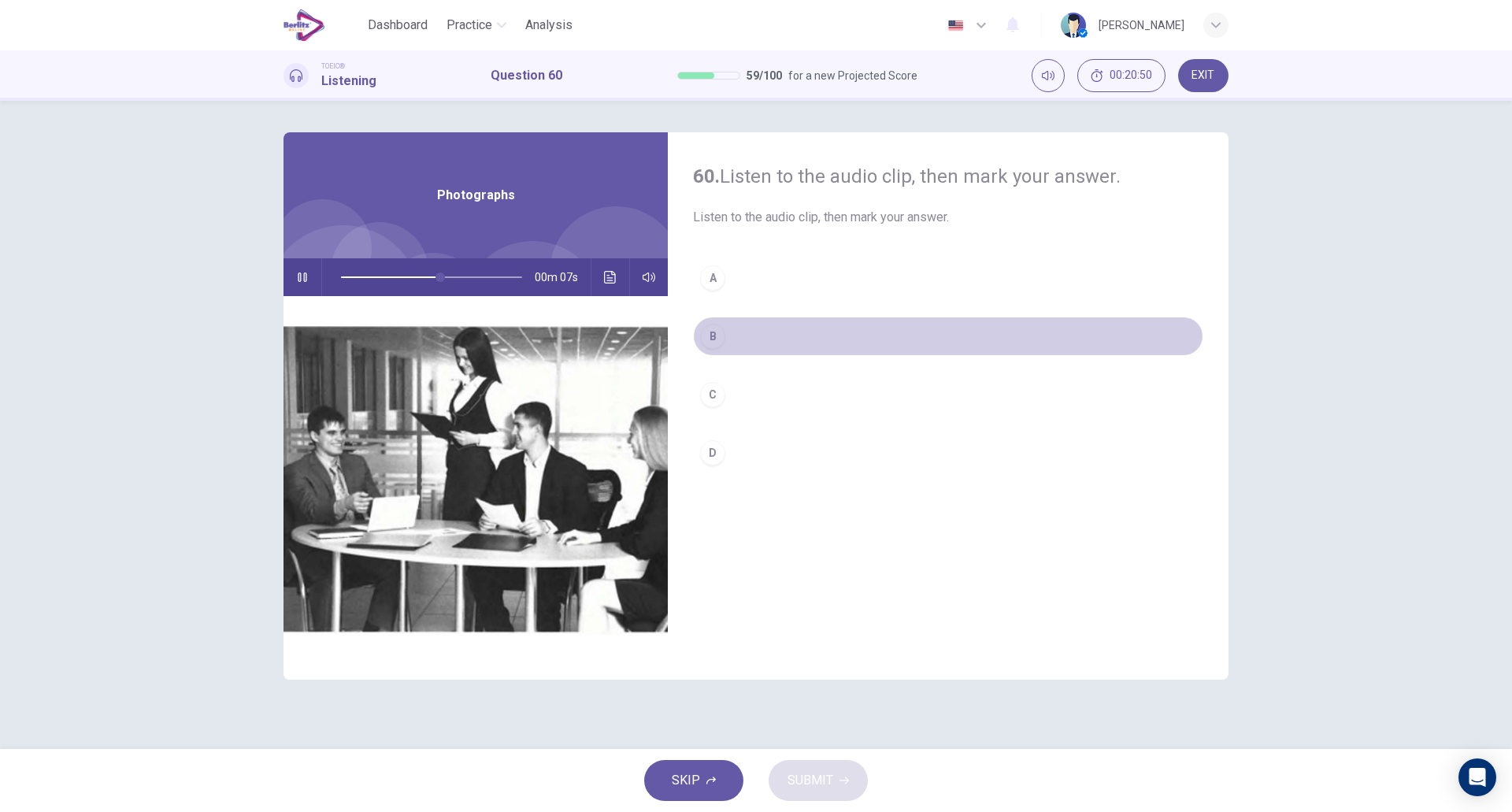
click at [721, 345] on div "B" at bounding box center [712, 336] width 25 height 25
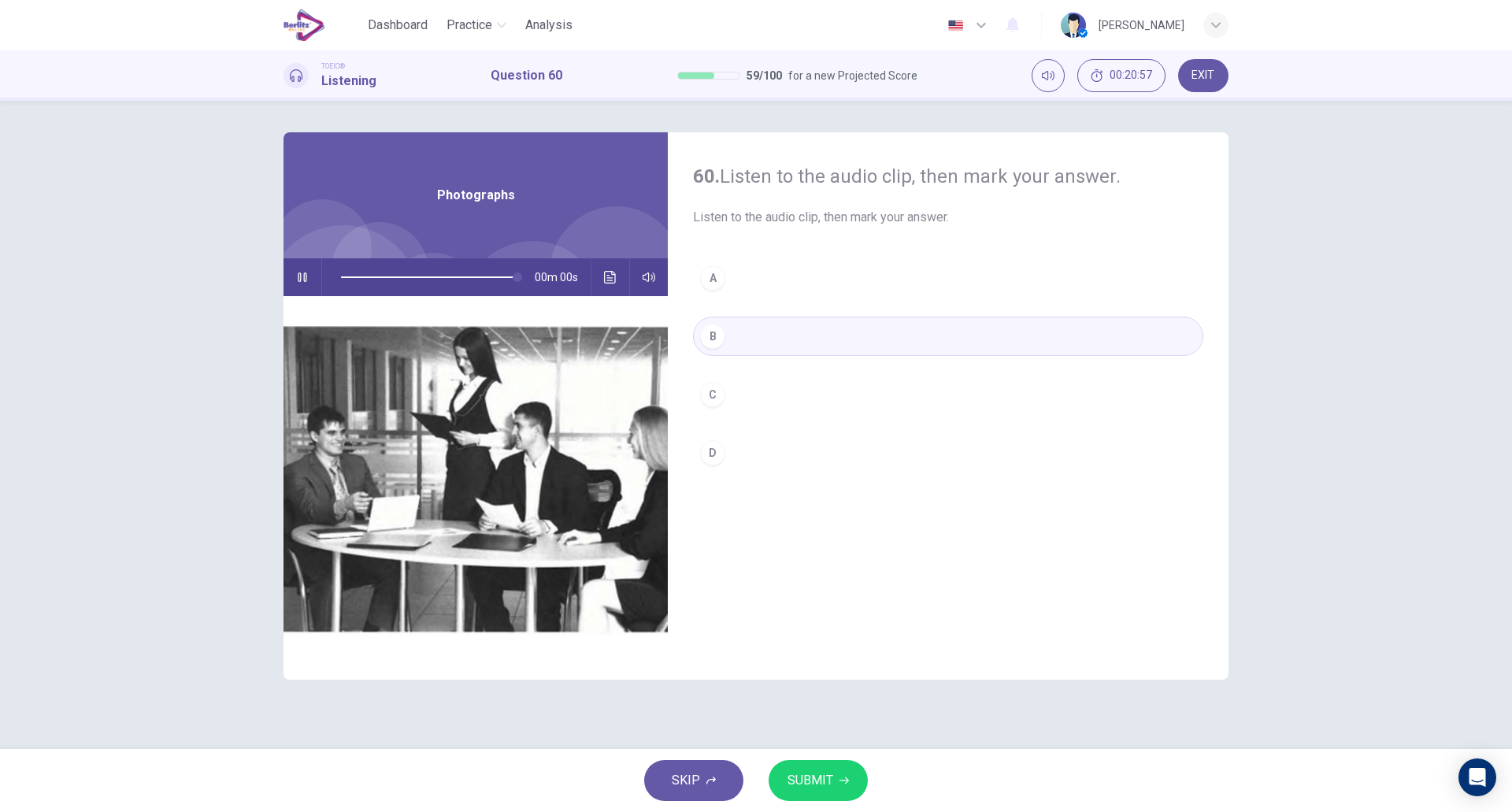
type input "*"
click at [795, 784] on span "SUBMIT" at bounding box center [810, 780] width 45 height 22
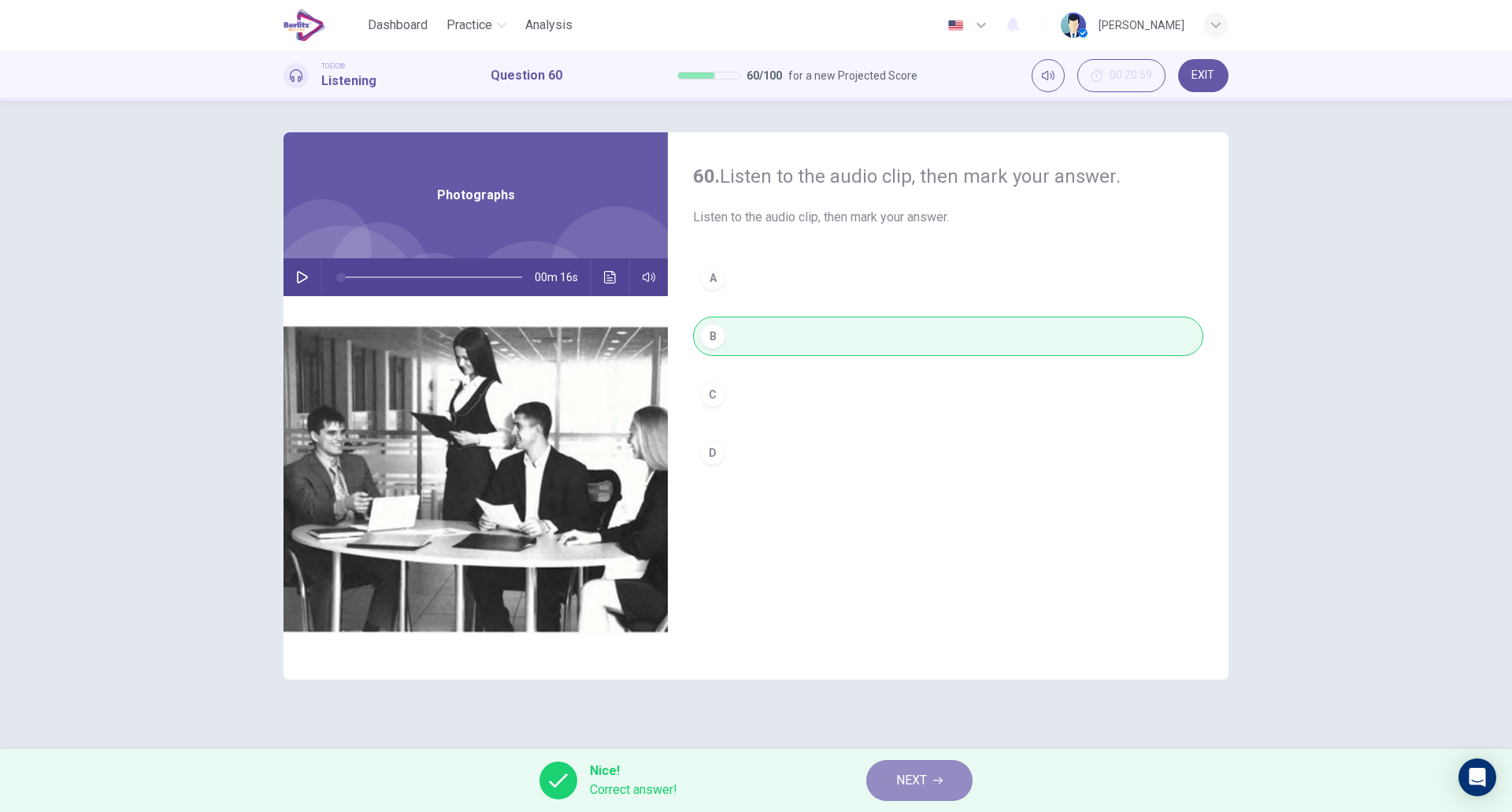
click at [912, 770] on span "NEXT" at bounding box center [912, 780] width 31 height 22
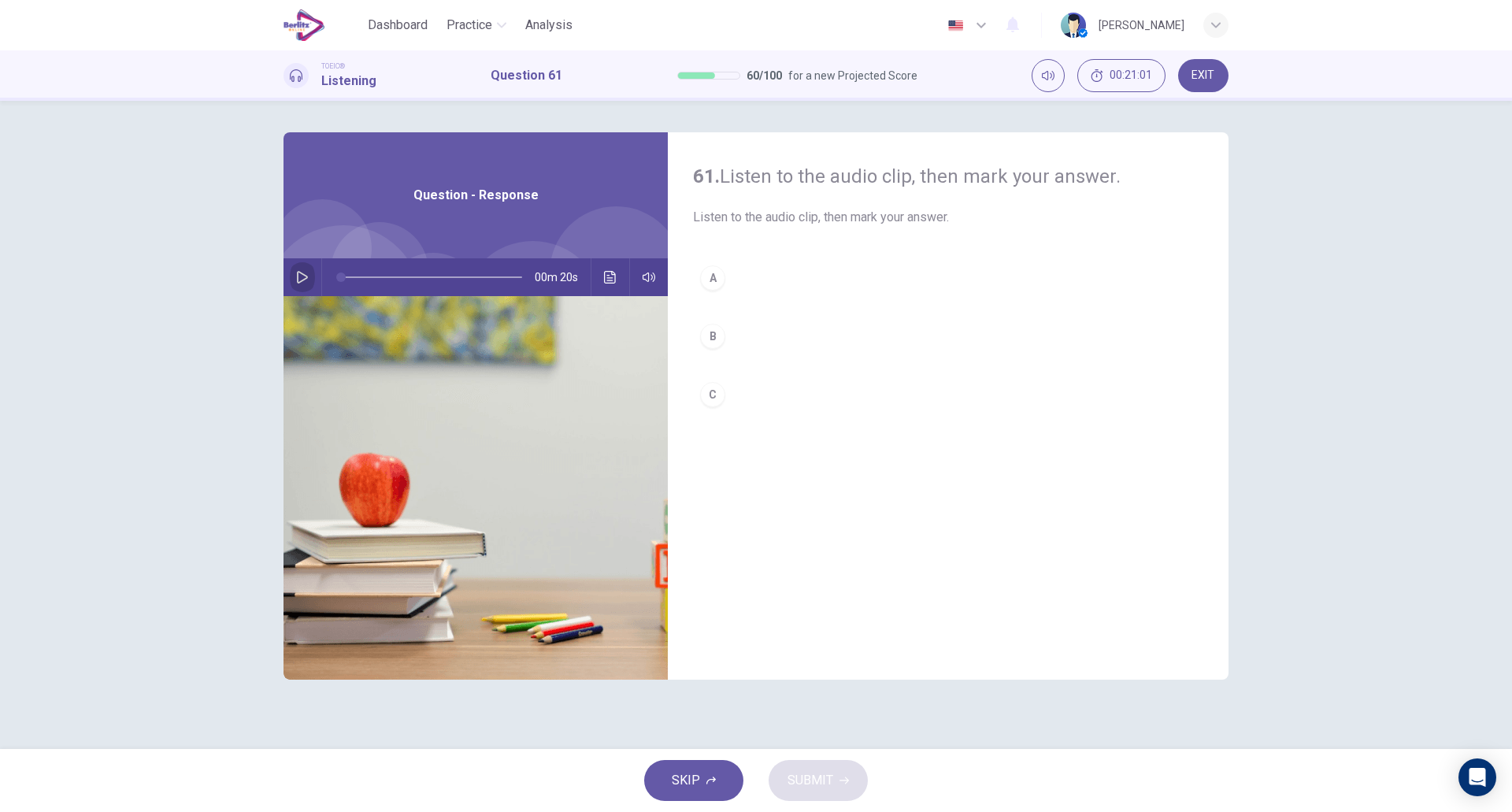
click at [300, 280] on icon "button" at bounding box center [302, 277] width 13 height 13
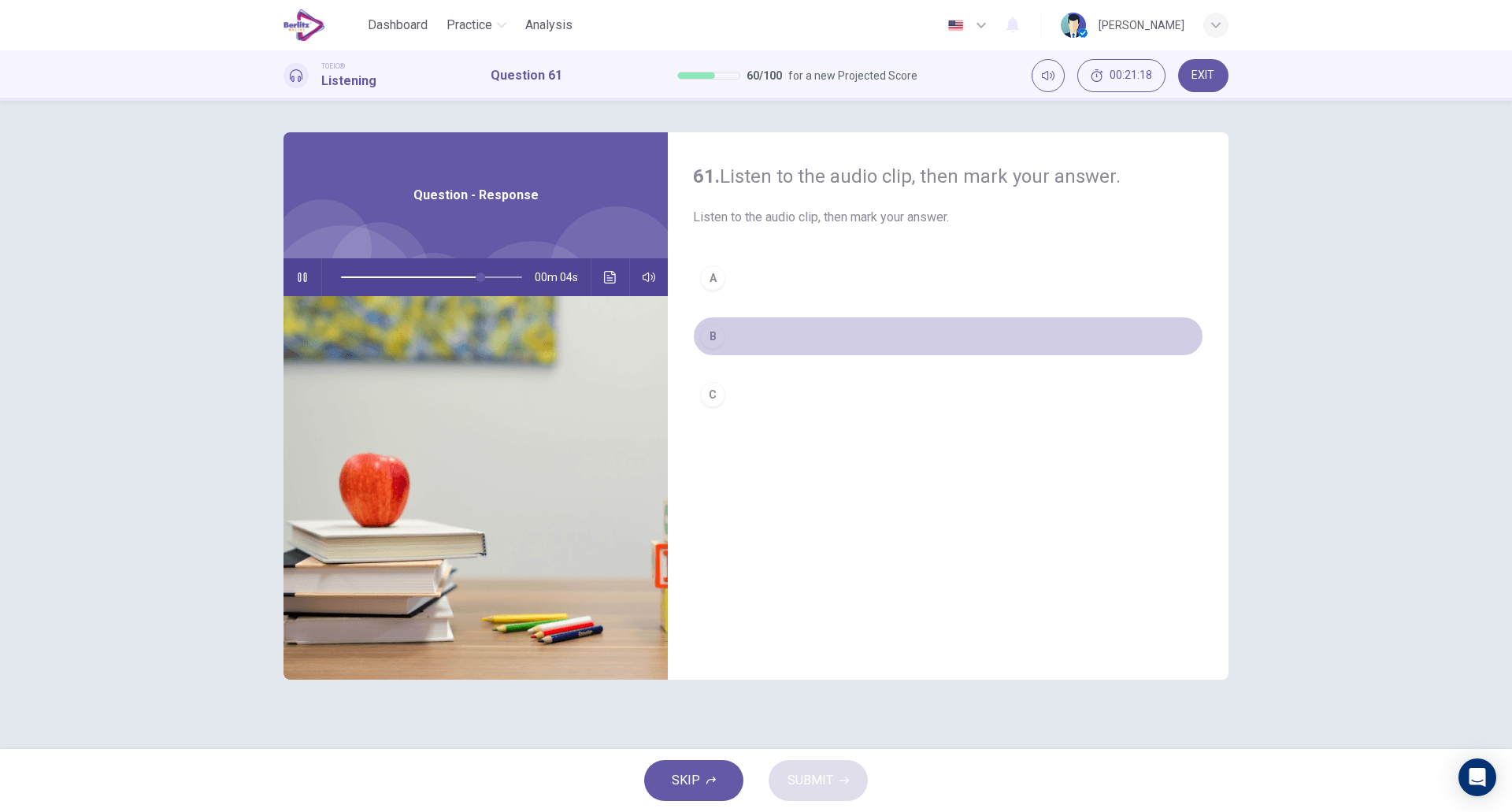
click at [721, 333] on div "B" at bounding box center [712, 336] width 25 height 25
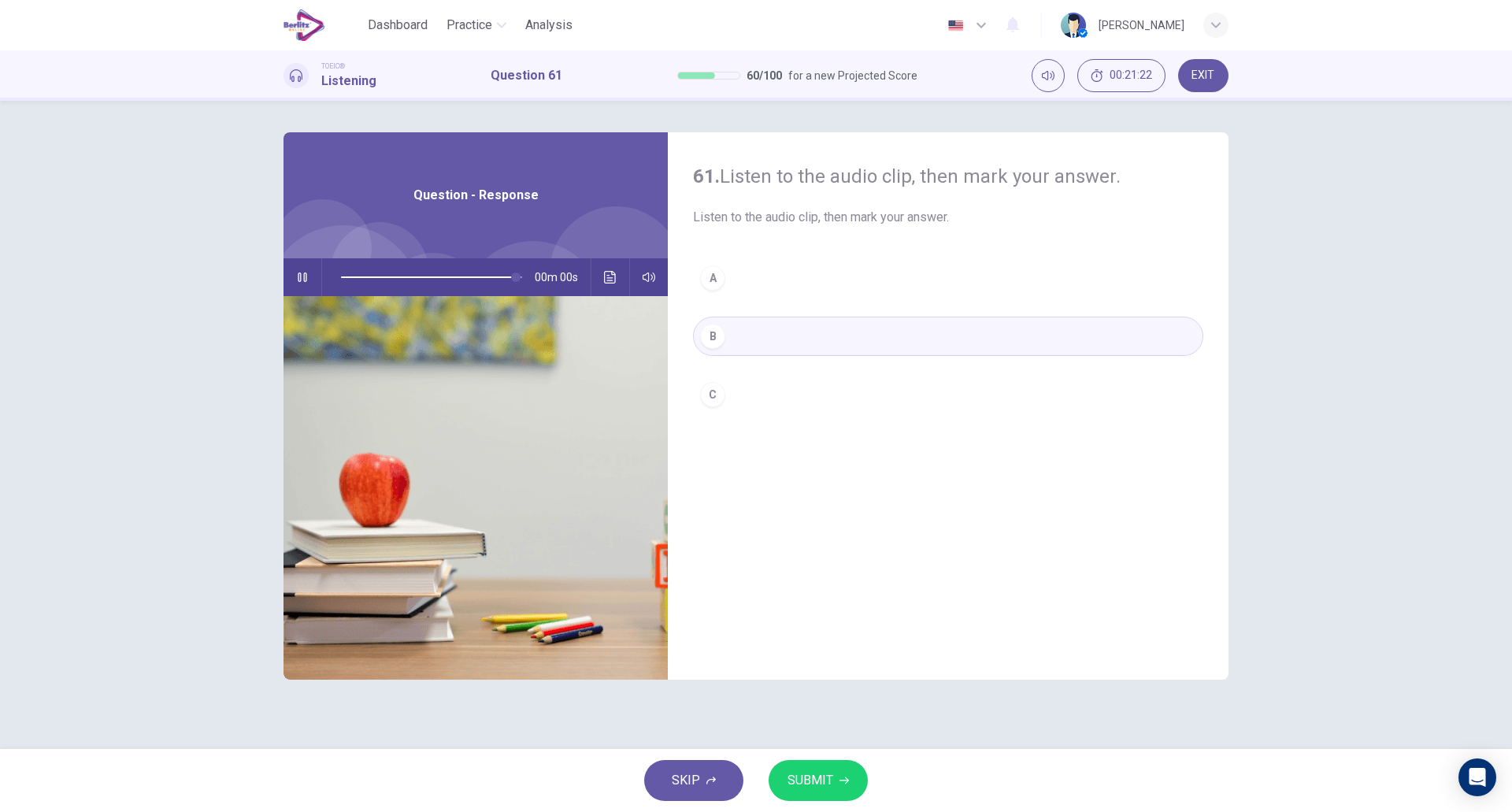
type input "*"
click at [739, 403] on button "C" at bounding box center [948, 395] width 510 height 40
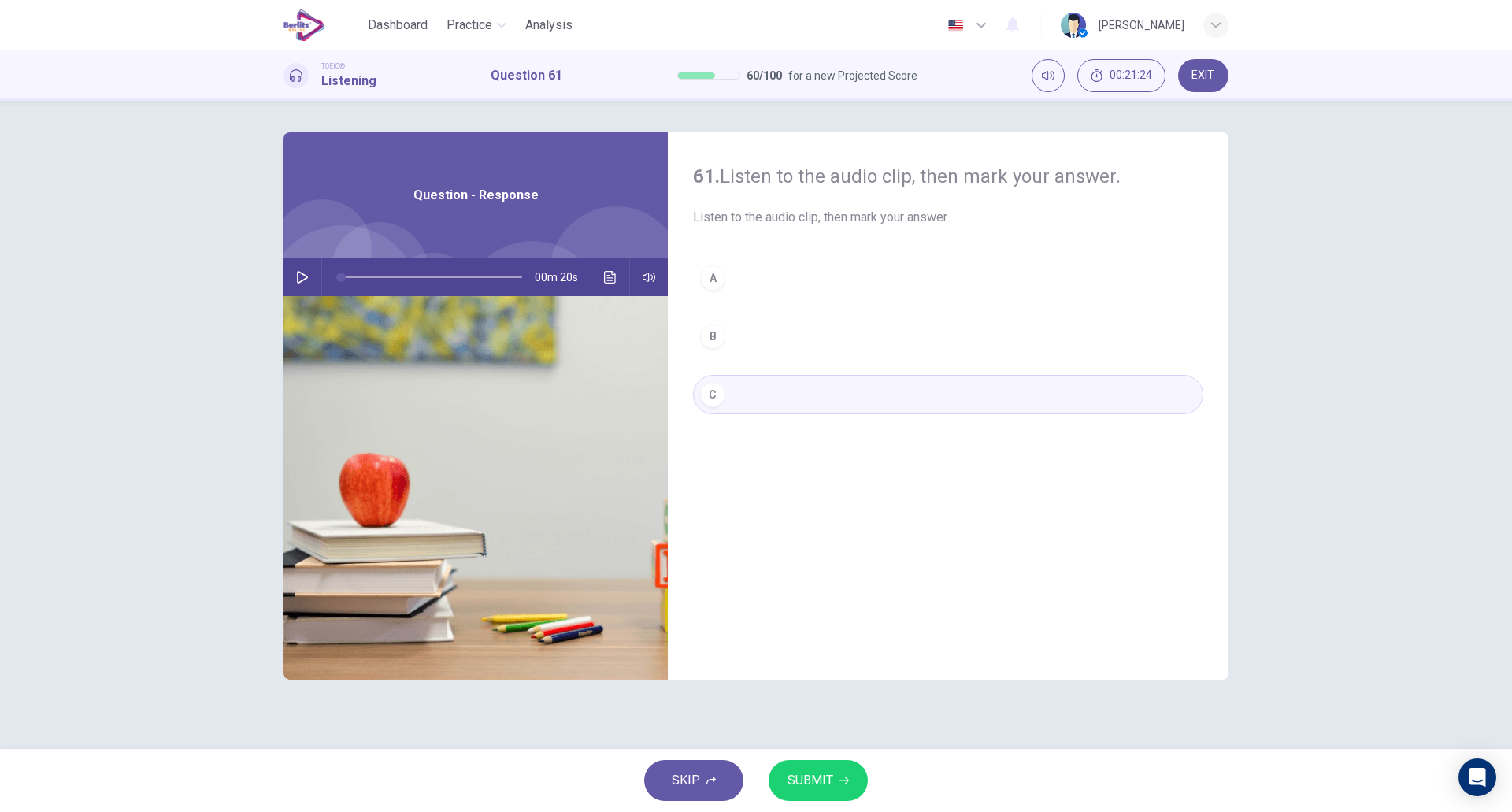
click at [824, 773] on span "SUBMIT" at bounding box center [810, 780] width 45 height 22
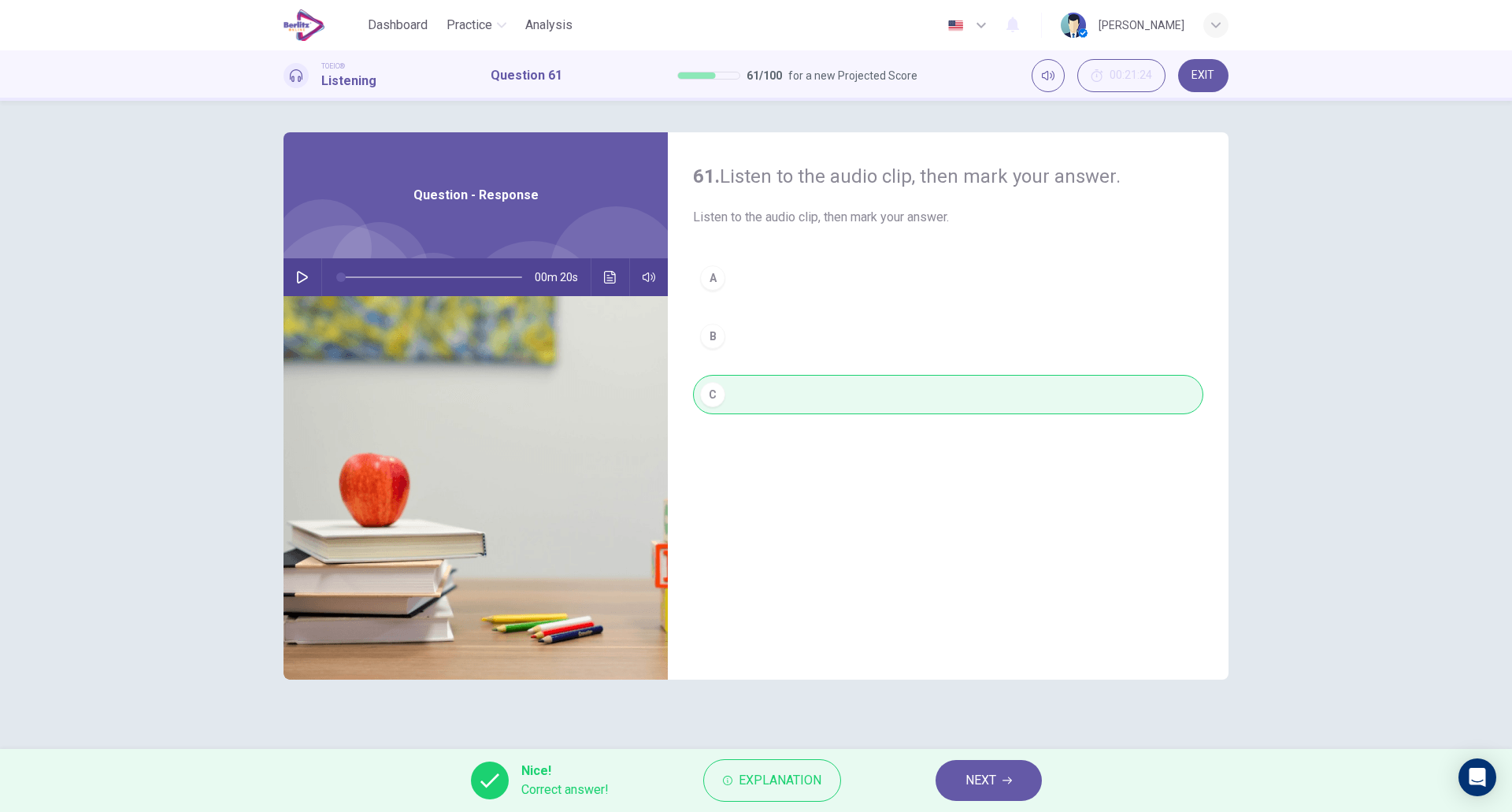
click at [1006, 789] on button "NEXT" at bounding box center [989, 780] width 107 height 41
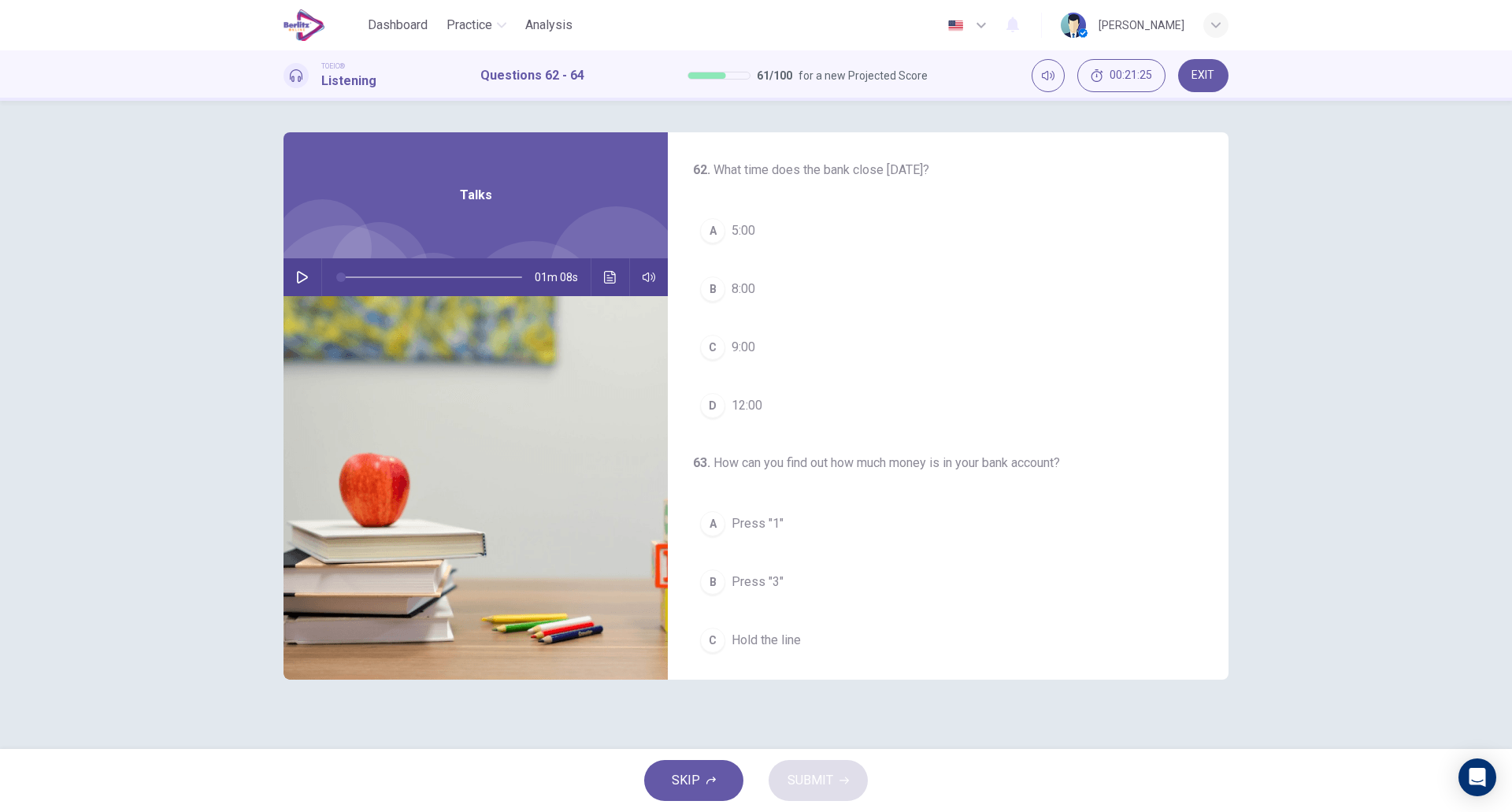
click at [298, 274] on icon "button" at bounding box center [302, 277] width 13 height 13
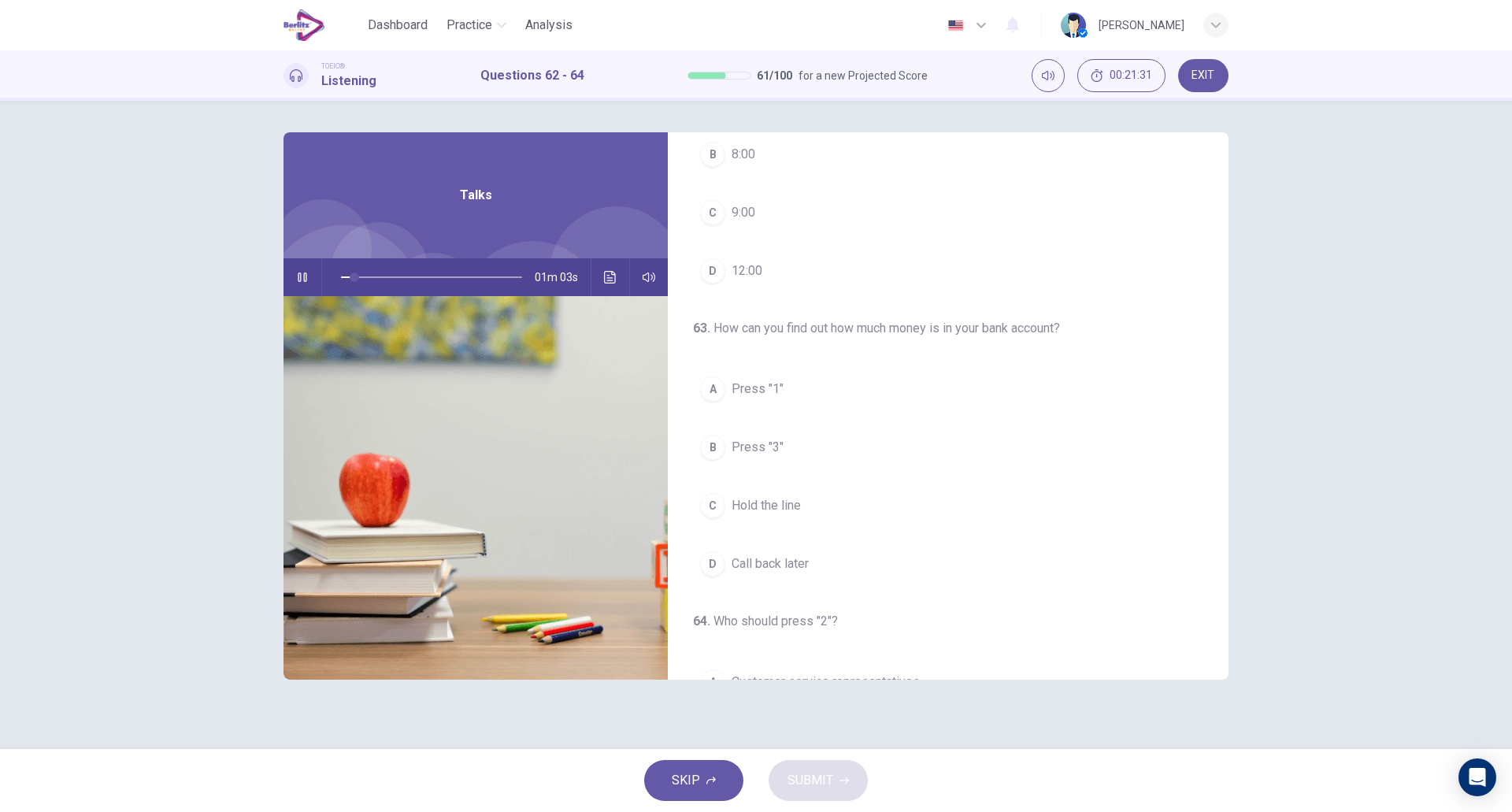
scroll to position [0, 0]
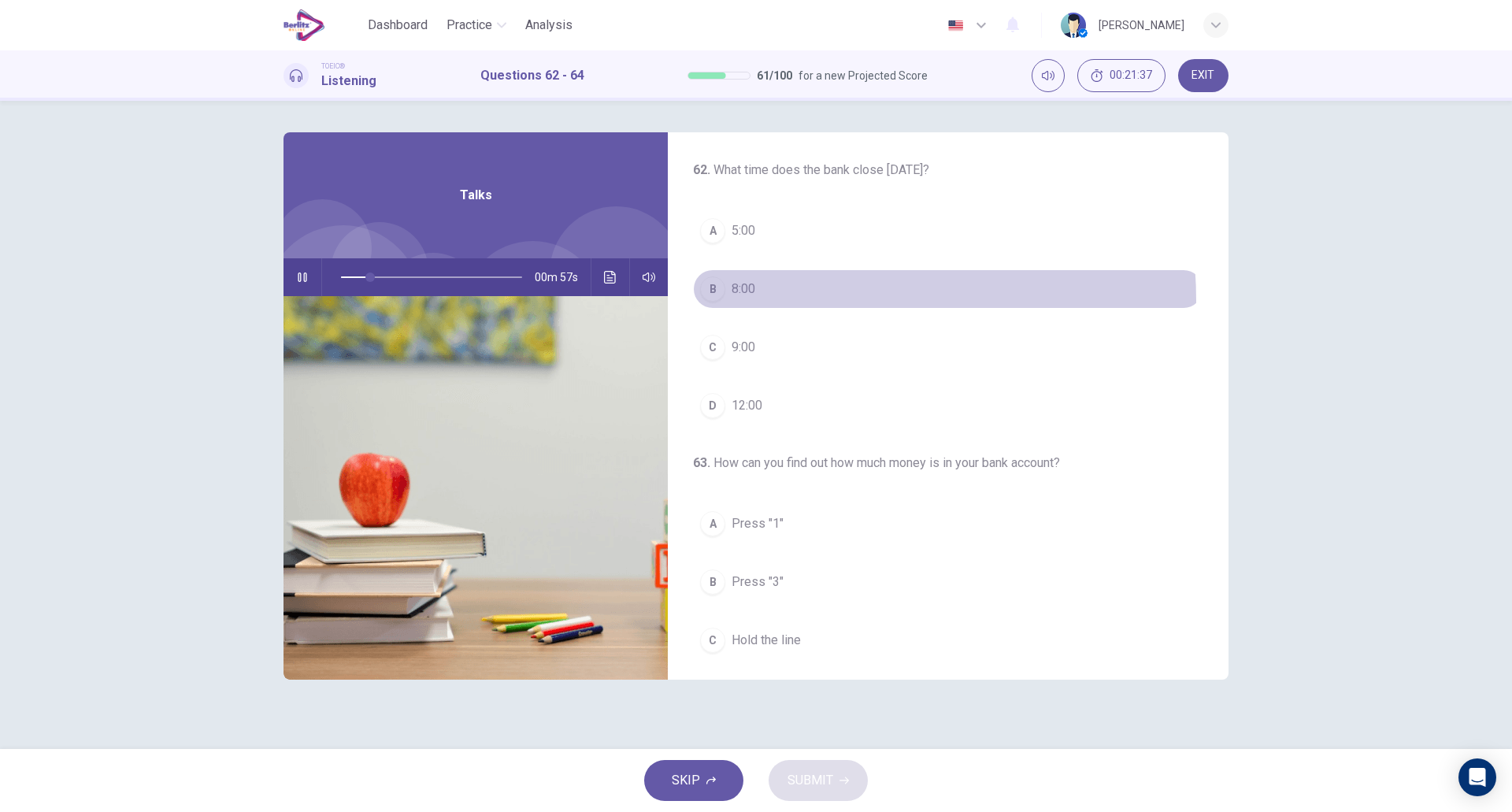
click at [771, 301] on button "B 8:00" at bounding box center [948, 289] width 510 height 40
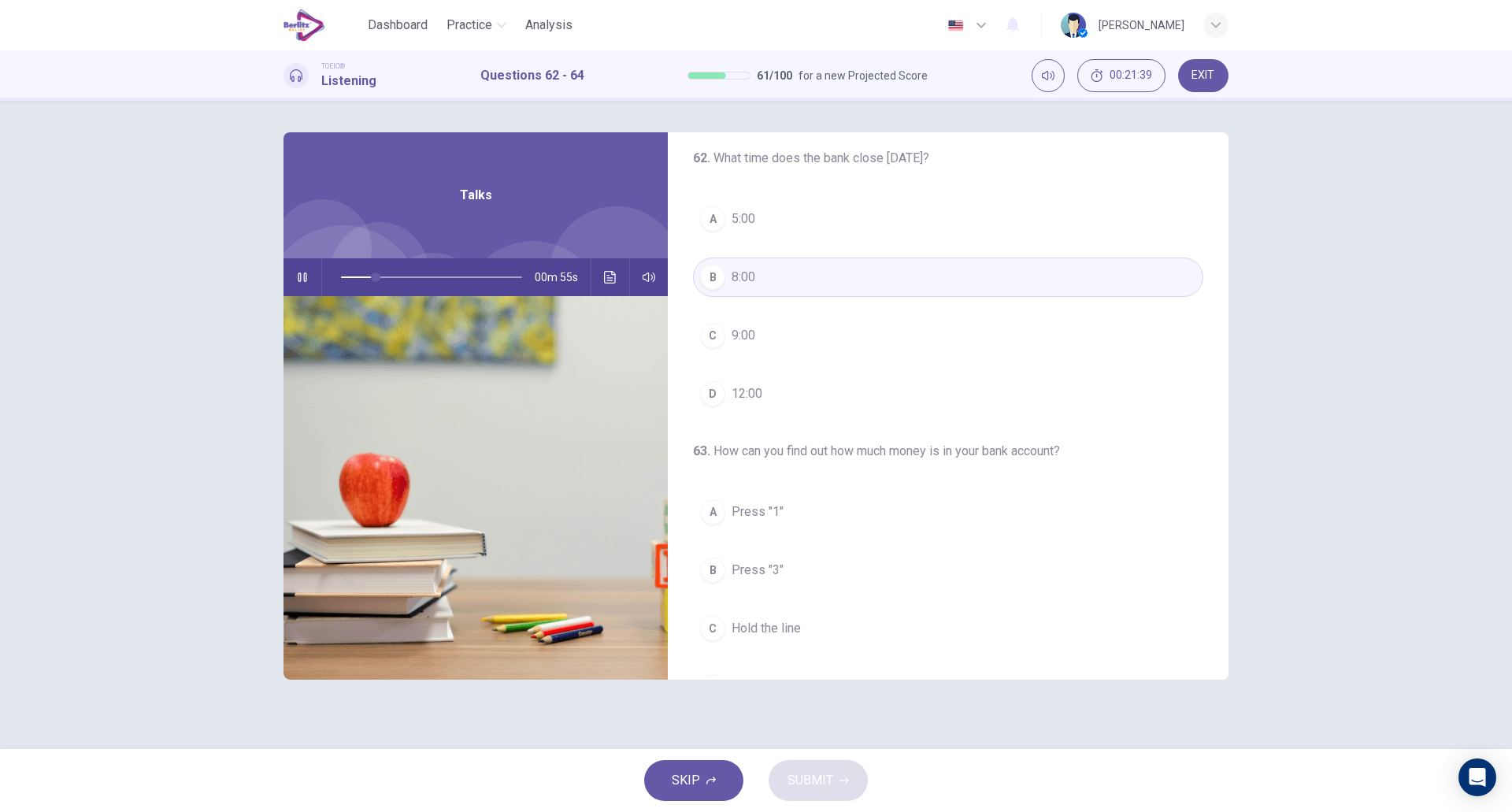
scroll to position [15, 0]
click at [802, 385] on button "D 12:00" at bounding box center [948, 391] width 510 height 40
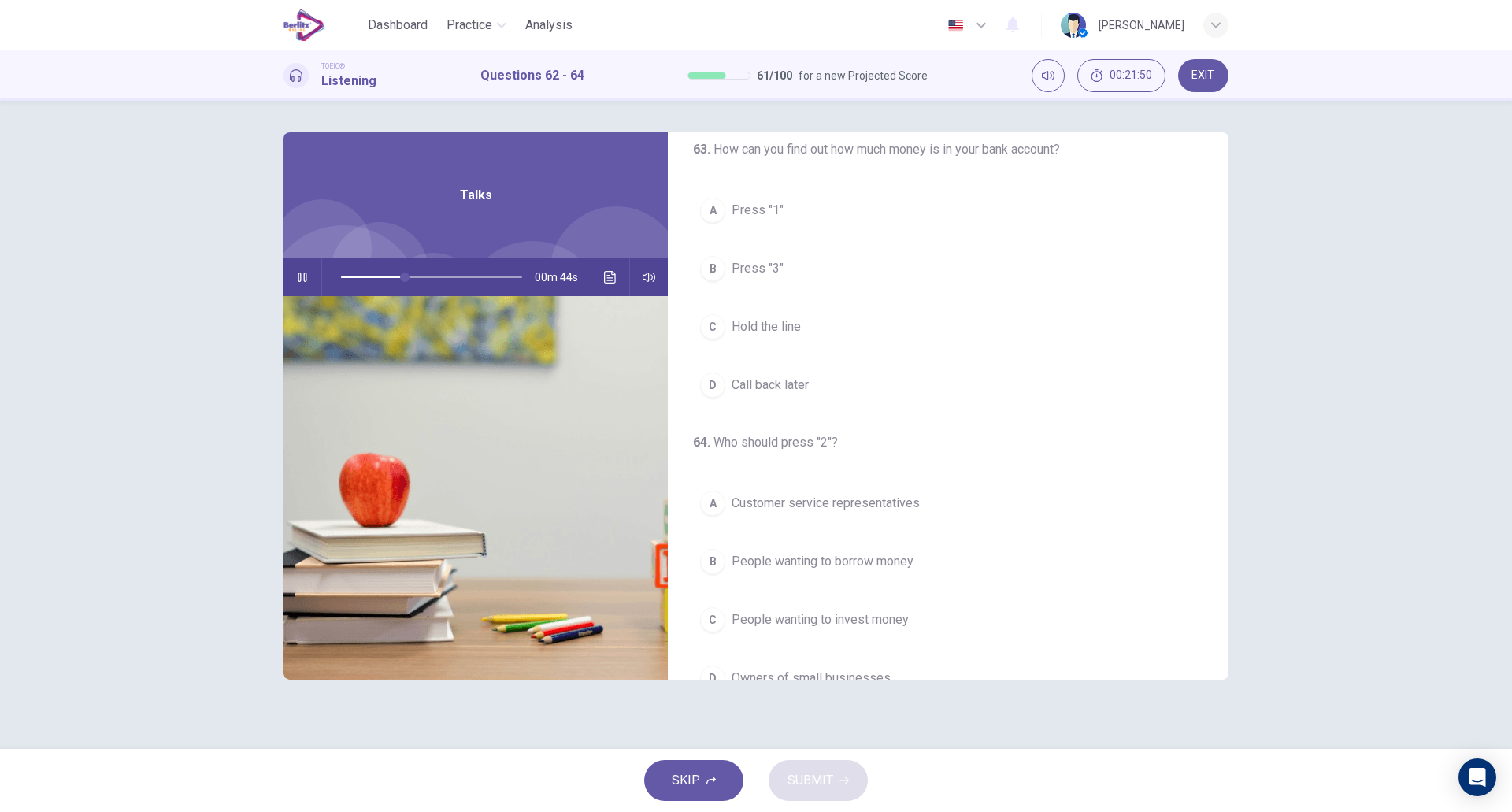
scroll to position [360, 0]
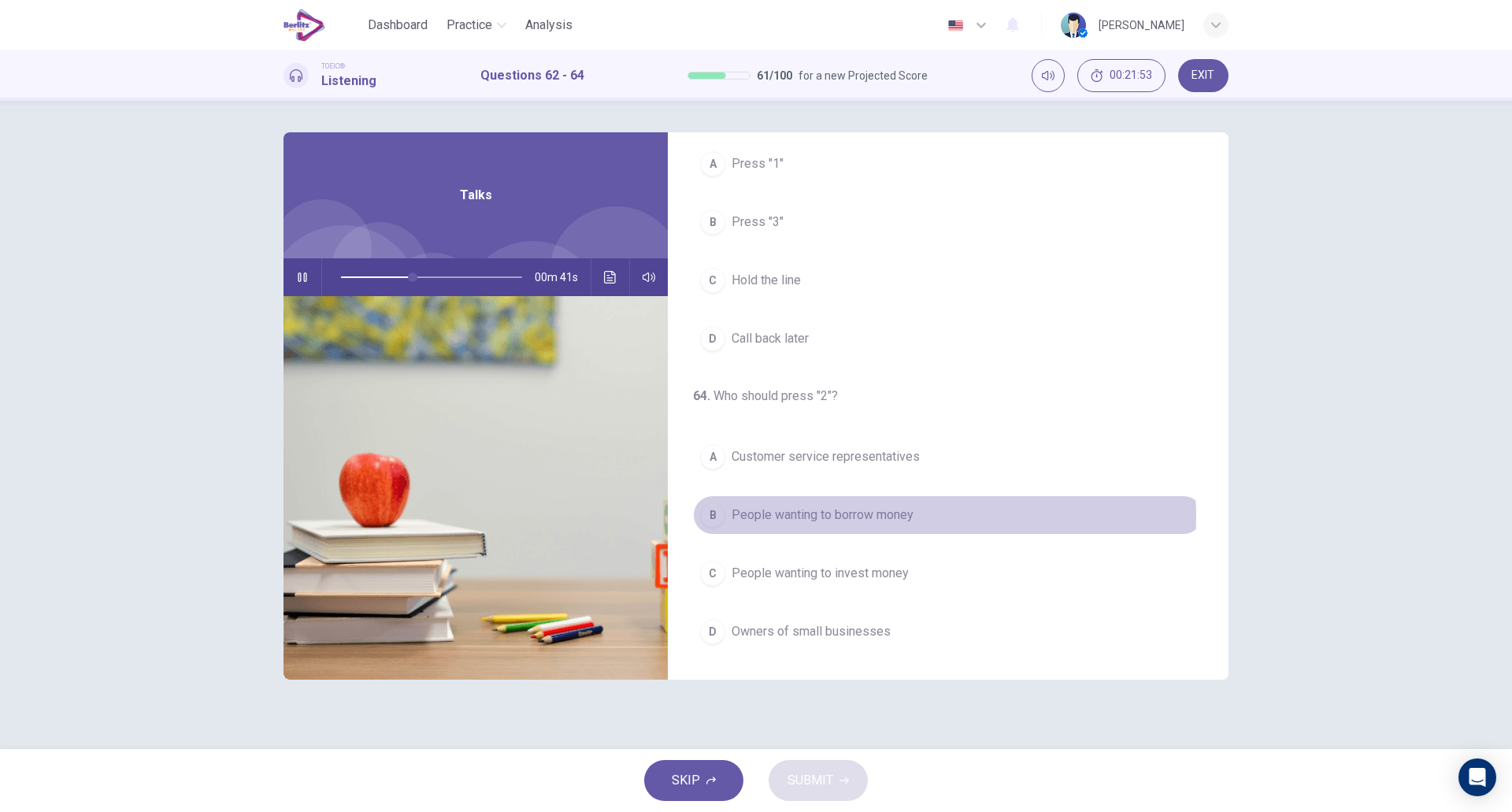
click at [899, 517] on span "People wanting to borrow money" at bounding box center [822, 514] width 182 height 19
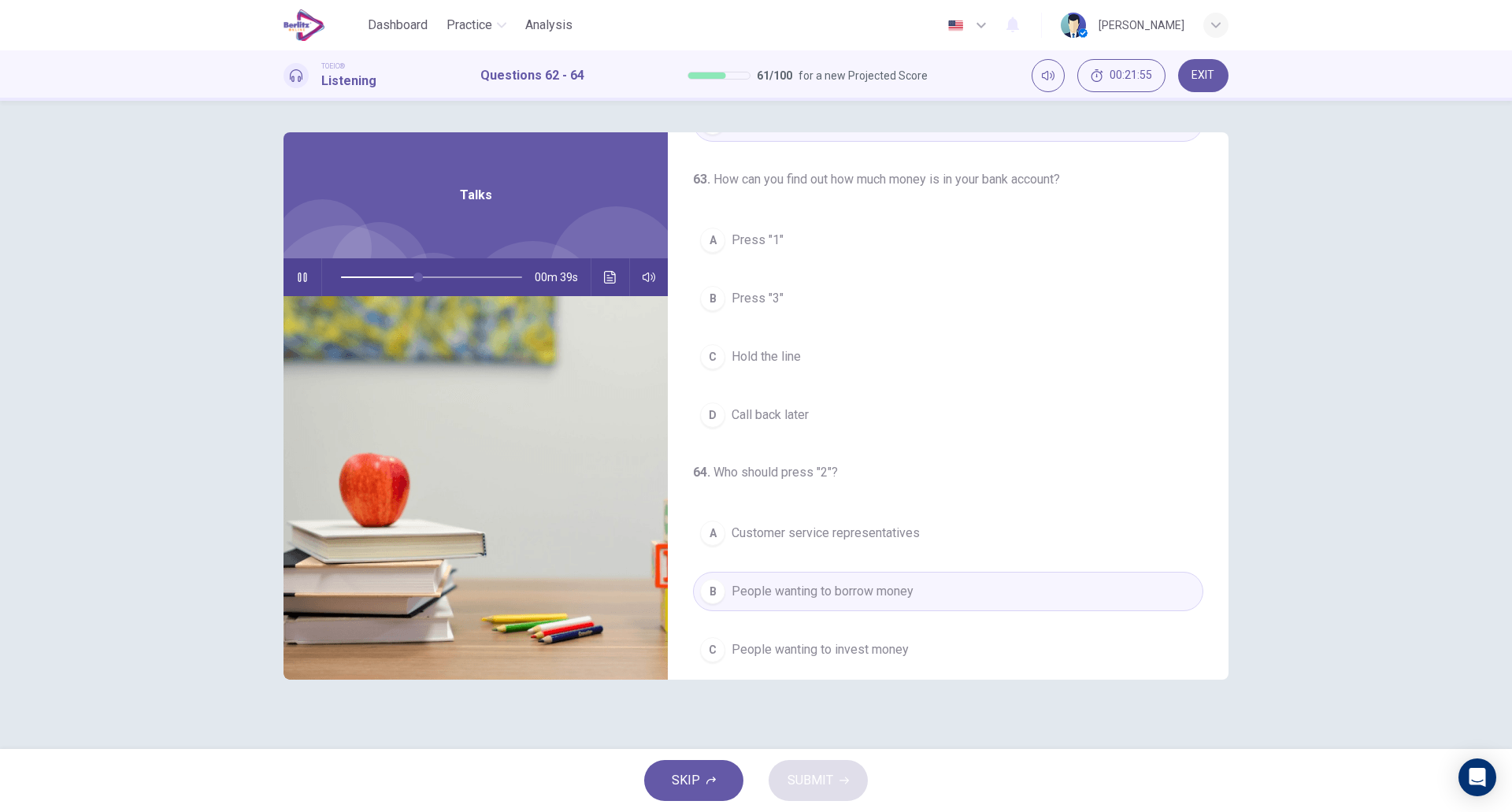
scroll to position [283, 0]
click at [766, 247] on span "Press "1"" at bounding box center [758, 240] width 52 height 19
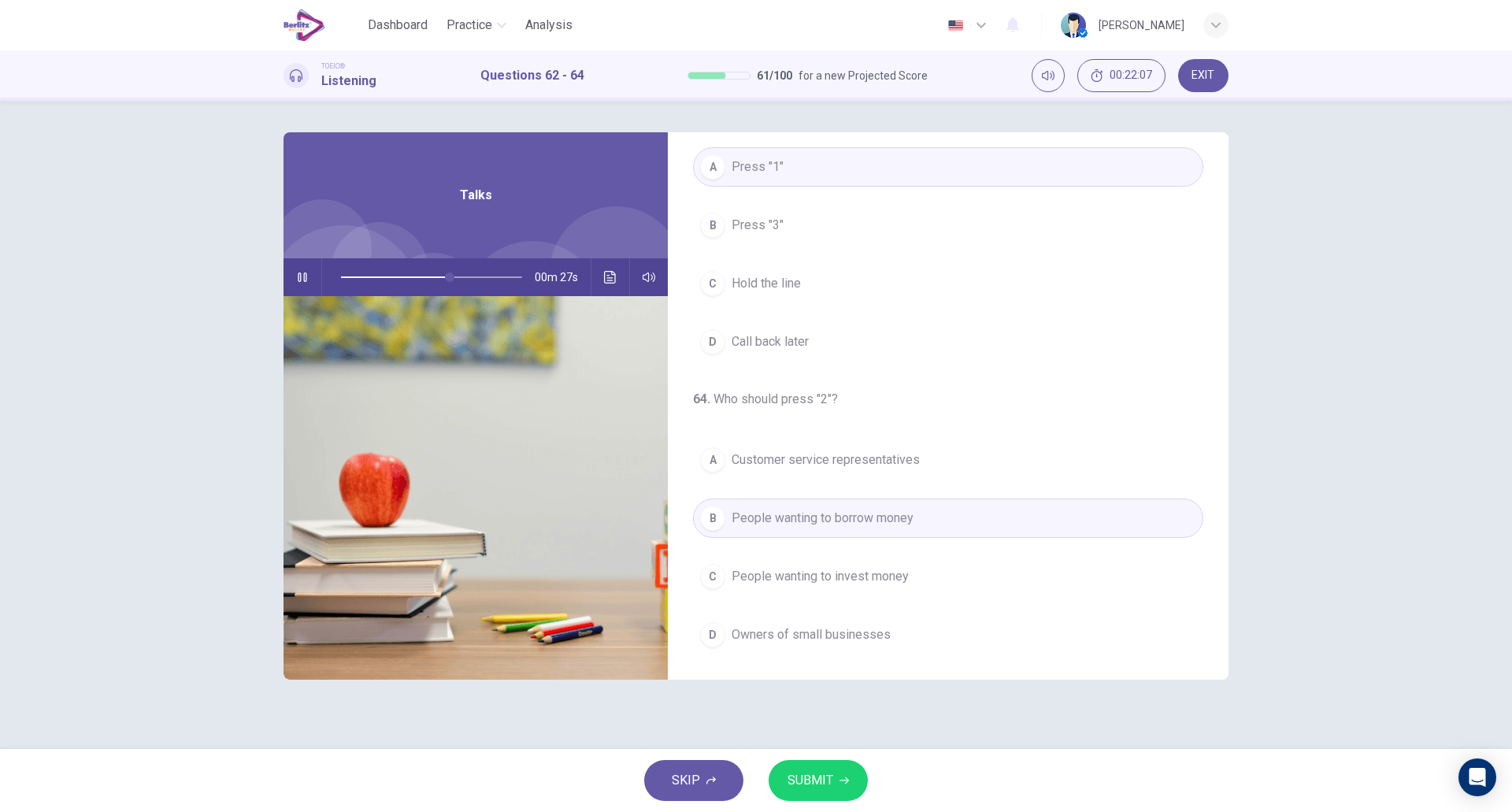
scroll to position [360, 0]
click at [836, 772] on button "SUBMIT" at bounding box center [818, 780] width 99 height 41
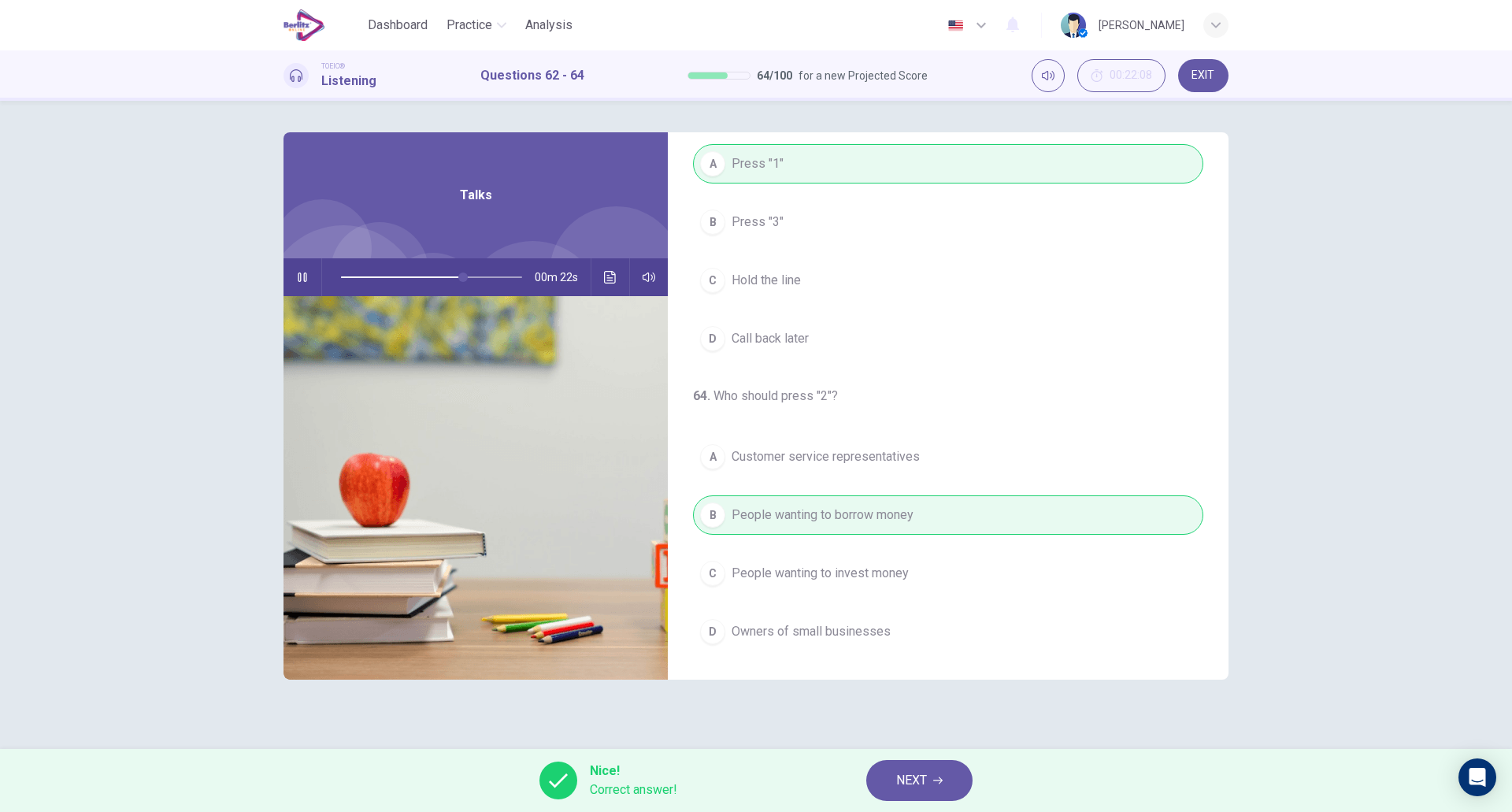
type input "**"
click at [924, 779] on span "NEXT" at bounding box center [912, 780] width 31 height 22
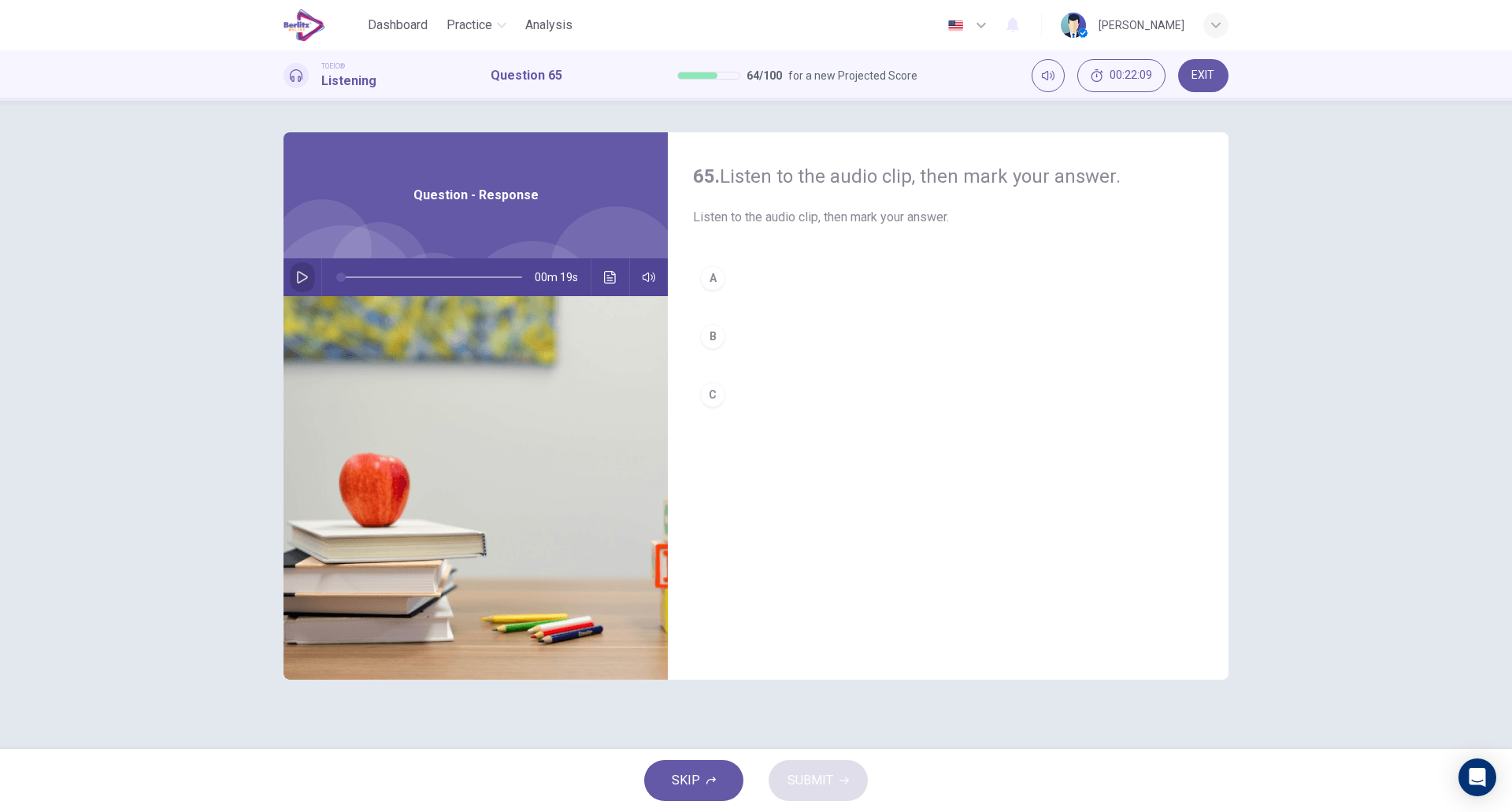
click at [311, 277] on button "button" at bounding box center [302, 277] width 25 height 38
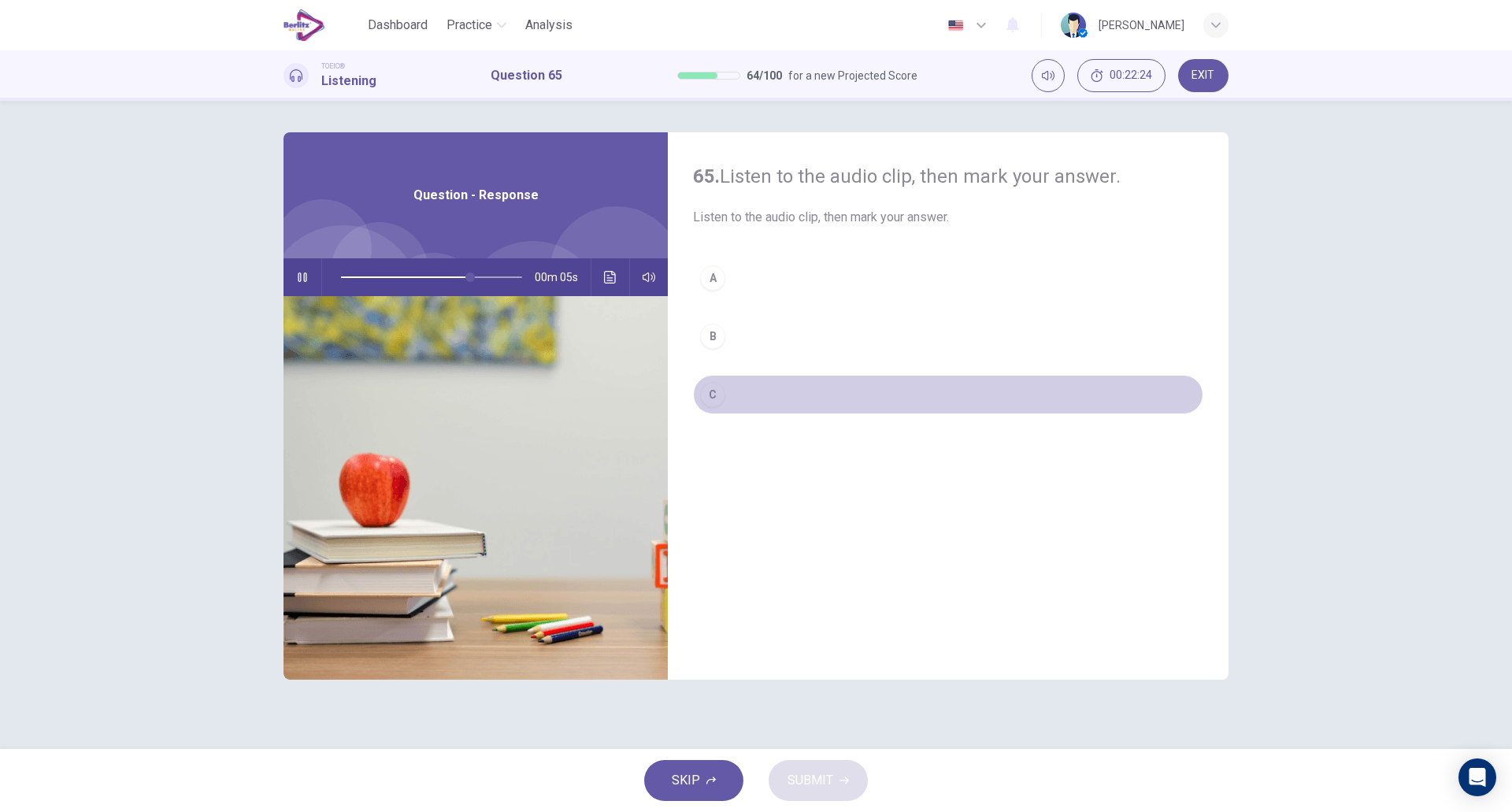
click at [751, 391] on button "C" at bounding box center [948, 395] width 510 height 40
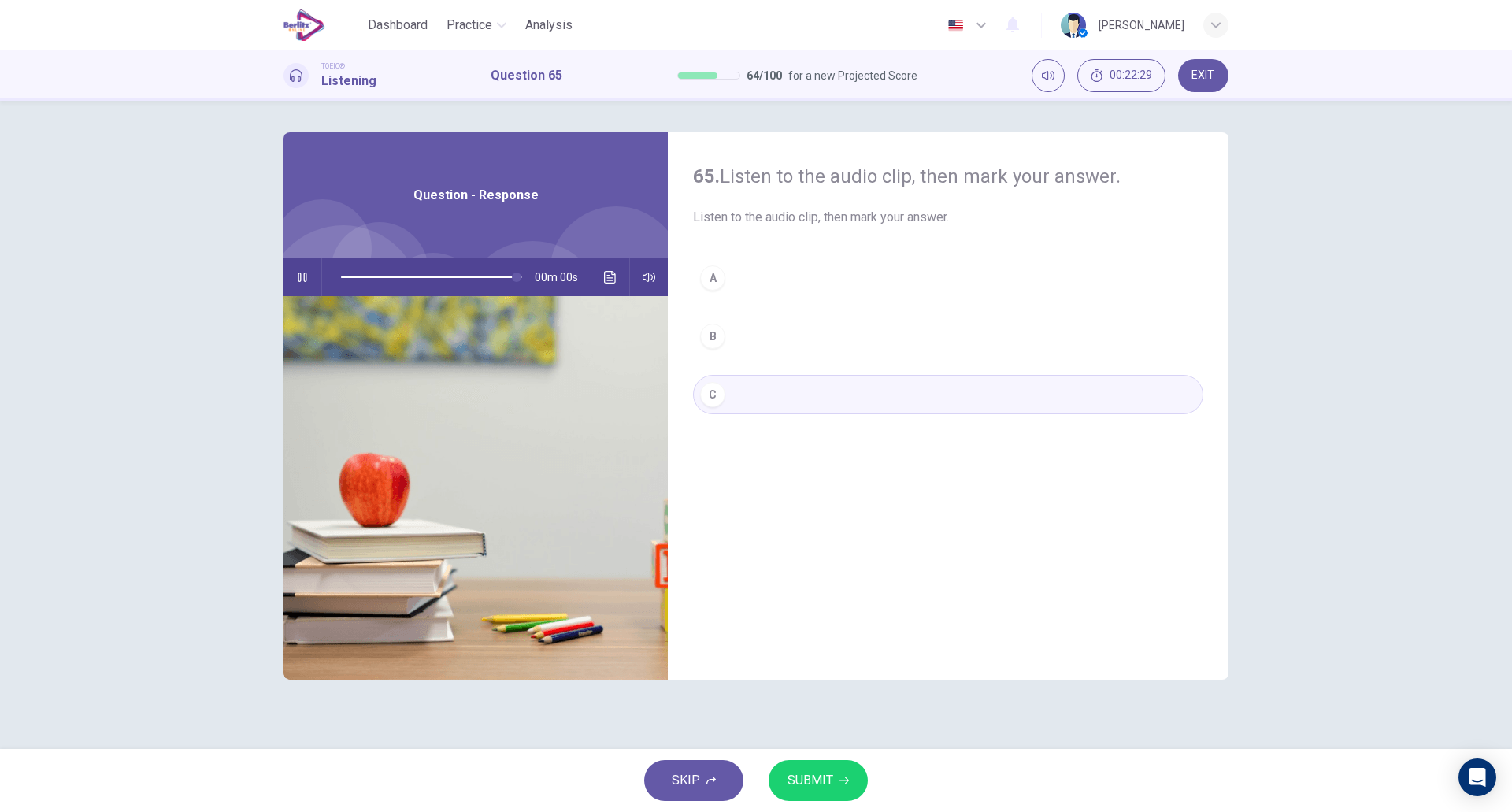
type input "*"
click at [841, 792] on button "SUBMIT" at bounding box center [818, 780] width 99 height 41
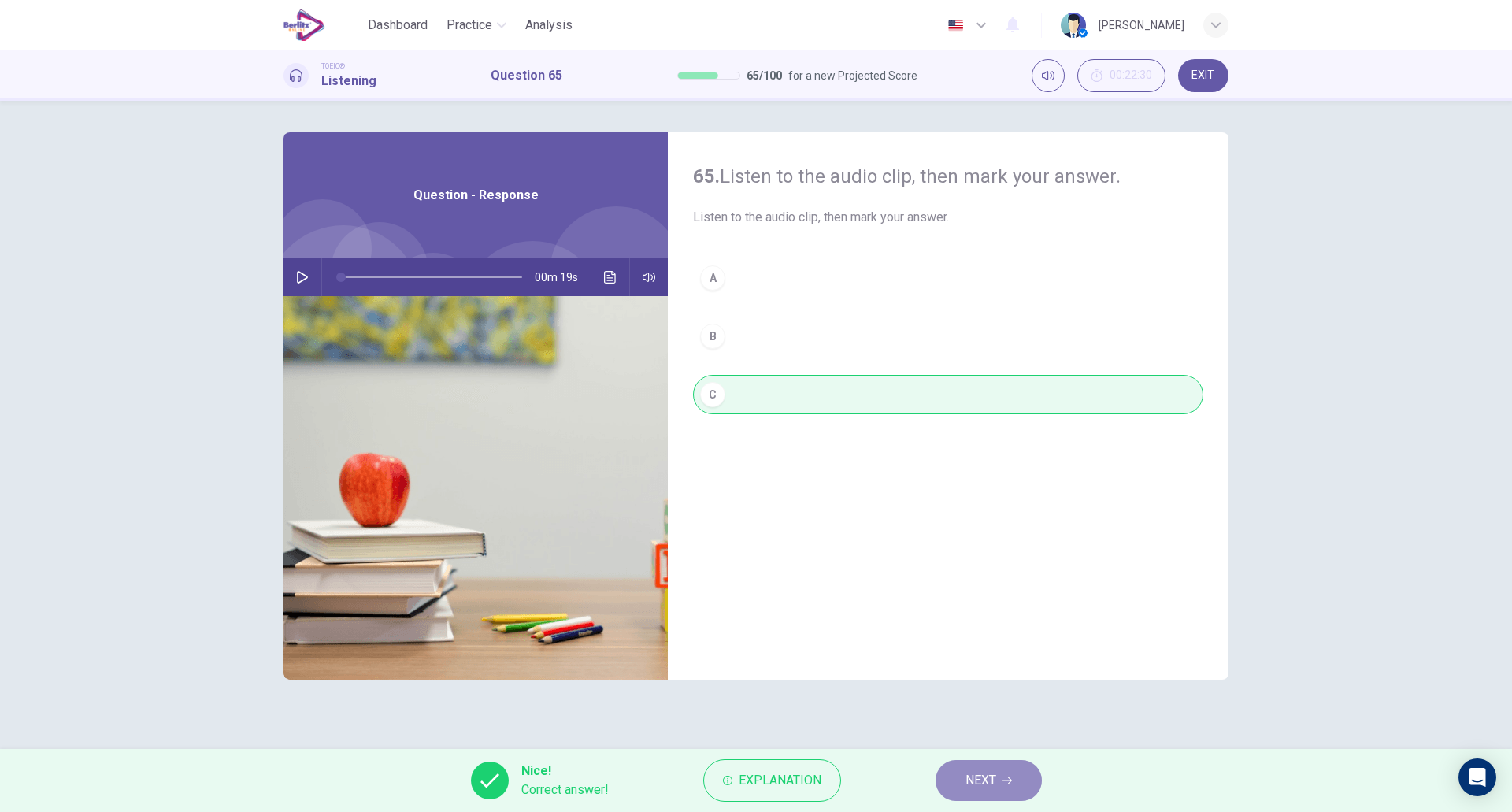
click at [977, 778] on span "NEXT" at bounding box center [981, 780] width 31 height 22
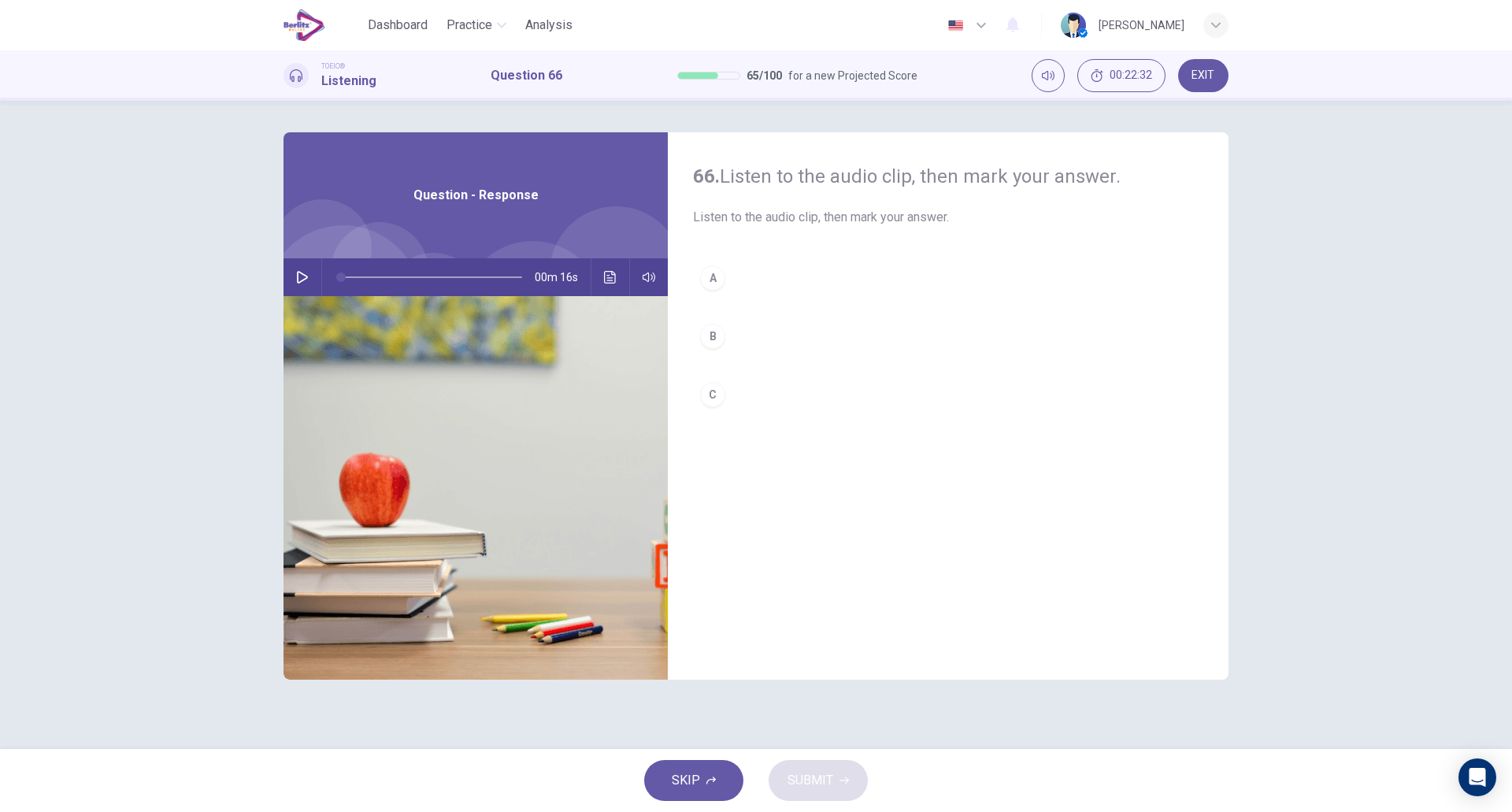
click at [306, 280] on icon "button" at bounding box center [302, 277] width 13 height 13
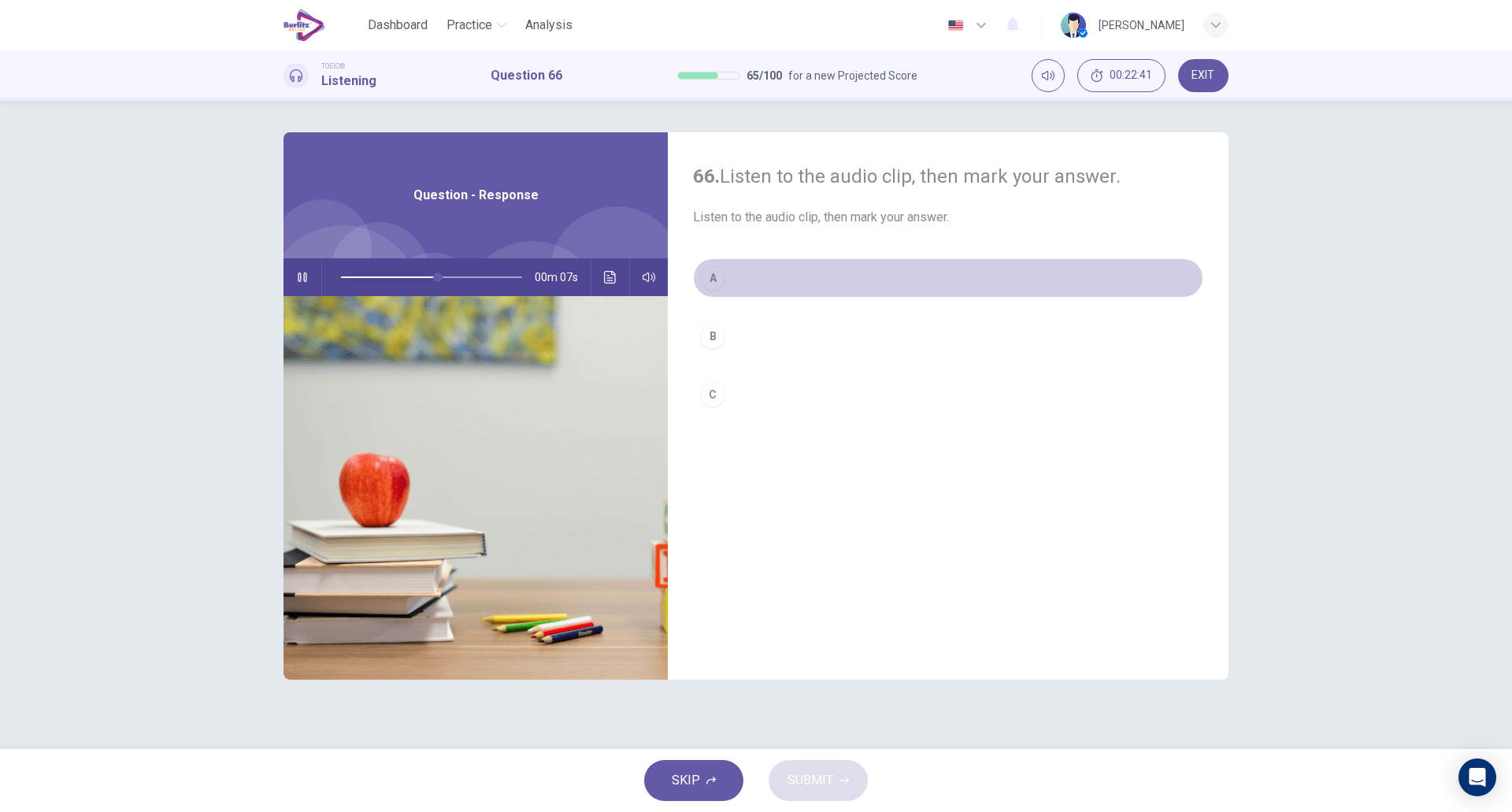
click at [741, 292] on button "A" at bounding box center [948, 278] width 510 height 40
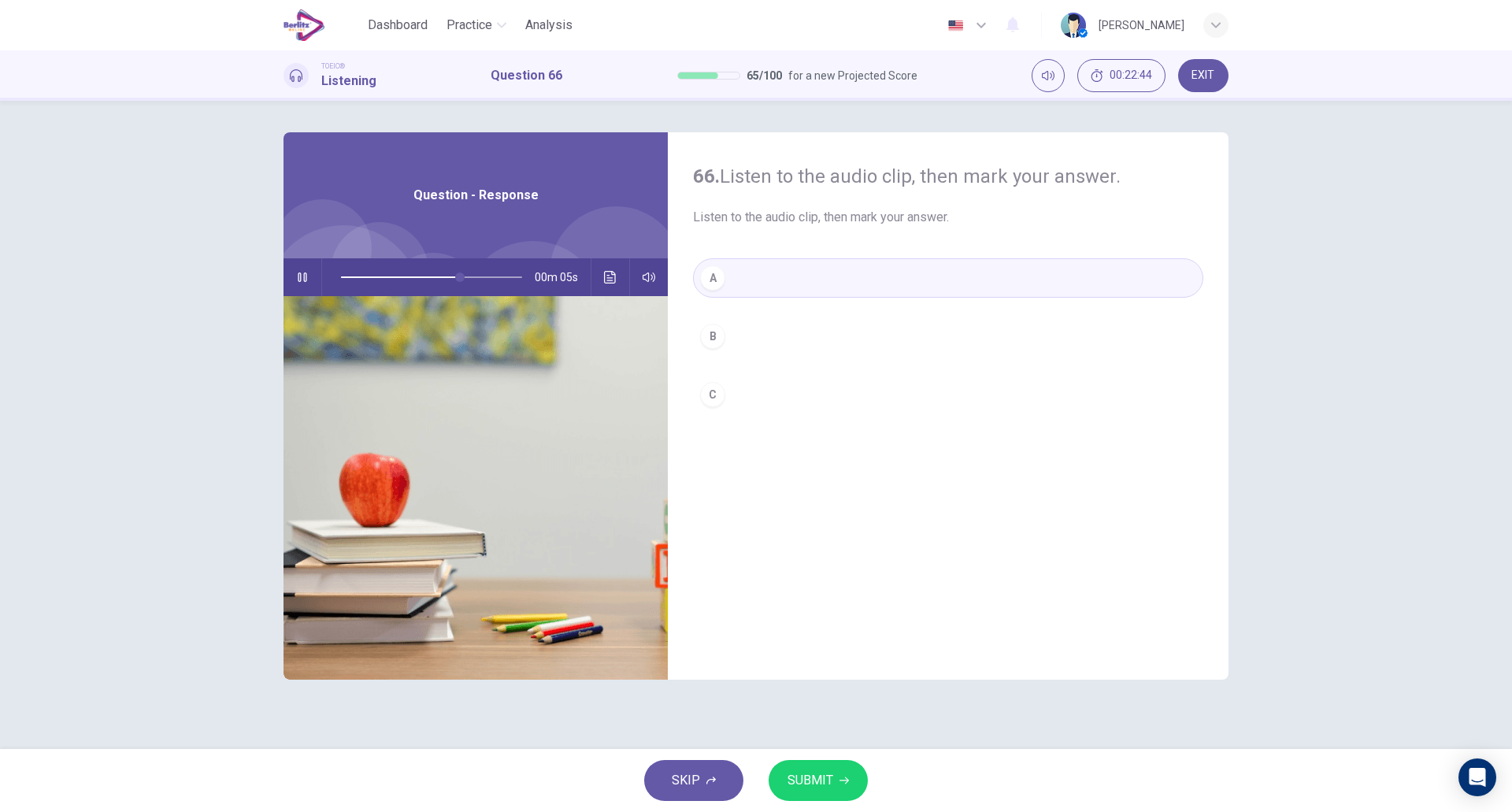
click at [736, 338] on button "B" at bounding box center [948, 336] width 510 height 40
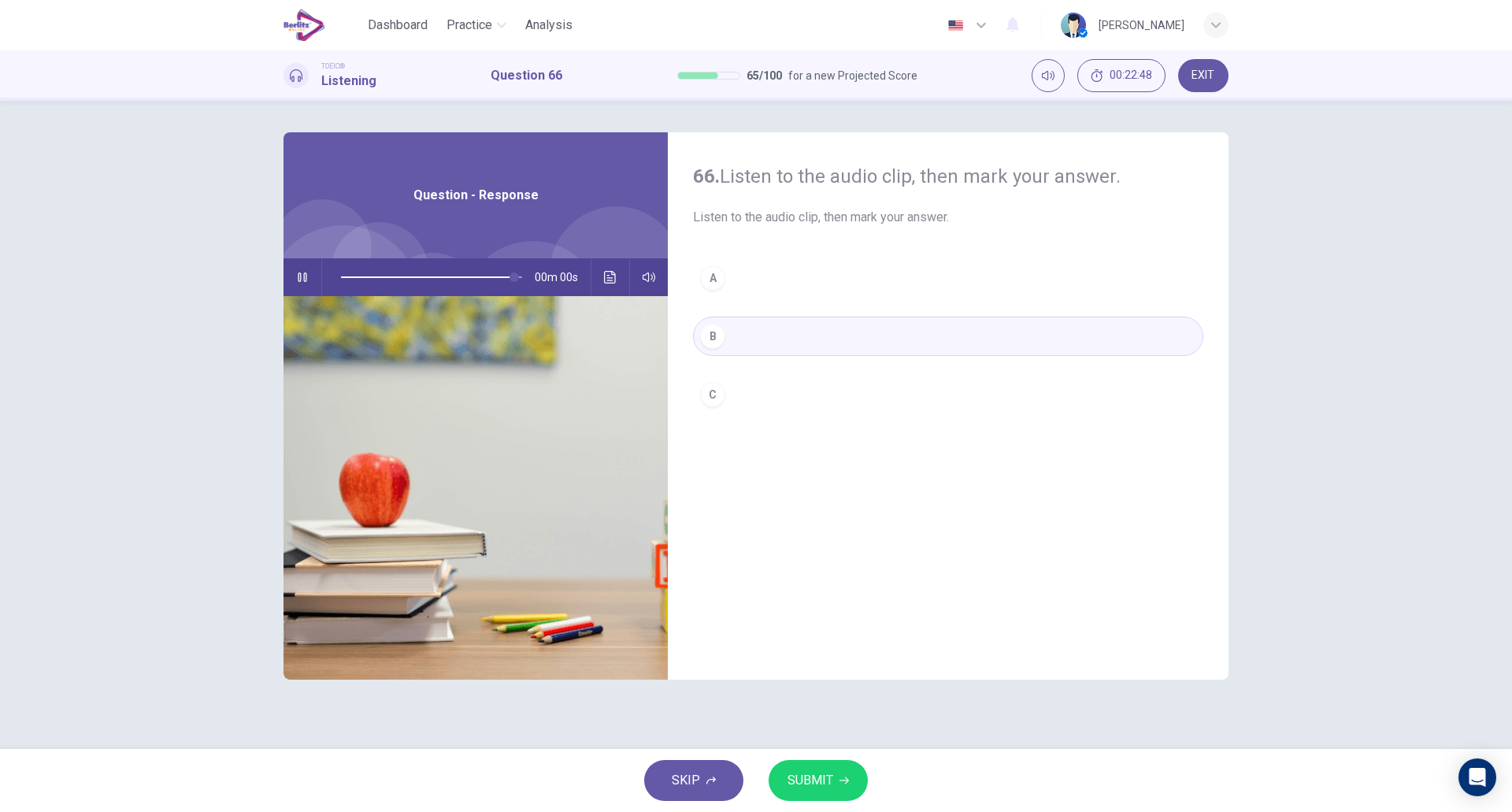
type input "*"
click at [798, 764] on button "SUBMIT" at bounding box center [818, 780] width 99 height 41
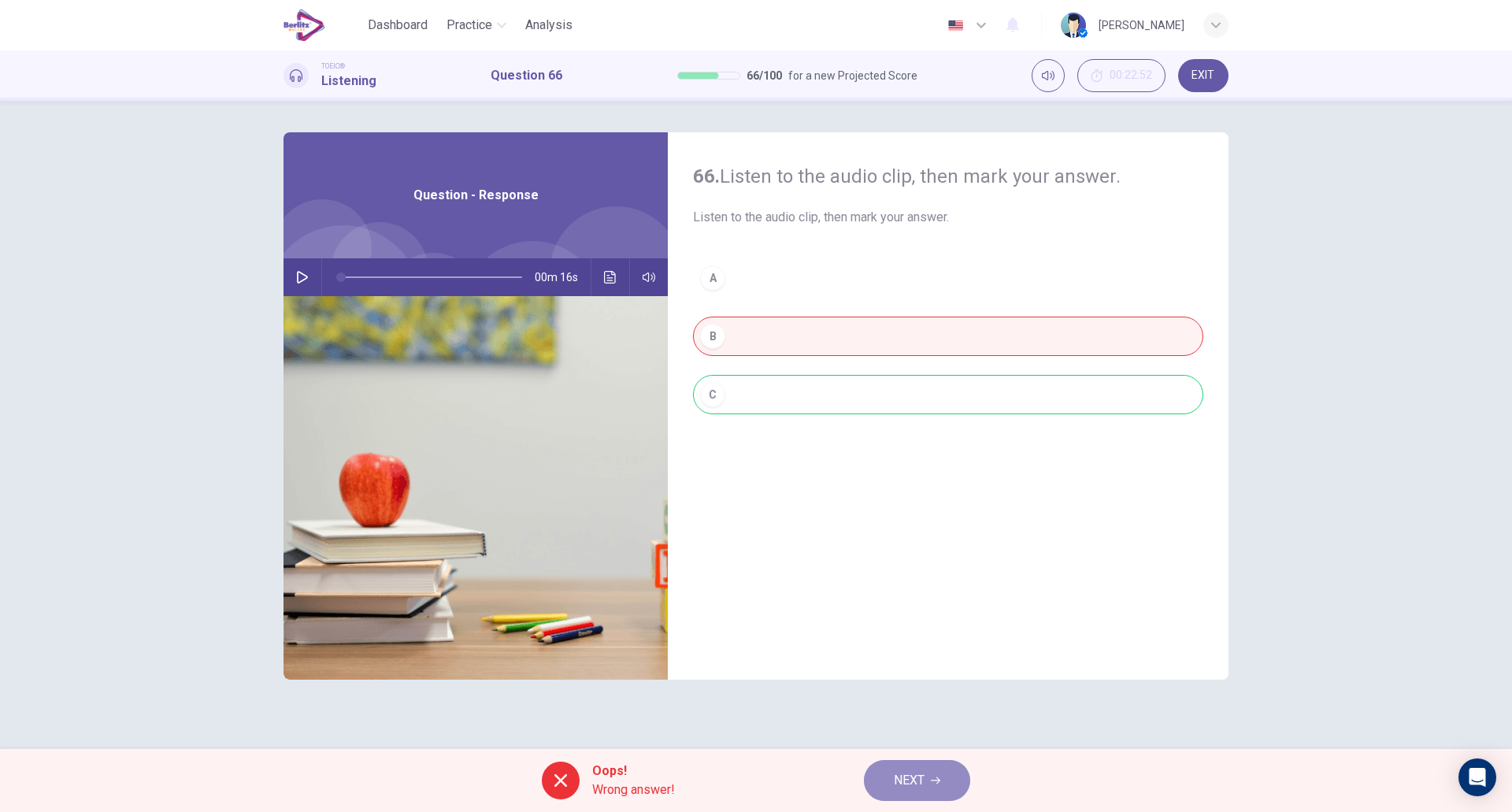
click at [915, 799] on button "NEXT" at bounding box center [918, 780] width 107 height 41
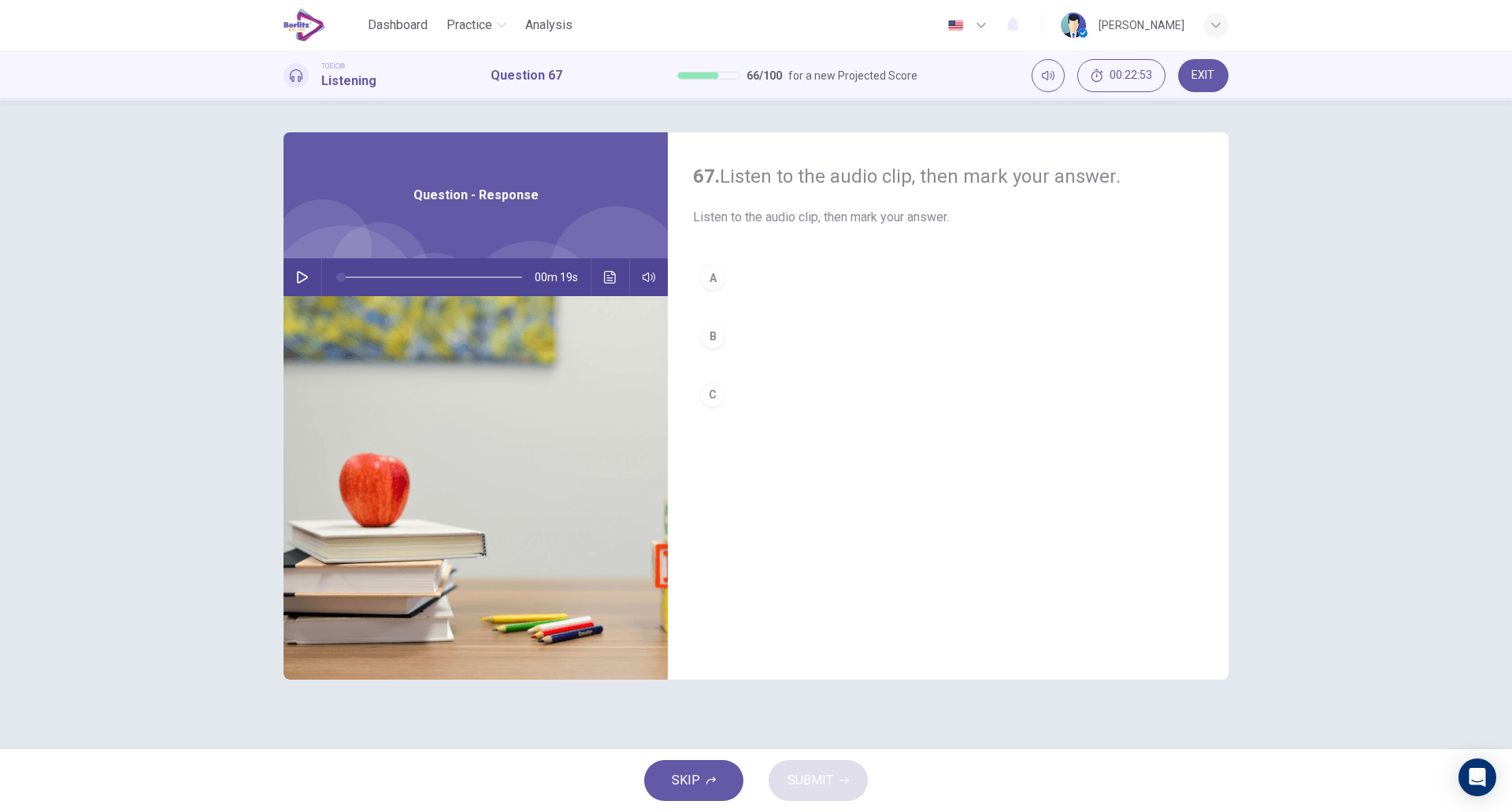
click at [301, 280] on icon "button" at bounding box center [302, 277] width 13 height 13
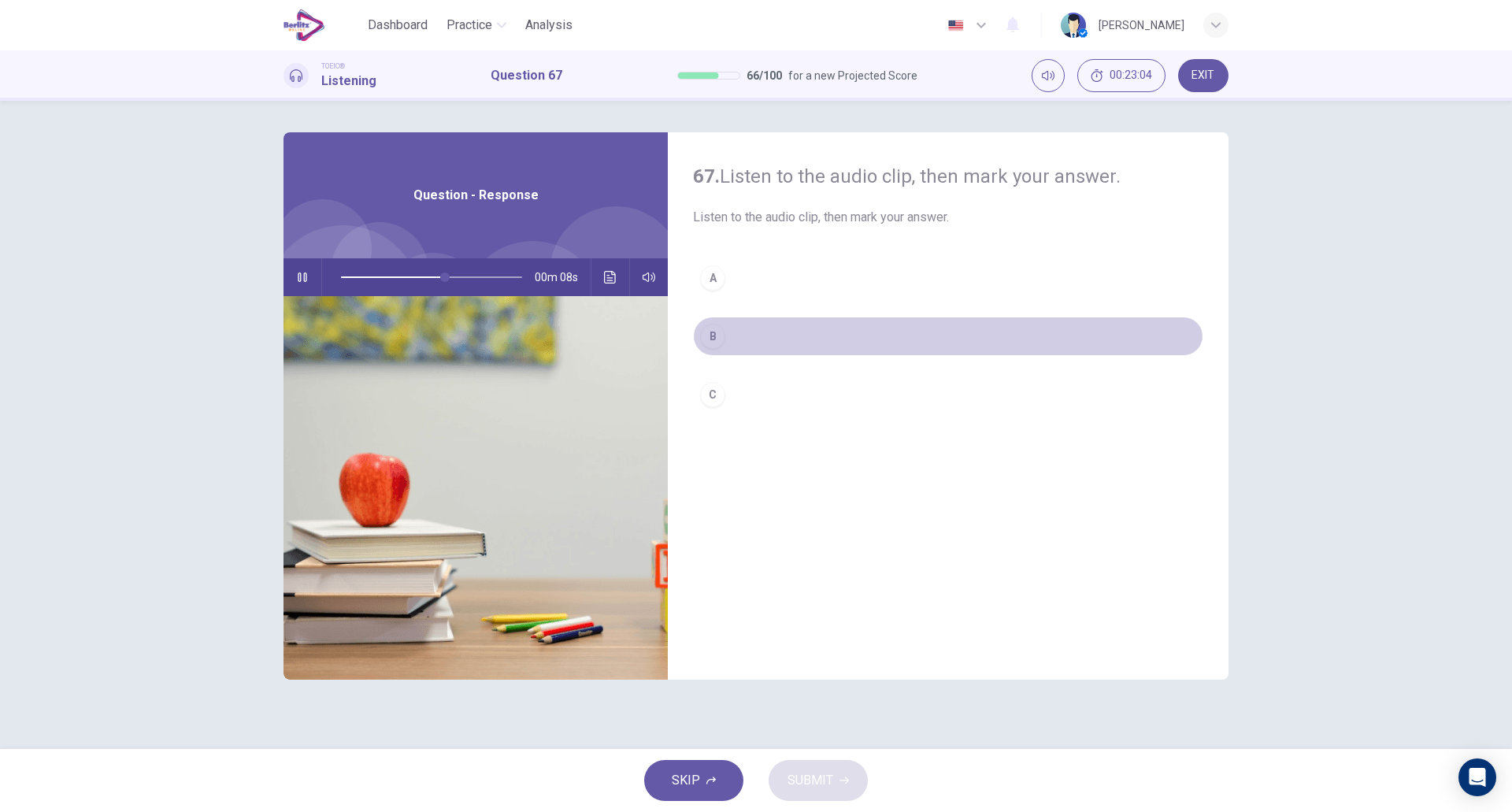
click at [796, 350] on button "B" at bounding box center [948, 336] width 510 height 40
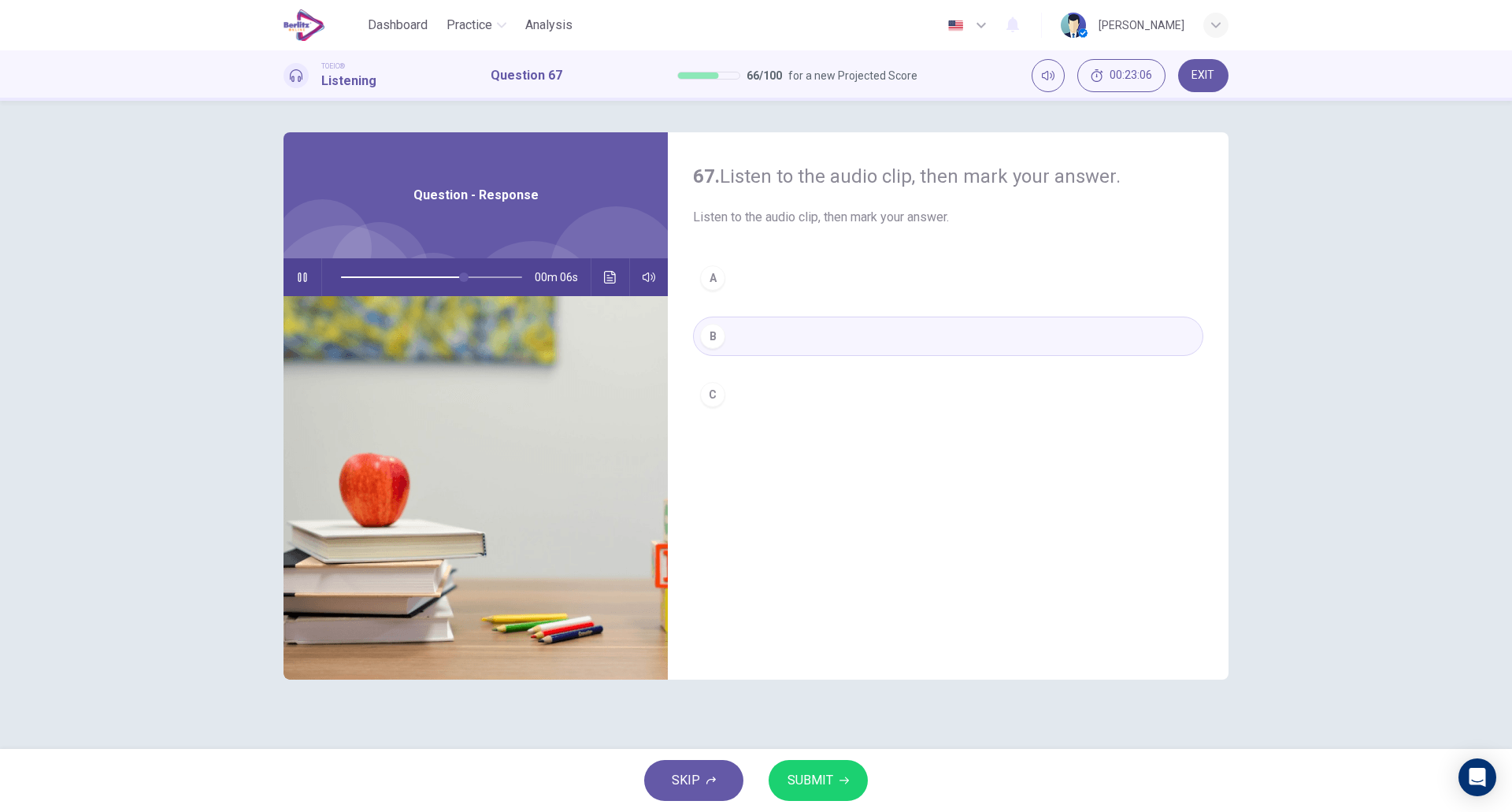
click at [752, 370] on div "A B C" at bounding box center [948, 353] width 510 height 188
click at [747, 392] on button "C" at bounding box center [948, 395] width 510 height 40
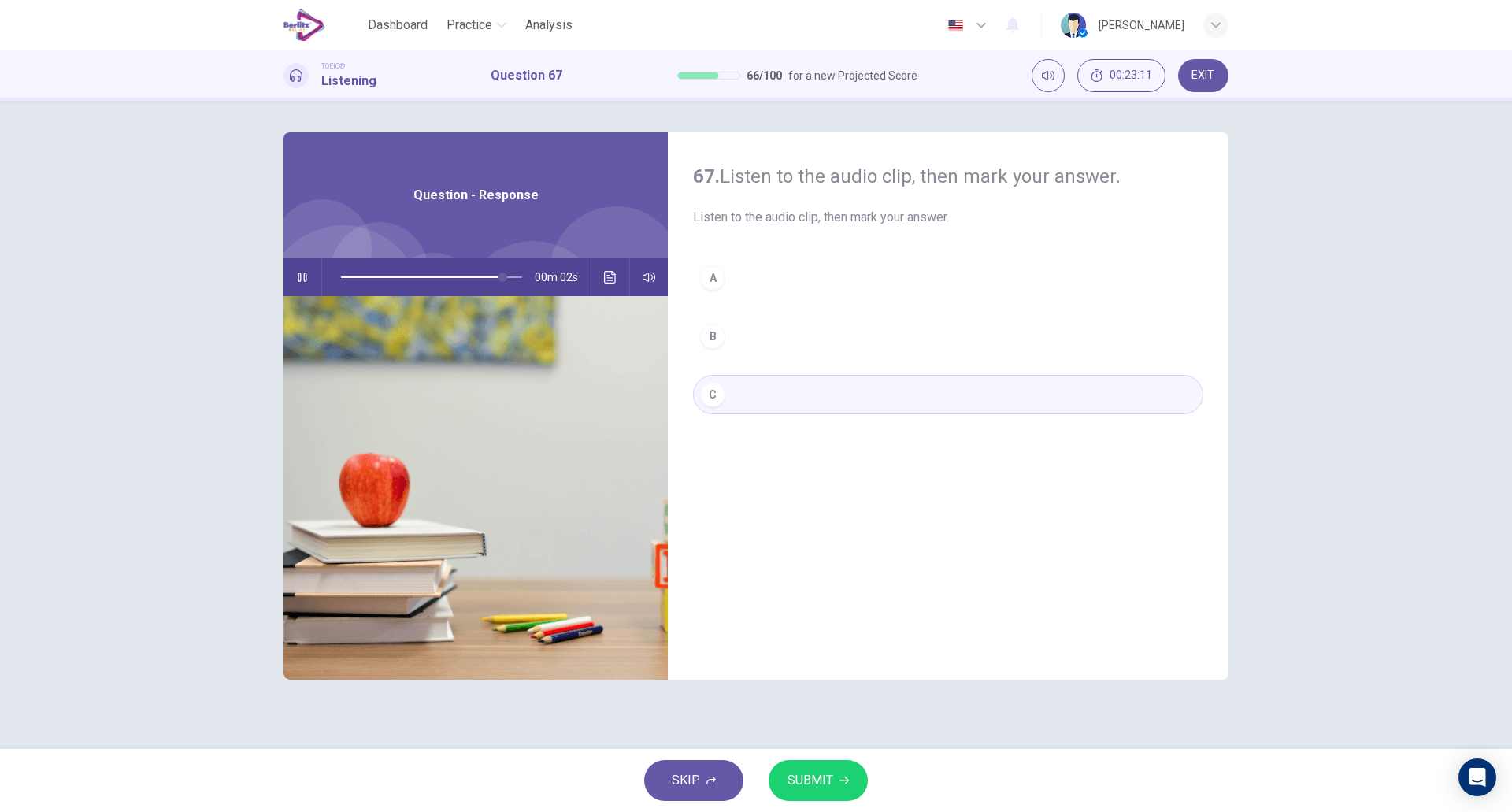
click at [719, 307] on div "A B C" at bounding box center [948, 353] width 510 height 188
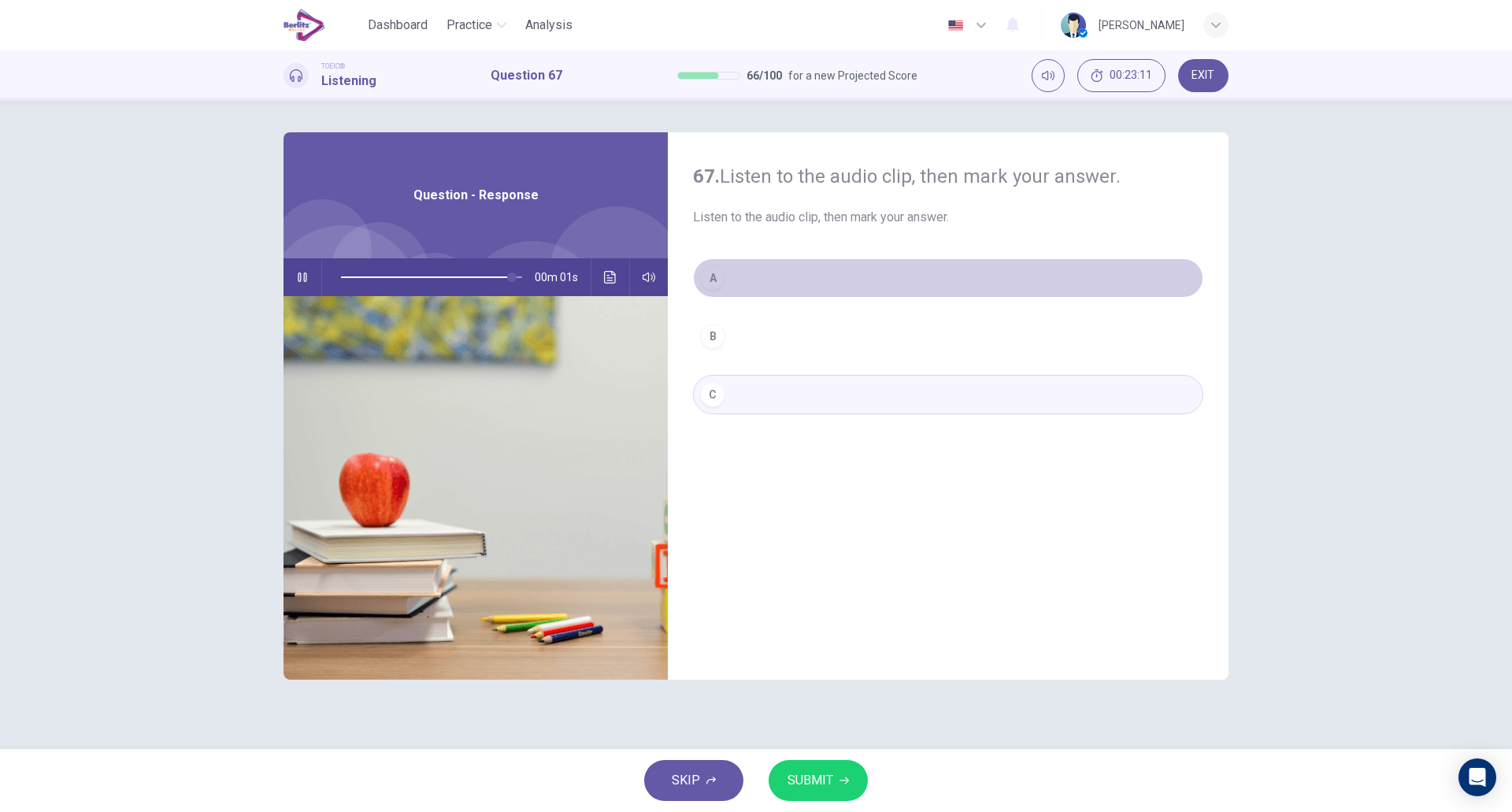
click at [722, 275] on div "A" at bounding box center [712, 277] width 25 height 25
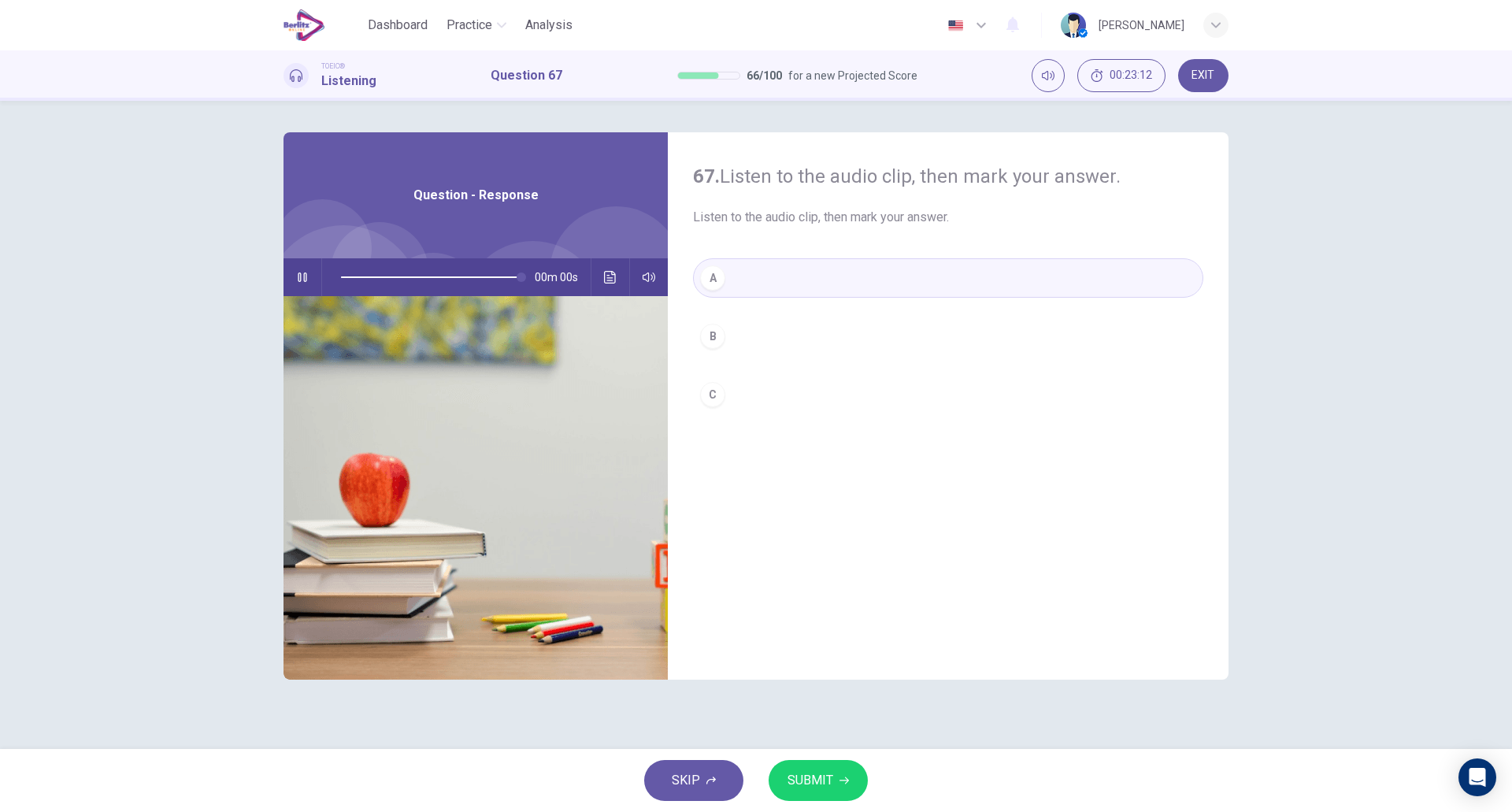
type input "*"
click at [843, 780] on icon "button" at bounding box center [844, 781] width 10 height 10
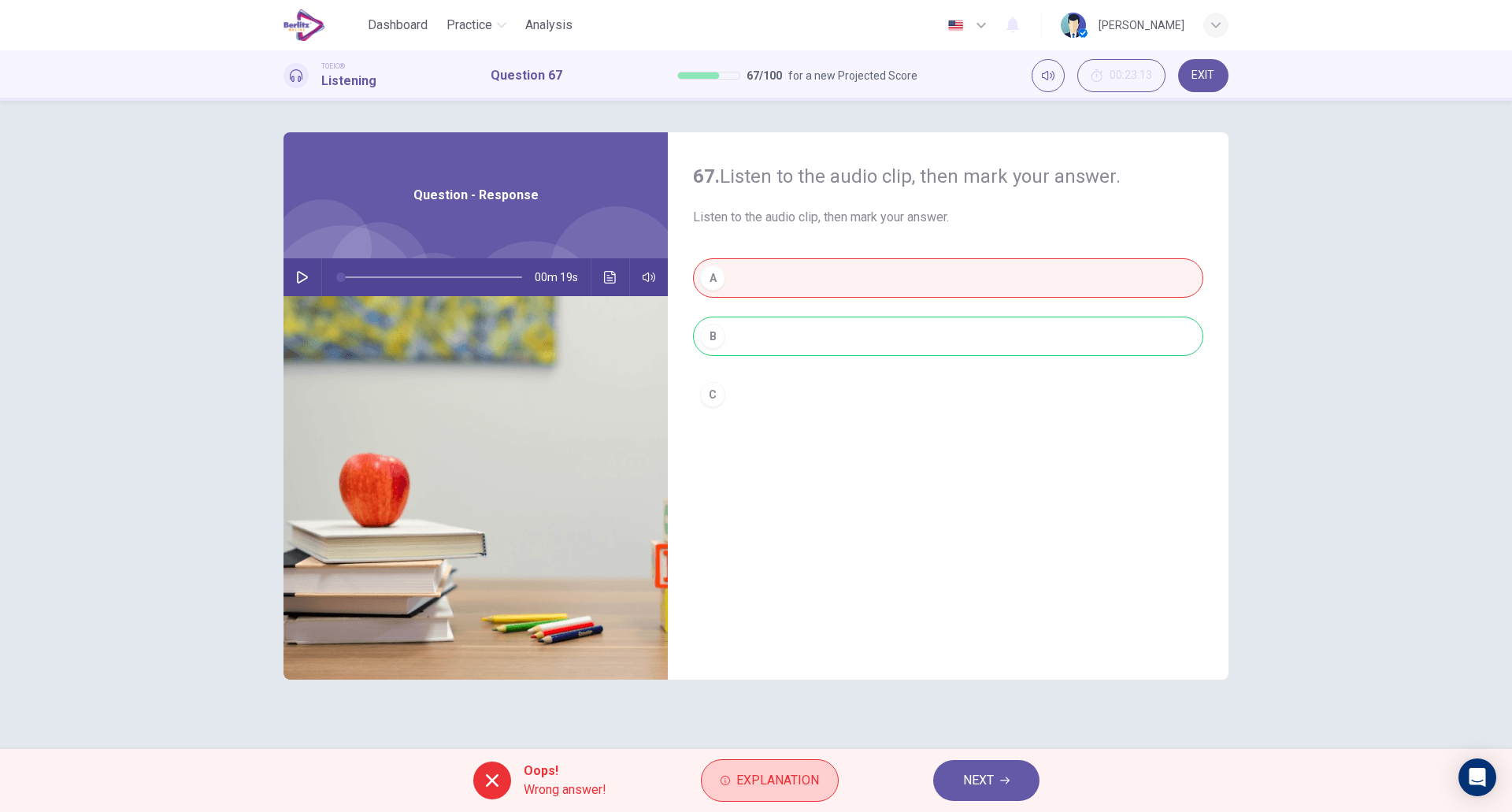
drag, startPoint x: 843, startPoint y: 780, endPoint x: 834, endPoint y: 781, distance: 9.1
click at [834, 781] on div "Oops! Wrong answer! Explanation NEXT" at bounding box center [756, 780] width 1512 height 63
click at [834, 781] on button "Explanation" at bounding box center [770, 780] width 137 height 43
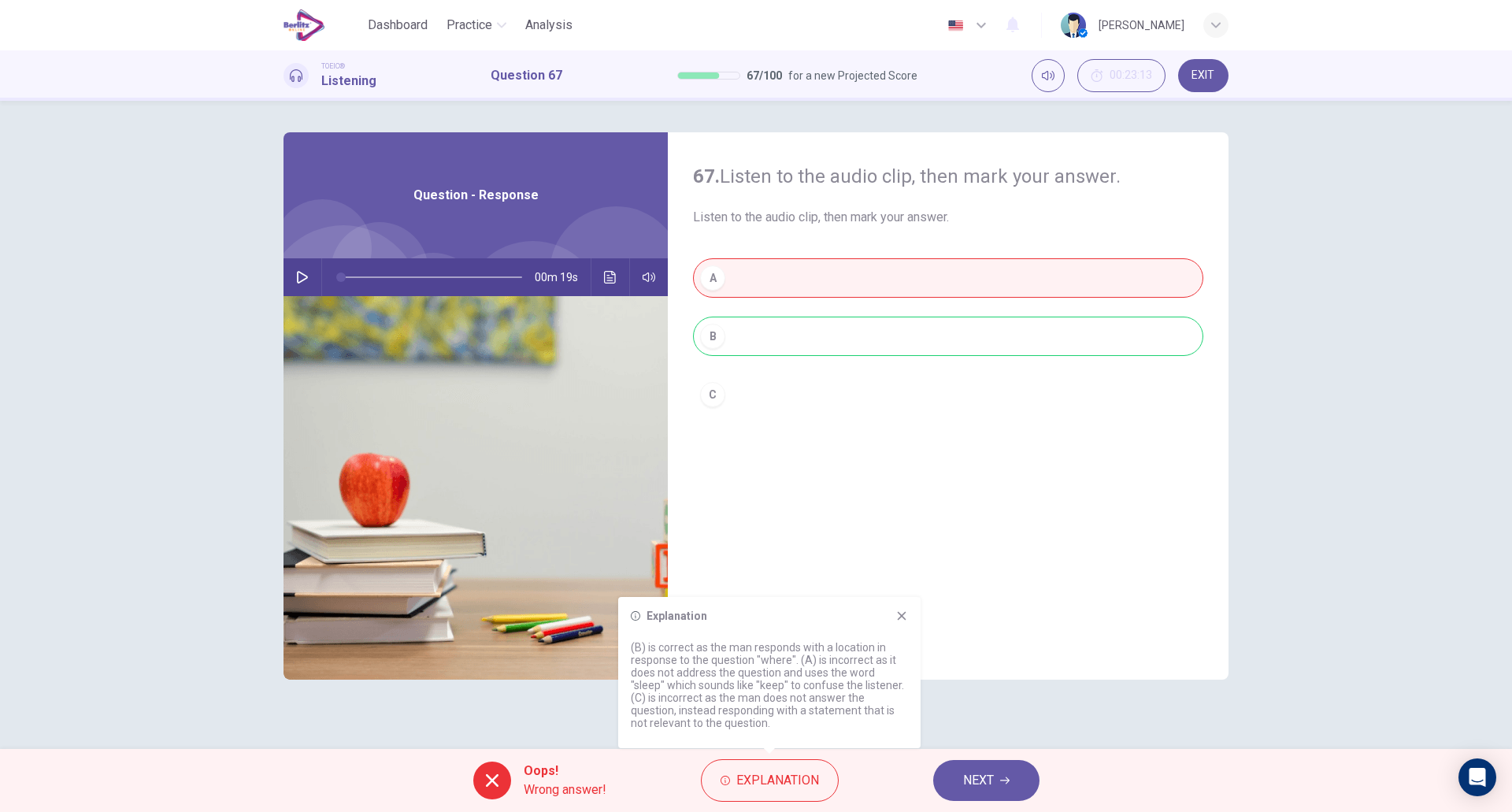
click at [893, 606] on div "Explanation (B) is correct as the man responds with a location in response to t…" at bounding box center [770, 672] width 302 height 151
click at [897, 611] on icon at bounding box center [902, 616] width 13 height 13
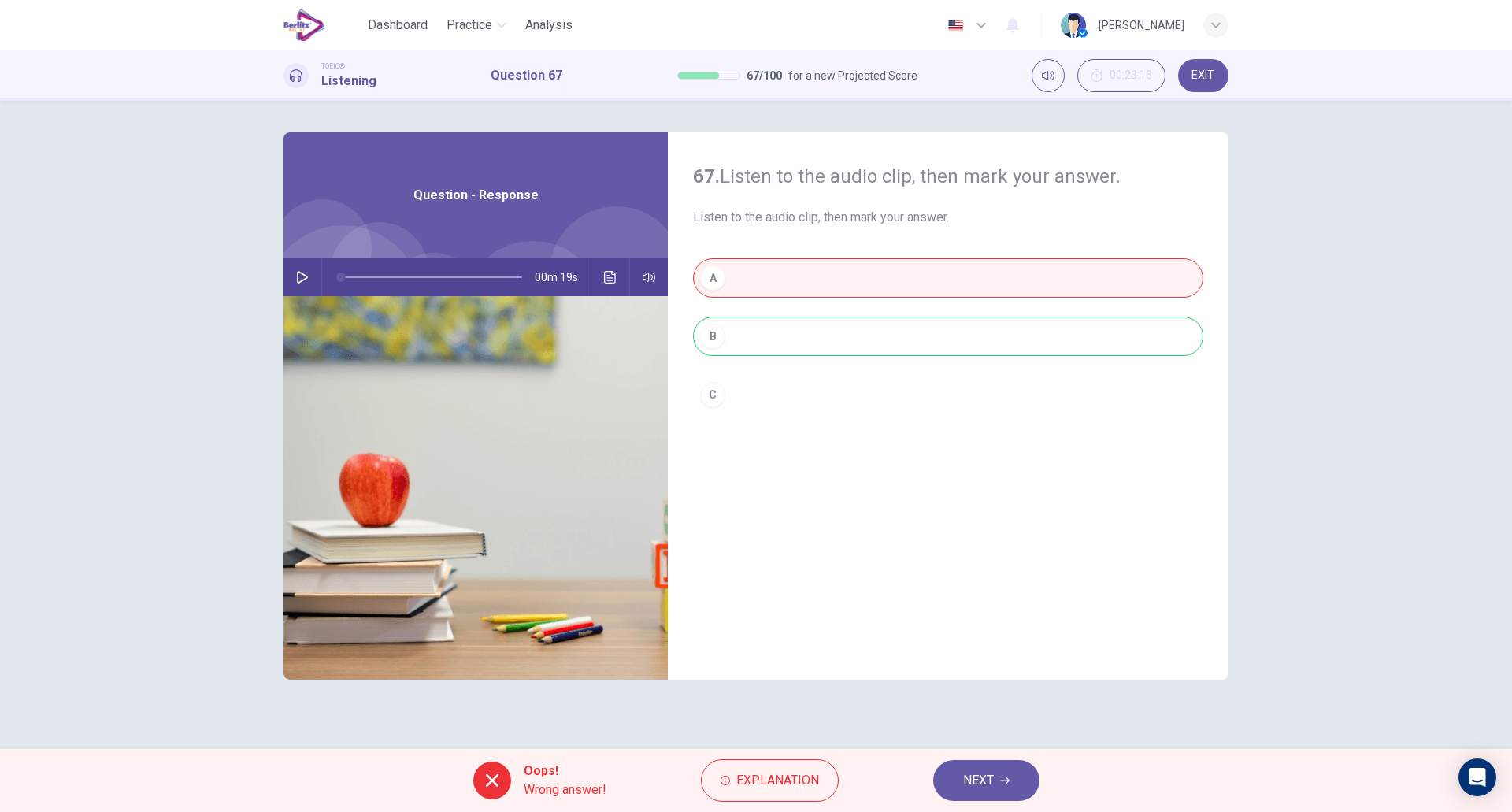
click at [978, 771] on span "NEXT" at bounding box center [978, 780] width 31 height 22
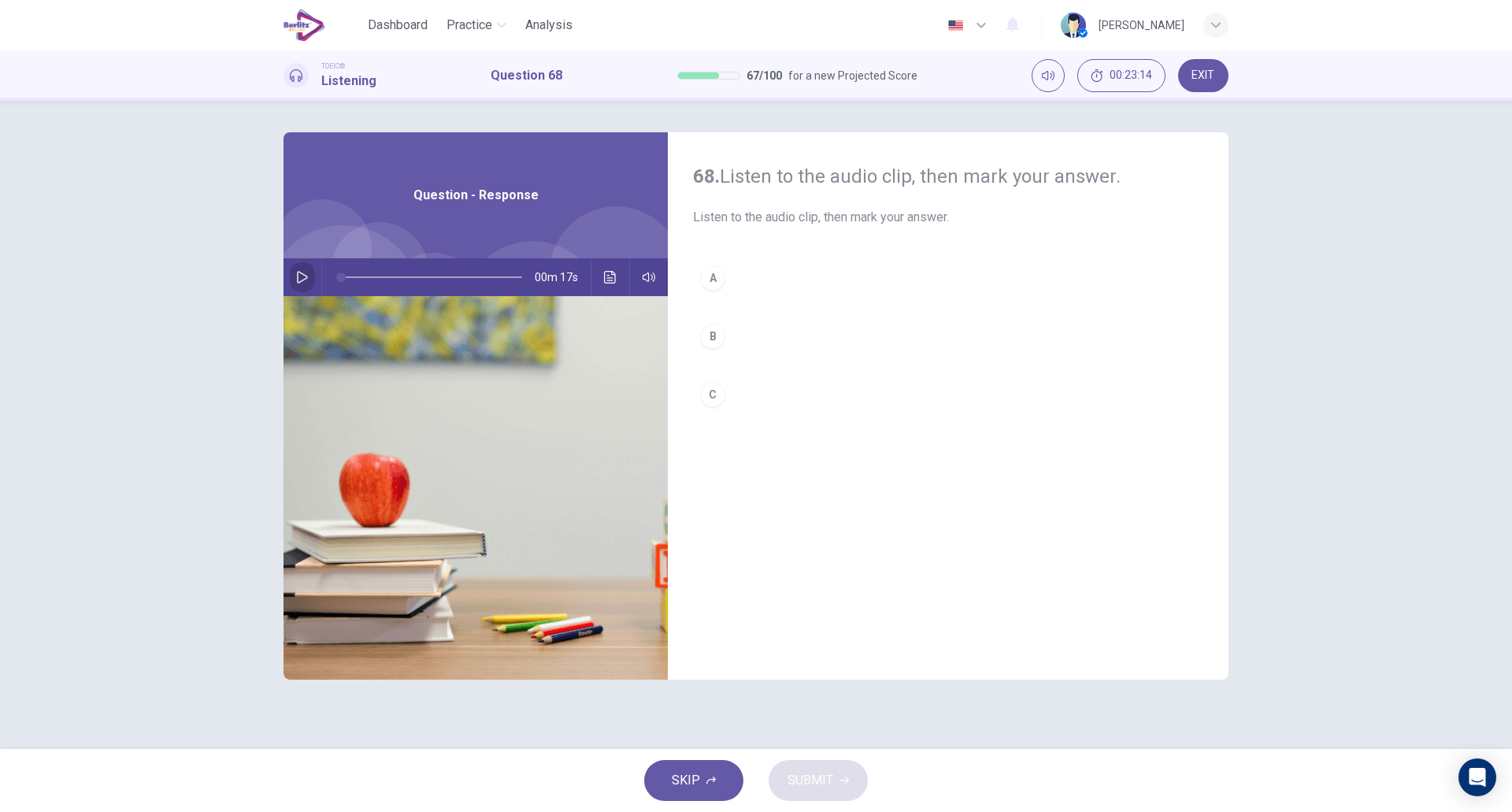
click at [301, 276] on icon "button" at bounding box center [302, 277] width 13 height 13
click at [793, 281] on button "A" at bounding box center [948, 278] width 510 height 40
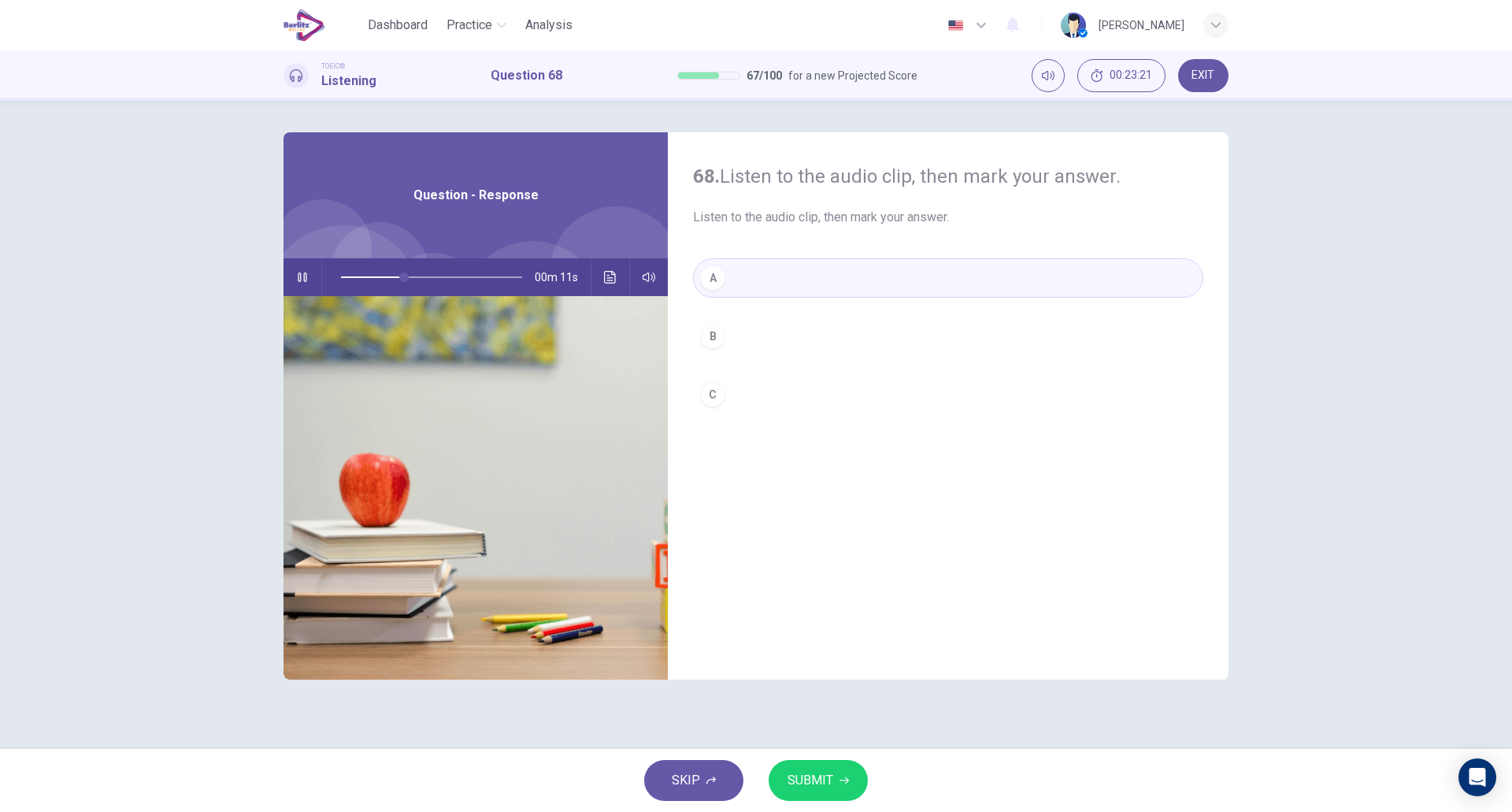
click at [776, 338] on button "B" at bounding box center [948, 336] width 510 height 40
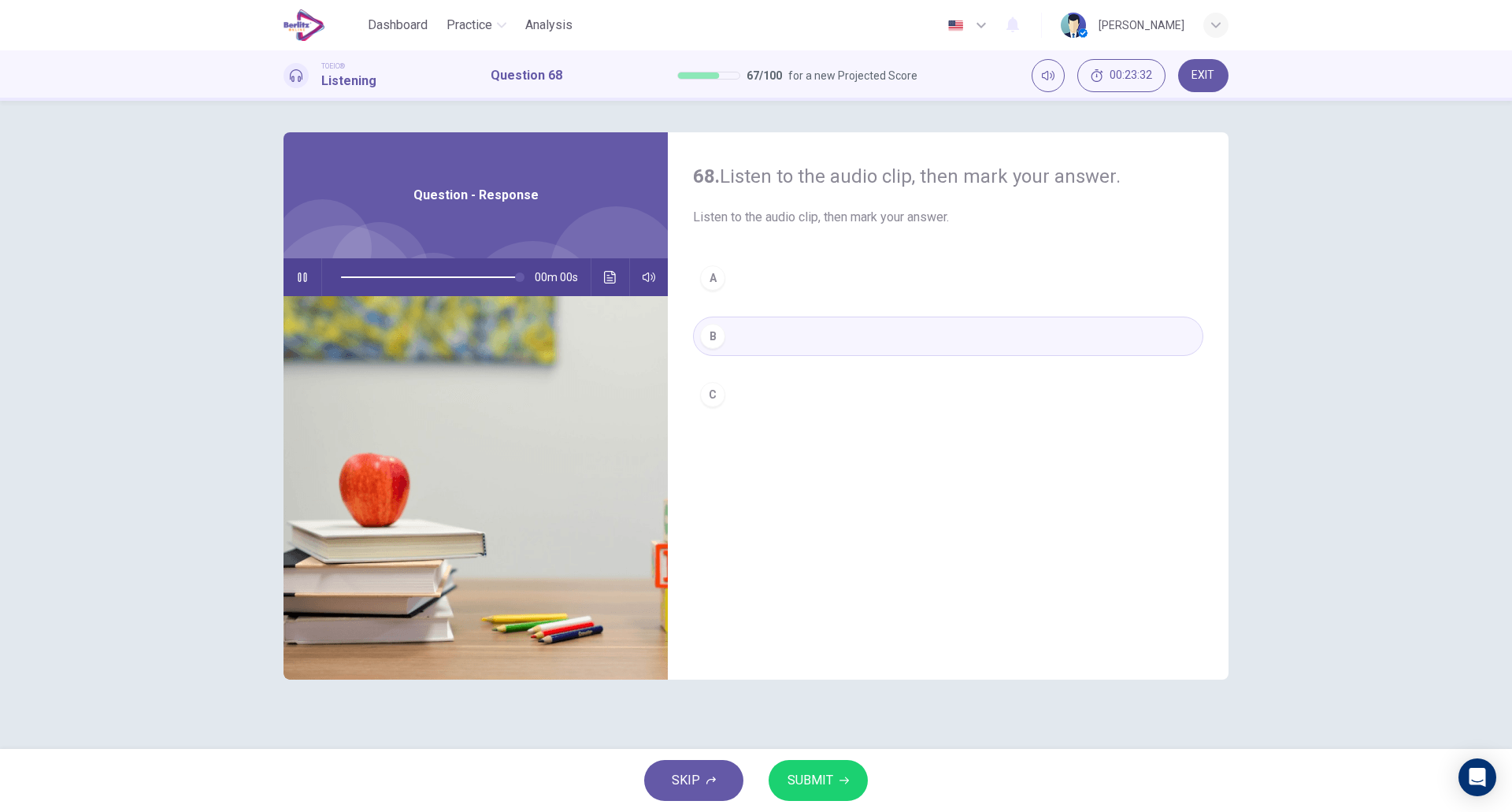
type input "*"
click at [836, 776] on button "SUBMIT" at bounding box center [818, 780] width 99 height 41
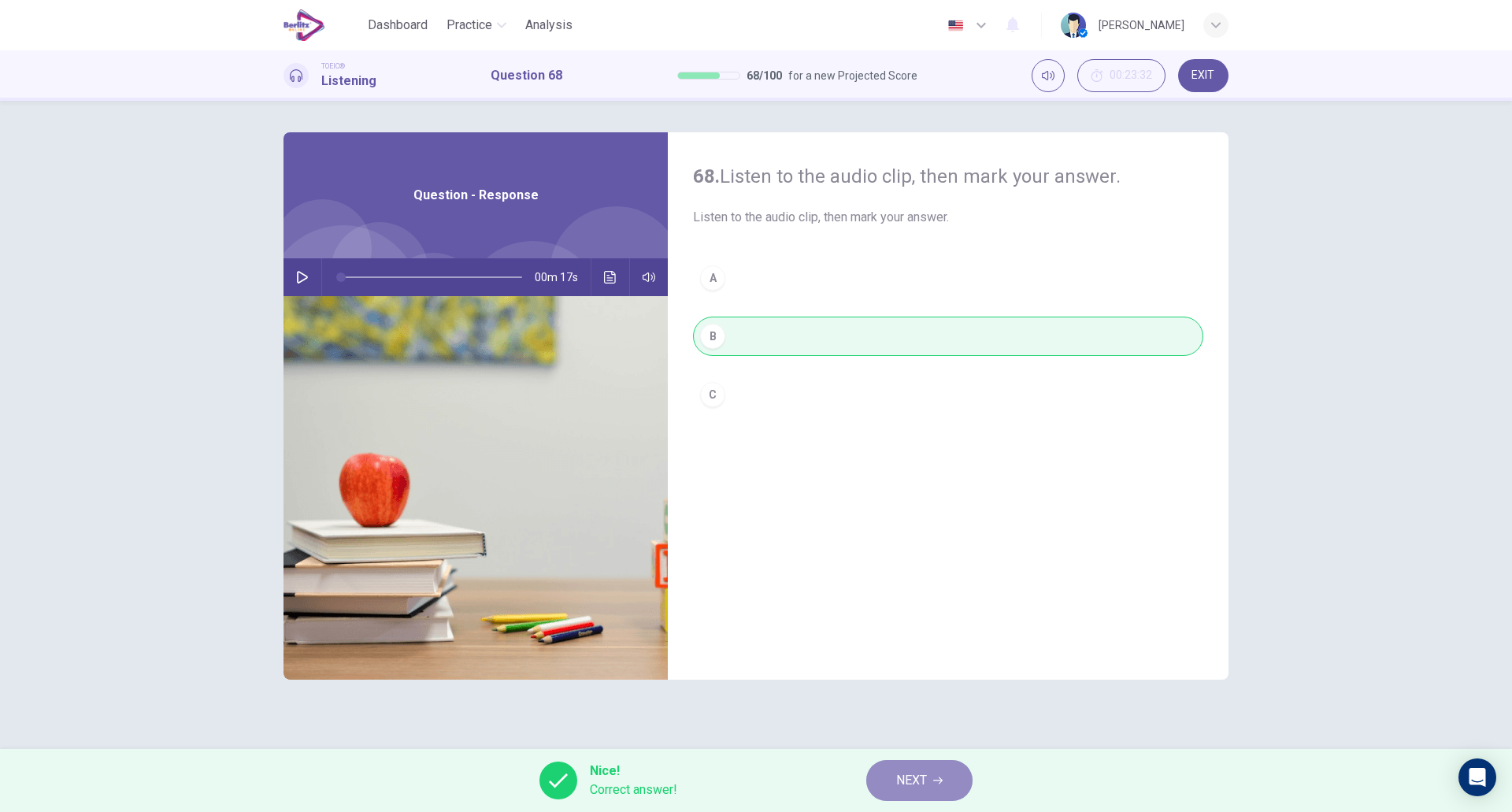
click at [902, 781] on span "NEXT" at bounding box center [912, 780] width 31 height 22
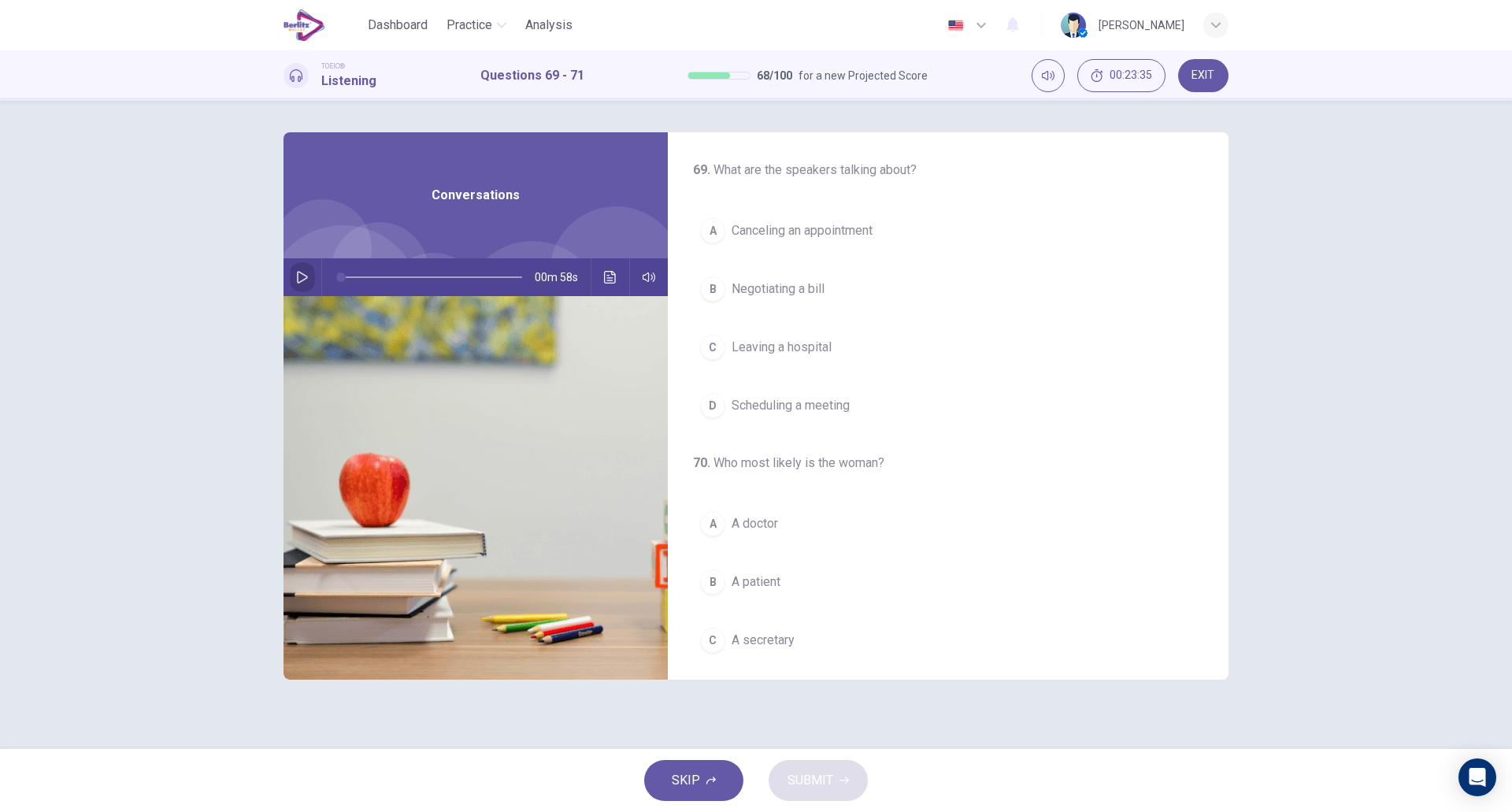
click at [309, 282] on button "button" at bounding box center [302, 277] width 25 height 38
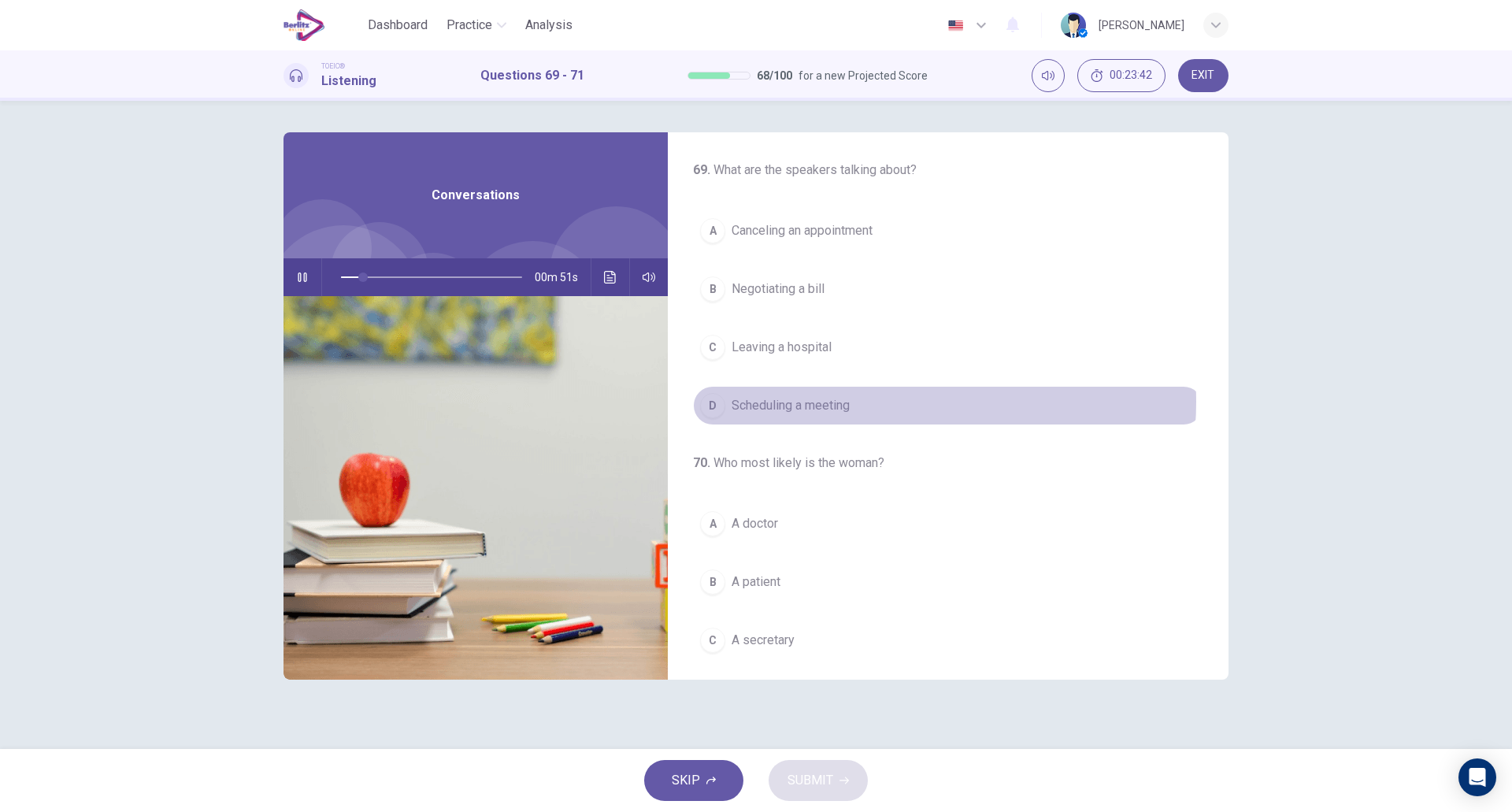
click at [885, 402] on button "D Scheduling a meeting" at bounding box center [948, 405] width 510 height 40
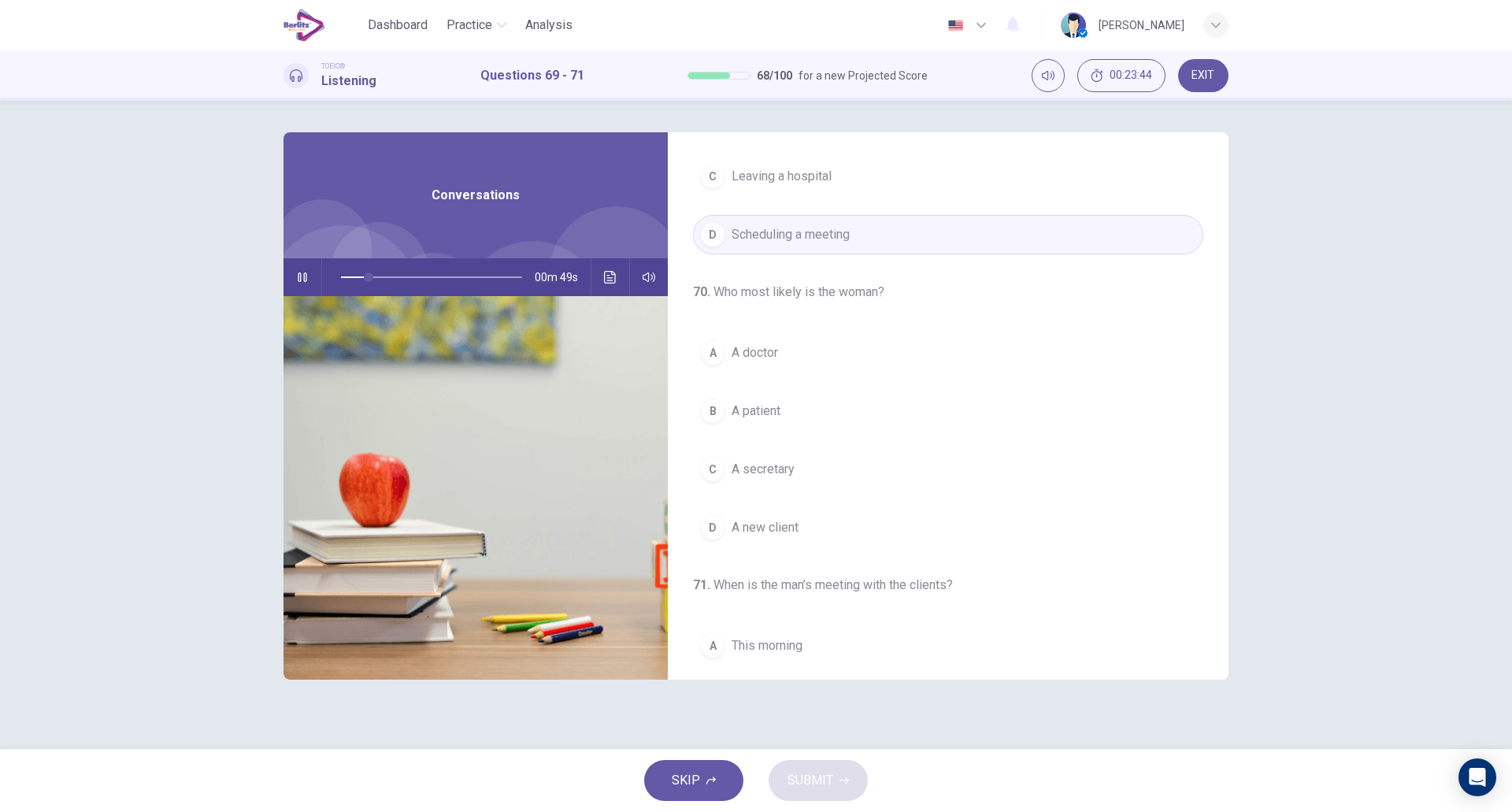
scroll to position [171, 0]
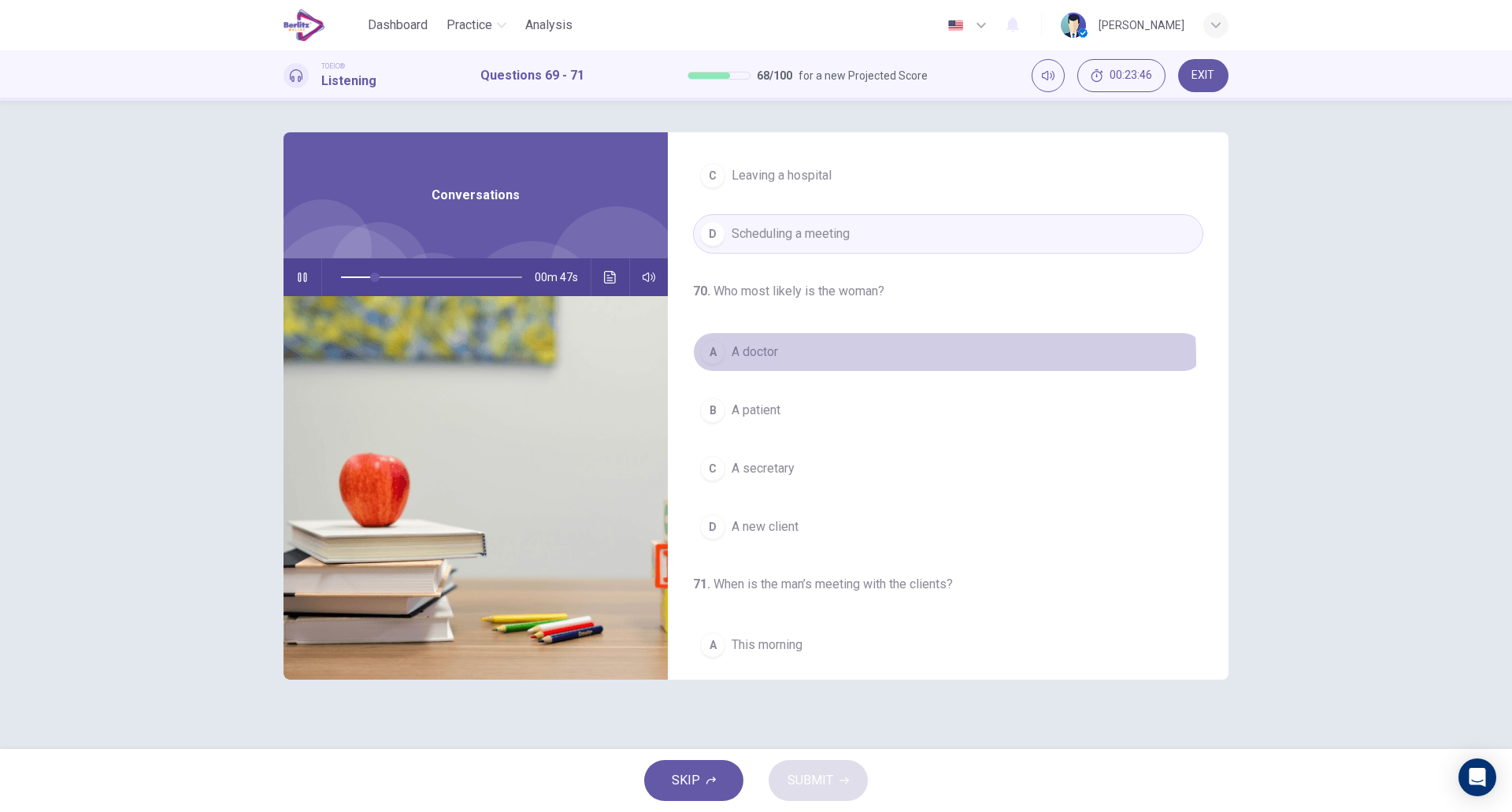
click at [809, 361] on button "A A doctor" at bounding box center [948, 352] width 510 height 40
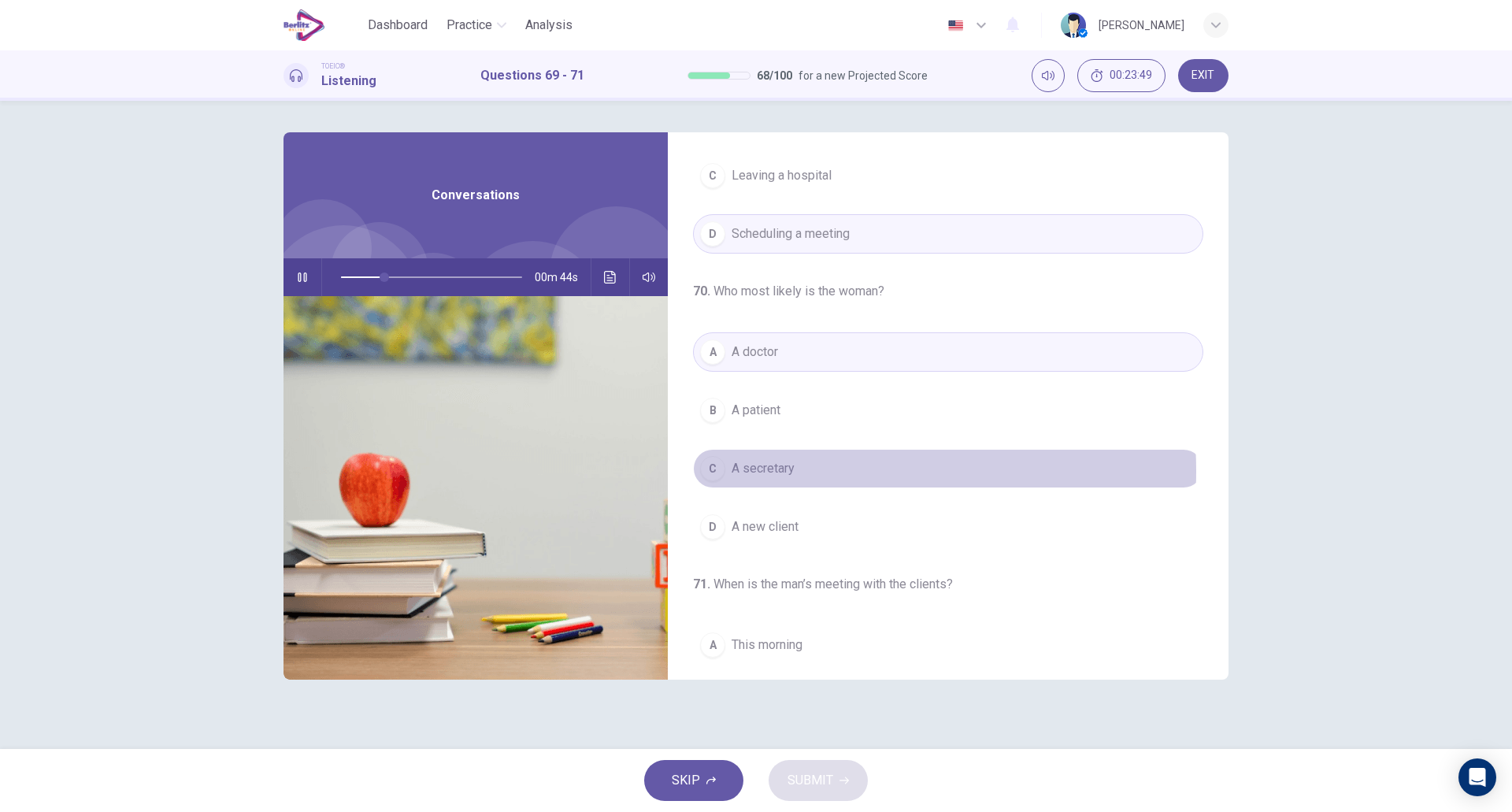
click at [800, 472] on button "C A secretary" at bounding box center [948, 468] width 510 height 40
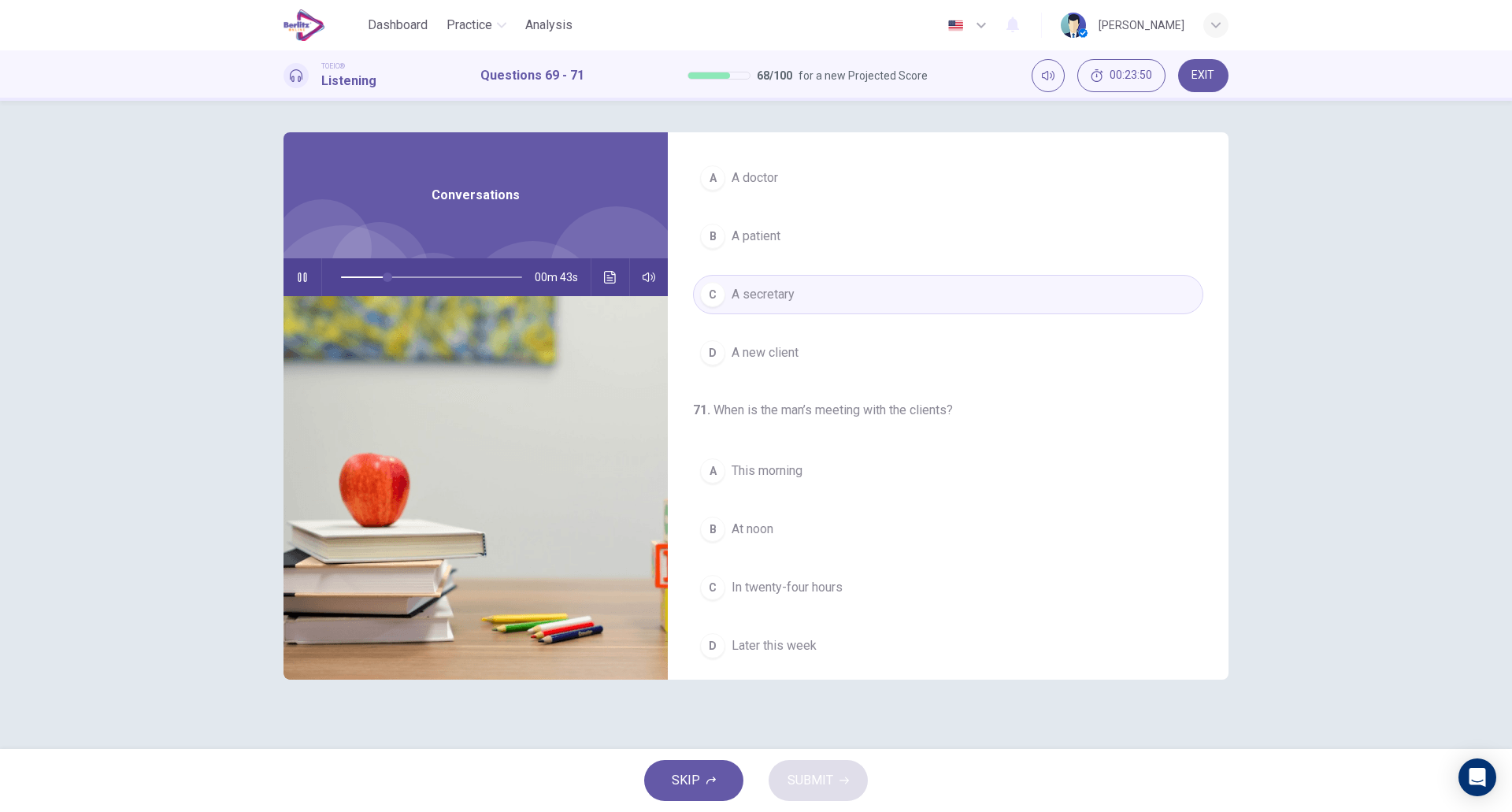
scroll to position [360, 0]
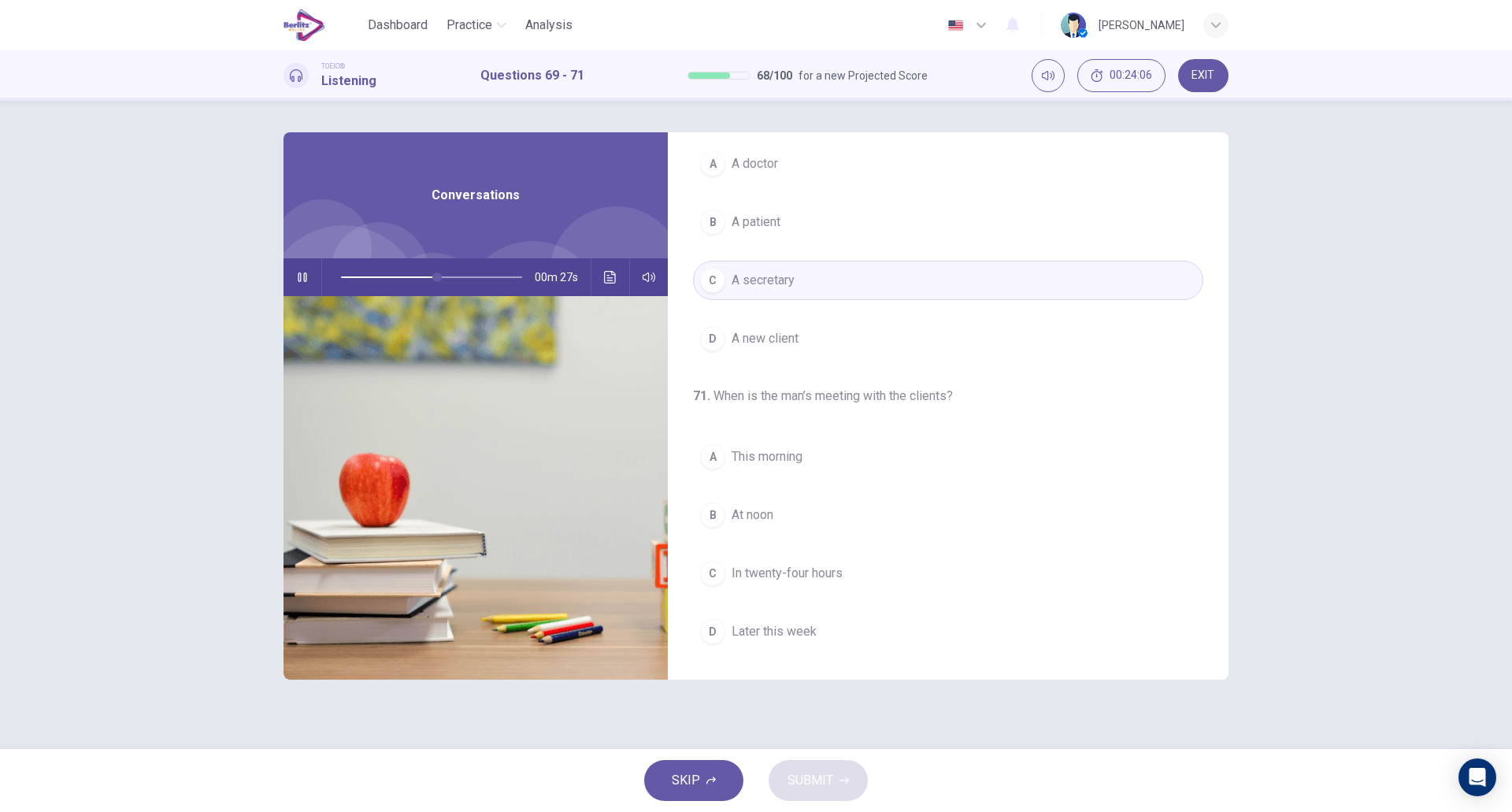
click at [783, 520] on button "B At noon" at bounding box center [948, 515] width 510 height 40
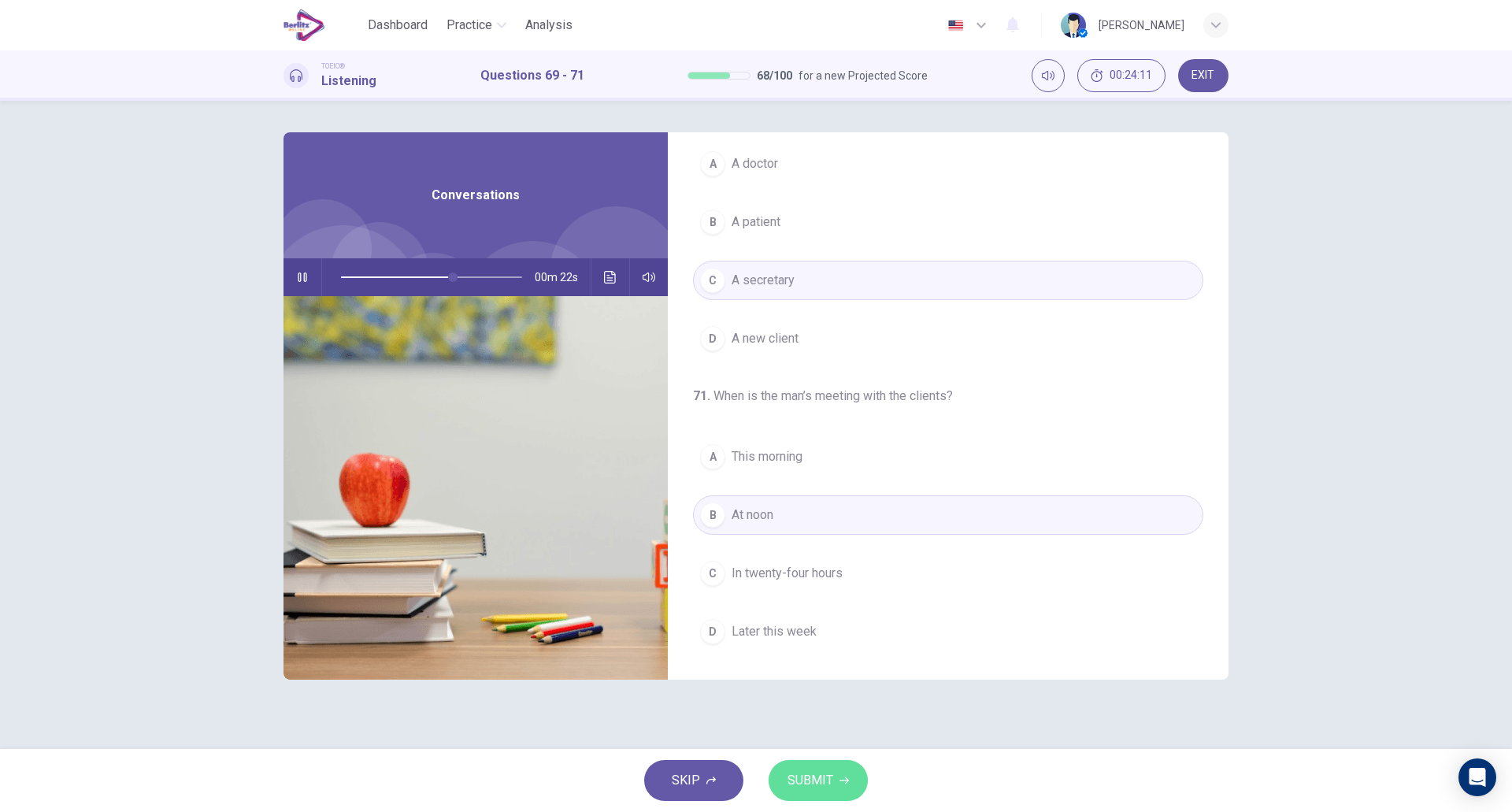
click at [842, 769] on button "SUBMIT" at bounding box center [818, 780] width 99 height 41
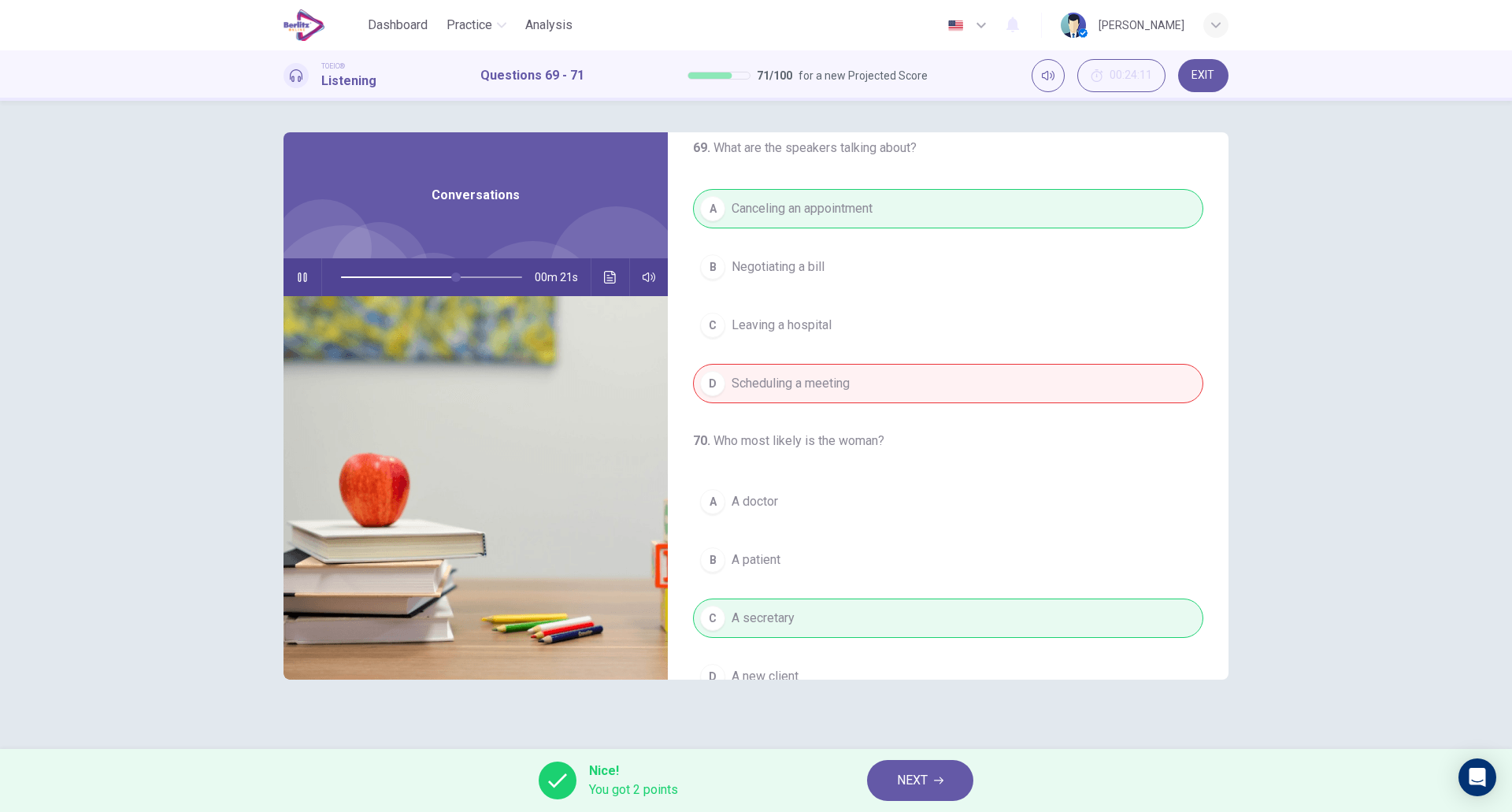
scroll to position [0, 0]
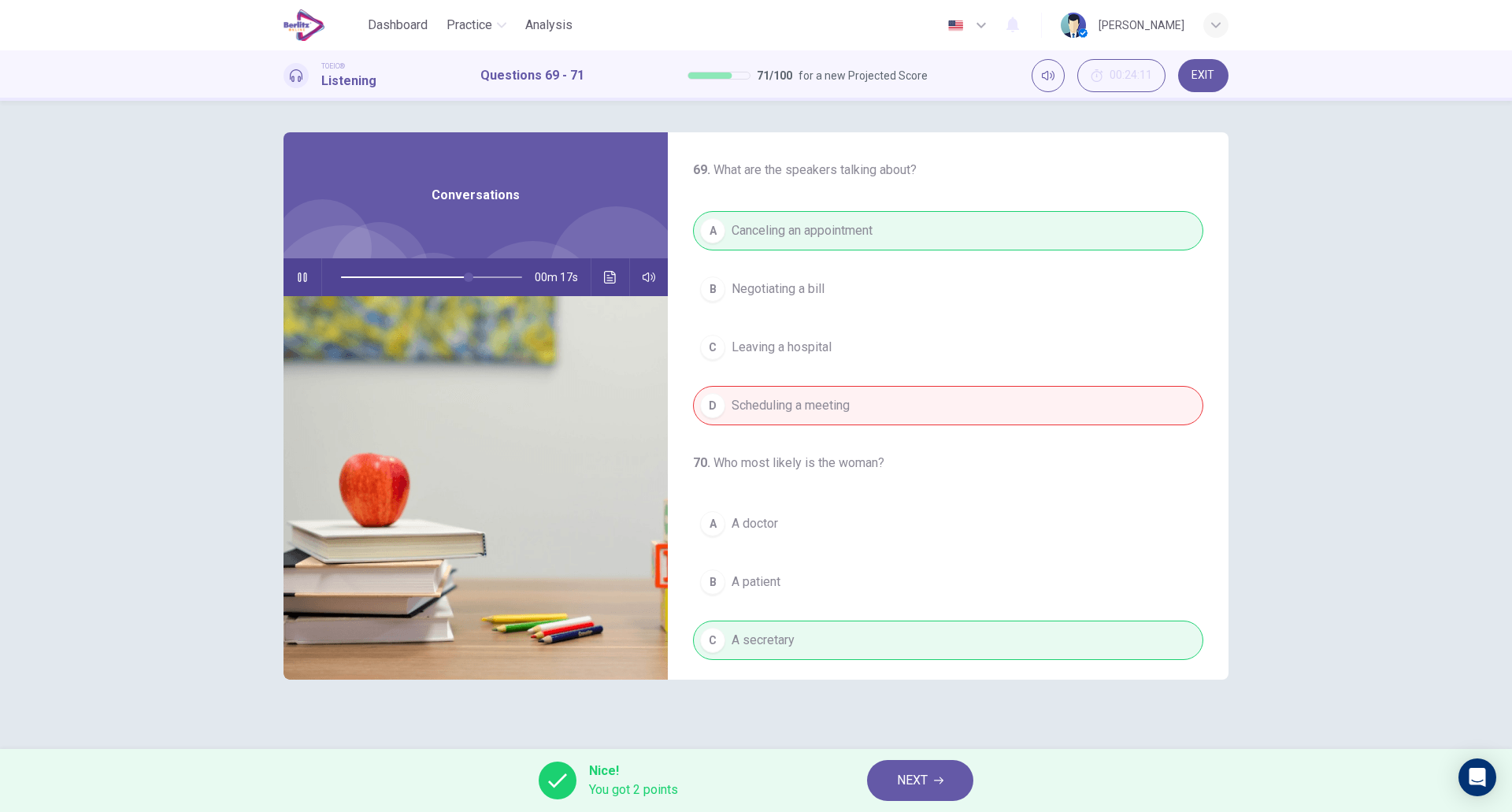
click at [903, 759] on div "Nice! You got 2 points NEXT" at bounding box center [756, 780] width 1512 height 63
type input "**"
click at [903, 781] on span "NEXT" at bounding box center [913, 780] width 31 height 22
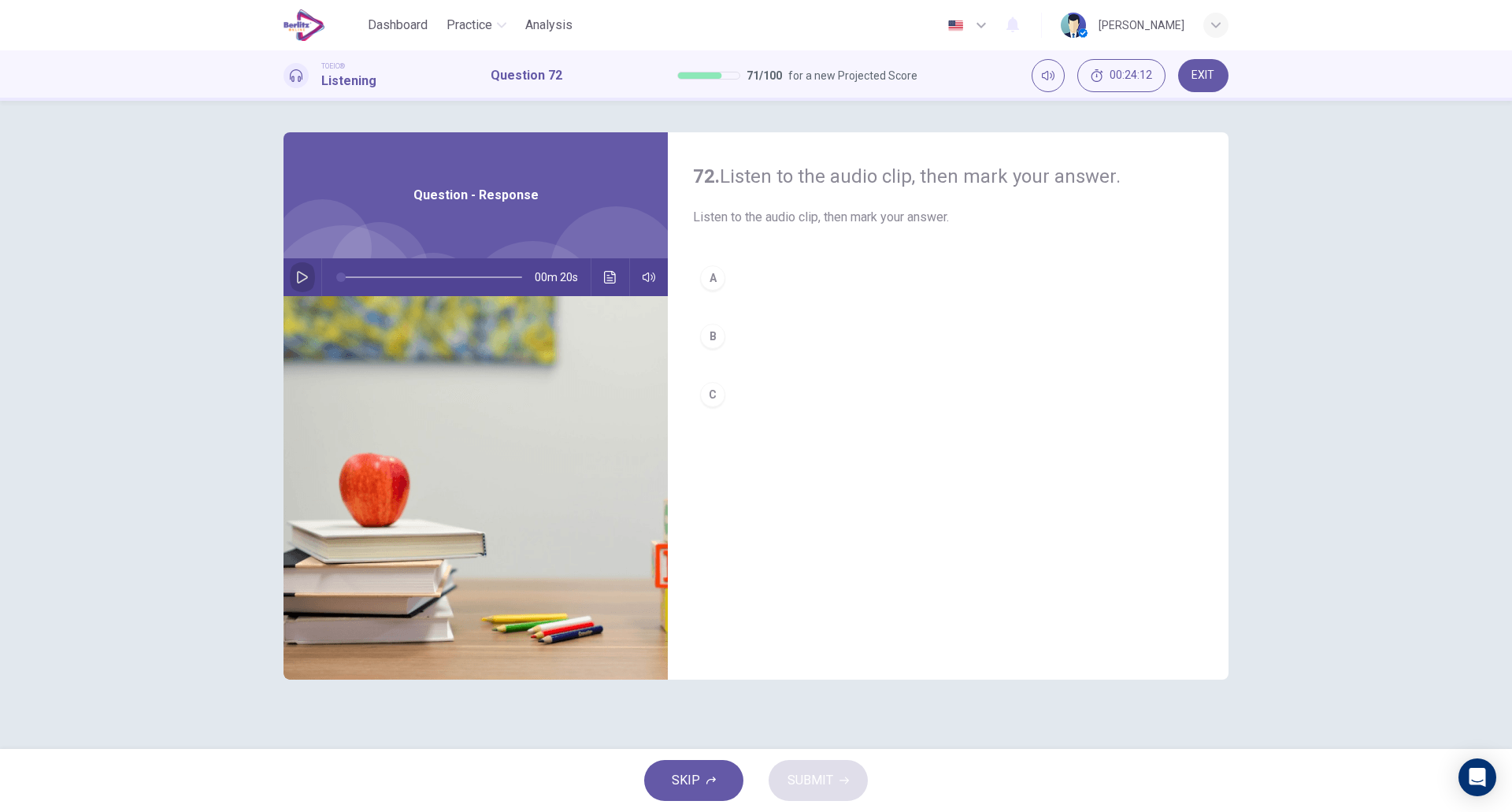
click at [301, 276] on icon "button" at bounding box center [302, 277] width 13 height 13
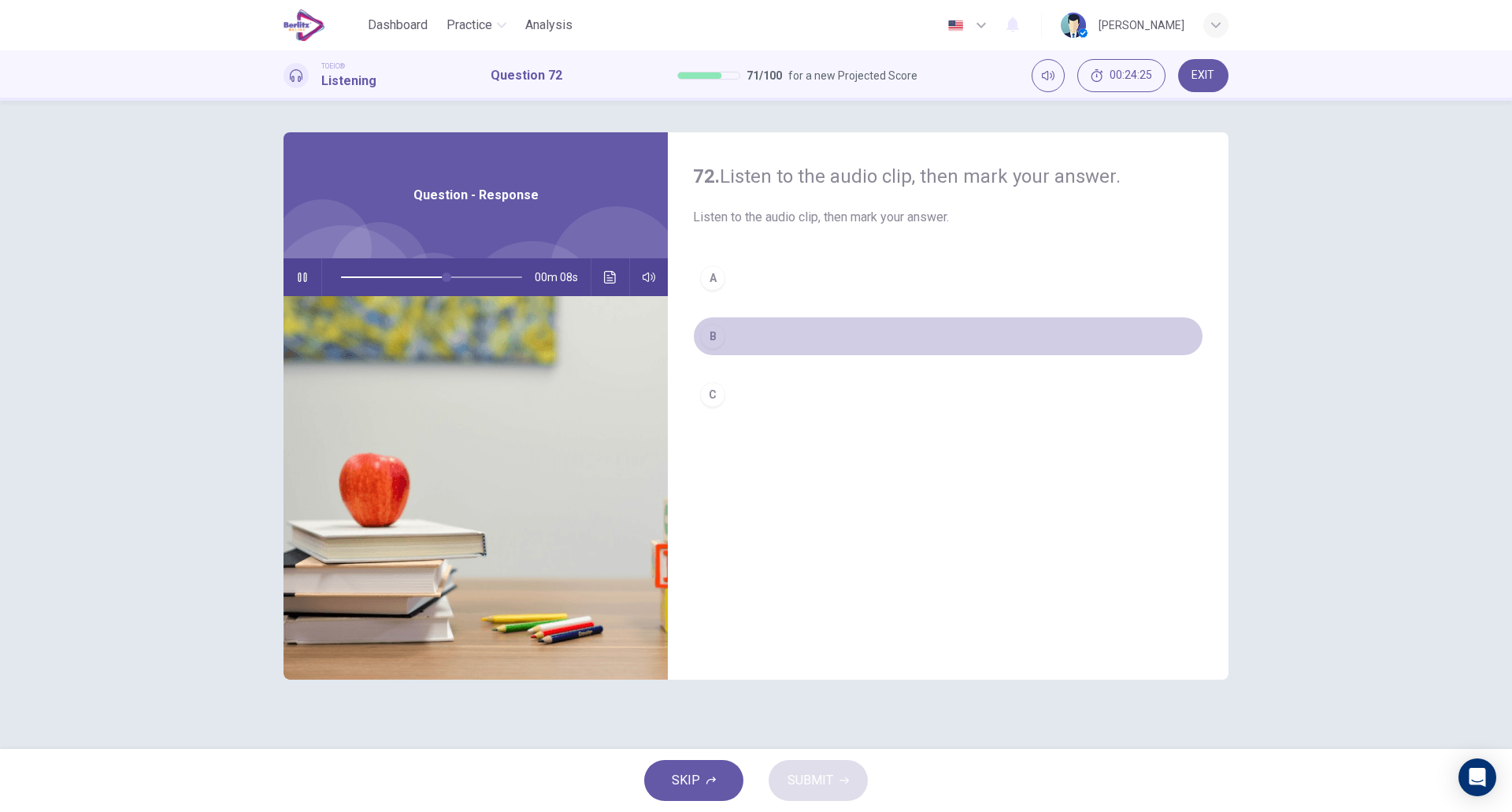
click at [721, 330] on div "B" at bounding box center [712, 336] width 25 height 25
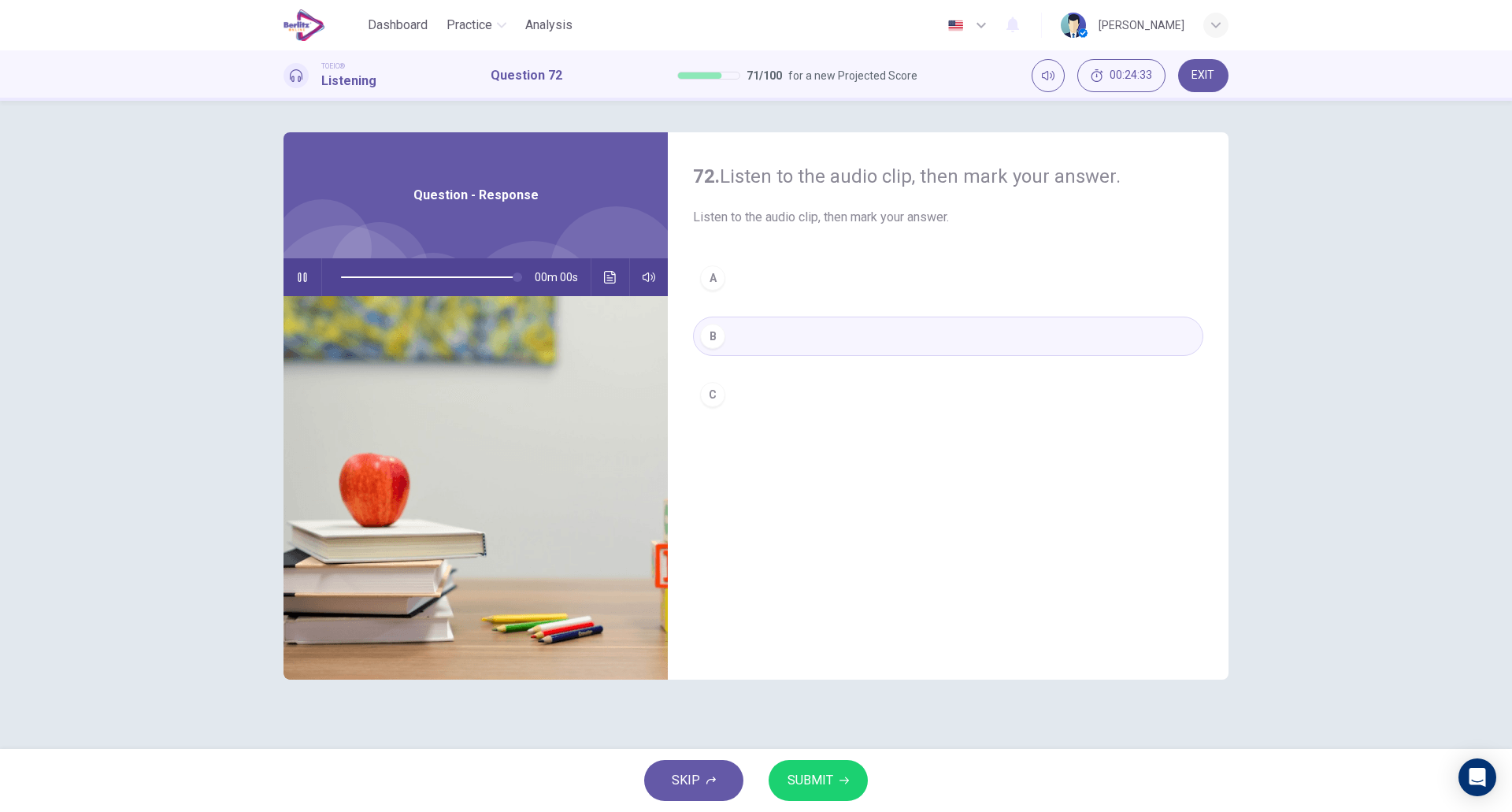
click at [812, 776] on span "SUBMIT" at bounding box center [810, 780] width 45 height 22
type input "*"
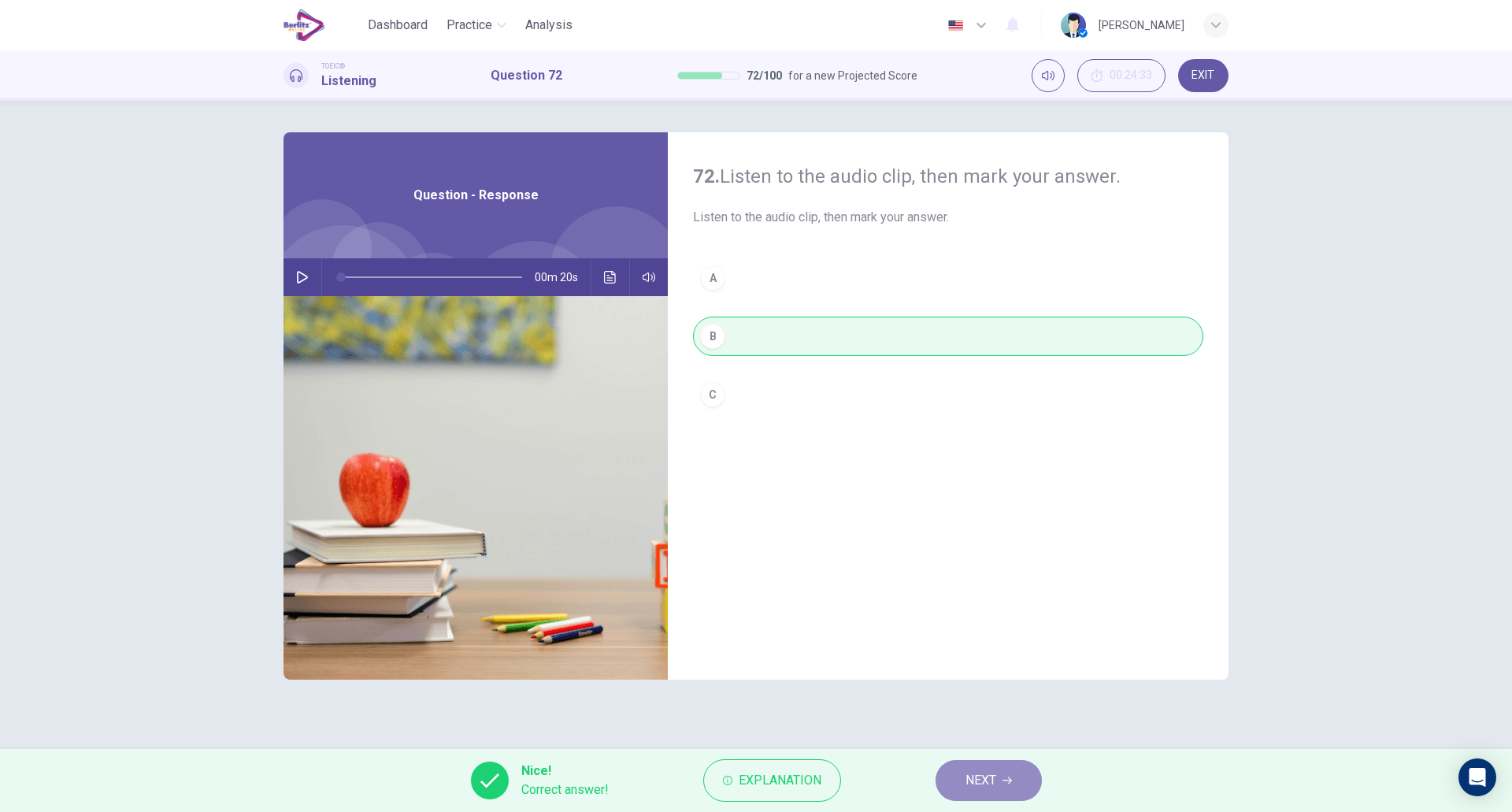
click at [961, 787] on button "NEXT" at bounding box center [989, 780] width 107 height 41
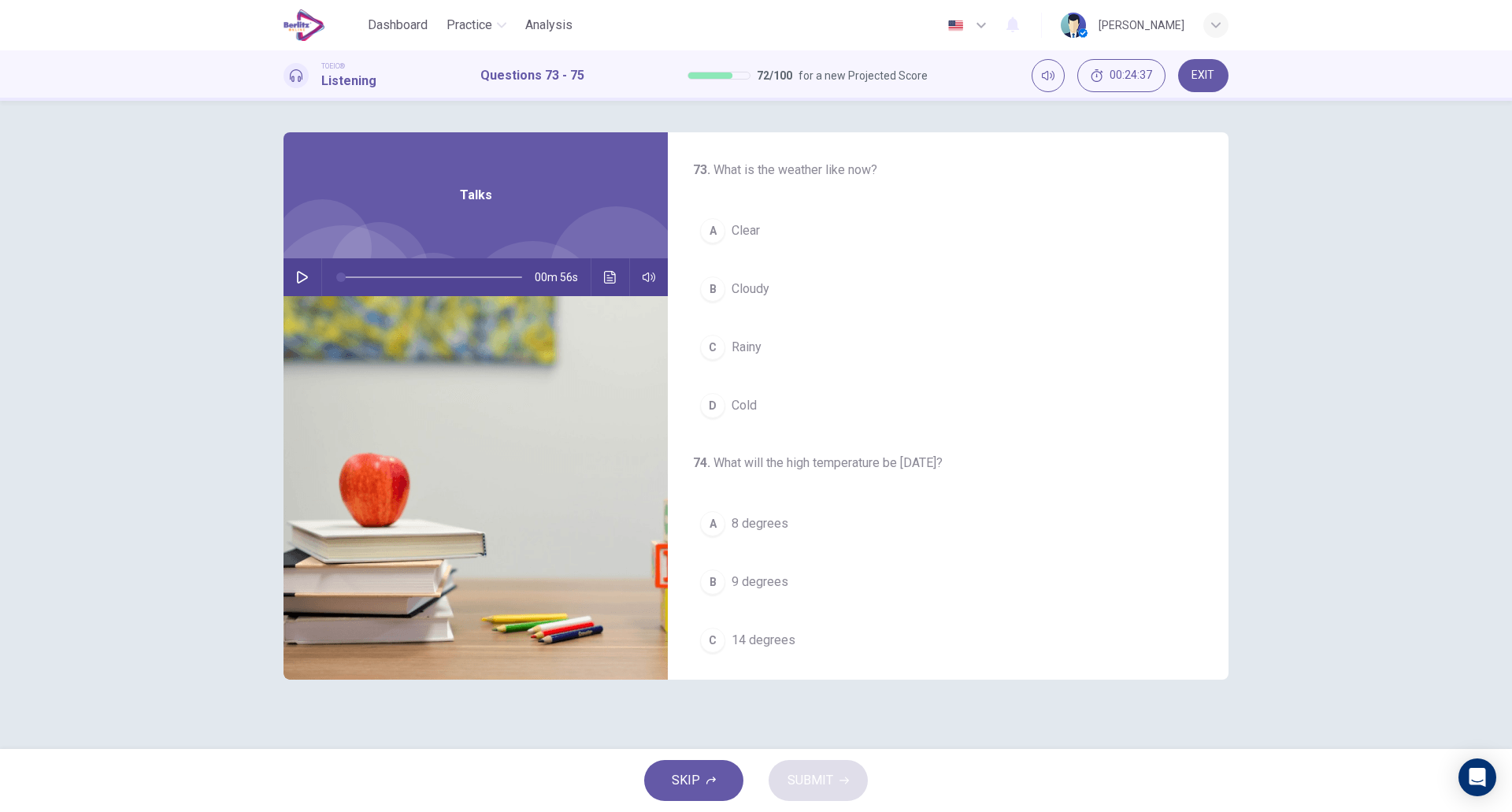
click at [288, 265] on div "00m 56s" at bounding box center [475, 277] width 384 height 38
click at [299, 276] on icon "button" at bounding box center [302, 277] width 13 height 13
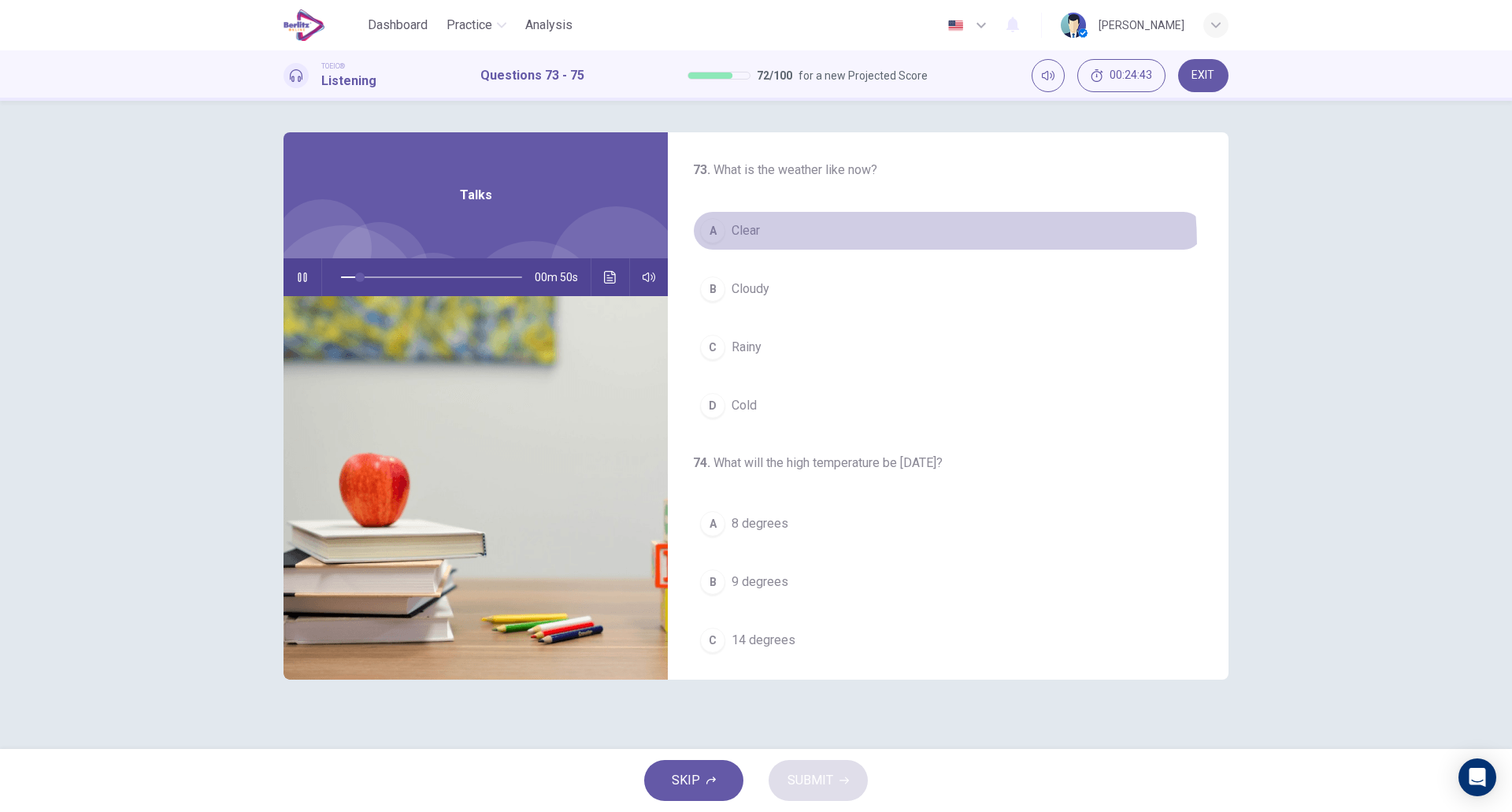
click at [816, 246] on button "A Clear" at bounding box center [948, 230] width 510 height 40
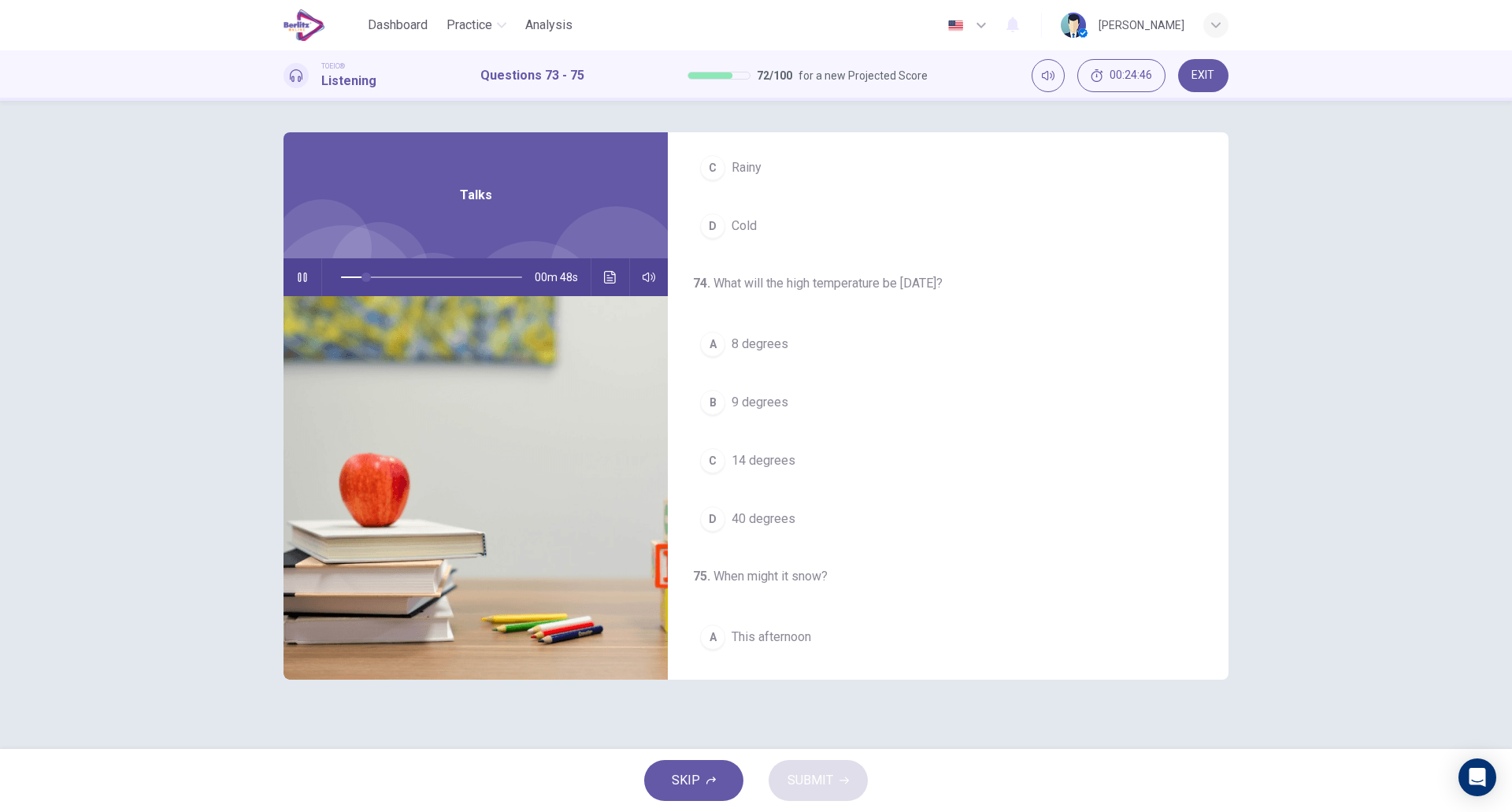
scroll to position [183, 0]
click at [829, 510] on button "D 40 degrees" at bounding box center [948, 516] width 510 height 40
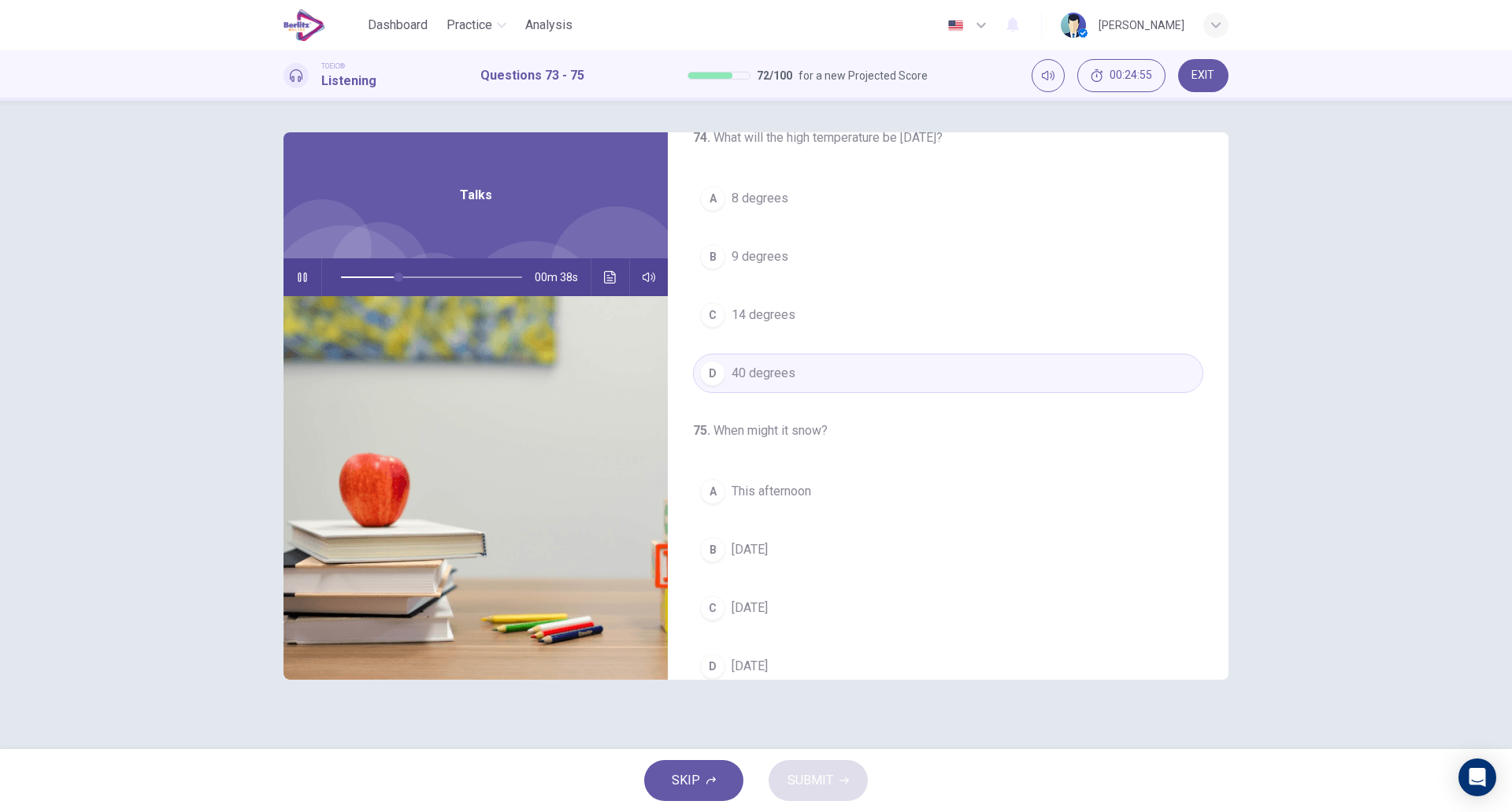
scroll to position [360, 0]
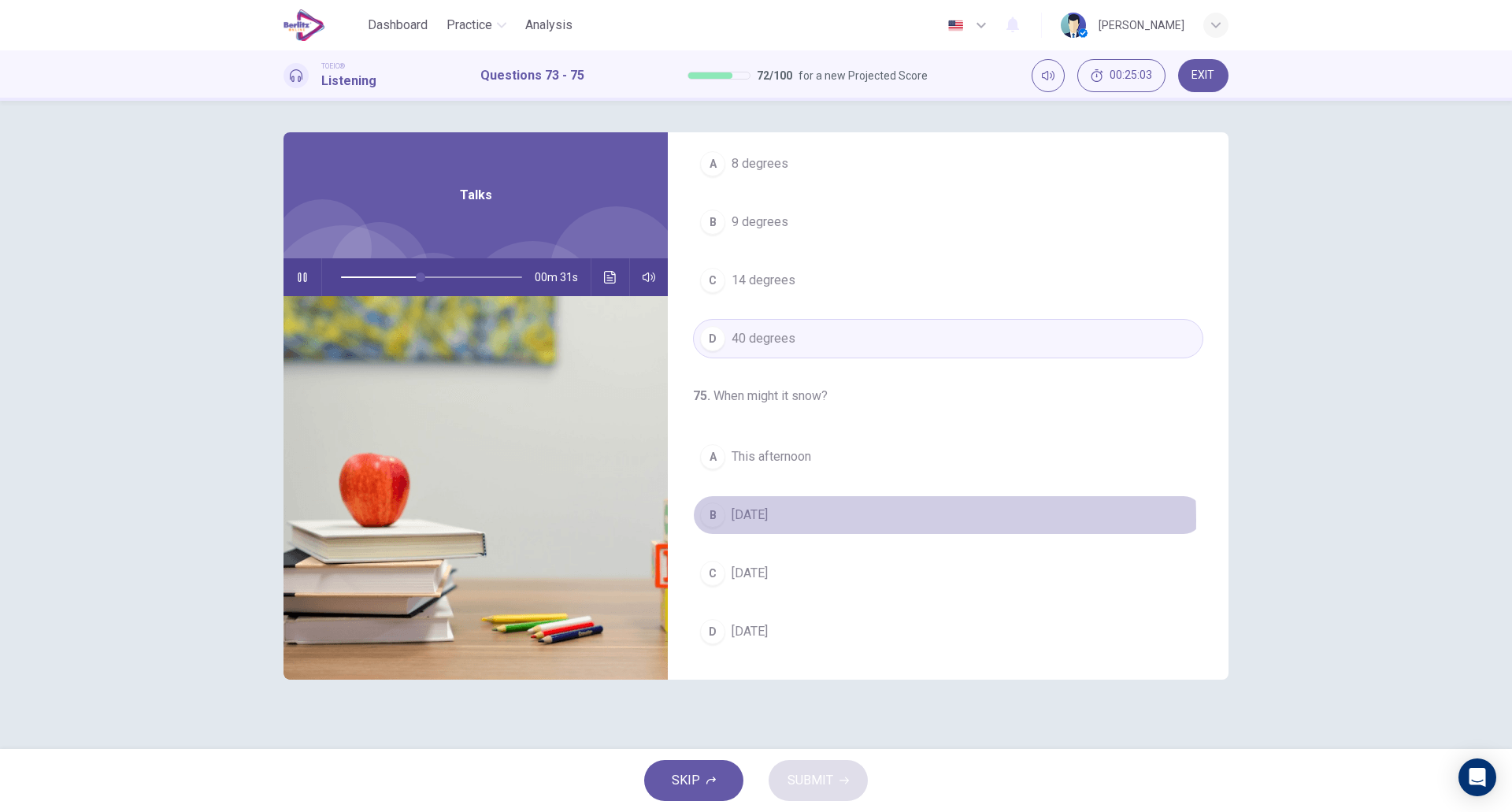
click at [756, 520] on span "[DATE]" at bounding box center [750, 514] width 36 height 19
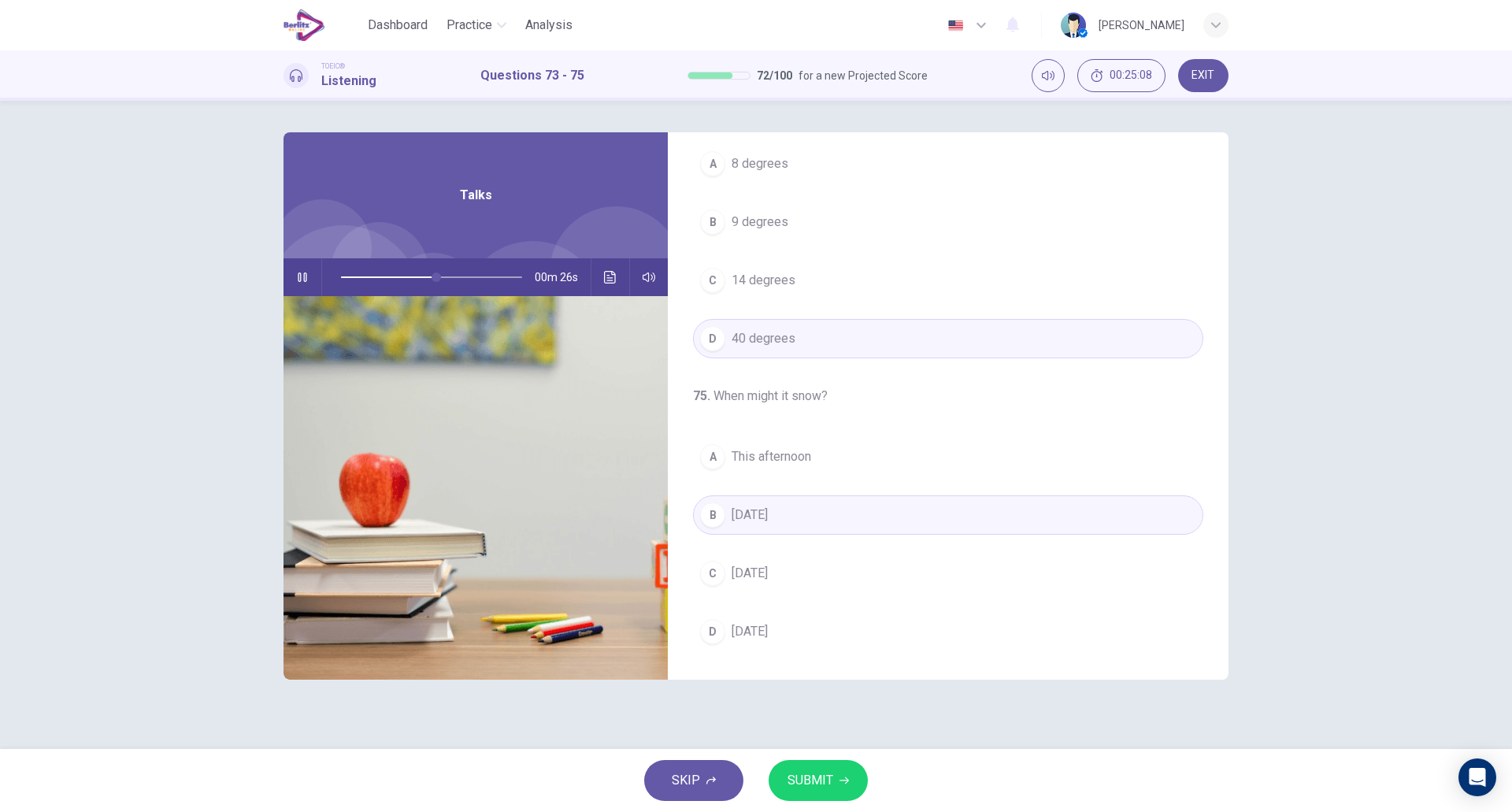
click at [809, 573] on button "C [DATE]" at bounding box center [948, 573] width 510 height 40
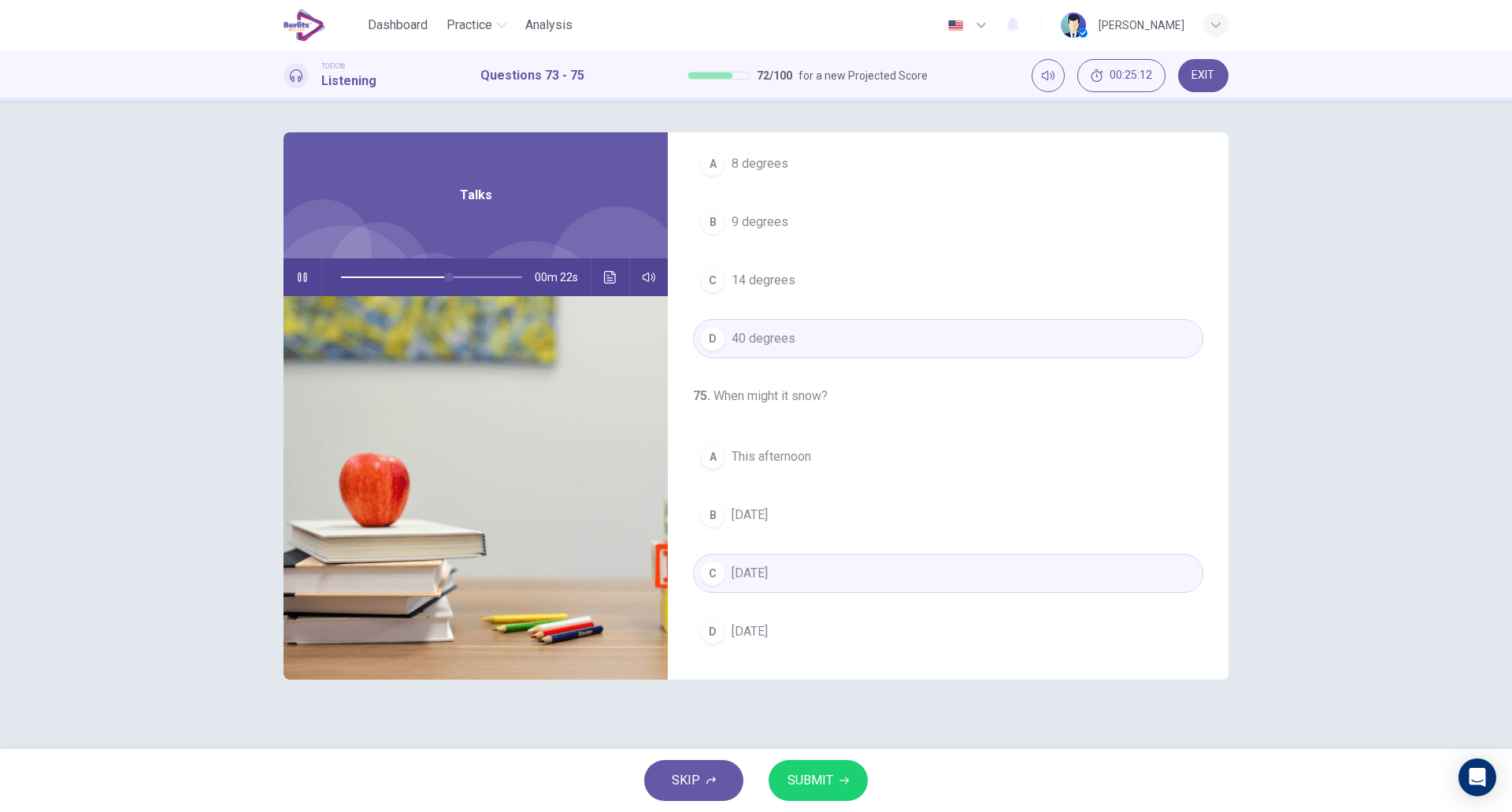
click at [803, 793] on button "SUBMIT" at bounding box center [818, 780] width 99 height 41
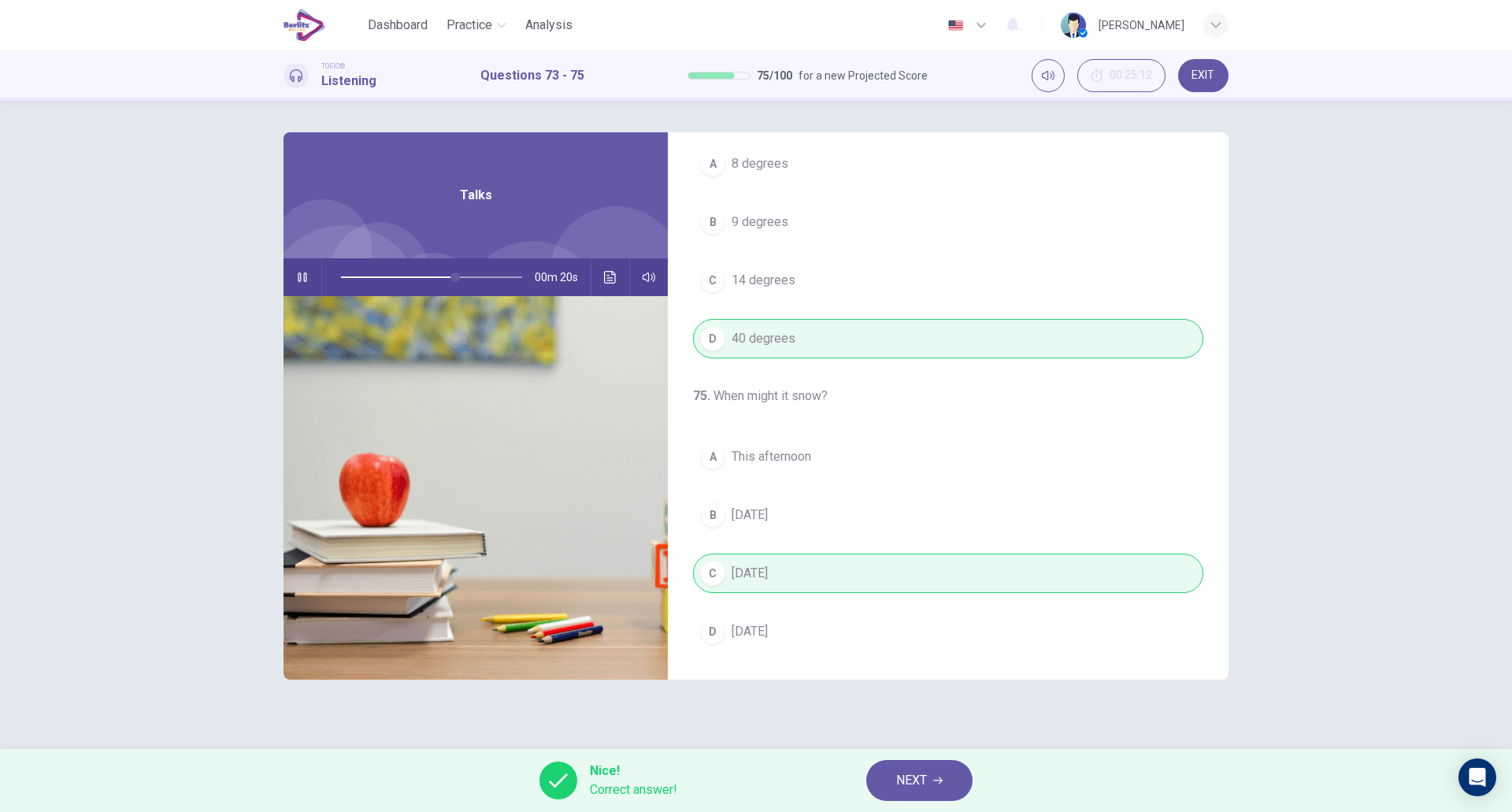
type input "**"
click at [947, 766] on button "NEXT" at bounding box center [920, 780] width 107 height 41
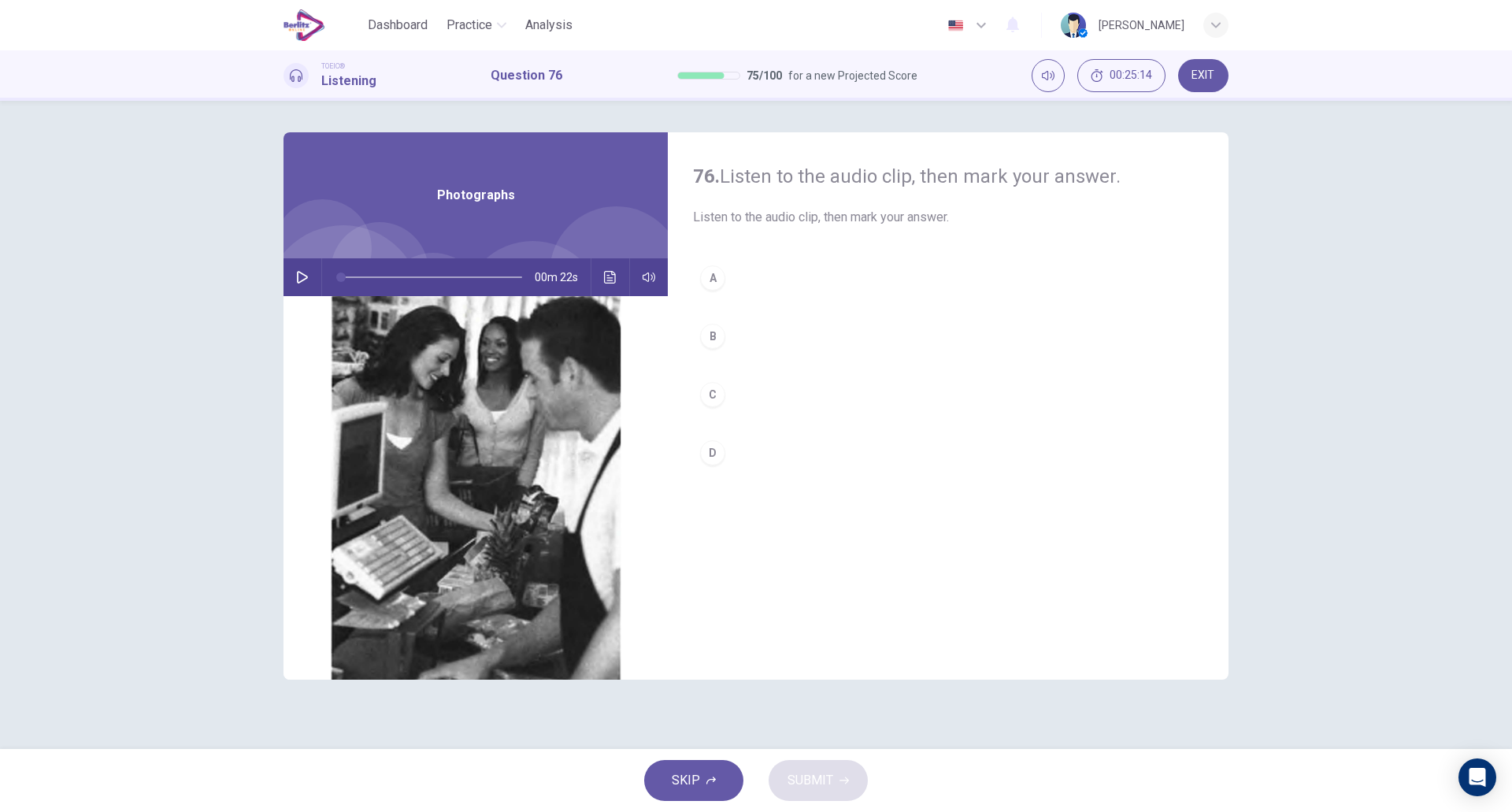
click at [295, 273] on button "button" at bounding box center [302, 277] width 25 height 38
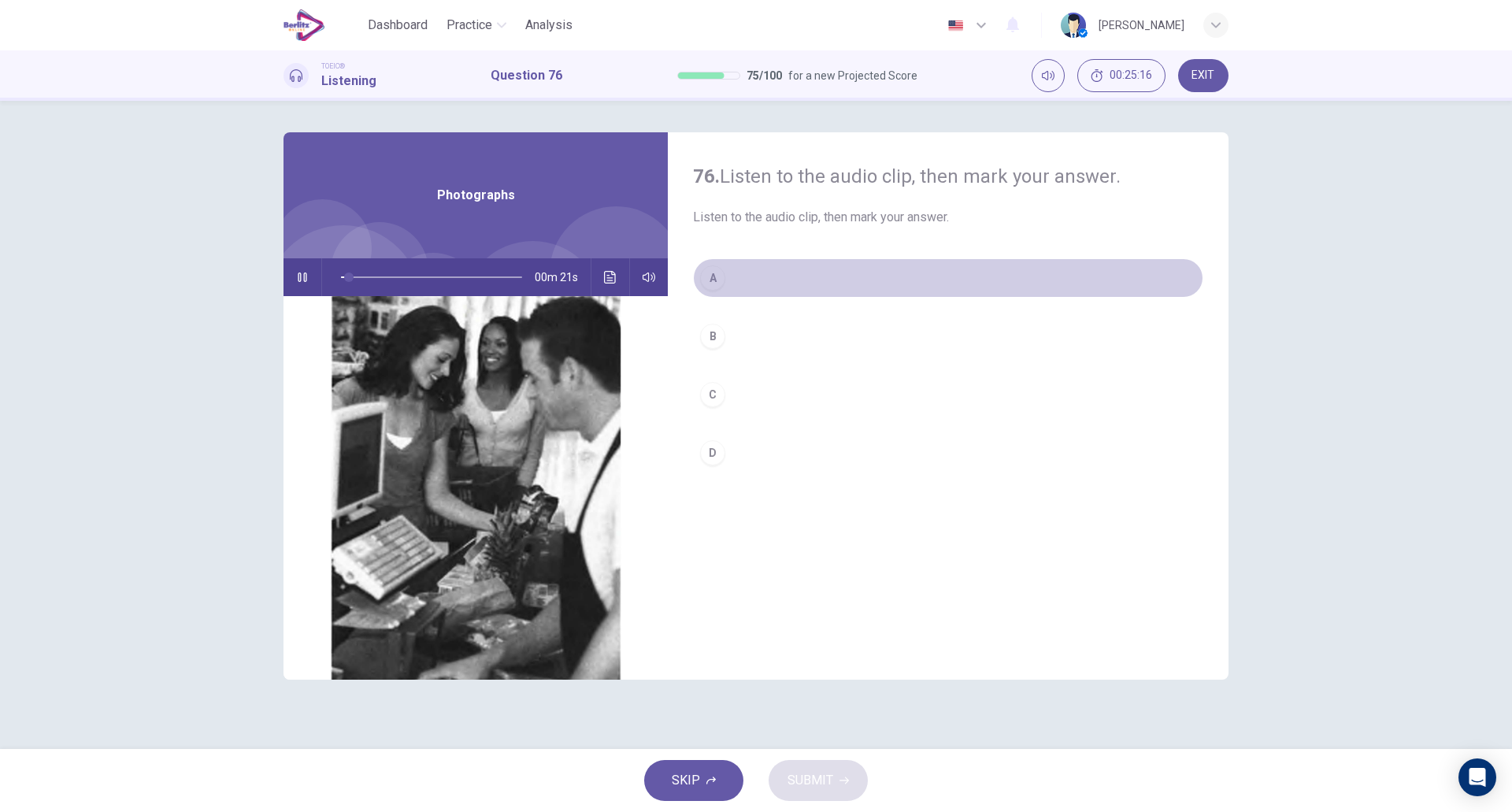
click at [834, 295] on button "A" at bounding box center [948, 278] width 510 height 40
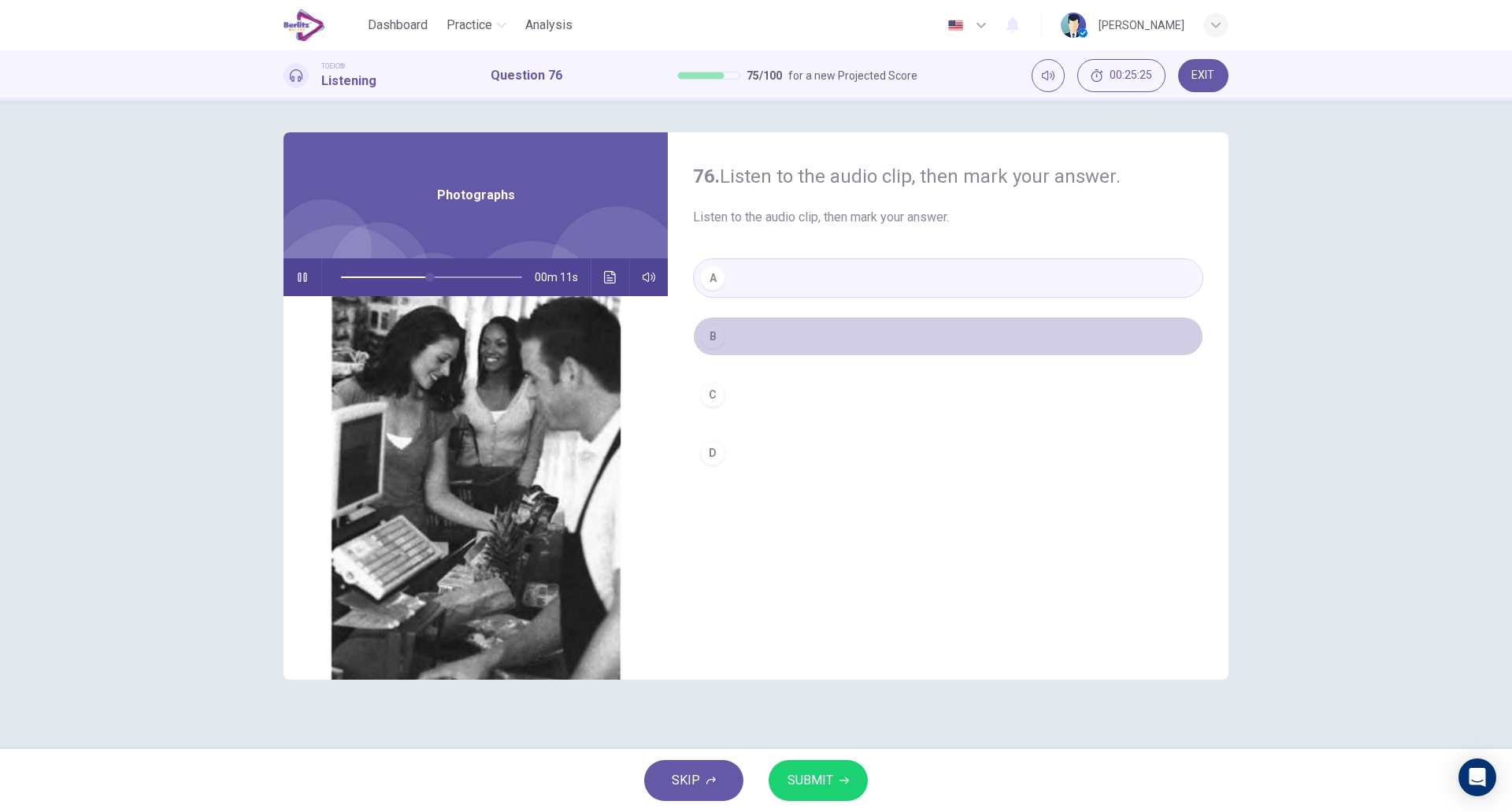
click at [784, 334] on button "B" at bounding box center [948, 336] width 510 height 40
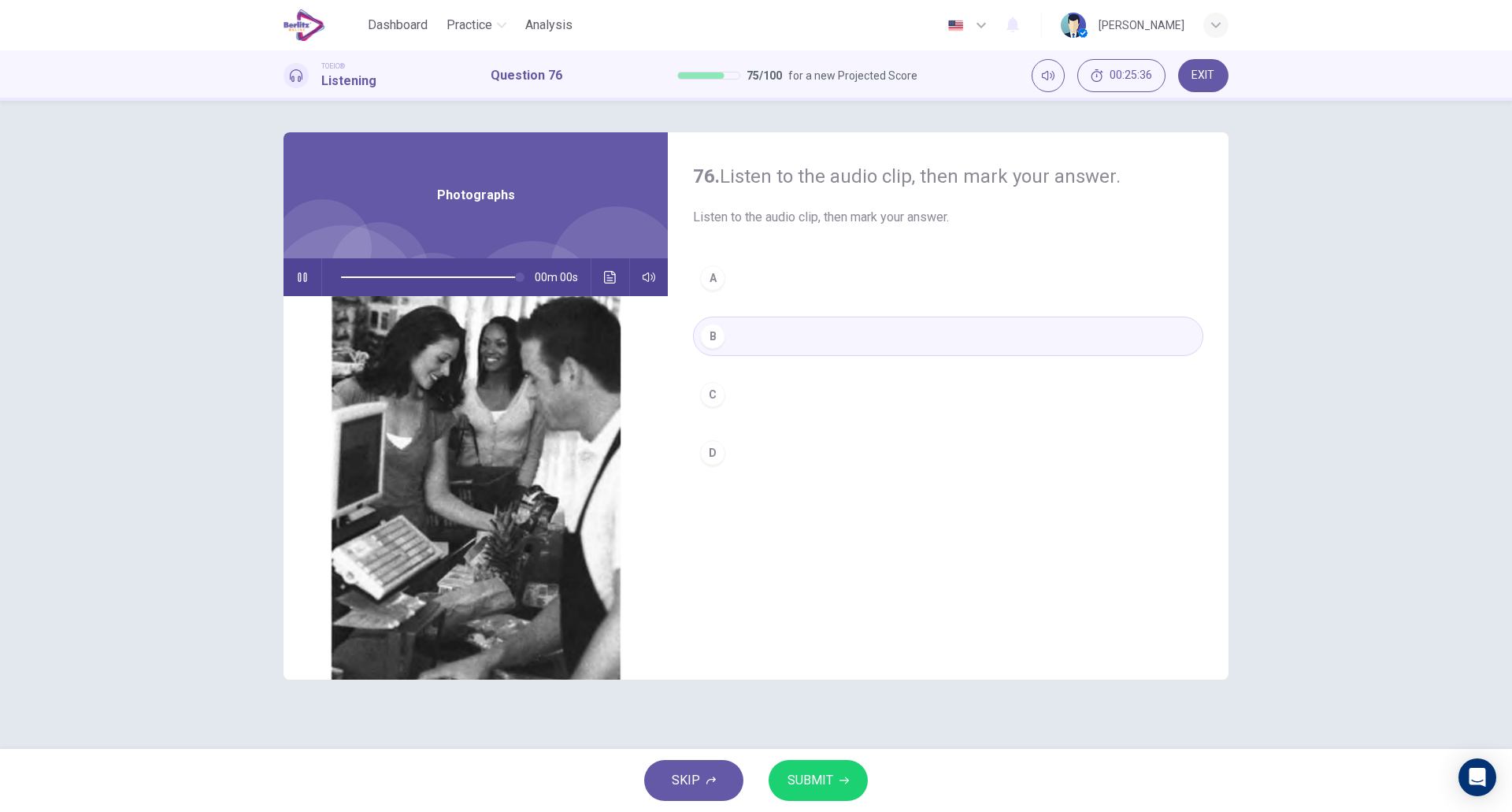
type input "*"
click at [796, 779] on span "SUBMIT" at bounding box center [810, 780] width 45 height 22
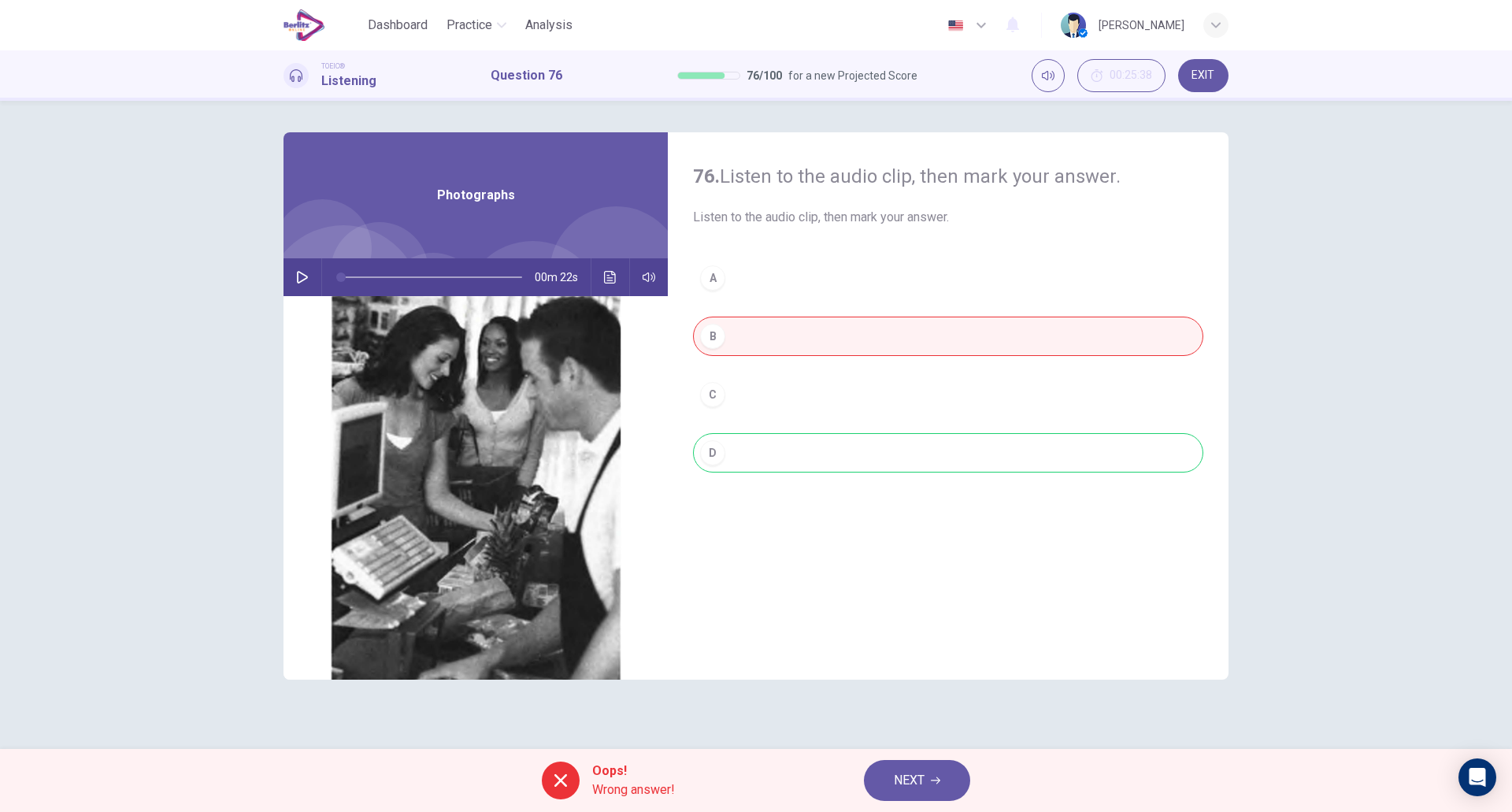
click at [729, 456] on div "A B C D" at bounding box center [948, 382] width 510 height 246
click at [912, 789] on span "NEXT" at bounding box center [910, 780] width 31 height 22
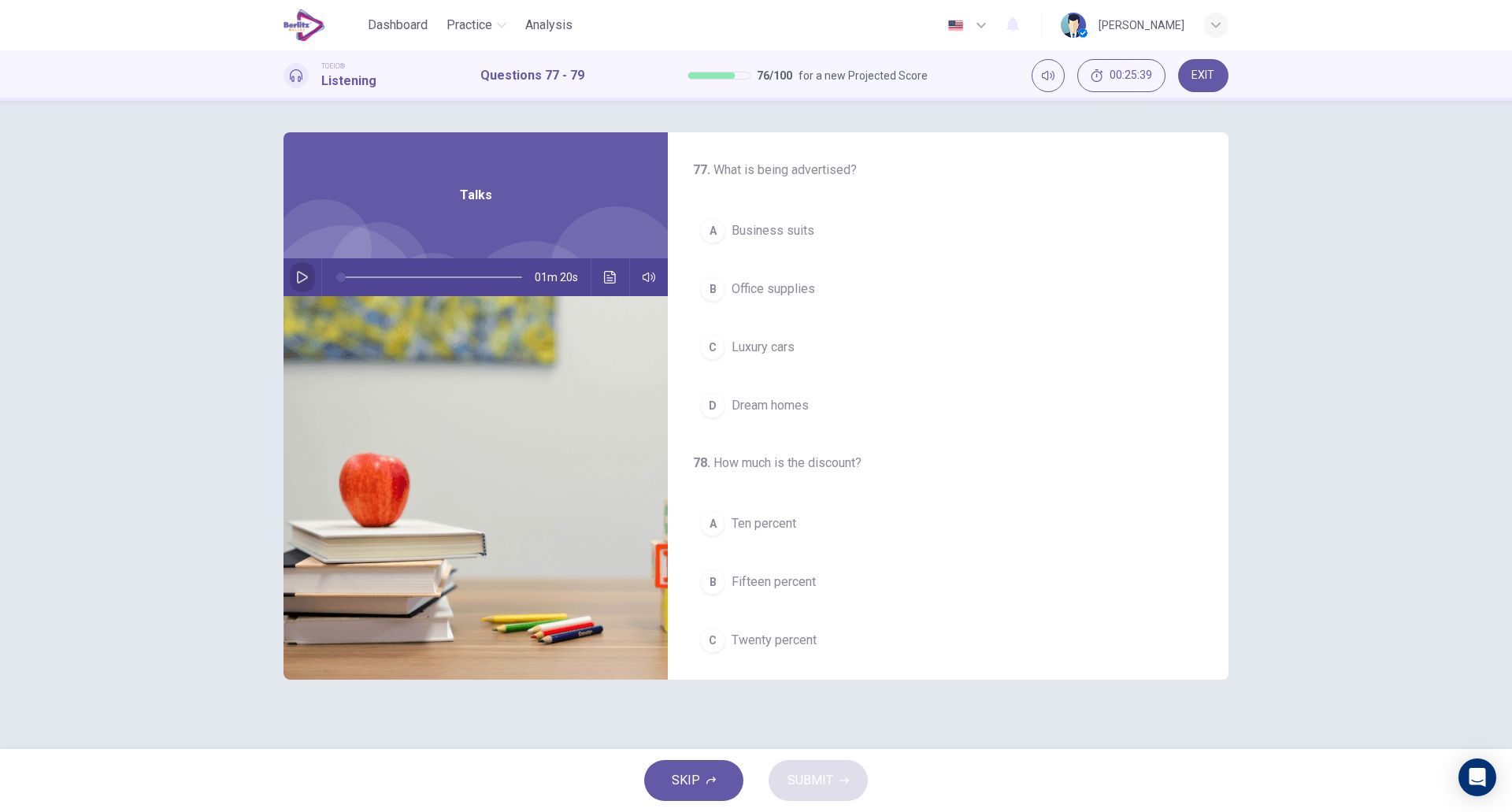
click at [306, 284] on button "button" at bounding box center [302, 277] width 25 height 38
click at [821, 338] on button "C Luxury cars" at bounding box center [948, 347] width 510 height 40
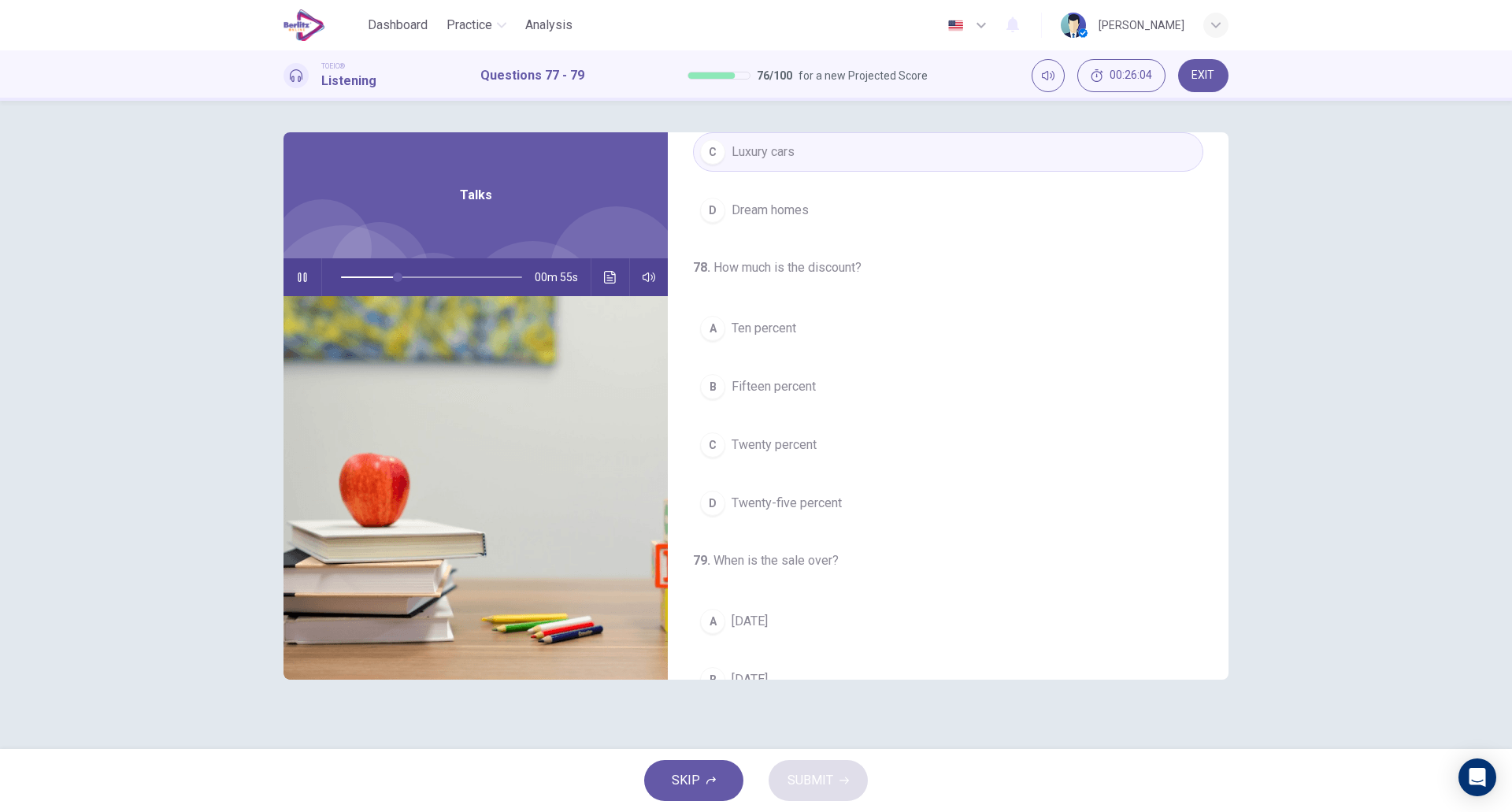
scroll to position [230, 0]
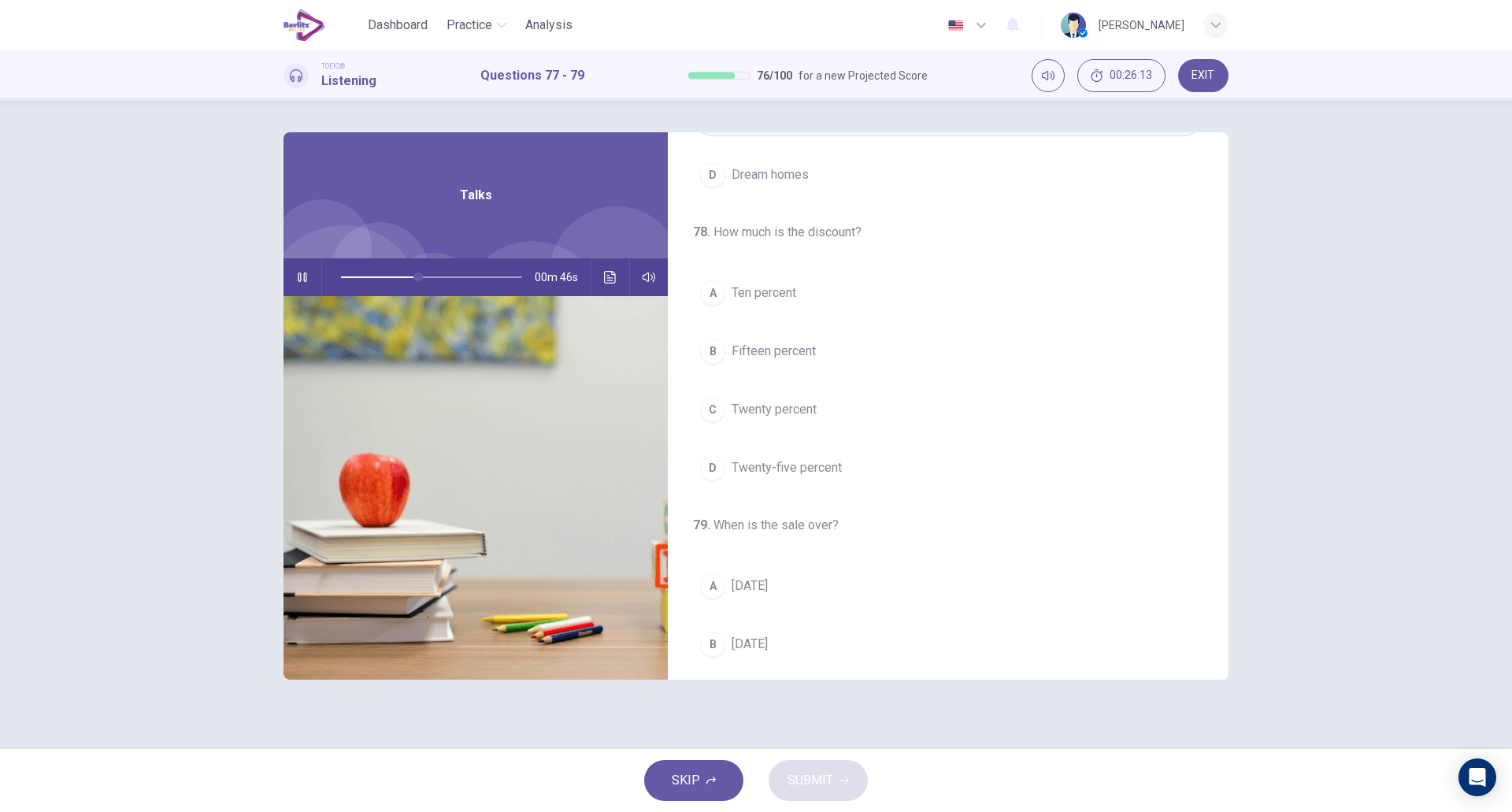
click at [837, 411] on button "C Twenty percent" at bounding box center [948, 409] width 510 height 40
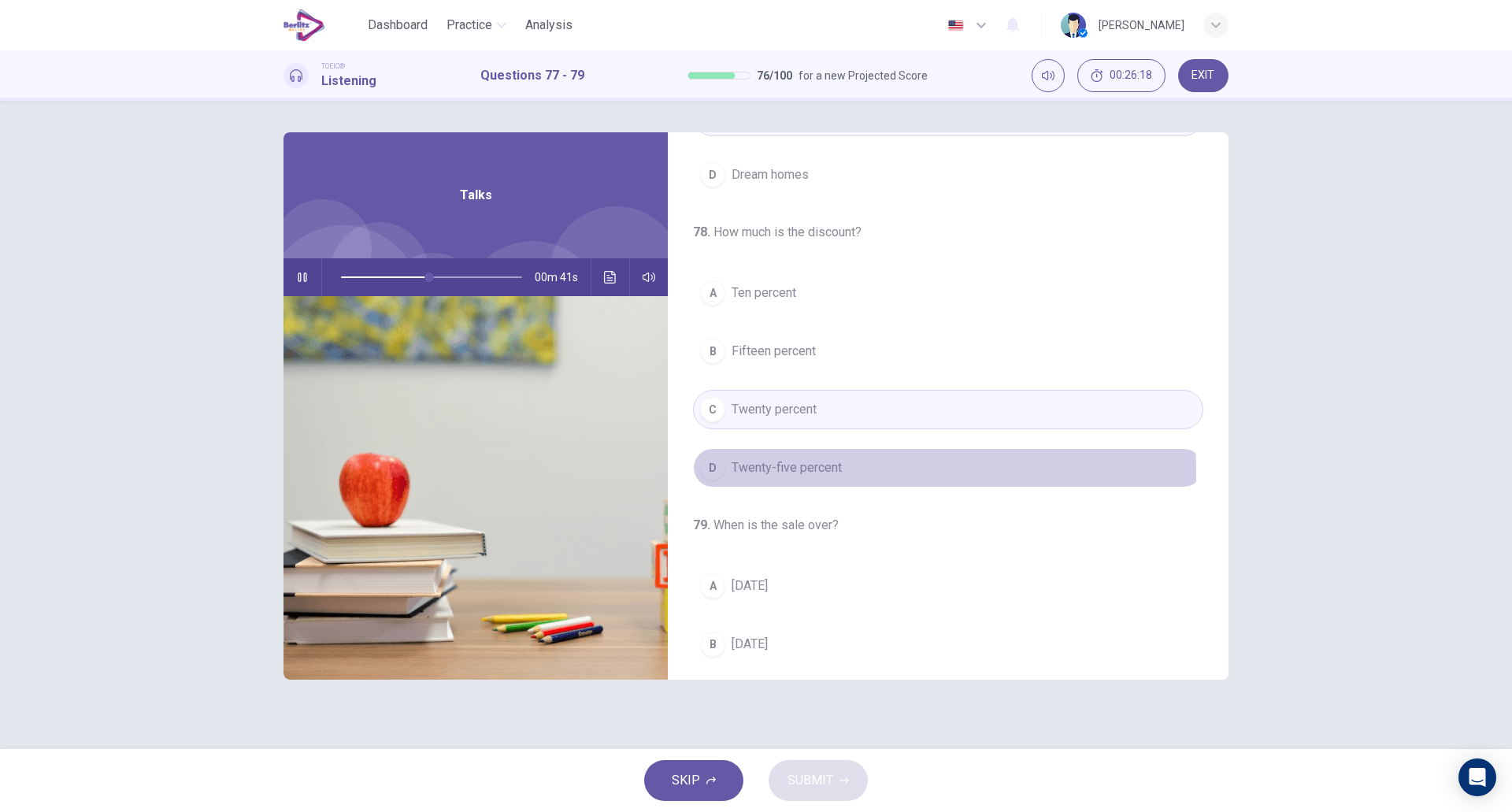
click at [816, 472] on span "Twenty-five percent" at bounding box center [787, 467] width 110 height 19
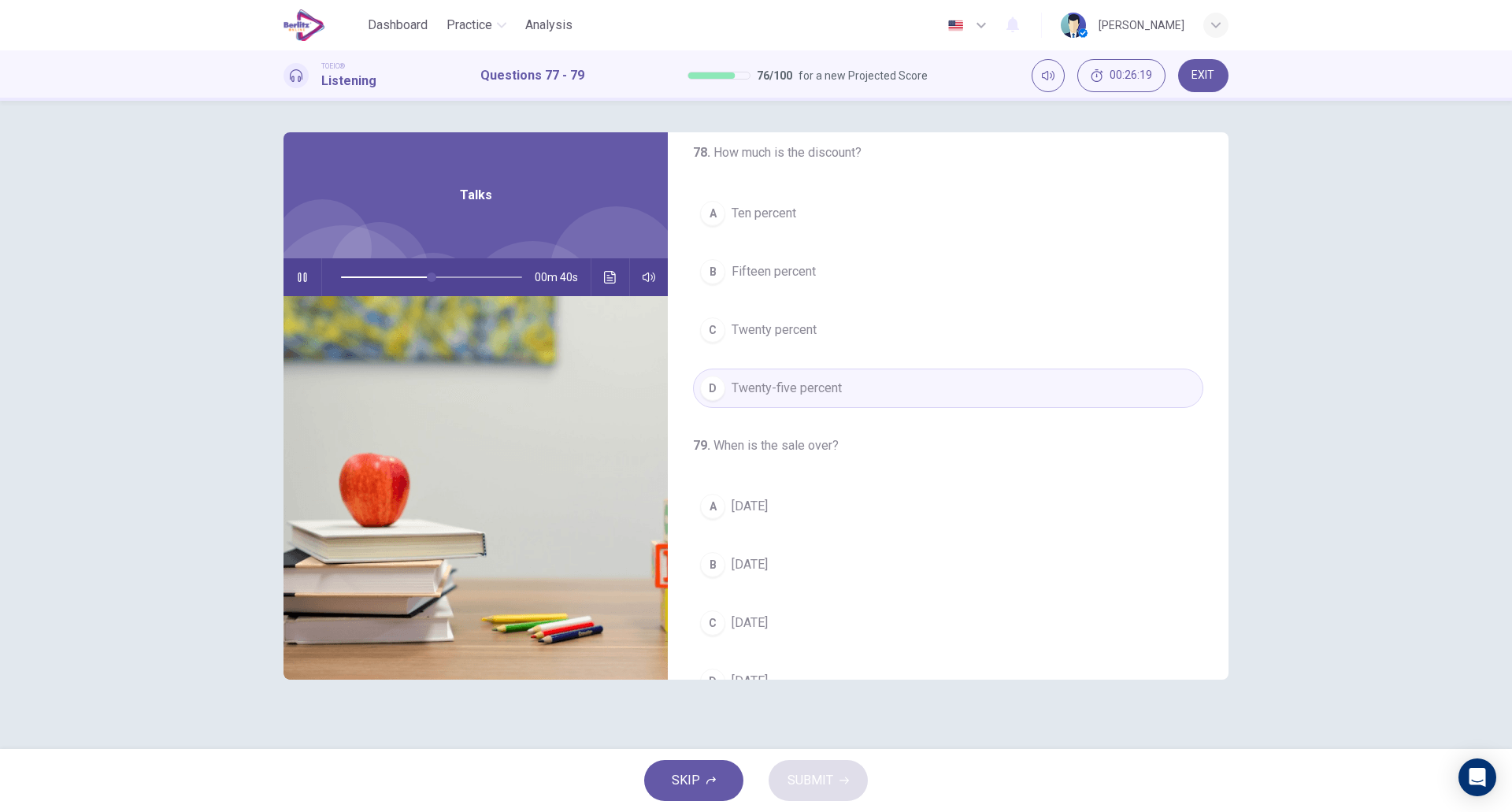
scroll to position [360, 0]
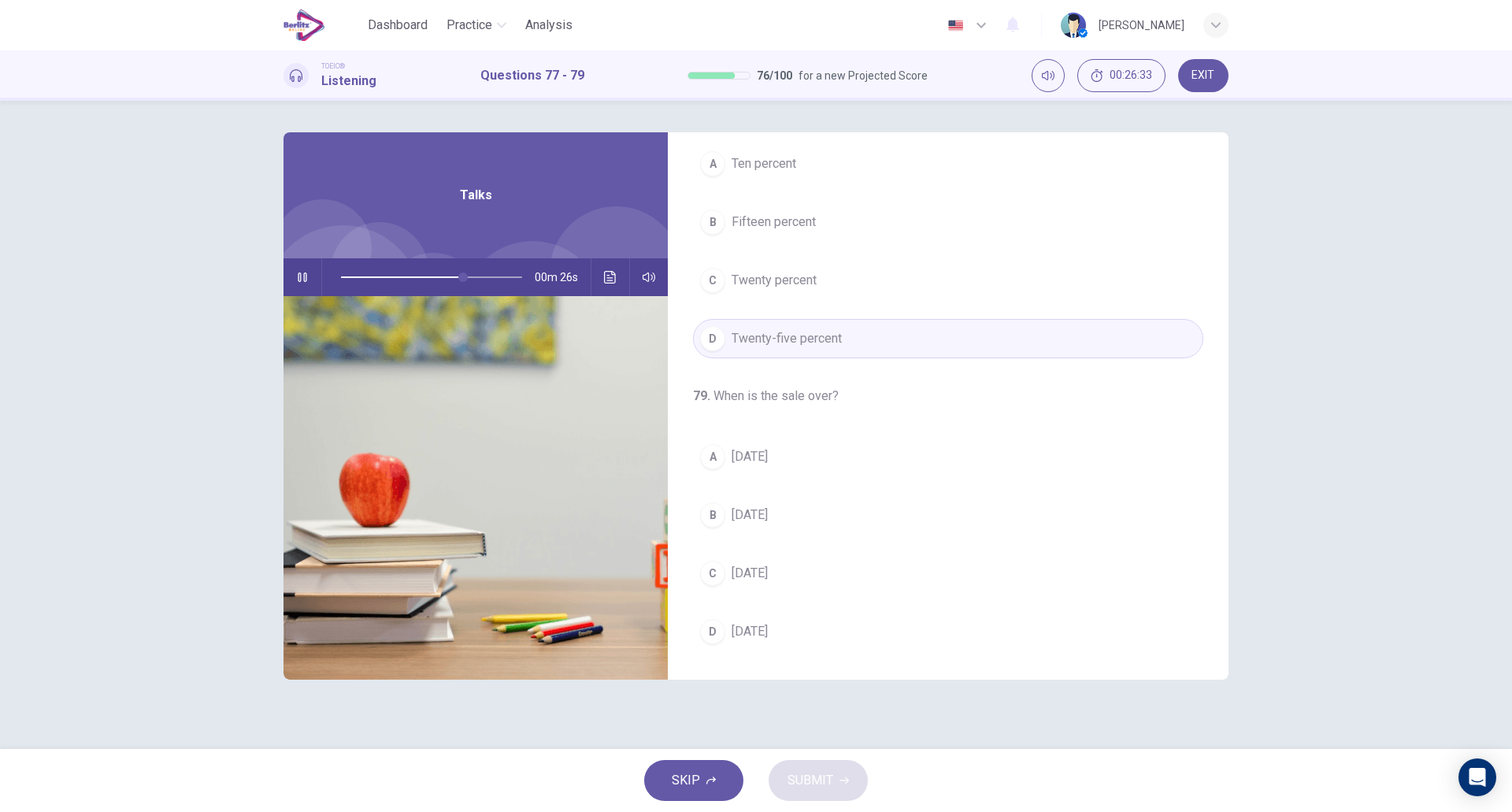
click at [764, 447] on span "[DATE]" at bounding box center [750, 456] width 36 height 19
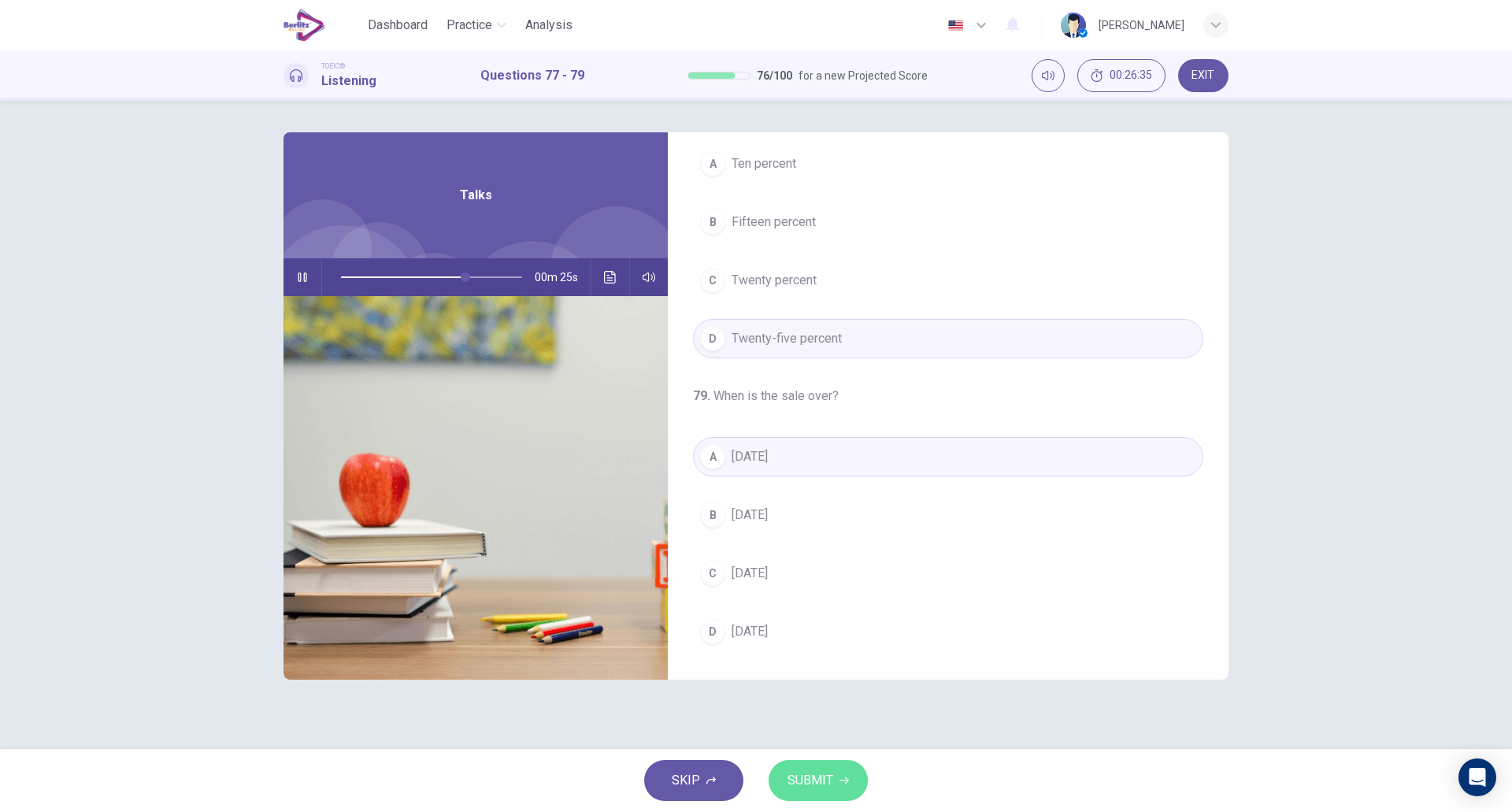
click at [820, 785] on span "SUBMIT" at bounding box center [810, 780] width 45 height 22
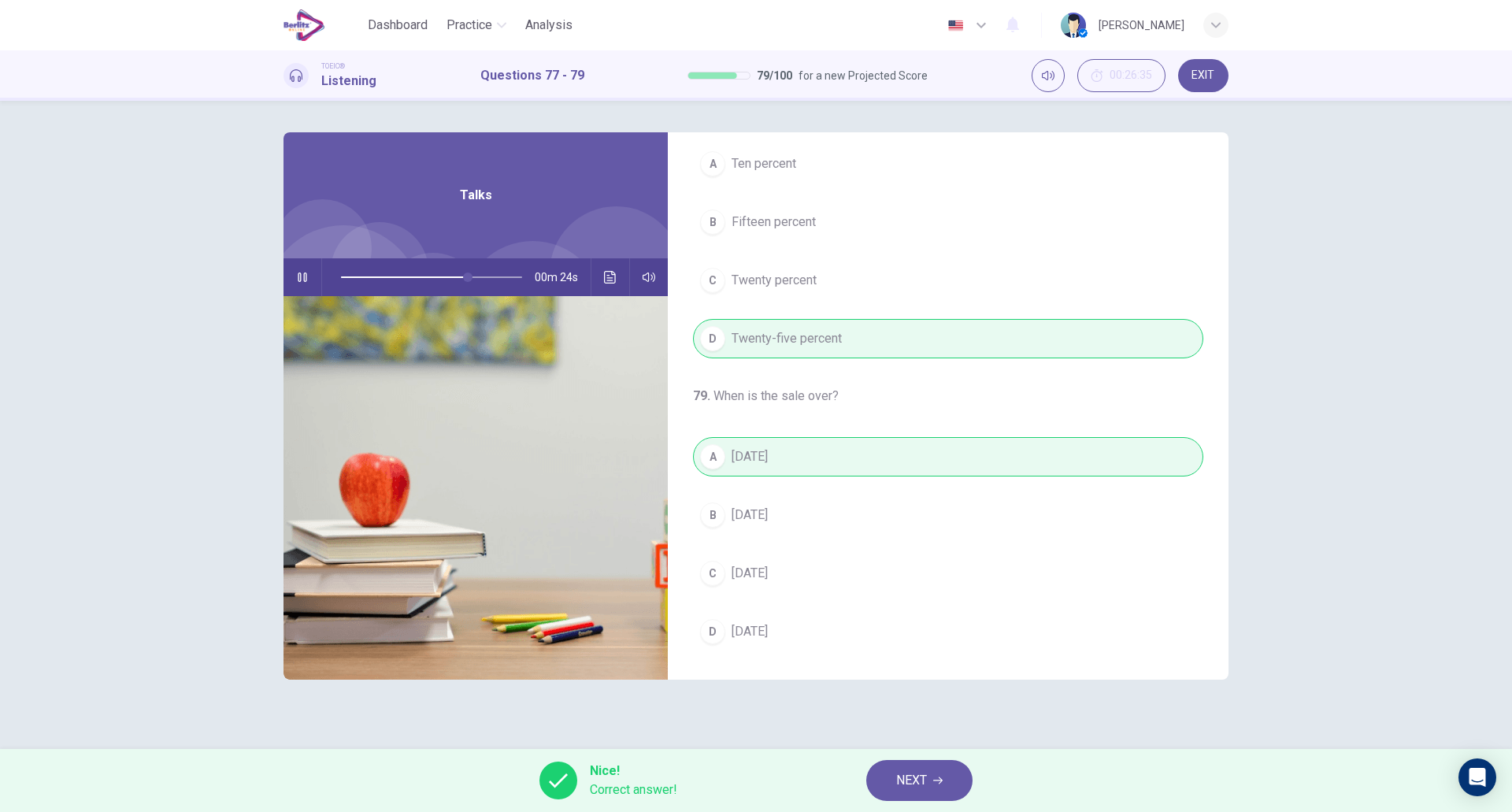
type input "**"
click at [906, 789] on span "NEXT" at bounding box center [912, 780] width 31 height 22
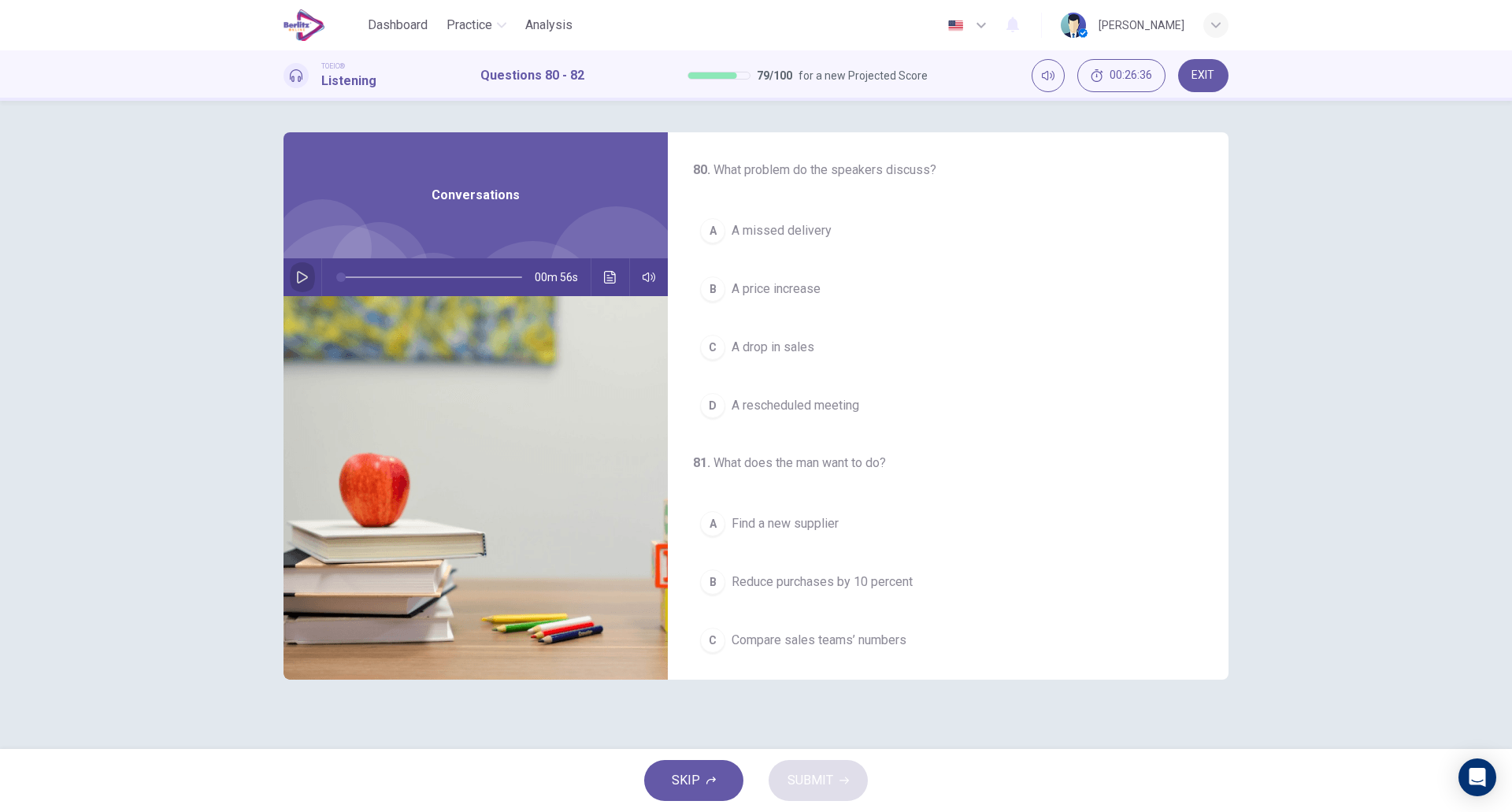
click at [302, 278] on icon "button" at bounding box center [302, 277] width 13 height 13
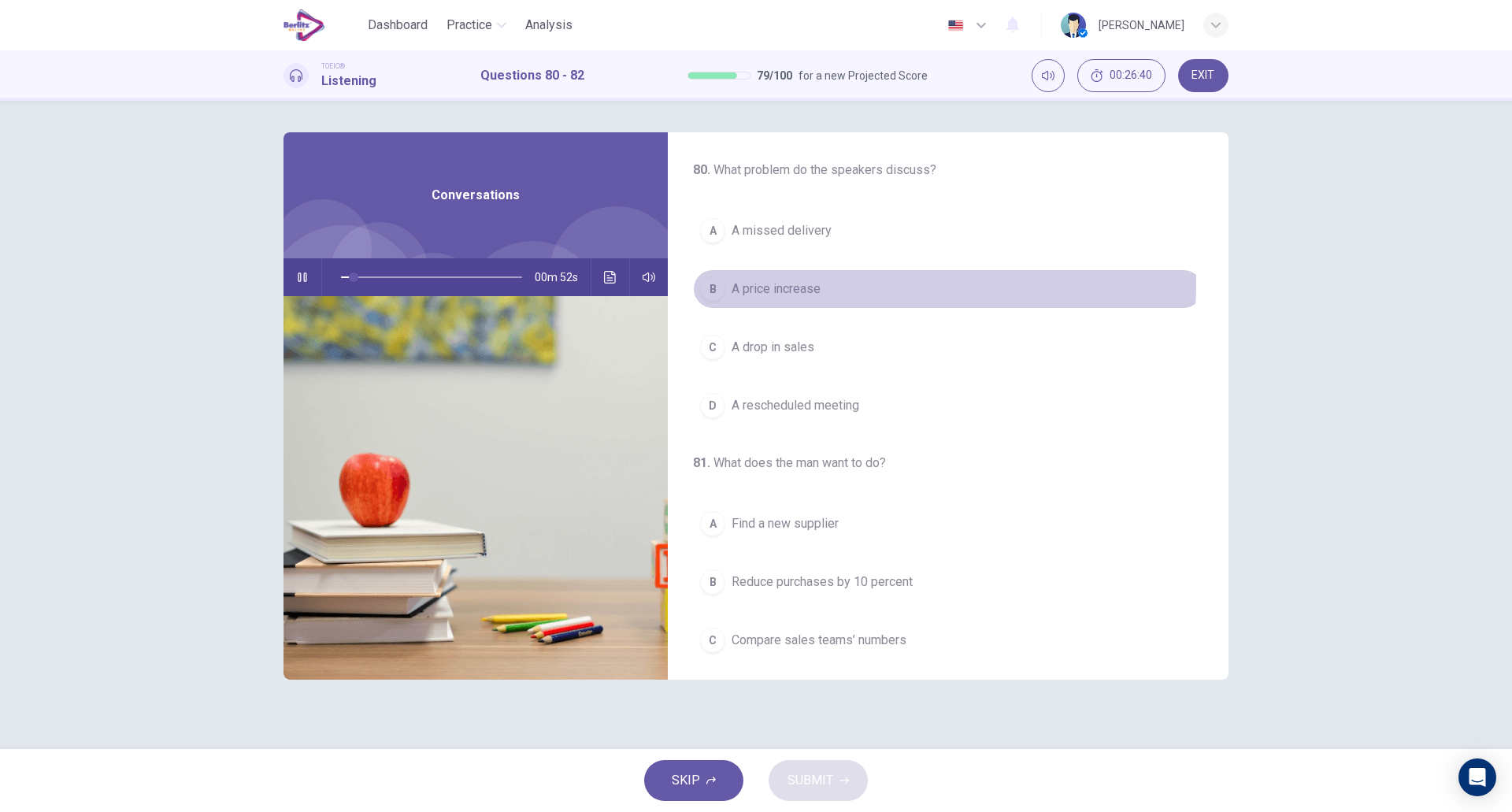
click at [808, 284] on span "A price increase" at bounding box center [776, 289] width 89 height 19
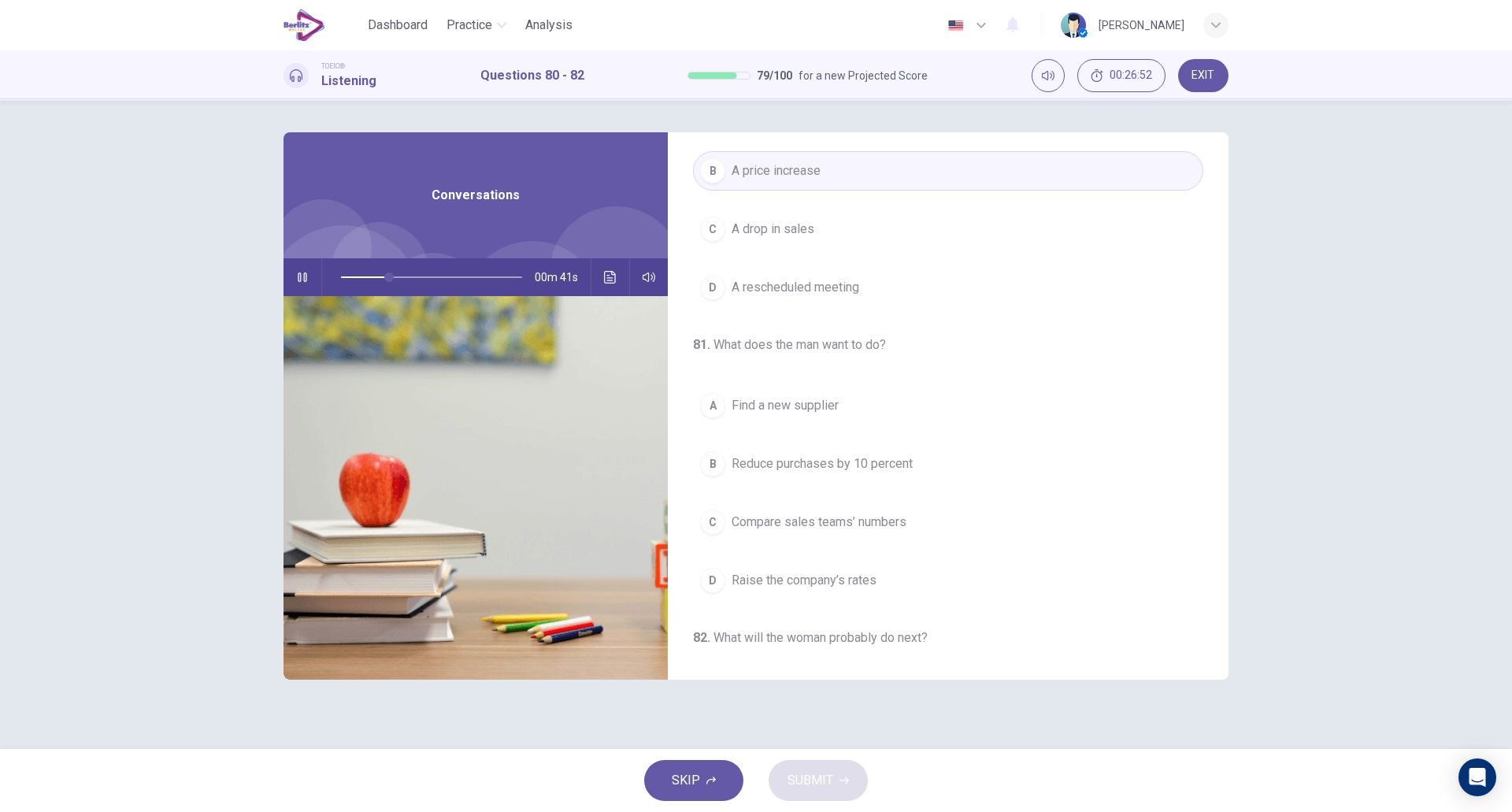
scroll to position [119, 0]
click at [830, 382] on div "81 . What does the man want to do? A Find a new supplier B Reduce purchases by …" at bounding box center [948, 467] width 561 height 264
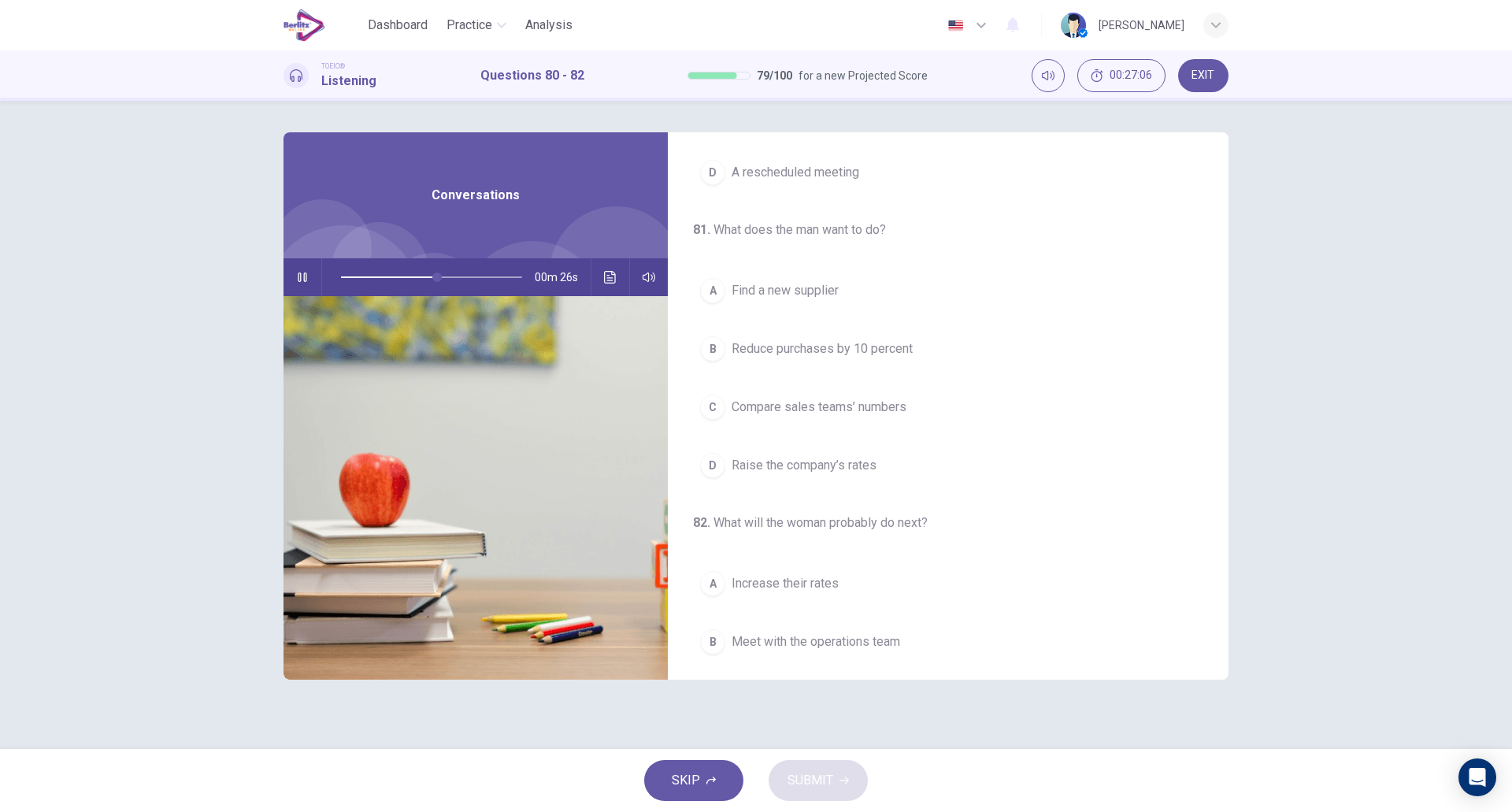
scroll to position [229, 0]
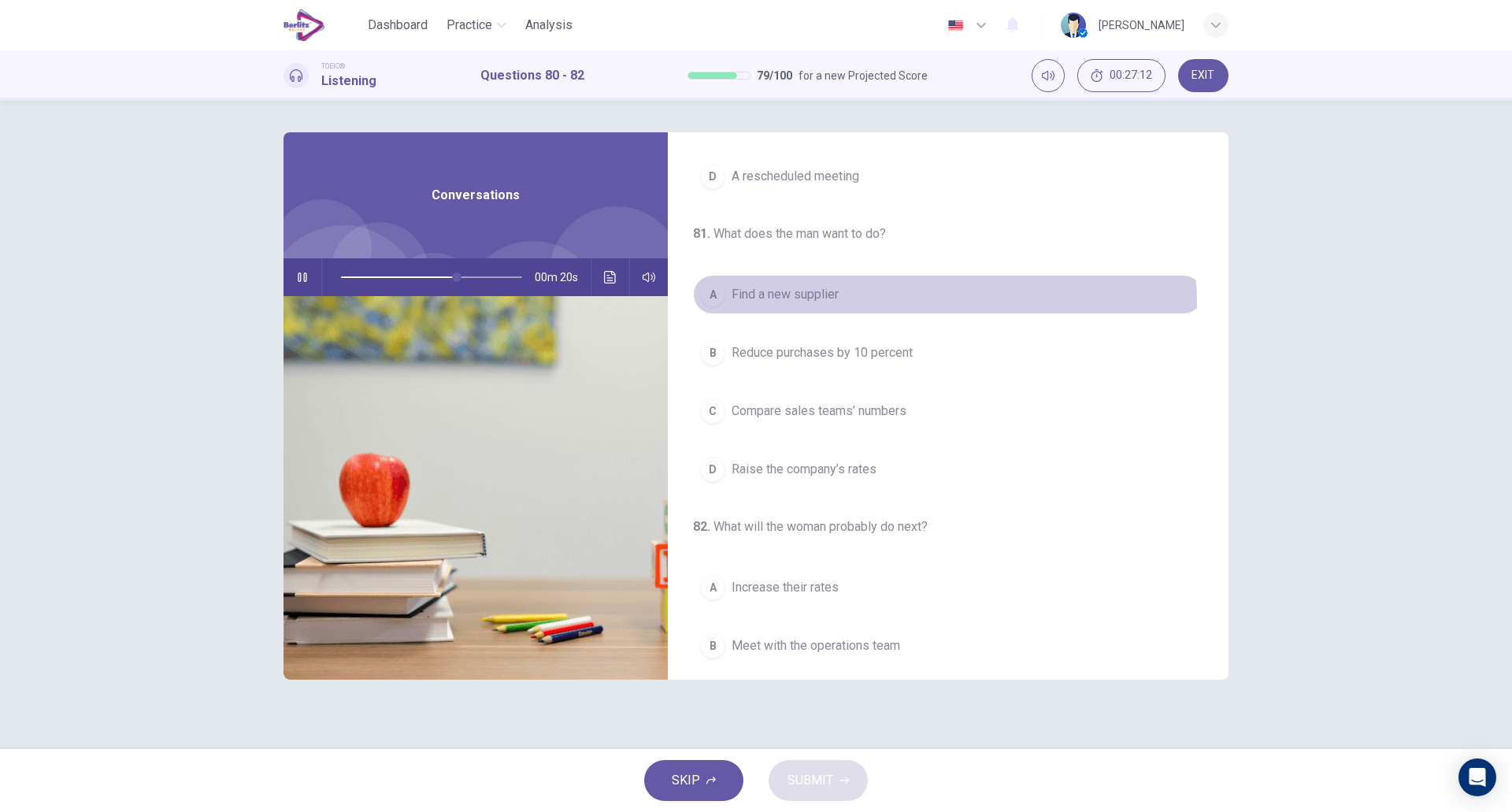
click at [814, 307] on button "A Find a new supplier" at bounding box center [948, 294] width 510 height 40
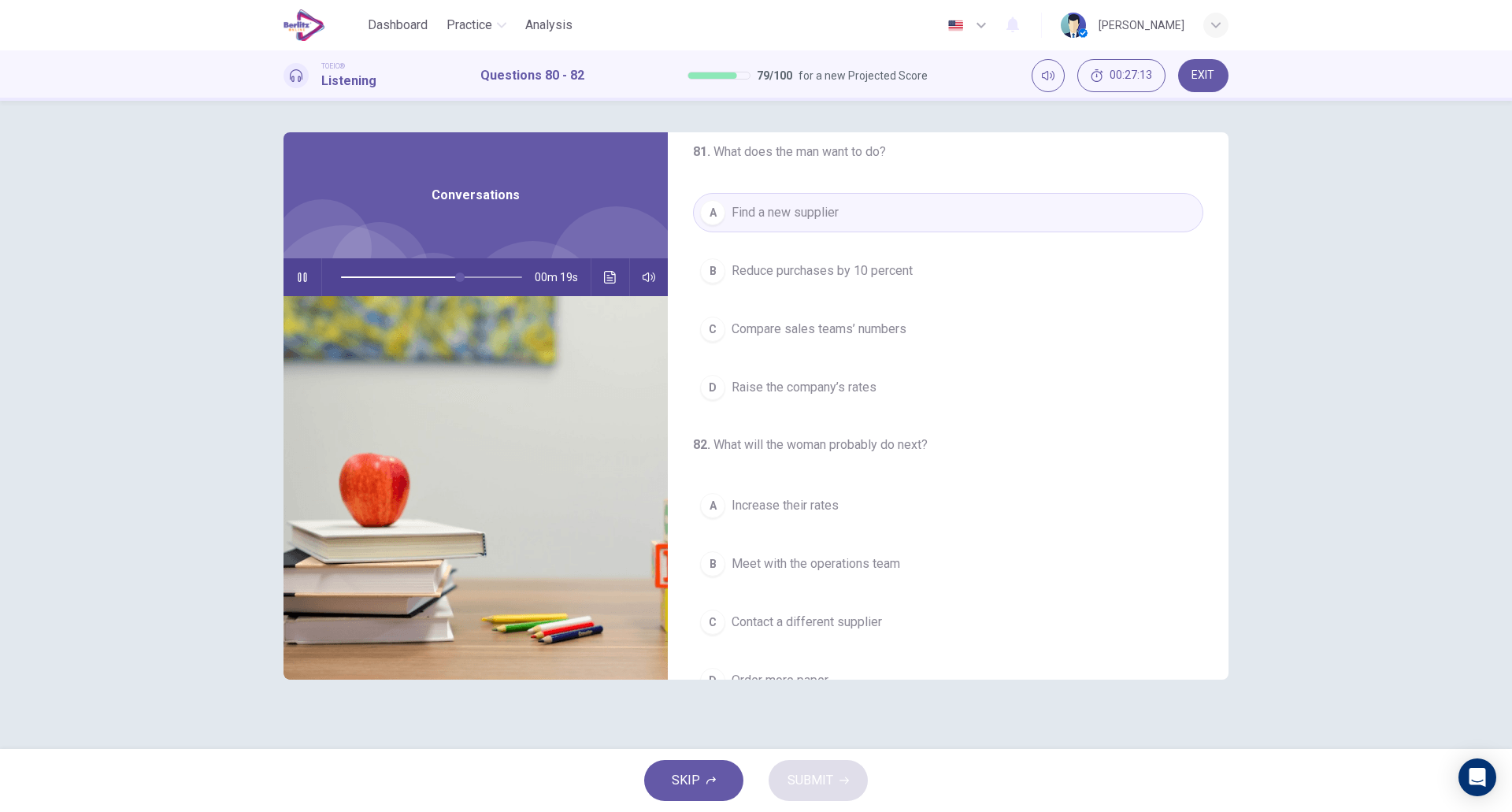
scroll to position [360, 0]
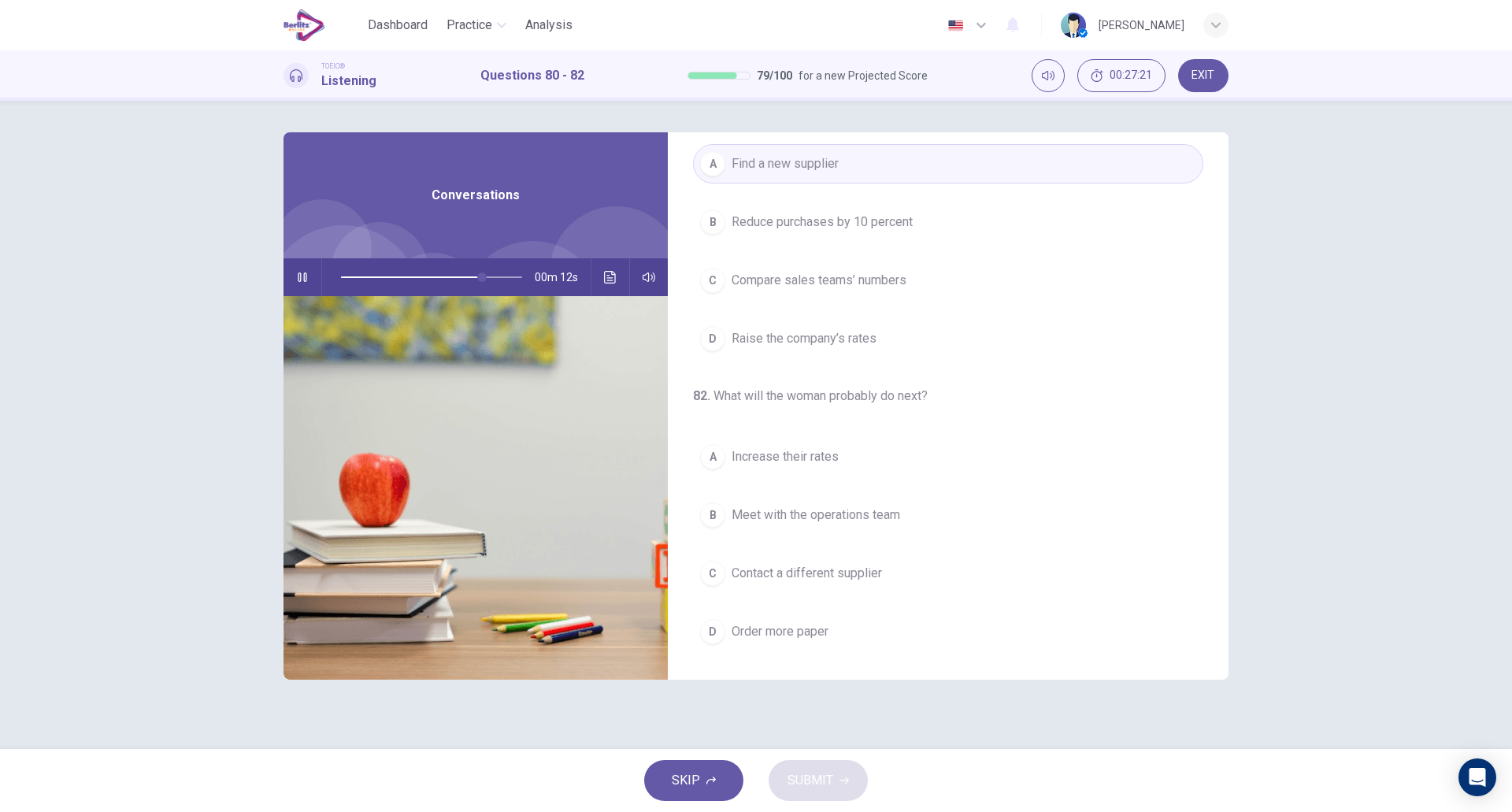
click at [994, 481] on div "A Increase their rates B Meet with the operations team C Contact a different su…" at bounding box center [948, 544] width 510 height 214
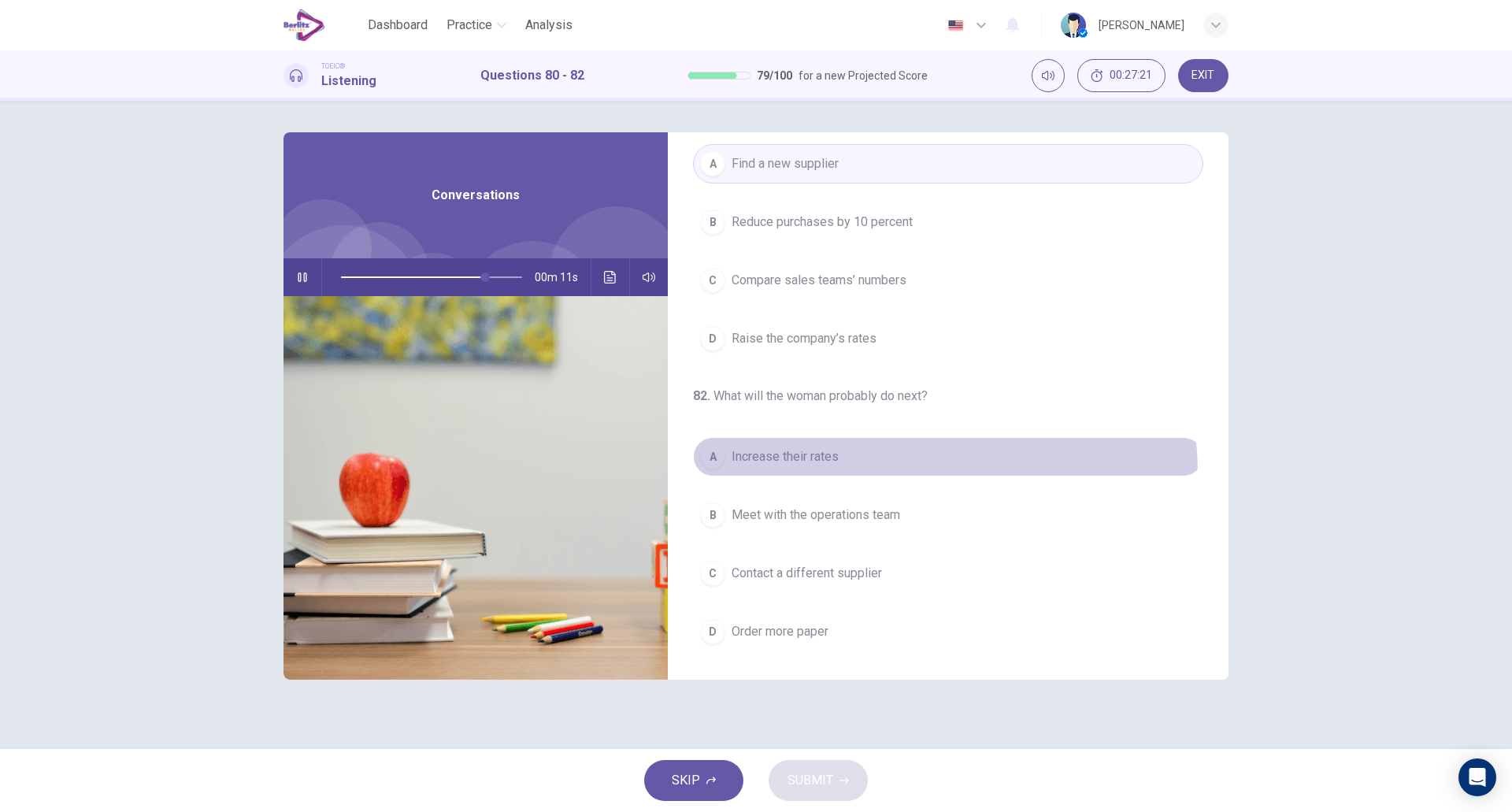
click at [854, 474] on button "A Increase their rates" at bounding box center [948, 457] width 510 height 40
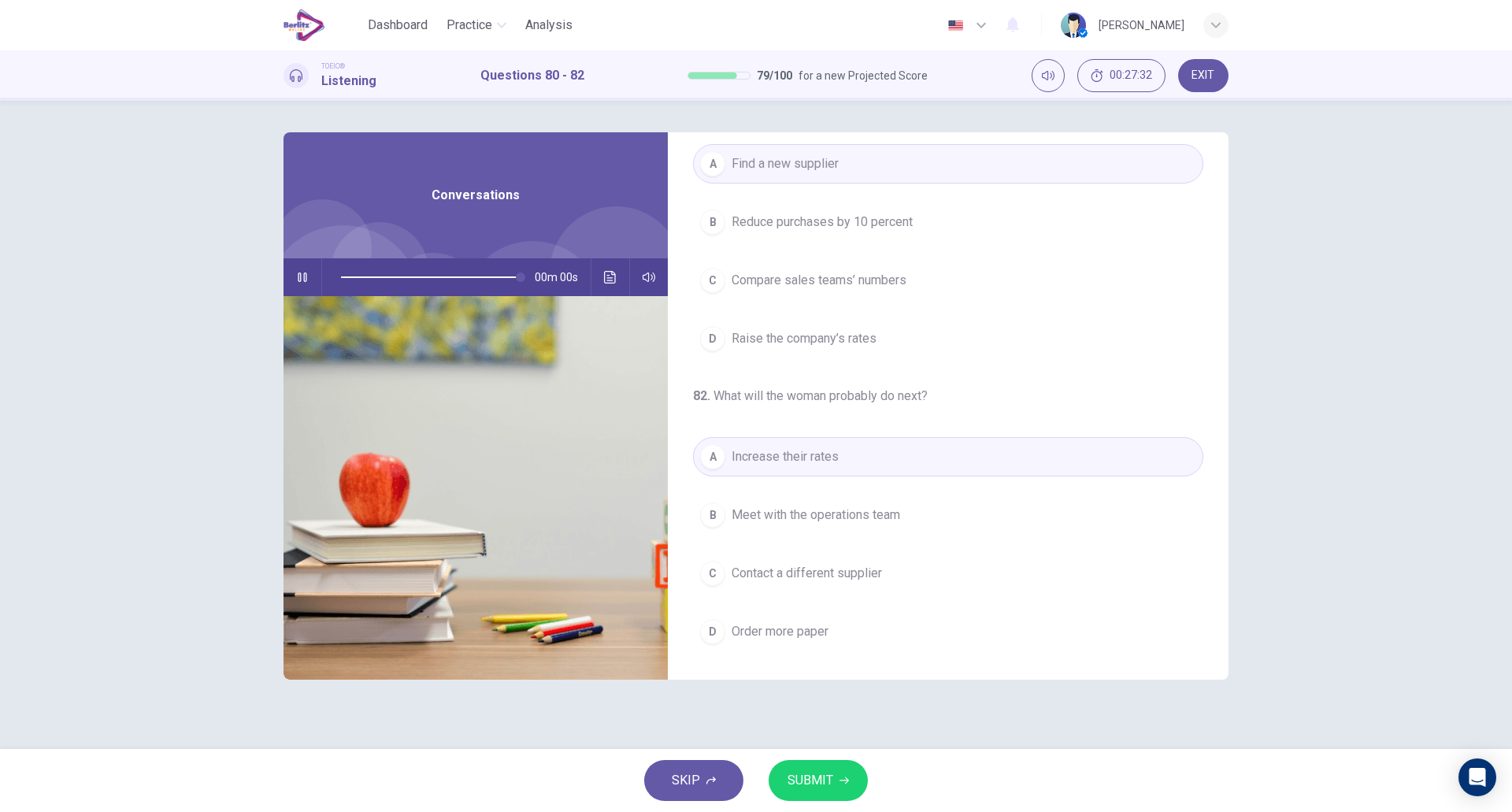
type input "*"
drag, startPoint x: 482, startPoint y: 505, endPoint x: 796, endPoint y: 502, distance: 314.0
click at [796, 502] on div "80 . What problem do the speakers discuss? A A missed delivery B A price increa…" at bounding box center [756, 406] width 945 height 548
click at [813, 780] on span "SUBMIT" at bounding box center [810, 780] width 45 height 22
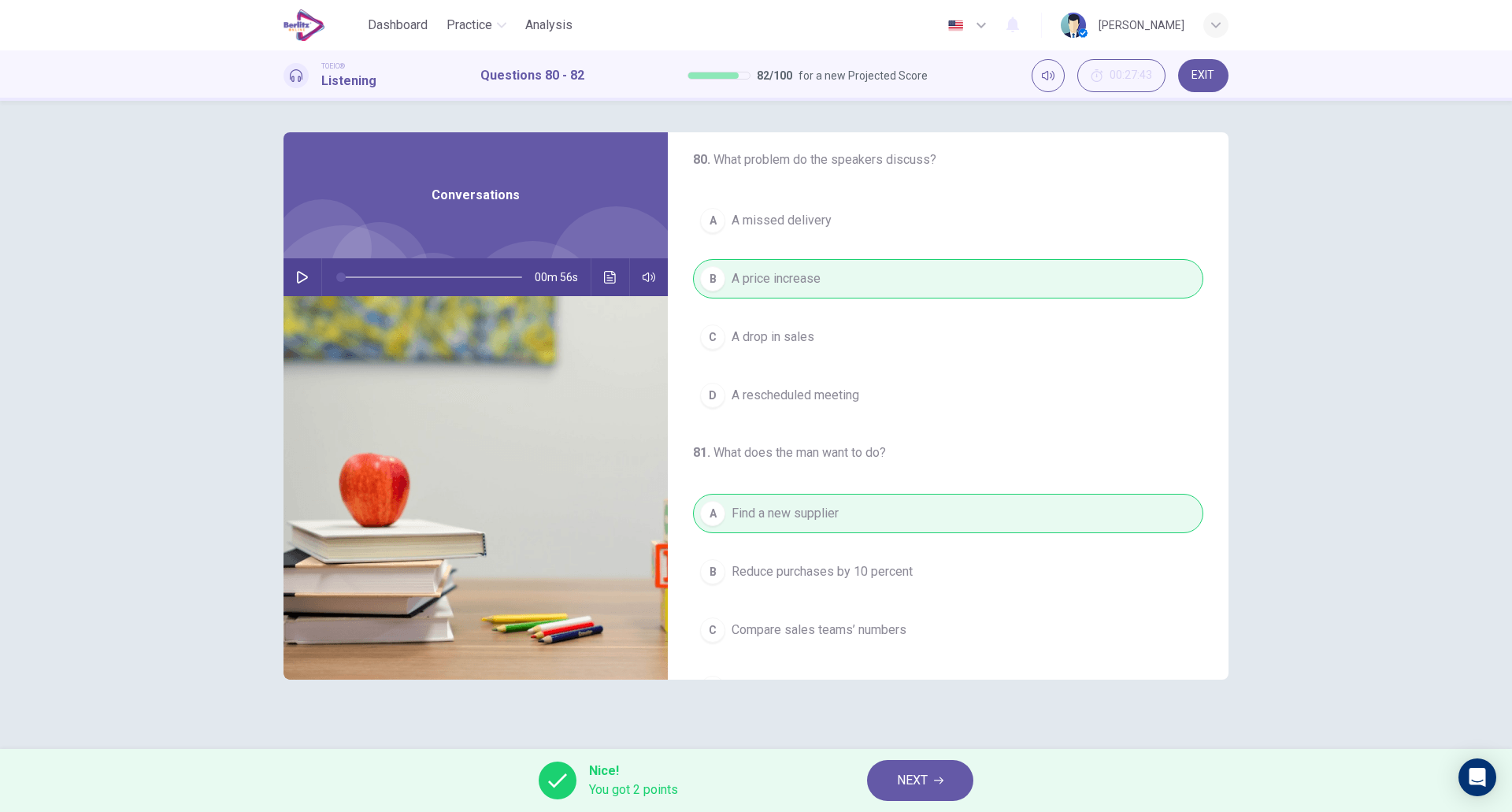
scroll to position [0, 0]
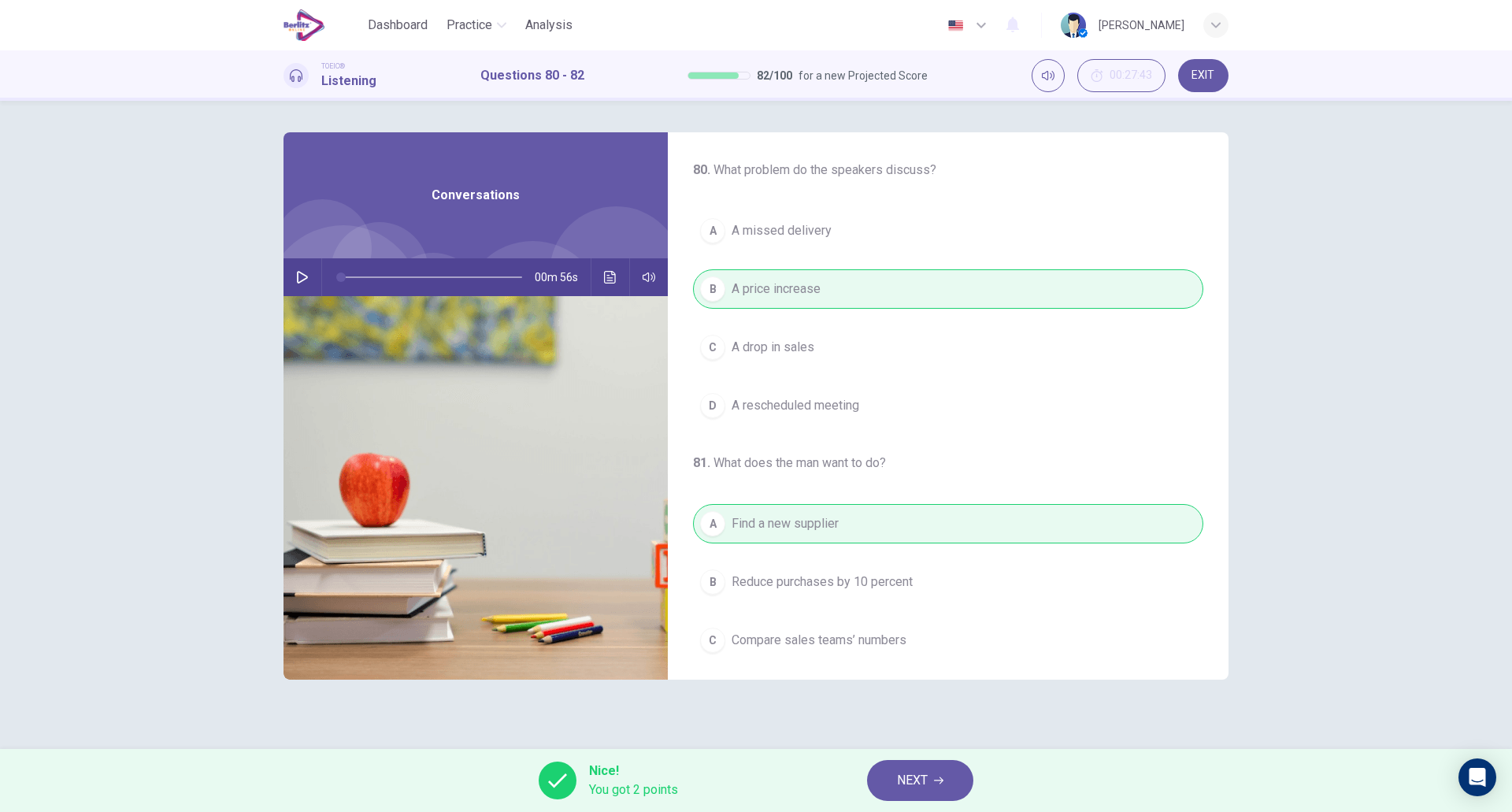
click at [914, 781] on span "NEXT" at bounding box center [913, 780] width 31 height 22
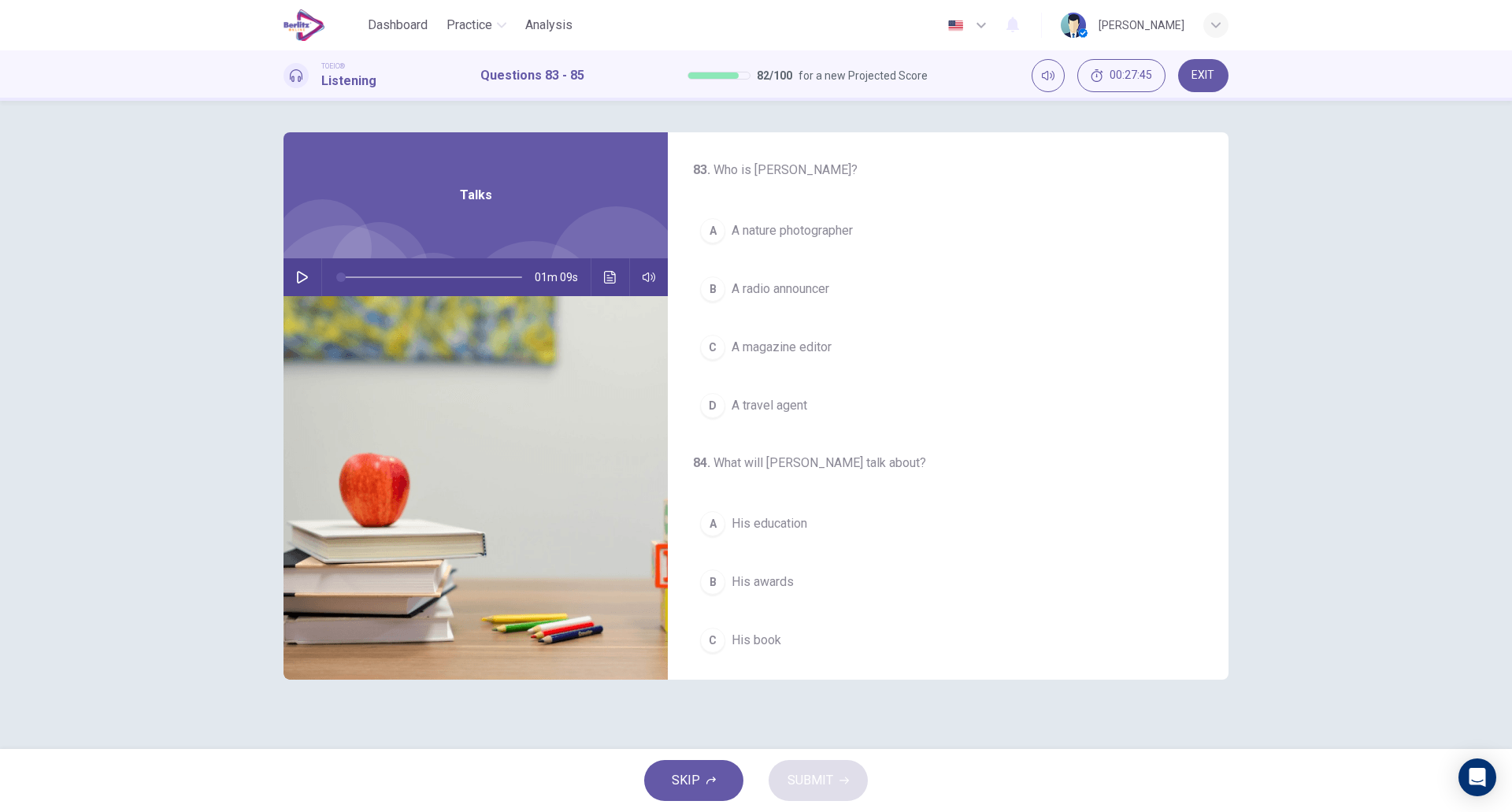
click at [300, 281] on icon "button" at bounding box center [302, 277] width 13 height 13
click at [759, 245] on button "A A nature photographer" at bounding box center [948, 230] width 510 height 40
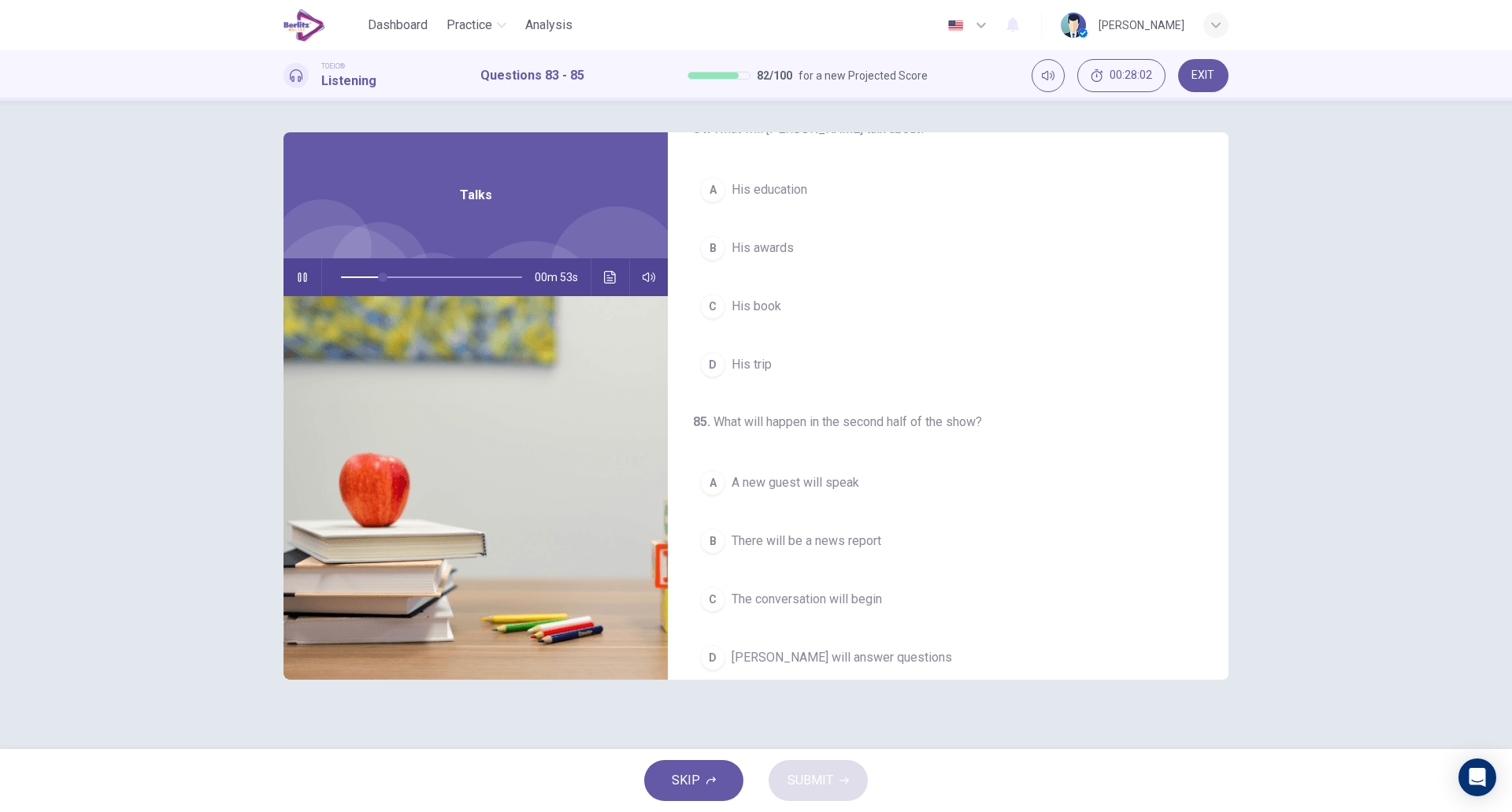
scroll to position [335, 0]
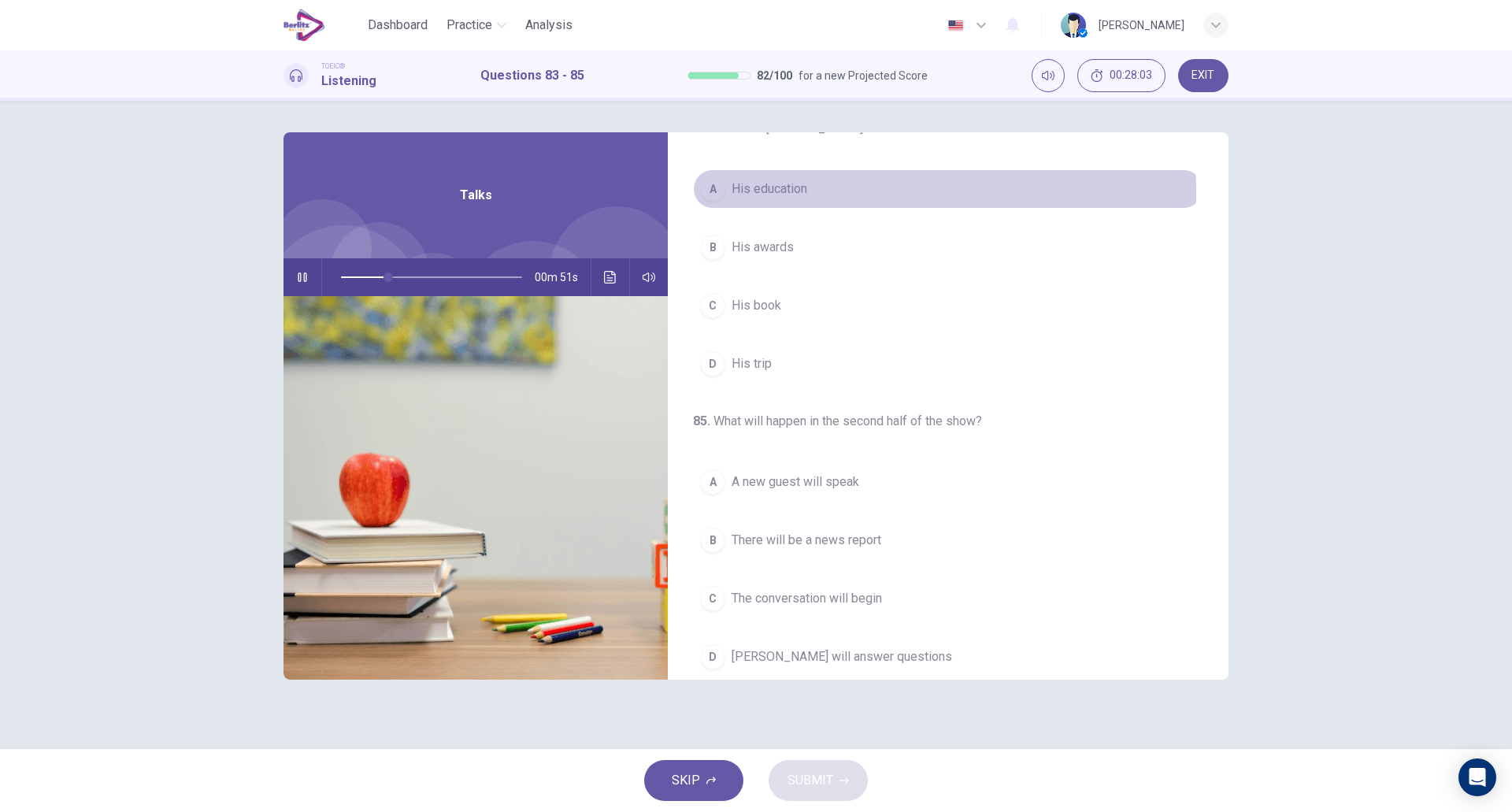
click at [788, 194] on span "His education" at bounding box center [770, 188] width 76 height 19
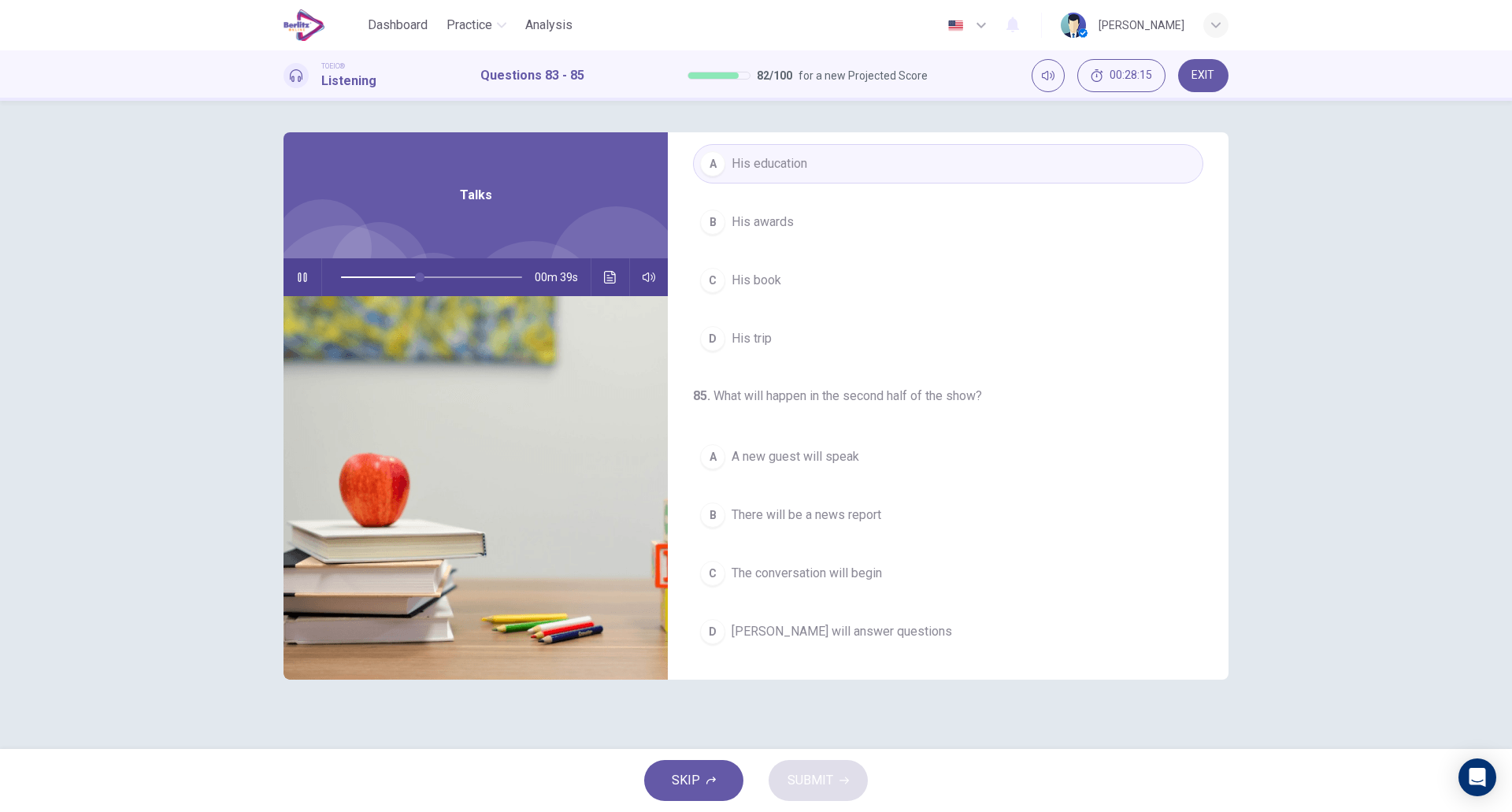
scroll to position [271, 0]
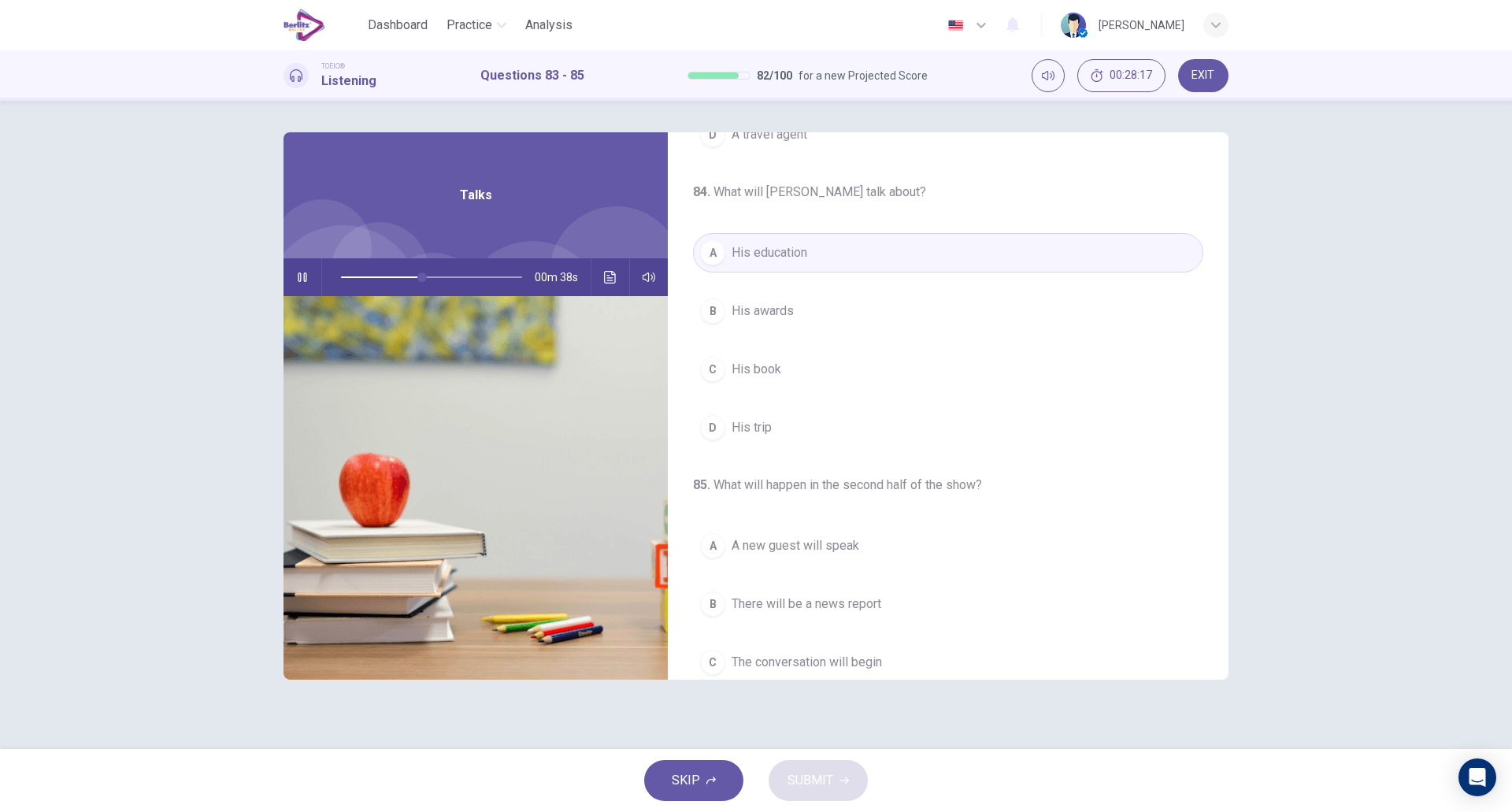
click at [777, 404] on div "A His education B His awards C His book D His trip" at bounding box center [948, 340] width 510 height 214
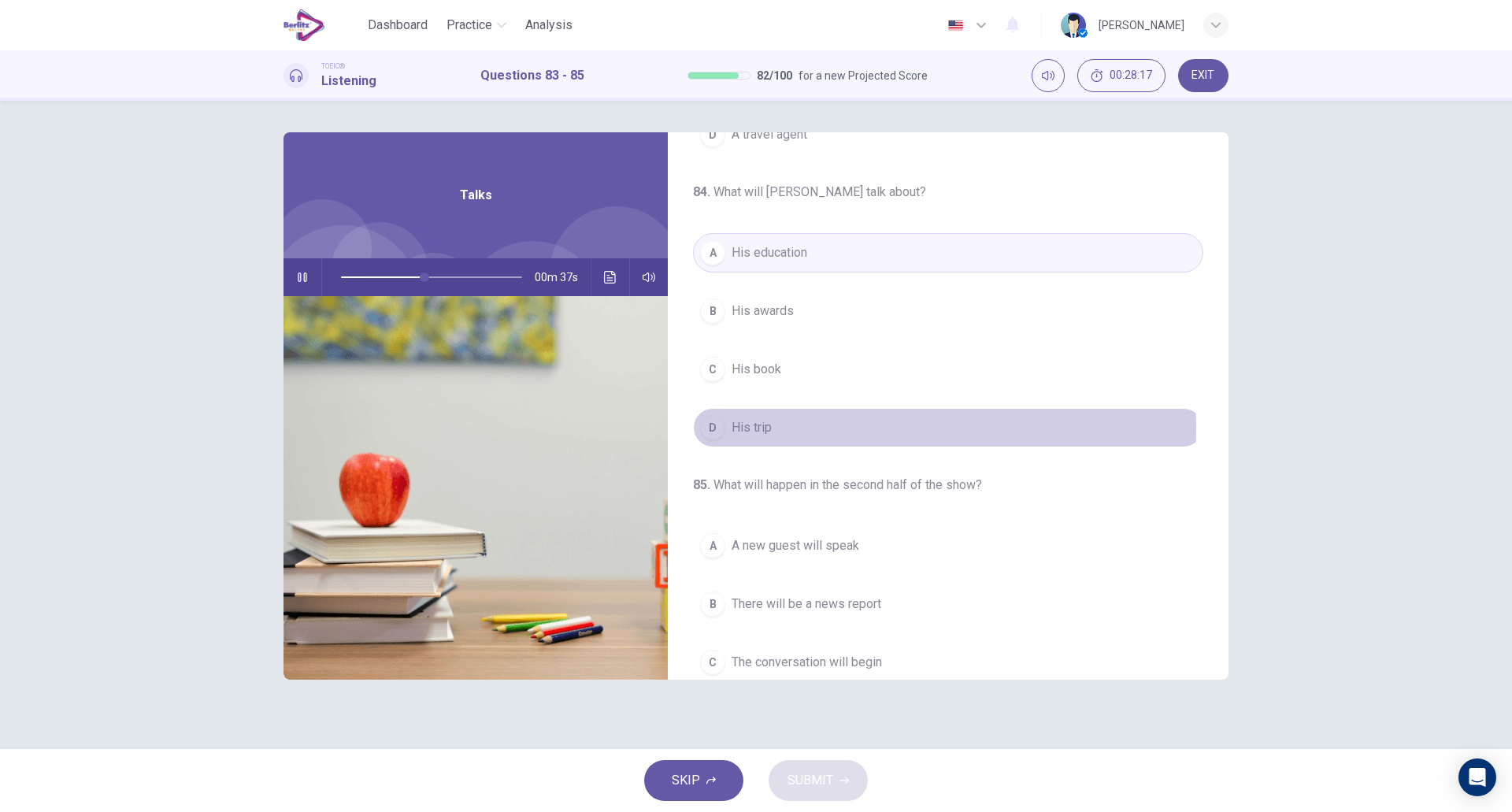
click at [775, 429] on button "D His trip" at bounding box center [948, 428] width 510 height 40
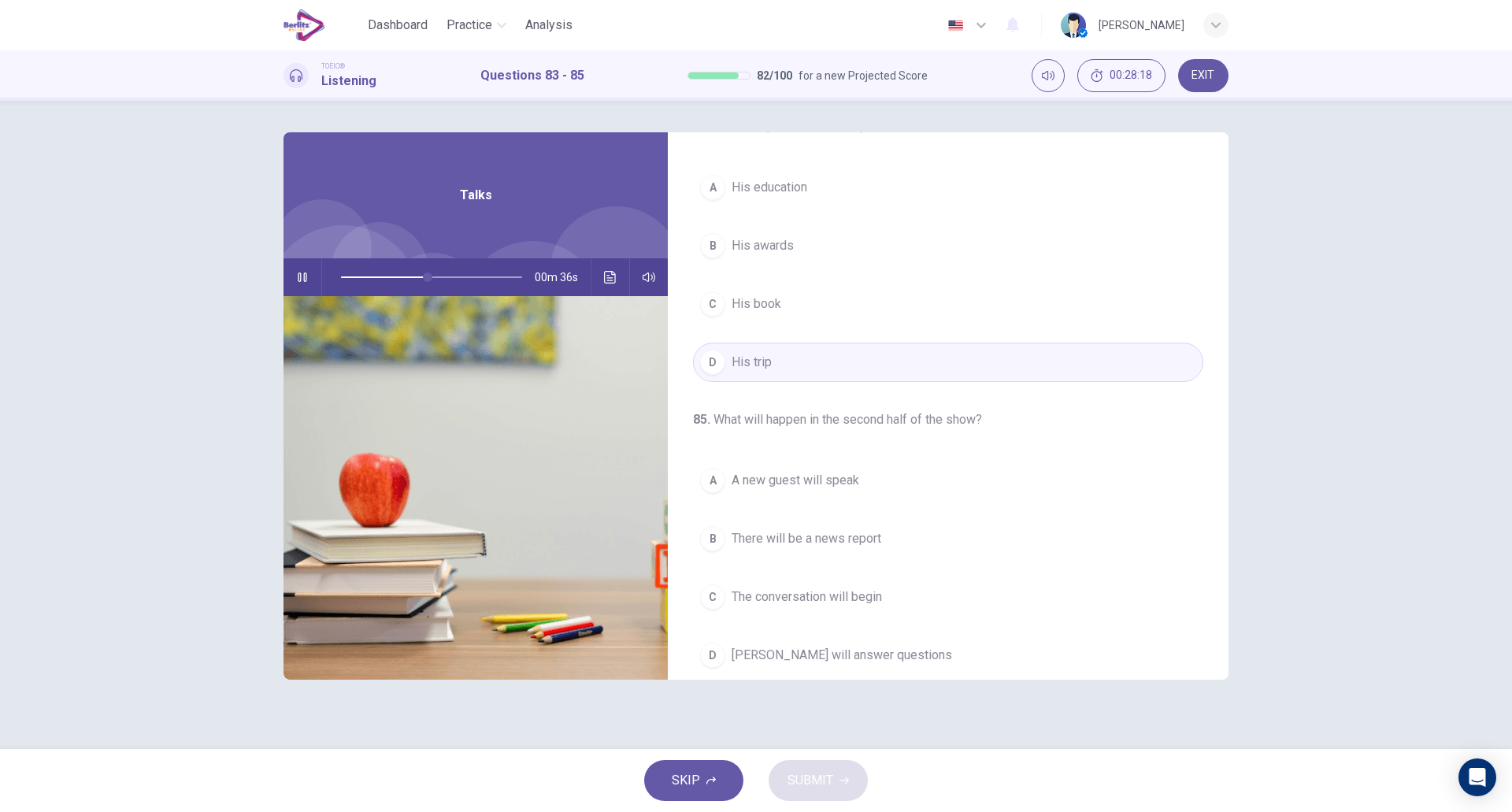
scroll to position [360, 0]
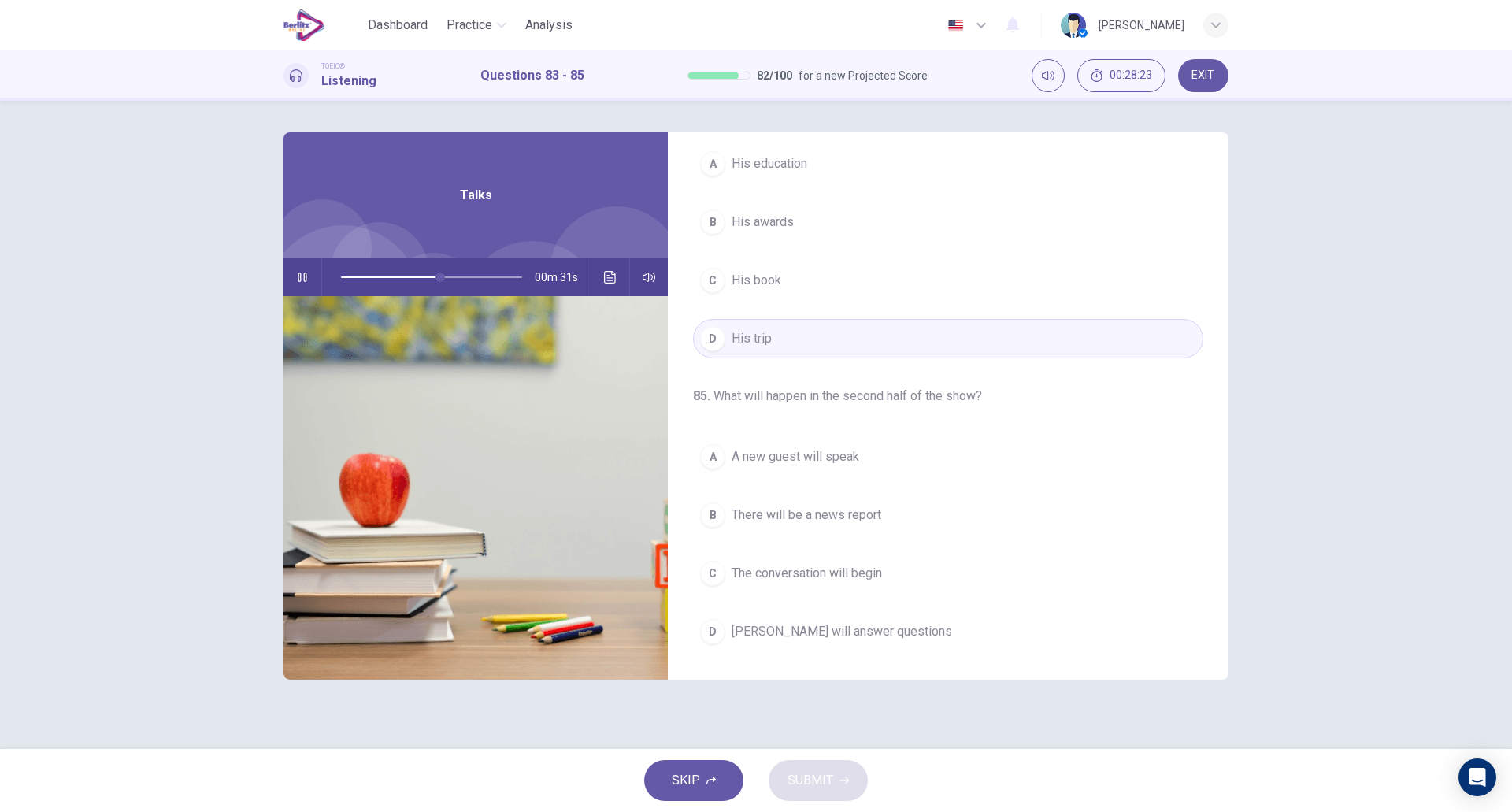
click at [885, 636] on span "[PERSON_NAME] will answer questions" at bounding box center [842, 632] width 221 height 19
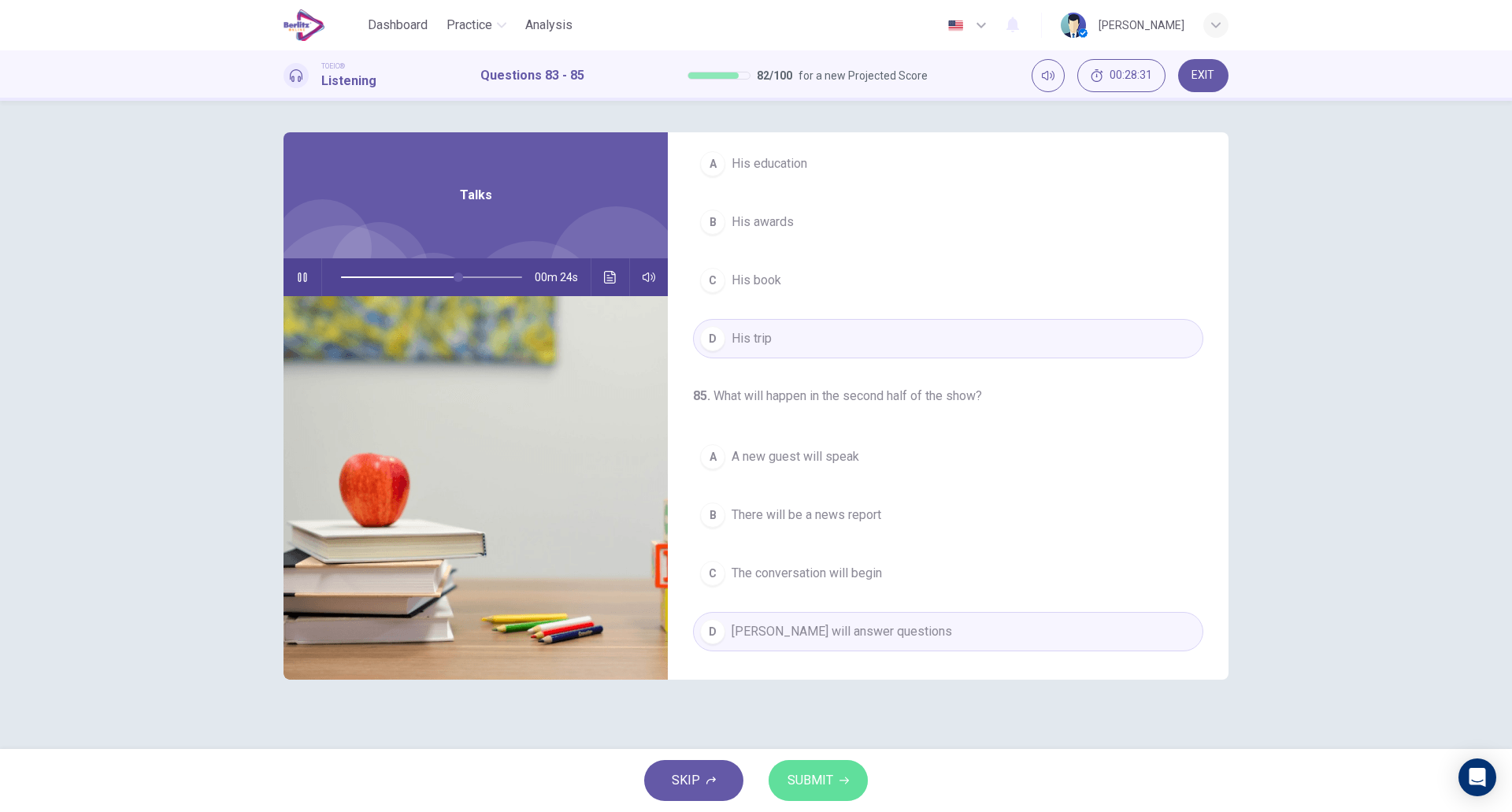
click at [815, 785] on span "SUBMIT" at bounding box center [810, 780] width 45 height 22
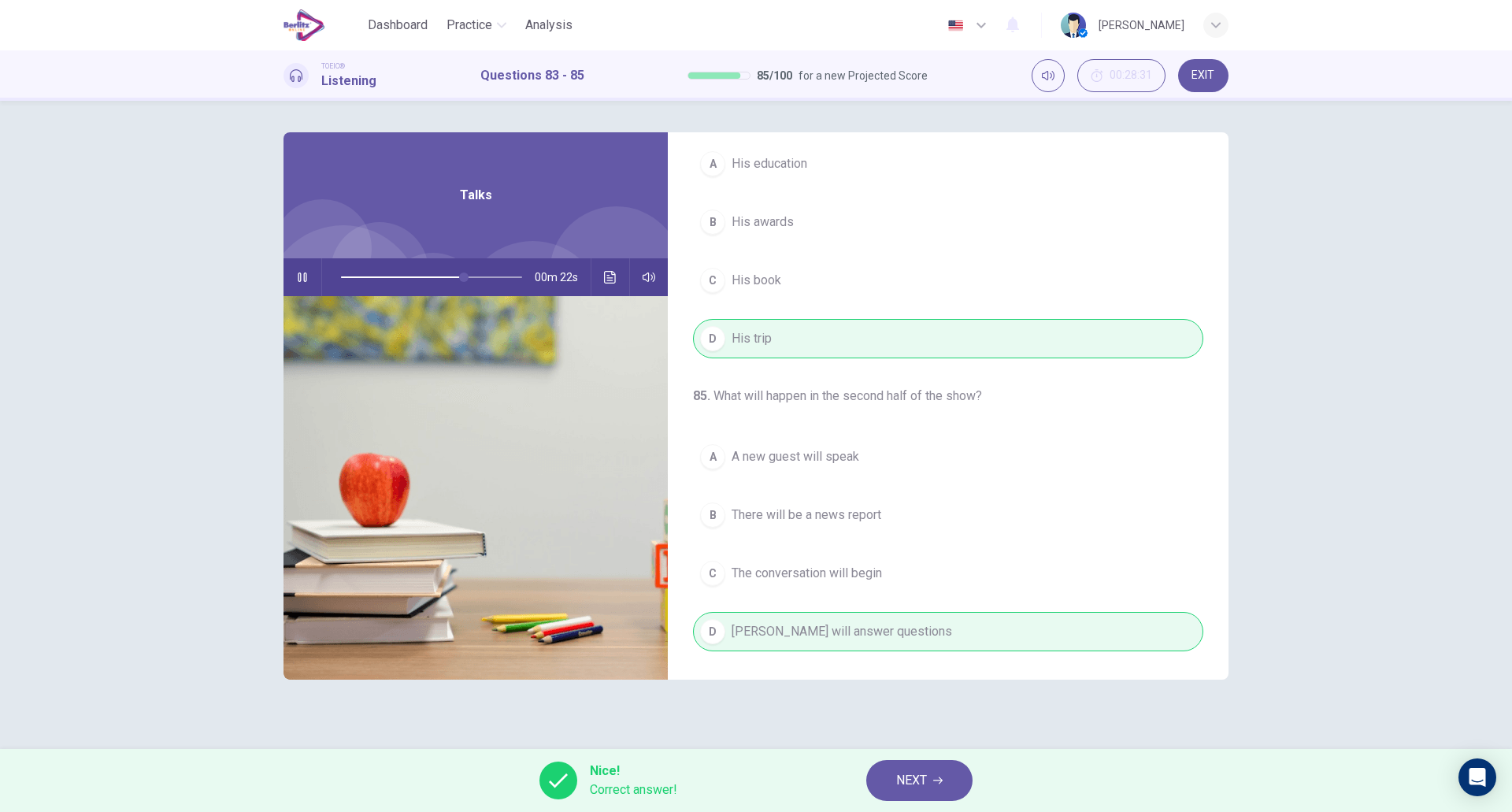
type input "**"
click at [889, 791] on button "NEXT" at bounding box center [920, 780] width 107 height 41
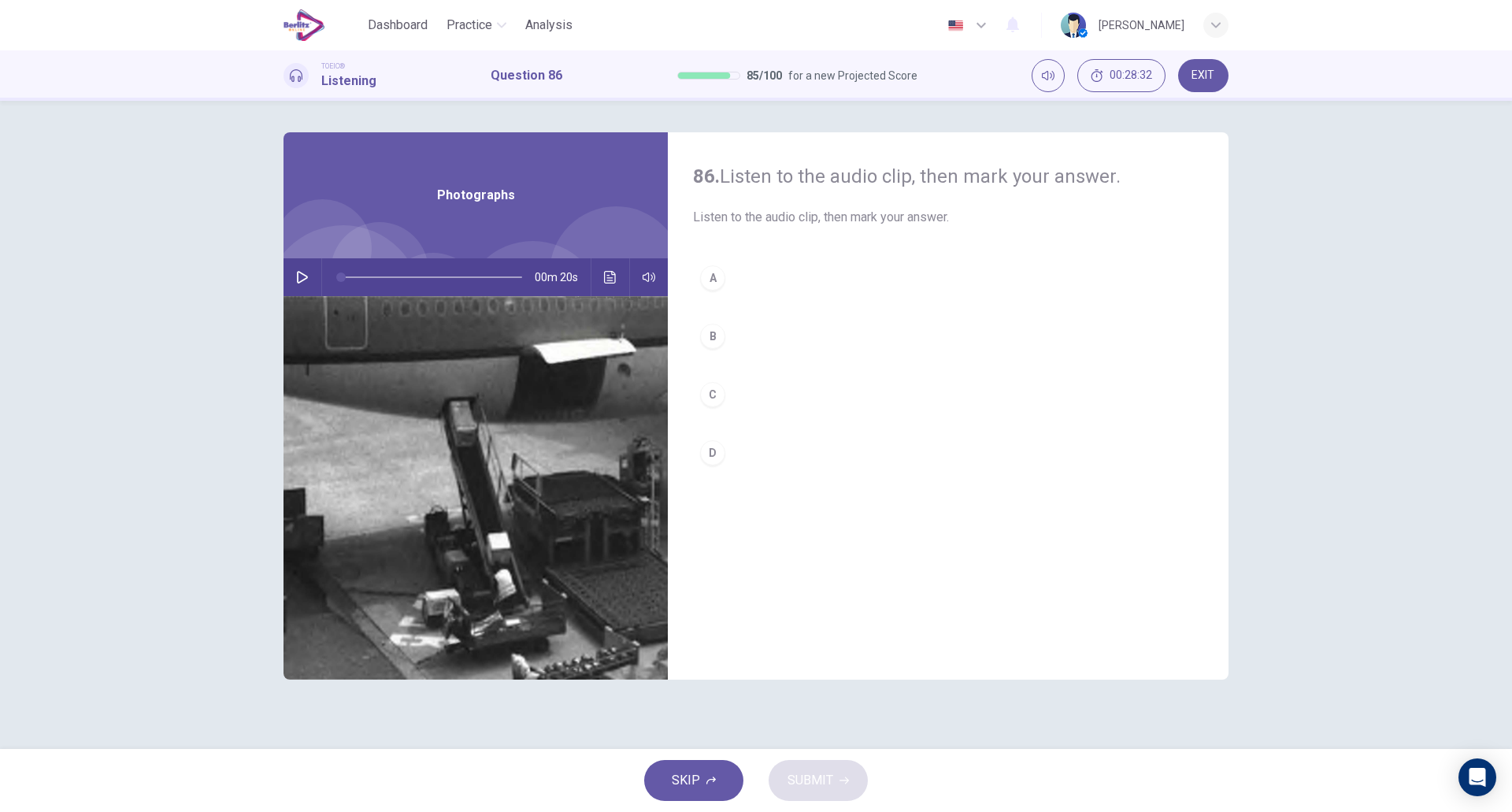
click at [301, 282] on icon "button" at bounding box center [302, 277] width 11 height 13
click at [737, 333] on button "B" at bounding box center [948, 336] width 510 height 40
click at [743, 403] on button "C" at bounding box center [948, 395] width 510 height 40
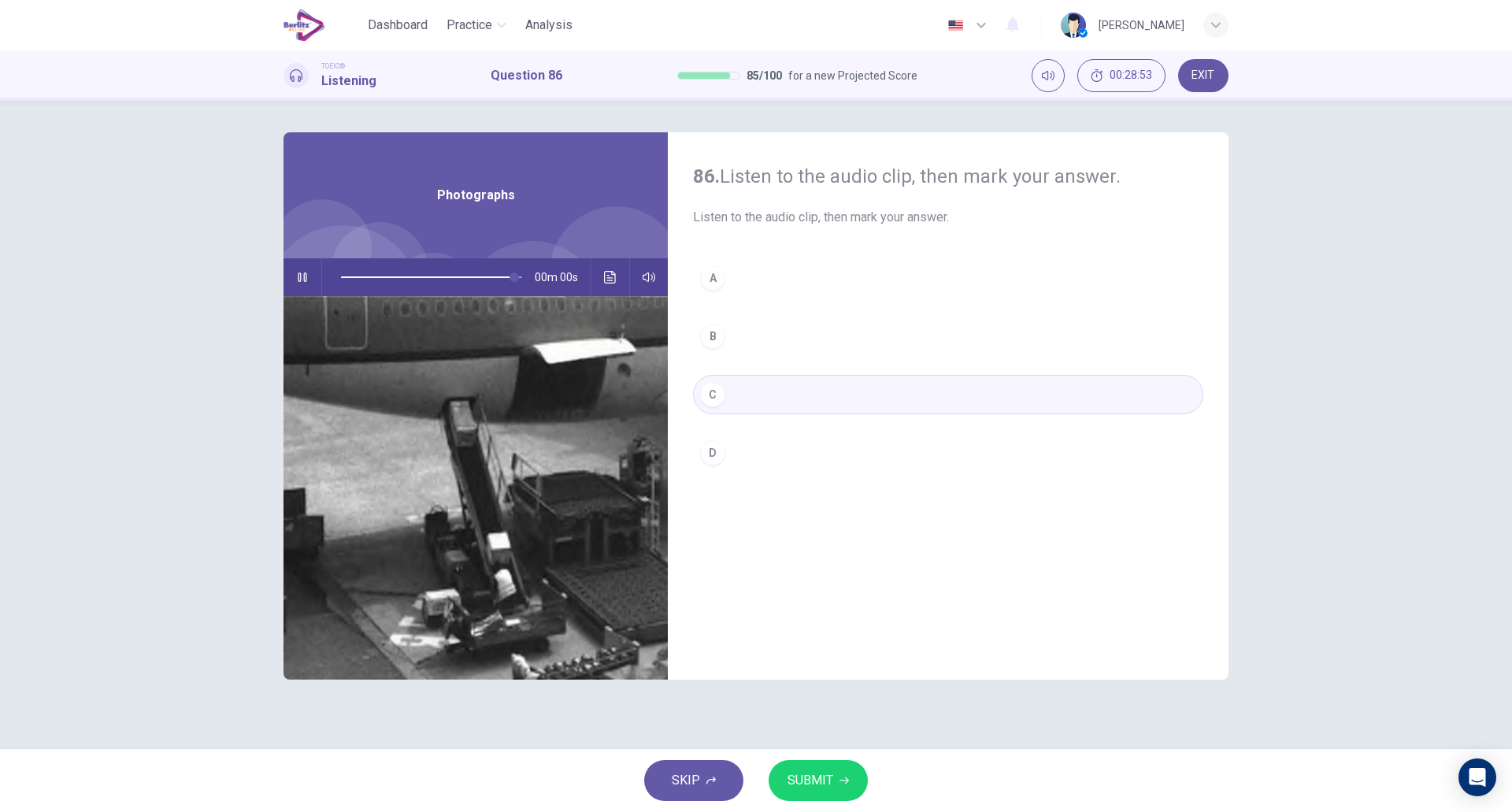
type input "*"
click at [813, 777] on span "SUBMIT" at bounding box center [810, 780] width 45 height 22
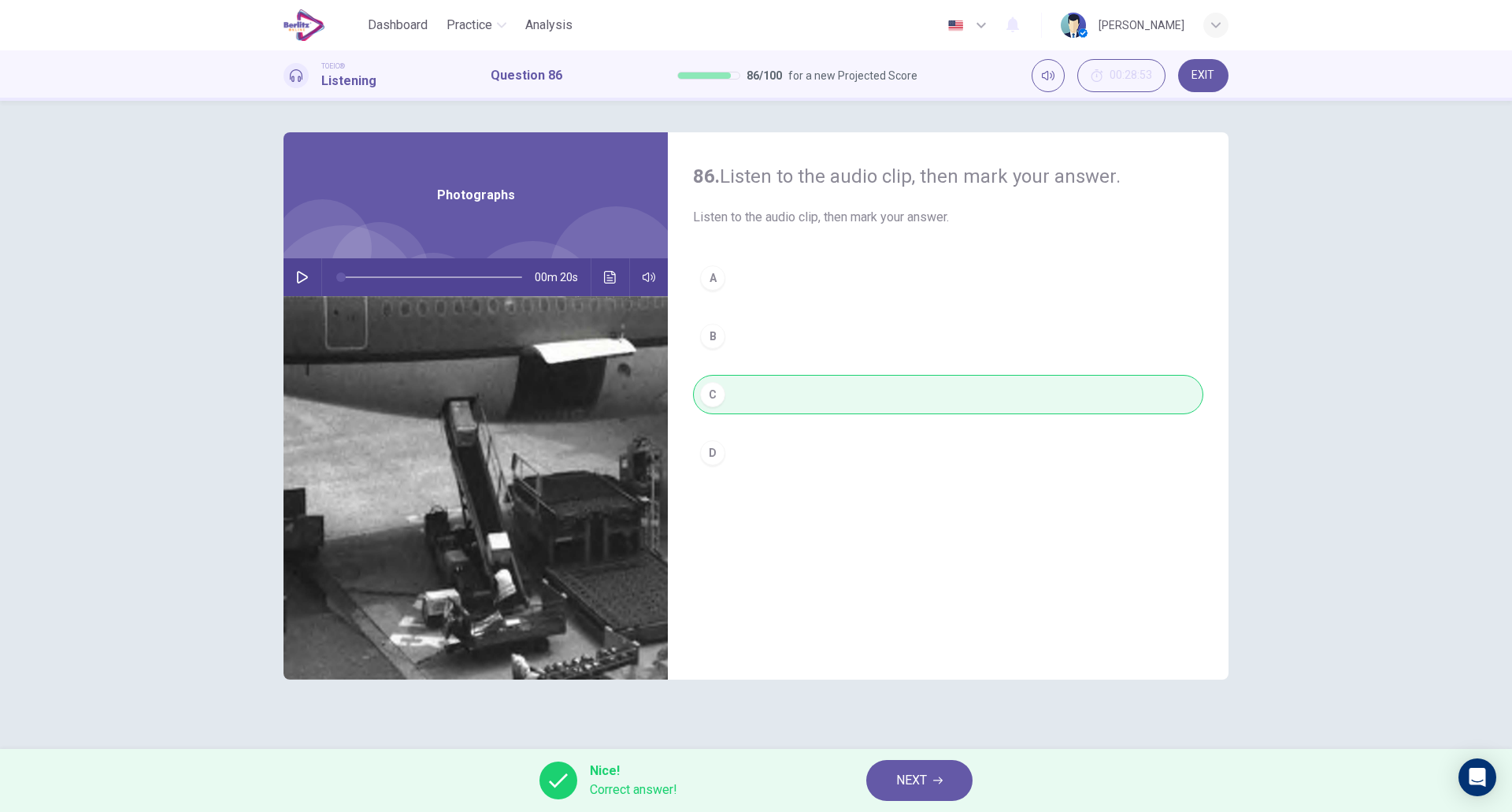
click at [465, 599] on img at bounding box center [475, 488] width 384 height 383
click at [942, 782] on icon "button" at bounding box center [938, 780] width 10 height 7
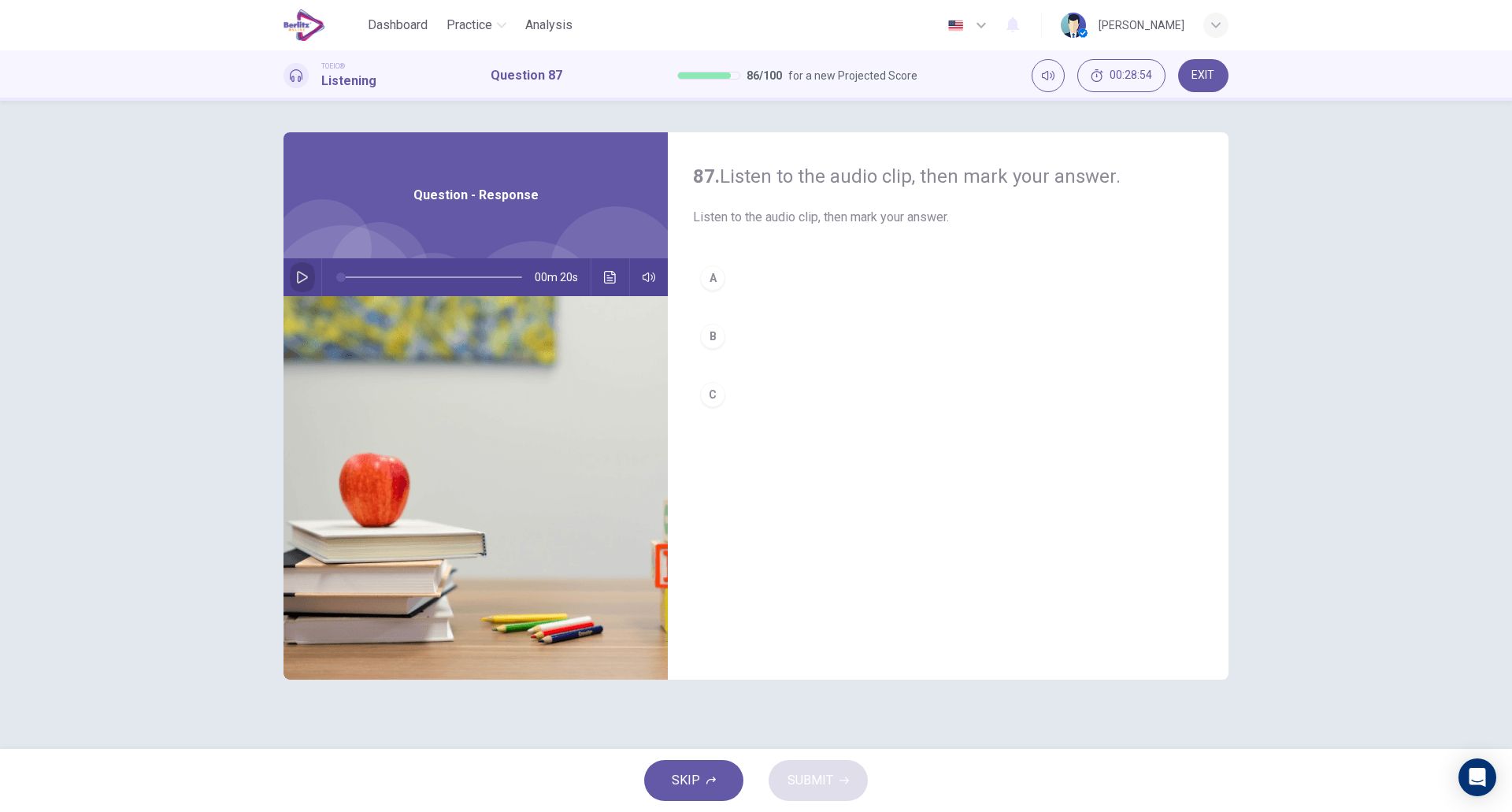
click at [299, 275] on icon "button" at bounding box center [302, 277] width 13 height 13
click at [720, 271] on div "A" at bounding box center [712, 277] width 25 height 25
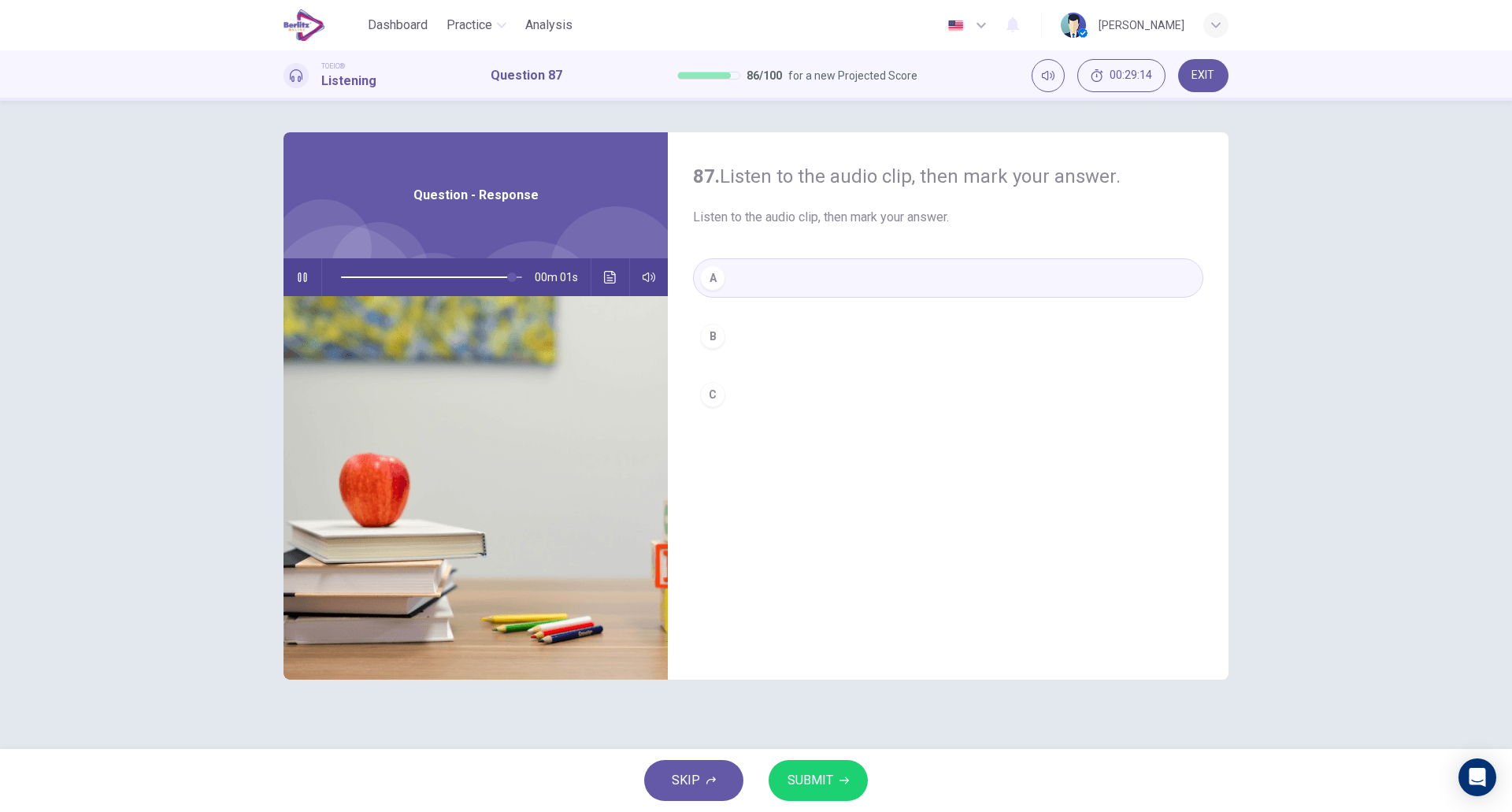
type input "*"
click at [808, 771] on span "SUBMIT" at bounding box center [810, 780] width 45 height 22
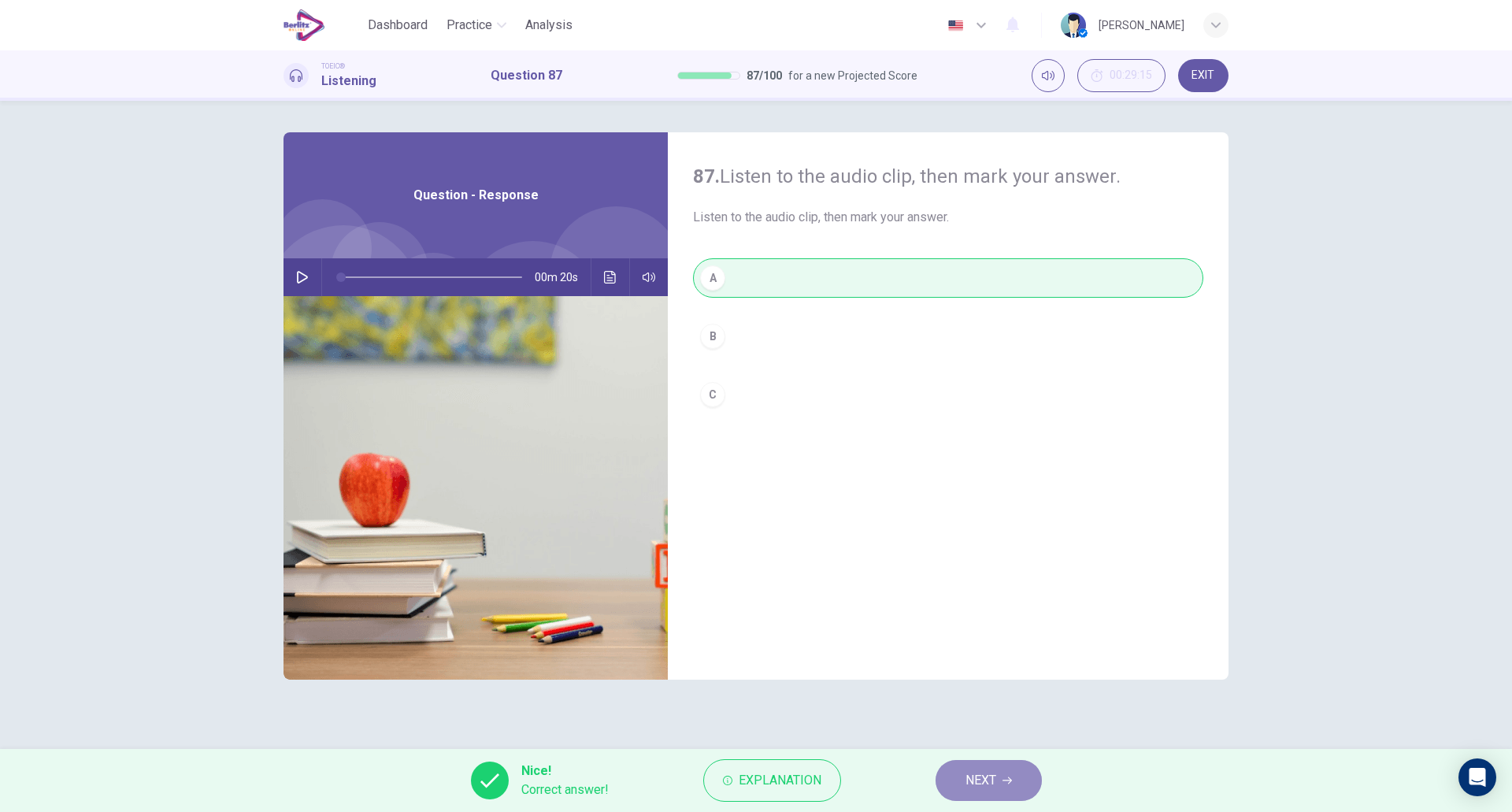
click at [952, 773] on button "NEXT" at bounding box center [989, 780] width 107 height 41
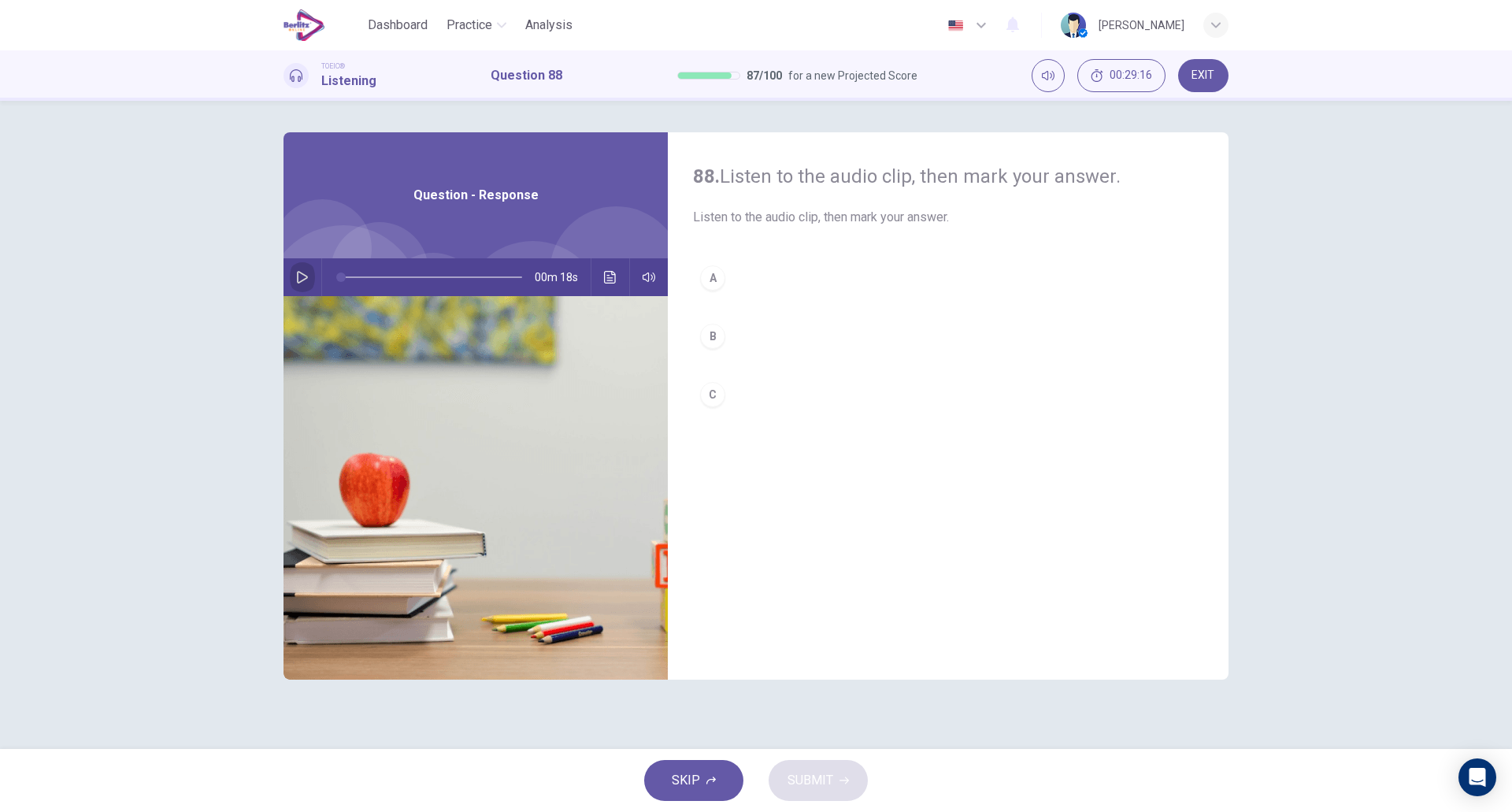
click at [302, 277] on icon "button" at bounding box center [302, 277] width 13 height 13
type input "*"
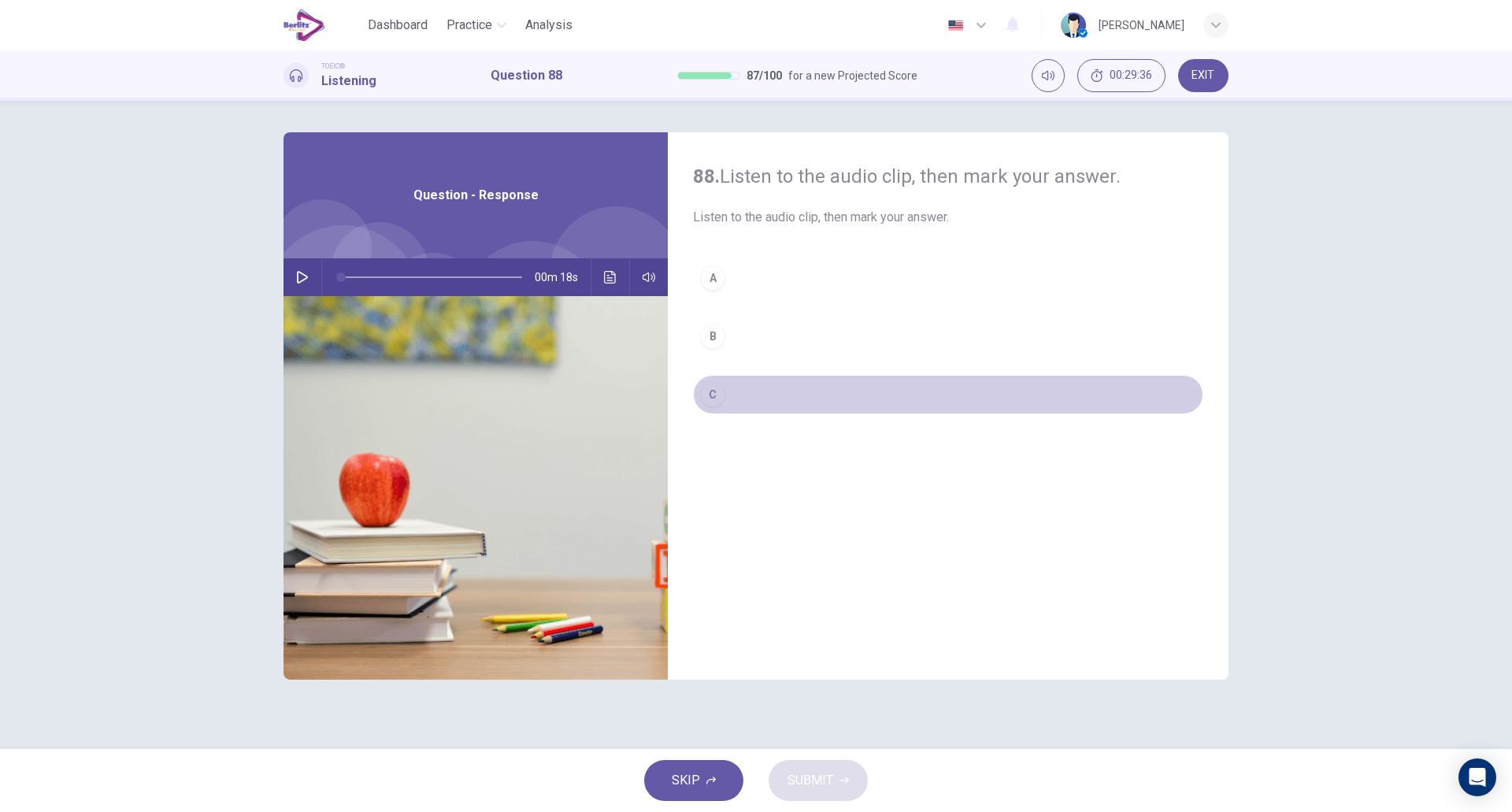
click at [754, 395] on button "C" at bounding box center [948, 395] width 510 height 40
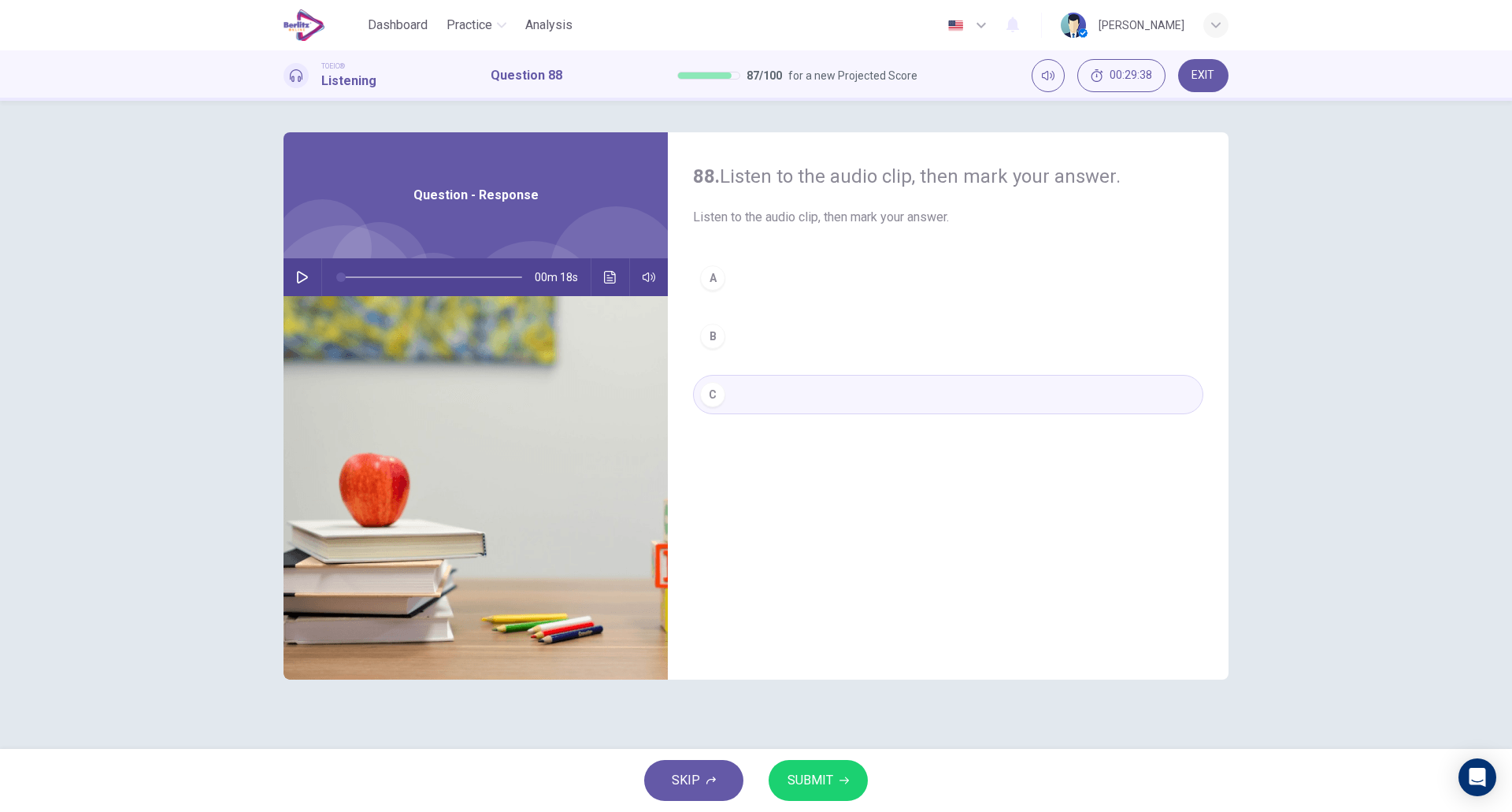
click at [771, 323] on button "B" at bounding box center [948, 336] width 510 height 40
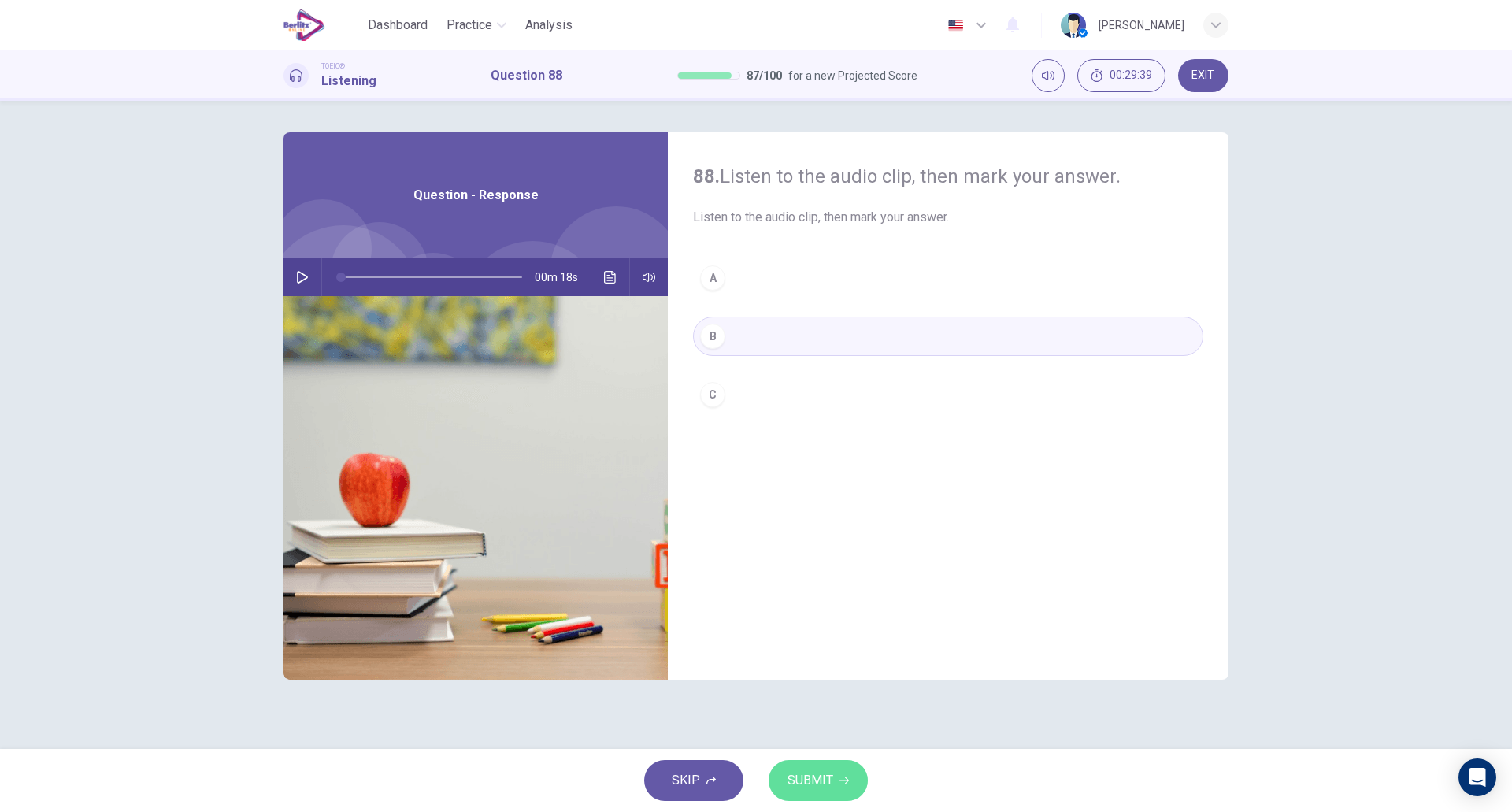
click at [800, 775] on span "SUBMIT" at bounding box center [810, 780] width 45 height 22
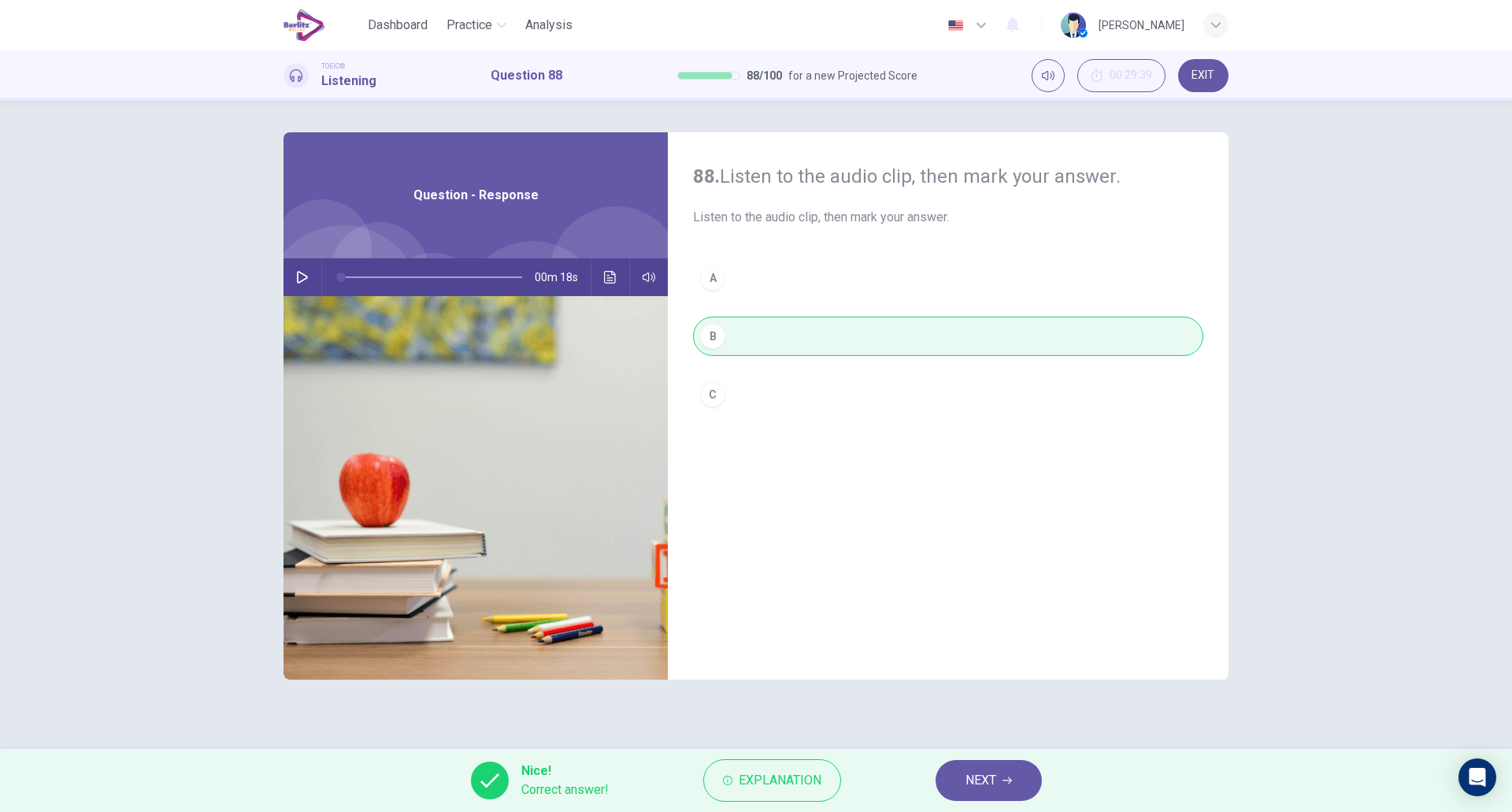
click at [997, 772] on button "NEXT" at bounding box center [989, 780] width 107 height 41
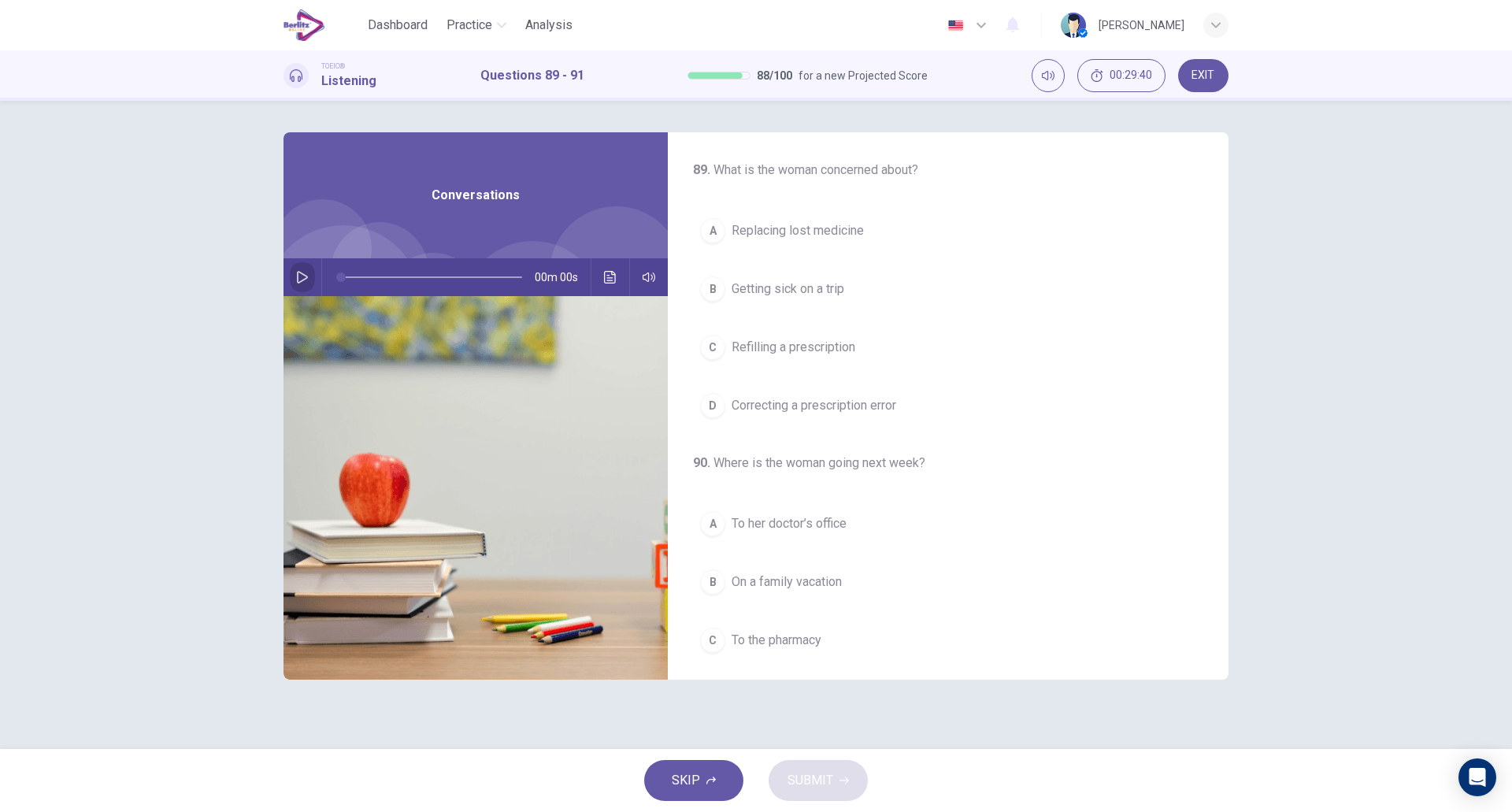
click at [302, 281] on icon "button" at bounding box center [302, 277] width 11 height 13
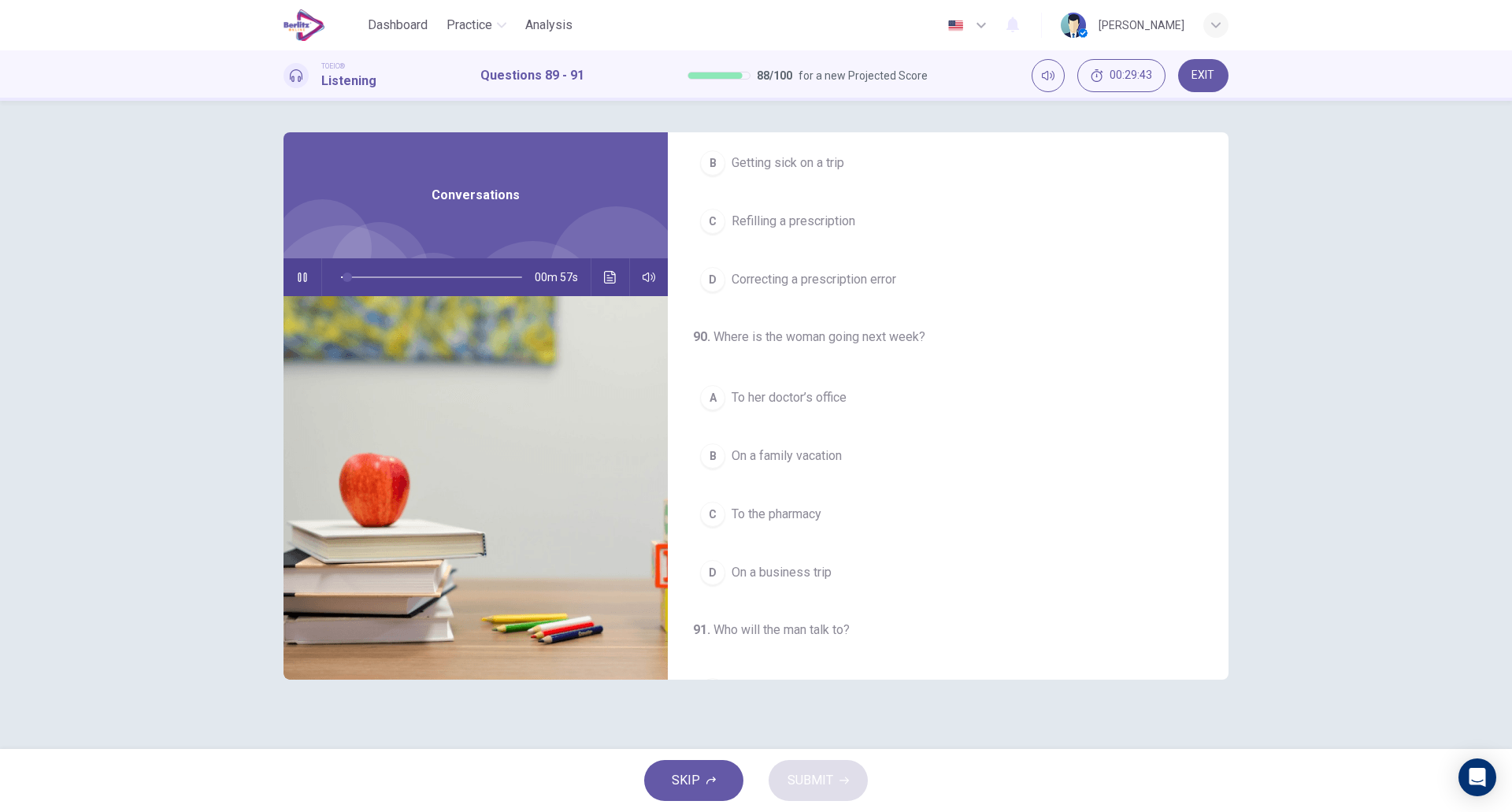
scroll to position [0, 0]
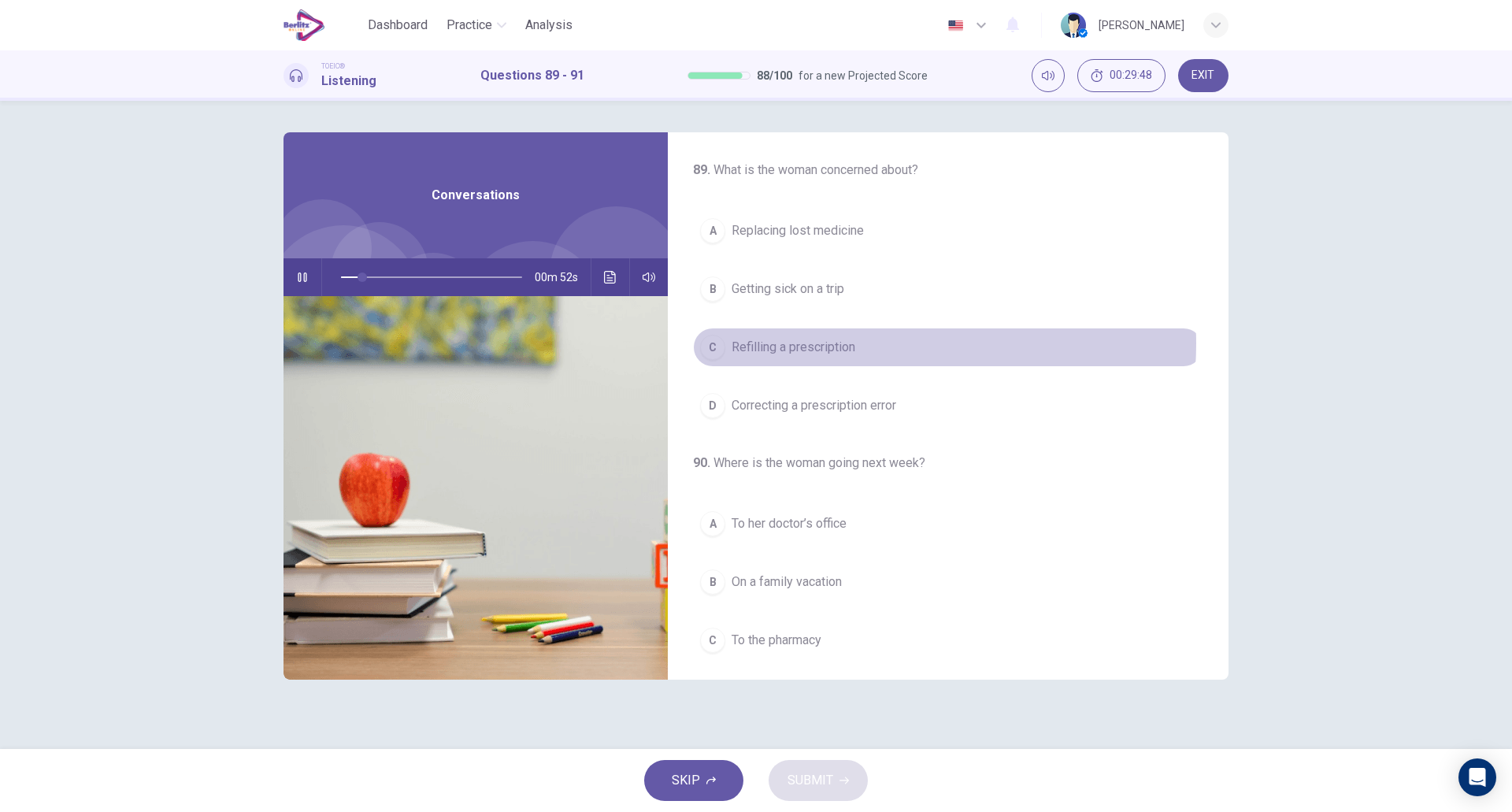
click at [859, 344] on button "C Refilling a prescription" at bounding box center [948, 347] width 510 height 40
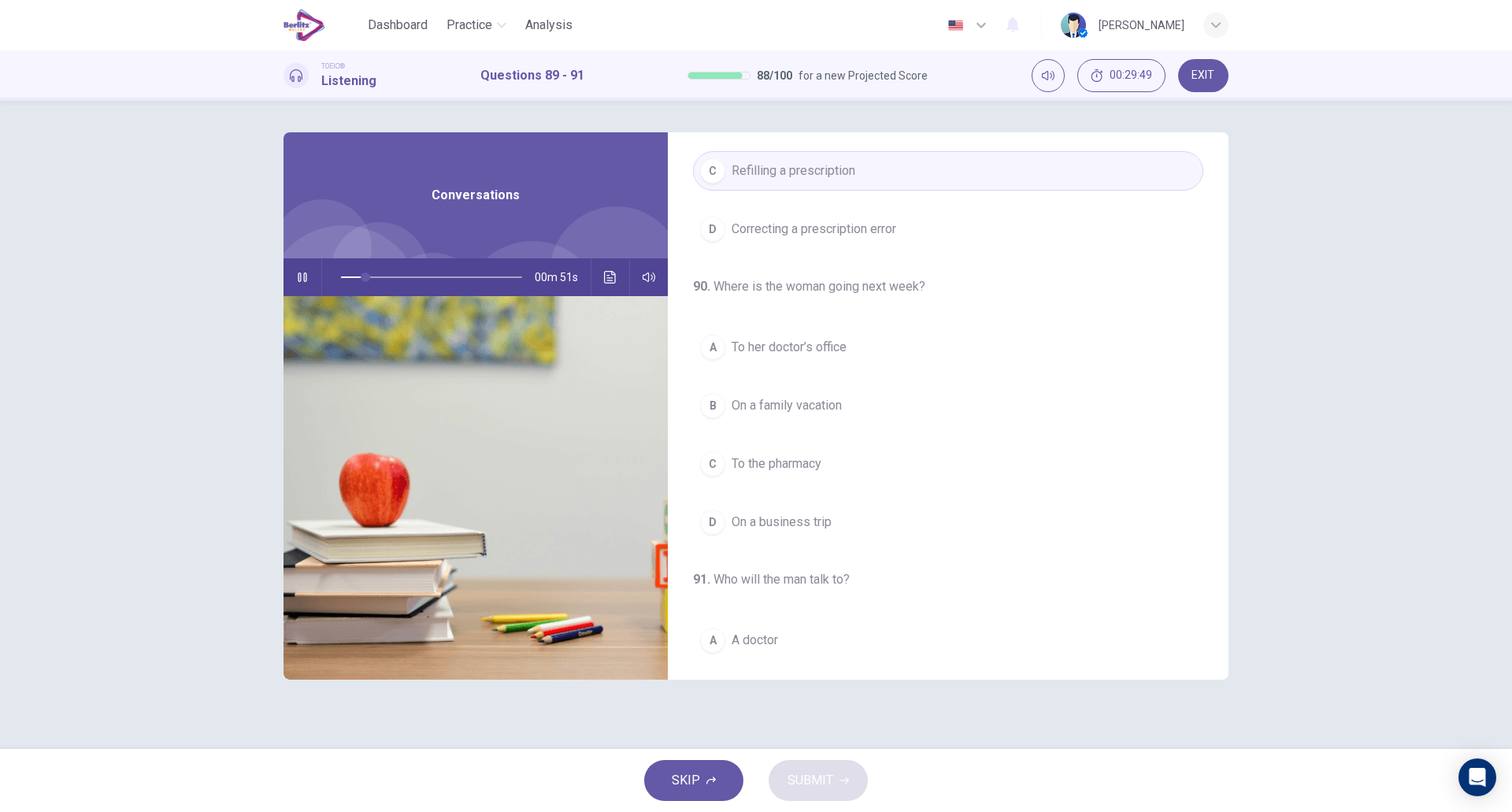
scroll to position [177, 0]
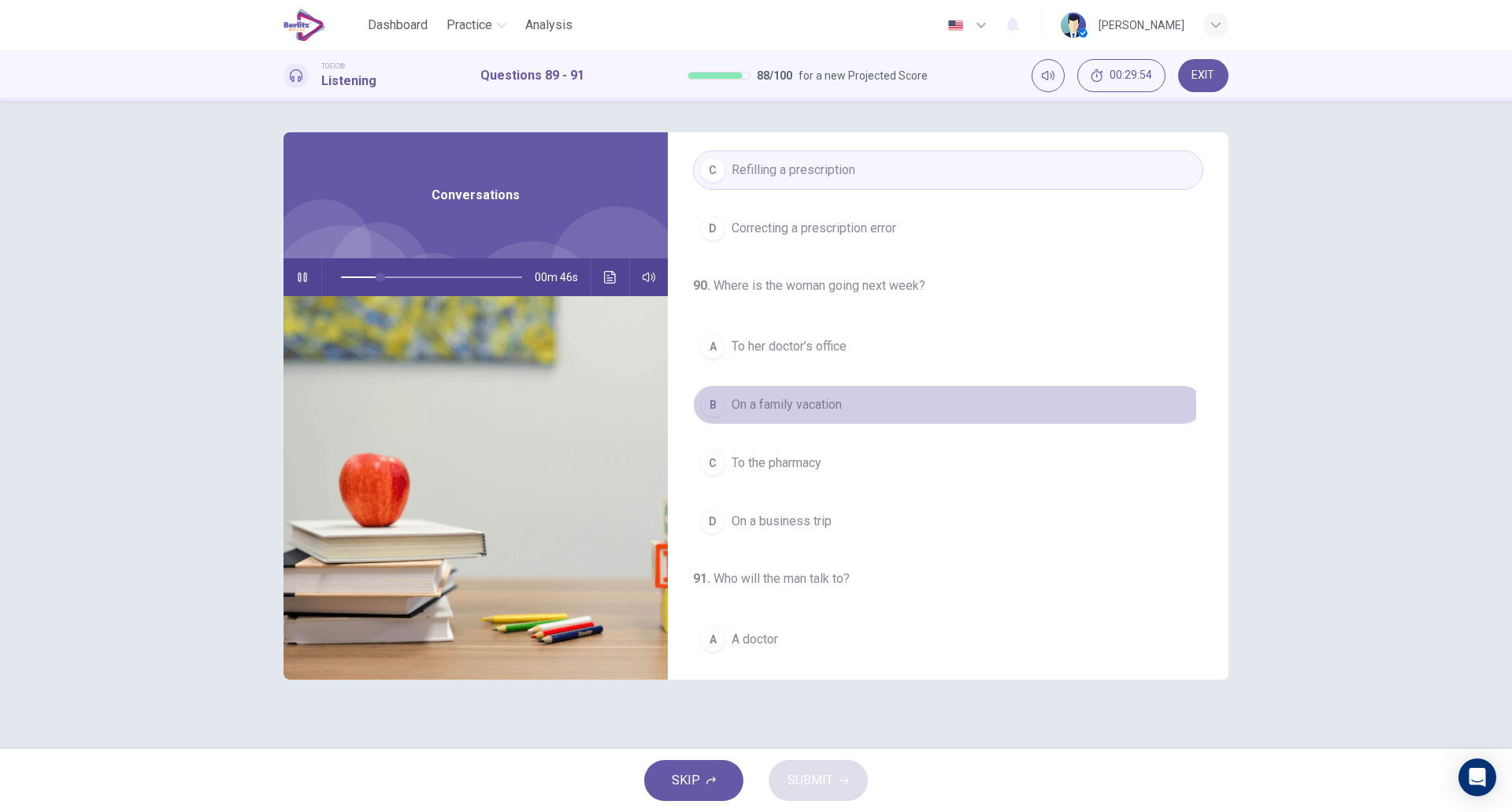
click at [796, 409] on span "On a family vacation" at bounding box center [787, 404] width 110 height 19
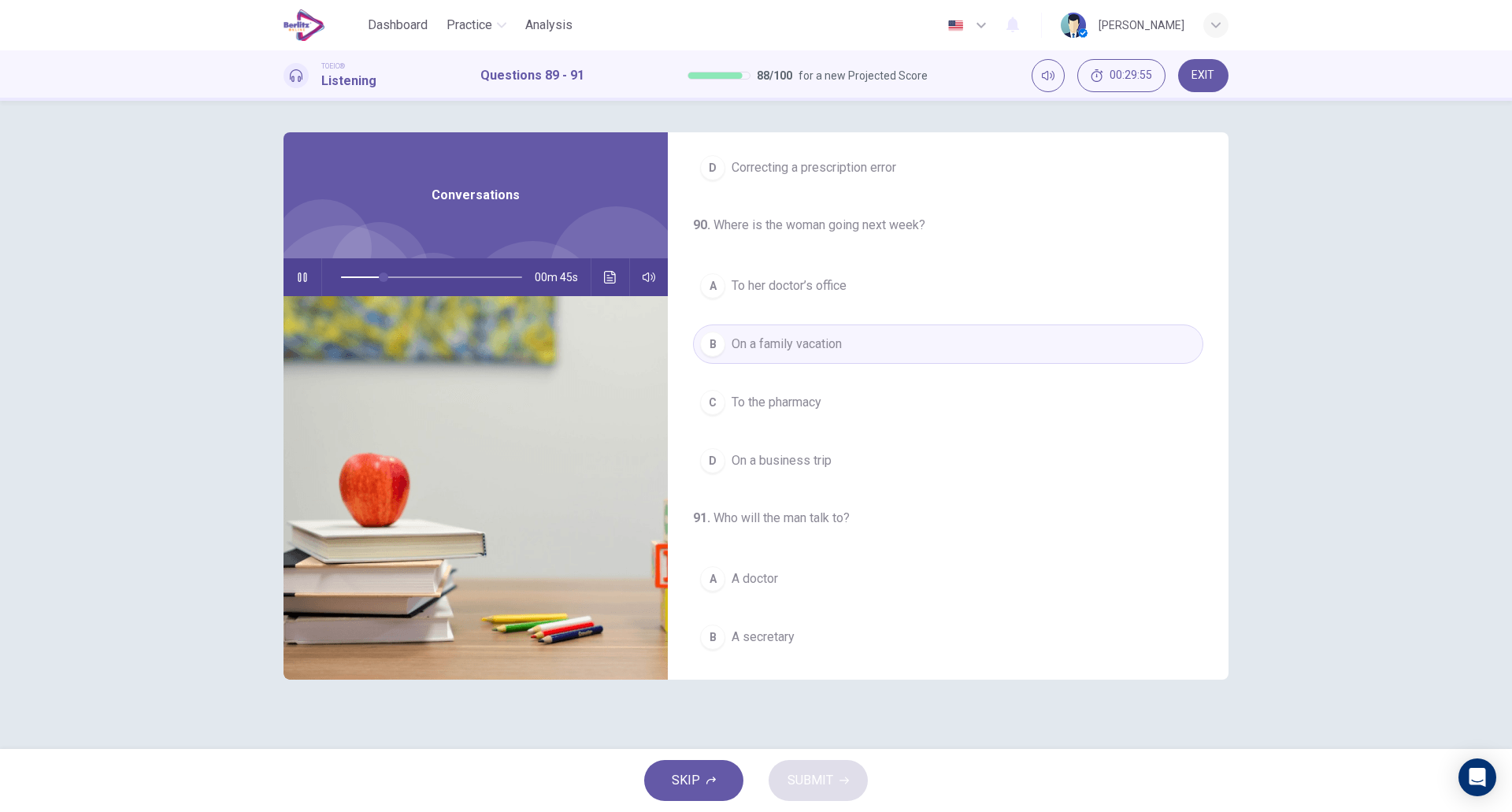
scroll to position [242, 0]
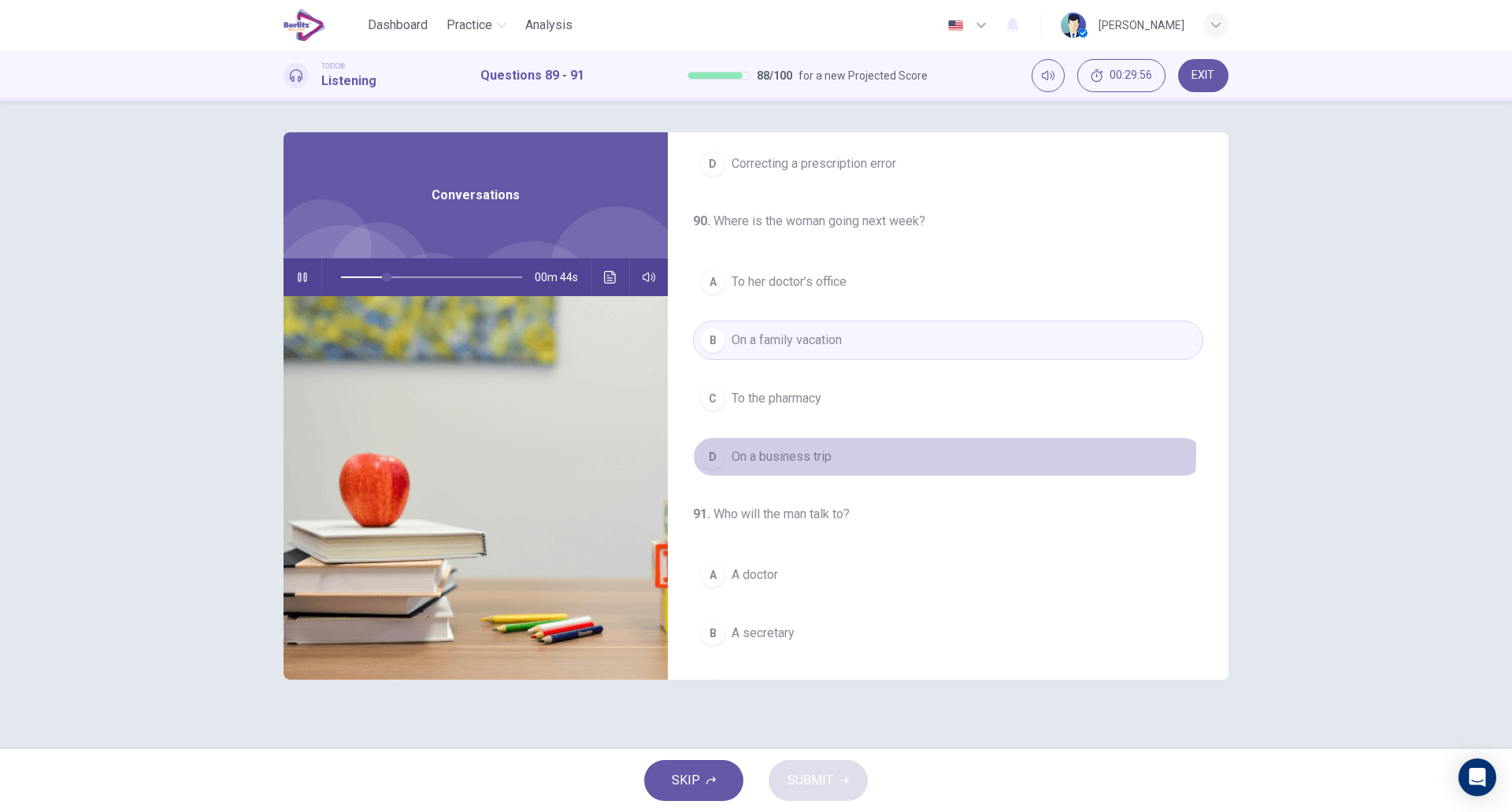
click at [817, 451] on span "On a business trip" at bounding box center [782, 456] width 100 height 19
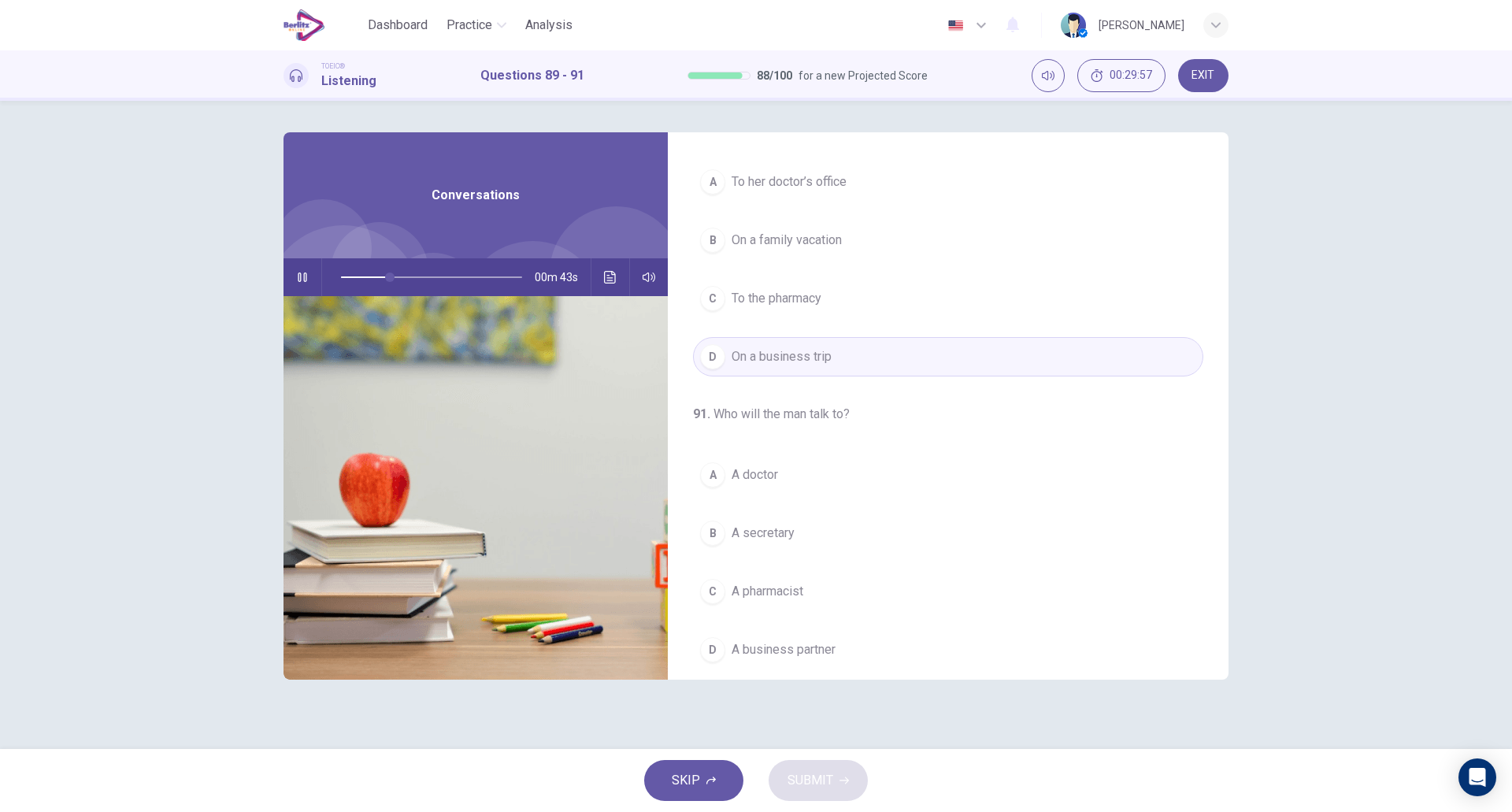
scroll to position [360, 0]
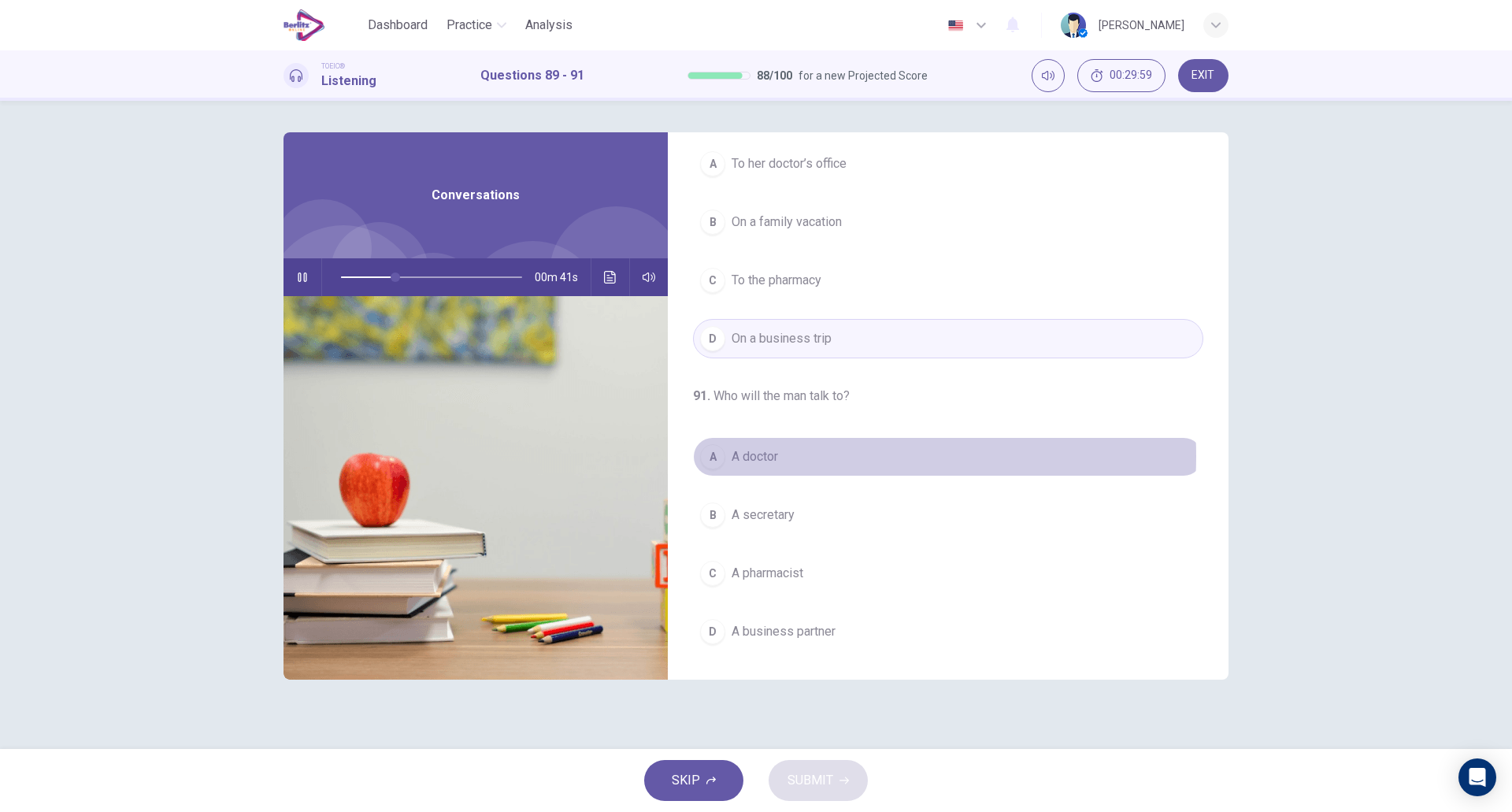
click at [832, 456] on button "A A doctor" at bounding box center [948, 457] width 510 height 40
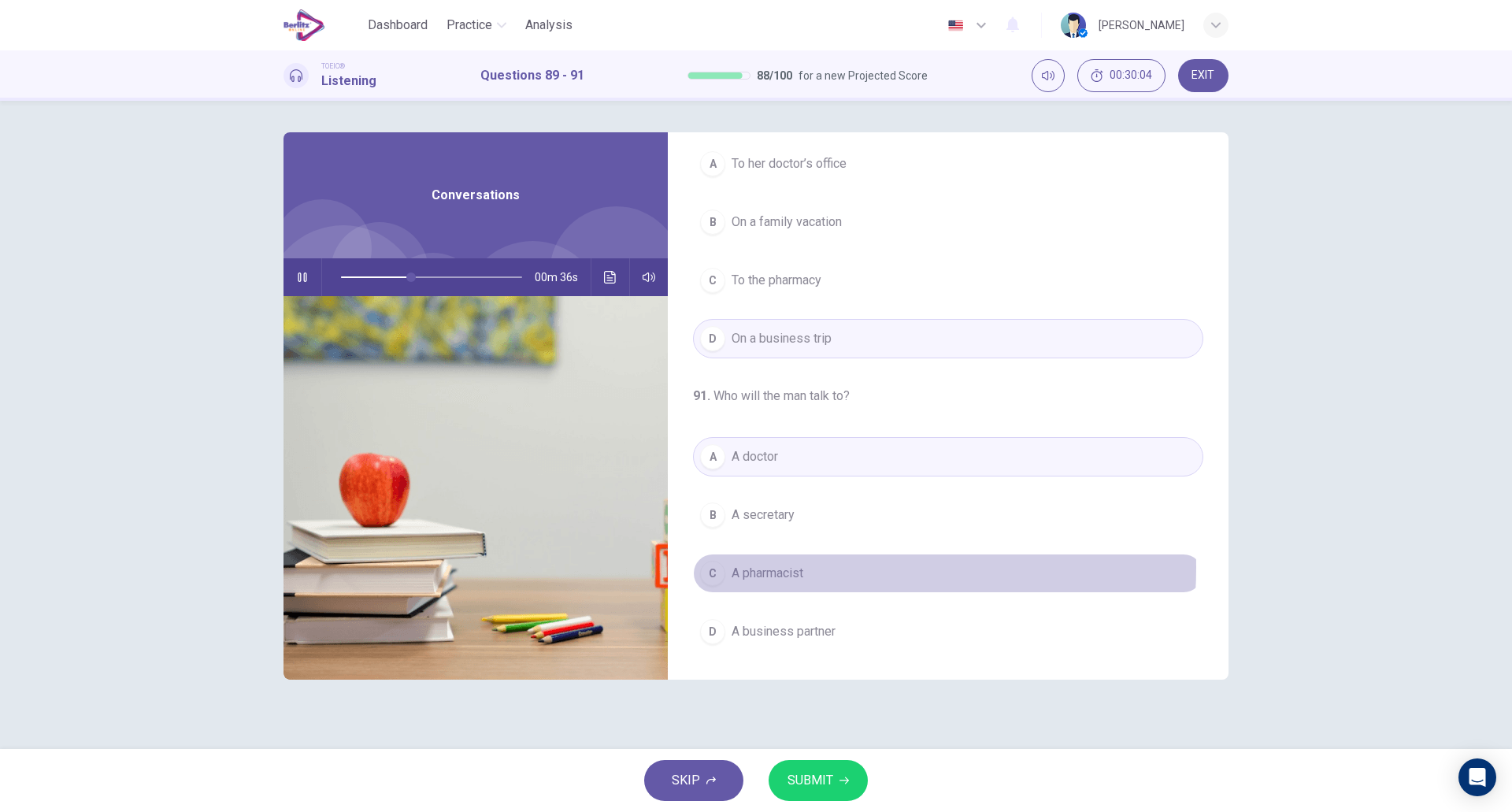
click at [804, 568] on span "A pharmacist" at bounding box center [767, 573] width 72 height 19
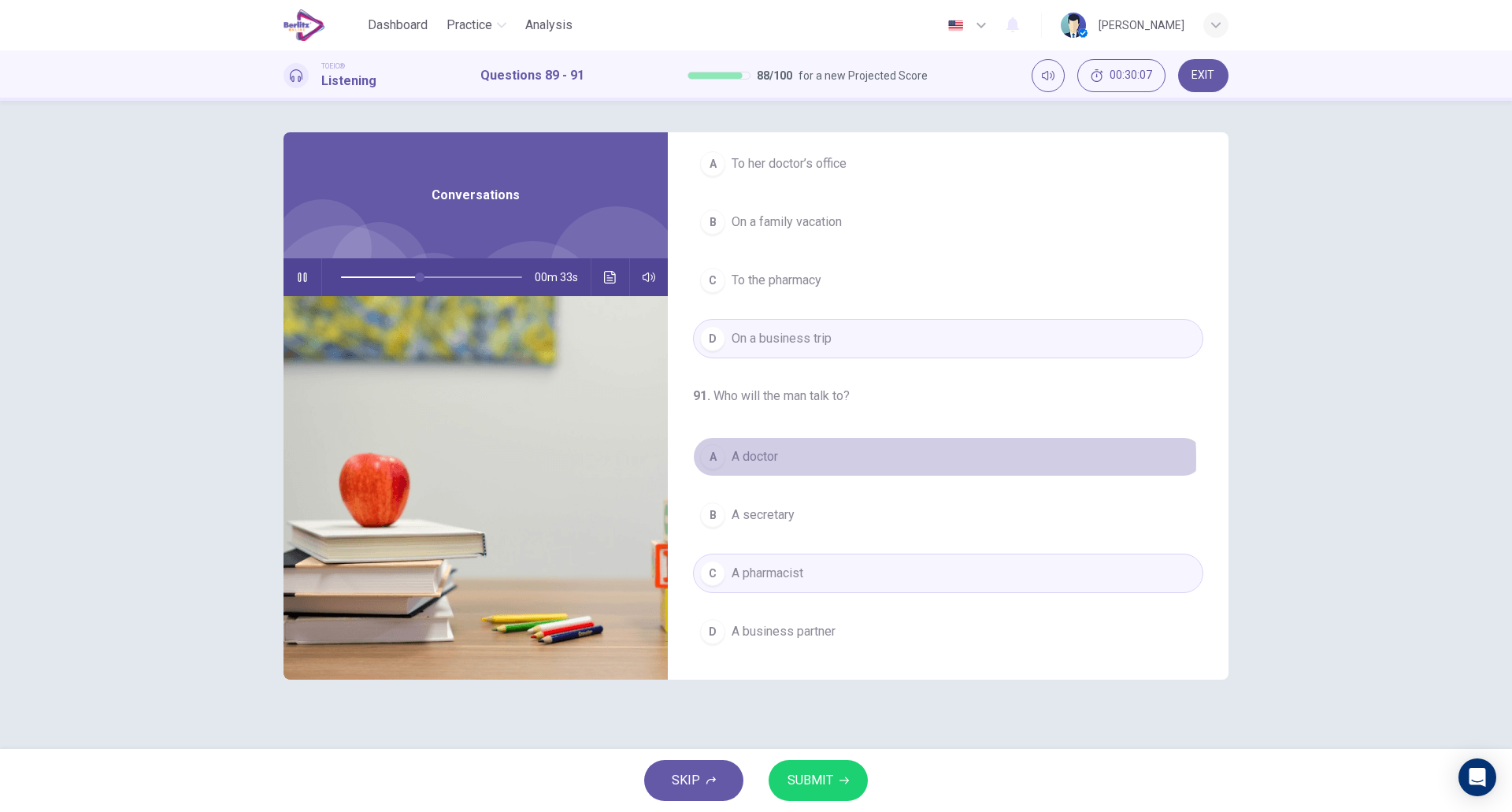
click at [857, 459] on button "A A doctor" at bounding box center [948, 457] width 510 height 40
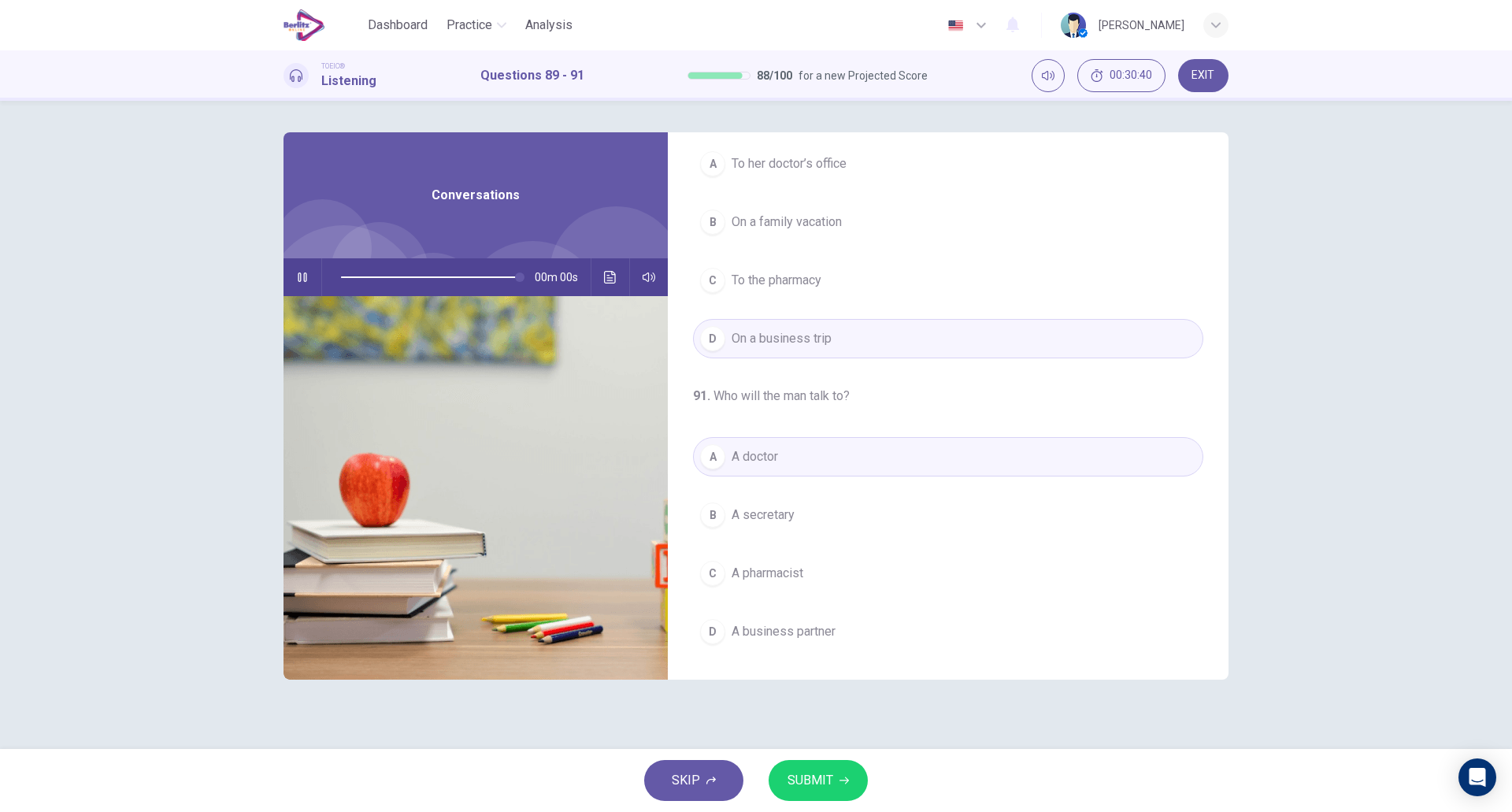
type input "*"
click at [836, 776] on button "SUBMIT" at bounding box center [818, 780] width 99 height 41
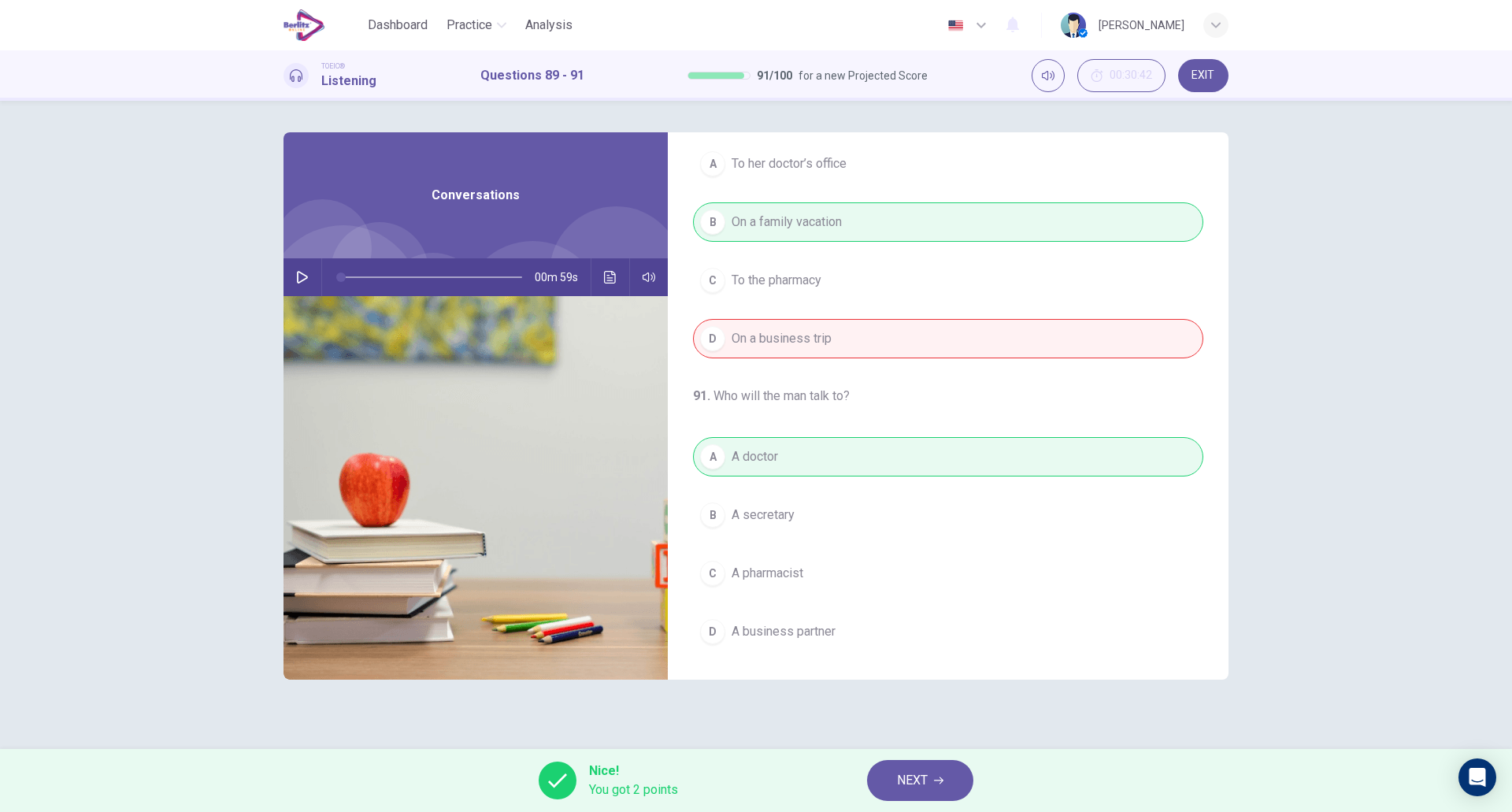
scroll to position [359, 0]
click at [920, 772] on span "NEXT" at bounding box center [913, 780] width 31 height 22
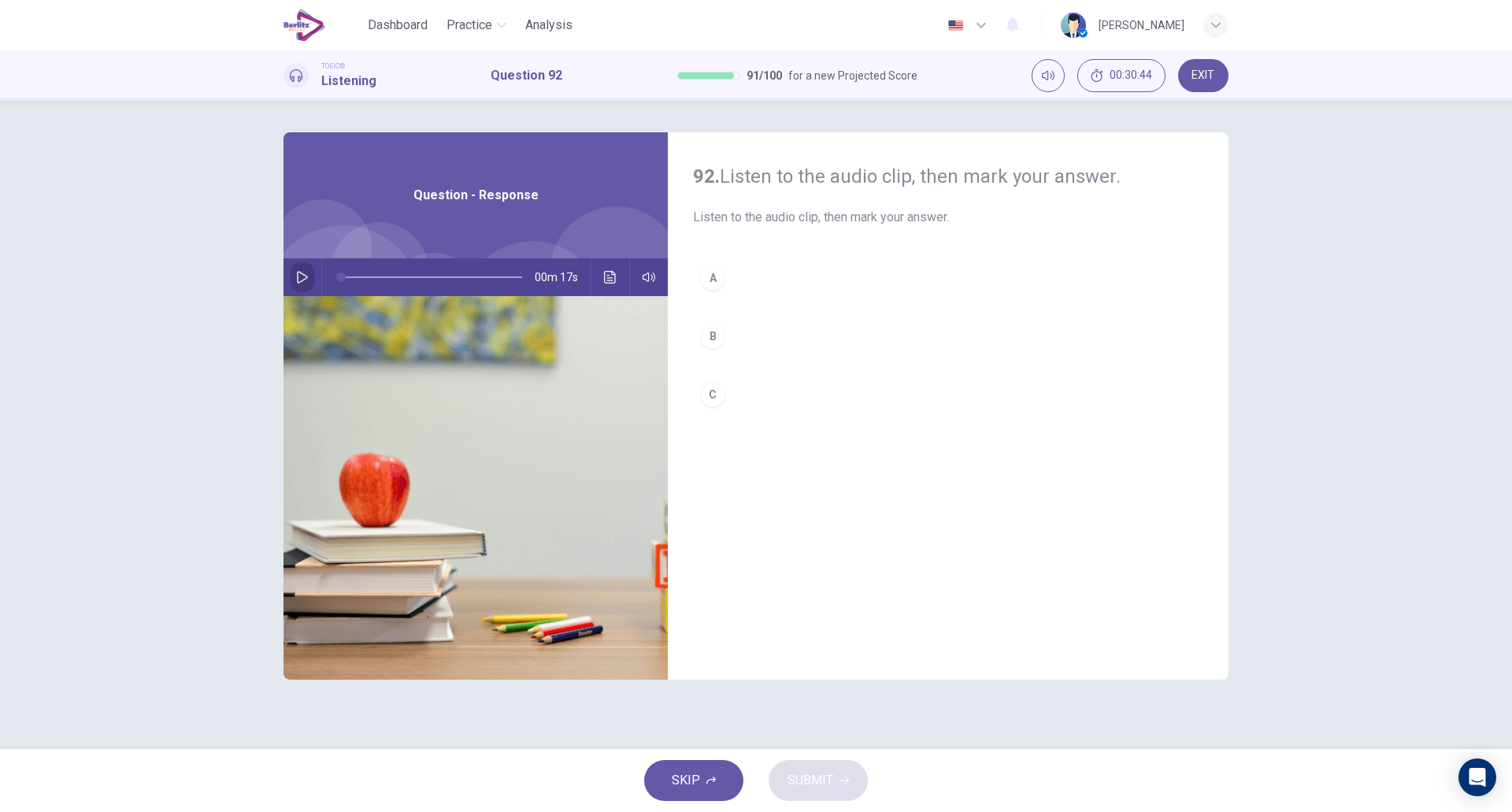
click at [306, 269] on button "button" at bounding box center [302, 277] width 25 height 38
click at [737, 346] on button "B" at bounding box center [948, 336] width 510 height 40
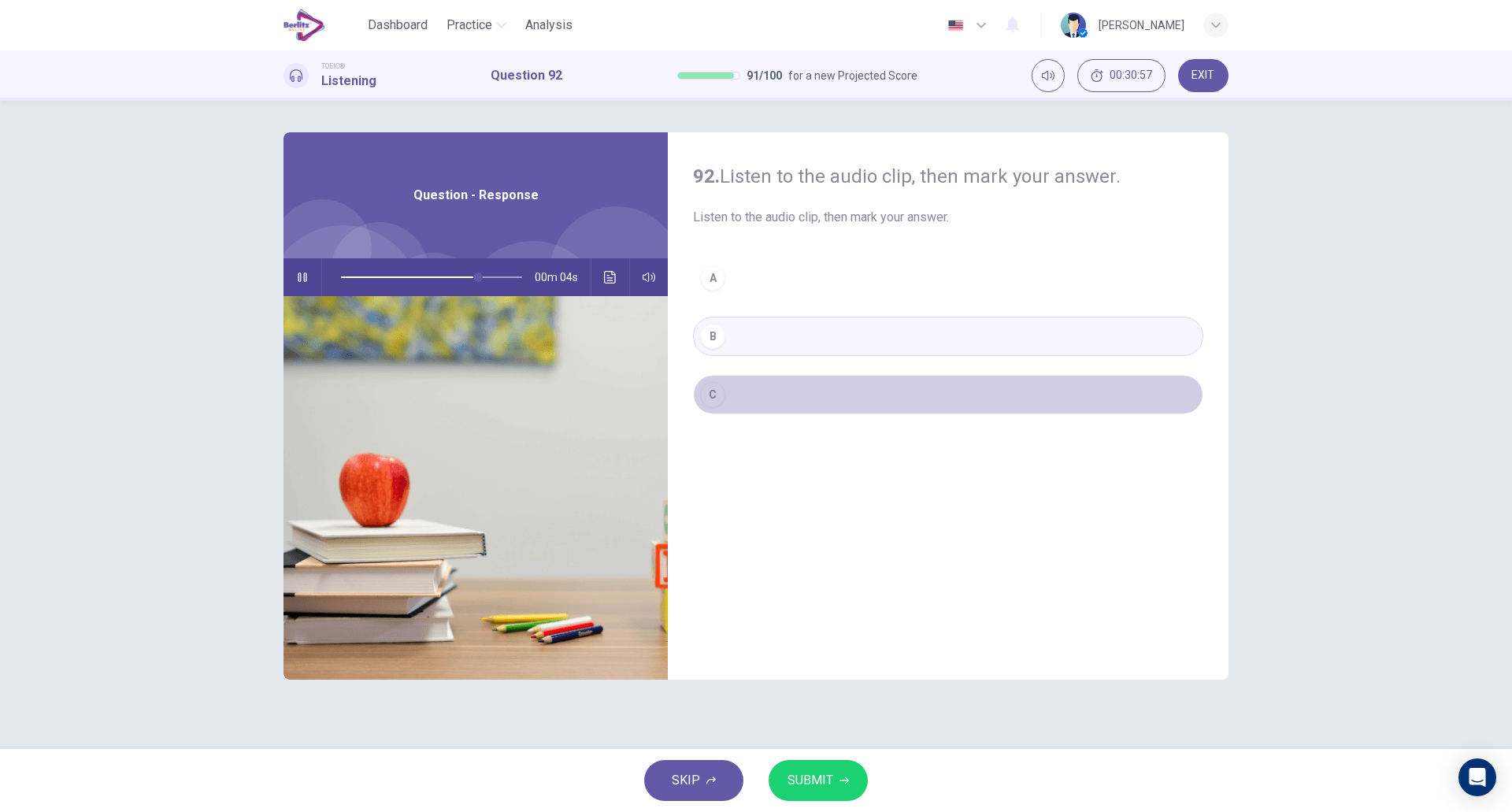
click at [731, 393] on button "C" at bounding box center [948, 395] width 510 height 40
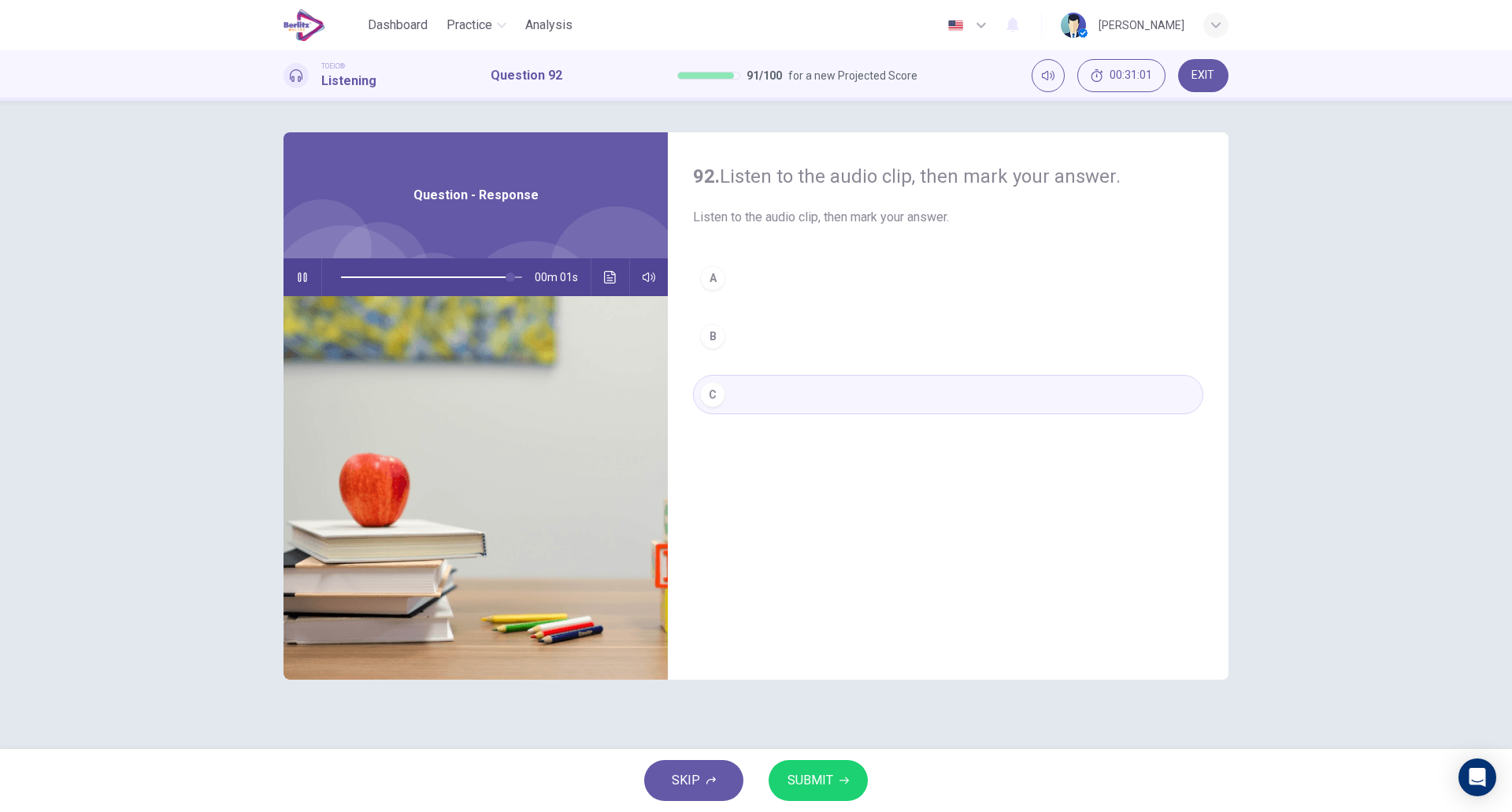
type input "*"
click at [828, 788] on span "SUBMIT" at bounding box center [810, 780] width 45 height 22
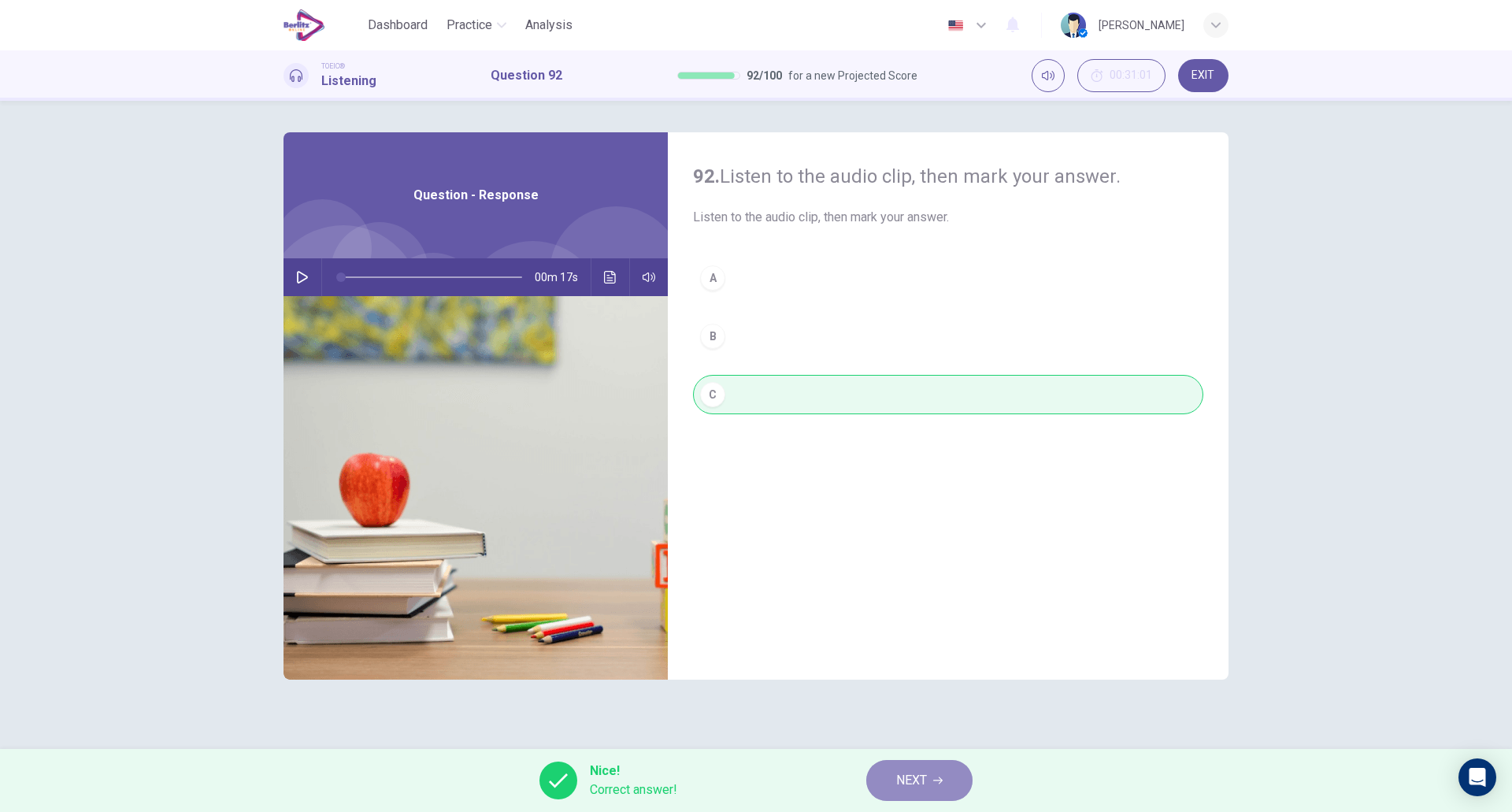
click at [923, 789] on span "NEXT" at bounding box center [912, 780] width 31 height 22
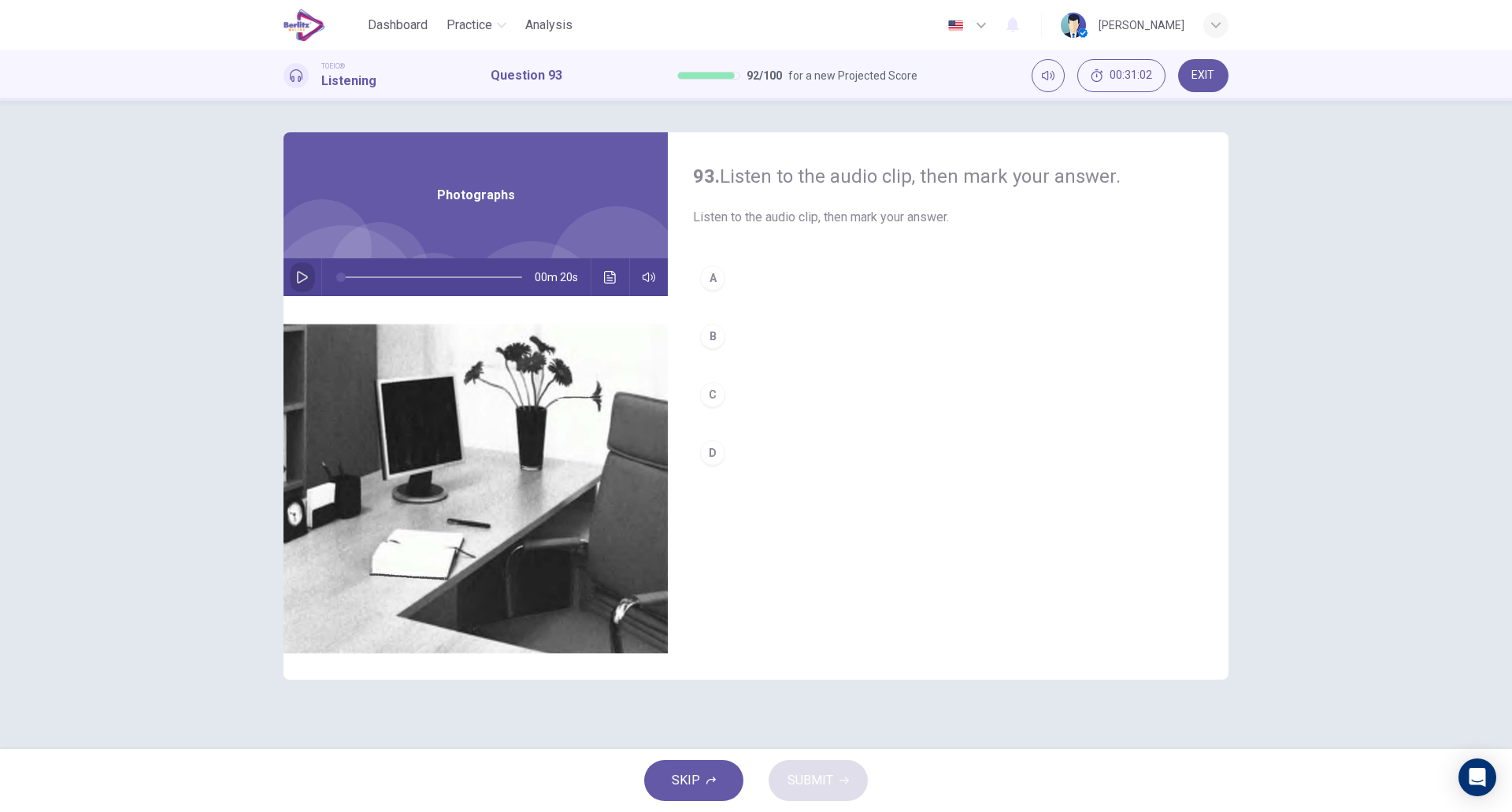
click at [293, 273] on button "button" at bounding box center [302, 277] width 25 height 38
click at [737, 264] on button "A" at bounding box center [948, 278] width 510 height 40
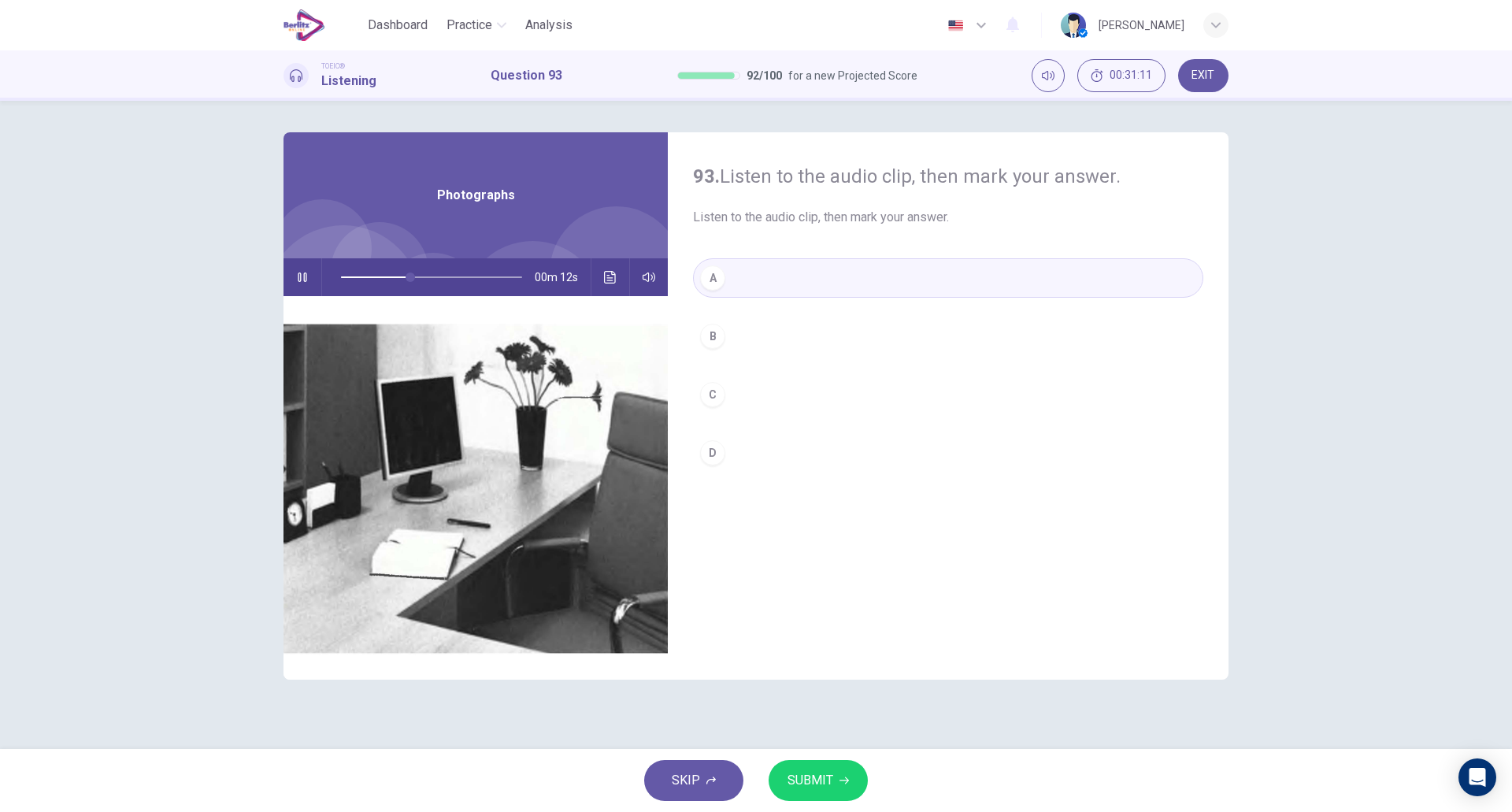
click at [740, 320] on button "B" at bounding box center [948, 336] width 510 height 40
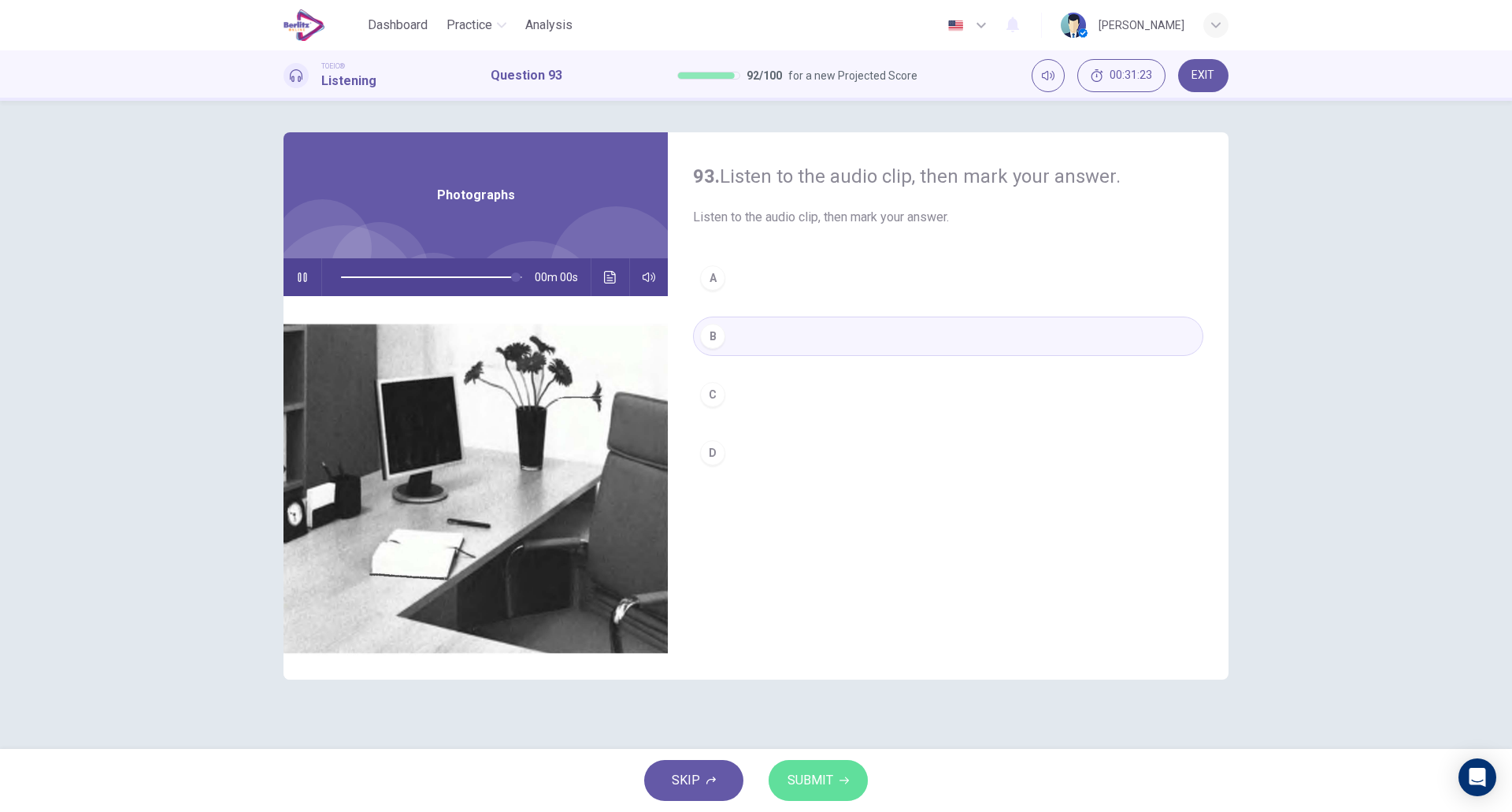
type input "*"
click at [808, 787] on span "SUBMIT" at bounding box center [810, 780] width 45 height 22
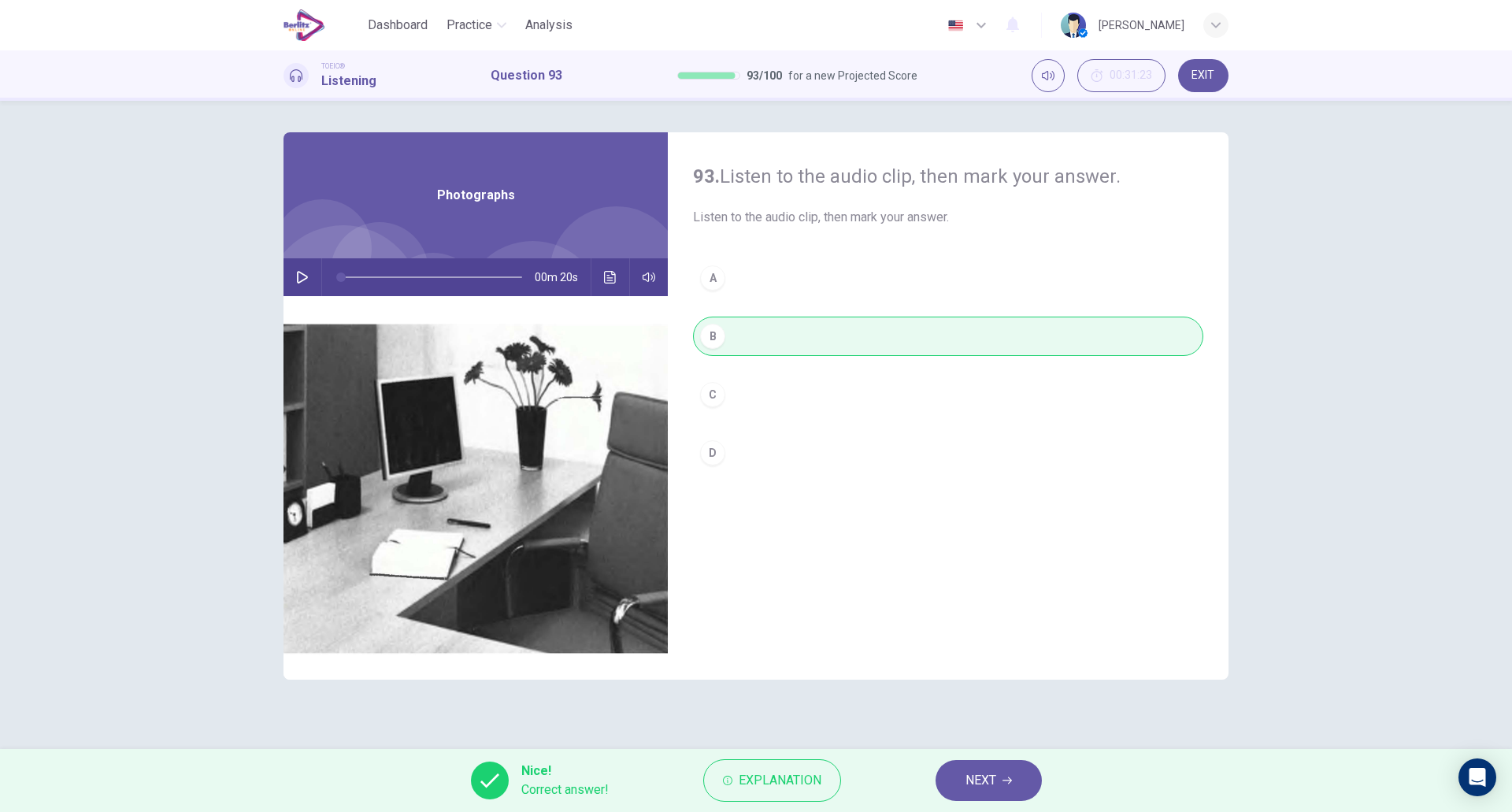
click at [974, 781] on span "NEXT" at bounding box center [981, 780] width 31 height 22
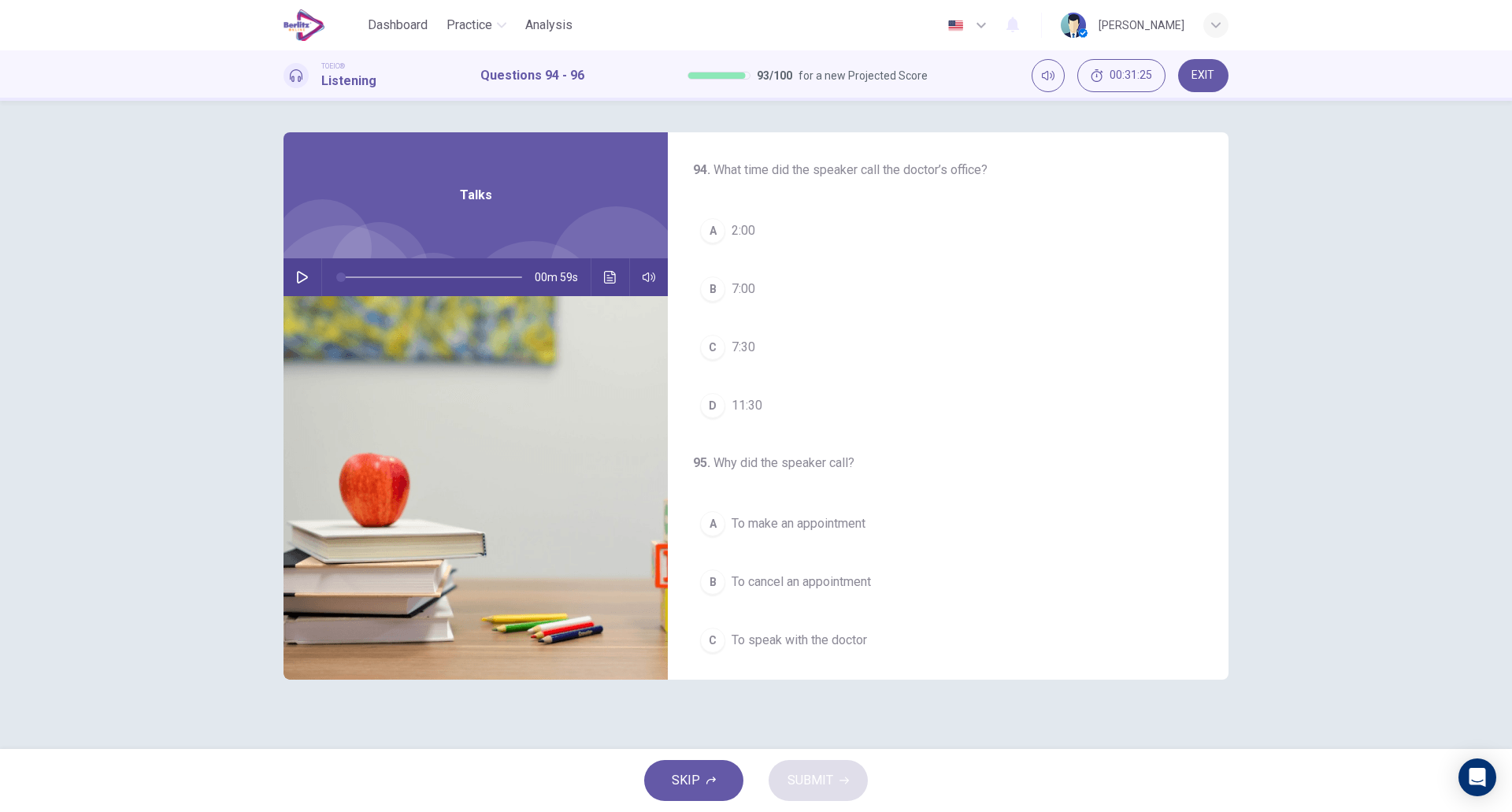
click at [304, 281] on icon "button" at bounding box center [302, 277] width 11 height 13
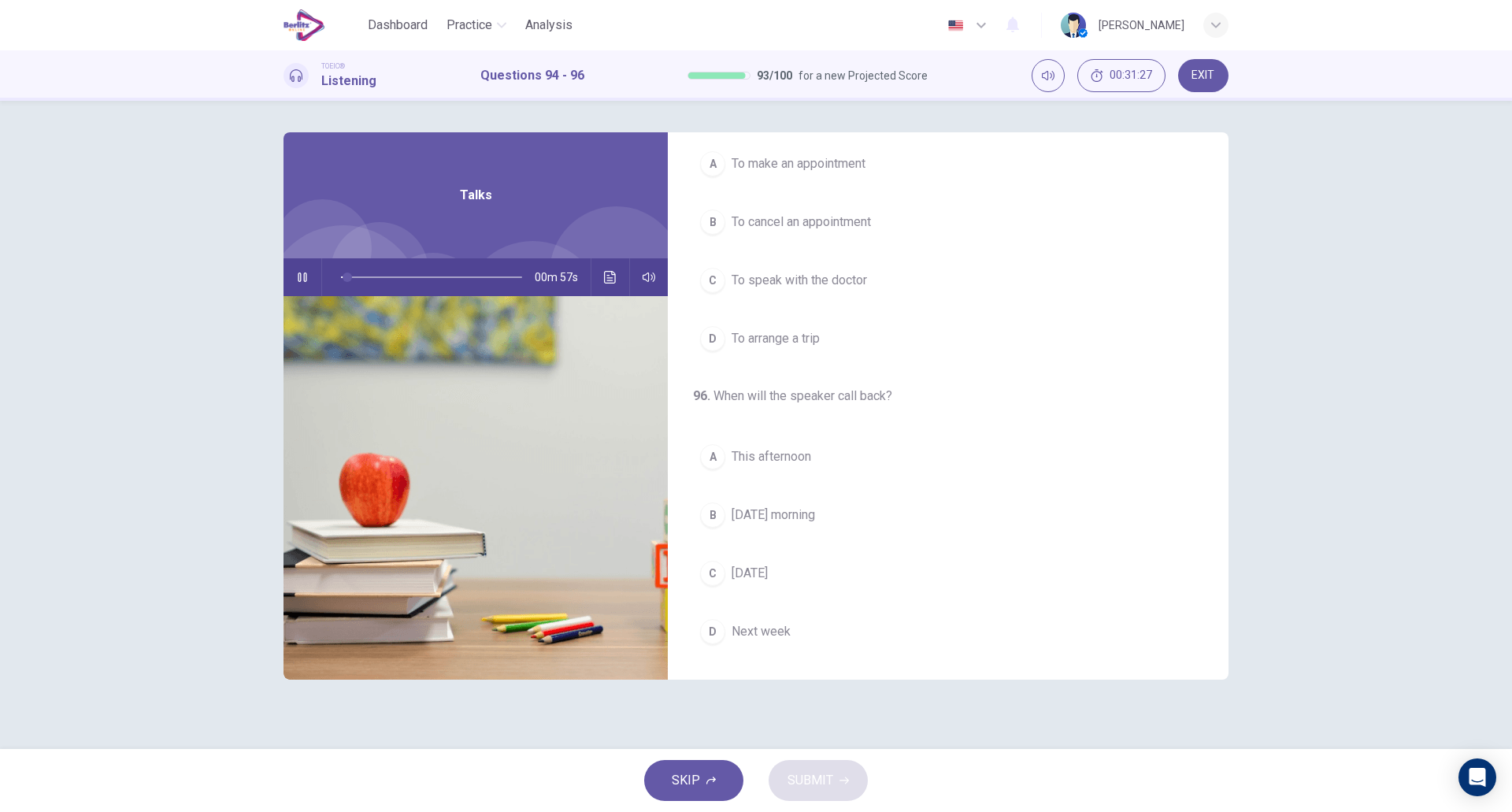
scroll to position [0, 0]
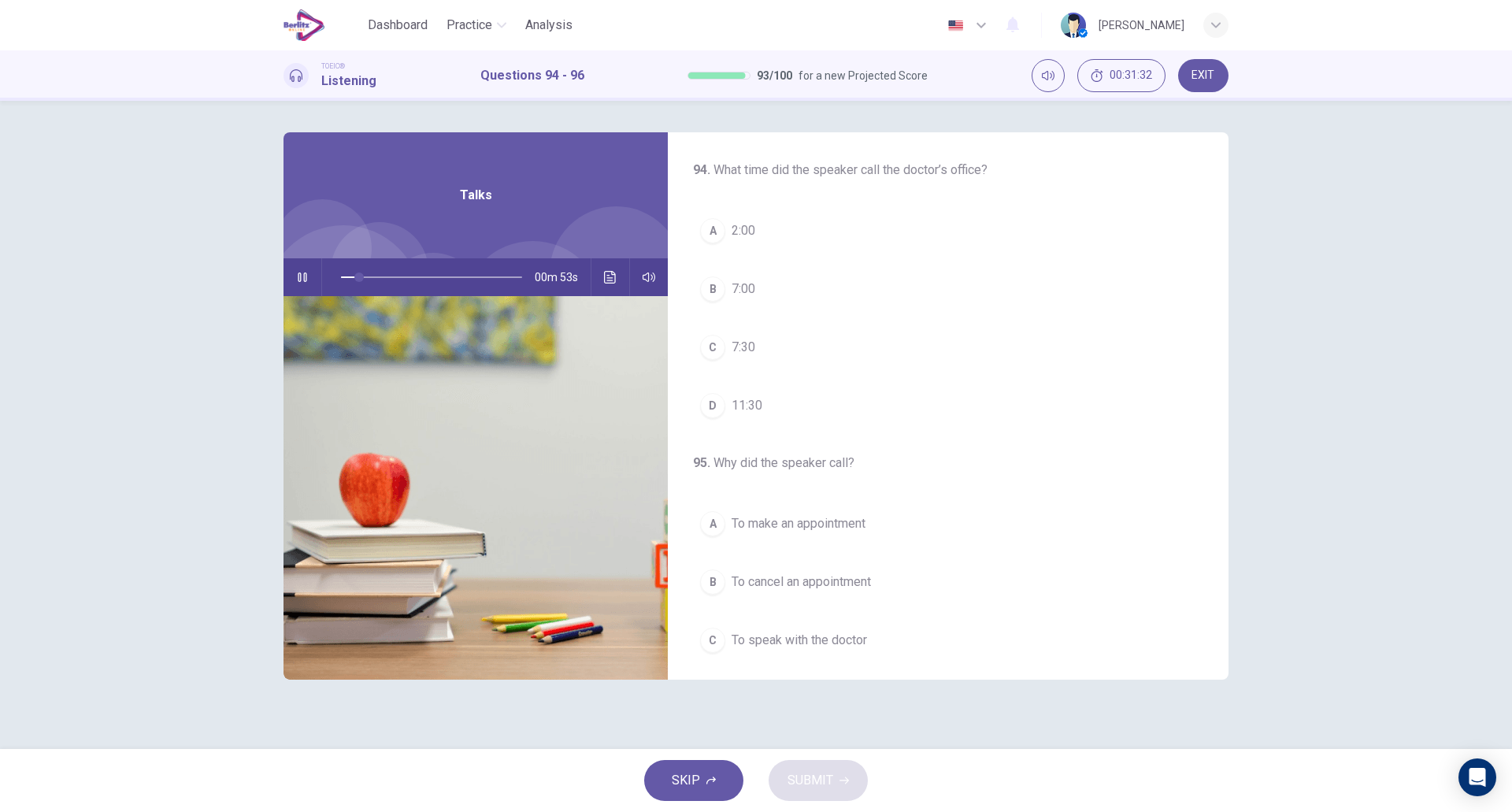
click at [773, 294] on button "B 7:00" at bounding box center [948, 289] width 510 height 40
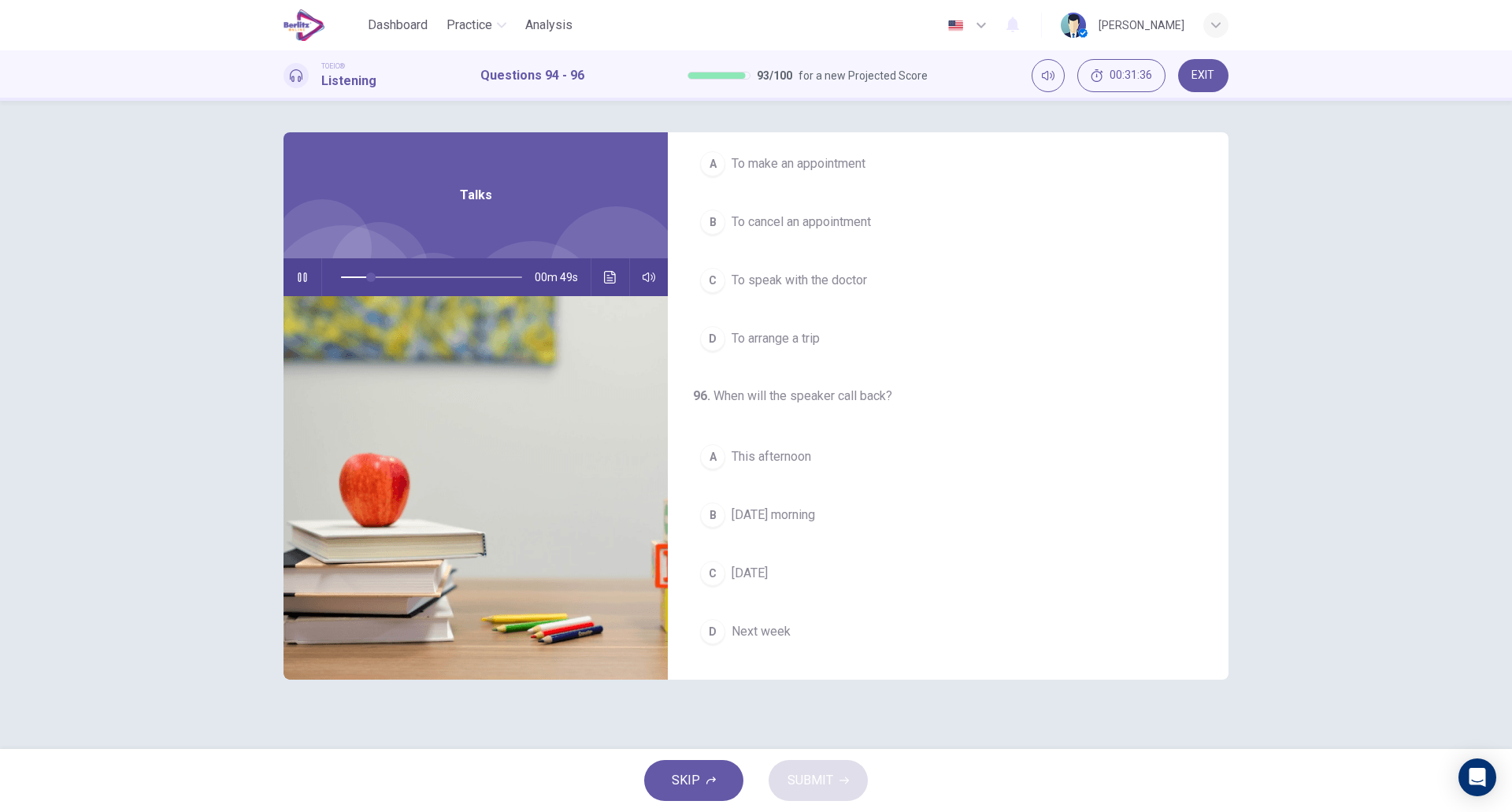
click at [821, 459] on button "A This afternoon" at bounding box center [948, 457] width 510 height 40
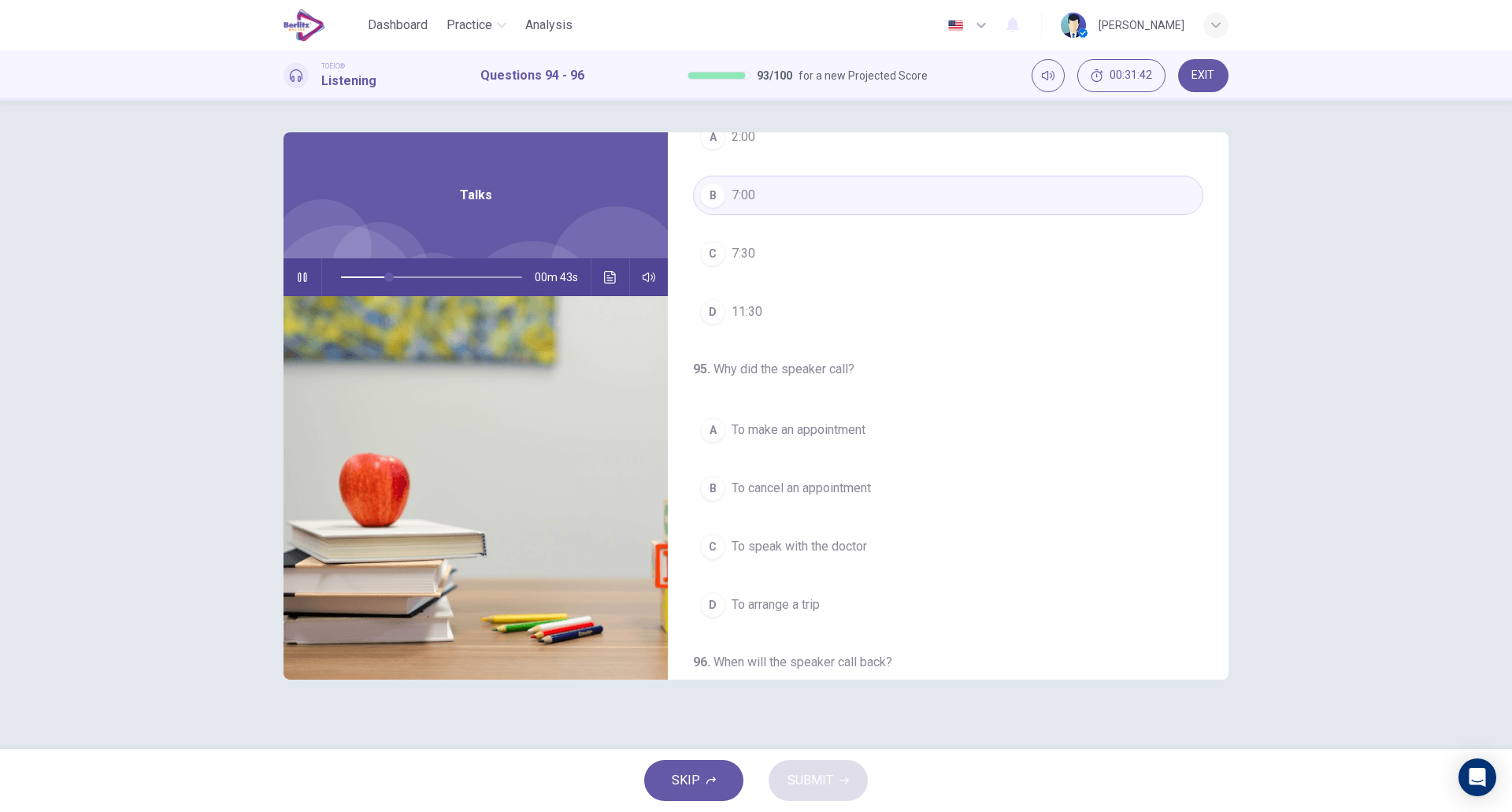
scroll to position [88, 0]
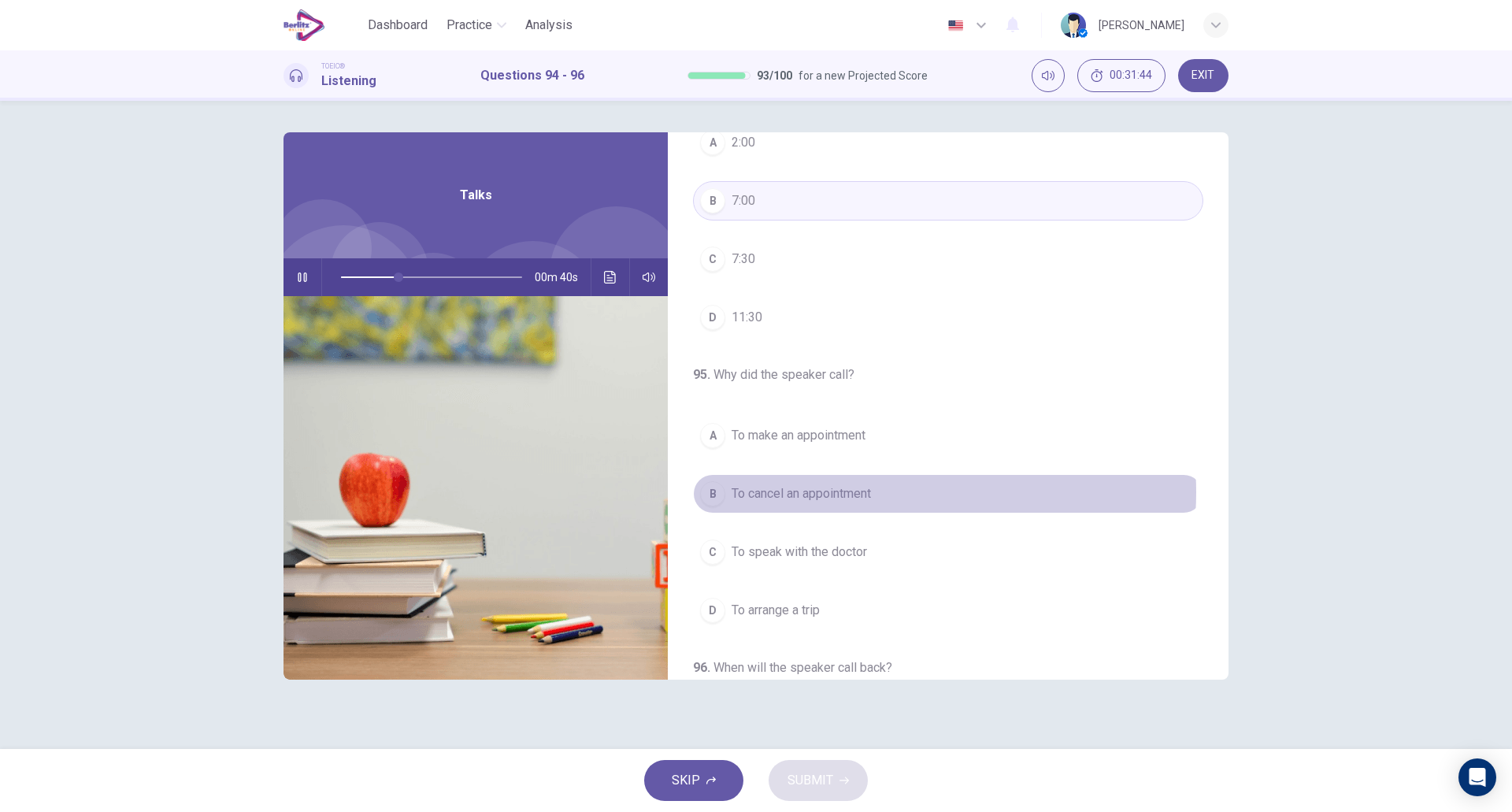
click at [881, 493] on button "B To cancel an appointment" at bounding box center [948, 493] width 510 height 40
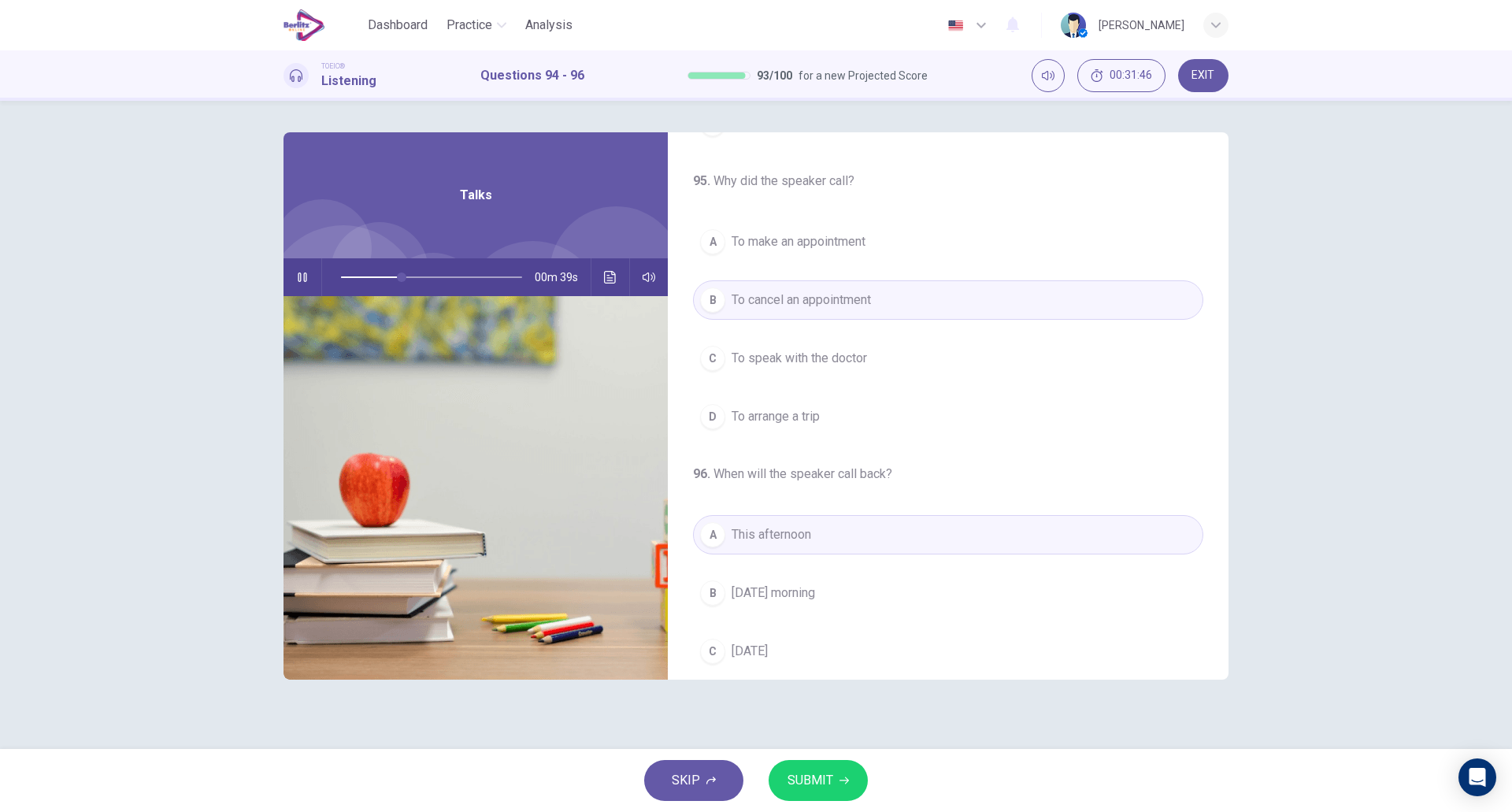
scroll to position [360, 0]
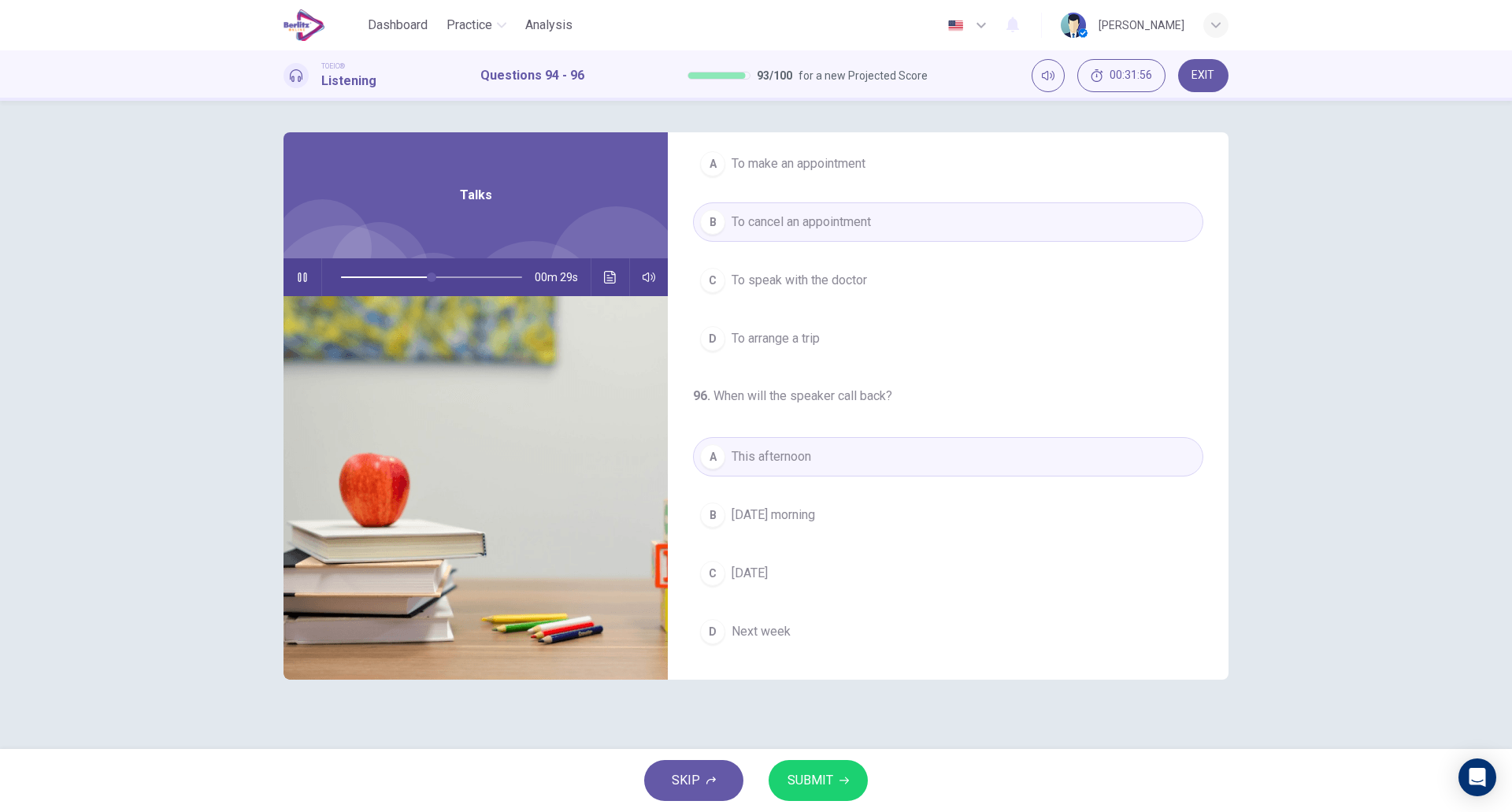
click at [876, 578] on button "C [DATE]" at bounding box center [948, 573] width 510 height 40
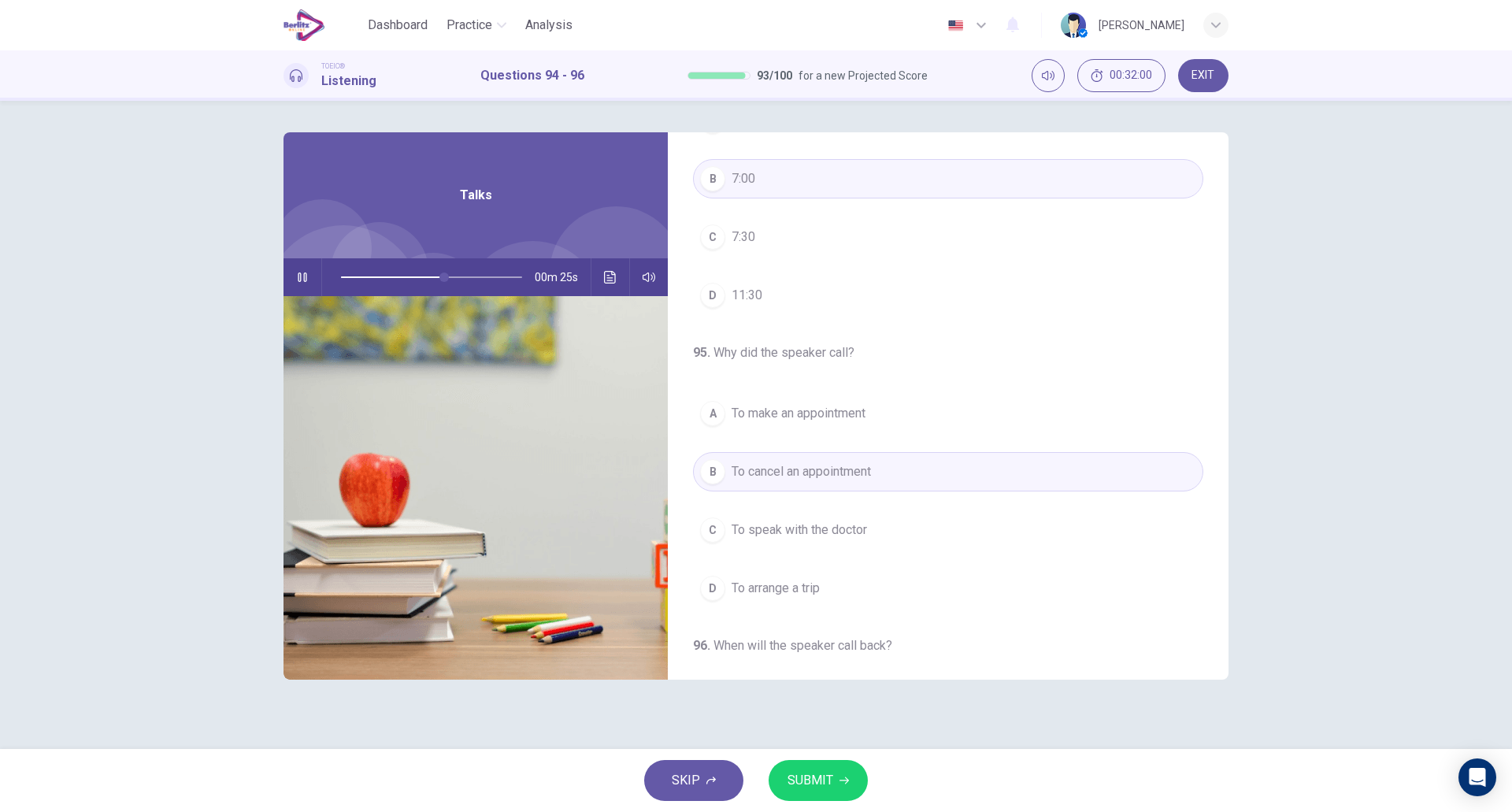
scroll to position [0, 0]
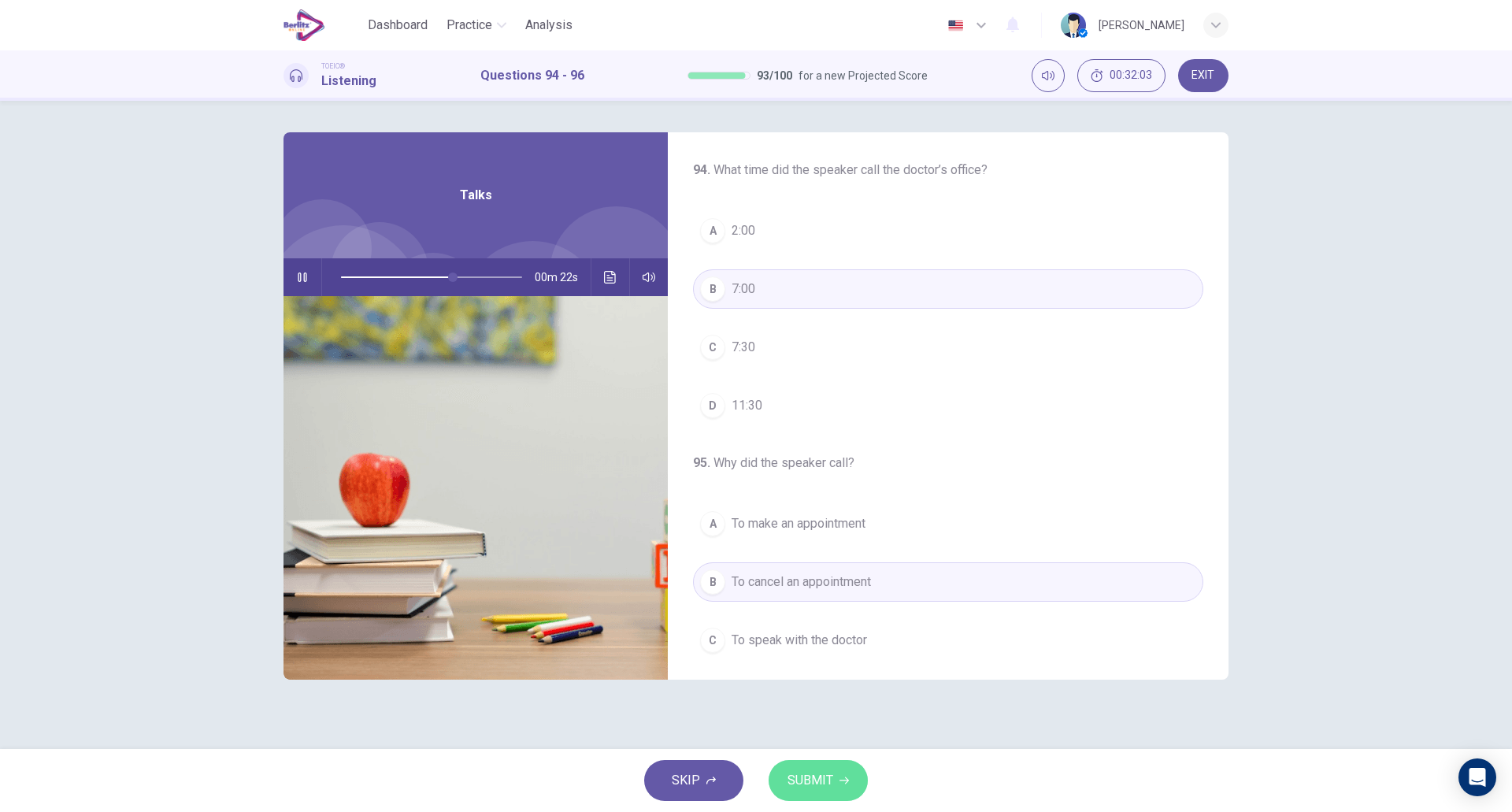
click at [805, 785] on span "SUBMIT" at bounding box center [810, 780] width 45 height 22
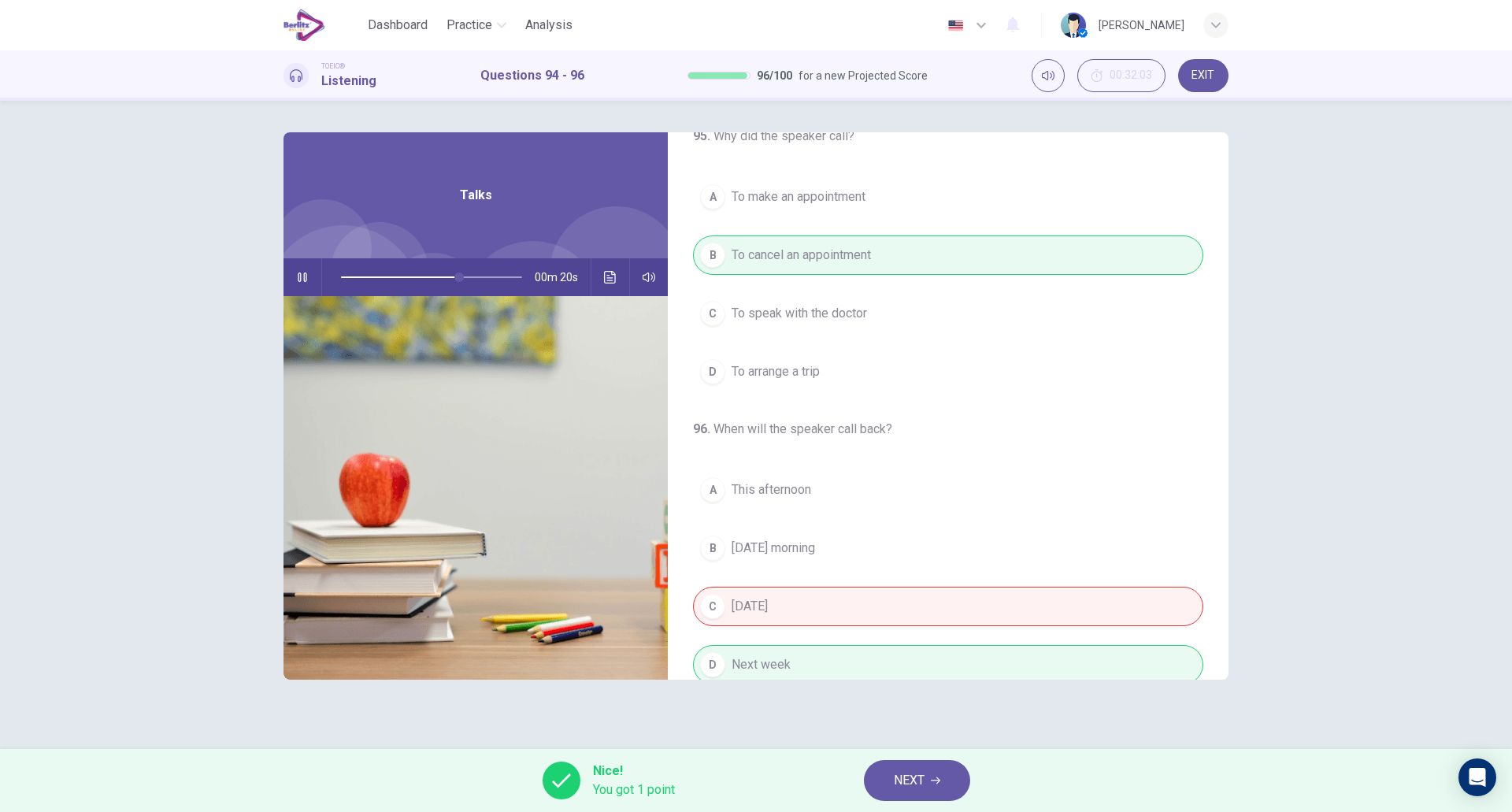
scroll to position [360, 0]
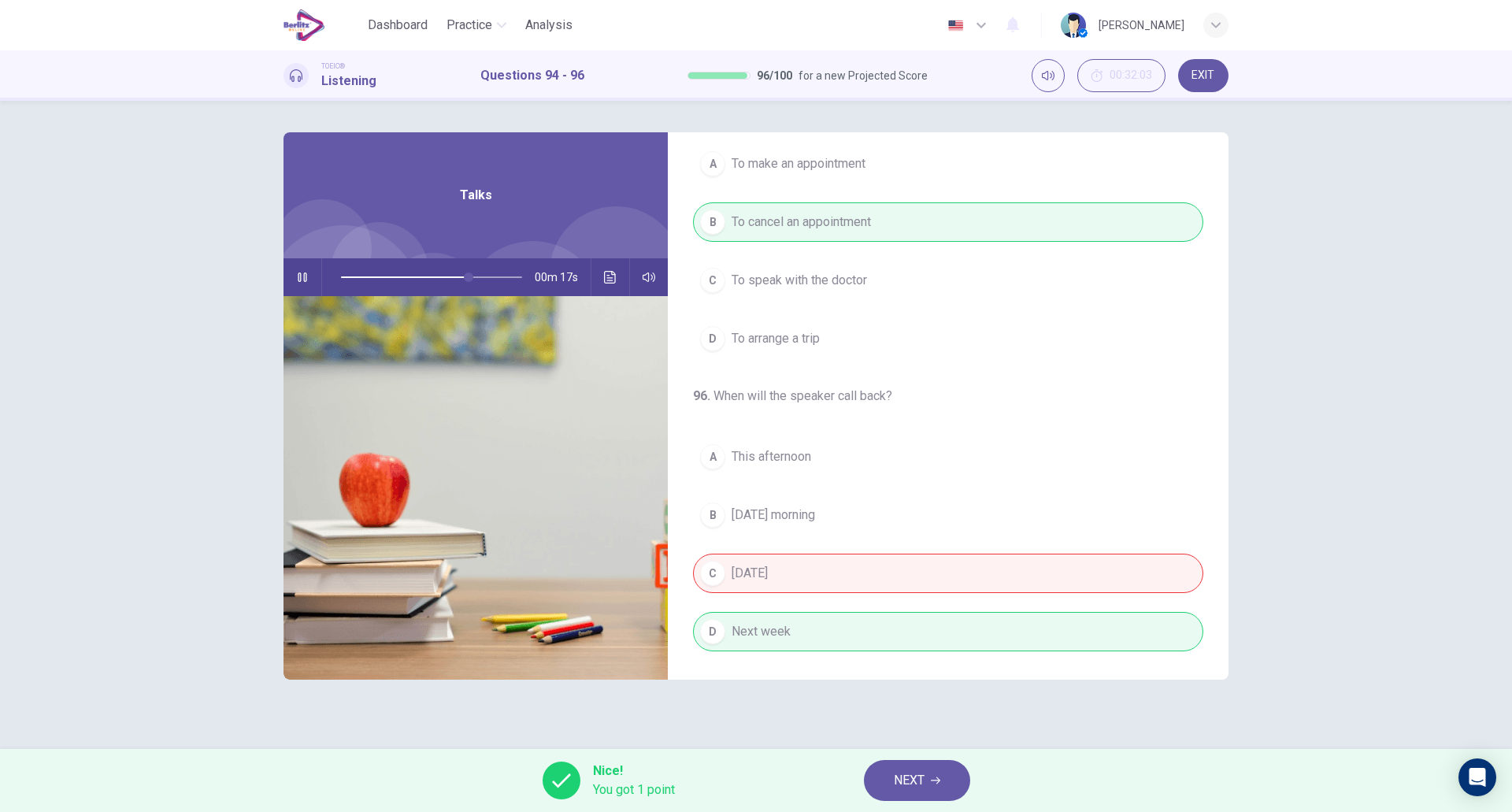
type input "**"
click at [906, 793] on button "NEXT" at bounding box center [918, 780] width 107 height 41
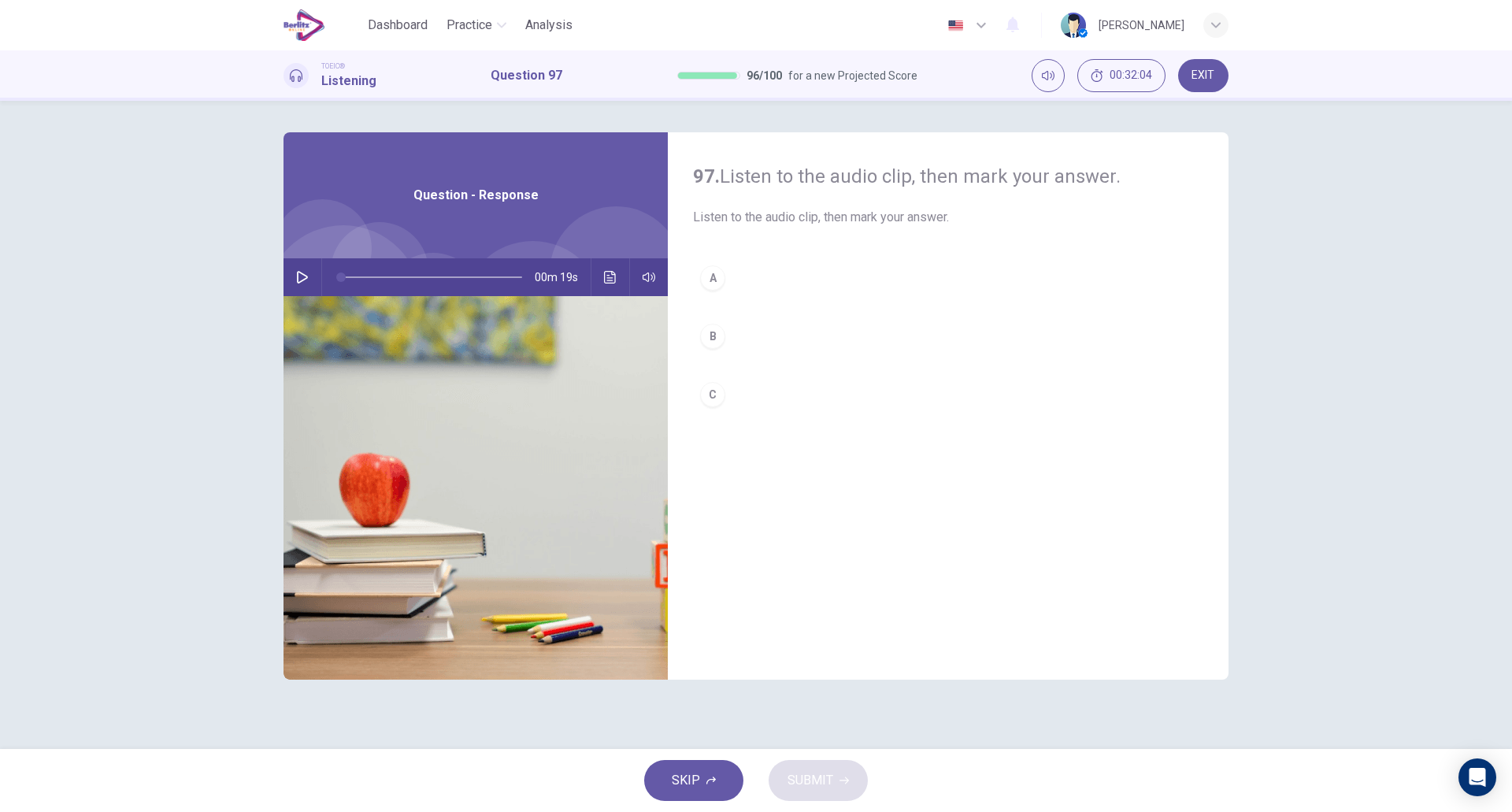
click at [302, 285] on button "button" at bounding box center [302, 277] width 25 height 38
click at [719, 342] on div "B" at bounding box center [712, 336] width 25 height 25
type input "*"
click at [802, 782] on span "SUBMIT" at bounding box center [810, 780] width 45 height 22
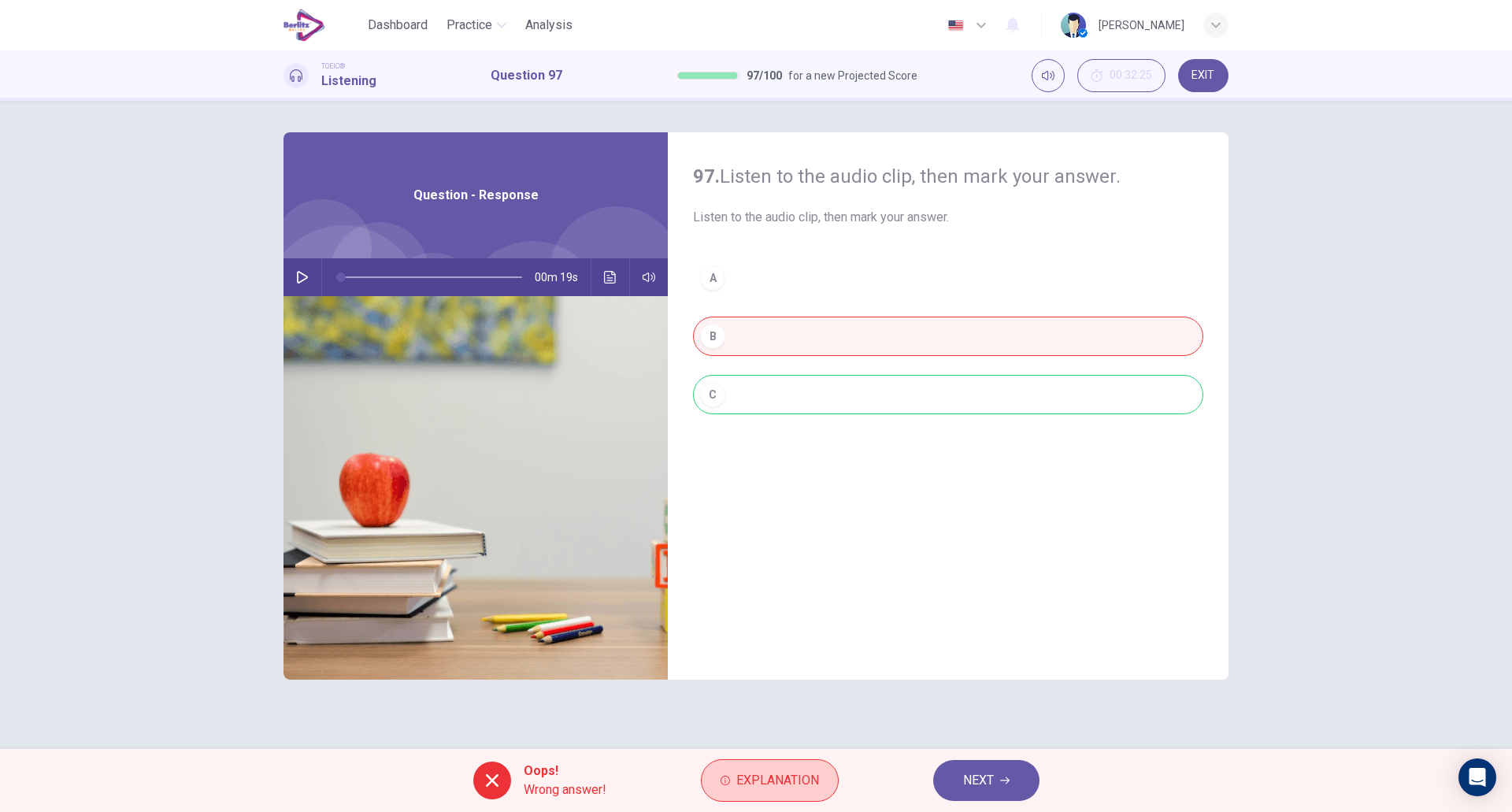
click at [762, 778] on span "Explanation" at bounding box center [778, 780] width 82 height 22
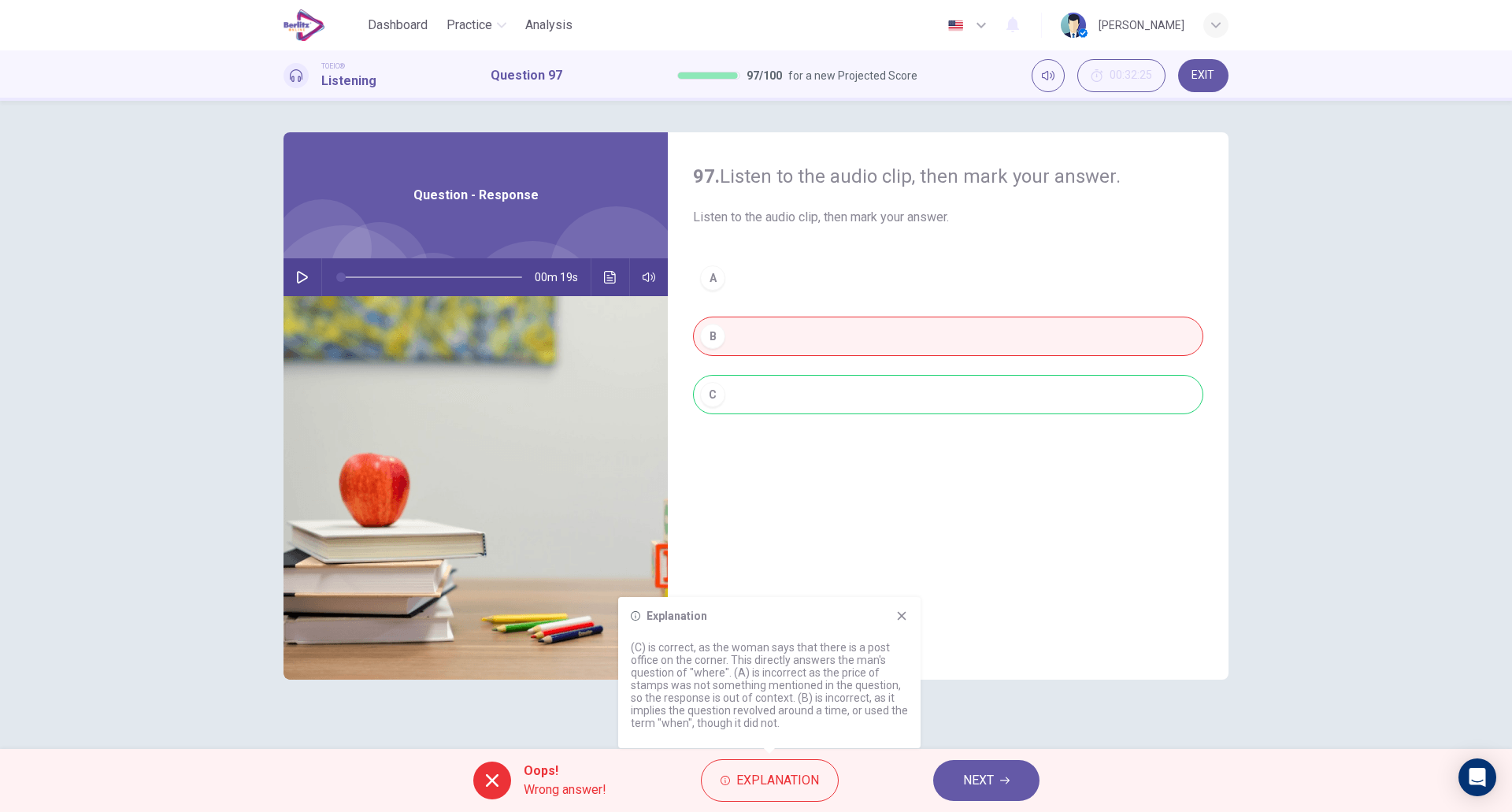
click at [904, 615] on icon at bounding box center [902, 616] width 13 height 13
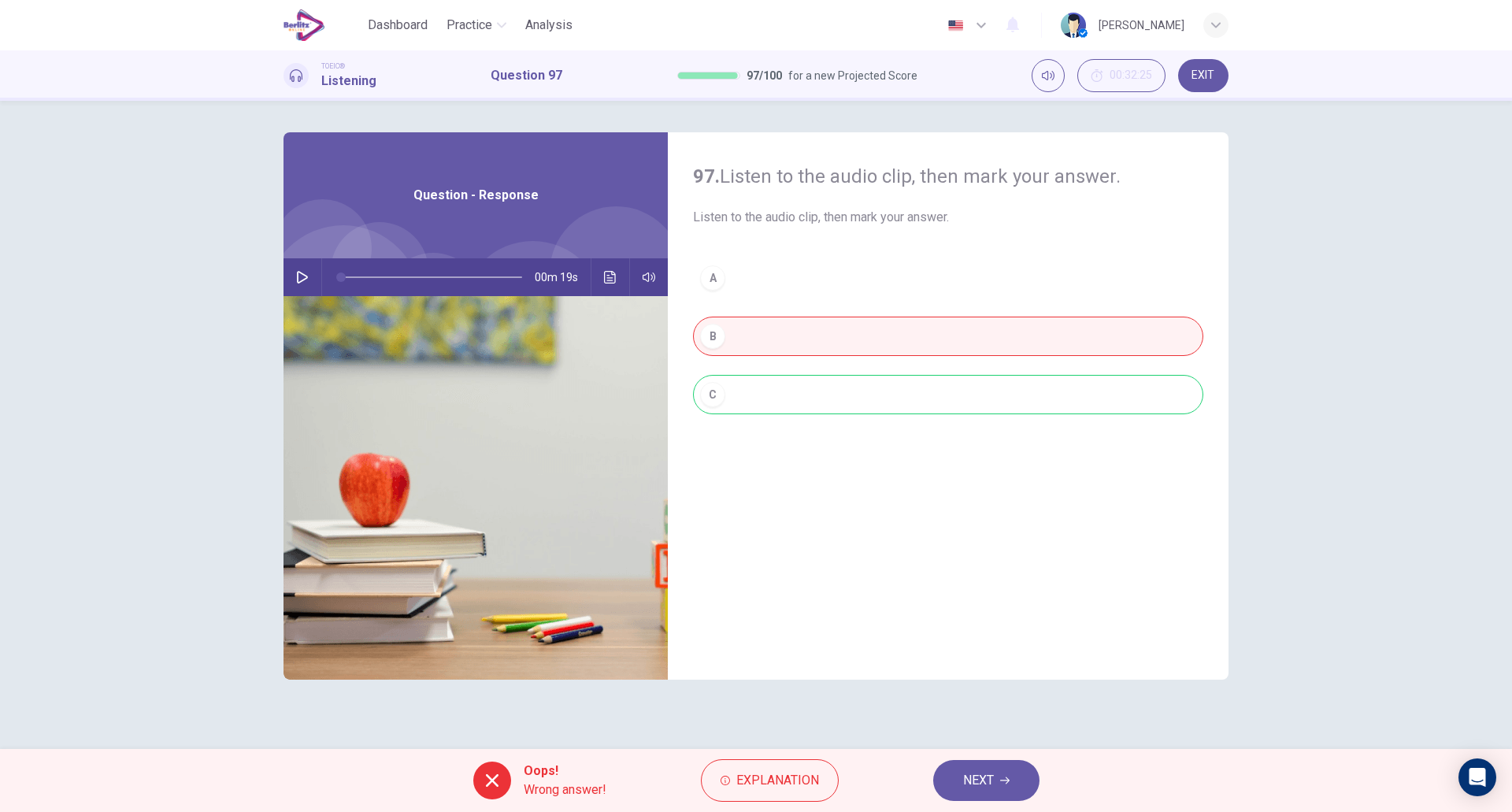
click at [954, 779] on button "NEXT" at bounding box center [986, 780] width 107 height 41
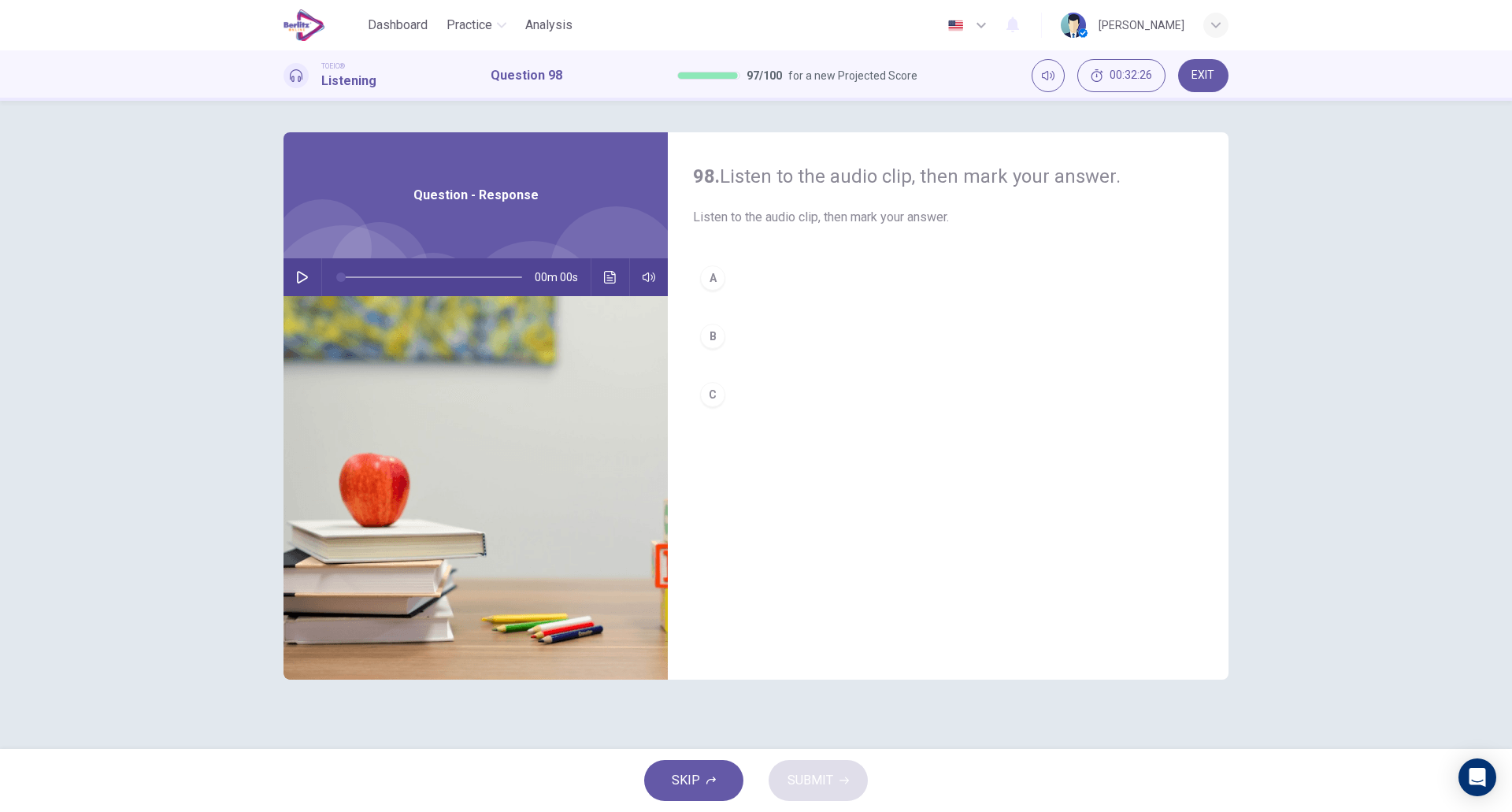
click at [306, 288] on button "button" at bounding box center [302, 277] width 25 height 38
click at [748, 281] on button "A" at bounding box center [948, 278] width 510 height 40
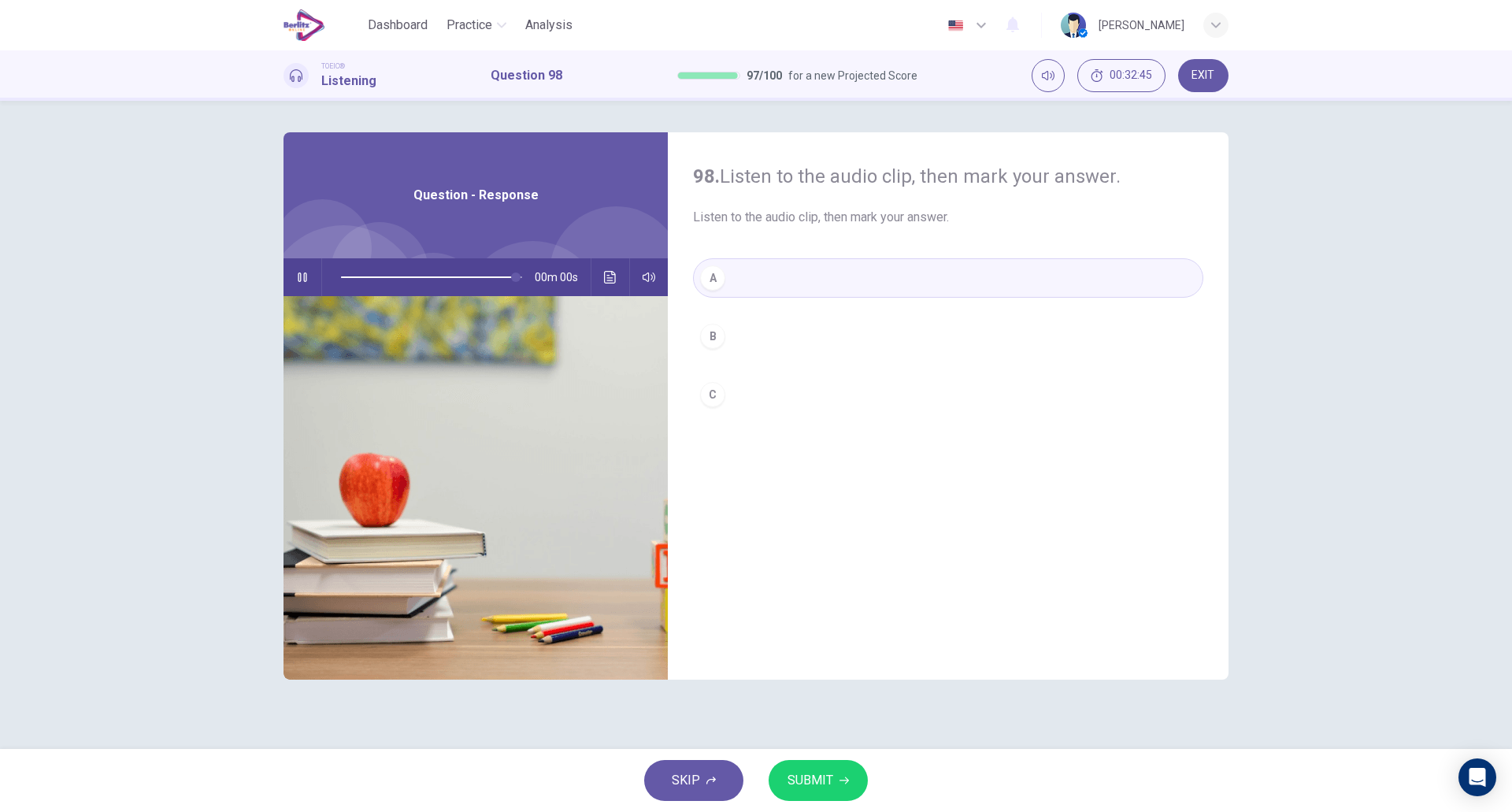
type input "*"
click at [835, 783] on button "SUBMIT" at bounding box center [818, 780] width 99 height 41
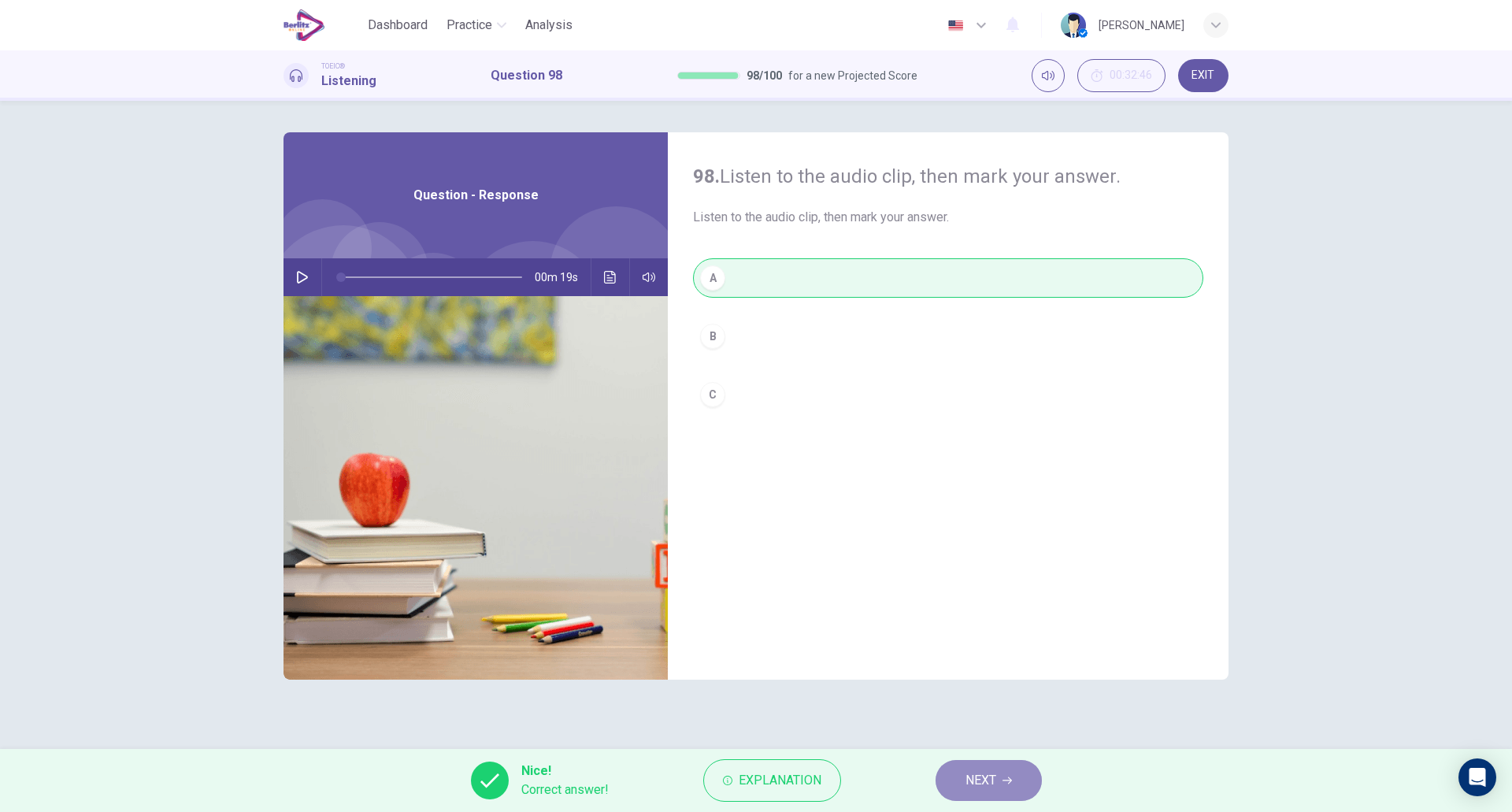
click at [978, 768] on button "NEXT" at bounding box center [989, 780] width 107 height 41
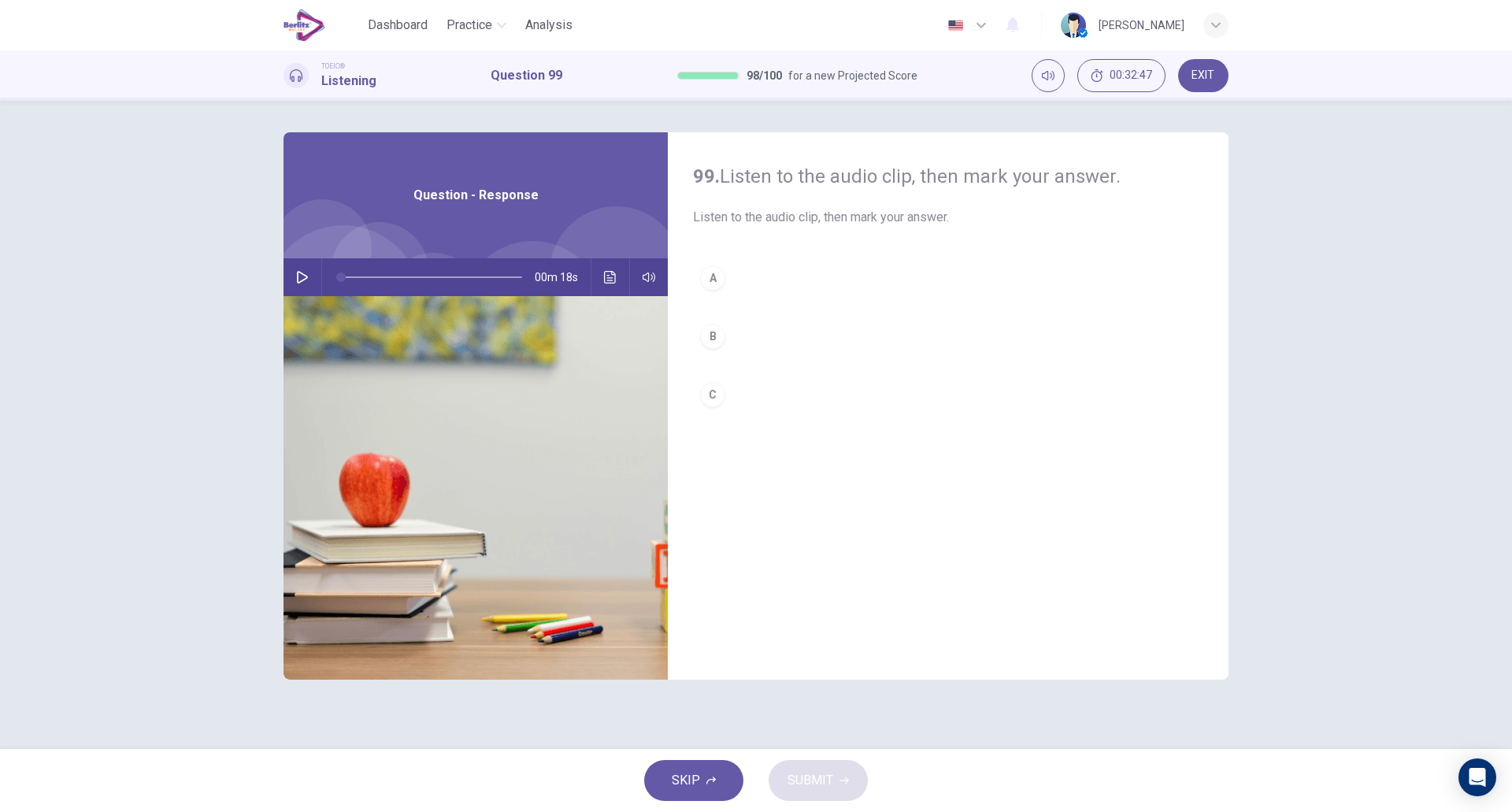
click at [298, 276] on icon "button" at bounding box center [302, 277] width 11 height 13
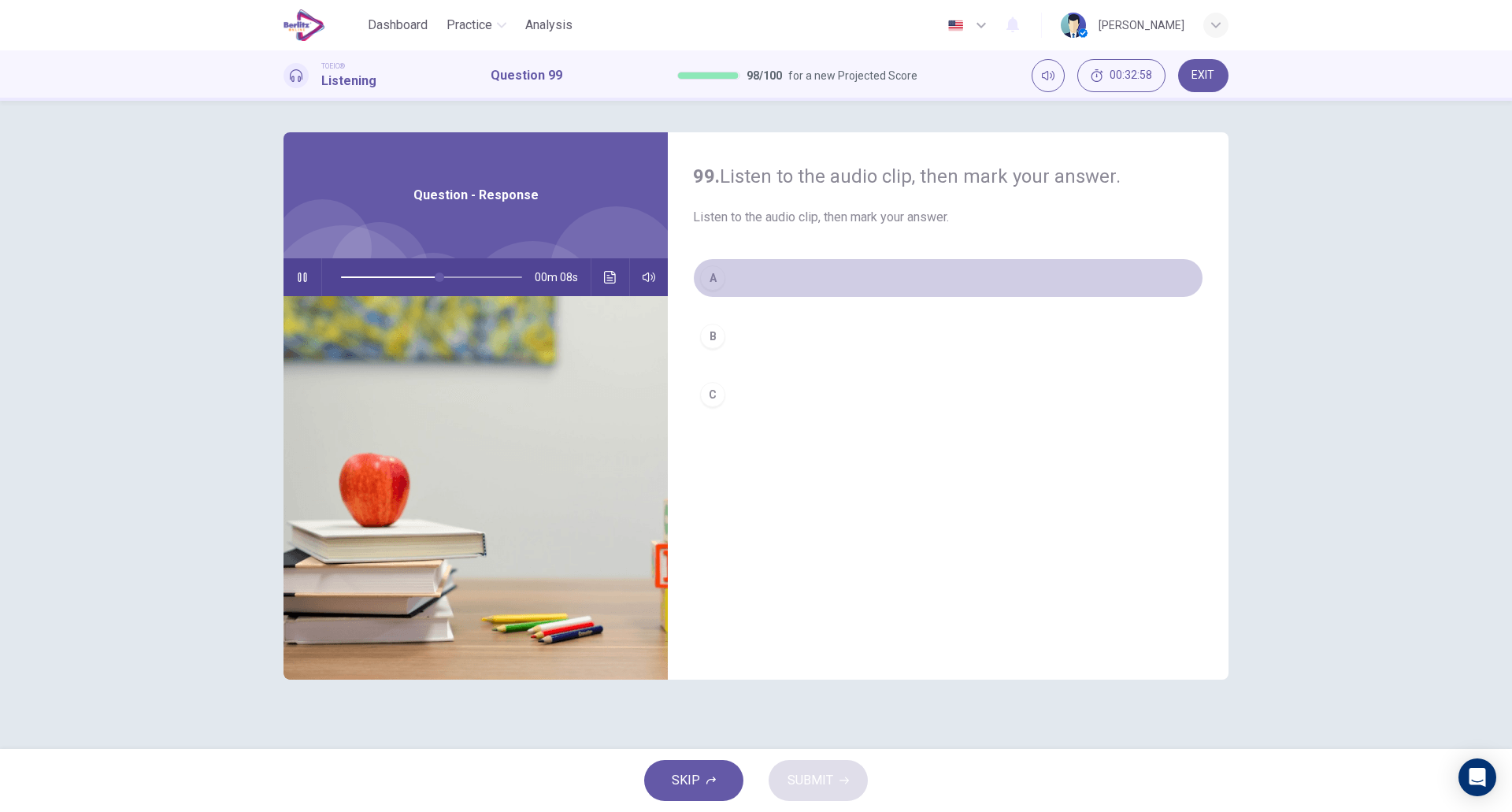
click at [726, 270] on button "A" at bounding box center [948, 278] width 510 height 40
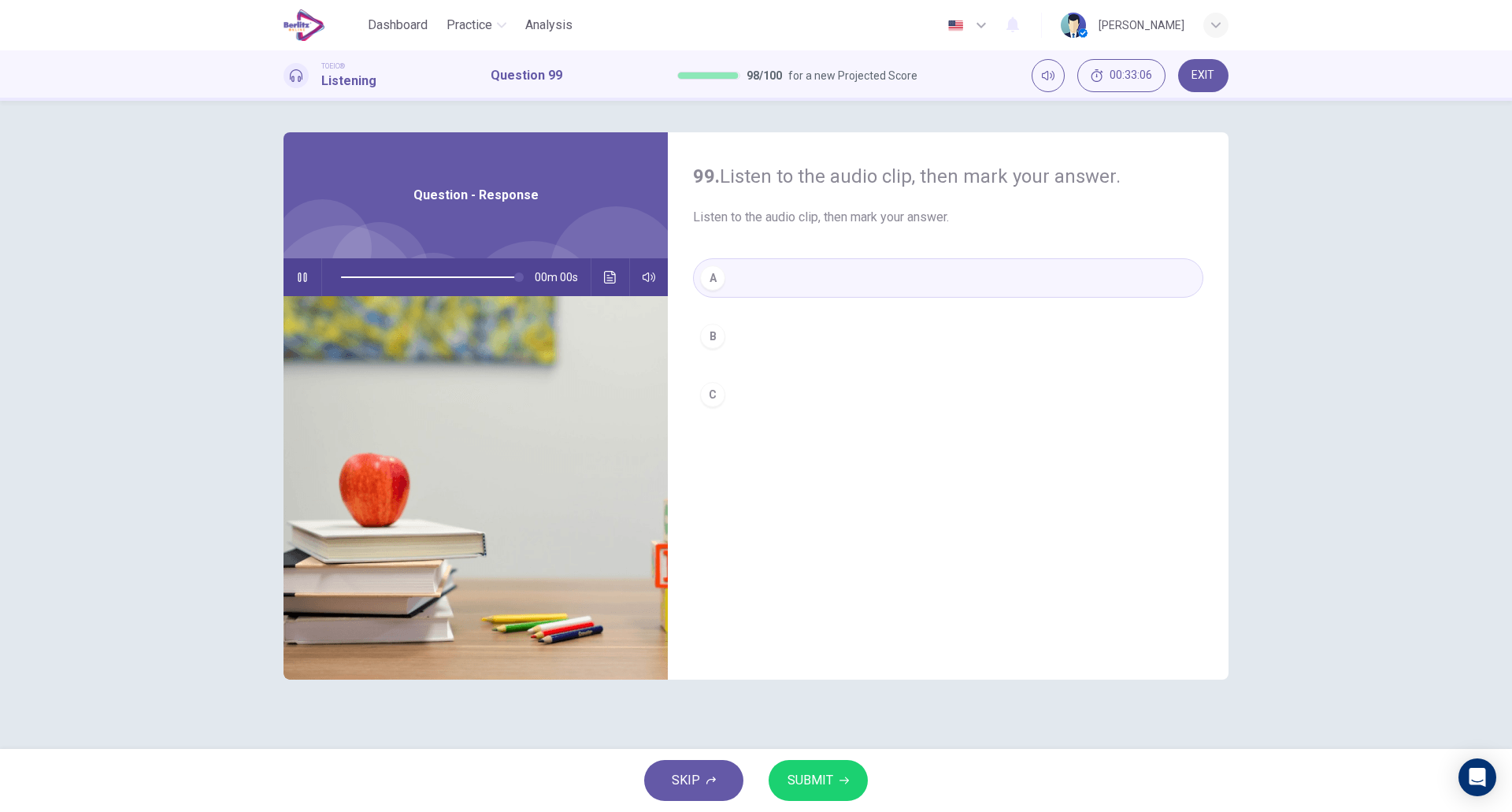
type input "*"
click at [826, 776] on span "SUBMIT" at bounding box center [810, 780] width 45 height 22
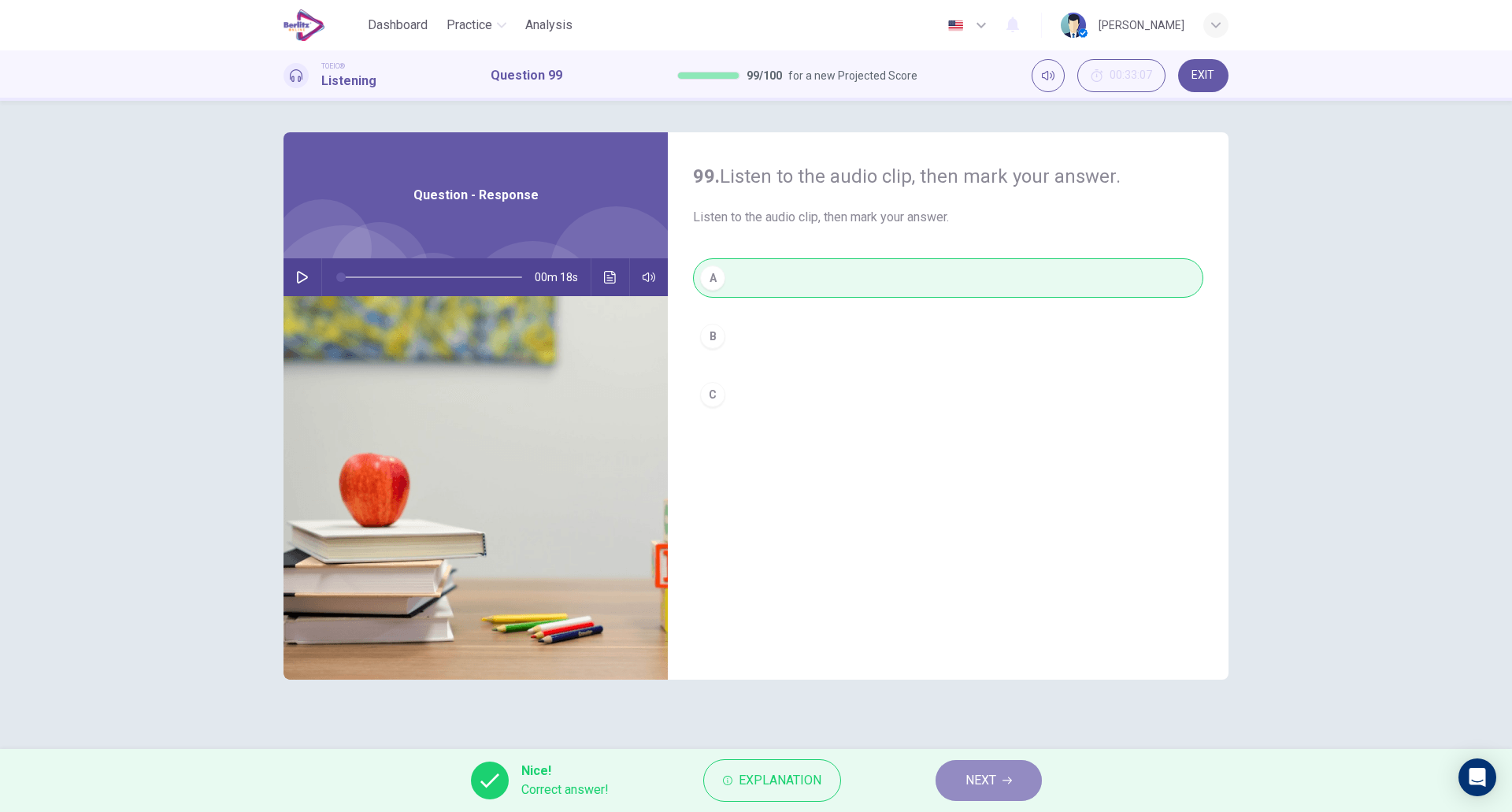
click at [1001, 779] on button "NEXT" at bounding box center [989, 780] width 107 height 41
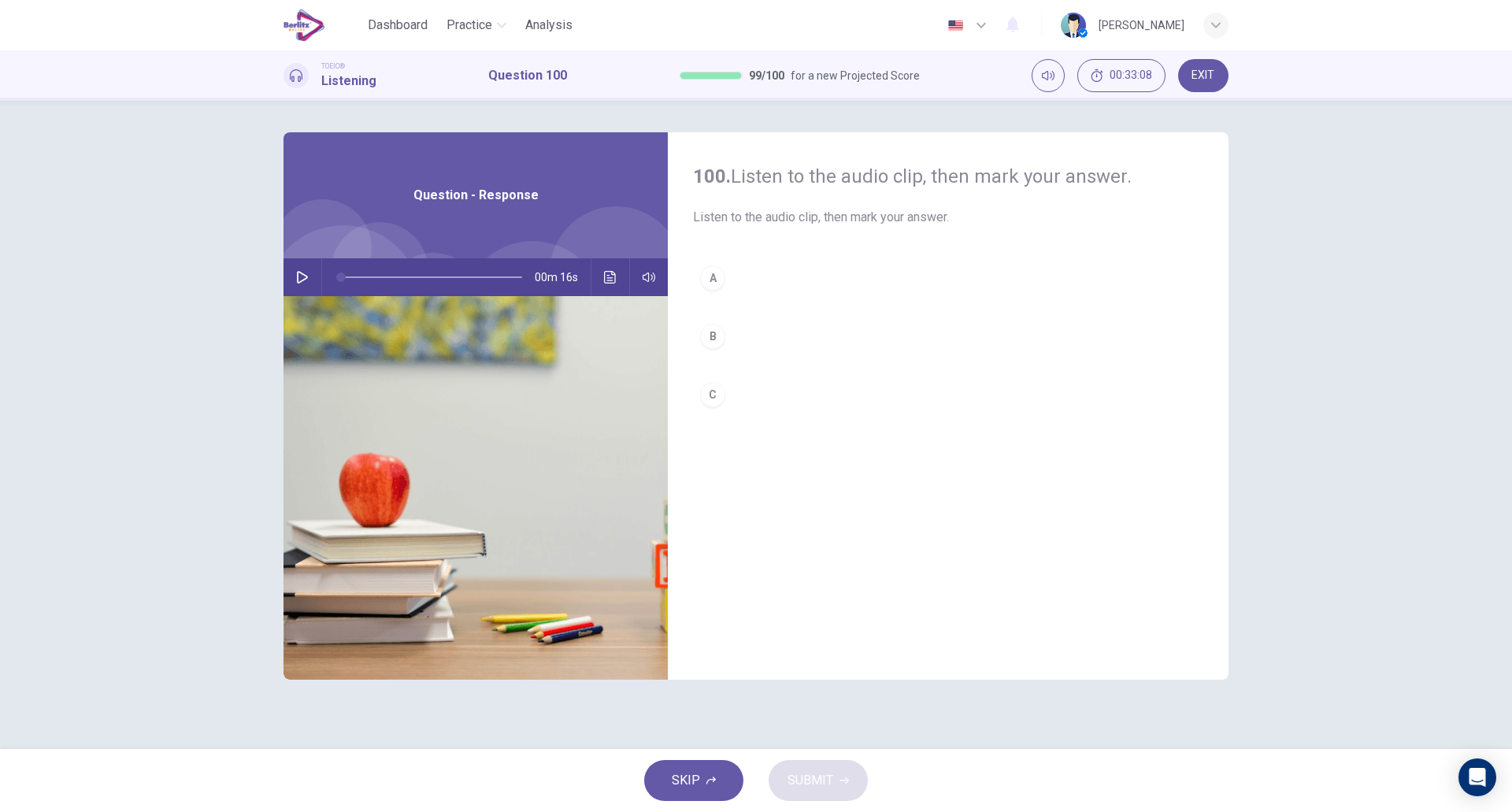
click at [298, 281] on icon "button" at bounding box center [302, 277] width 11 height 13
click at [769, 339] on button "B" at bounding box center [948, 336] width 510 height 40
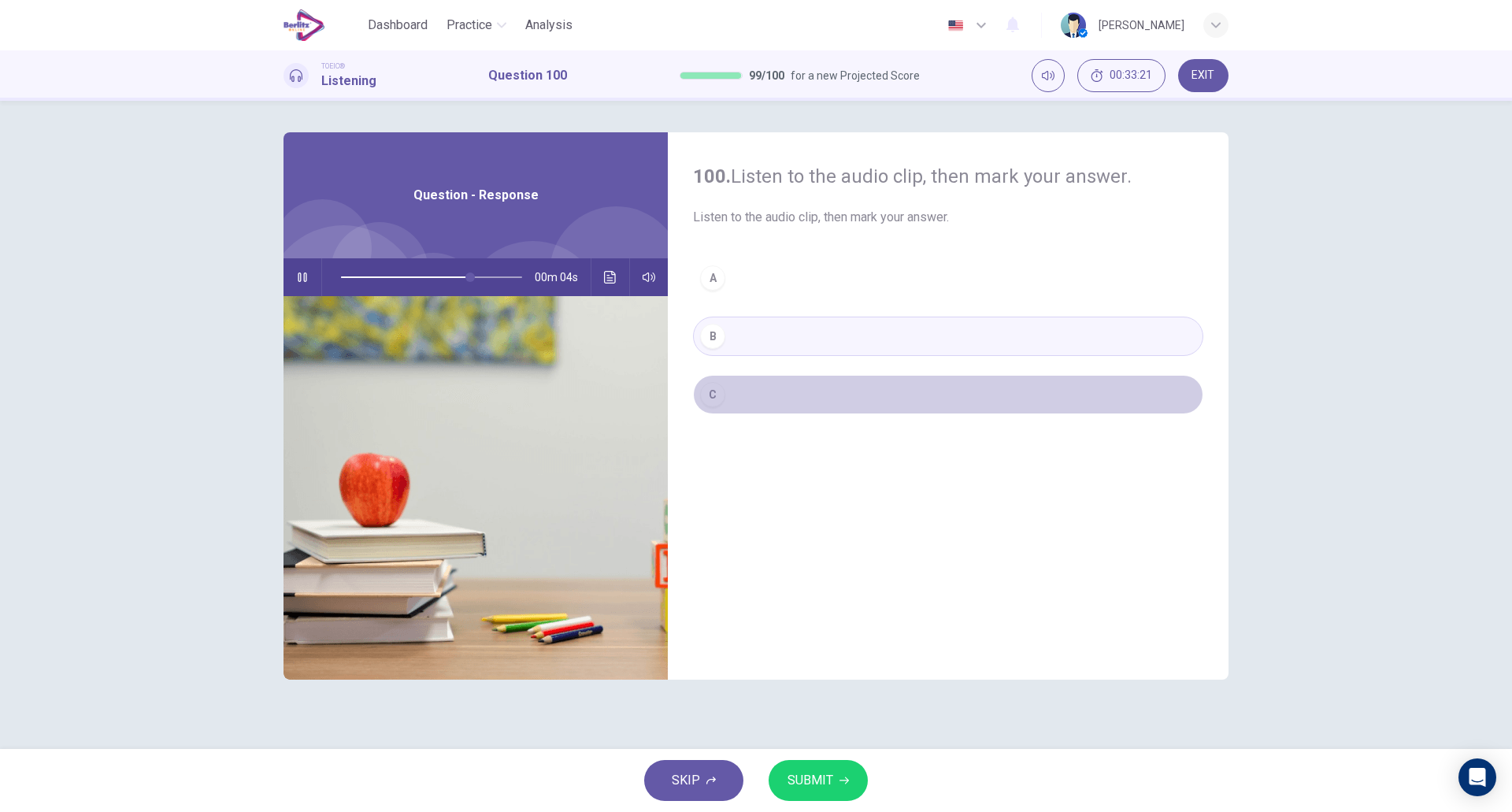
click at [742, 381] on button "C" at bounding box center [948, 395] width 510 height 40
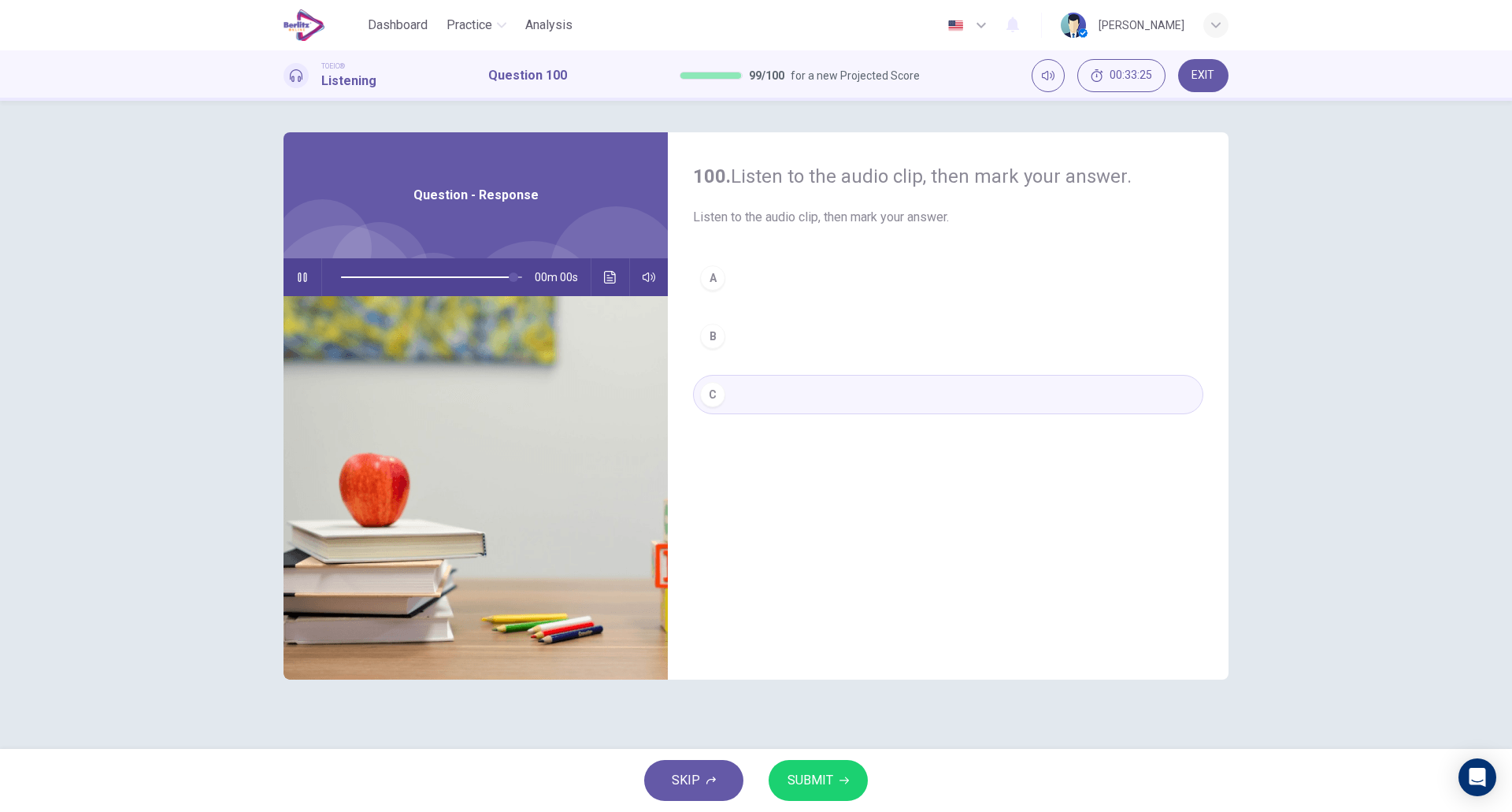
type input "*"
click at [813, 776] on span "SUBMIT" at bounding box center [810, 780] width 45 height 22
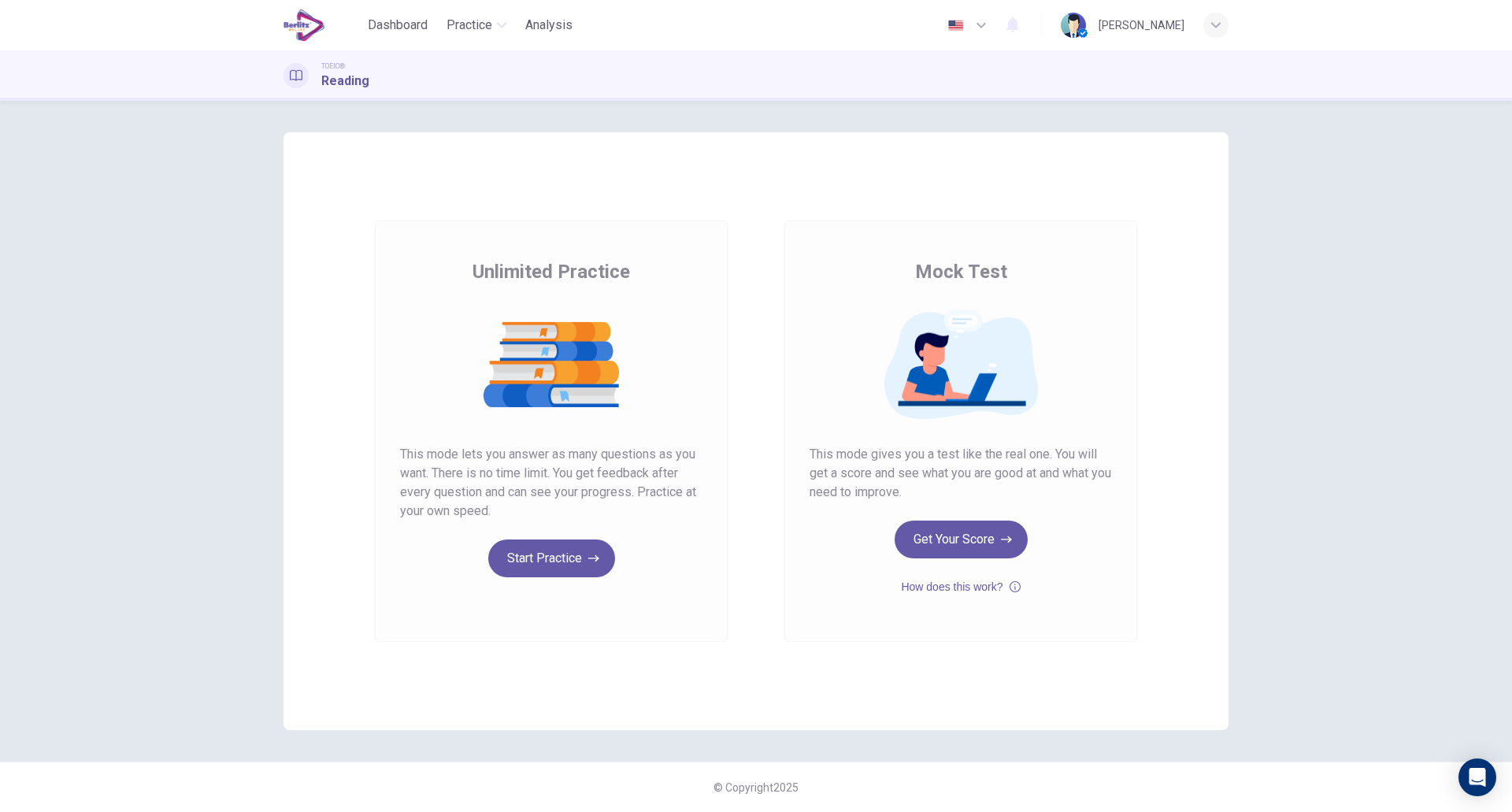
click at [529, 683] on div "Unlimited Practice Mock Test Unlimited Practice This mode lets you answer as ma…" at bounding box center [756, 431] width 945 height 598
click at [914, 532] on button "Get Your Score" at bounding box center [961, 539] width 133 height 38
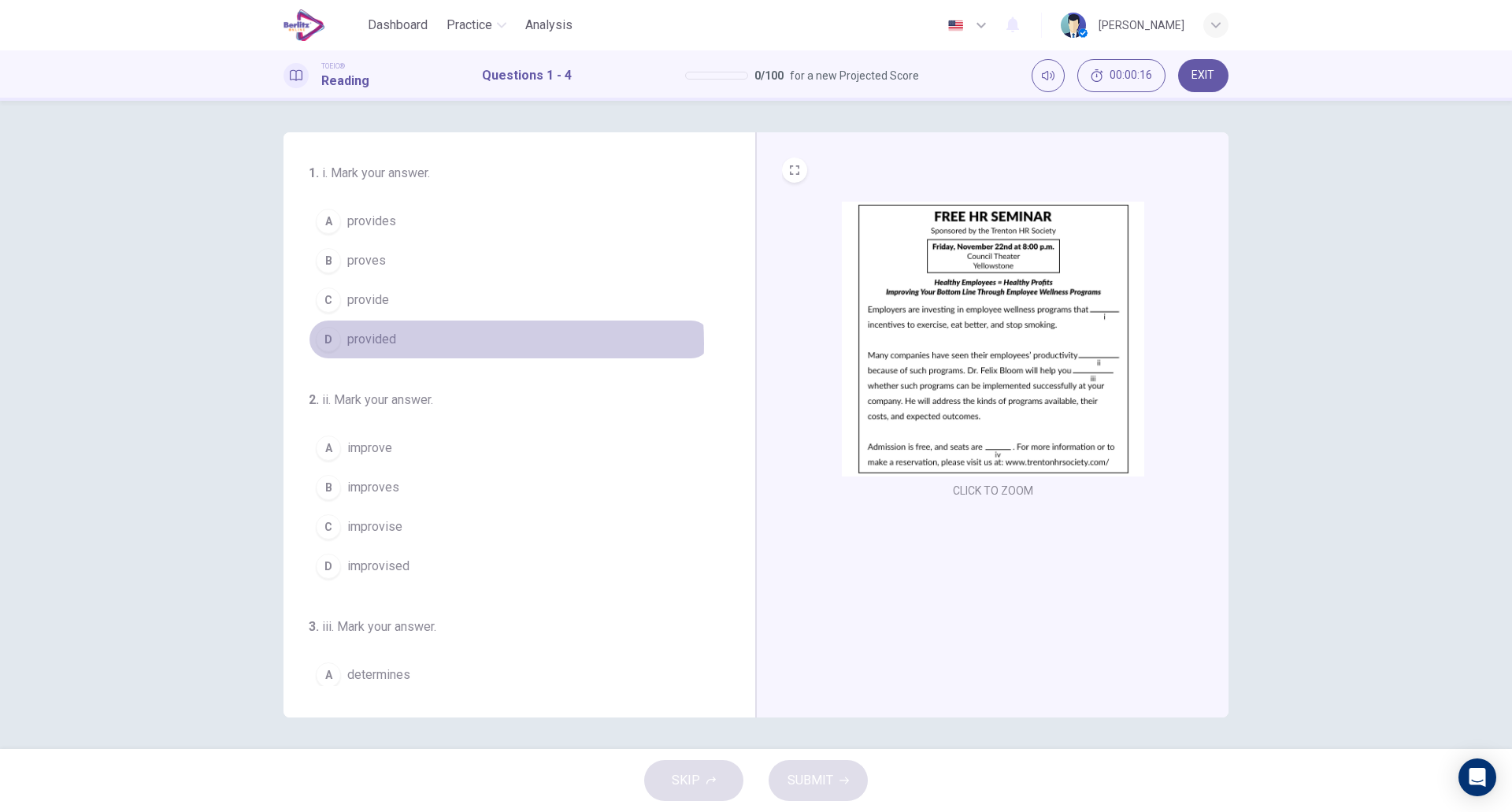
click at [401, 344] on button "D provided" at bounding box center [510, 339] width 403 height 40
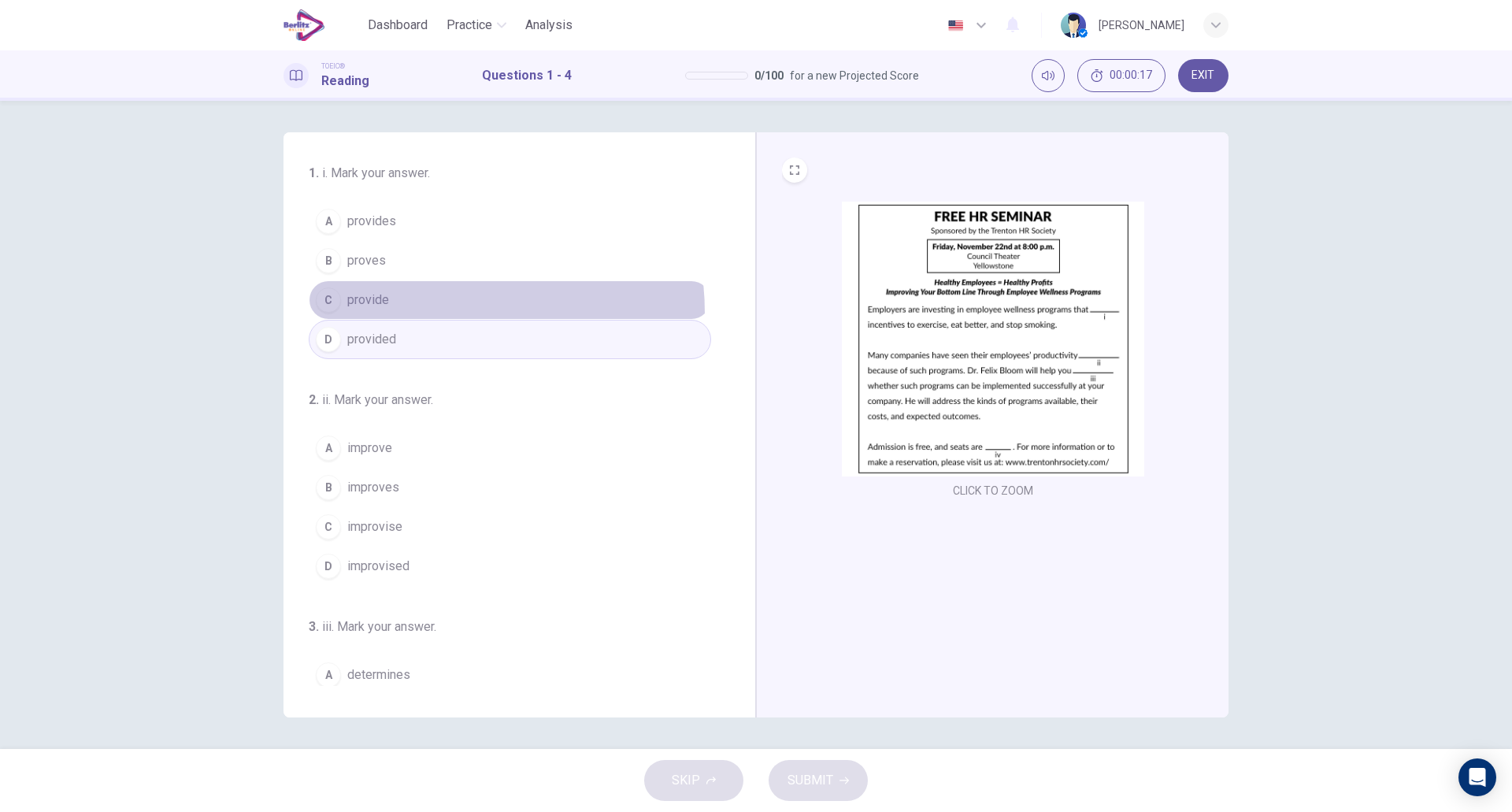
click at [408, 314] on button "C provide" at bounding box center [510, 300] width 403 height 40
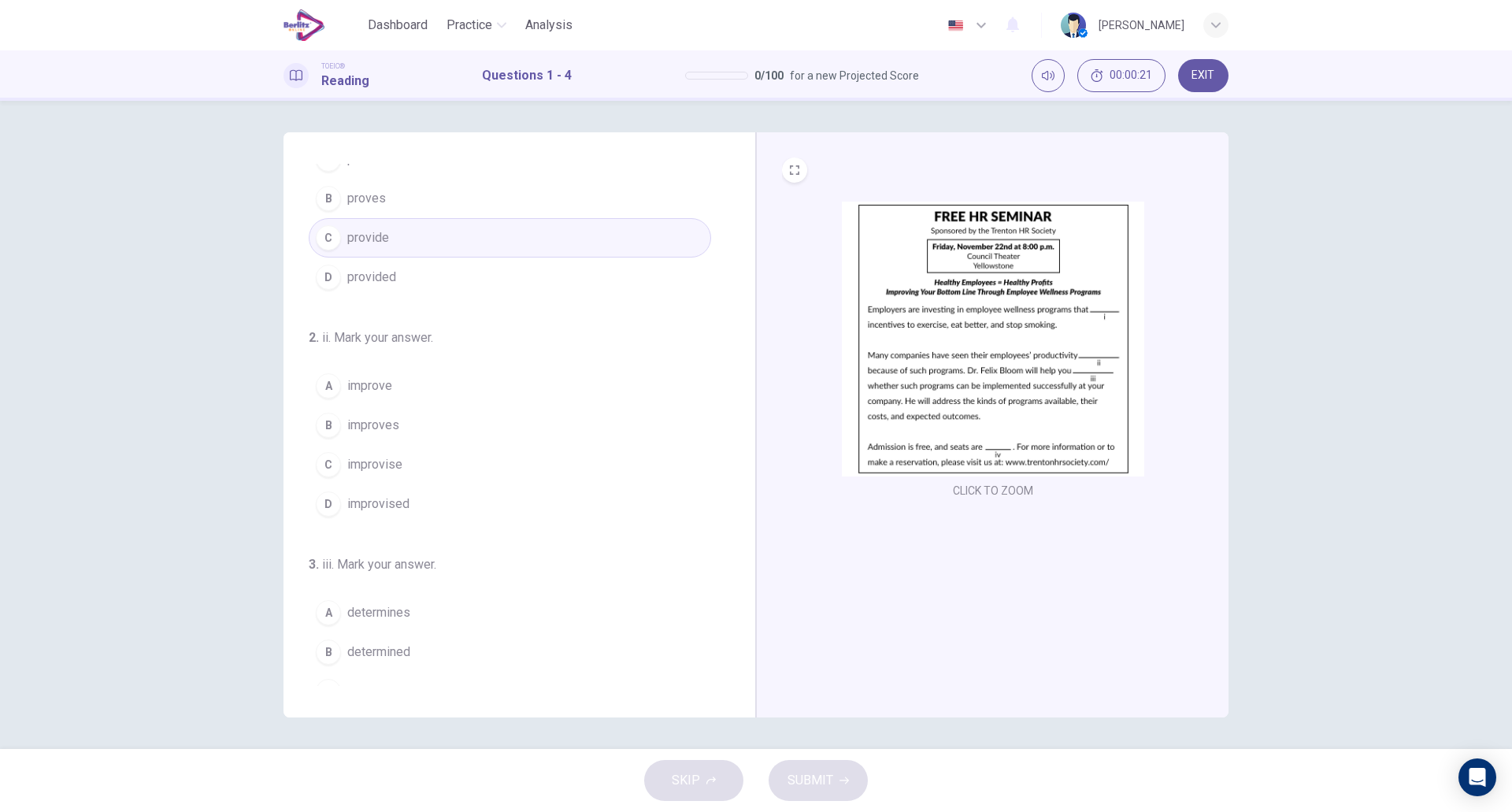
scroll to position [72, 0]
click at [417, 379] on button "A improve" at bounding box center [510, 376] width 403 height 40
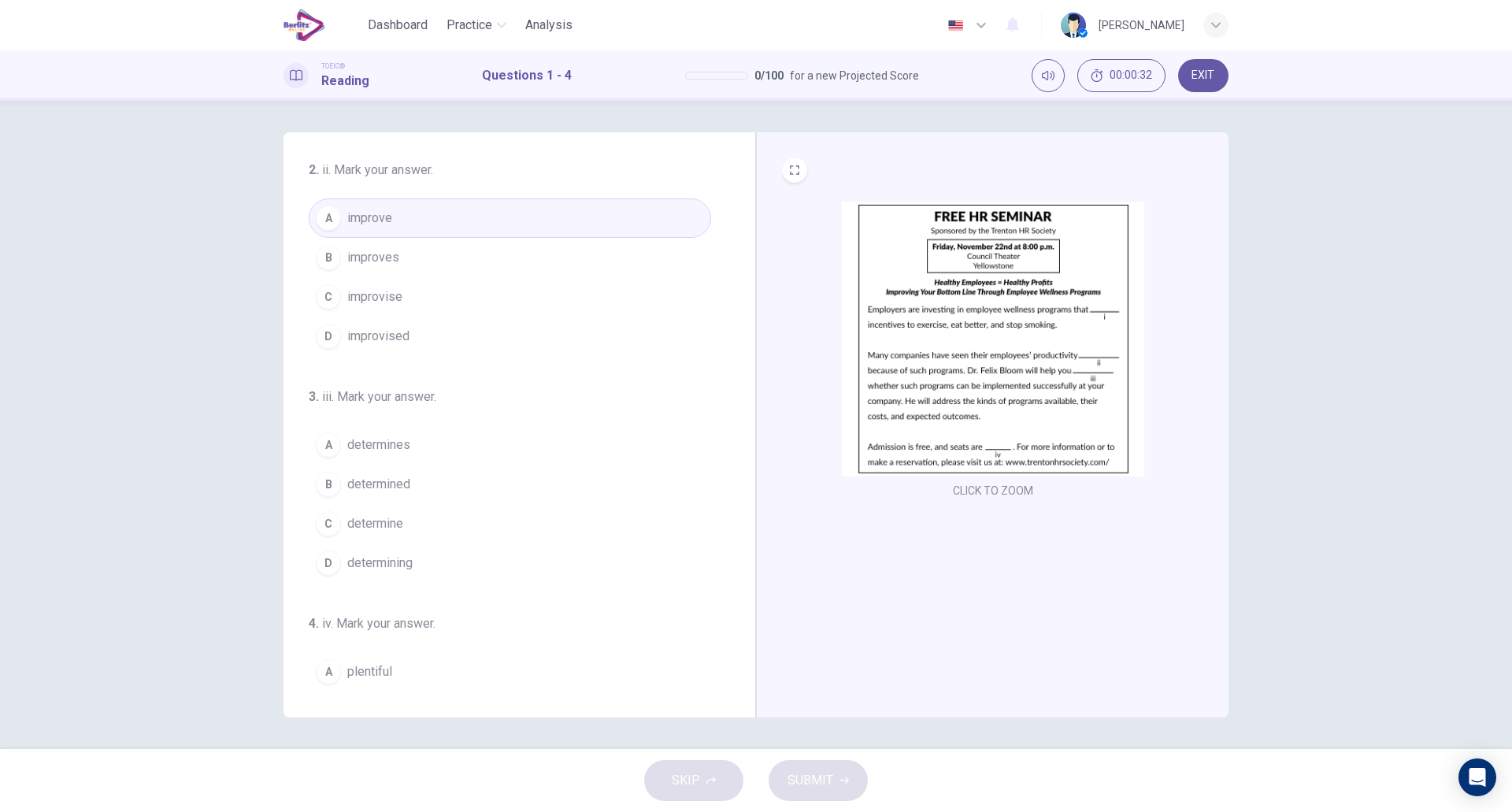
click at [429, 530] on button "C determine" at bounding box center [510, 523] width 403 height 40
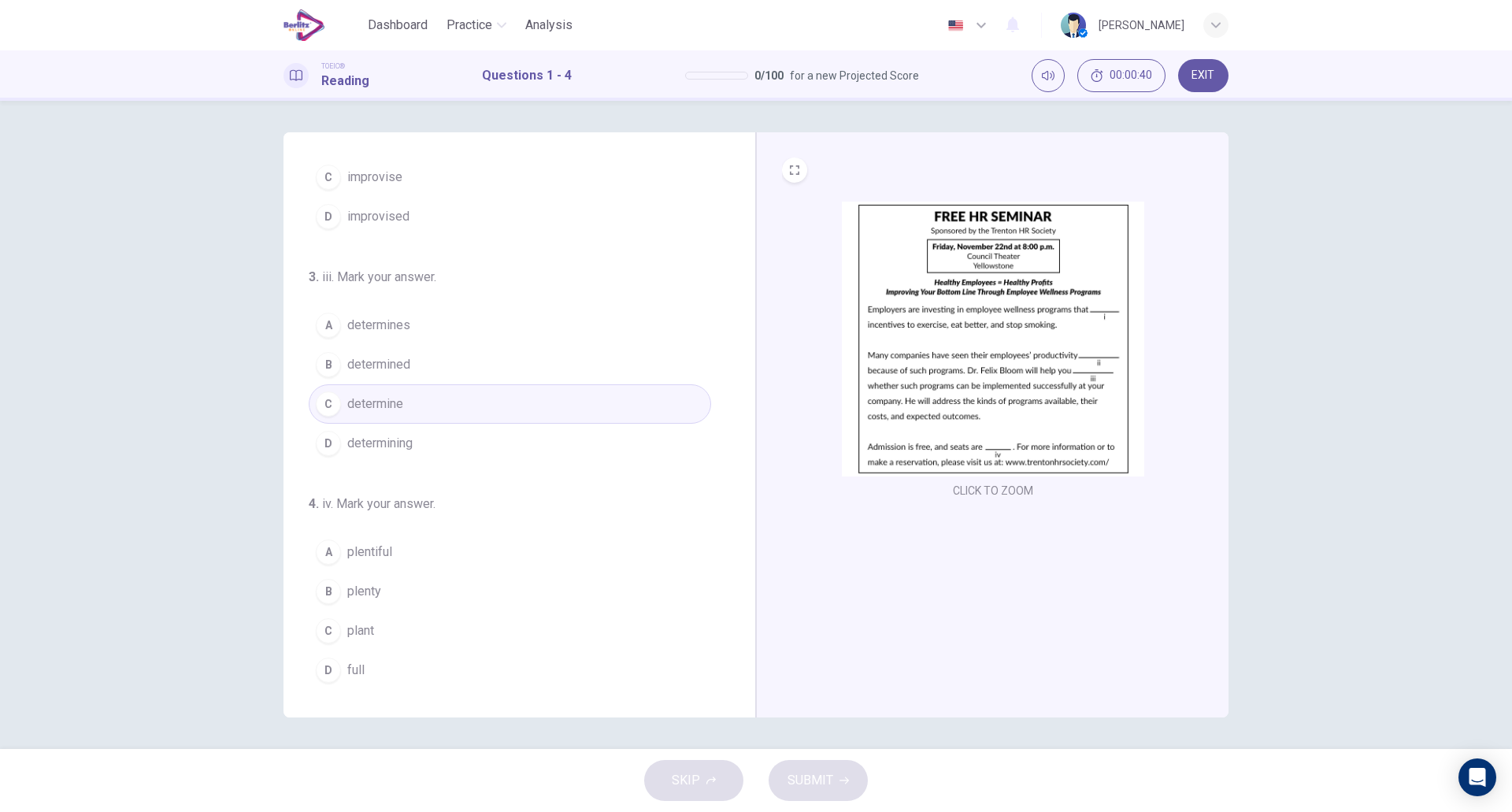
scroll to position [353, 0]
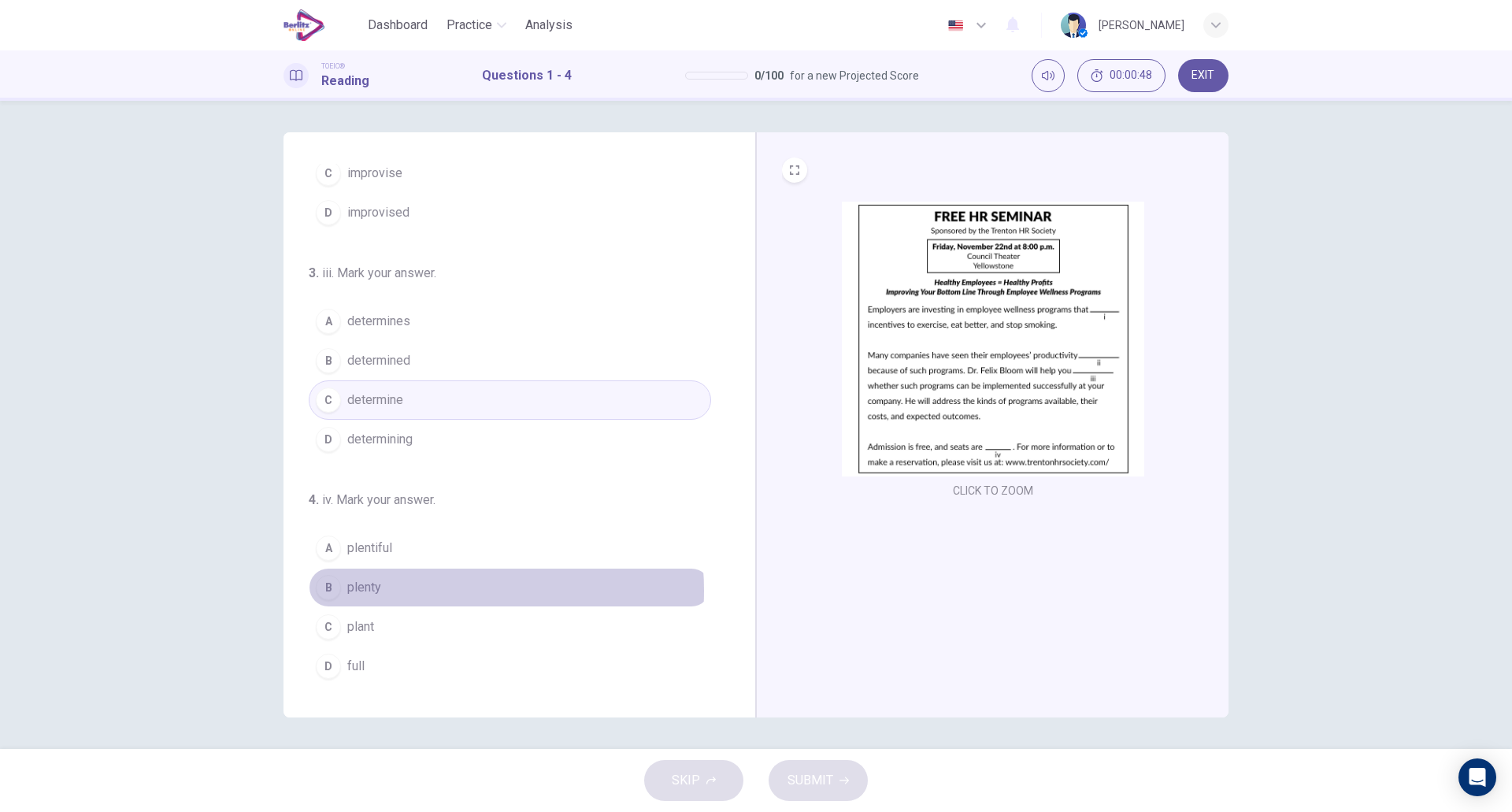
click at [416, 591] on button "B plenty" at bounding box center [510, 587] width 403 height 40
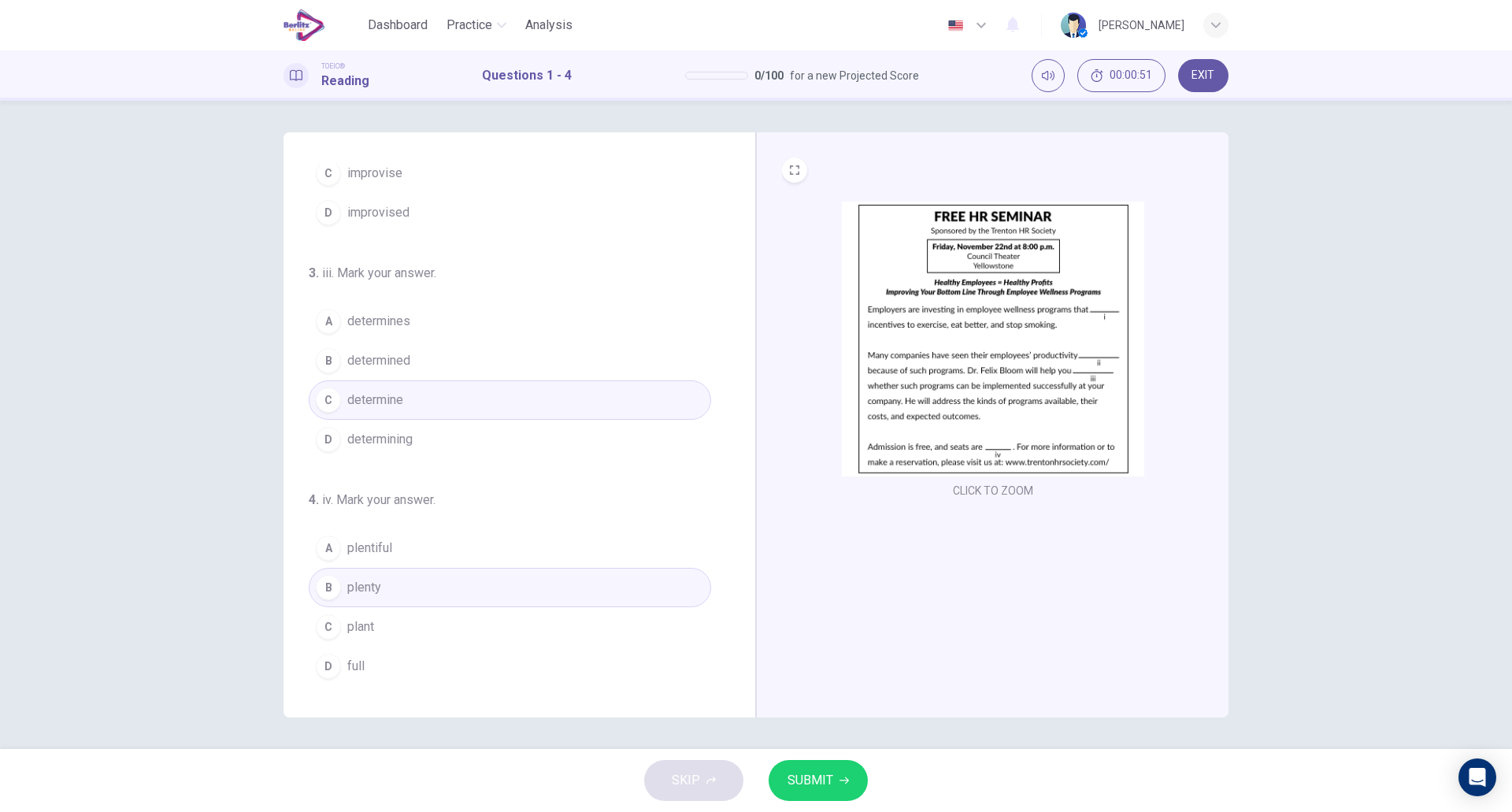
click at [819, 786] on span "SUBMIT" at bounding box center [810, 780] width 45 height 22
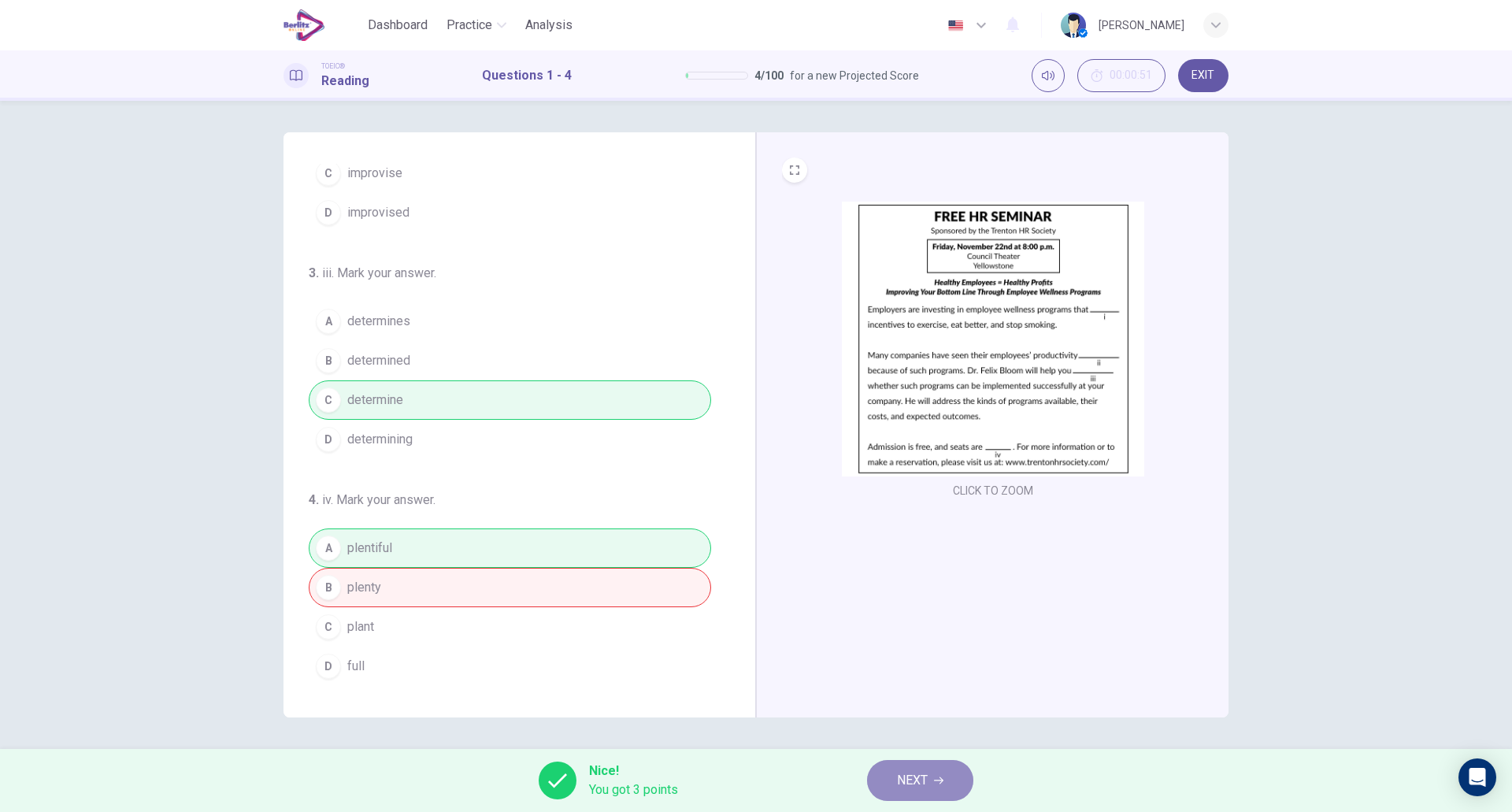
click at [935, 778] on icon "button" at bounding box center [939, 781] width 10 height 10
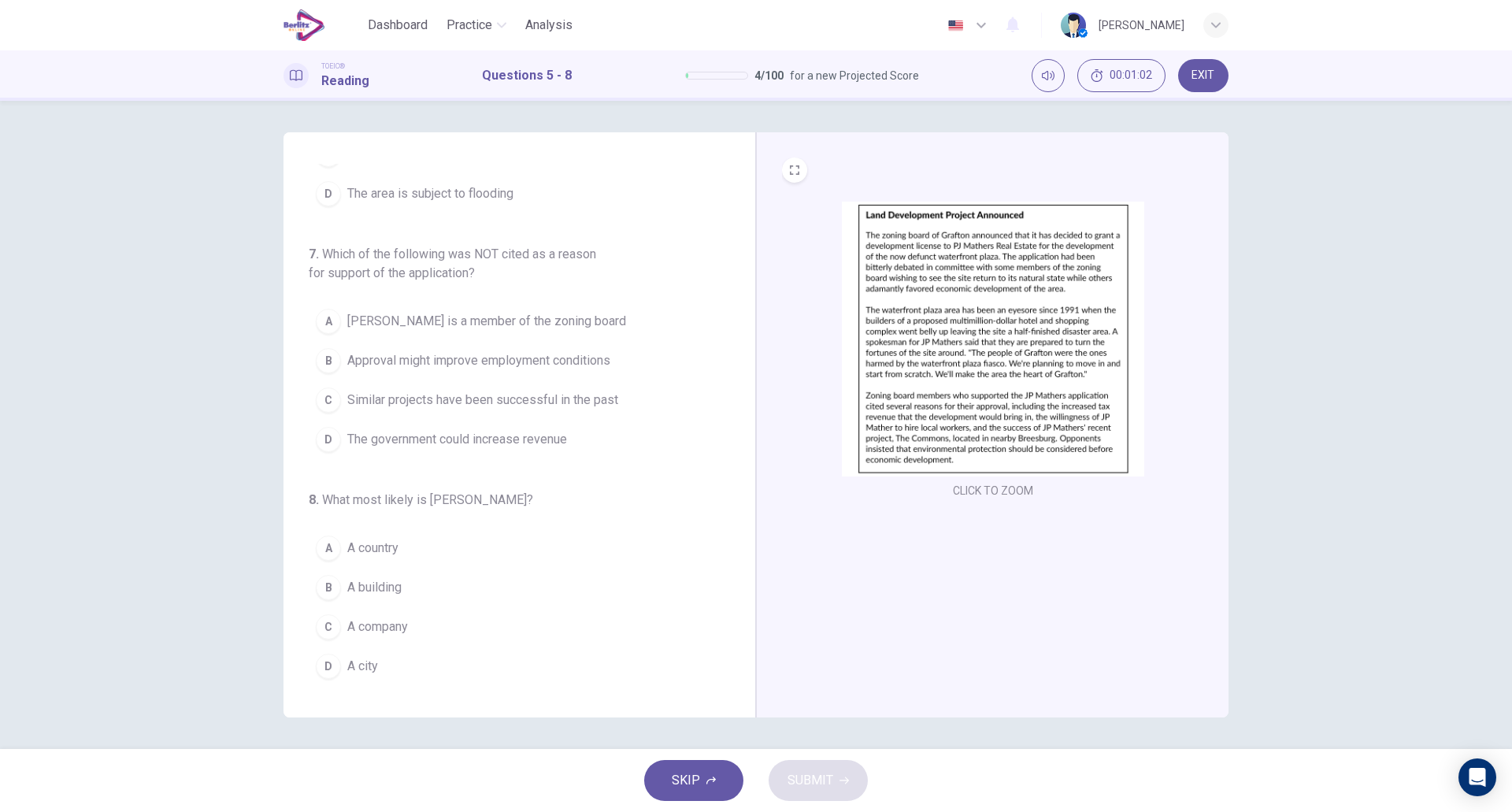
scroll to position [0, 0]
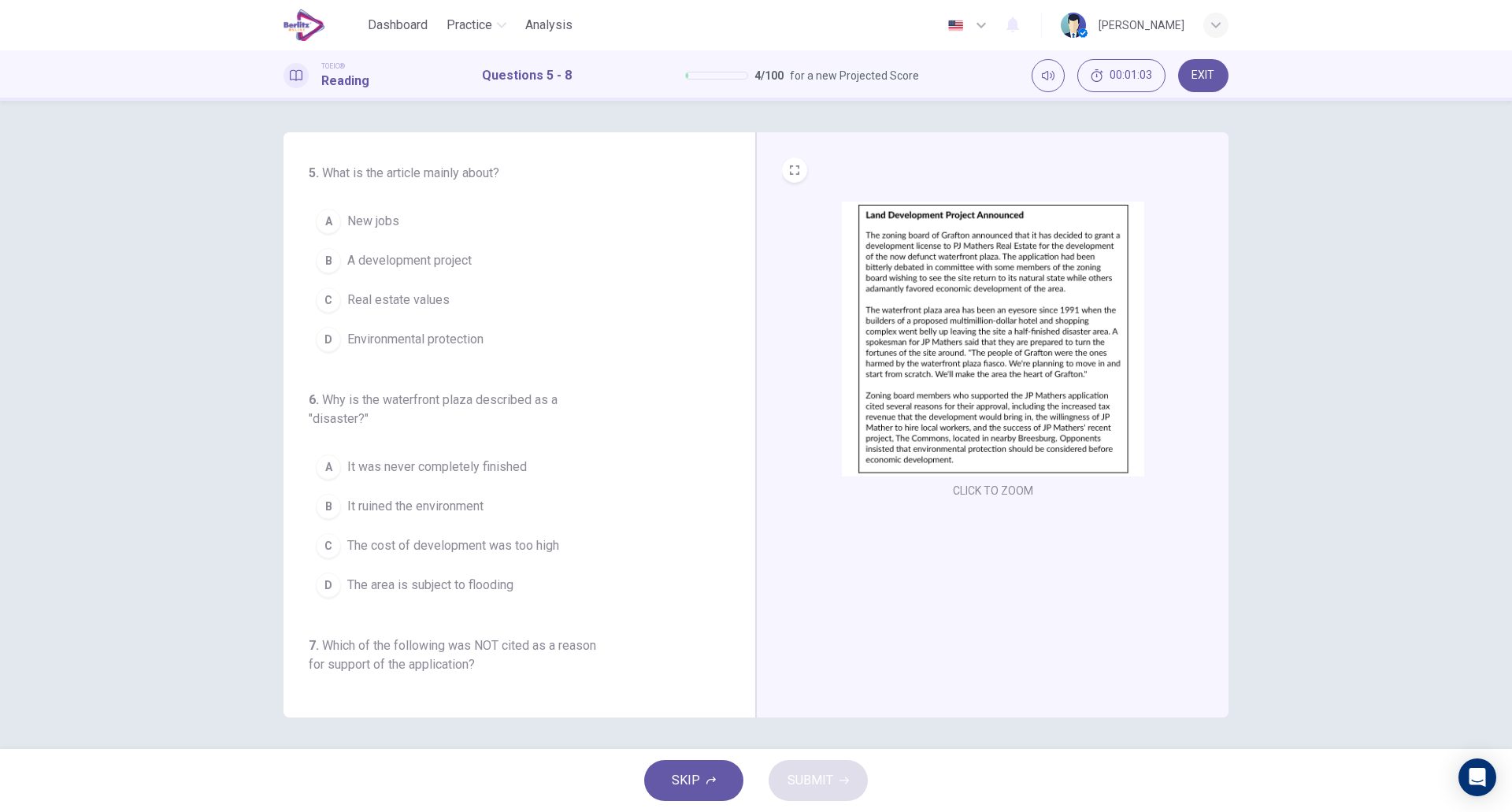
click at [984, 336] on img at bounding box center [993, 339] width 302 height 275
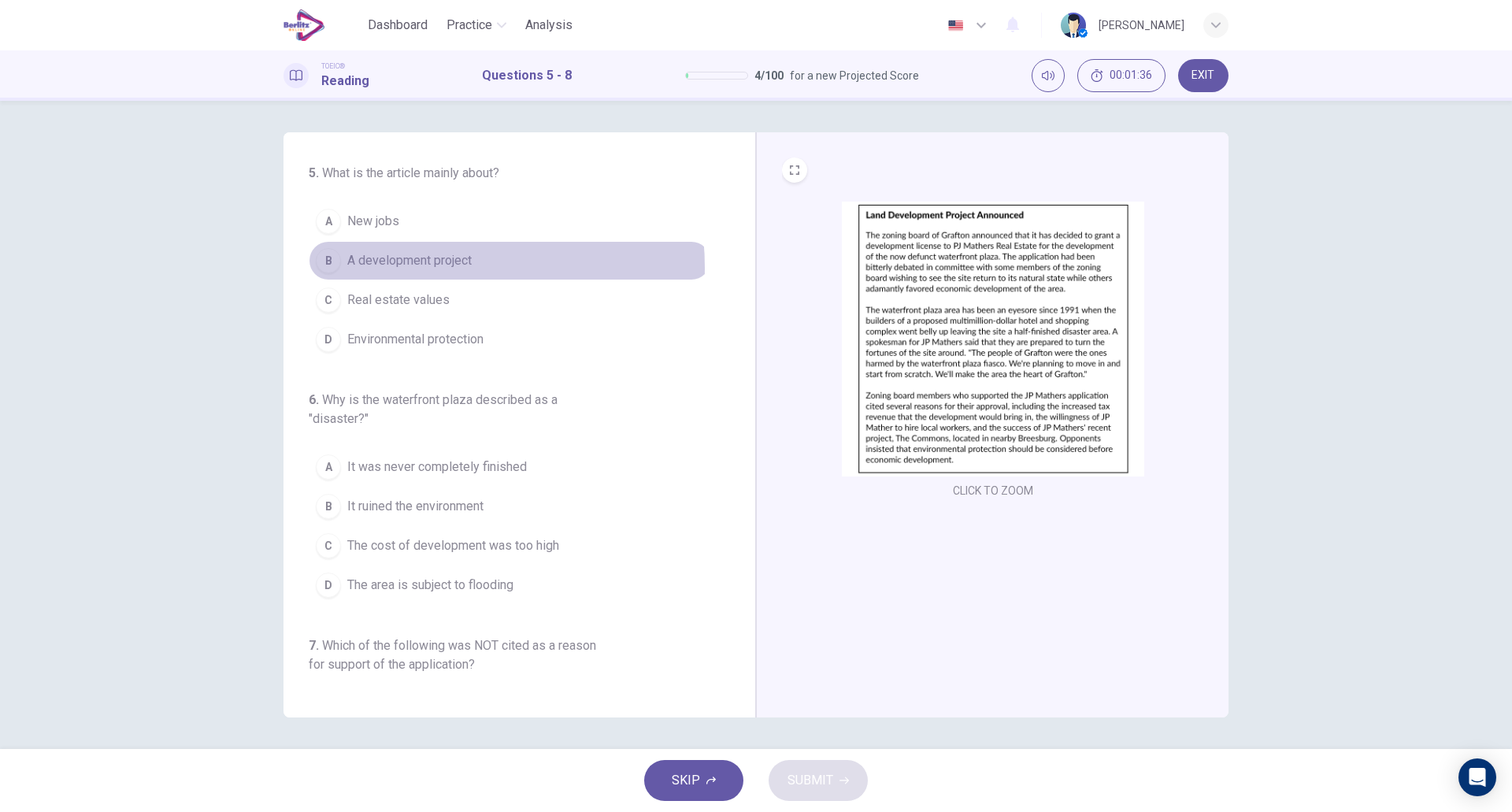
click at [418, 268] on span "A development project" at bounding box center [410, 260] width 125 height 19
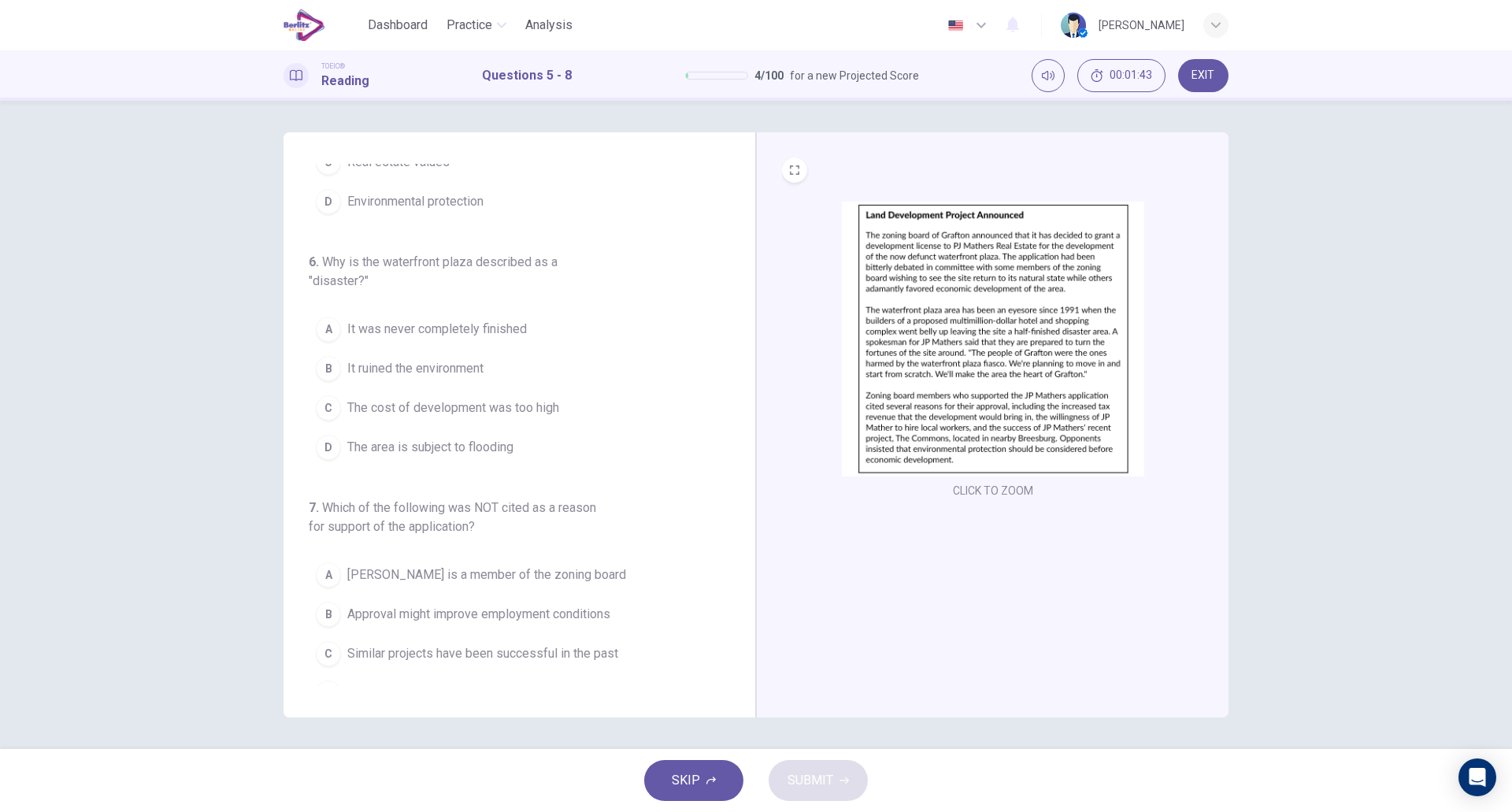
scroll to position [155, 0]
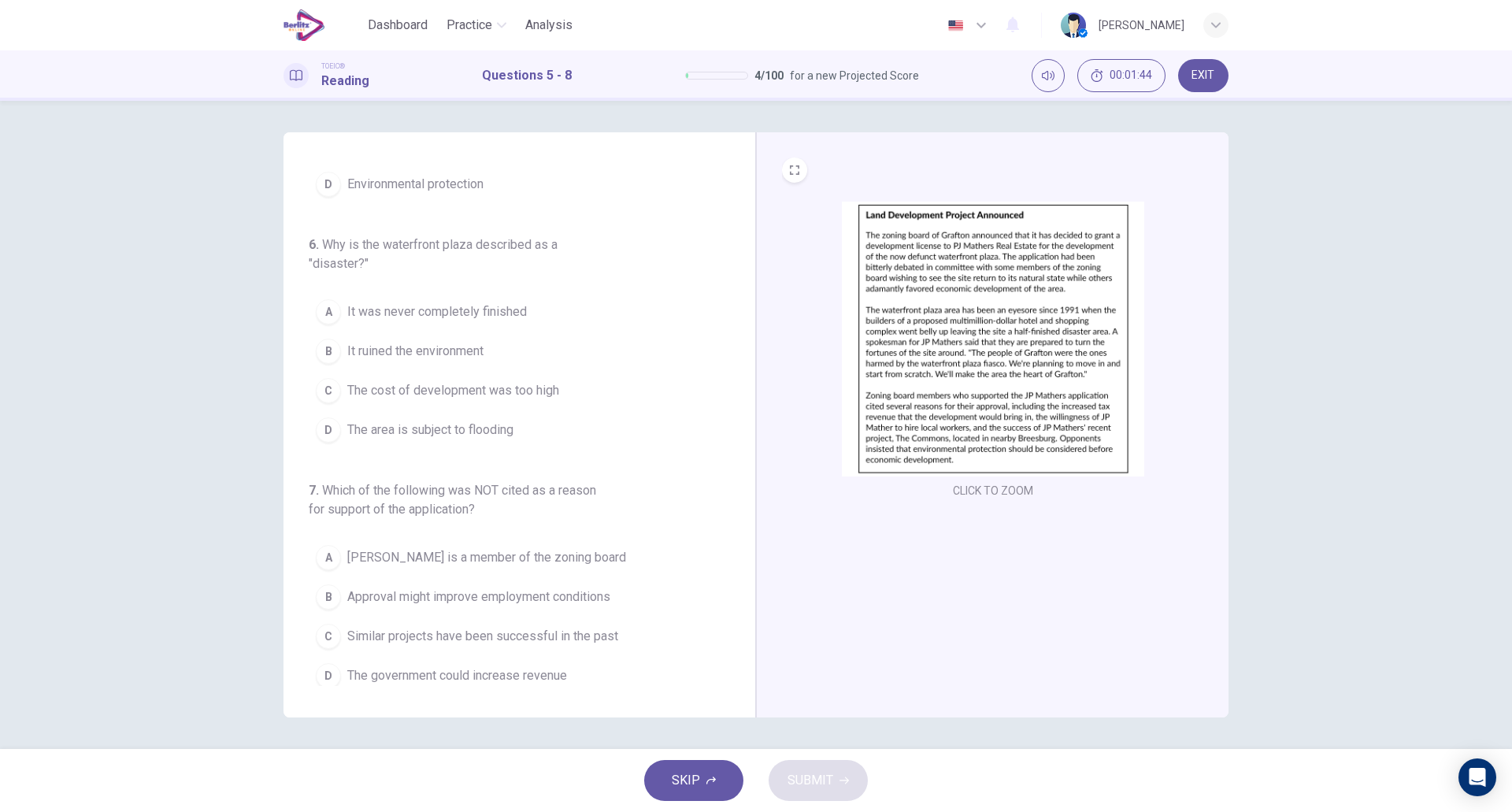
click at [491, 308] on span "It was never completely finished" at bounding box center [437, 311] width 179 height 19
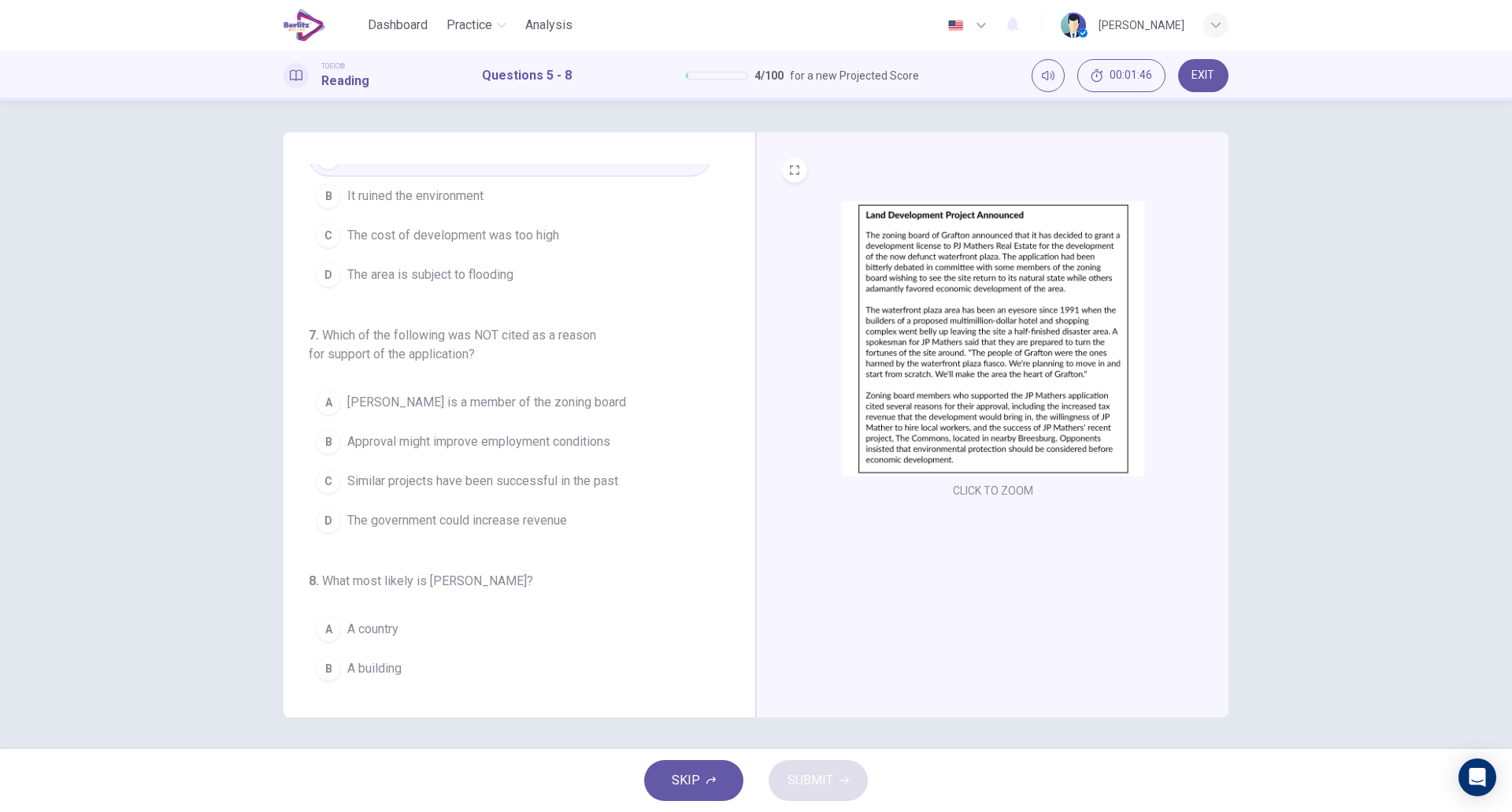
scroll to position [313, 0]
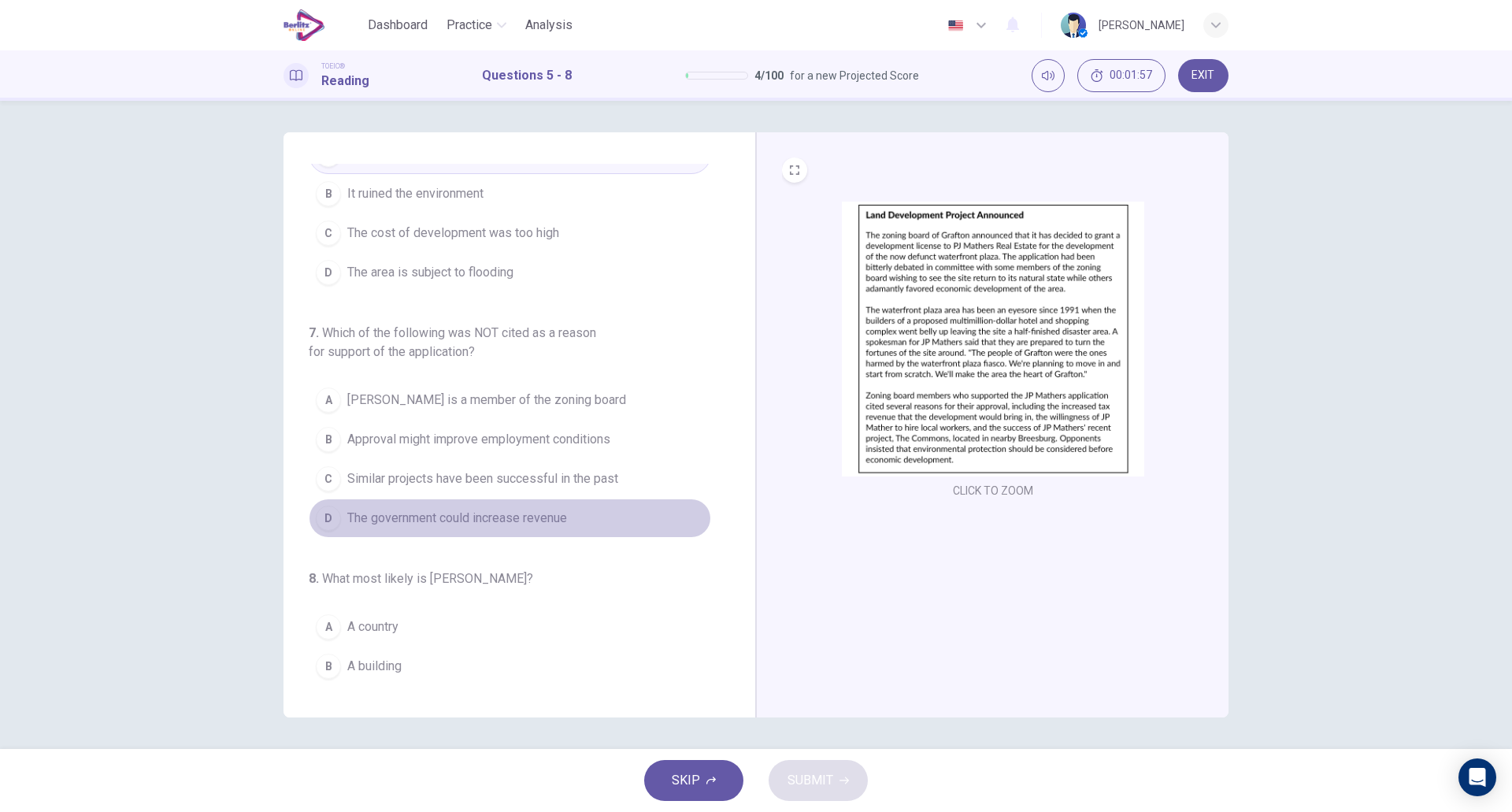
click at [560, 523] on span "The government could increase revenue" at bounding box center [458, 518] width 220 height 19
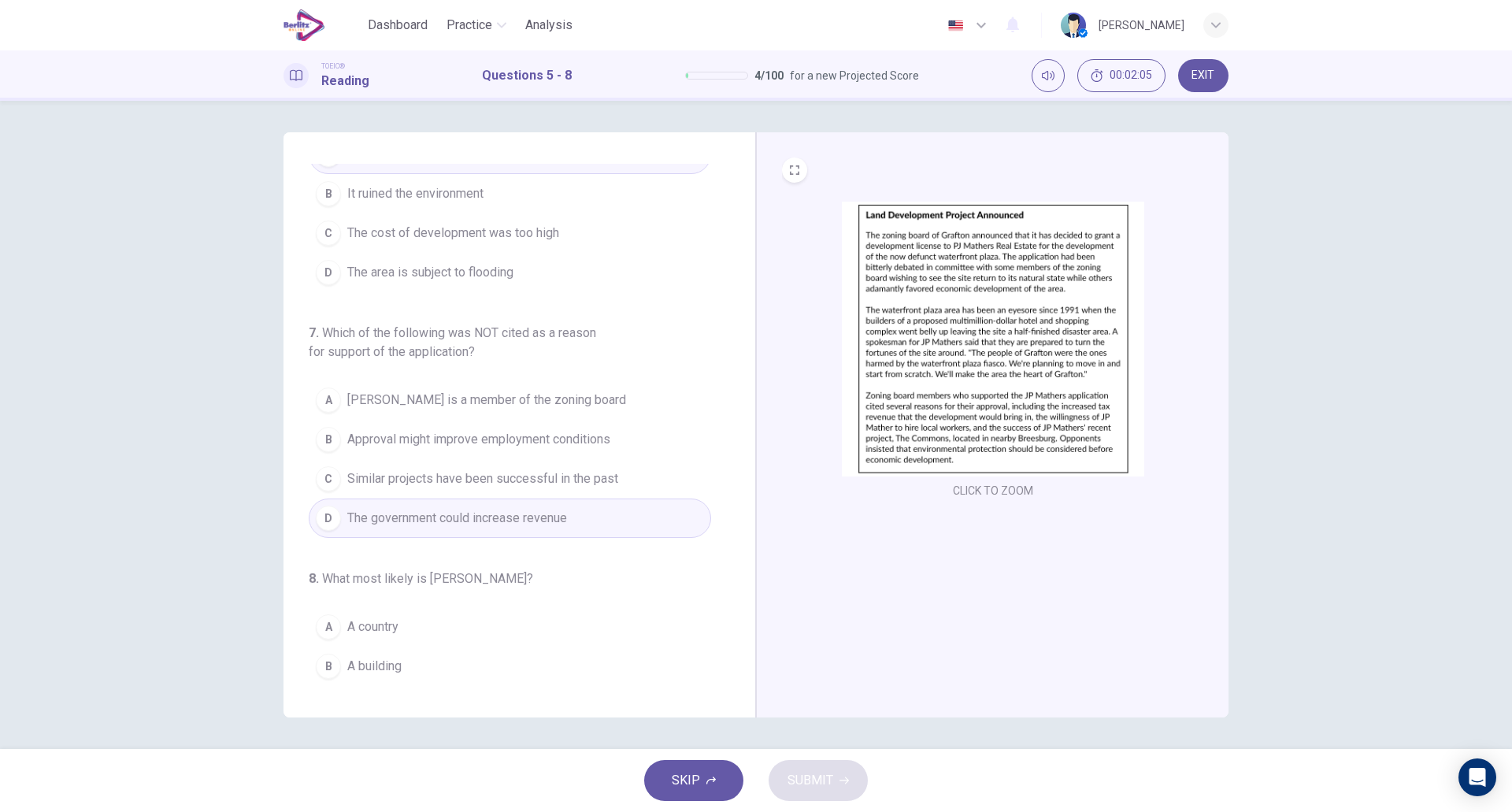
click at [547, 381] on button "A JP Mathers is a member of the zoning board" at bounding box center [510, 400] width 403 height 40
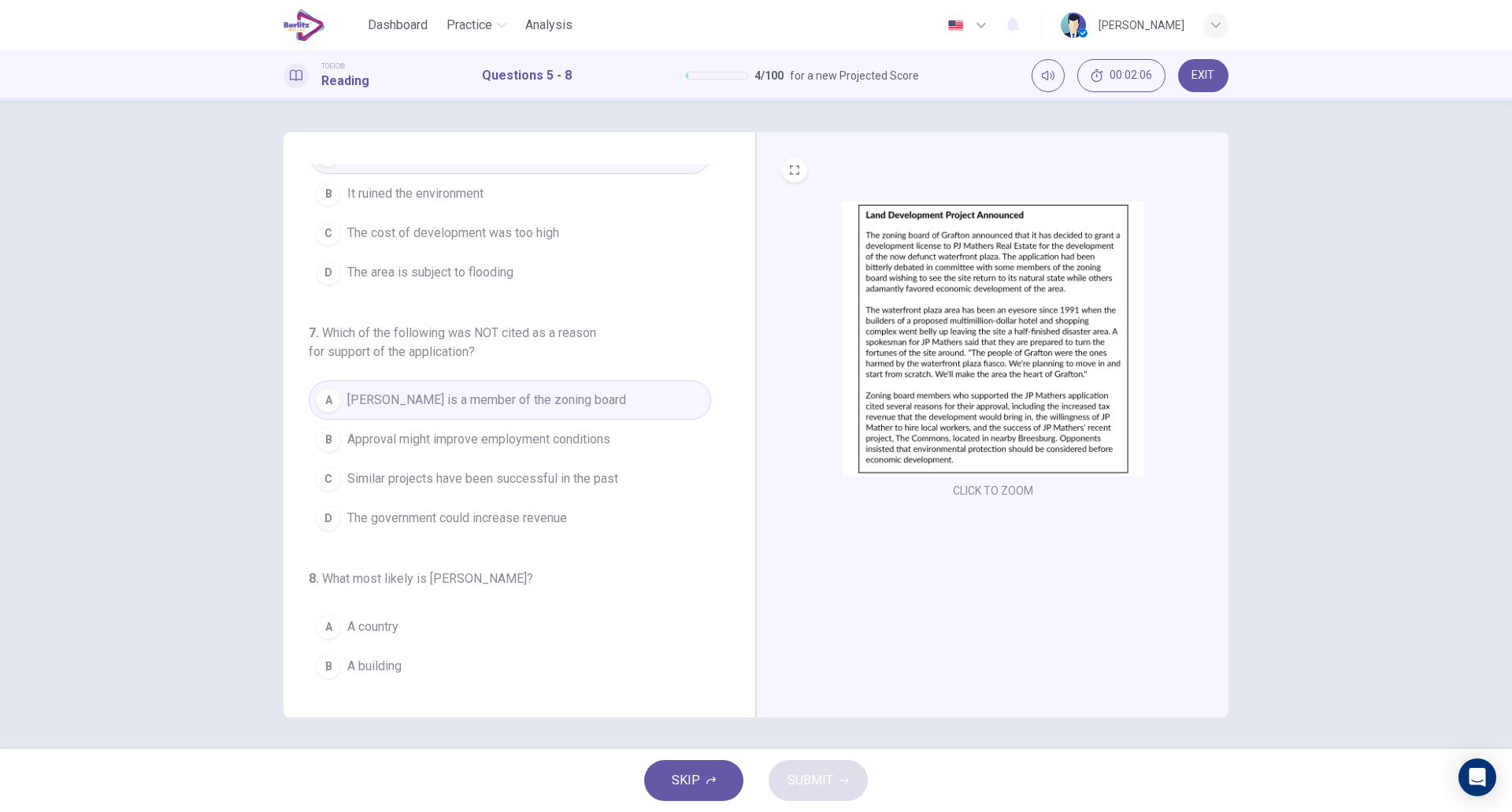
scroll to position [391, 0]
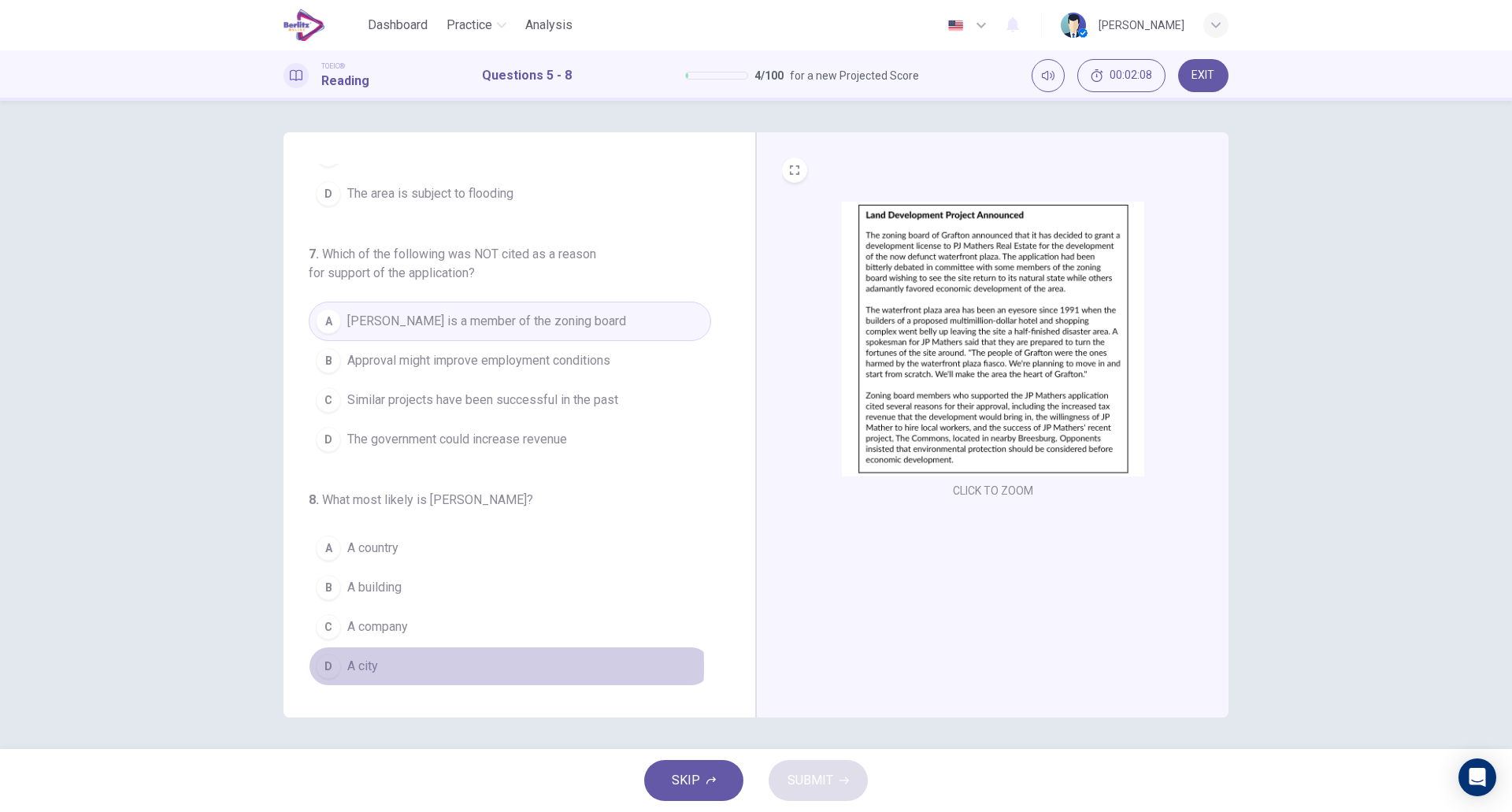
click at [399, 666] on button "D A city" at bounding box center [510, 666] width 403 height 40
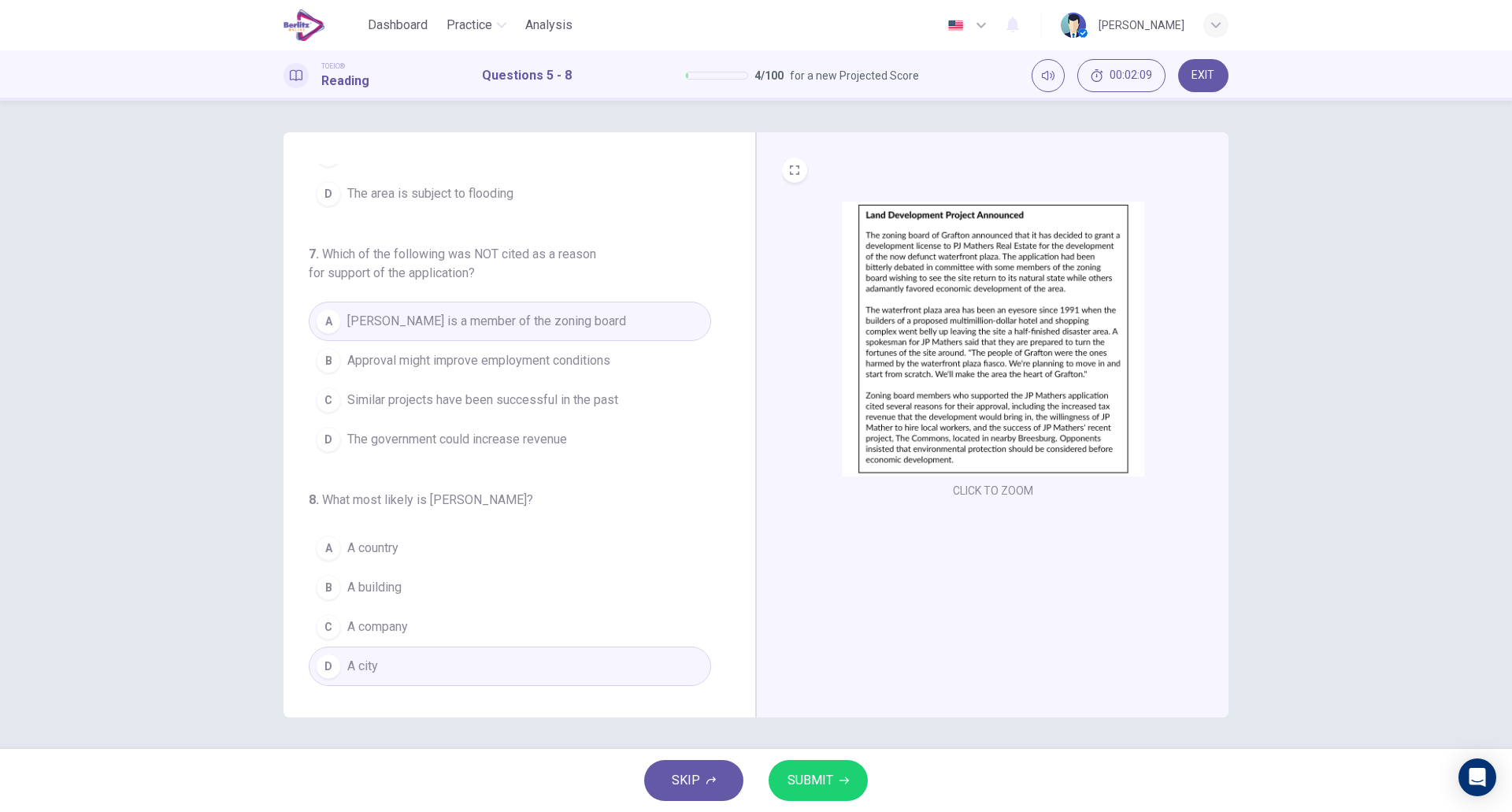
click at [821, 785] on span "SUBMIT" at bounding box center [810, 780] width 45 height 22
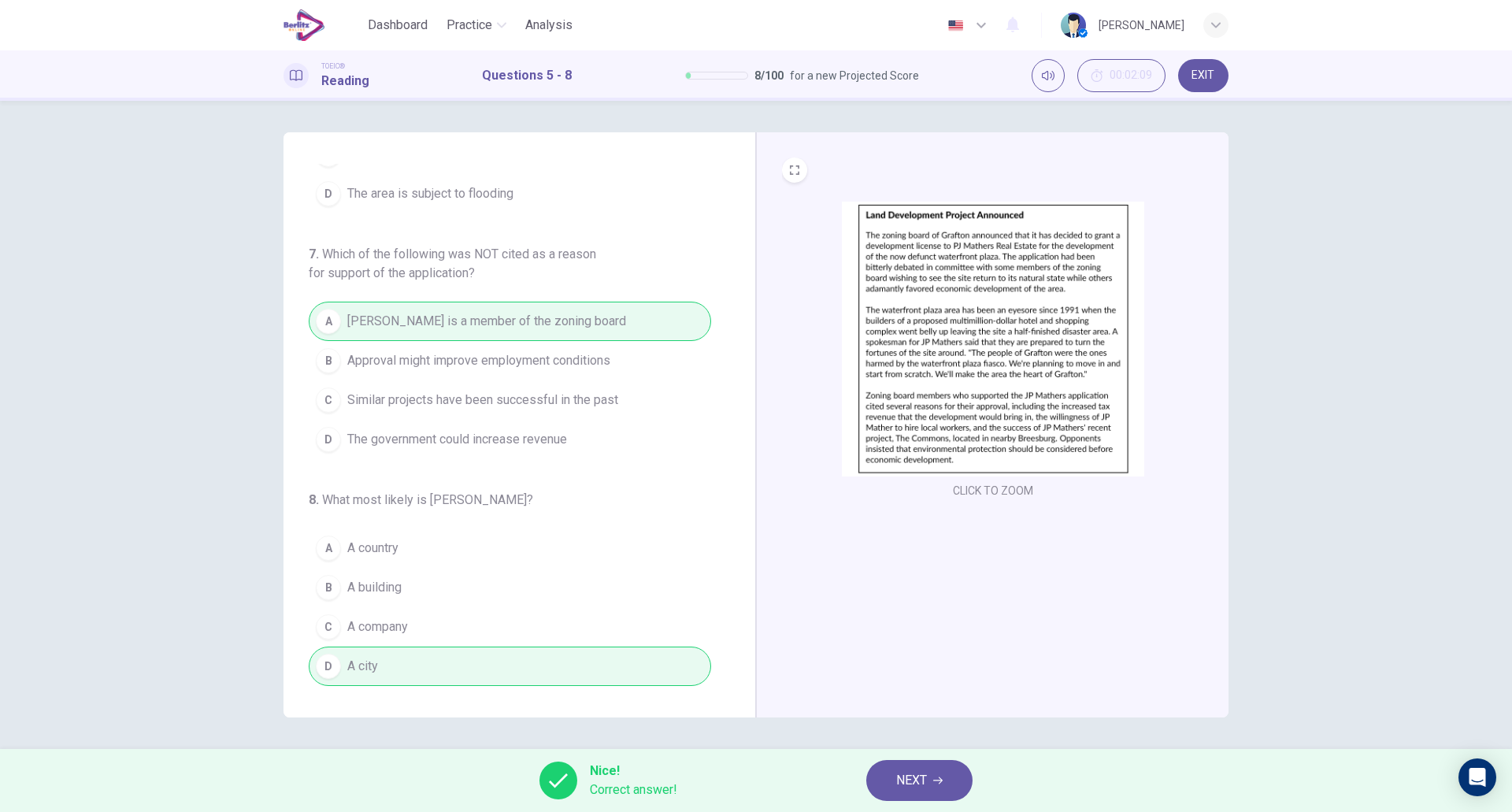
scroll to position [0, 0]
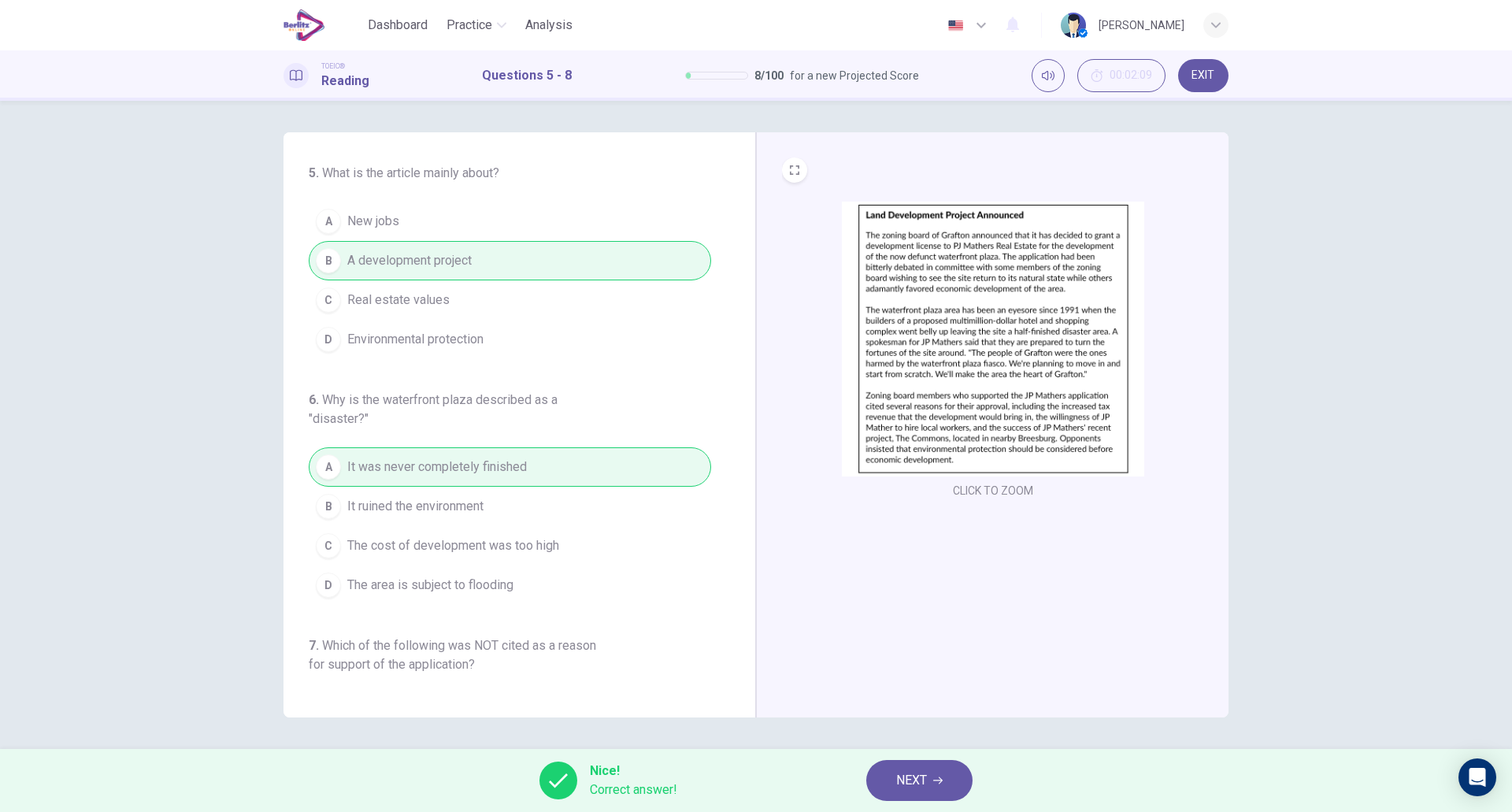
click at [926, 792] on button "NEXT" at bounding box center [920, 780] width 107 height 41
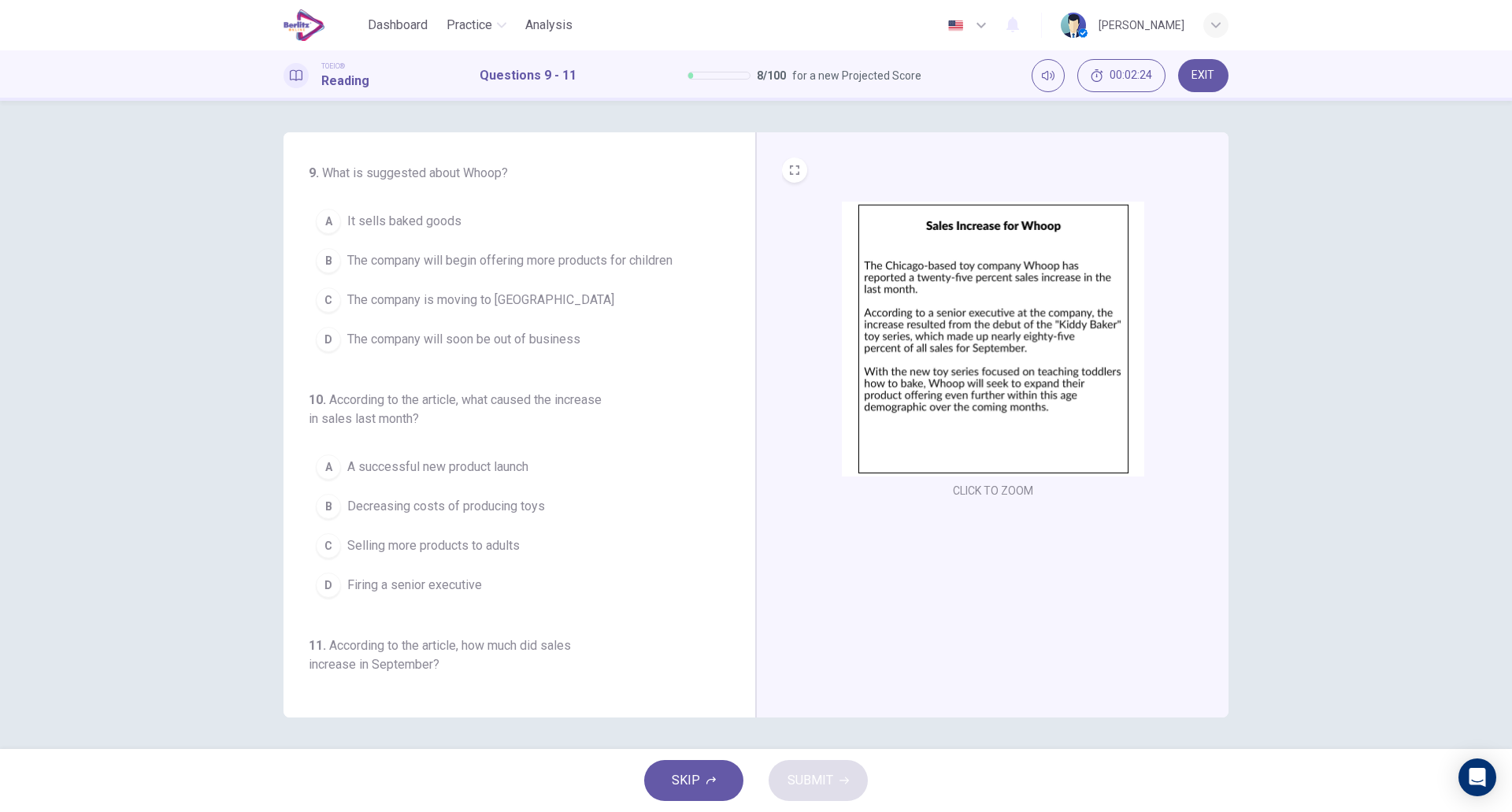
click at [479, 259] on span "The company will begin offering more products for children" at bounding box center [510, 260] width 325 height 19
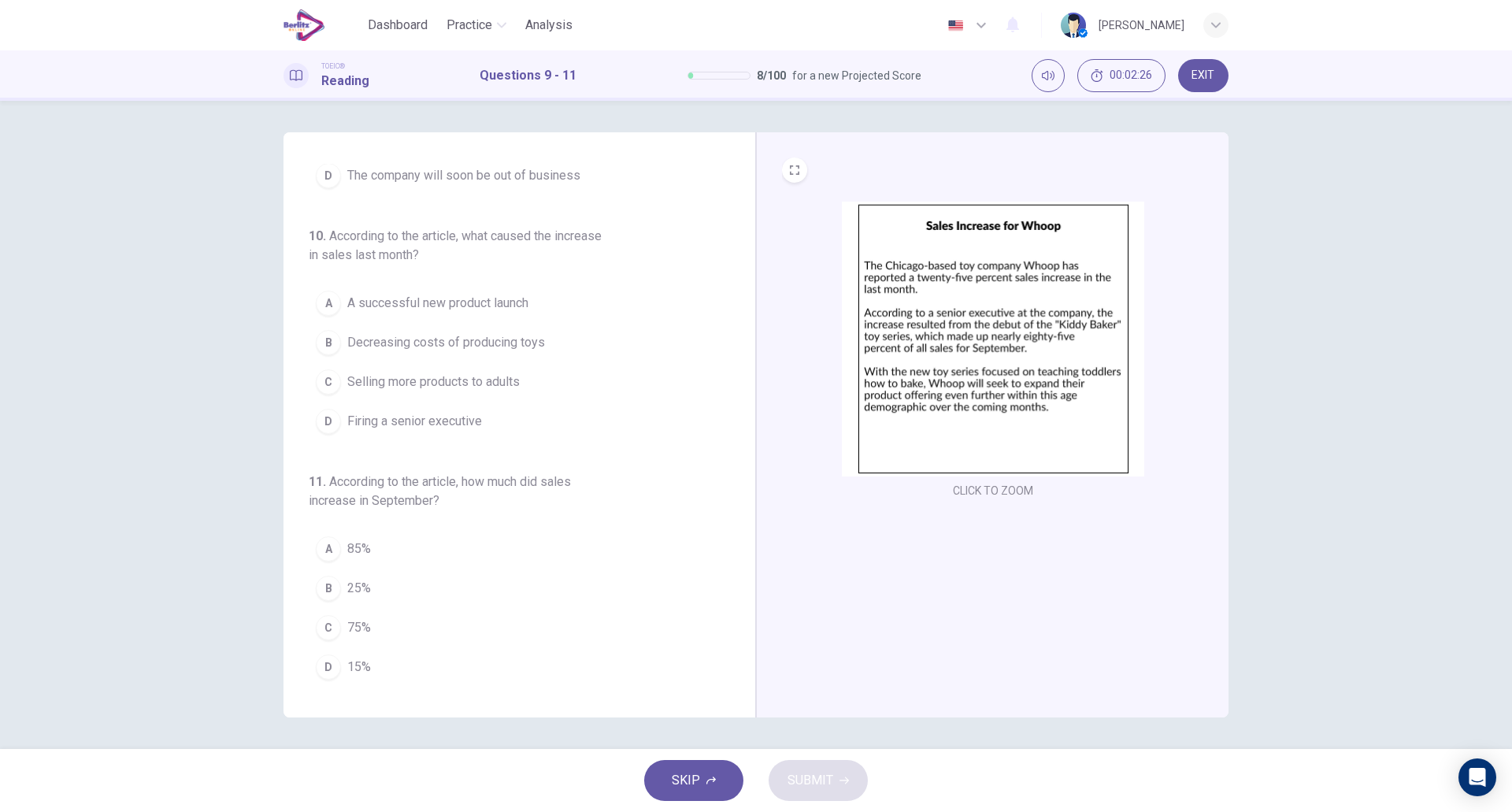
scroll to position [165, 0]
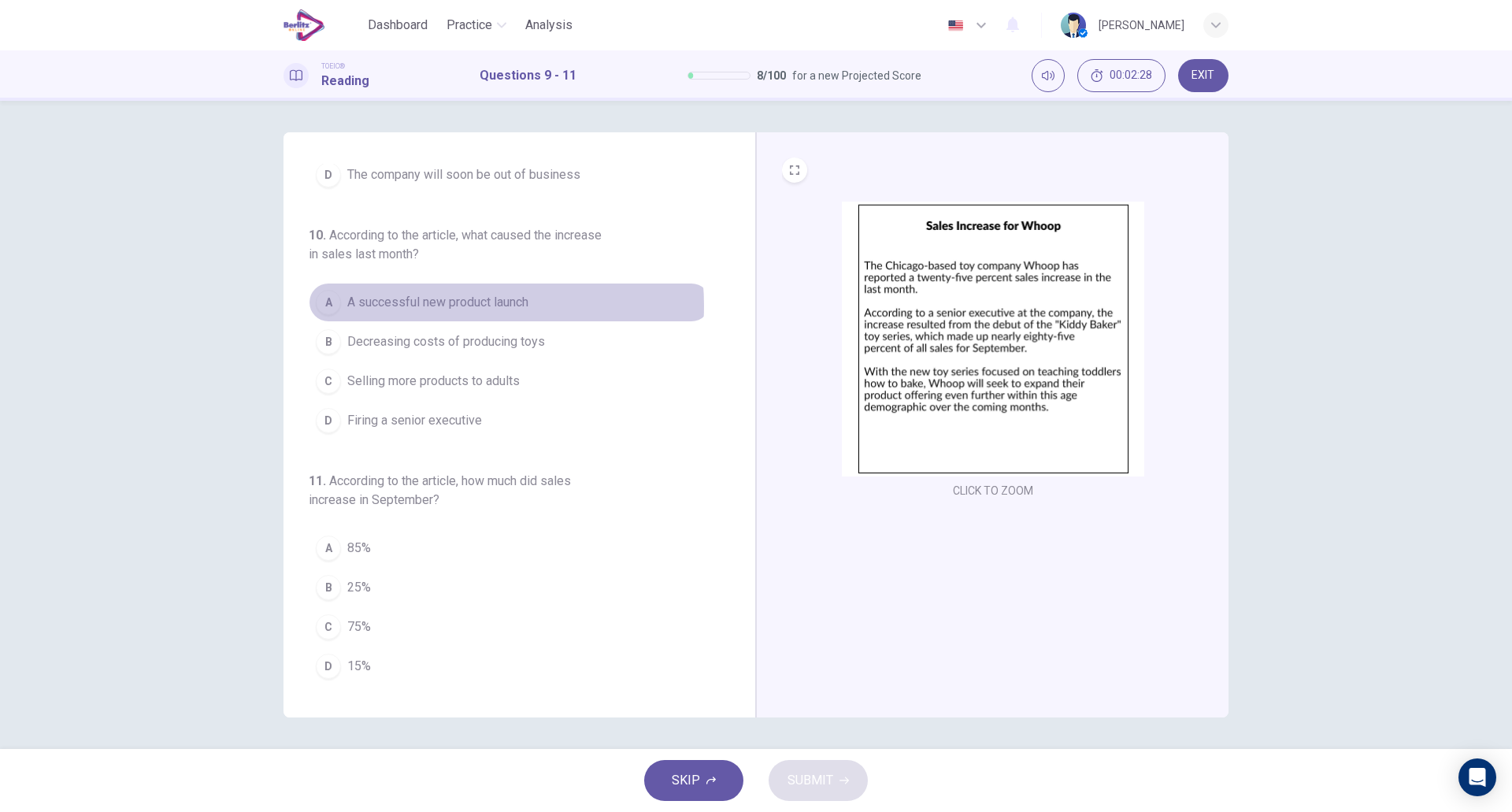
click at [456, 306] on span "A successful new product launch" at bounding box center [438, 302] width 181 height 19
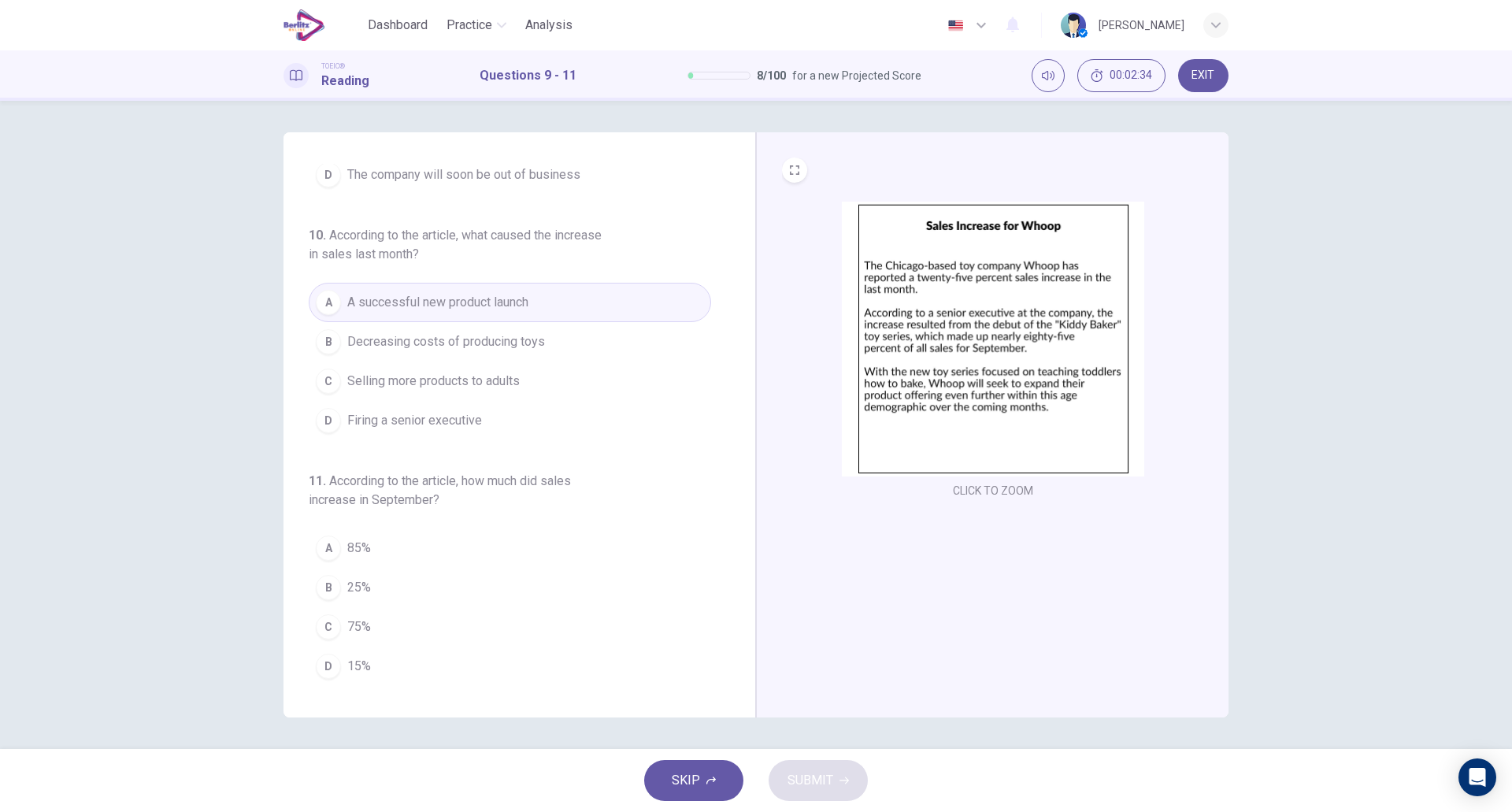
click at [441, 553] on button "A 85%" at bounding box center [510, 548] width 403 height 40
click at [793, 780] on span "SUBMIT" at bounding box center [810, 780] width 45 height 22
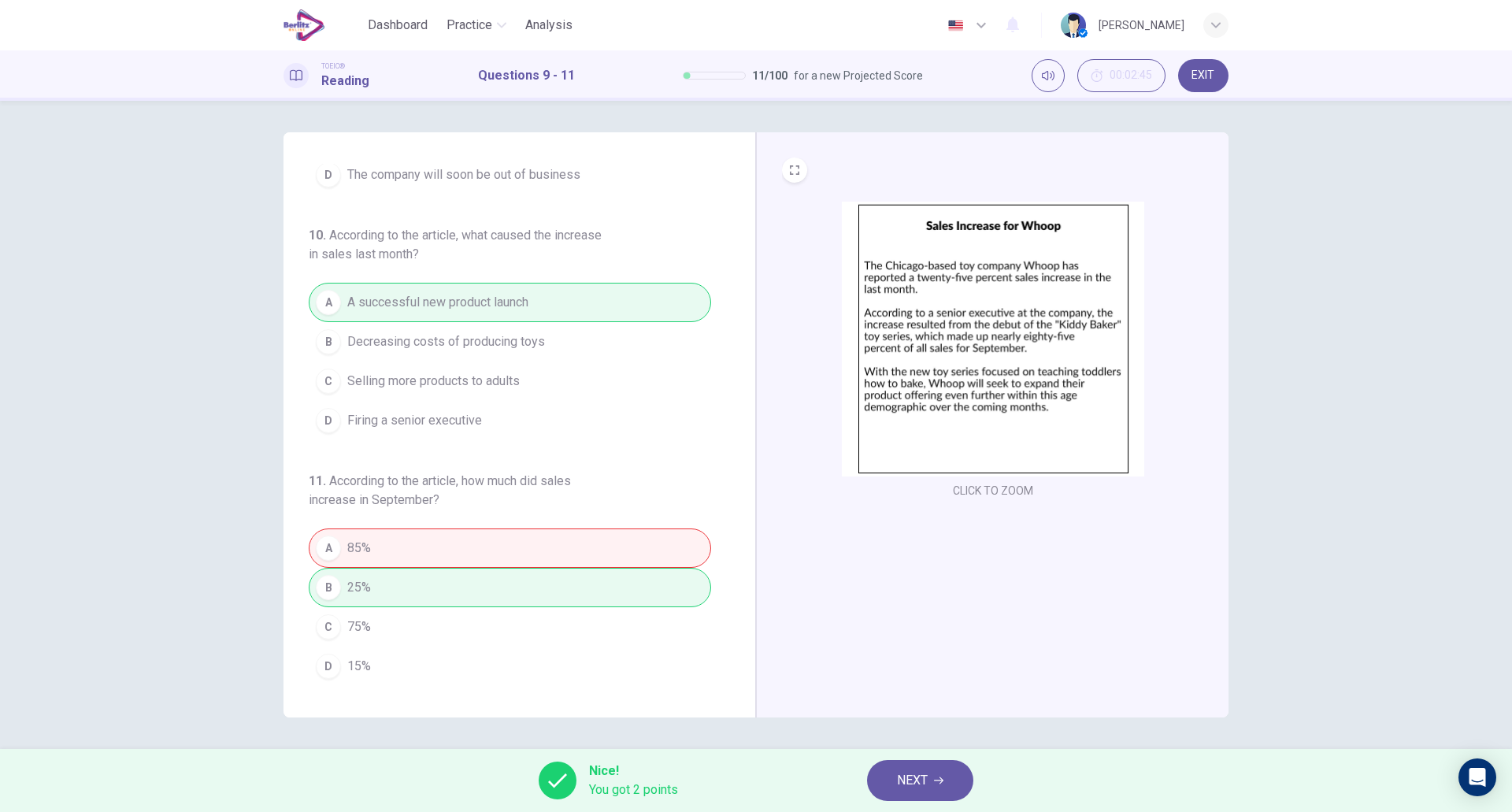
click at [916, 776] on span "NEXT" at bounding box center [913, 780] width 31 height 22
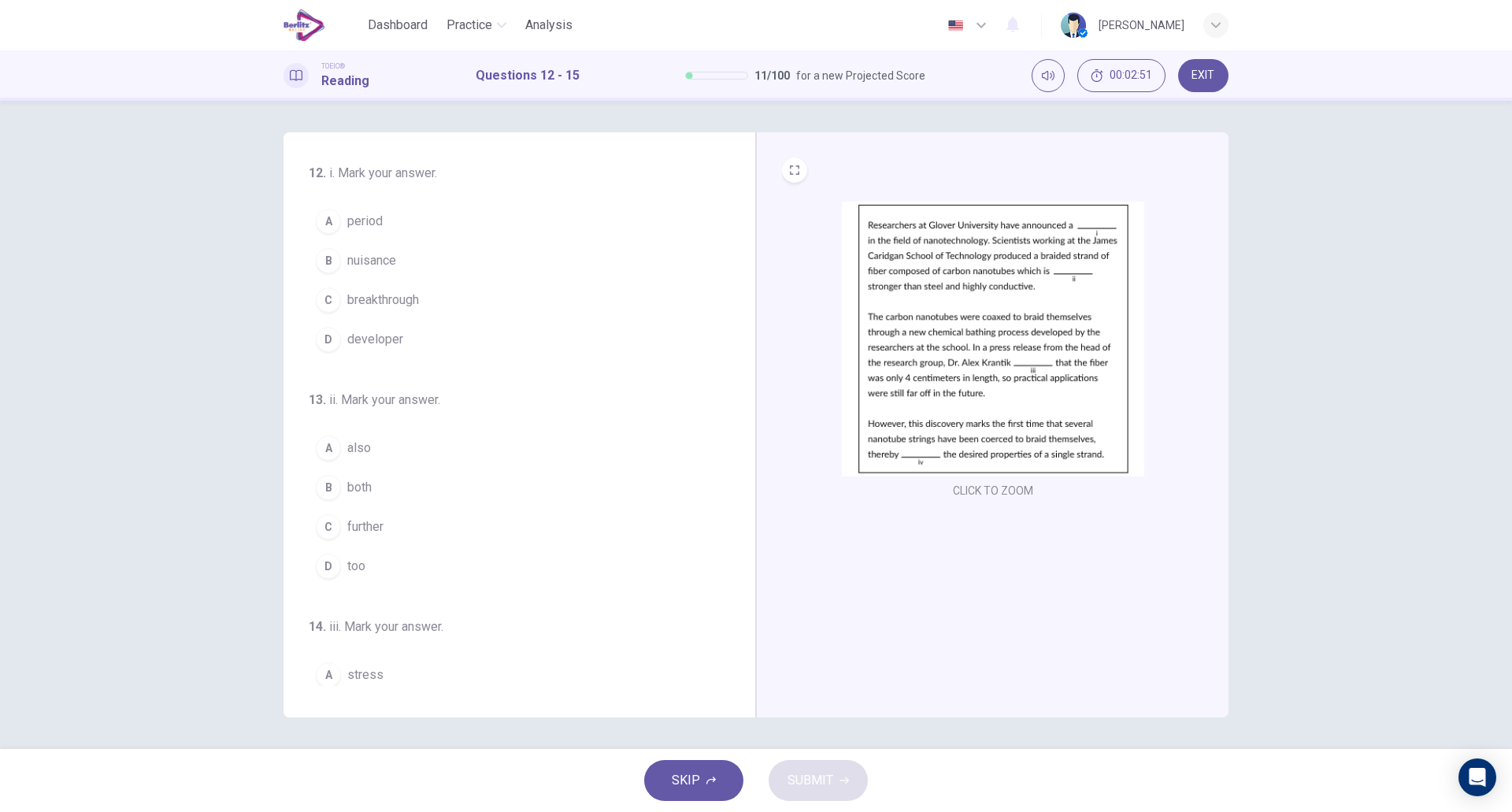
click at [408, 219] on button "A period" at bounding box center [510, 221] width 403 height 40
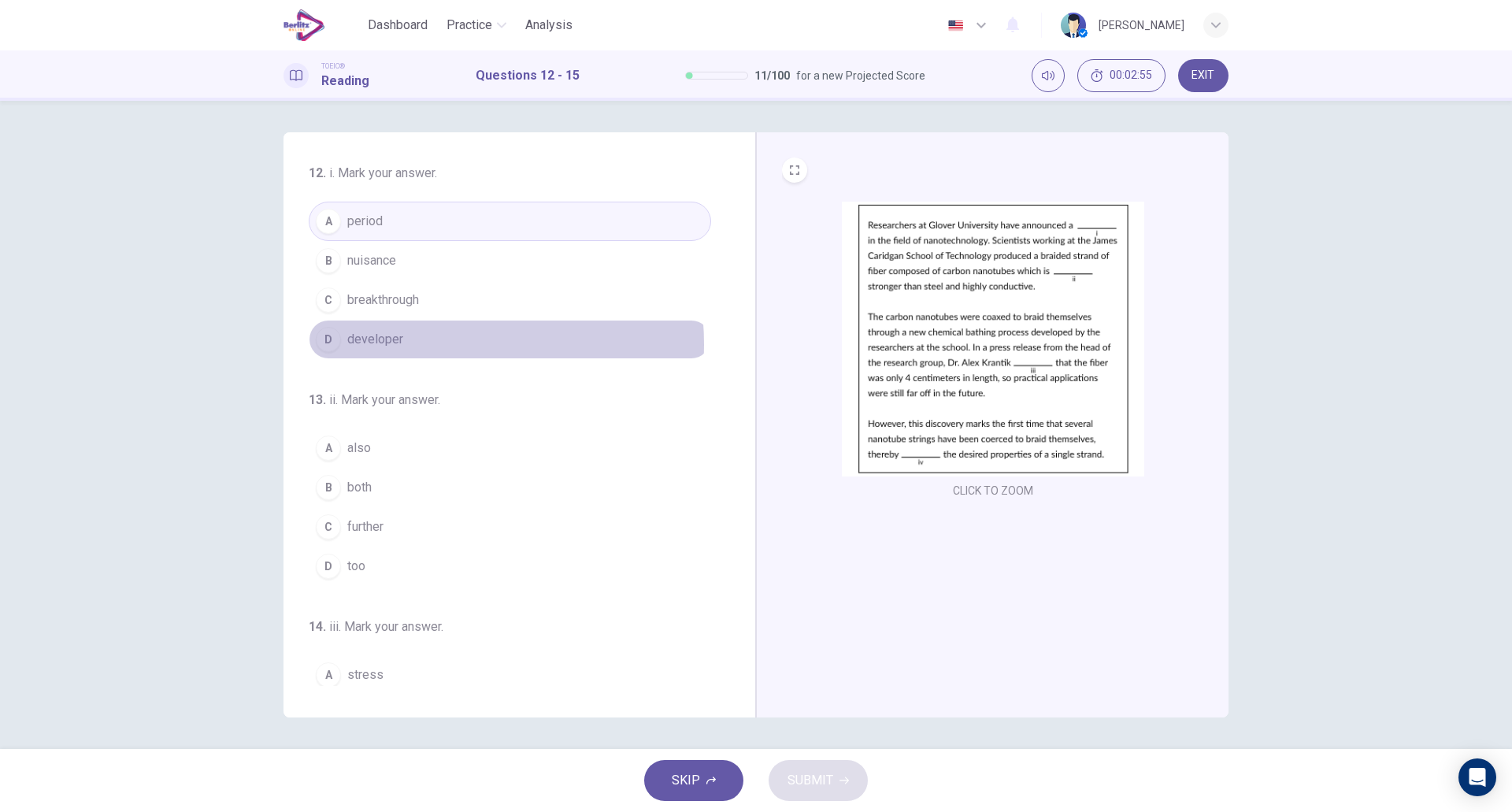
click at [418, 345] on button "D developer" at bounding box center [510, 339] width 403 height 40
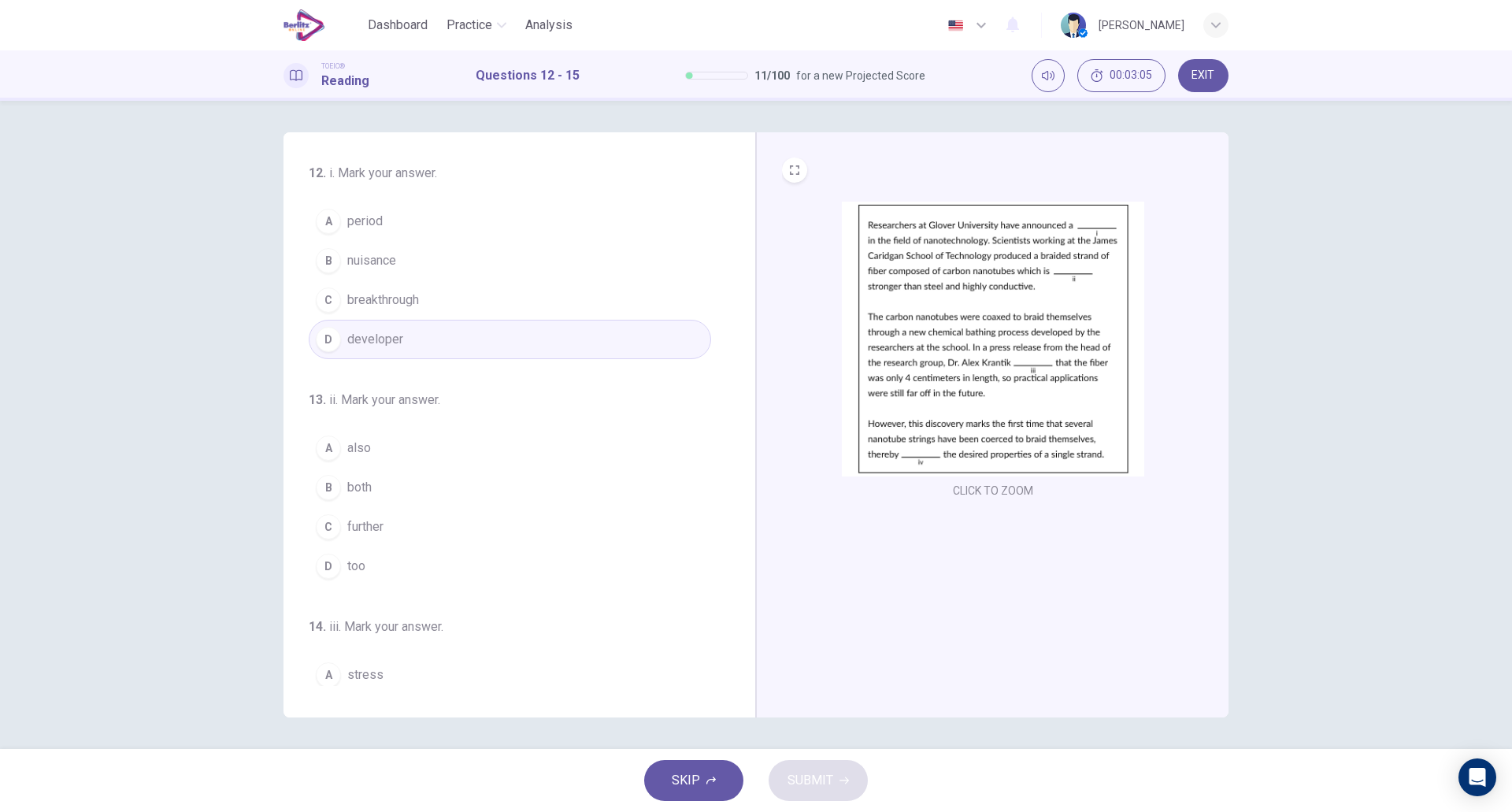
click at [399, 456] on button "A also" at bounding box center [510, 448] width 403 height 40
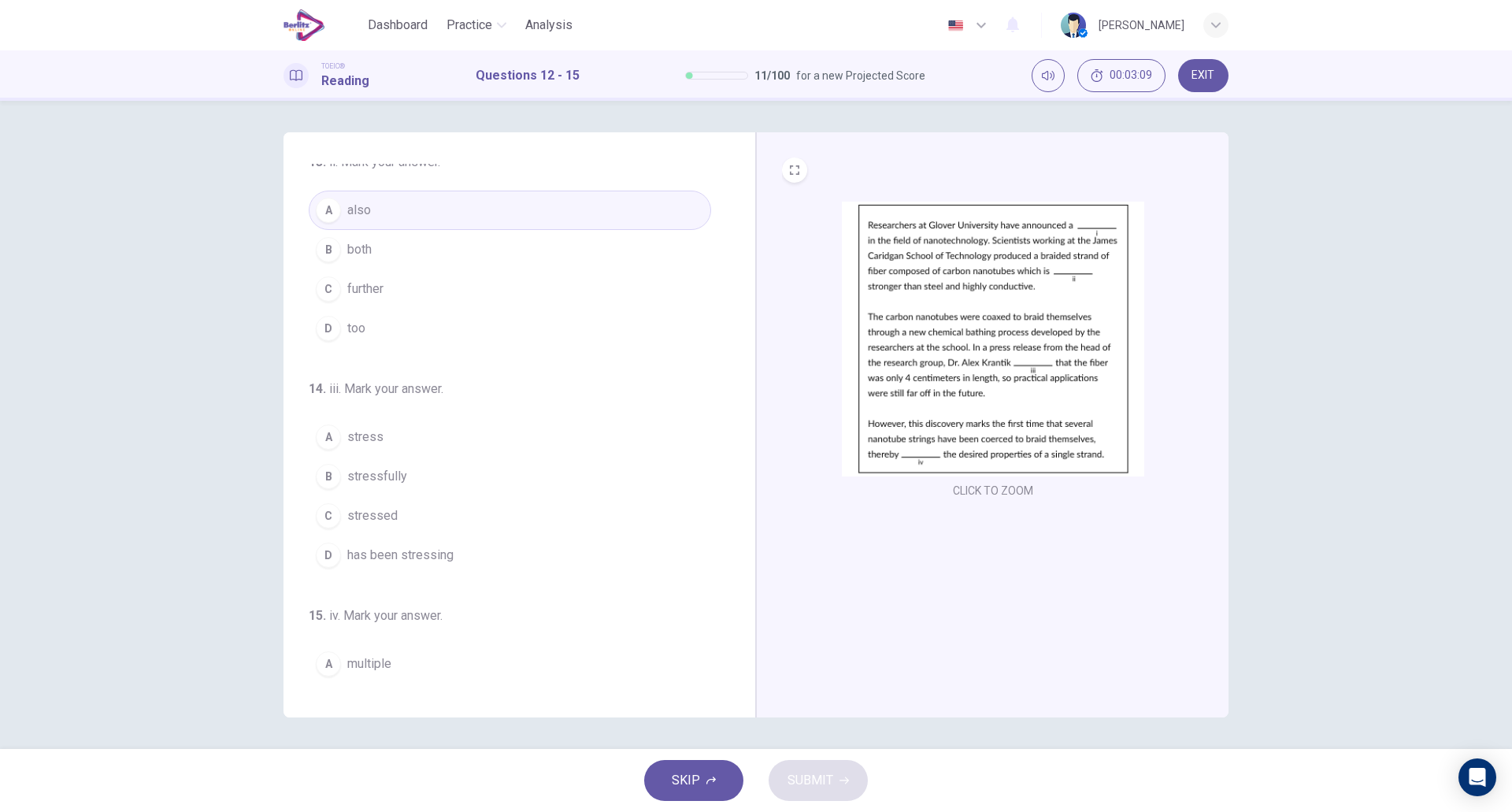
scroll to position [244, 0]
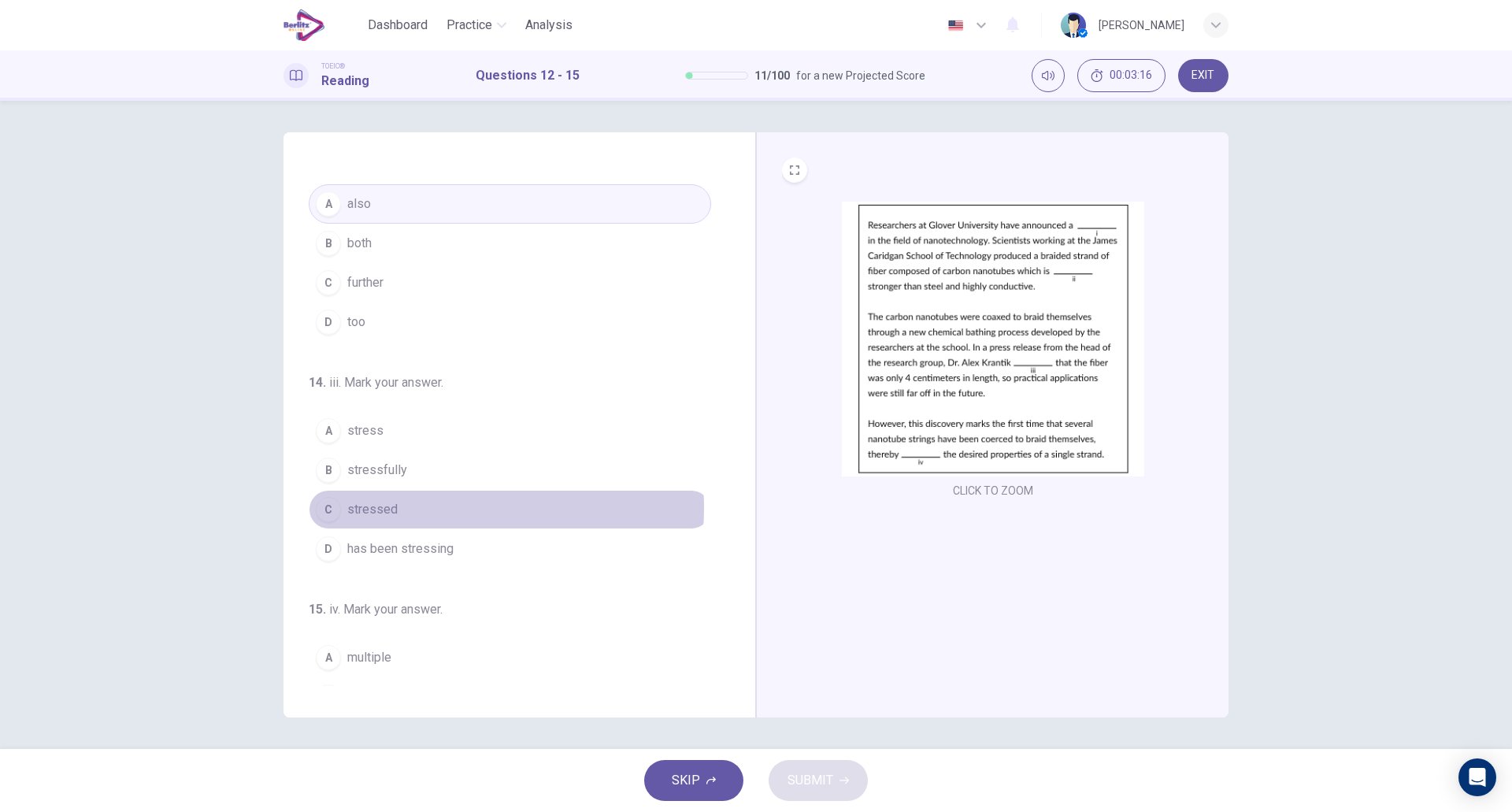
click at [421, 508] on button "C stressed" at bounding box center [510, 510] width 403 height 40
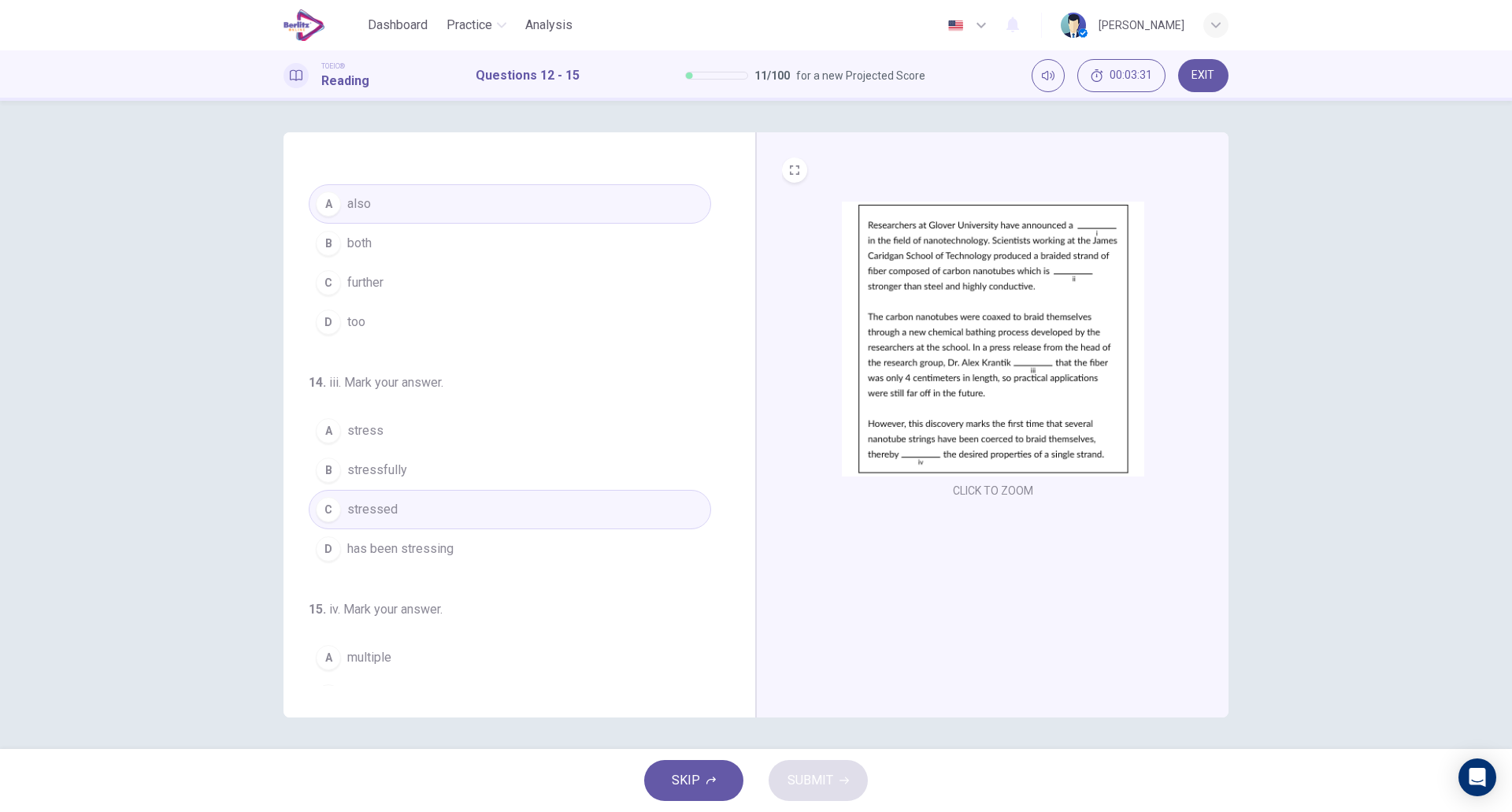
scroll to position [353, 0]
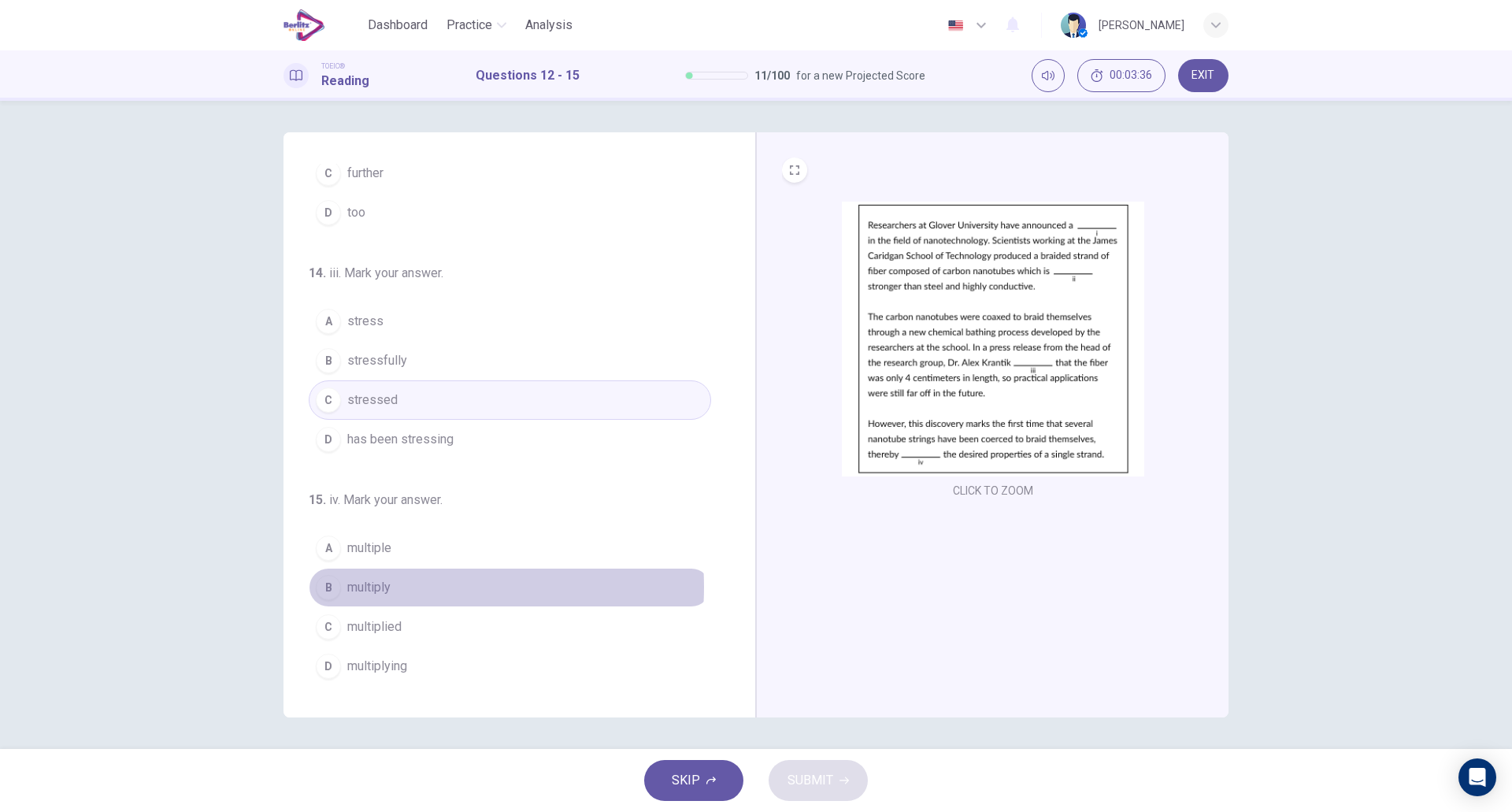
click at [401, 587] on button "B multiply" at bounding box center [510, 587] width 403 height 40
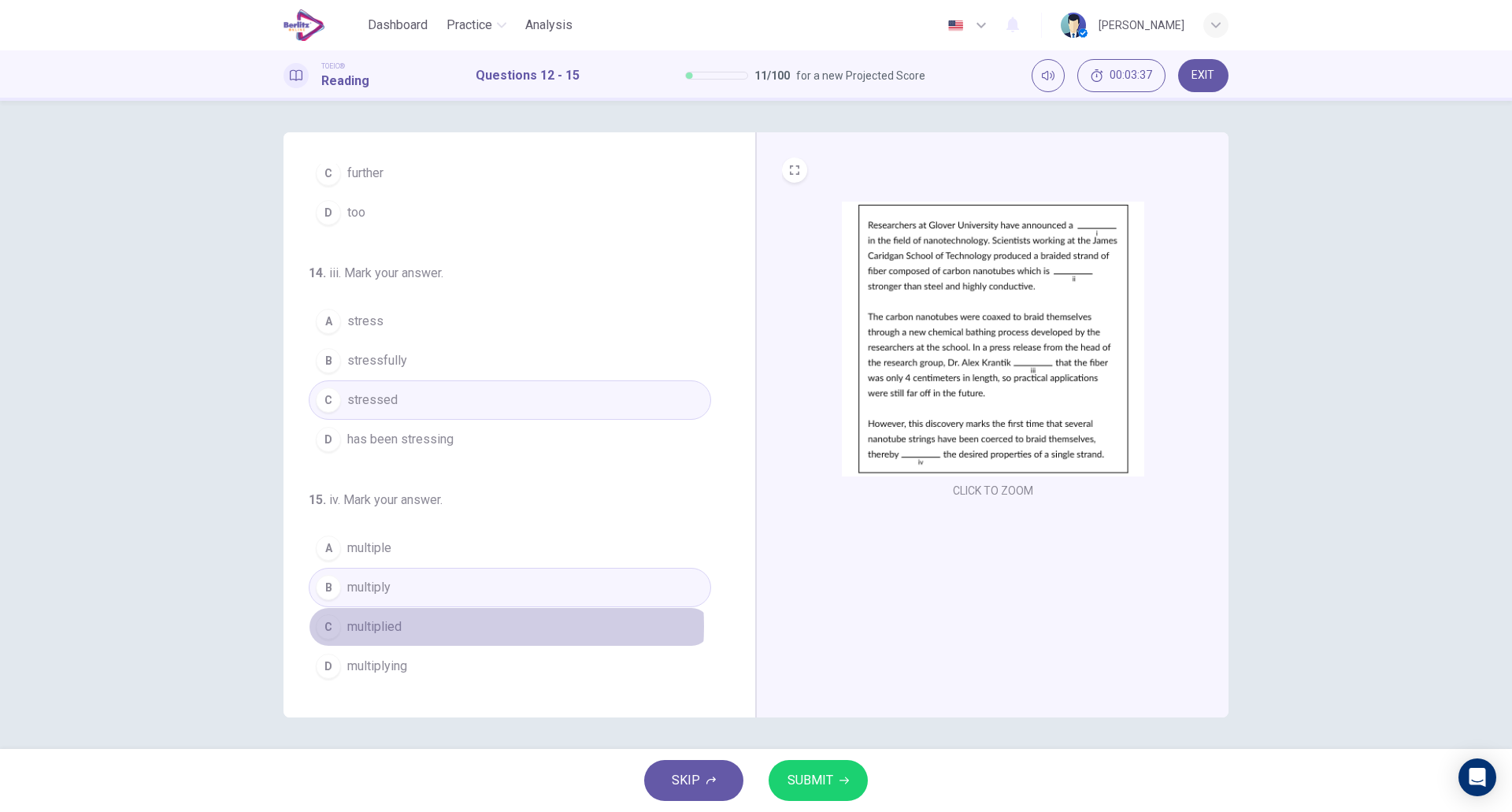
click at [457, 626] on button "C multiplied" at bounding box center [510, 627] width 403 height 40
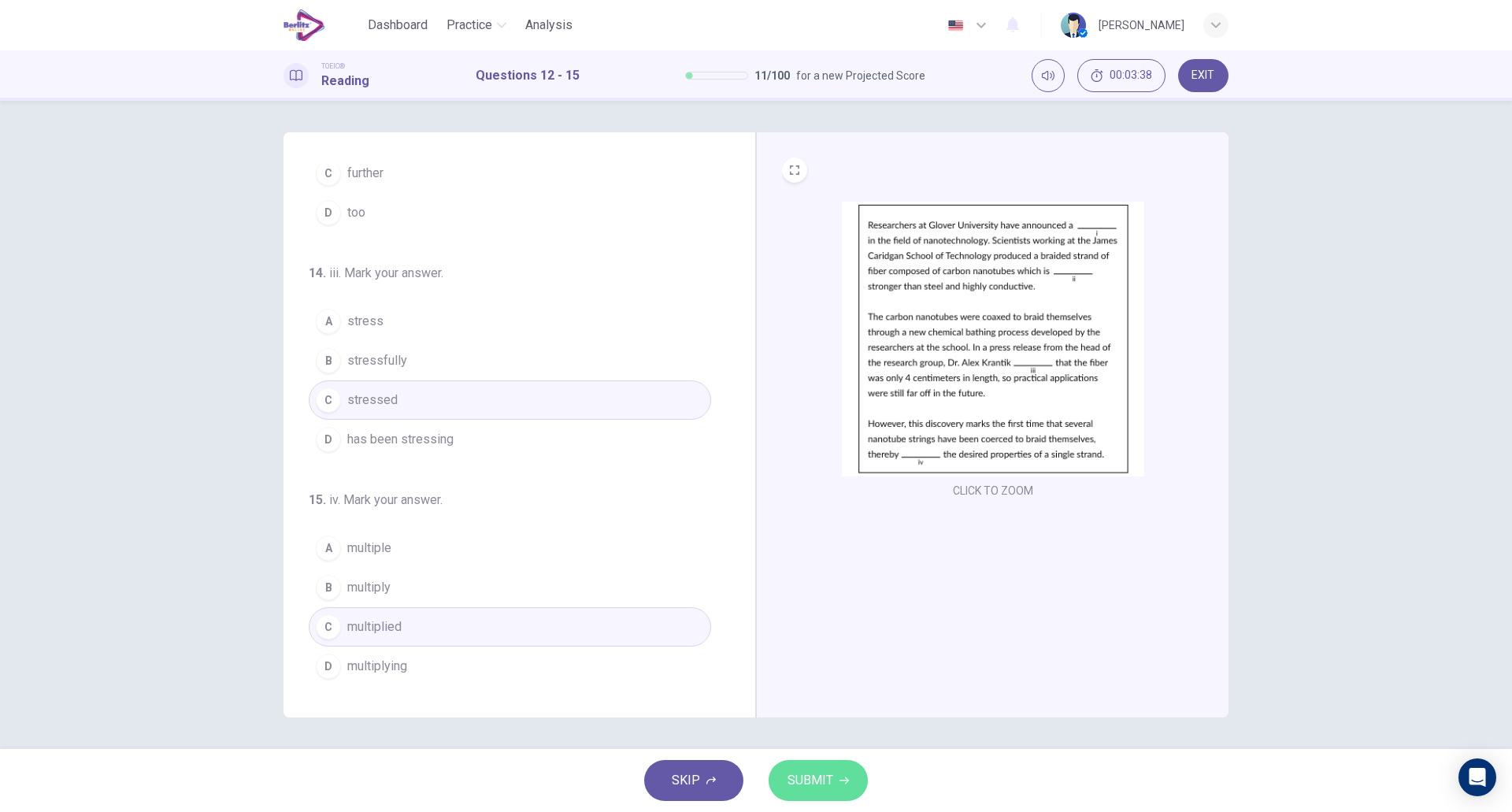
click at [820, 793] on button "SUBMIT" at bounding box center [818, 780] width 99 height 41
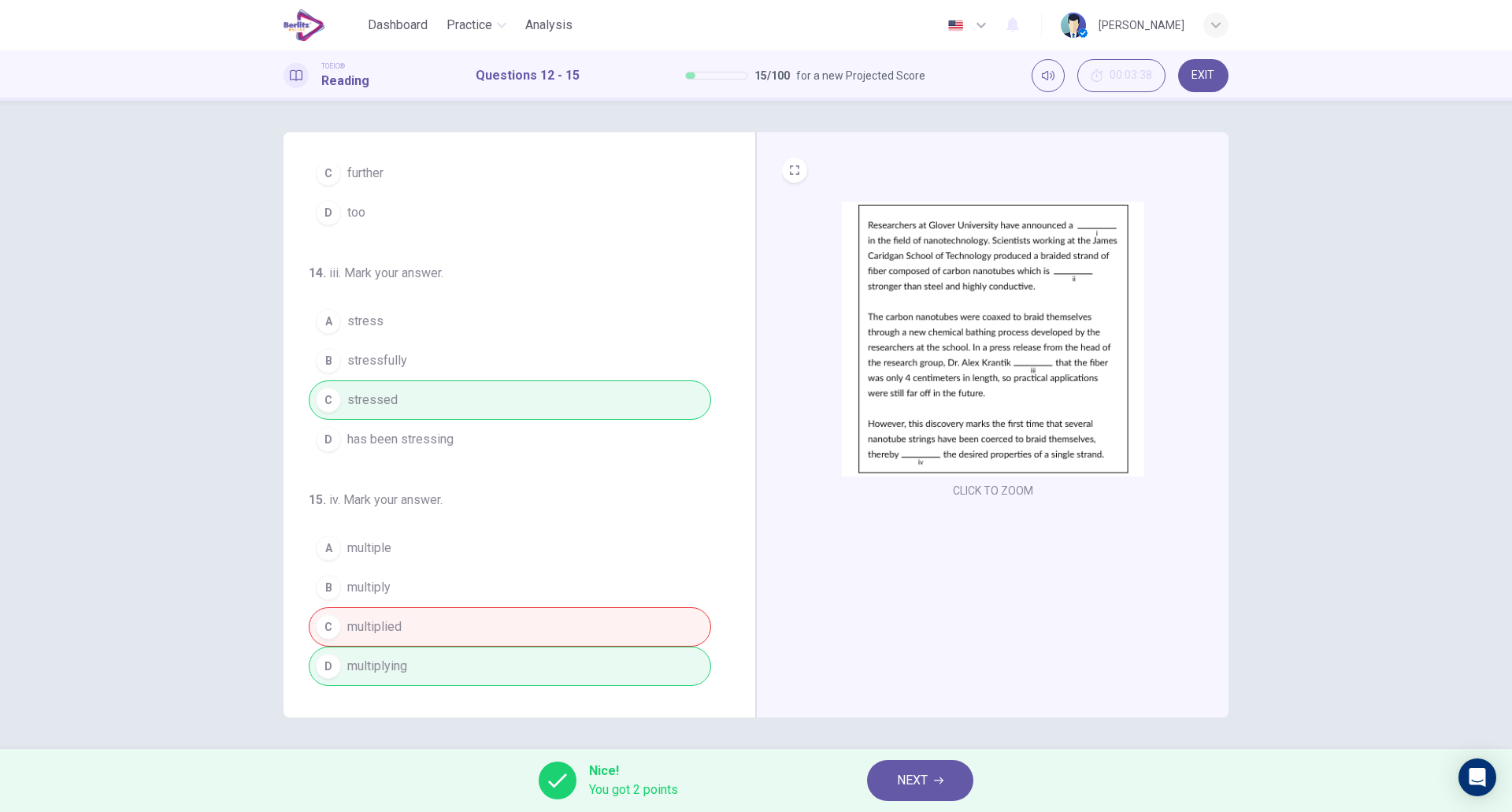
scroll to position [0, 0]
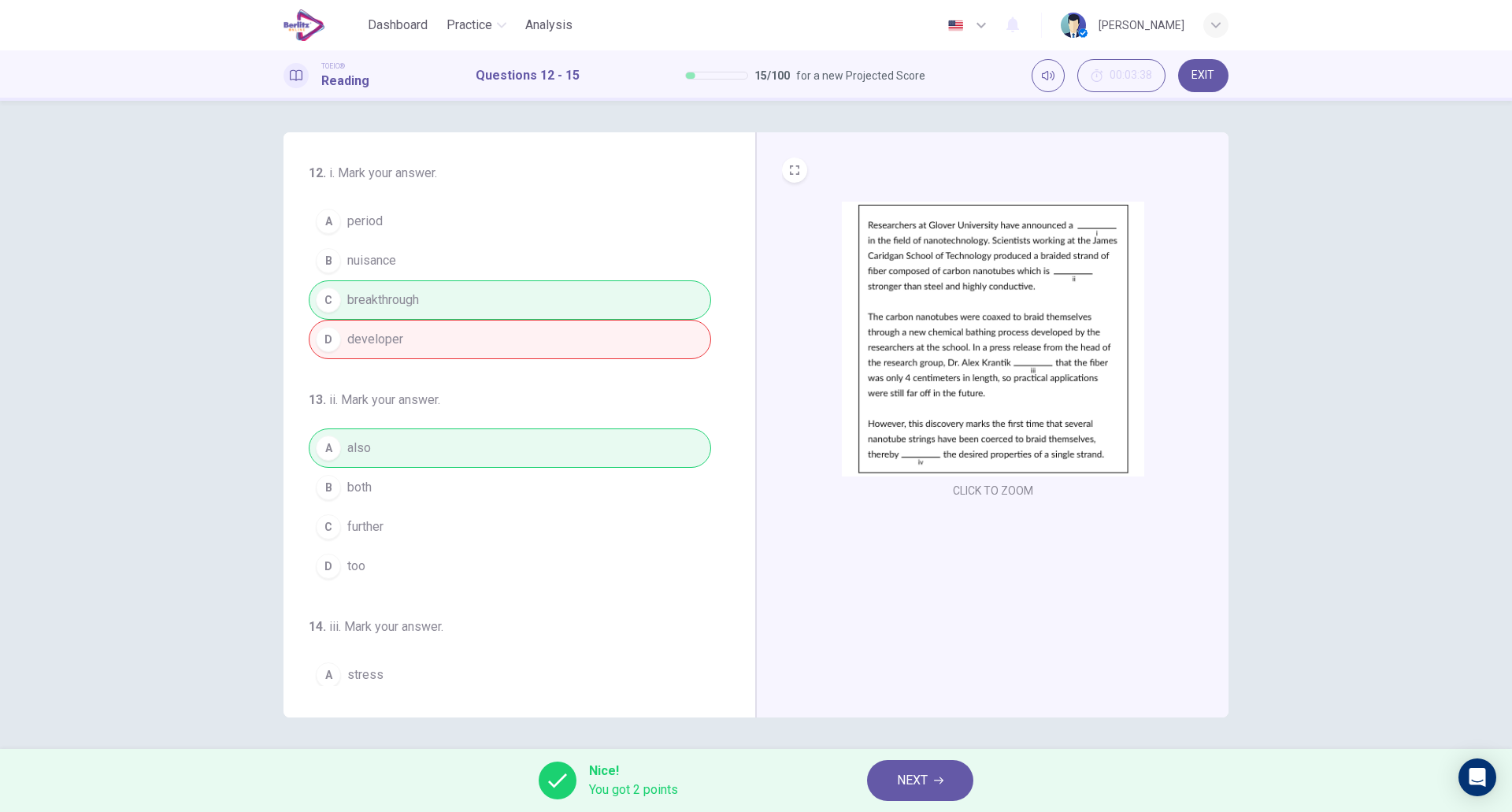
click at [878, 775] on button "NEXT" at bounding box center [921, 780] width 107 height 41
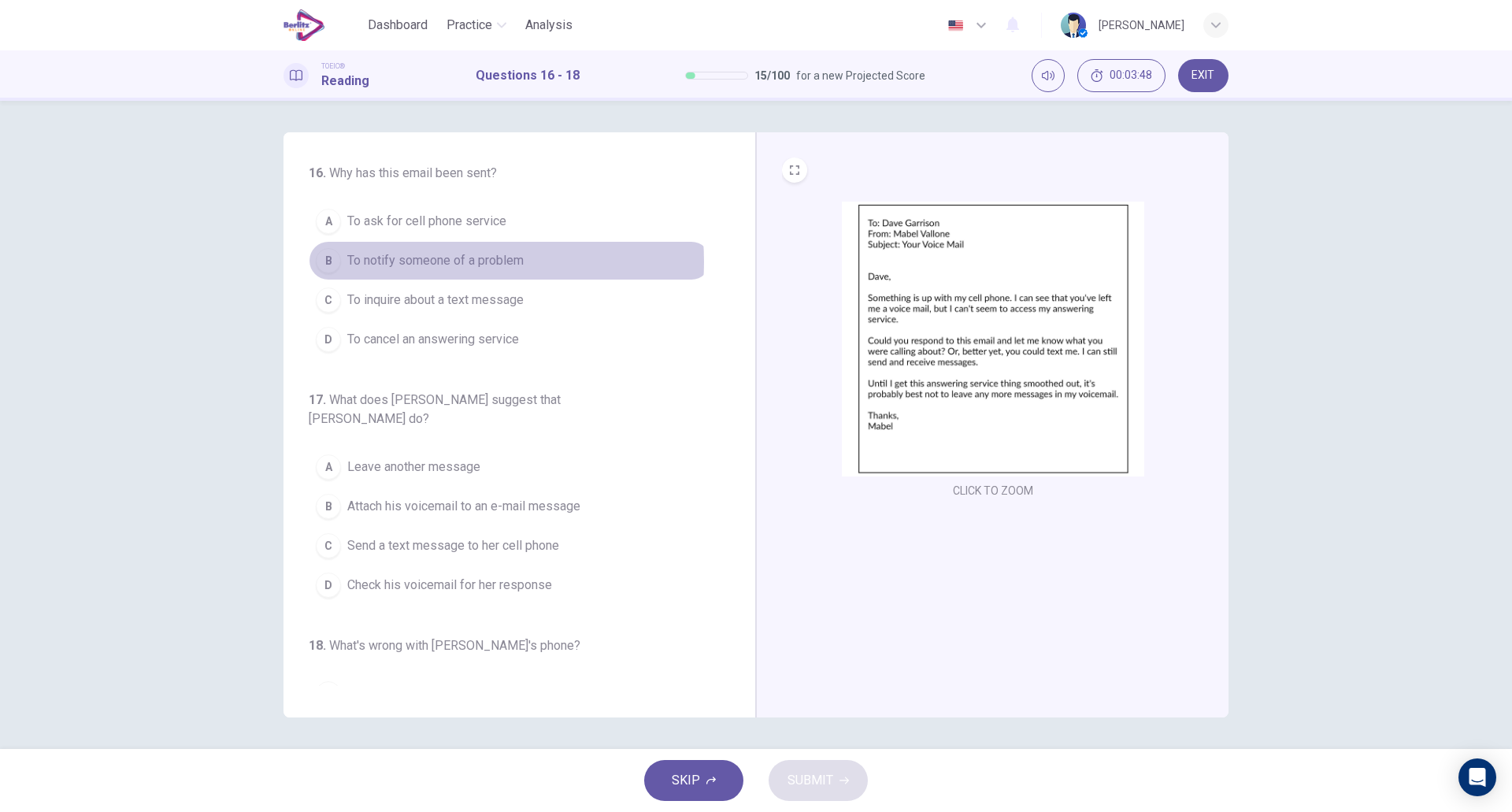
click at [458, 261] on span "To notify someone of a problem" at bounding box center [436, 260] width 176 height 19
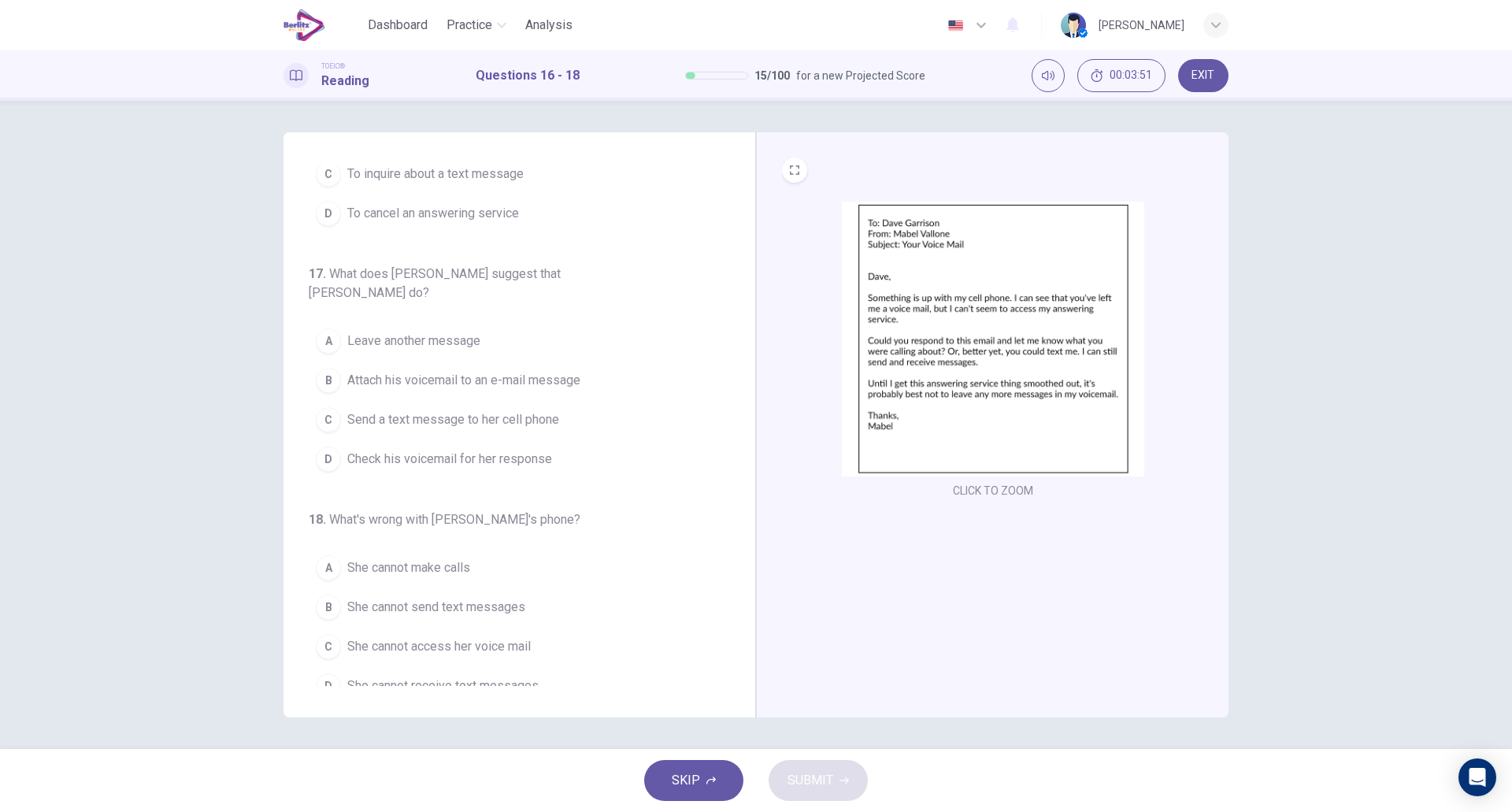
scroll to position [127, 0]
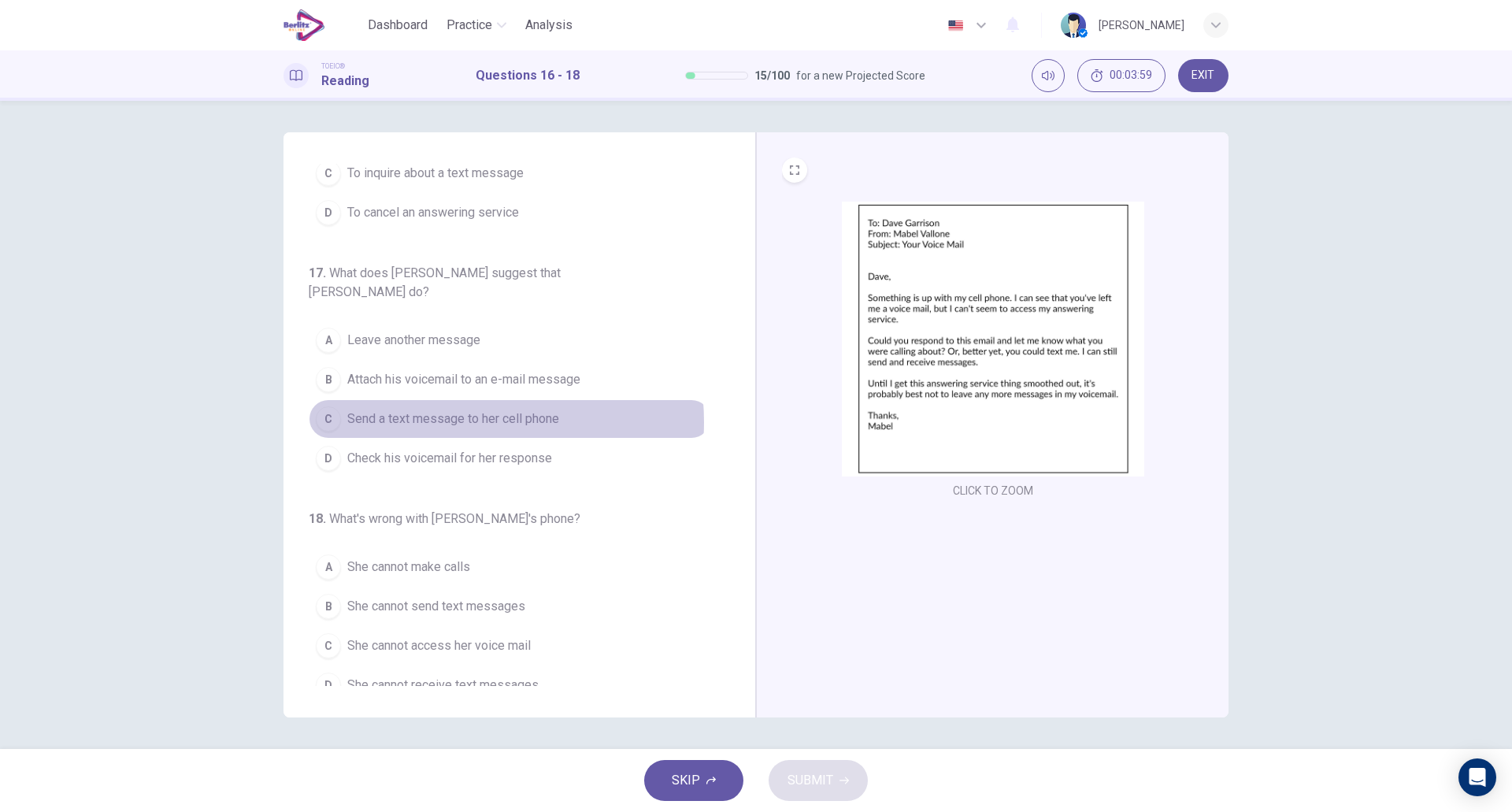
click at [454, 410] on span "Send a text message to her cell phone" at bounding box center [454, 419] width 212 height 19
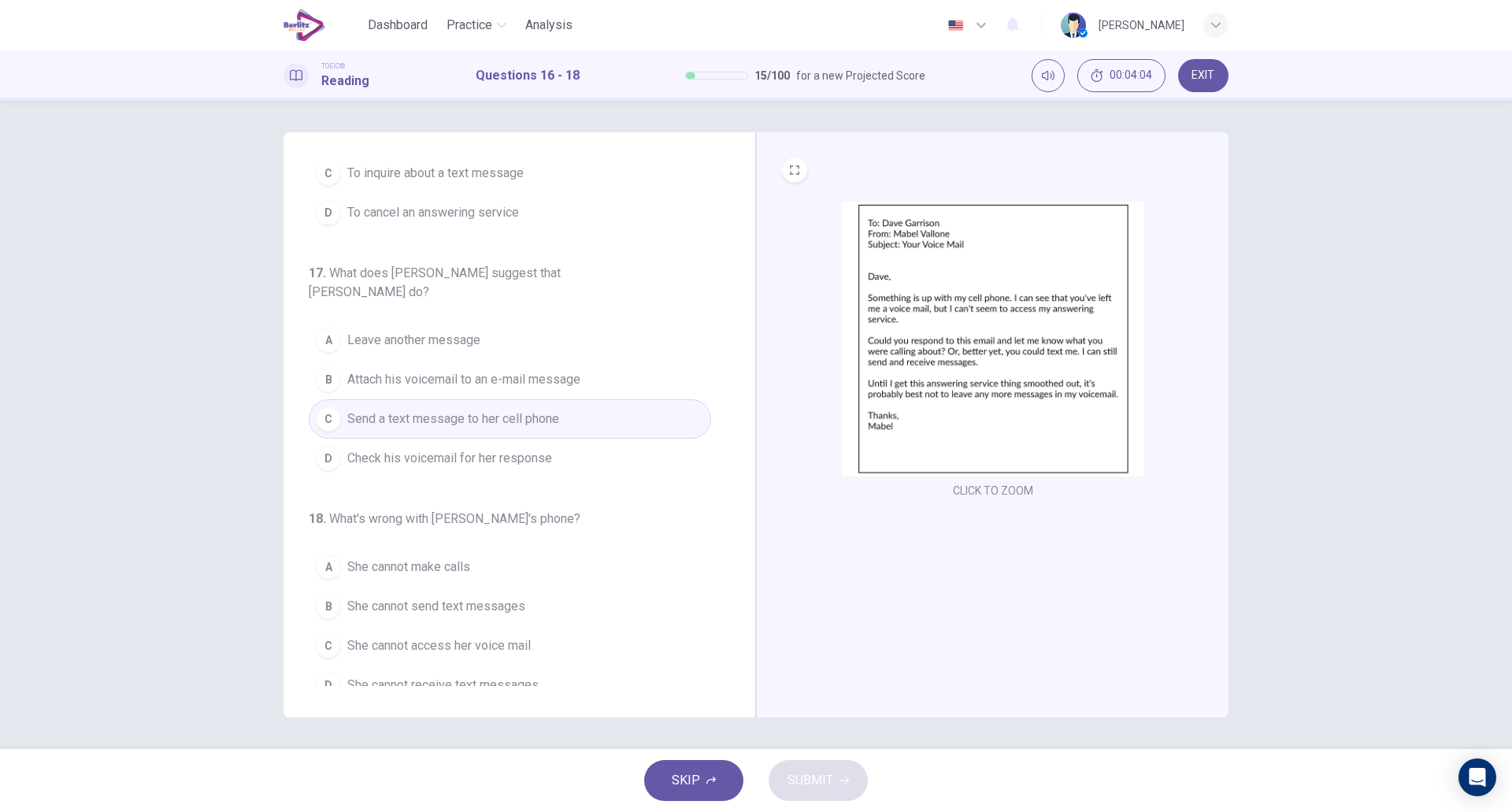
click at [474, 587] on button "B She cannot send text messages" at bounding box center [510, 607] width 403 height 40
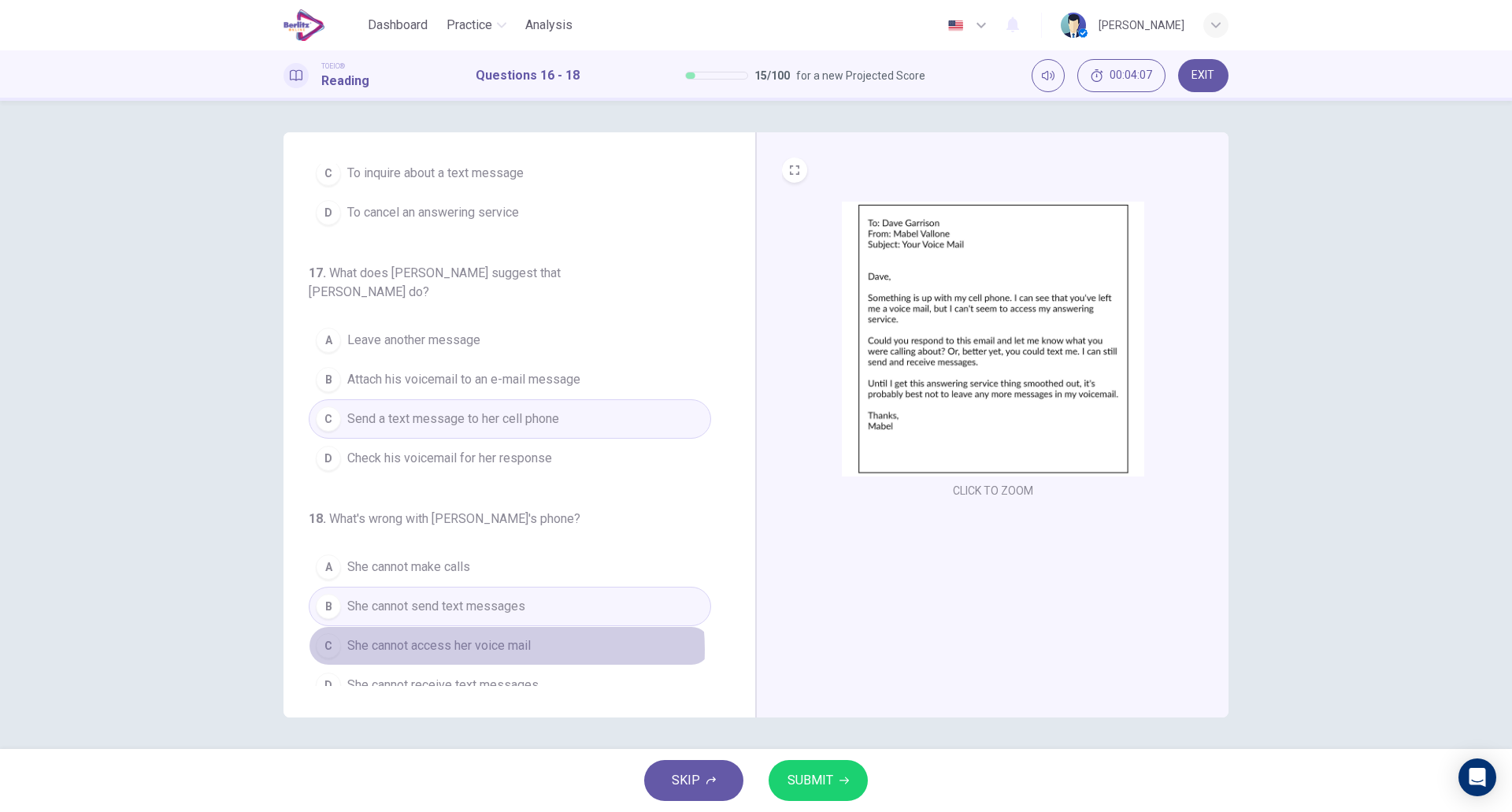
click at [493, 636] on span "She cannot access her voice mail" at bounding box center [439, 645] width 184 height 19
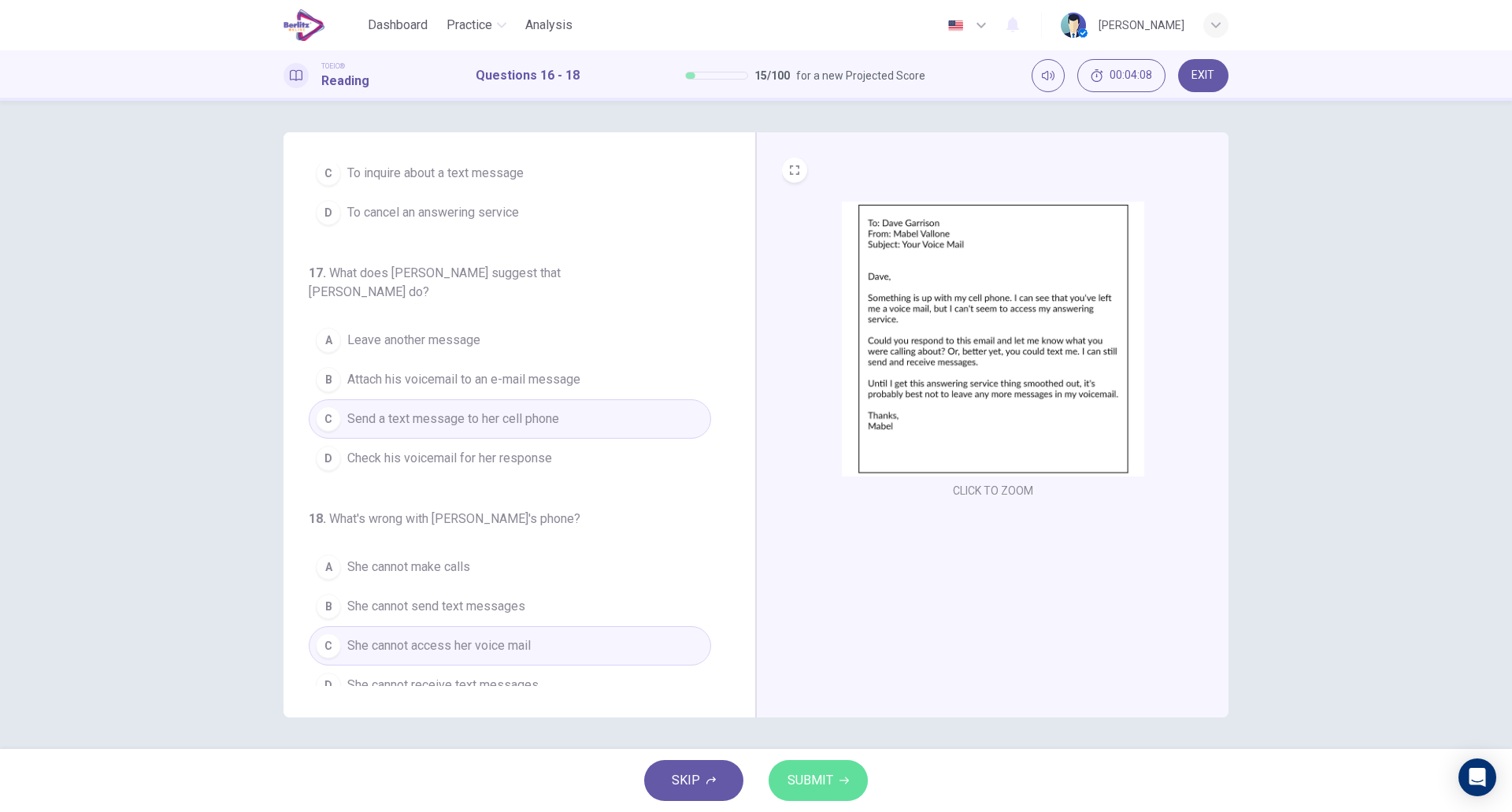
click at [795, 774] on span "SUBMIT" at bounding box center [810, 780] width 45 height 22
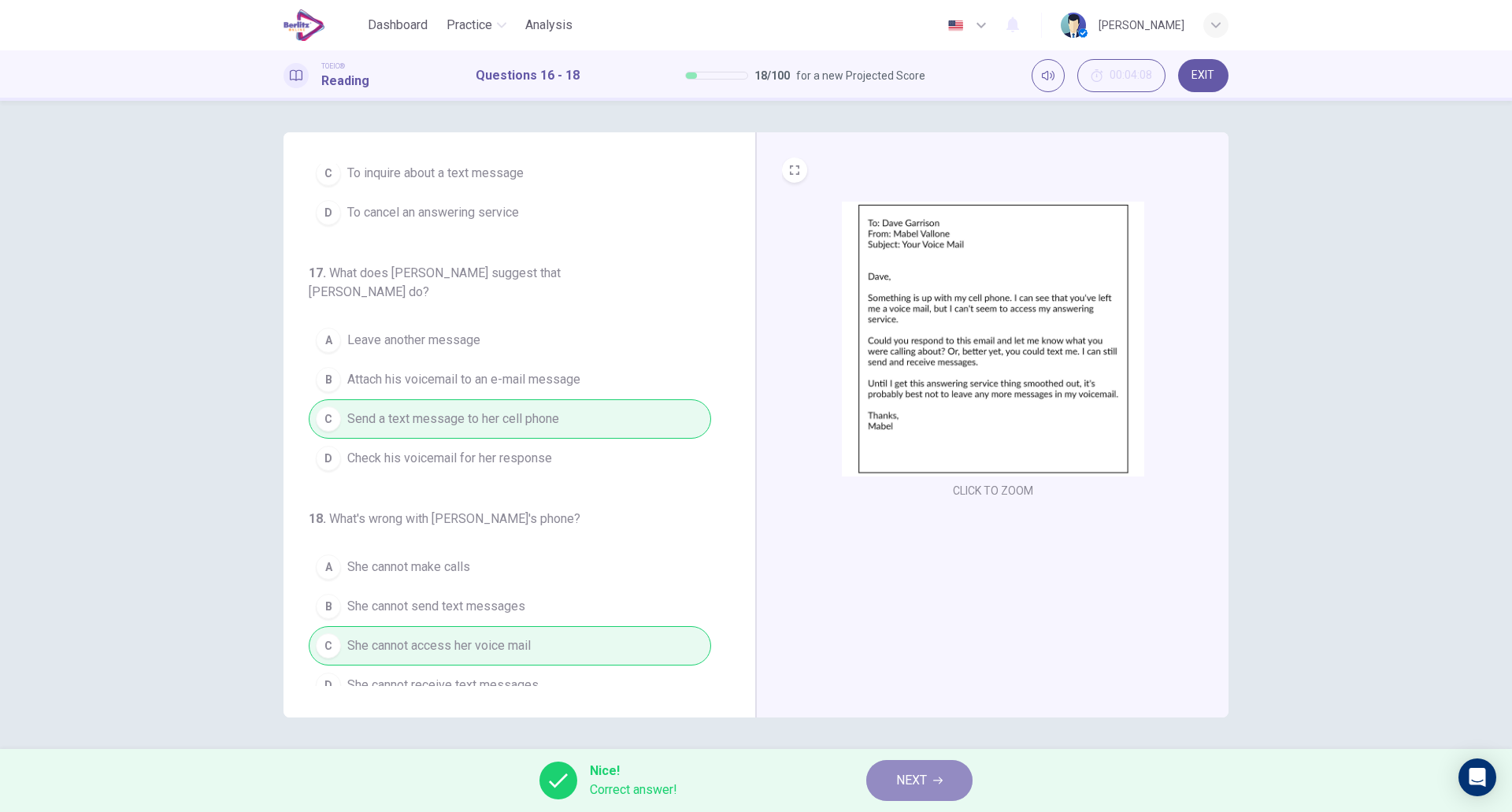
click at [902, 768] on button "NEXT" at bounding box center [920, 780] width 107 height 41
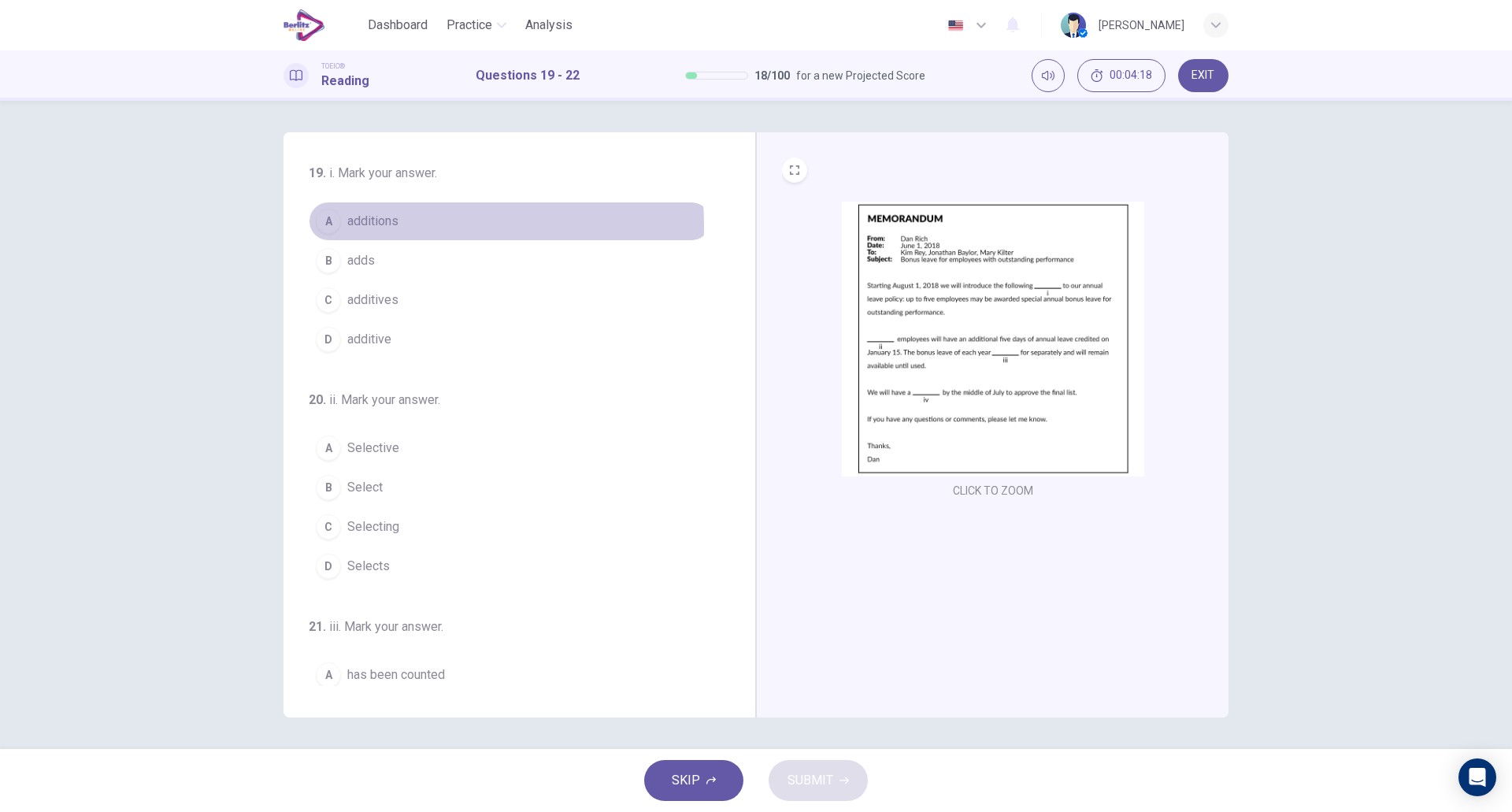
click at [384, 226] on span "additions" at bounding box center [373, 221] width 51 height 19
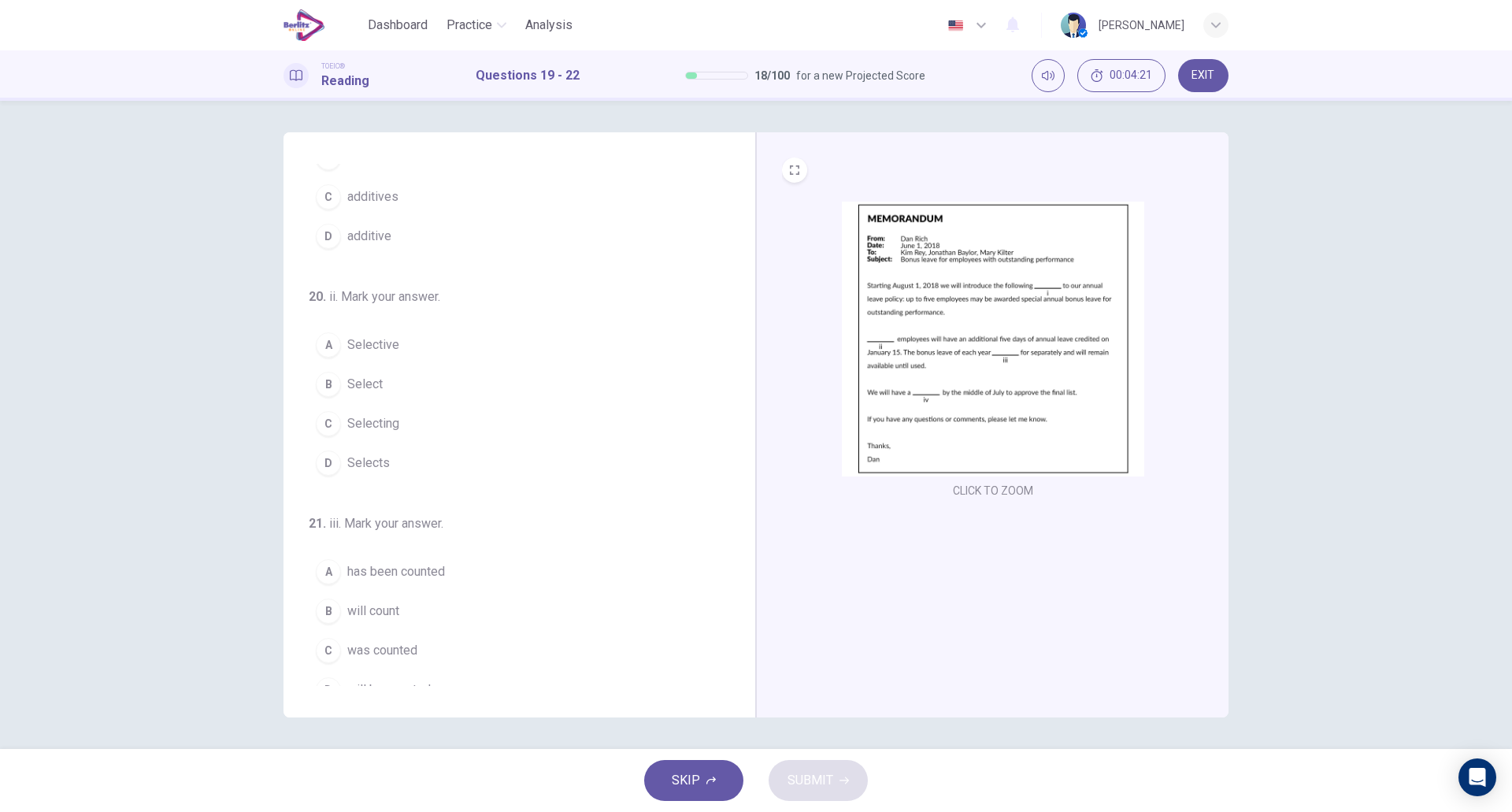
scroll to position [108, 0]
click at [411, 379] on button "B Select" at bounding box center [510, 379] width 403 height 40
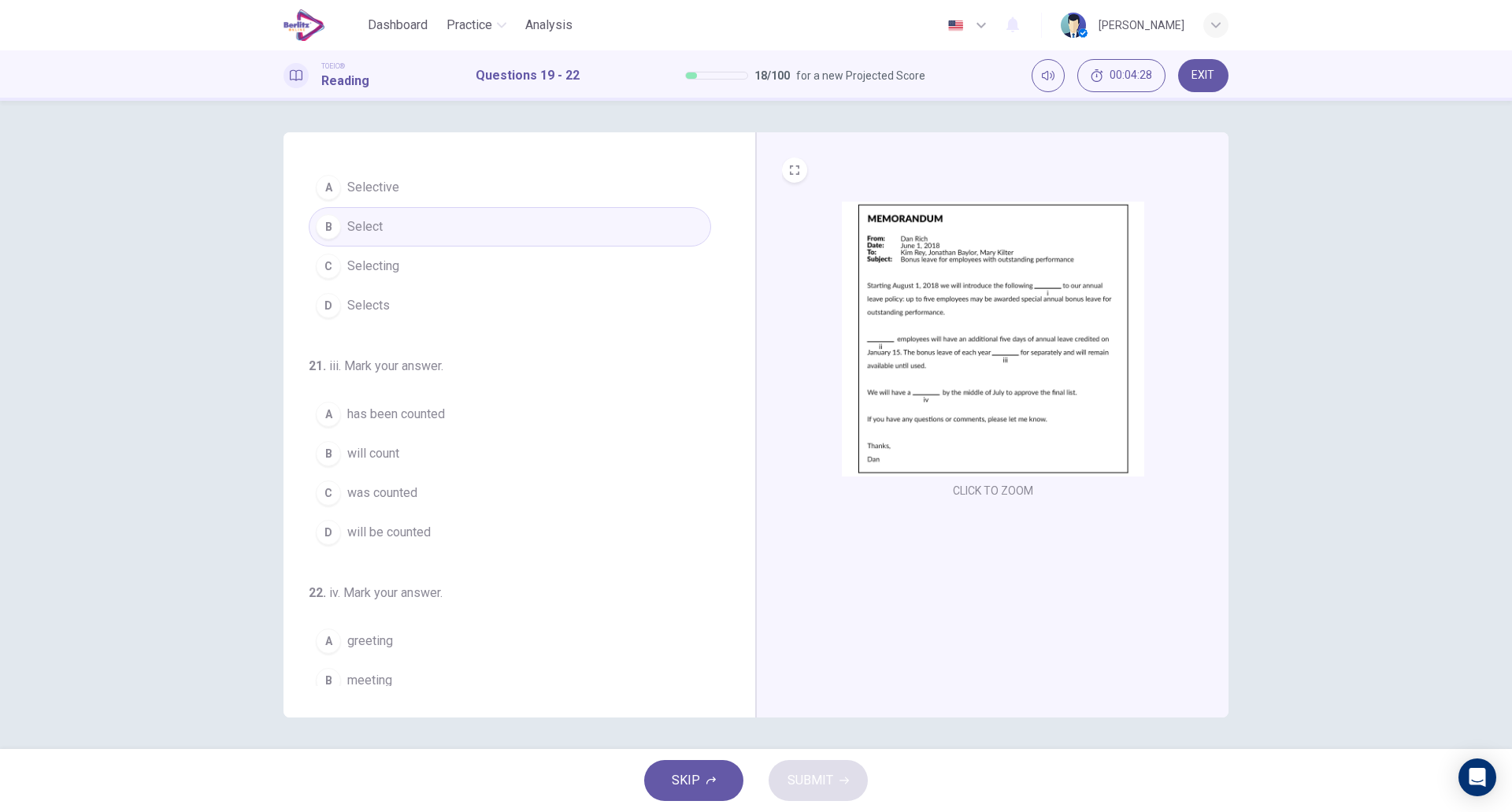
scroll to position [261, 0]
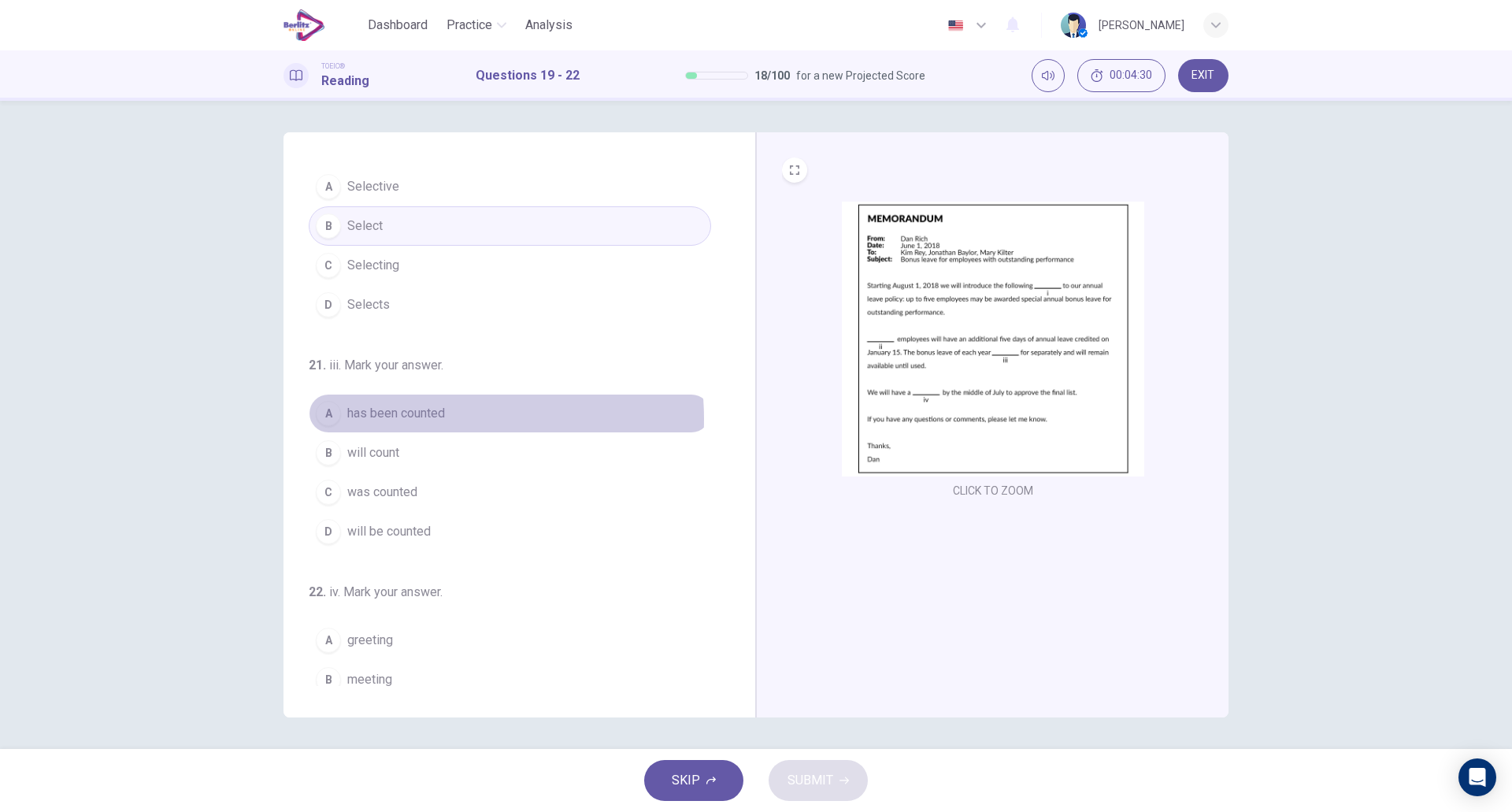
click at [428, 419] on span "has been counted" at bounding box center [396, 413] width 98 height 19
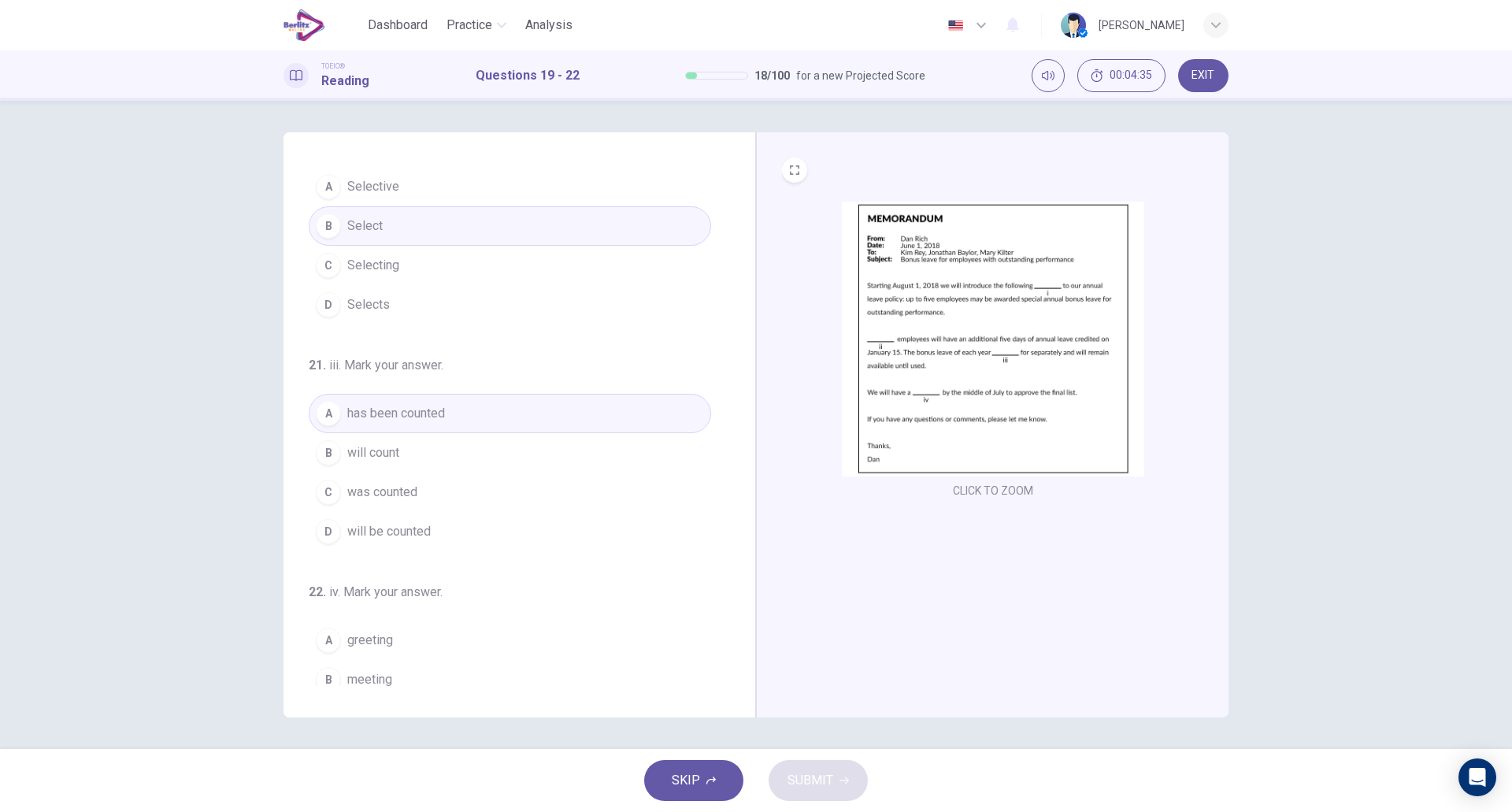
click at [496, 501] on button "C was counted" at bounding box center [510, 492] width 403 height 40
click at [460, 525] on button "D will be counted" at bounding box center [510, 531] width 403 height 40
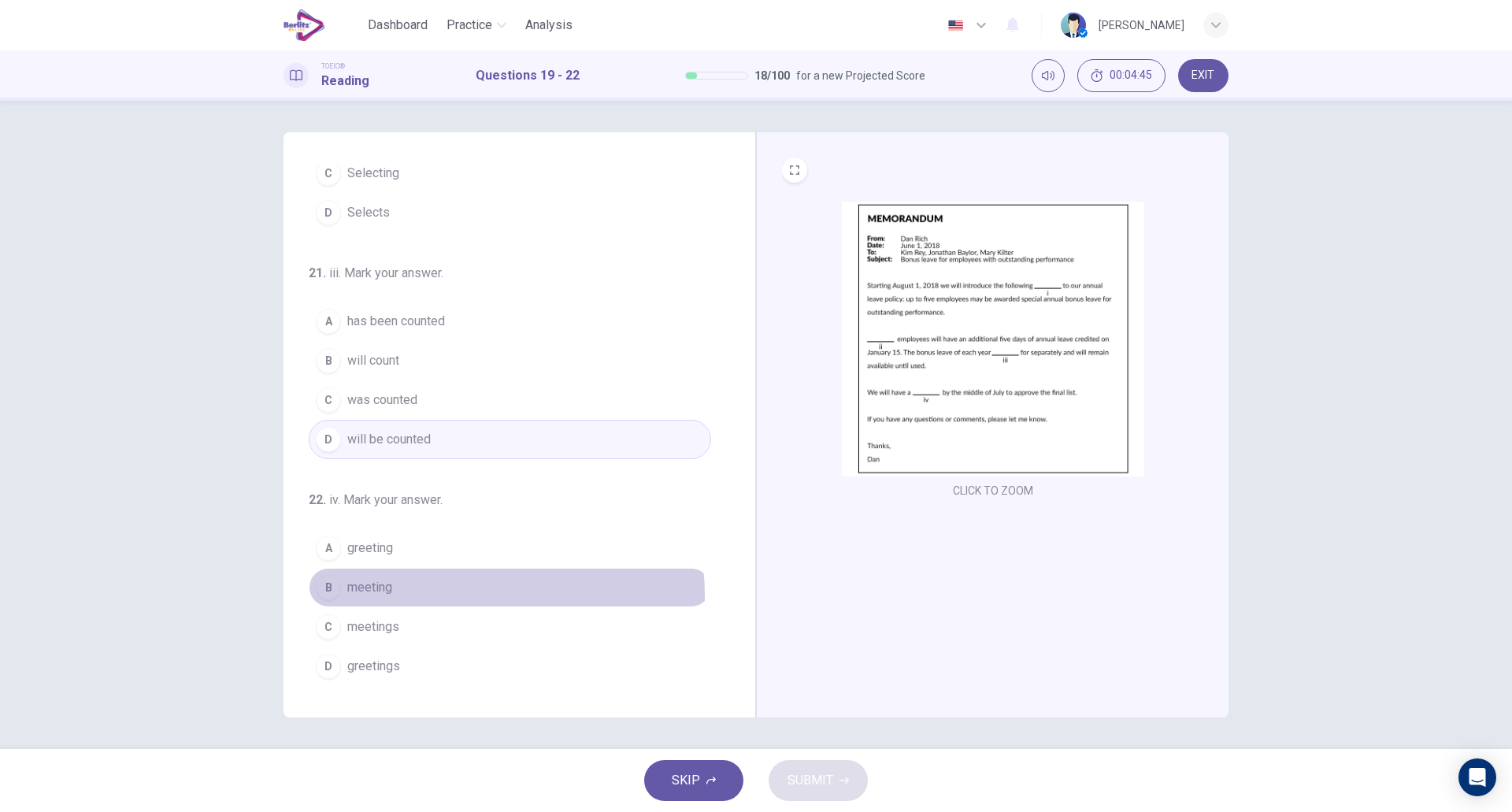
click at [411, 597] on button "B meeting" at bounding box center [510, 587] width 403 height 40
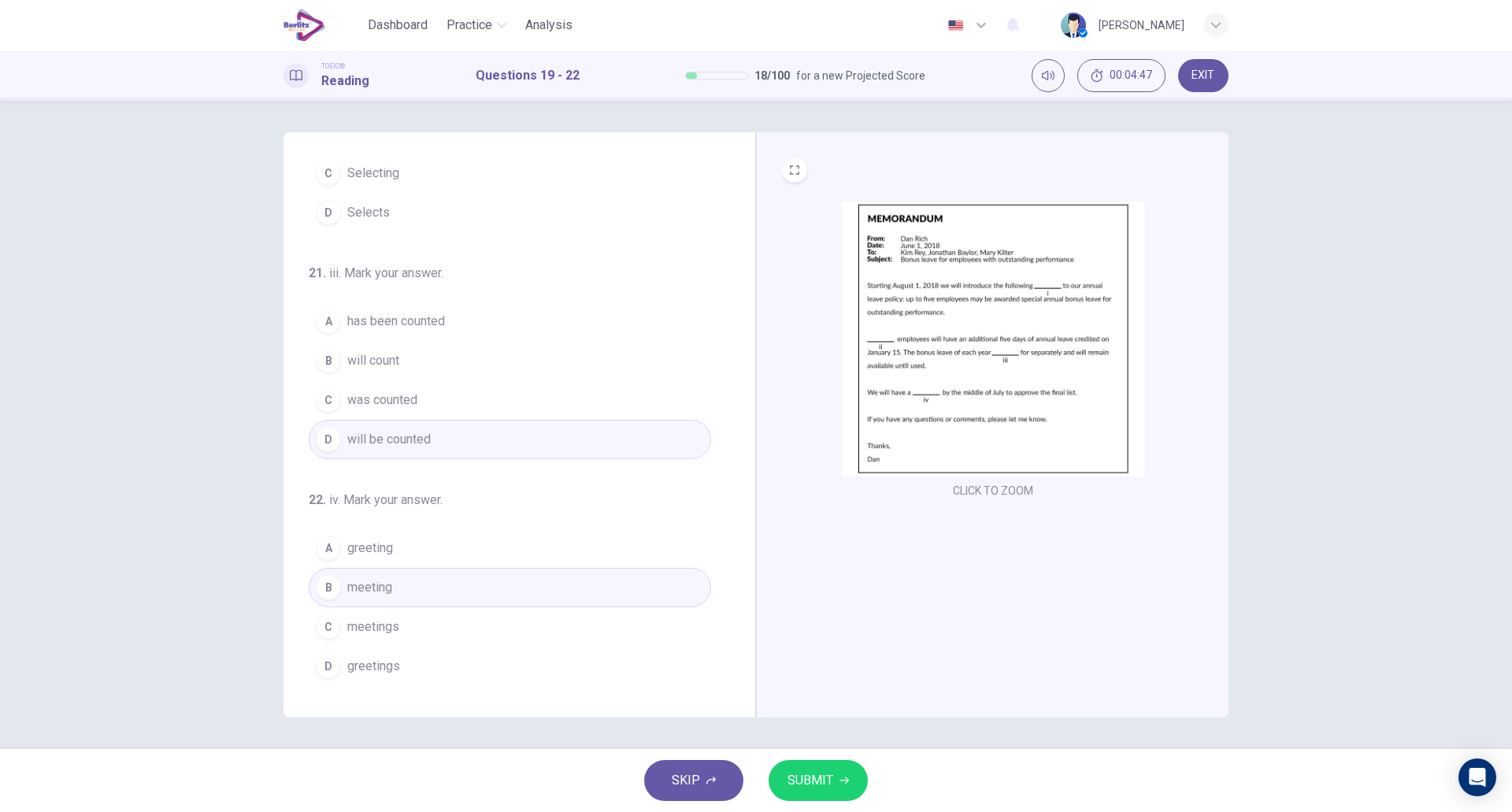
click at [848, 793] on button "SUBMIT" at bounding box center [818, 780] width 99 height 41
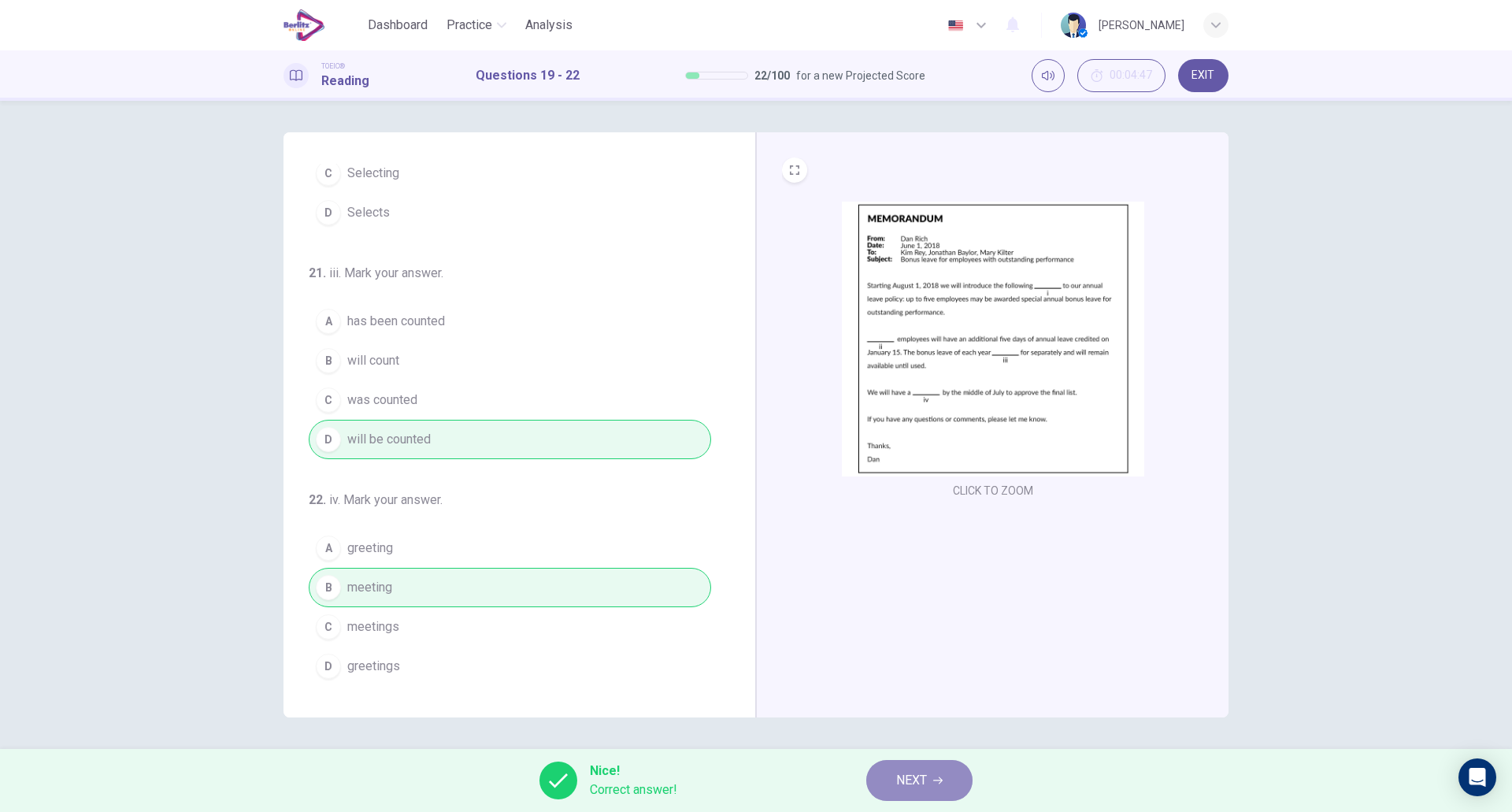
click at [898, 774] on span "NEXT" at bounding box center [912, 780] width 31 height 22
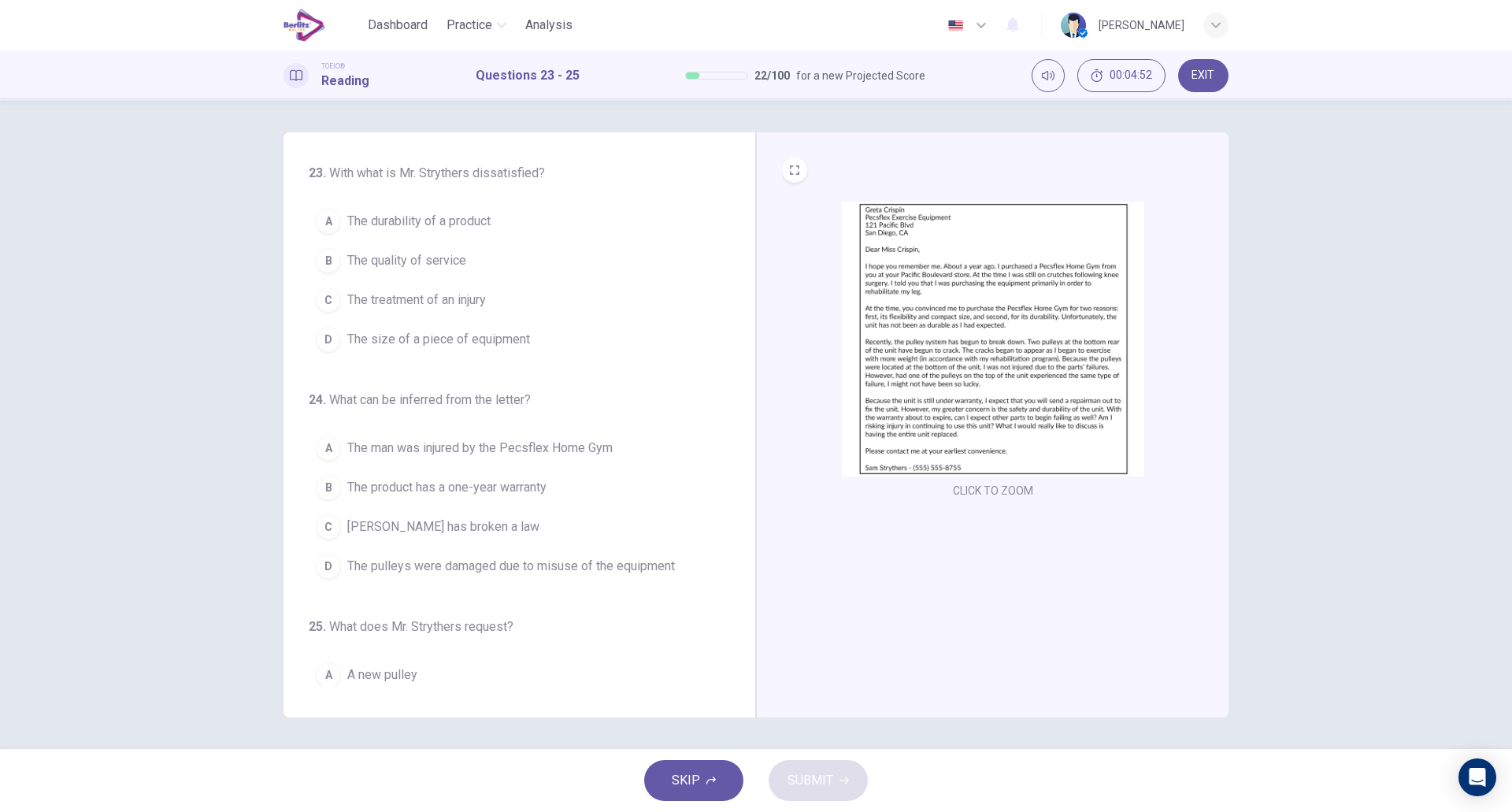
click at [1211, 79] on span "EXIT" at bounding box center [1203, 76] width 23 height 13
